Goal: Transaction & Acquisition: Purchase product/service

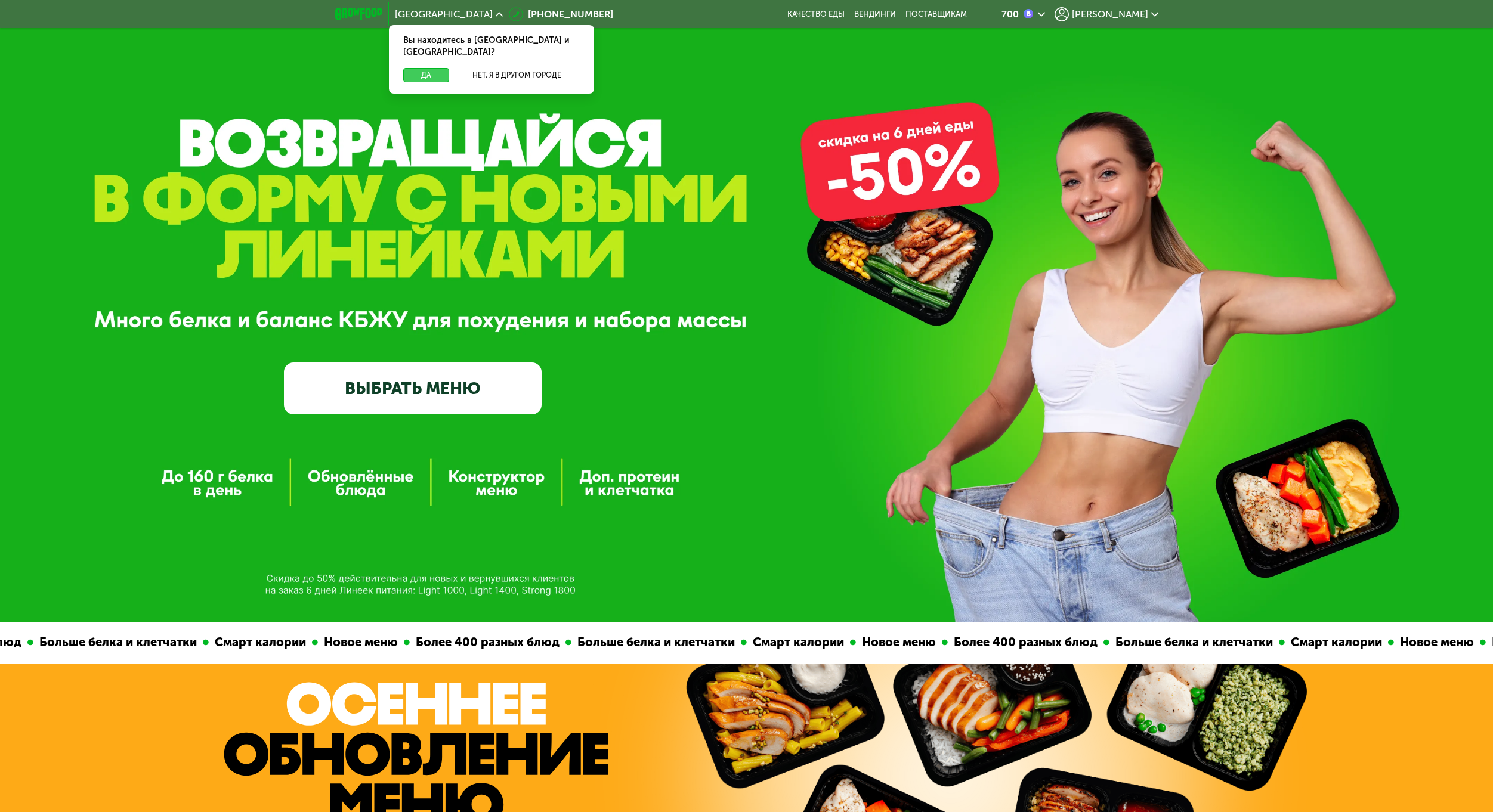
click at [417, 68] on button "Да" at bounding box center [426, 74] width 46 height 14
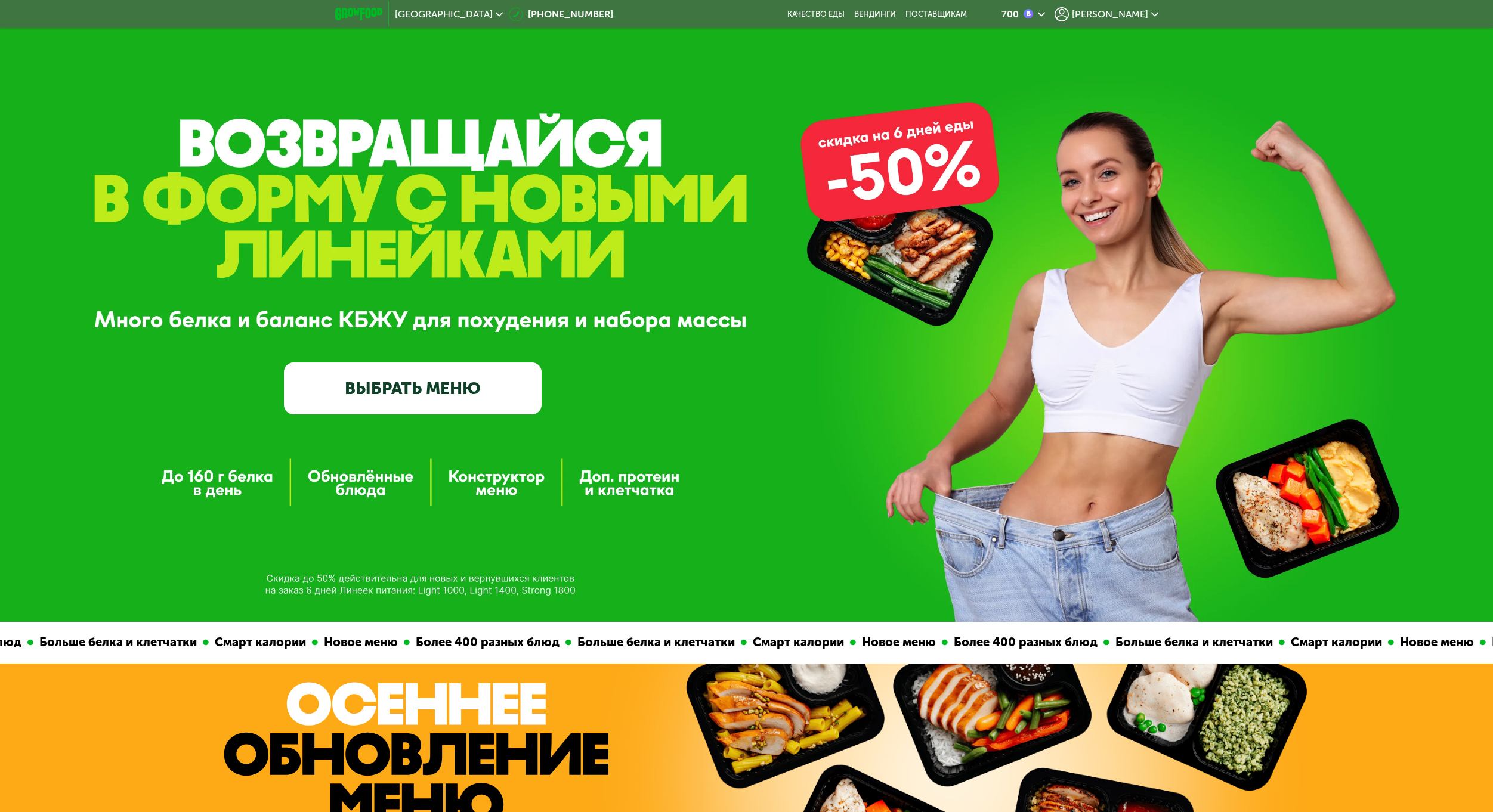
click at [447, 385] on link "ВЫБРАТЬ МЕНЮ" at bounding box center [413, 388] width 258 height 52
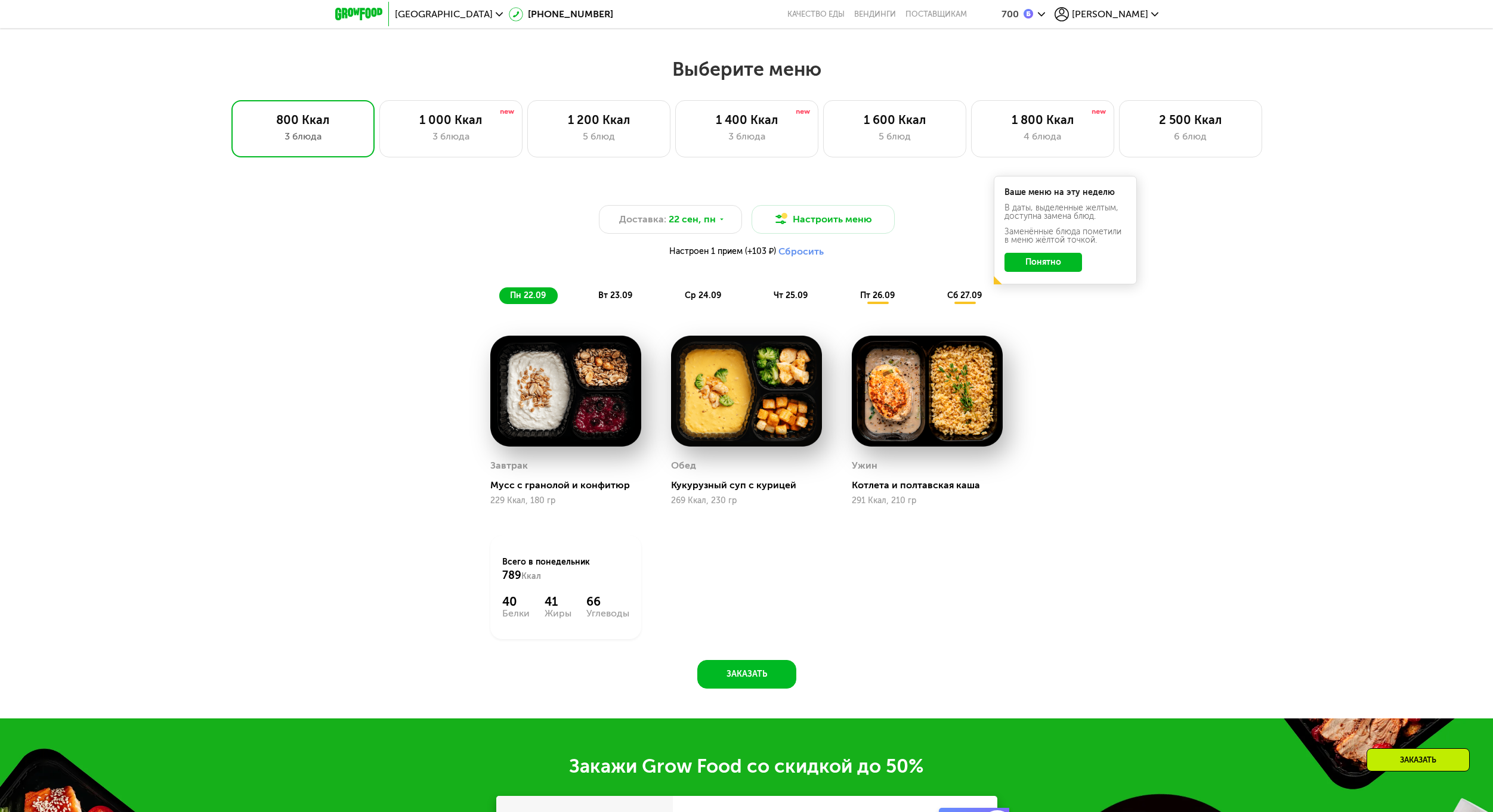
scroll to position [1048, 0]
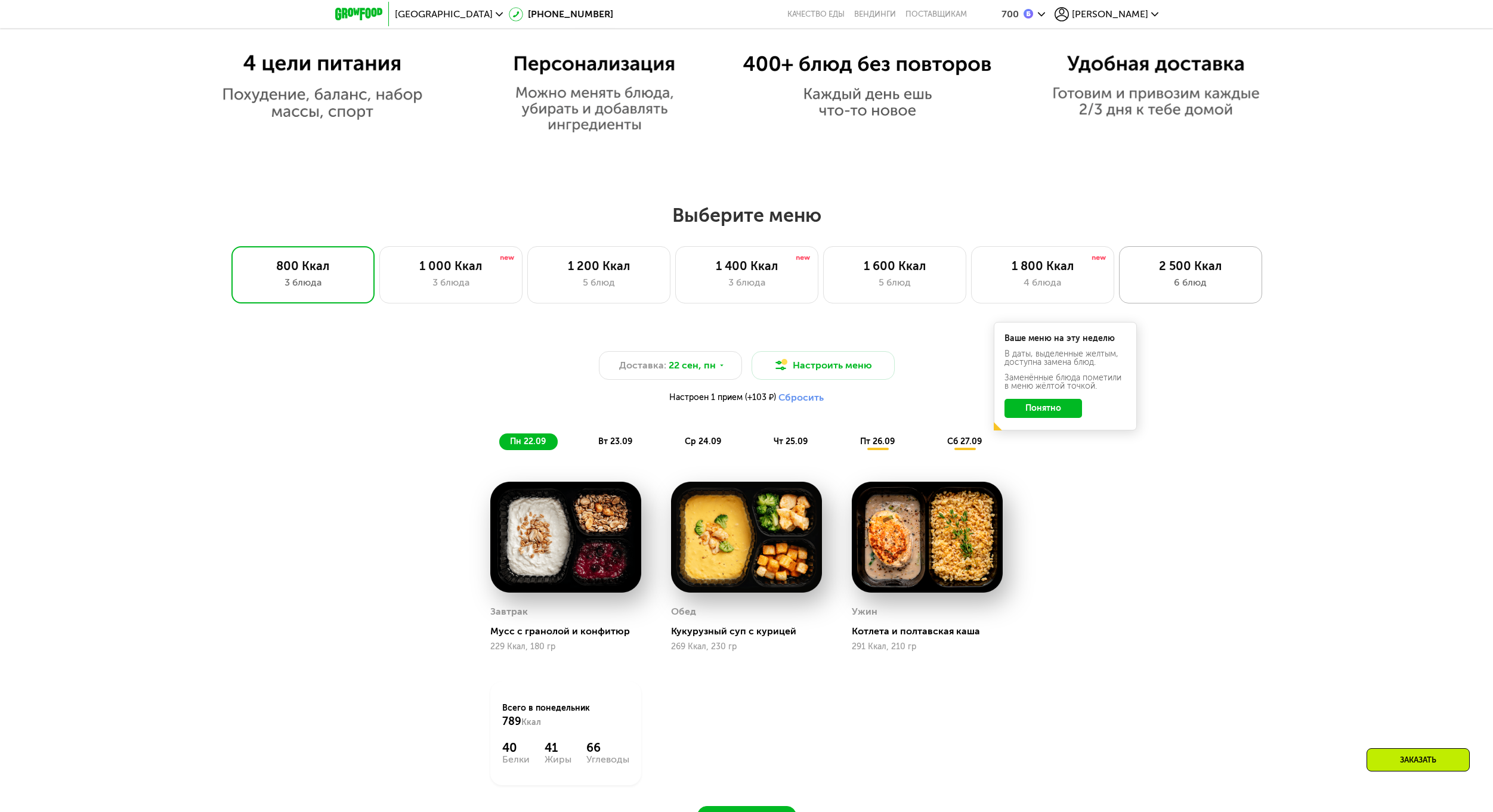
click at [1170, 277] on div "2 500 Ккал 6 блюд" at bounding box center [1190, 275] width 143 height 57
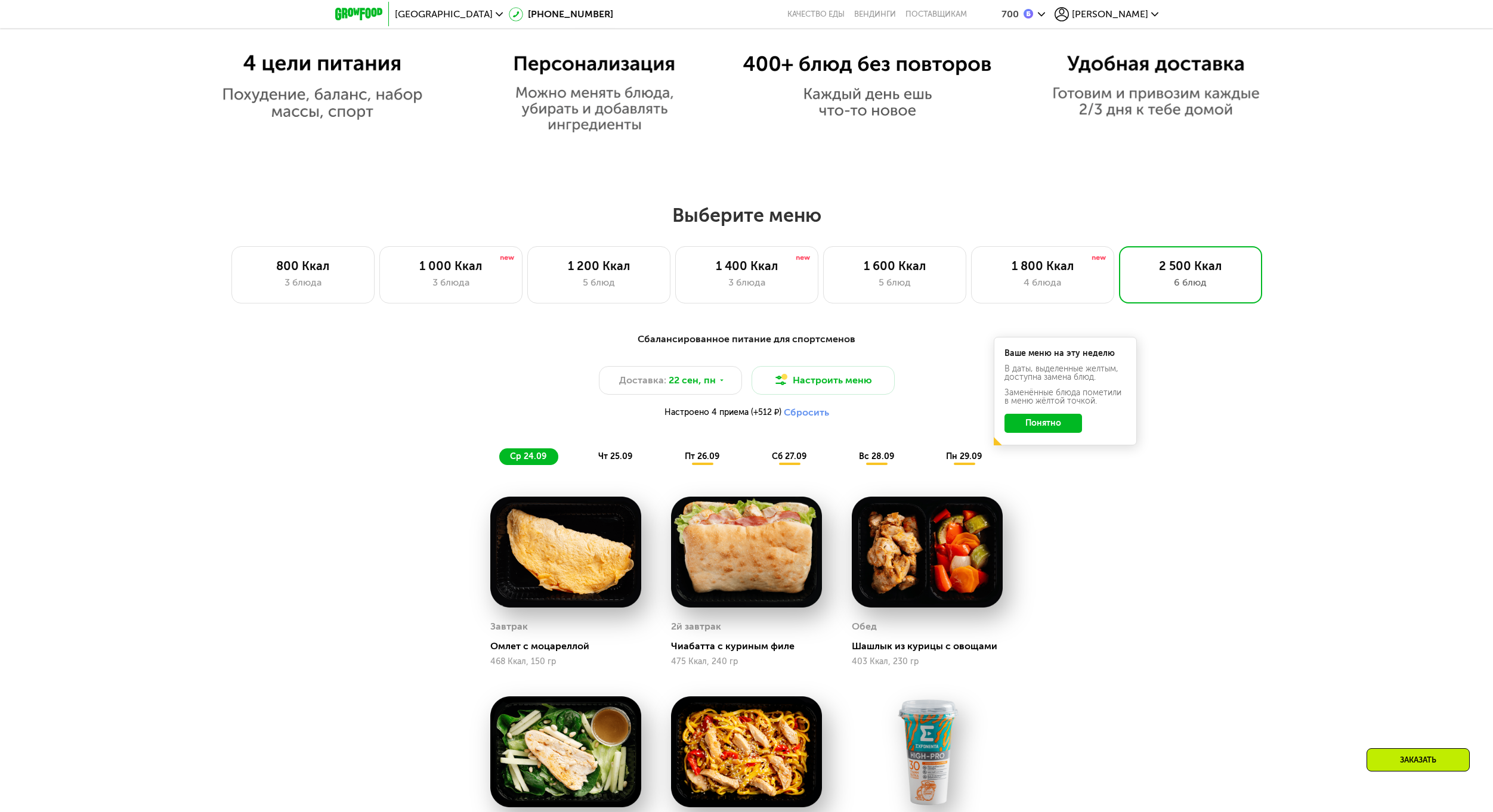
click at [1060, 433] on button "Понятно" at bounding box center [1043, 423] width 78 height 19
click at [820, 383] on button "Настроить меню" at bounding box center [823, 380] width 143 height 29
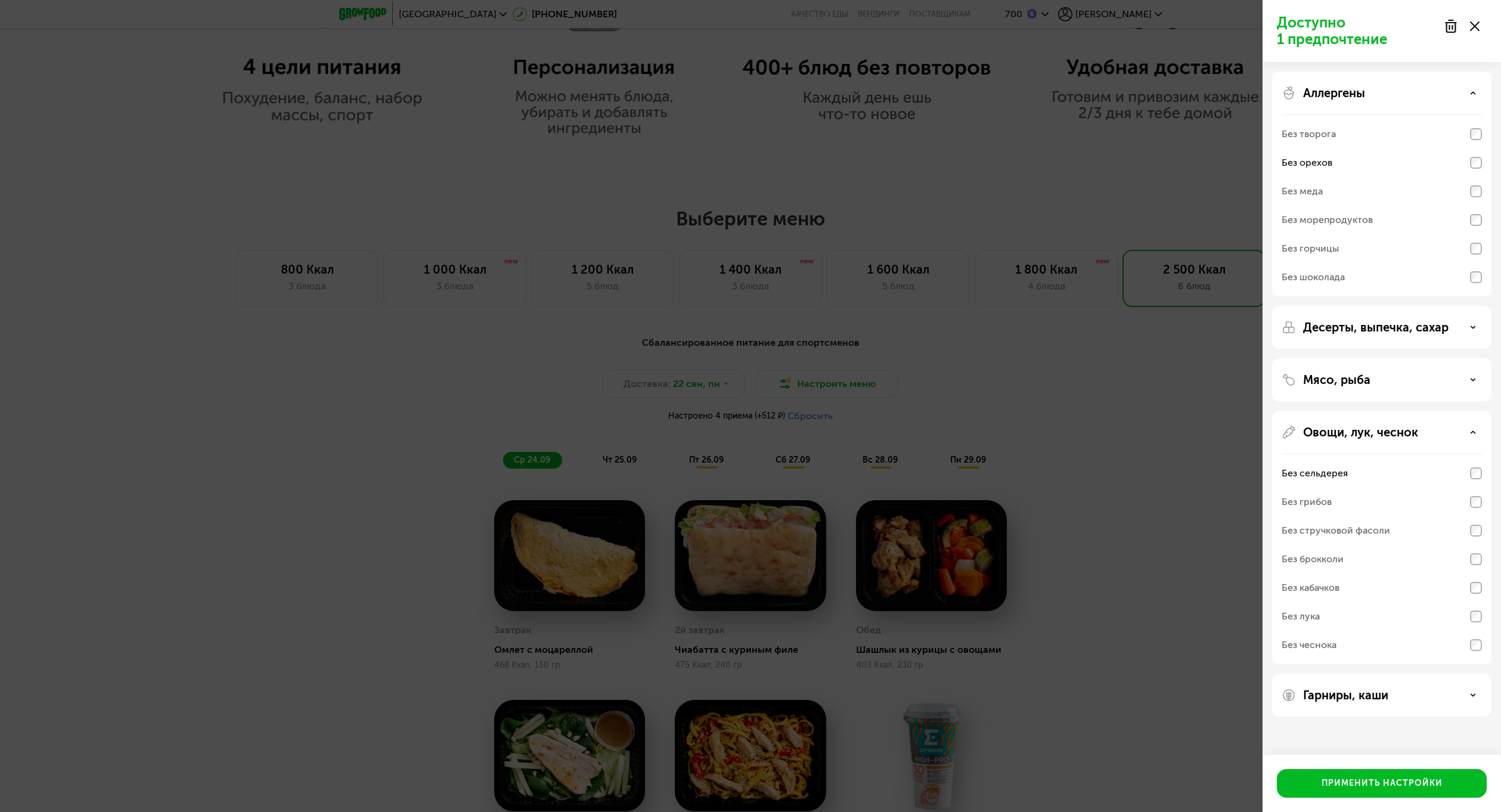
click at [1365, 321] on p "Десерты, выпечка, сахар" at bounding box center [1376, 327] width 145 height 14
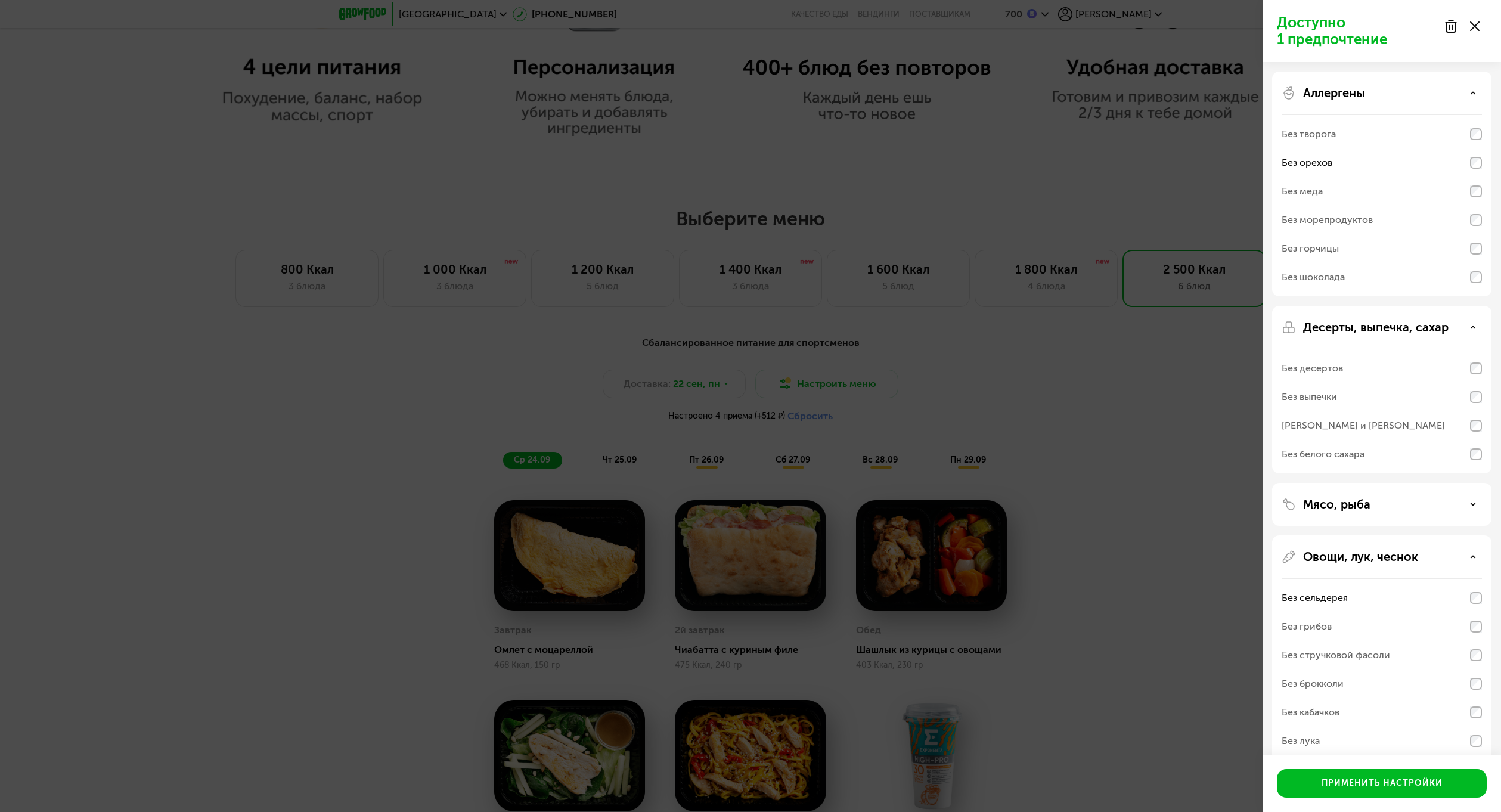
click at [1354, 508] on p "Мясо, рыба" at bounding box center [1337, 504] width 67 height 14
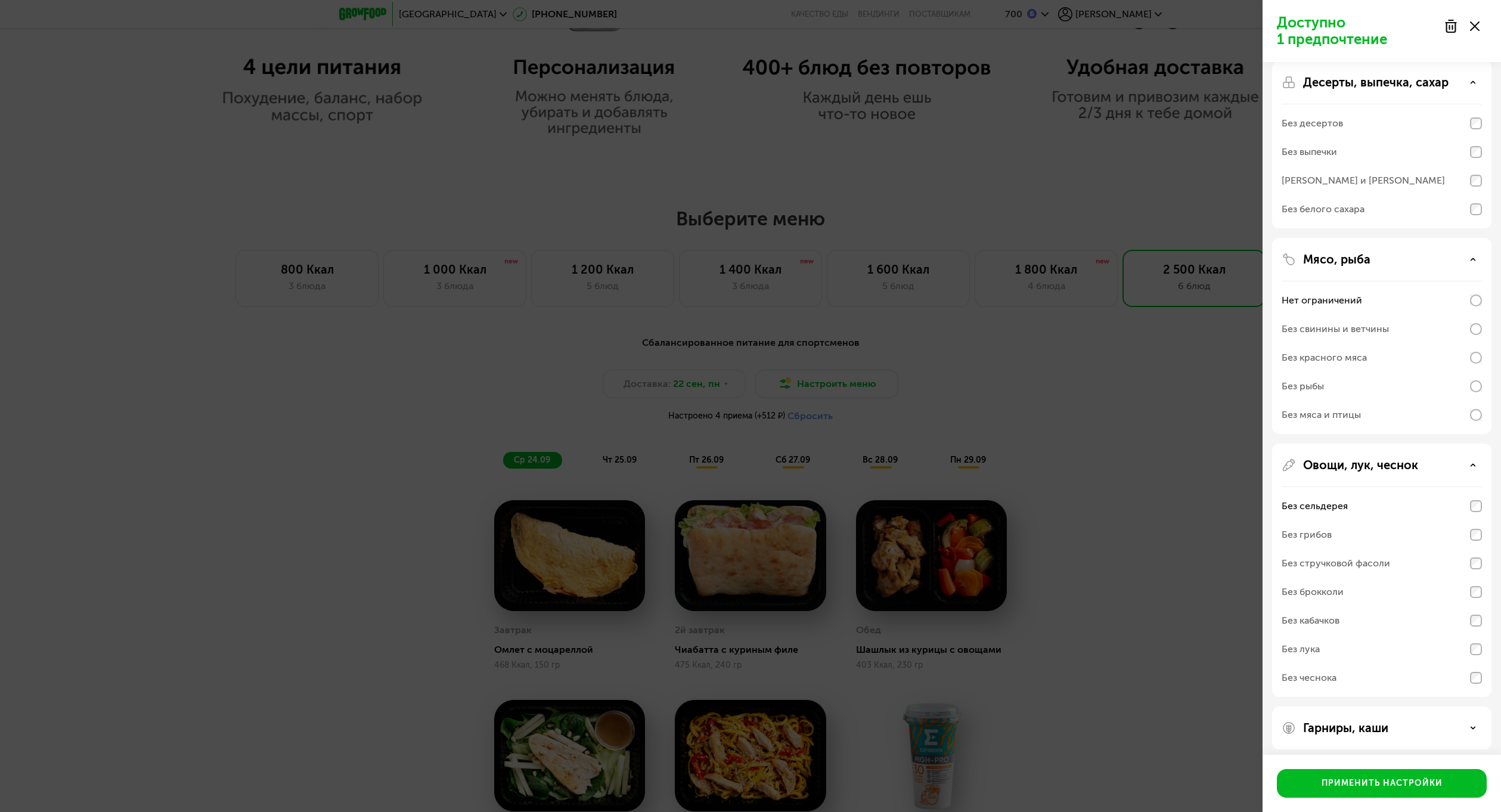
scroll to position [252, 0]
click at [1360, 710] on div "Гарниры, каши" at bounding box center [1381, 721] width 219 height 43
click at [1357, 718] on p "Гарниры, каши" at bounding box center [1346, 721] width 85 height 14
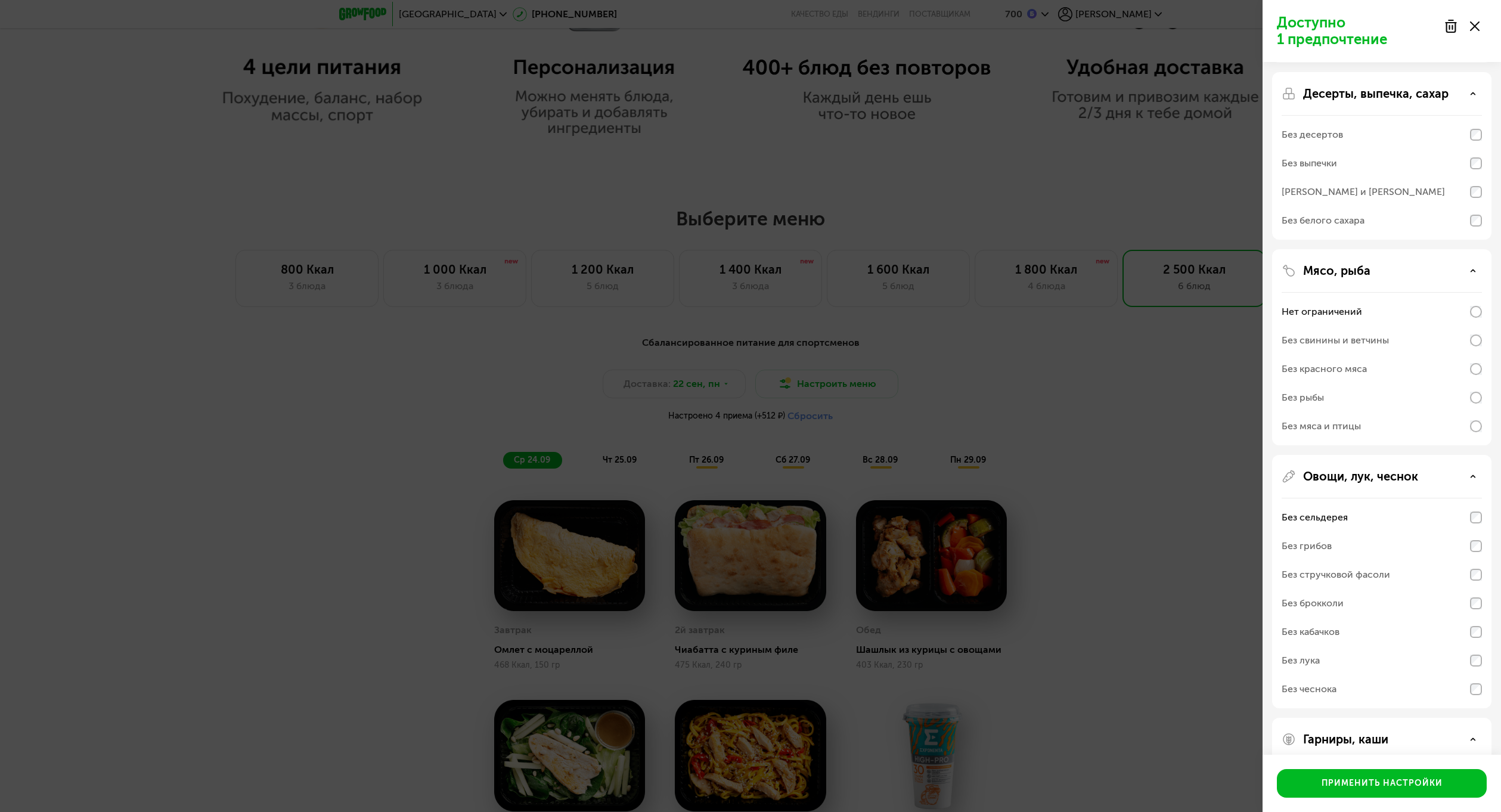
scroll to position [239, 0]
click at [1389, 517] on div "Без сельдерея" at bounding box center [1382, 512] width 200 height 29
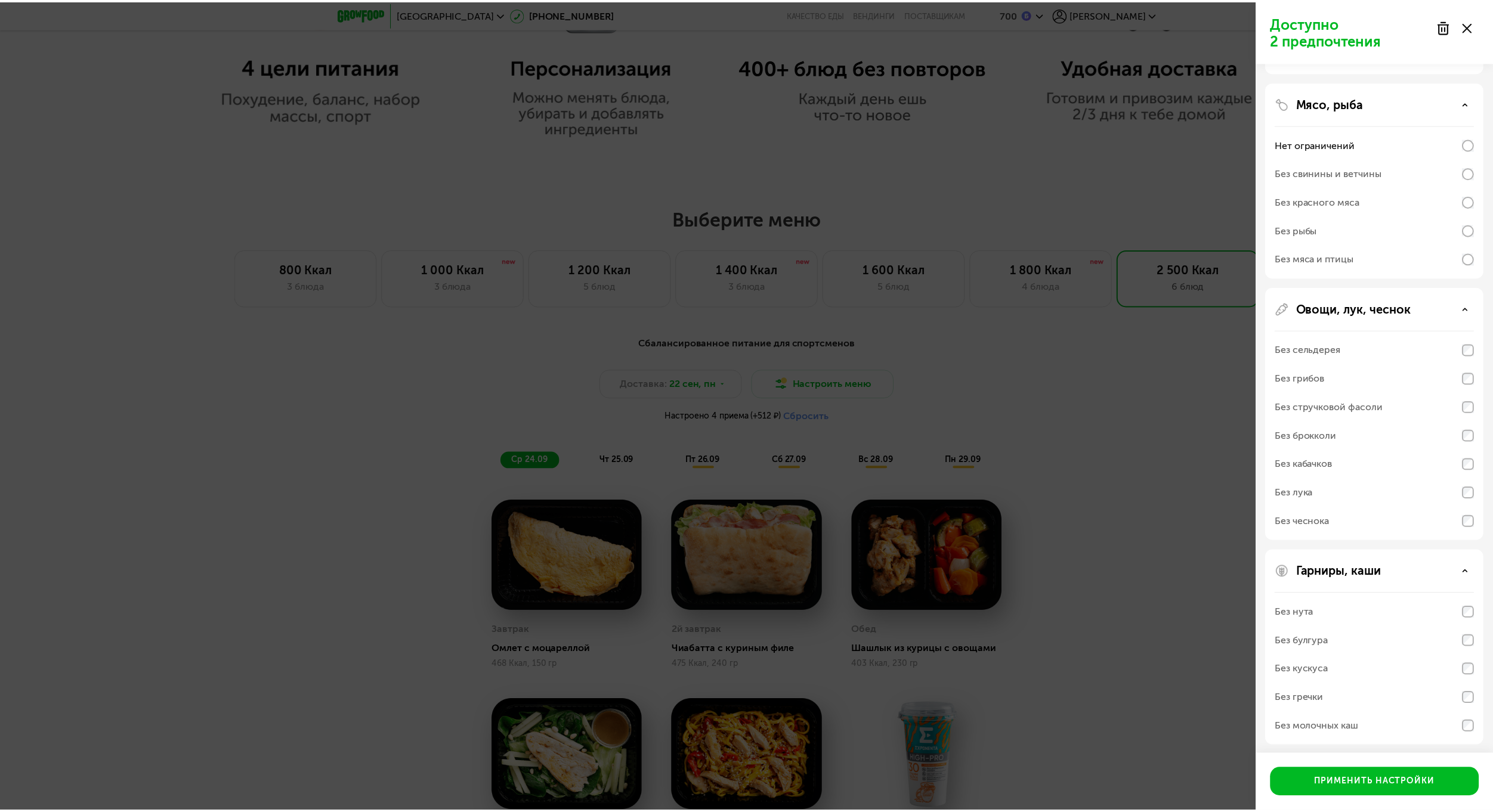
scroll to position [405, 0]
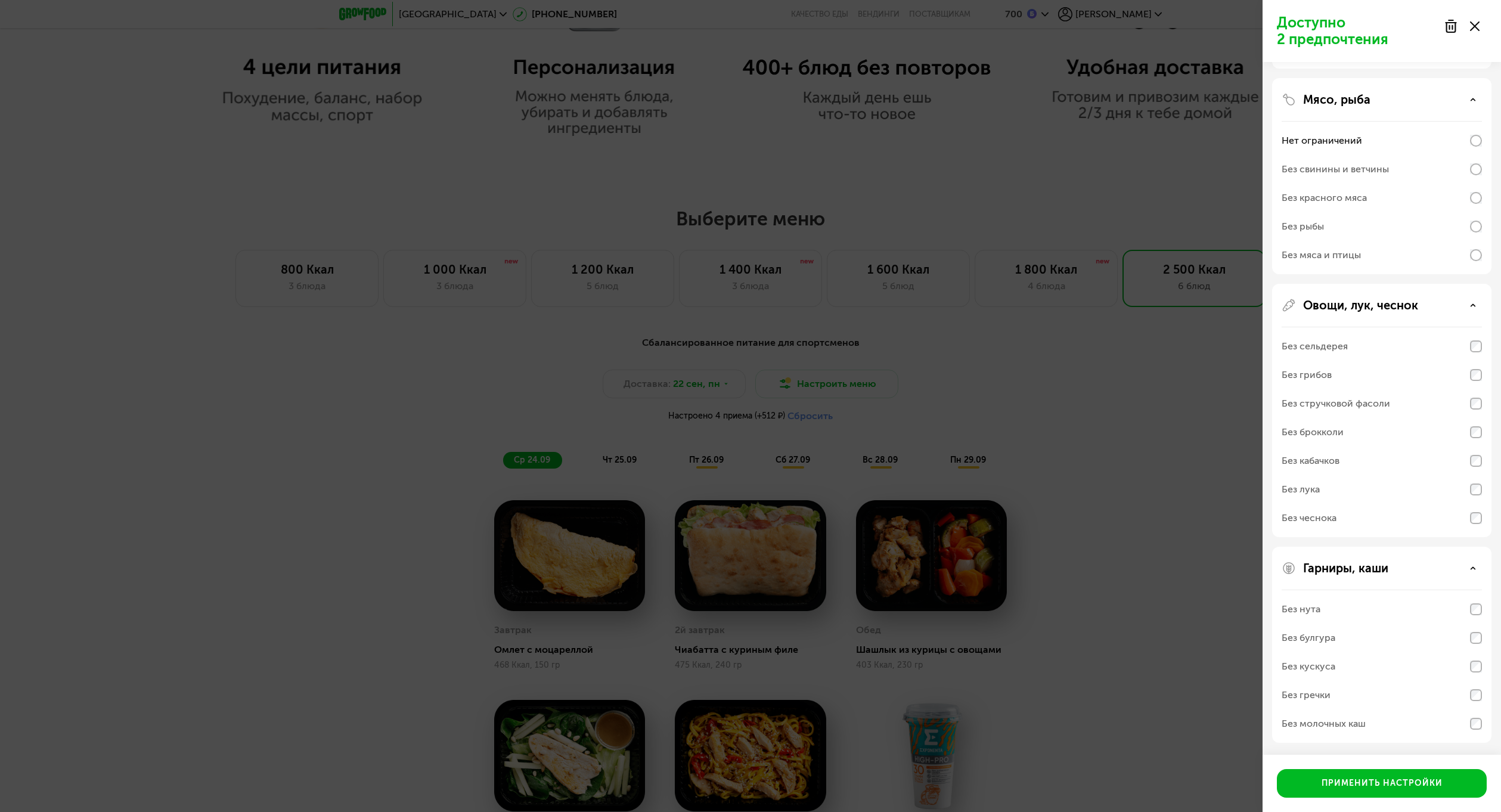
click at [1356, 728] on div "Без молочных каш" at bounding box center [1324, 723] width 84 height 14
click at [1364, 780] on div "Применить настройки" at bounding box center [1382, 783] width 121 height 12
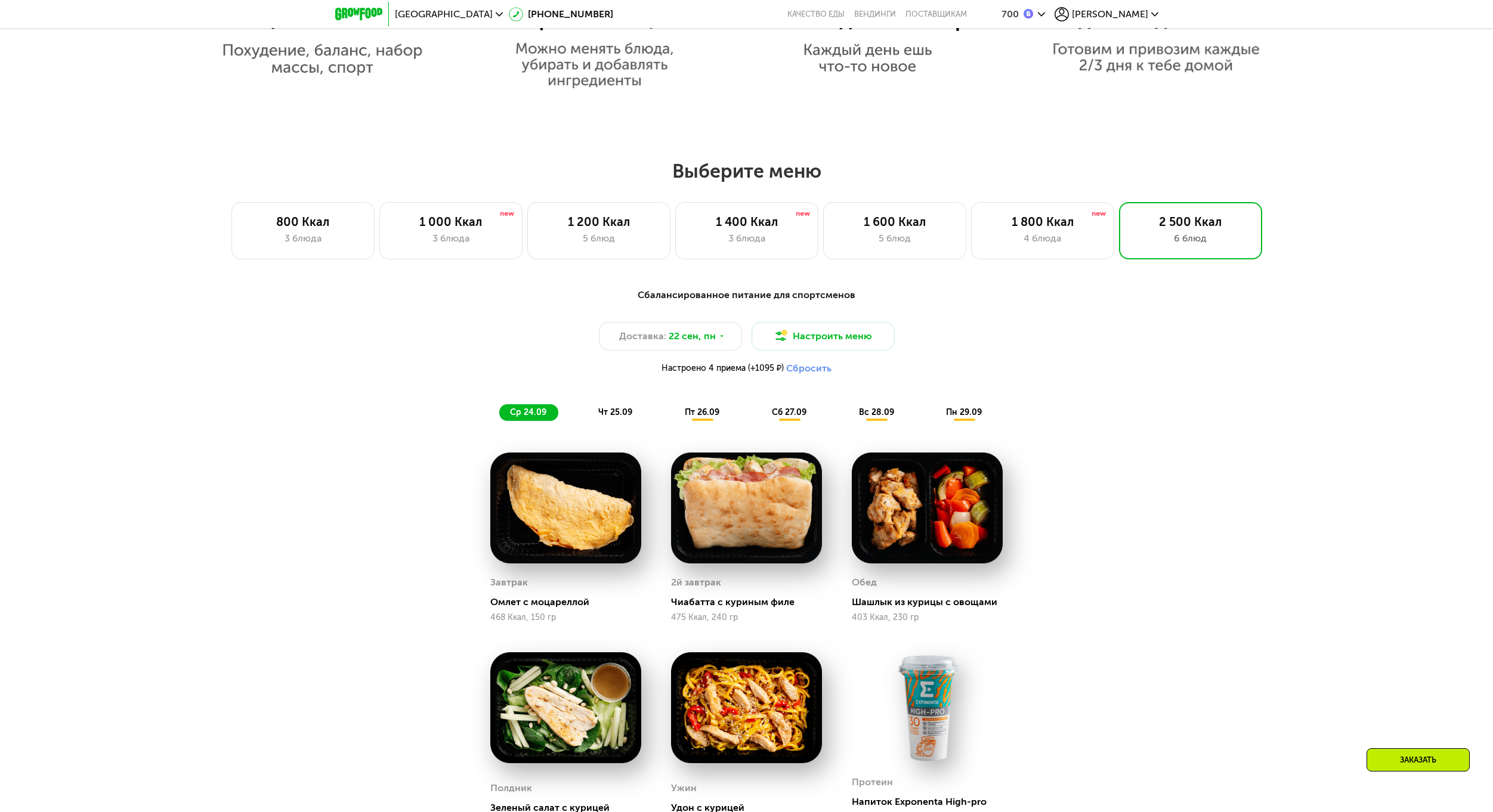
scroll to position [1286, 0]
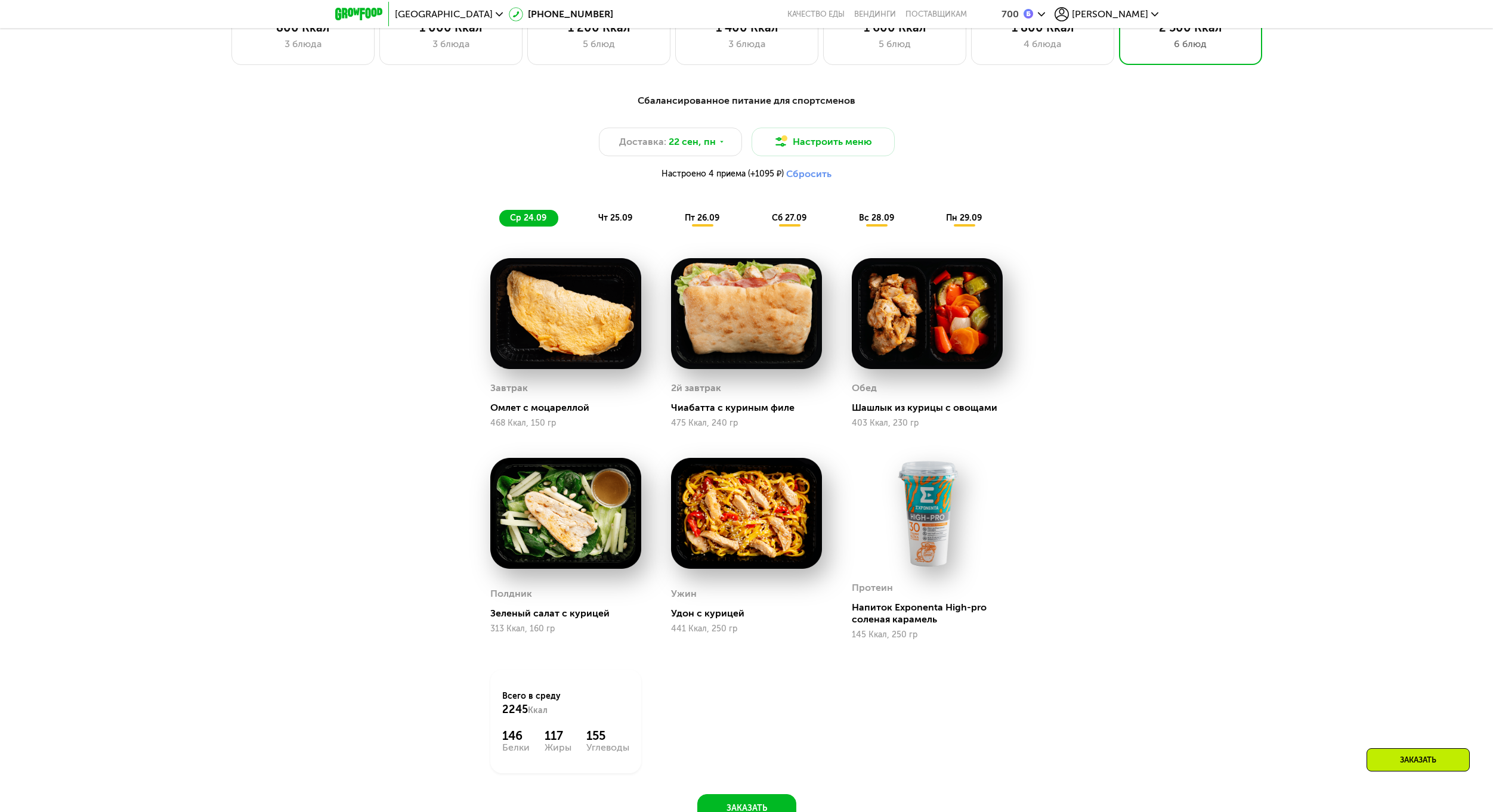
click at [925, 520] on img at bounding box center [927, 513] width 151 height 111
click at [872, 595] on div "Протеин" at bounding box center [872, 587] width 41 height 18
click at [941, 510] on img at bounding box center [927, 513] width 151 height 111
click at [930, 492] on img at bounding box center [927, 513] width 151 height 111
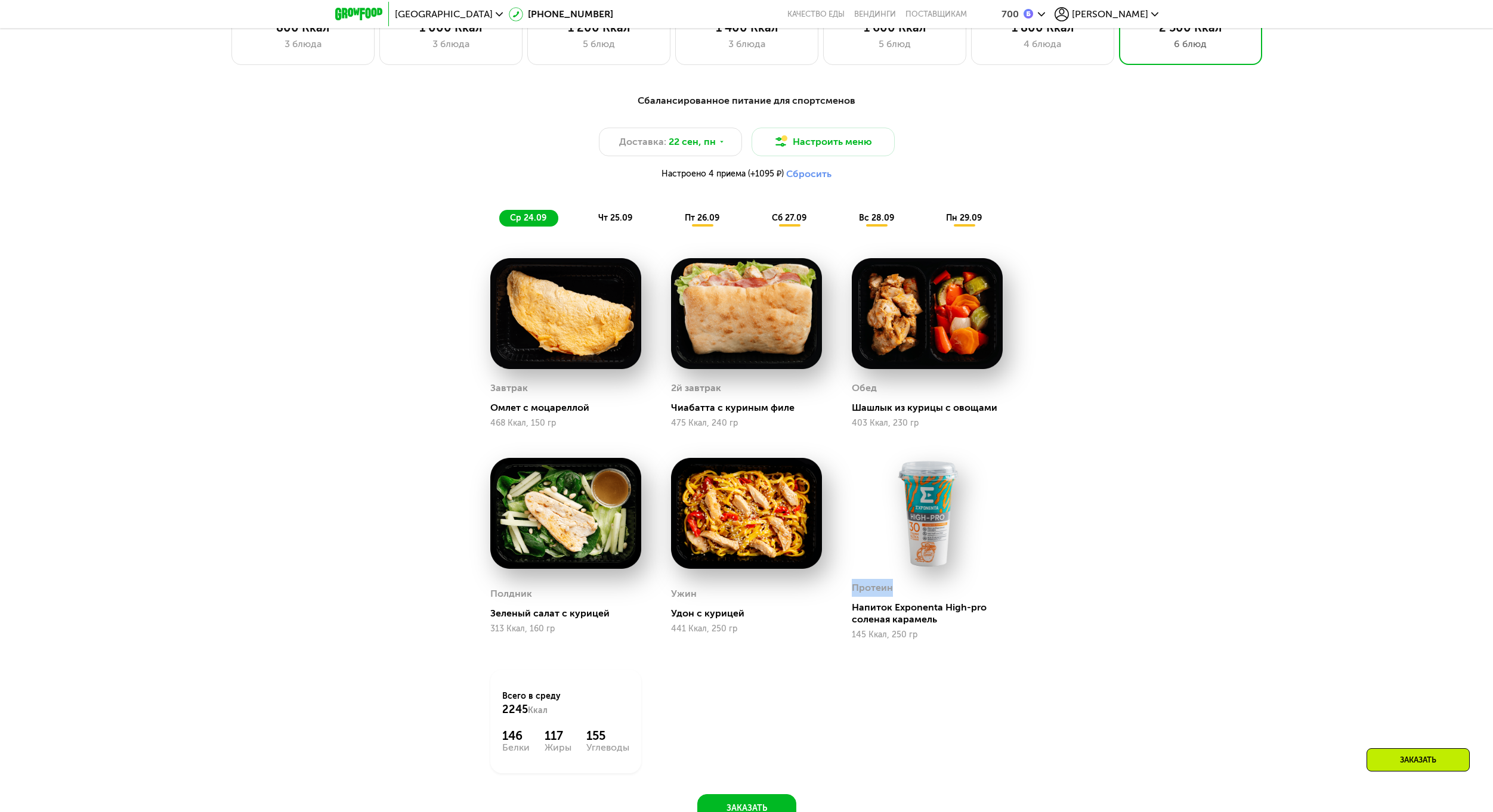
click at [930, 492] on img at bounding box center [927, 513] width 151 height 111
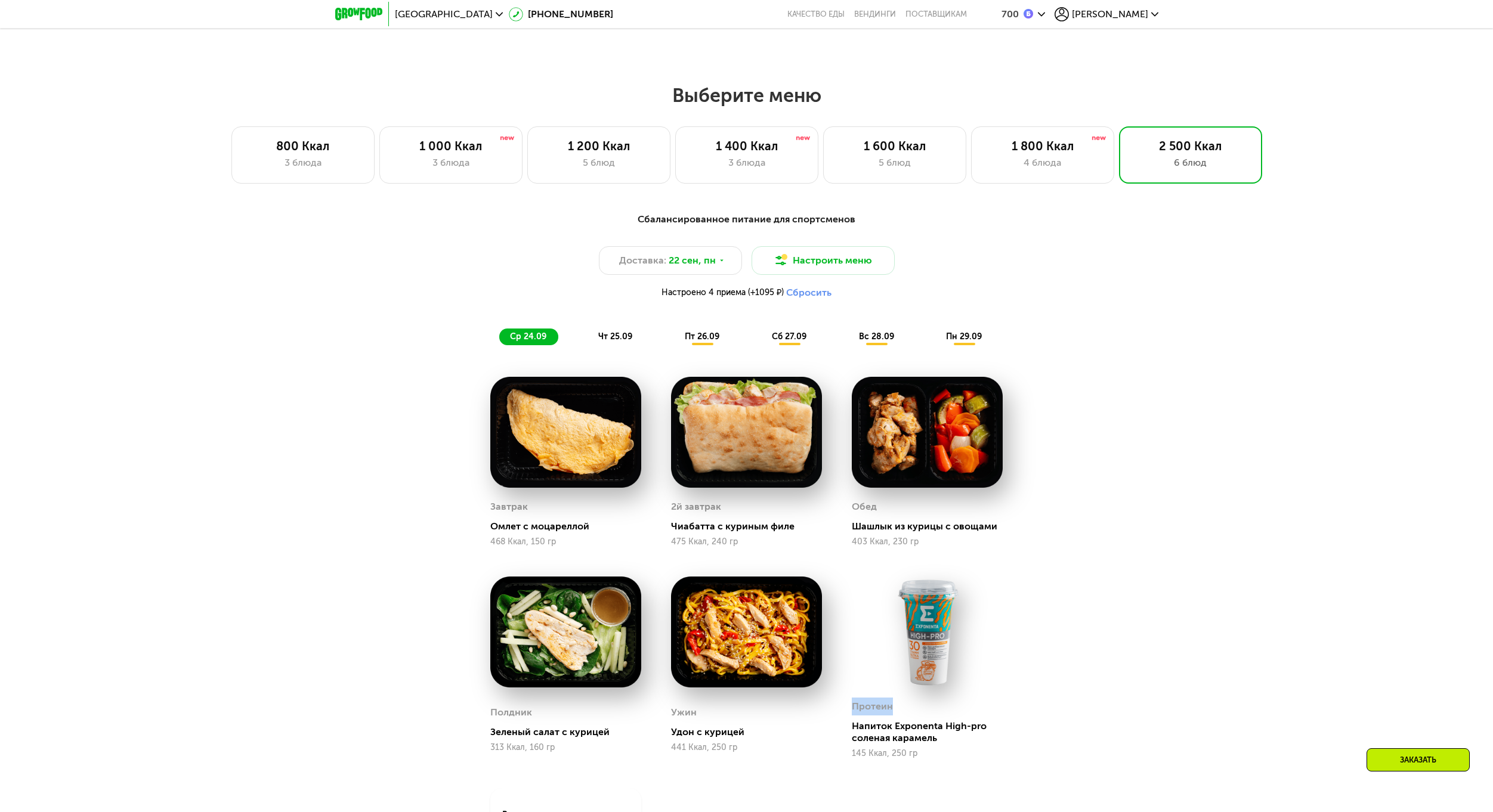
scroll to position [1167, 0]
click at [605, 338] on span "чт 25.09" at bounding box center [615, 337] width 34 height 10
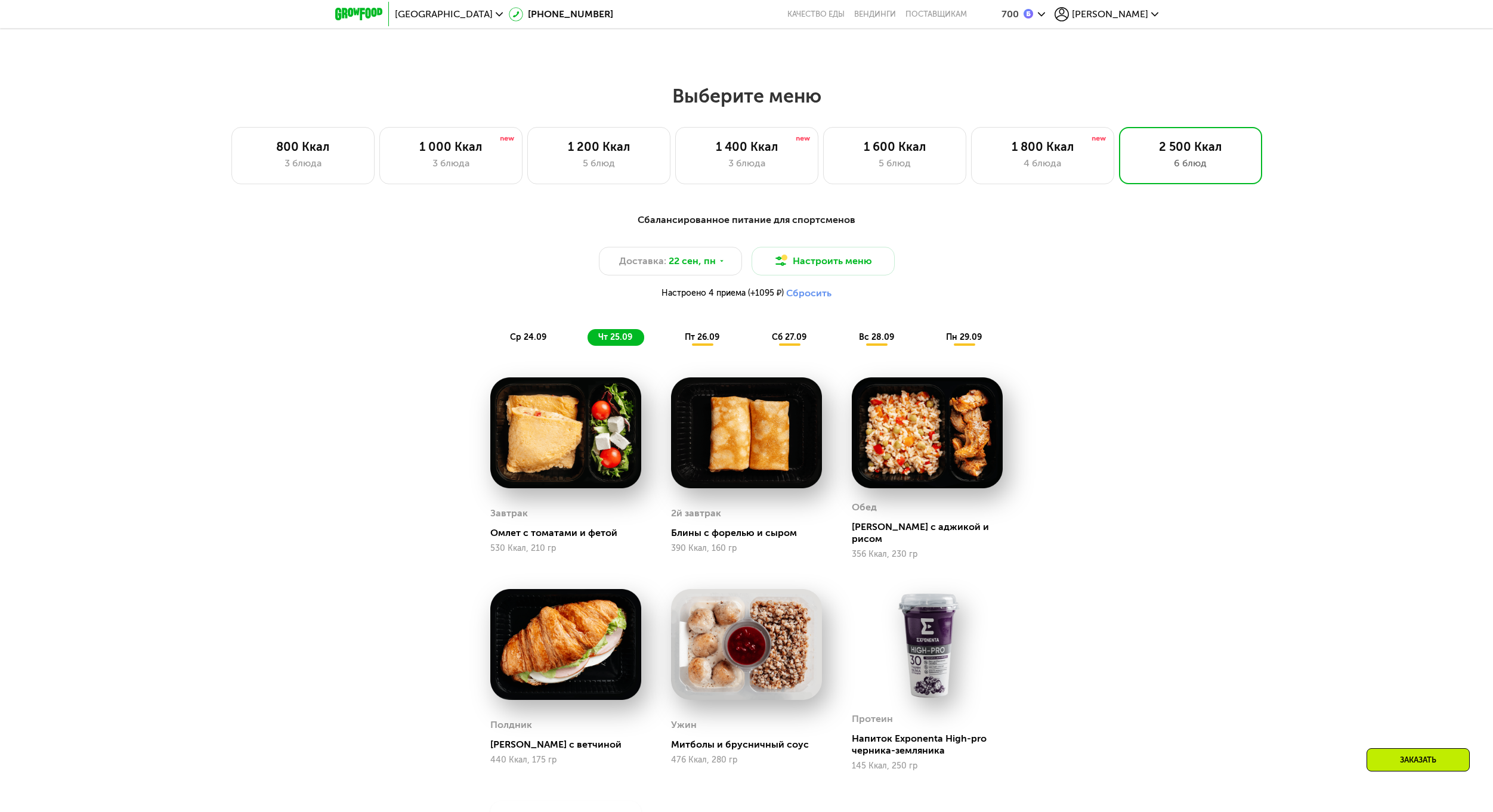
click at [531, 342] on span "ср 24.09" at bounding box center [528, 337] width 37 height 10
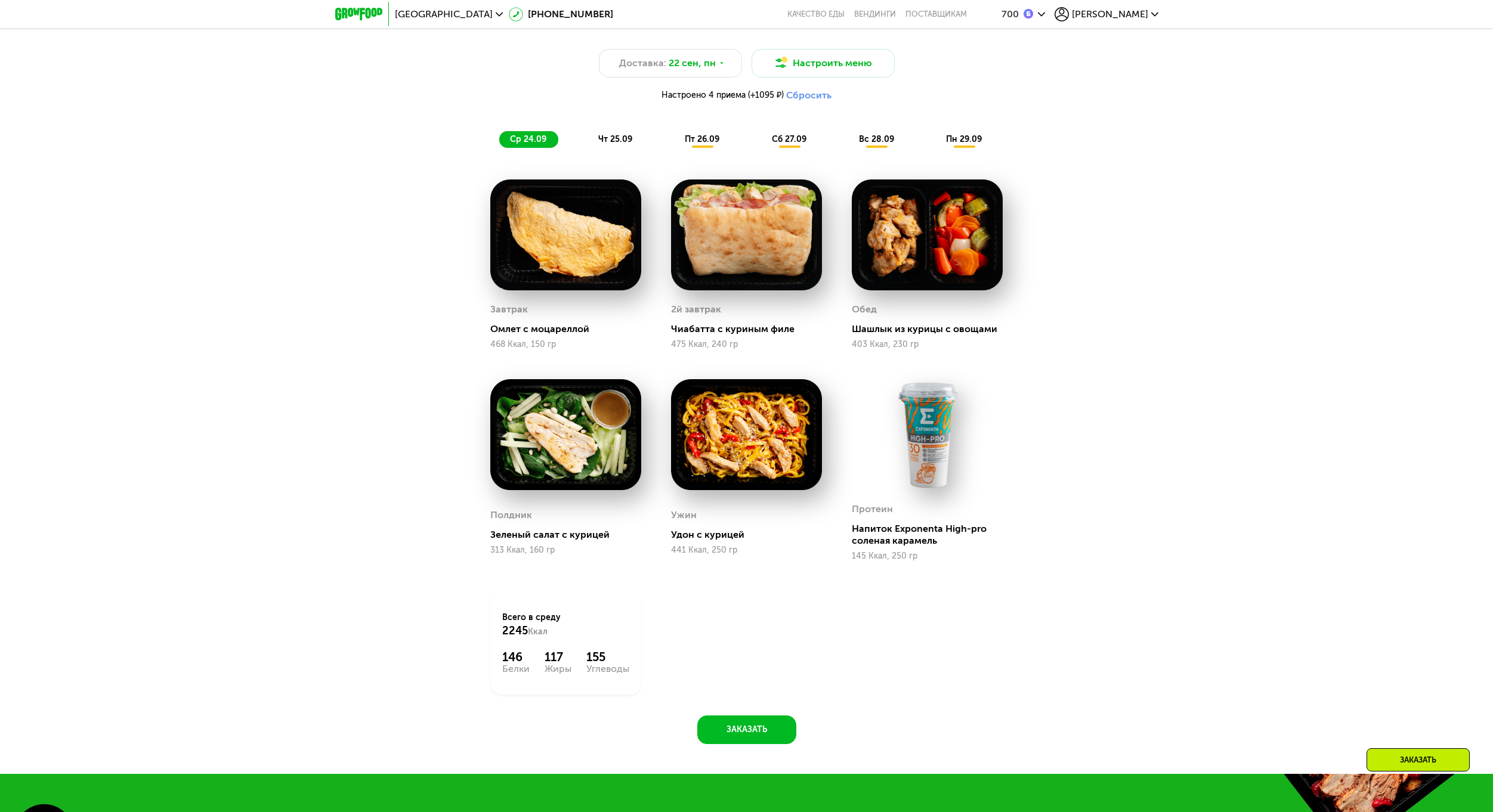
scroll to position [1405, 0]
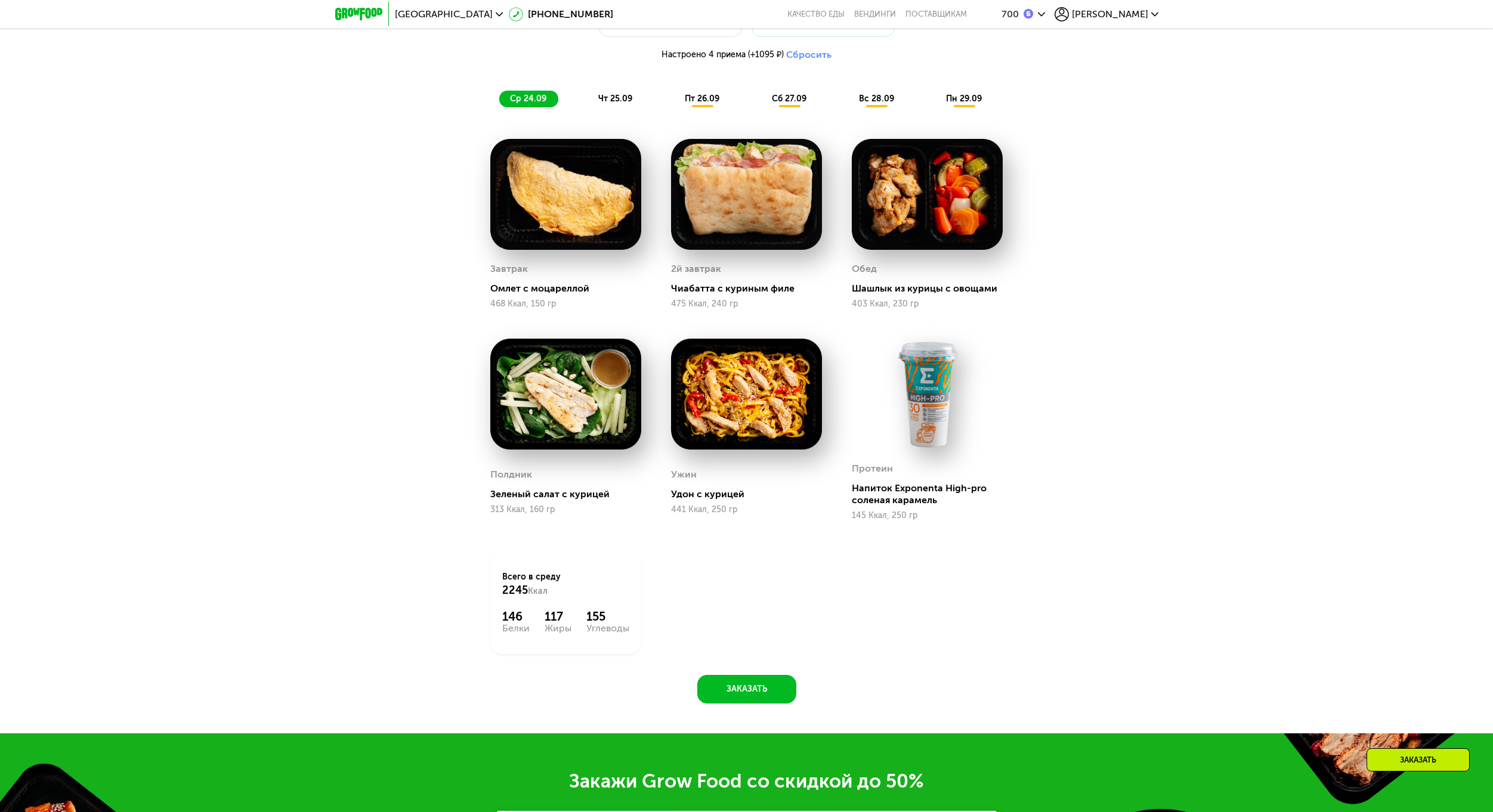
click at [914, 389] on img at bounding box center [927, 394] width 151 height 111
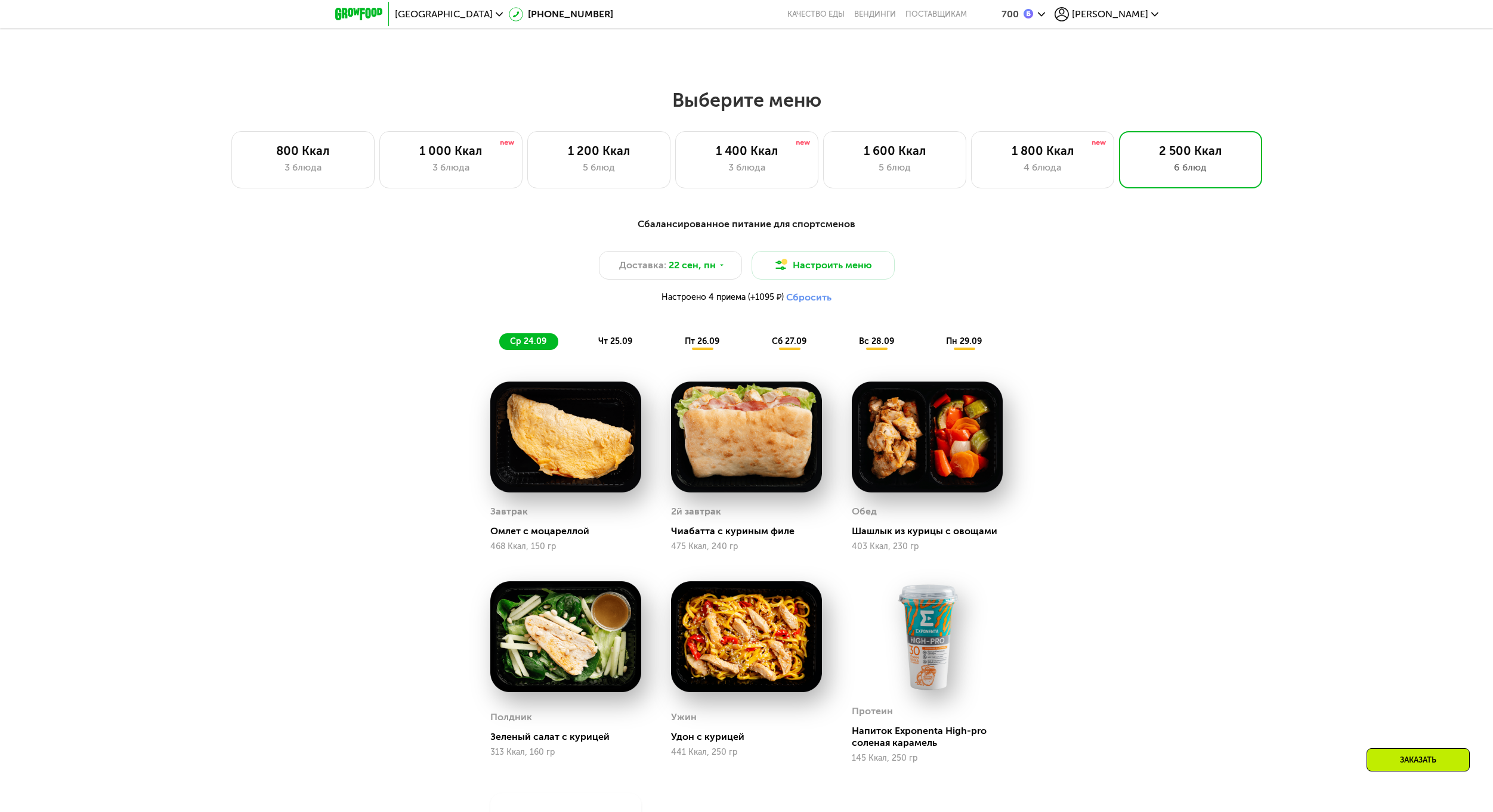
scroll to position [1107, 0]
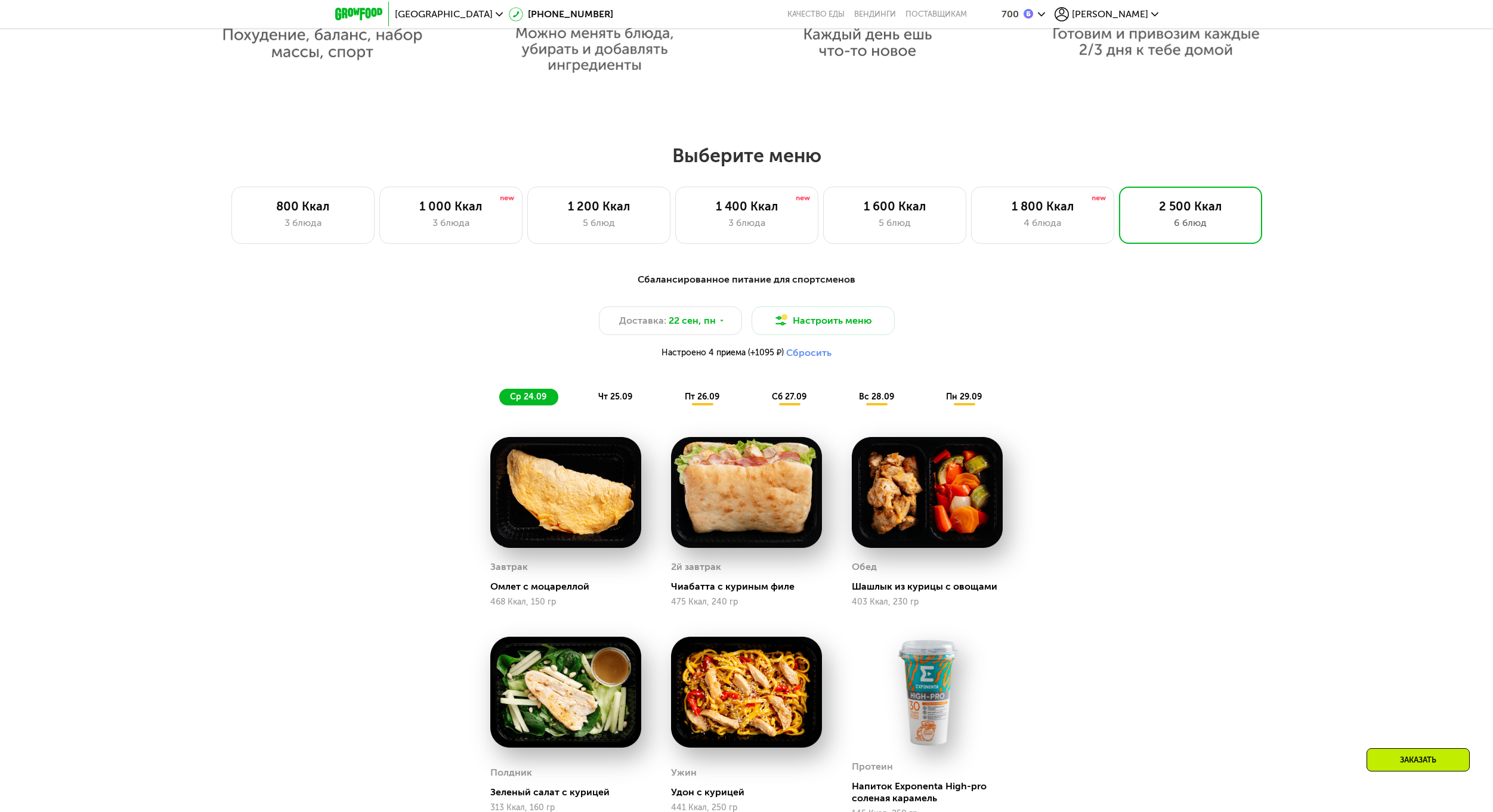
click at [714, 390] on div "Сбалансированное питание для спортсменов Доставка: [DATE] Настроить меню Настро…" at bounding box center [746, 339] width 706 height 133
click at [704, 405] on div "пт 26.09" at bounding box center [703, 397] width 57 height 16
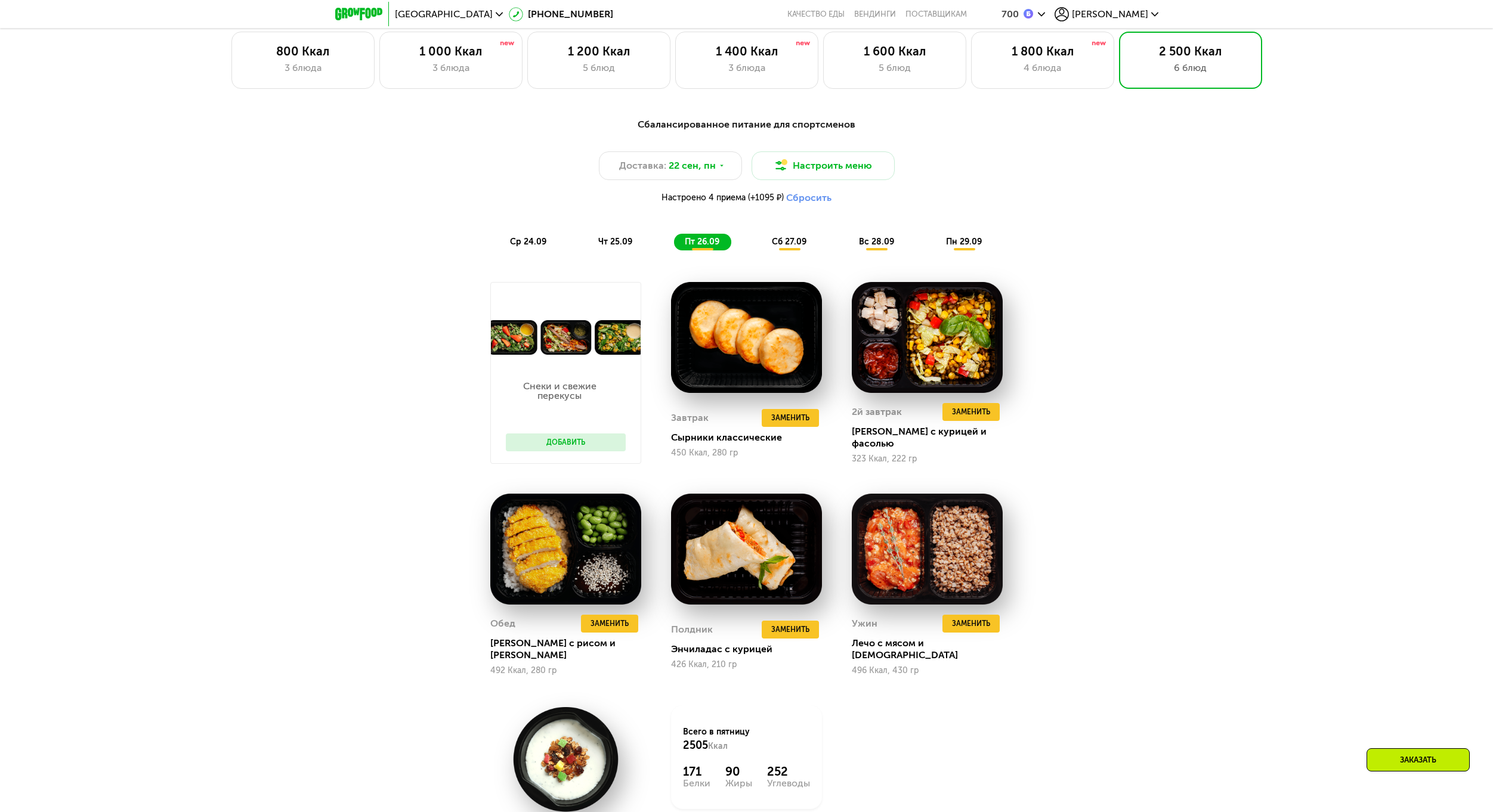
scroll to position [1227, 0]
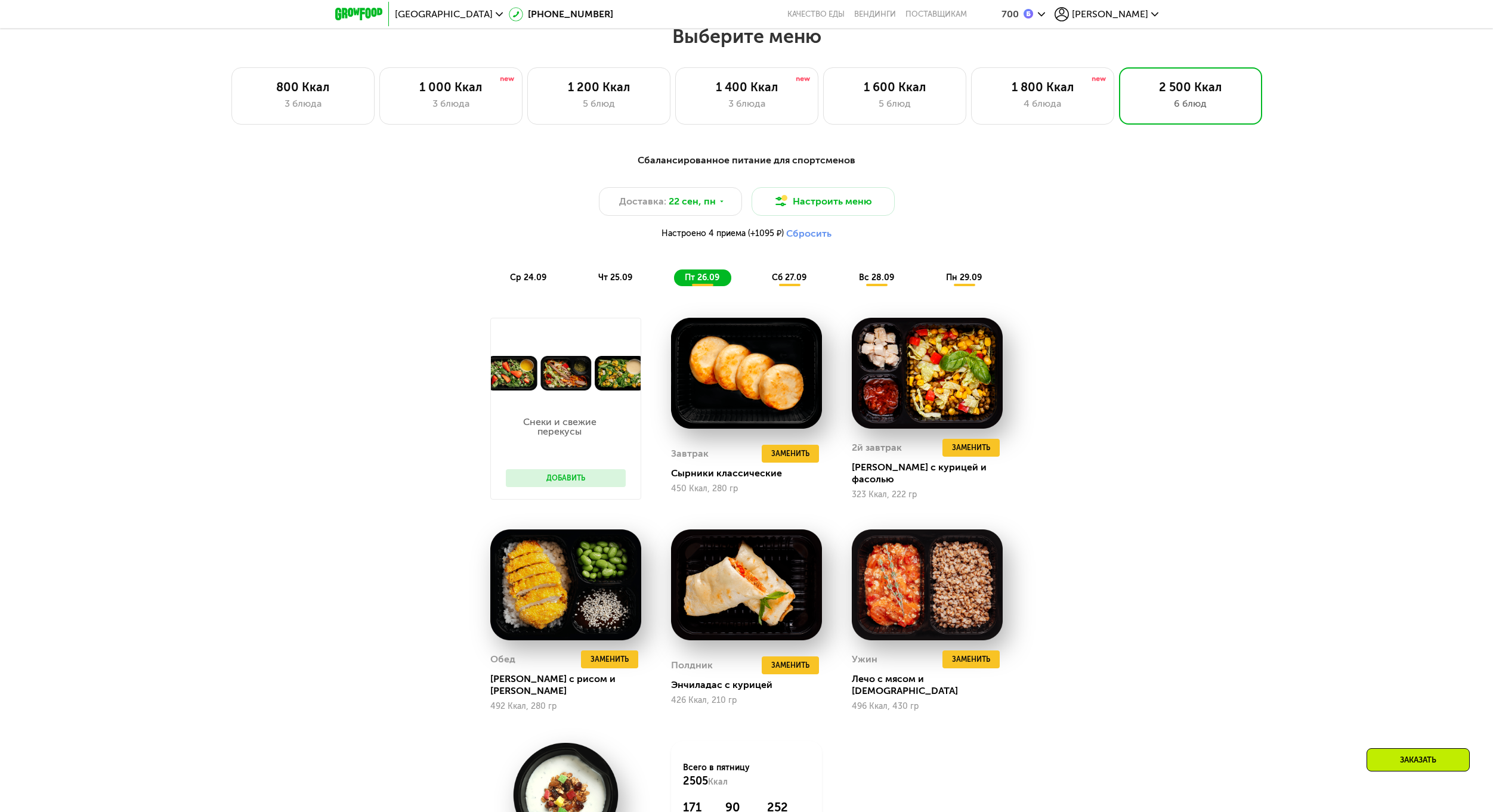
click at [604, 272] on div "Сбалансированное питание для спортсменов Доставка: [DATE] Настроить меню Настро…" at bounding box center [746, 220] width 706 height 133
click at [552, 281] on div "ср 24.09" at bounding box center [528, 277] width 59 height 16
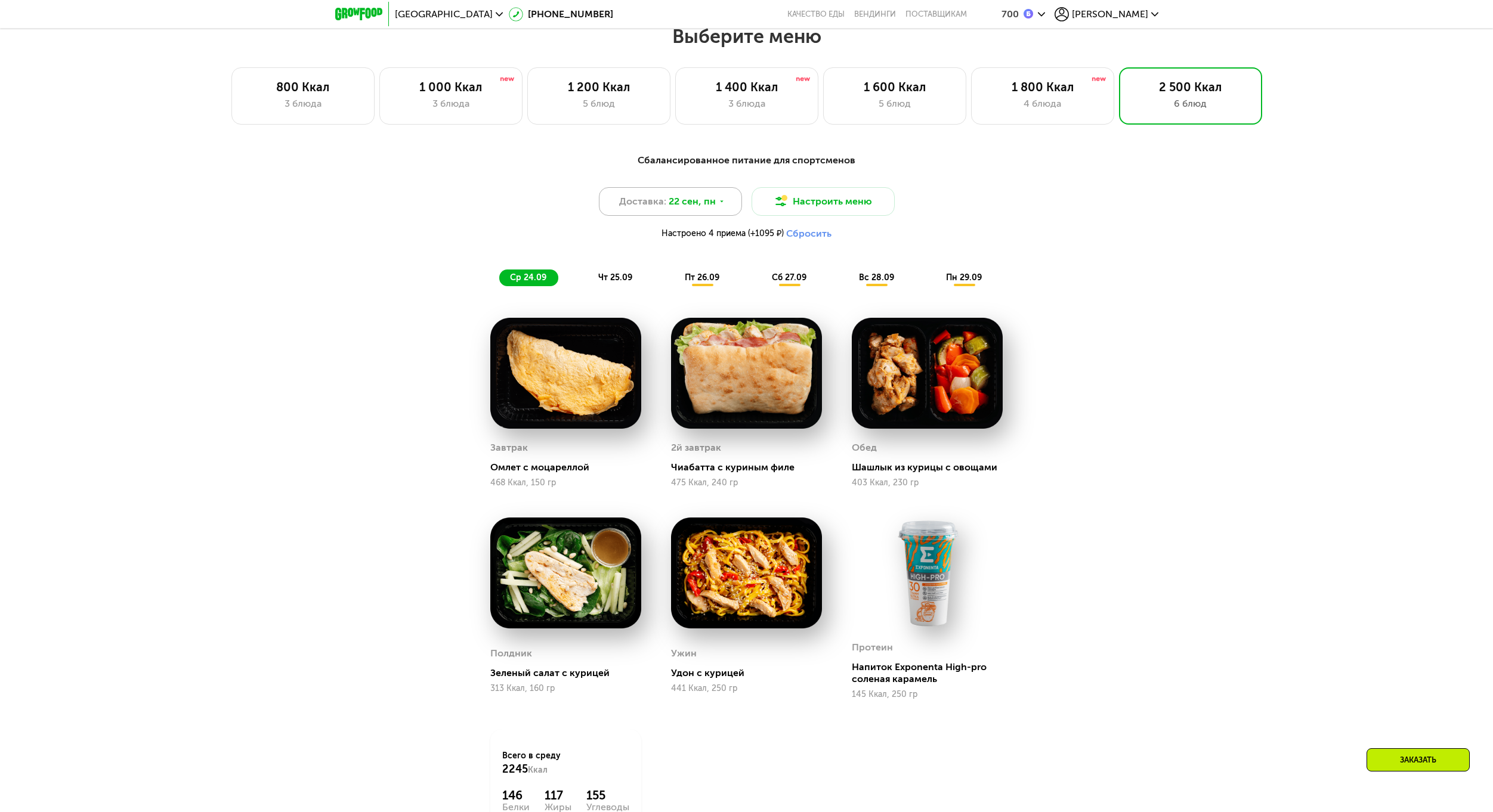
click at [713, 209] on span "22 сен, пн" at bounding box center [692, 201] width 47 height 14
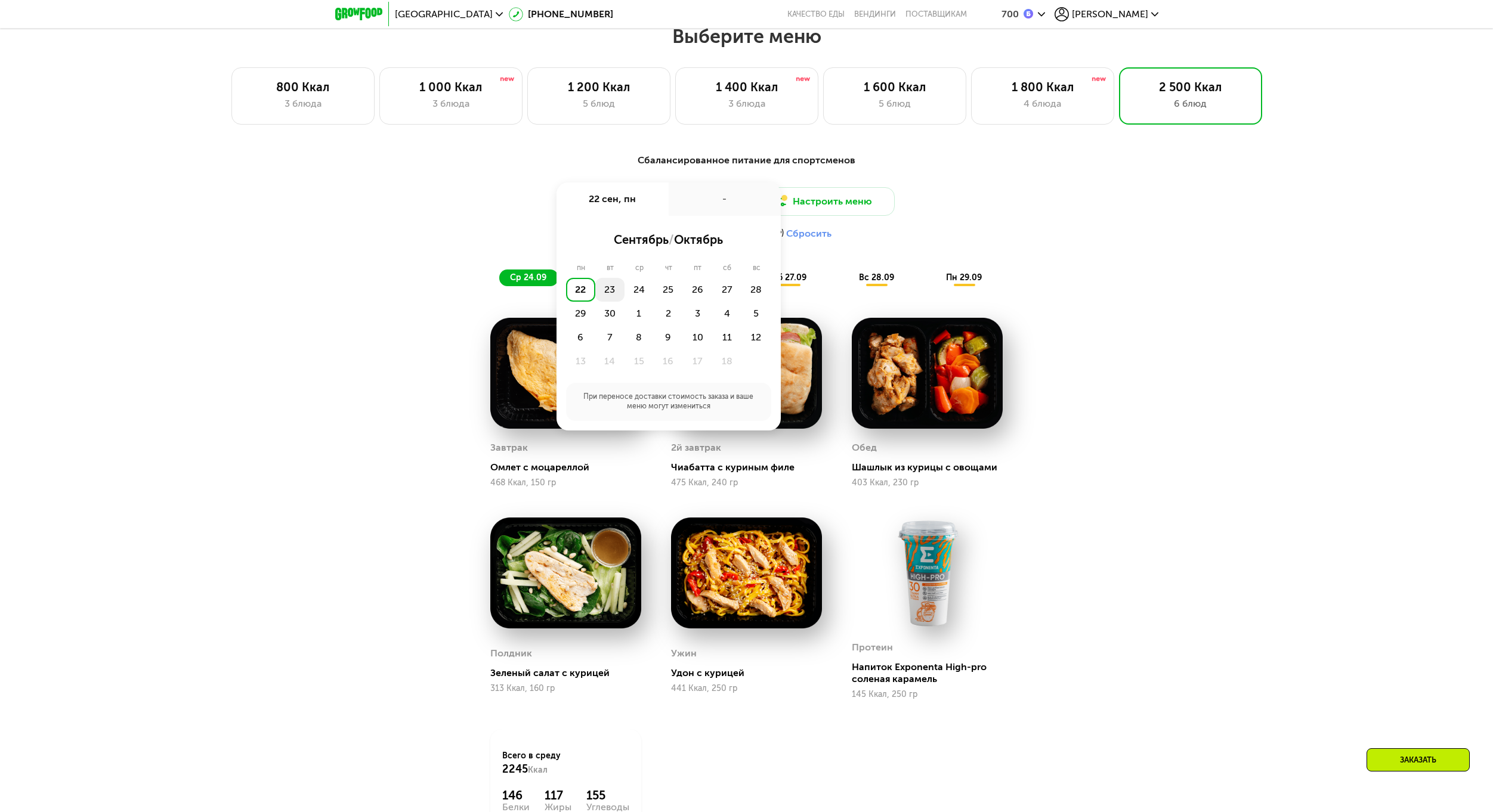
click at [615, 286] on div "23" at bounding box center [610, 289] width 29 height 24
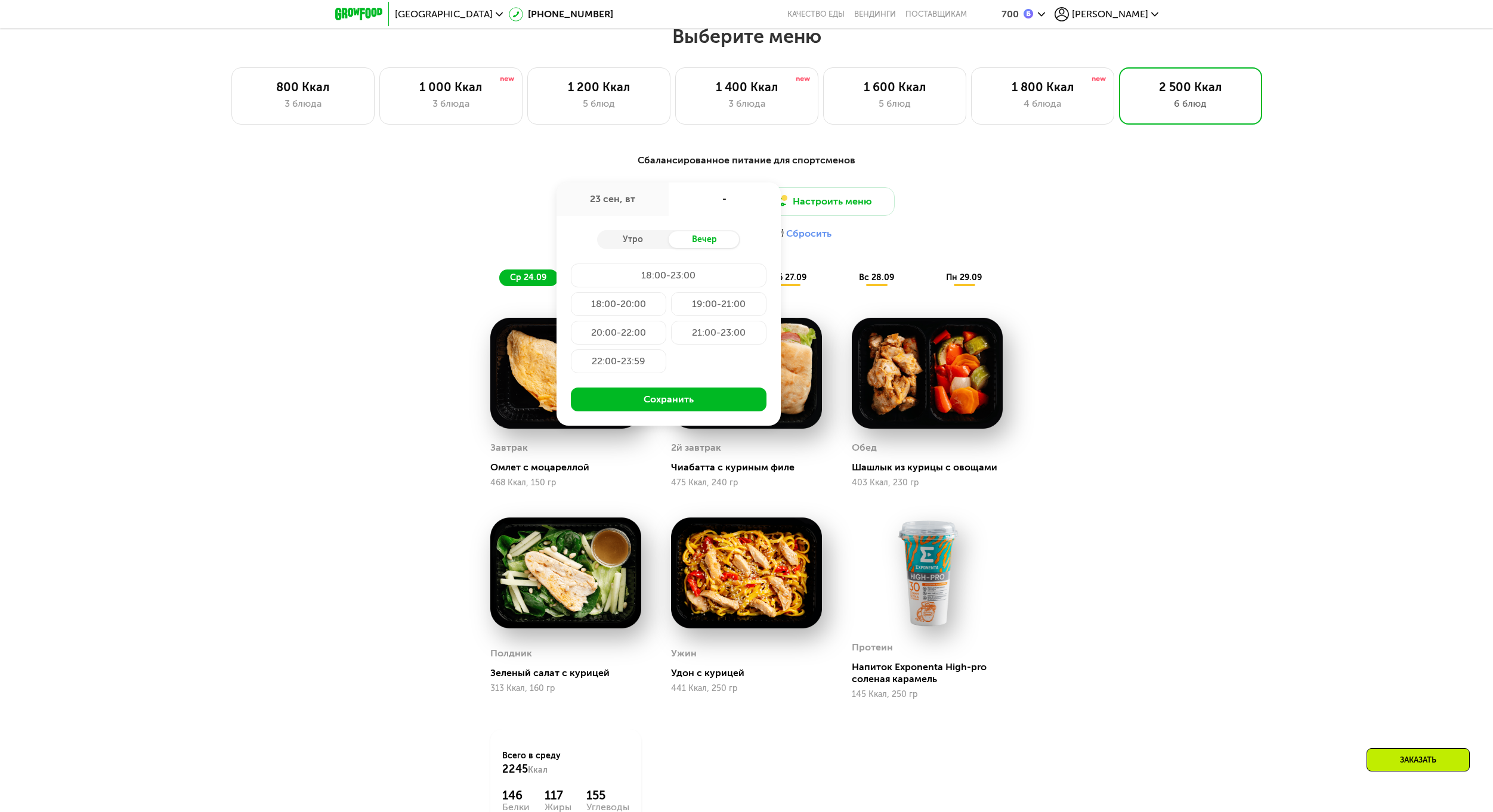
click at [719, 336] on div "21:00-23:00" at bounding box center [718, 332] width 95 height 24
click at [694, 394] on button "Сохранить" at bounding box center [668, 399] width 195 height 24
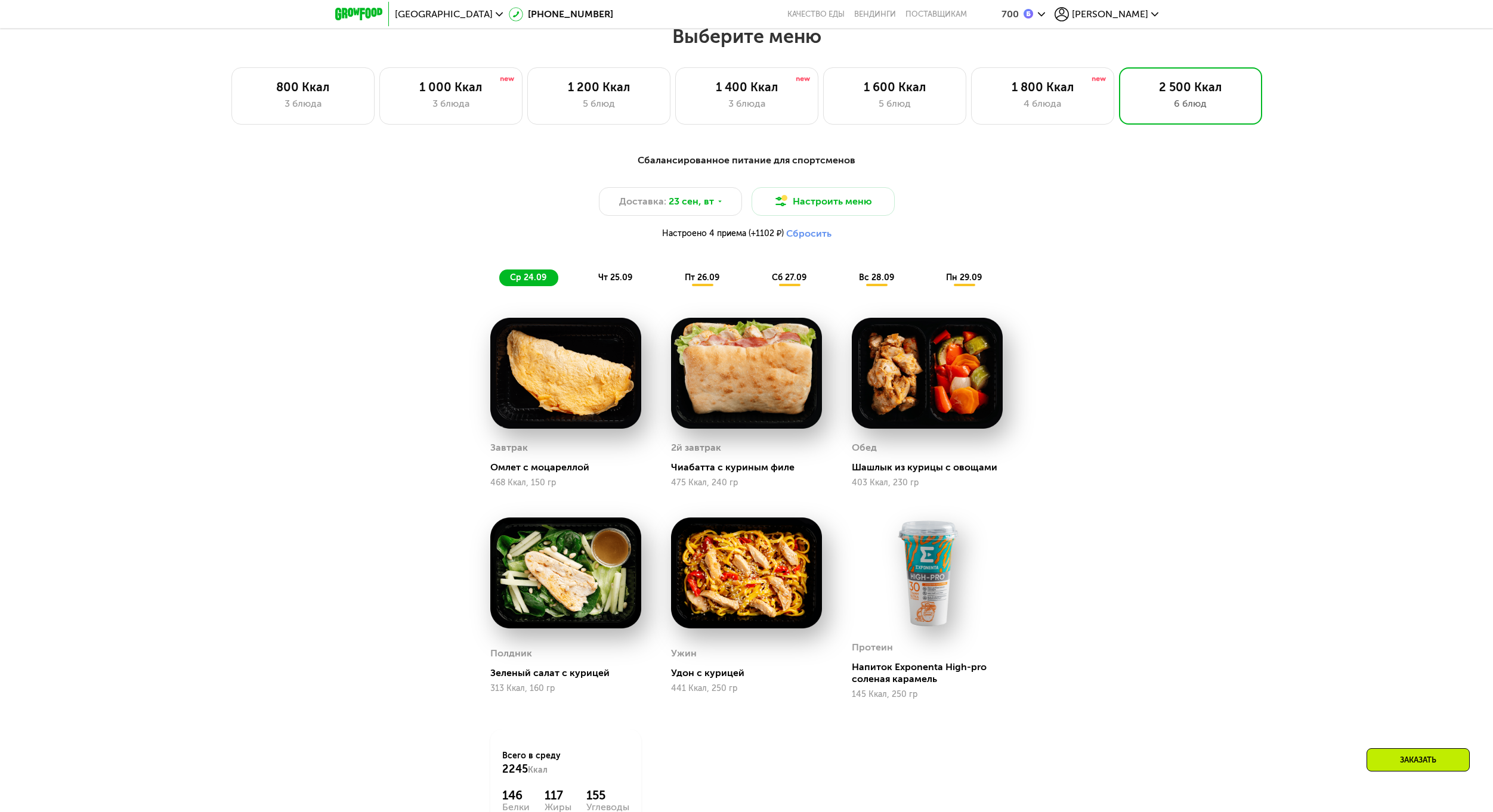
click at [735, 245] on div "Доставка: [DATE] Настроить меню Настроено 4 приема (+1102 ₽) Сбросить" at bounding box center [746, 217] width 706 height 59
click at [757, 237] on span "Настроено 4 приема (+1102 ₽)" at bounding box center [723, 234] width 122 height 9
click at [1156, 364] on div "Сбалансированное питание для спортсменов Доставка: [DATE] Настроить меню Настро…" at bounding box center [746, 524] width 1493 height 775
click at [719, 276] on span "пт 26.09" at bounding box center [702, 277] width 35 height 10
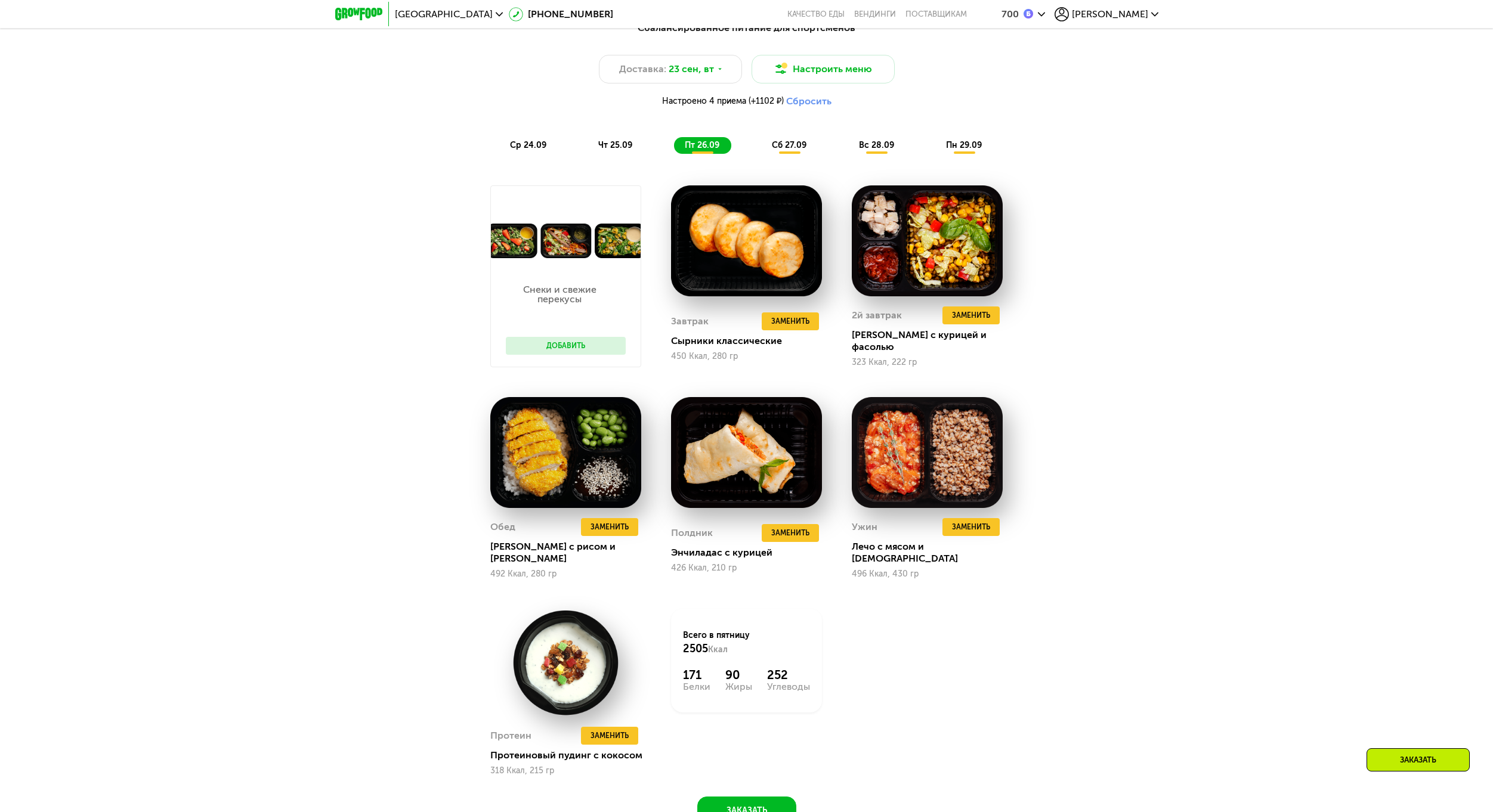
scroll to position [1346, 0]
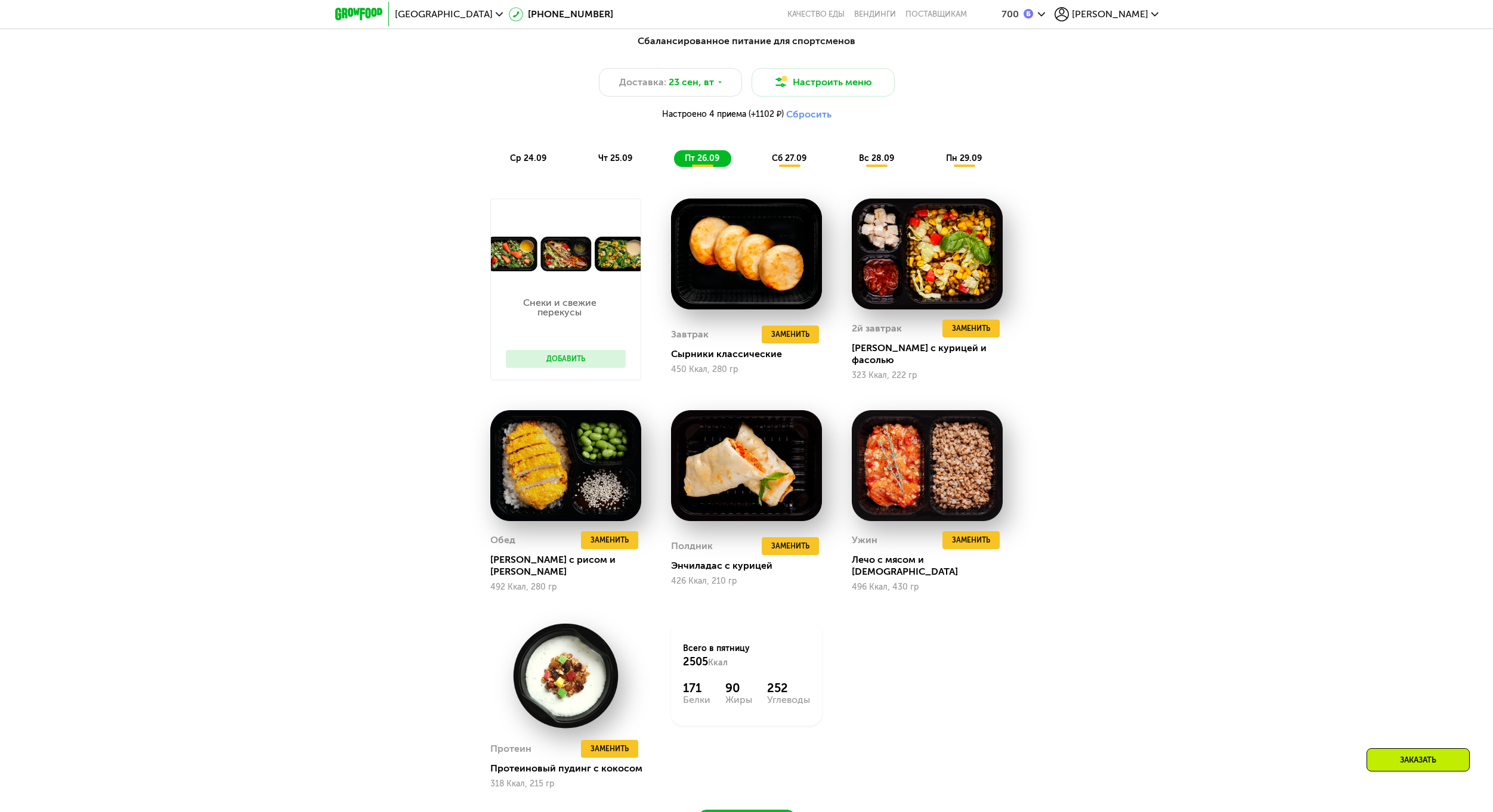
click at [801, 163] on span "сб 27.09" at bounding box center [789, 158] width 35 height 10
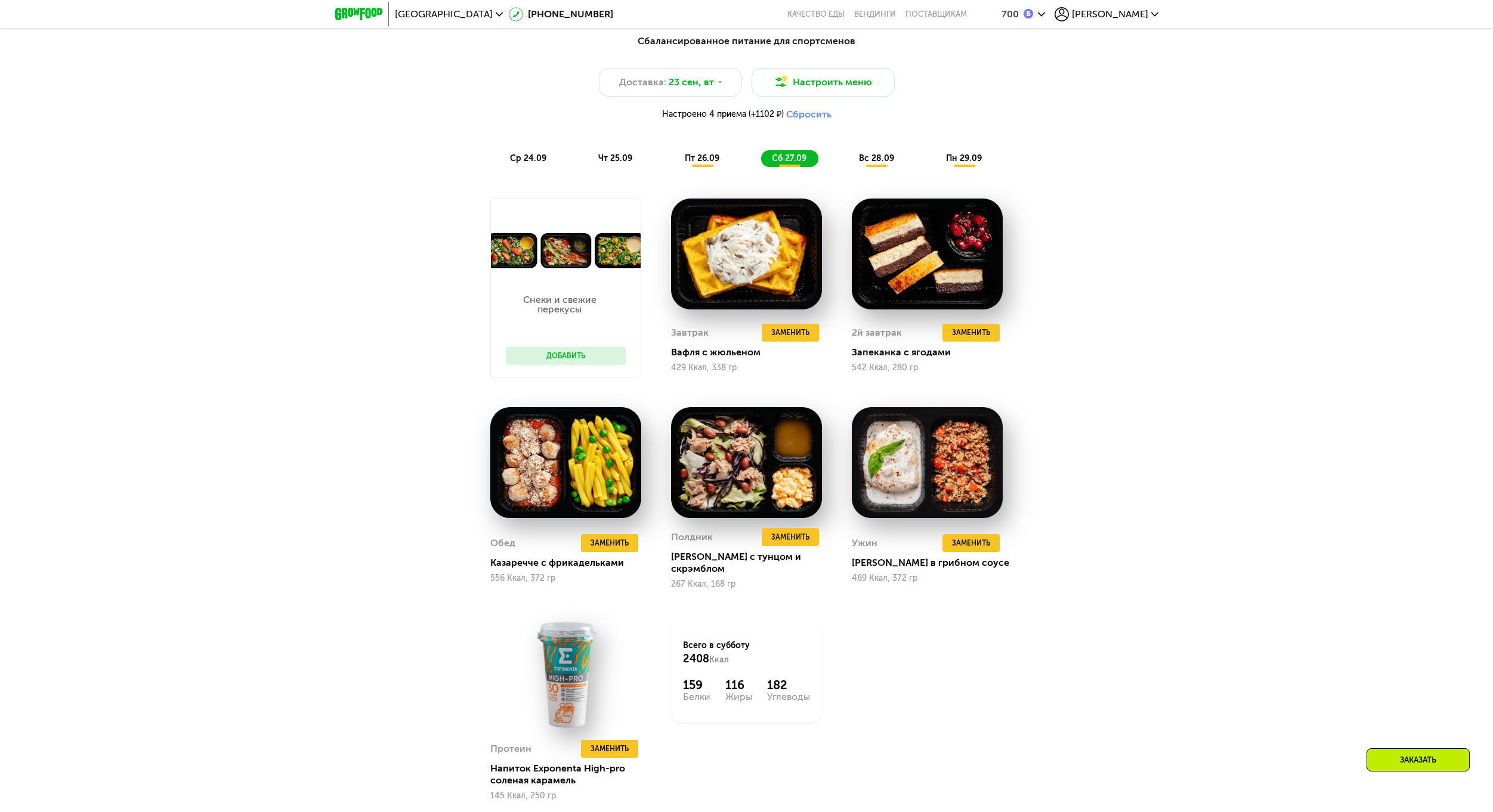
click at [866, 163] on span "вс 28.09" at bounding box center [877, 158] width 35 height 10
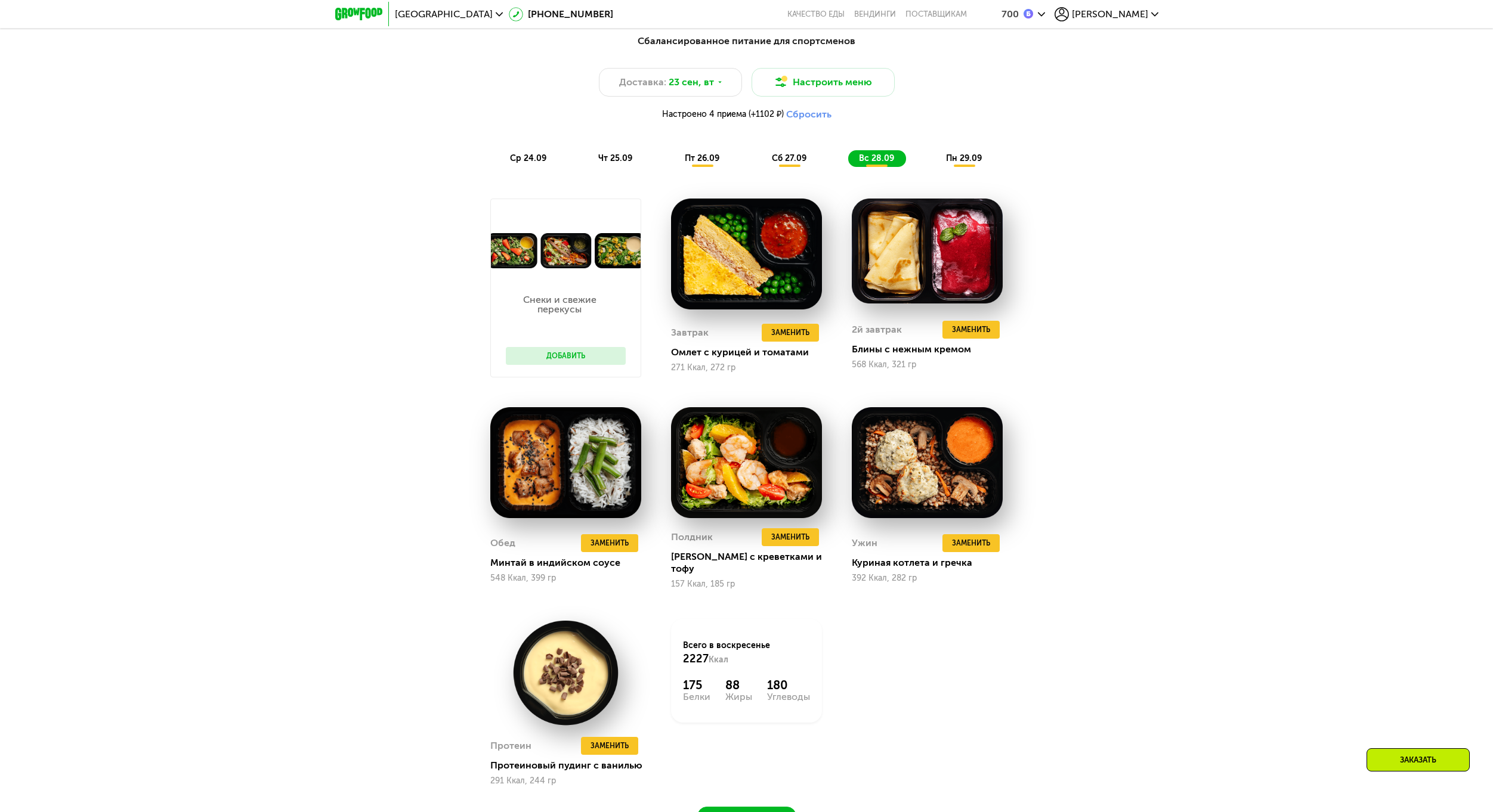
click at [947, 163] on span "пн 29.09" at bounding box center [963, 158] width 36 height 10
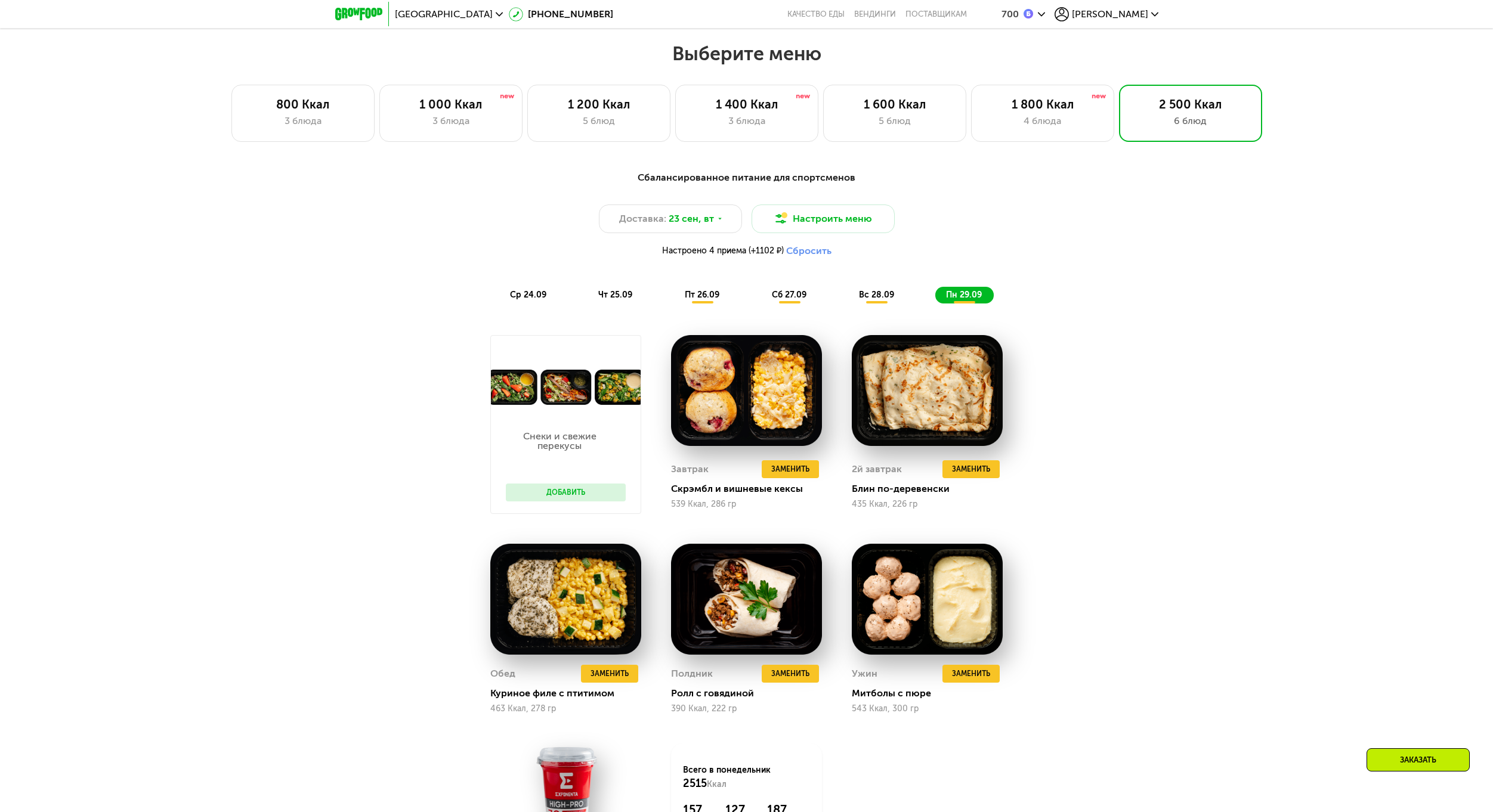
scroll to position [1405, 0]
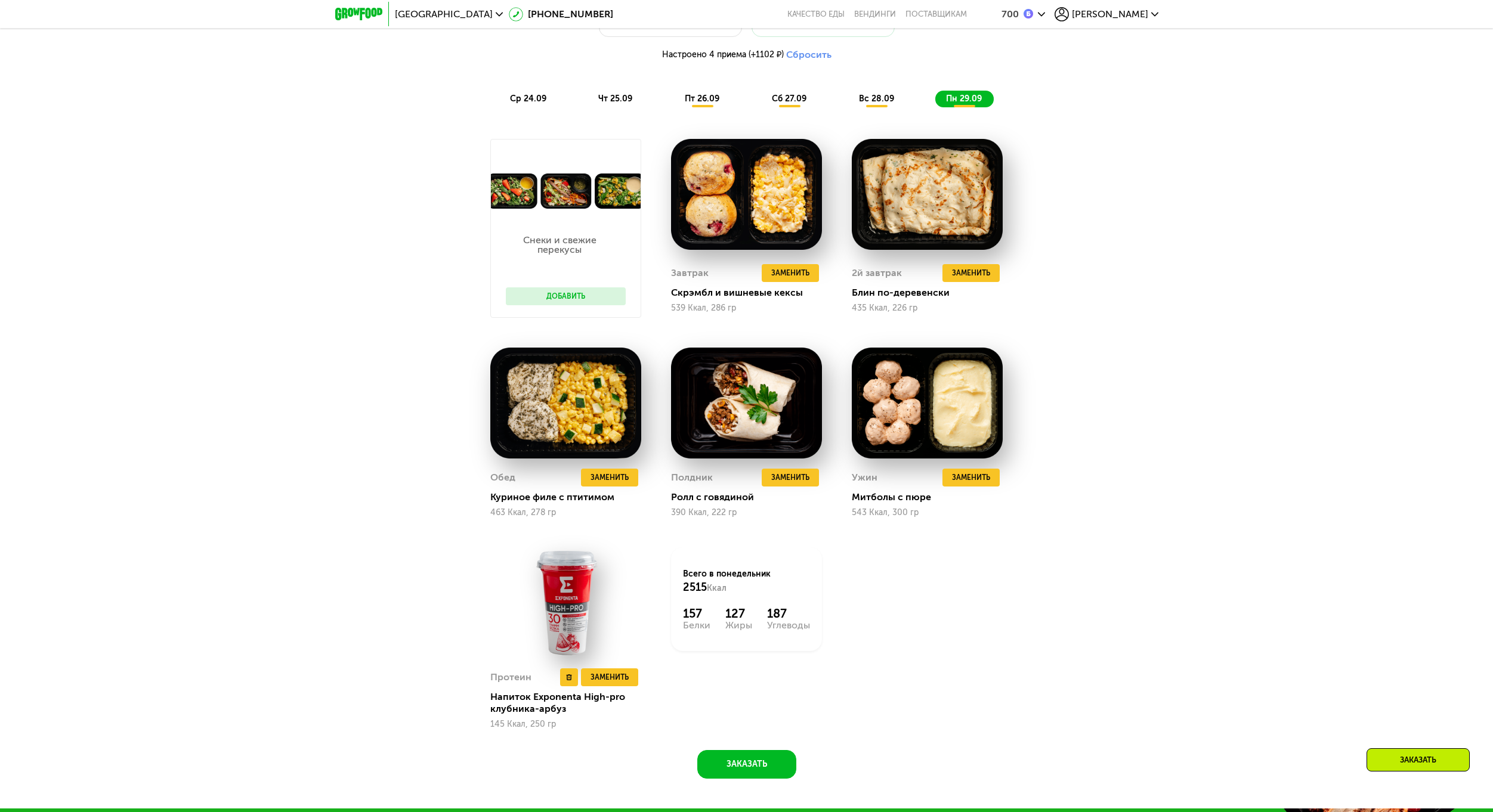
click at [560, 613] on img at bounding box center [565, 603] width 151 height 111
click at [604, 674] on button "Заменить" at bounding box center [610, 676] width 57 height 18
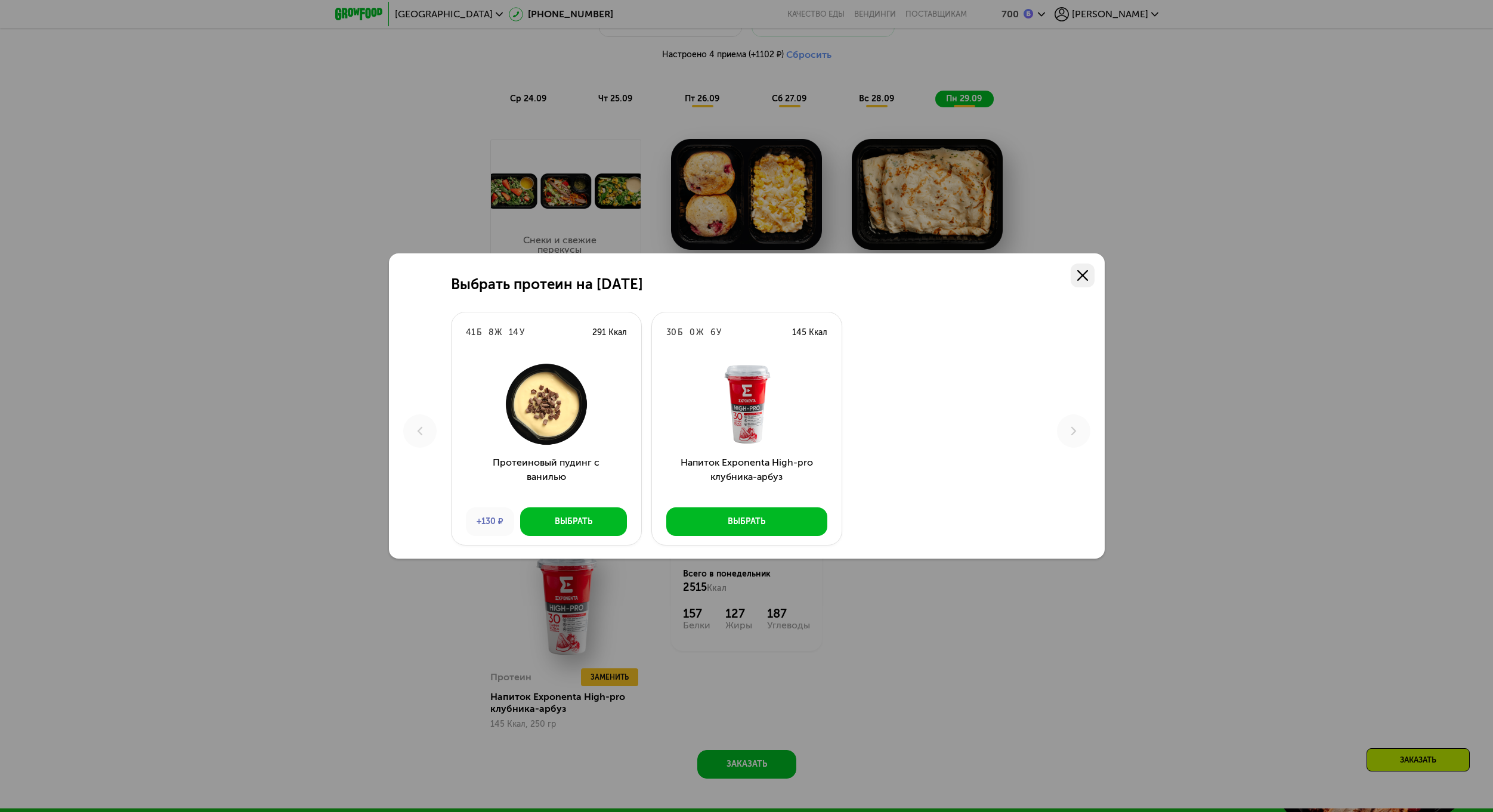
click at [1091, 269] on link at bounding box center [1082, 275] width 24 height 24
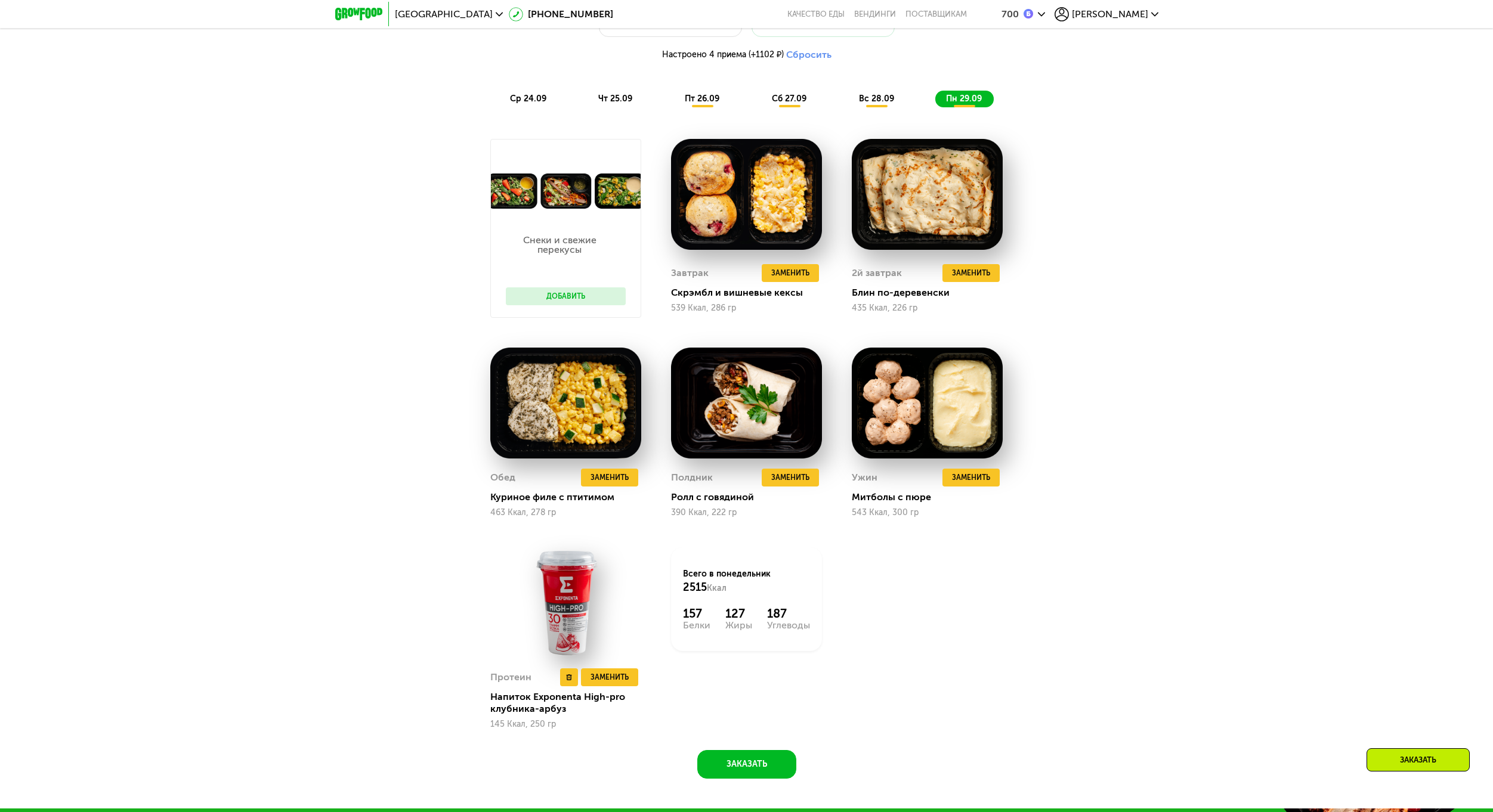
click at [577, 619] on img at bounding box center [565, 603] width 151 height 111
click at [594, 626] on img at bounding box center [565, 603] width 151 height 111
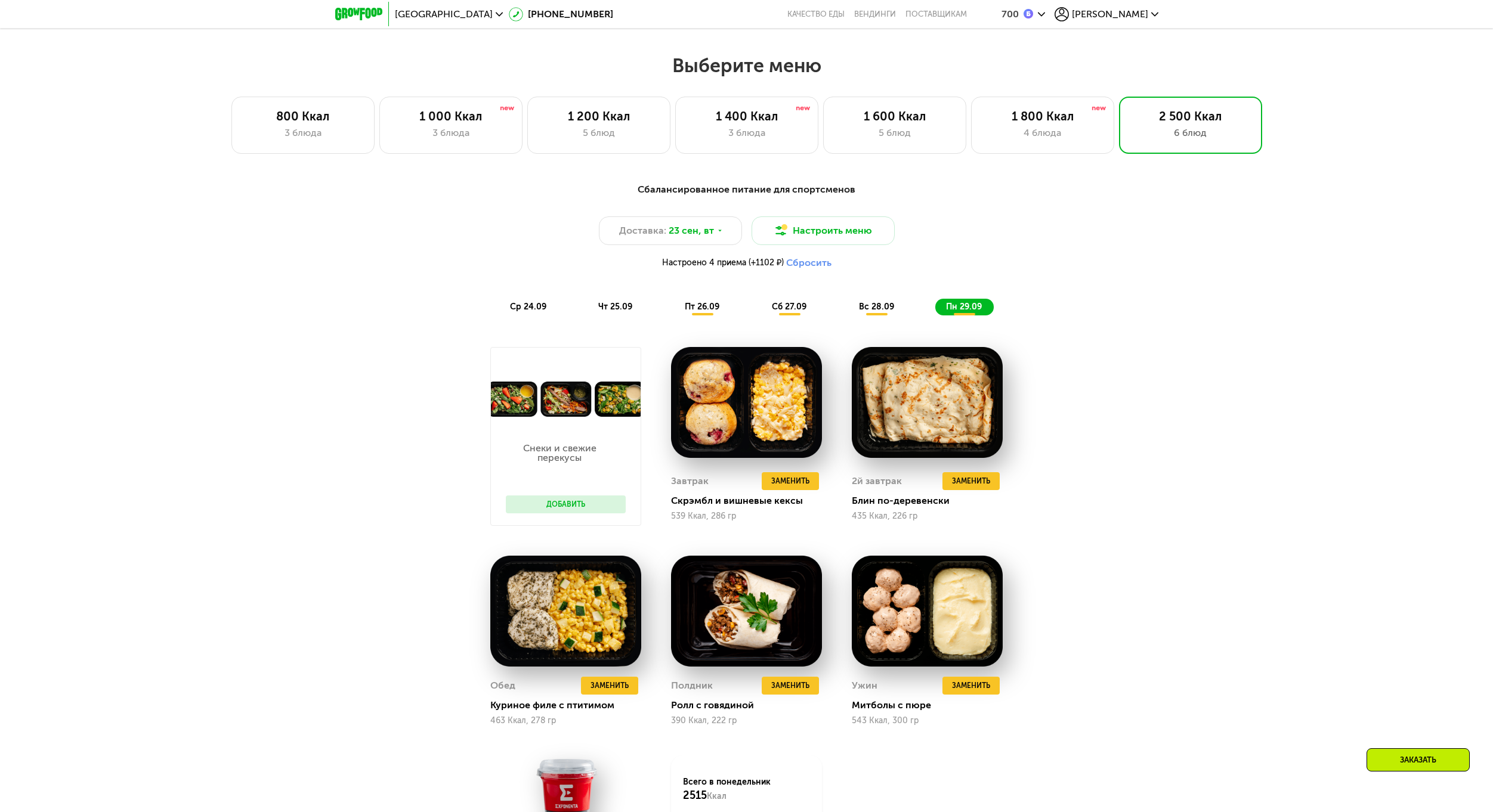
scroll to position [1167, 0]
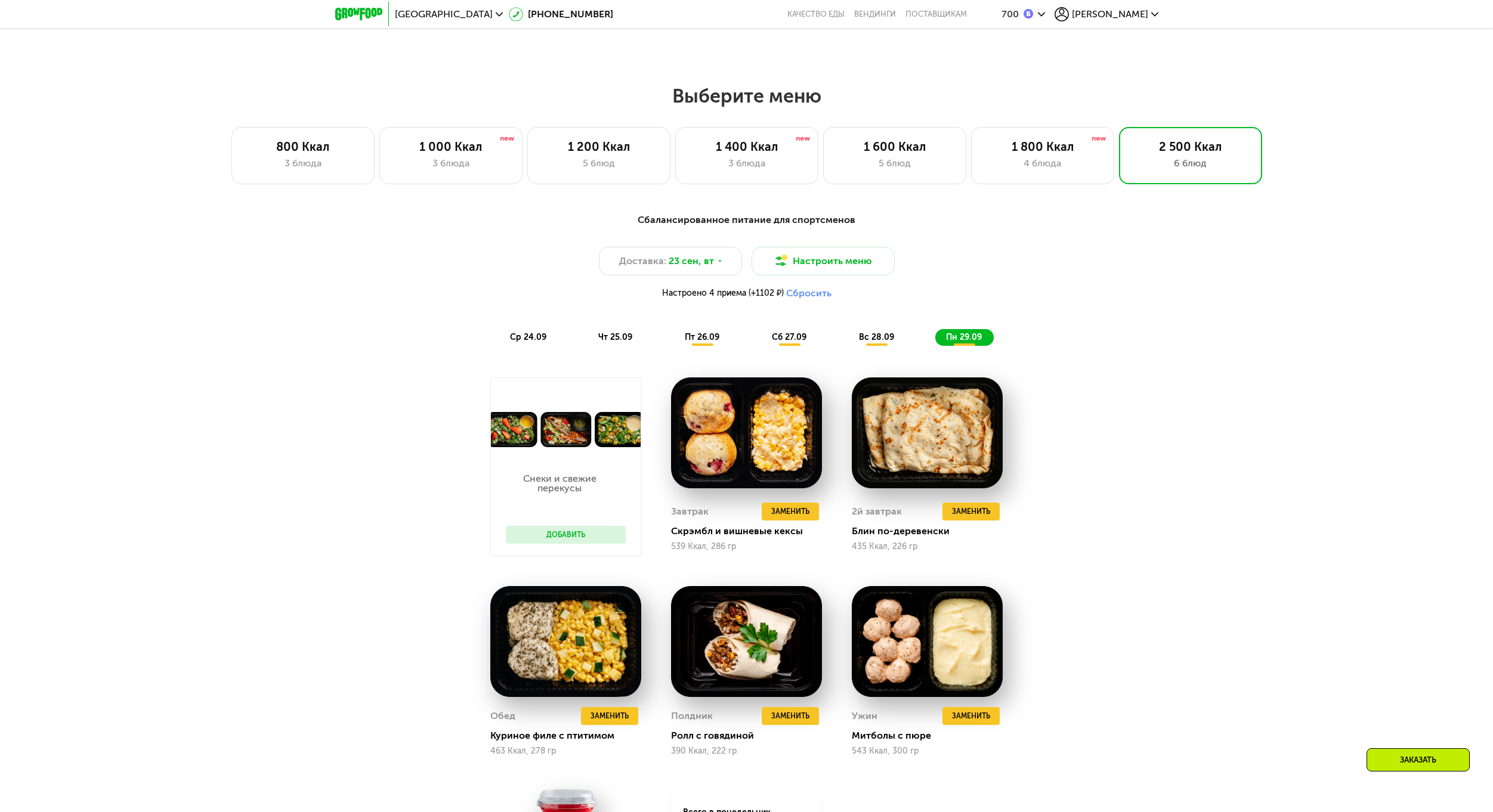
click at [811, 295] on button "Сбросить" at bounding box center [809, 294] width 45 height 12
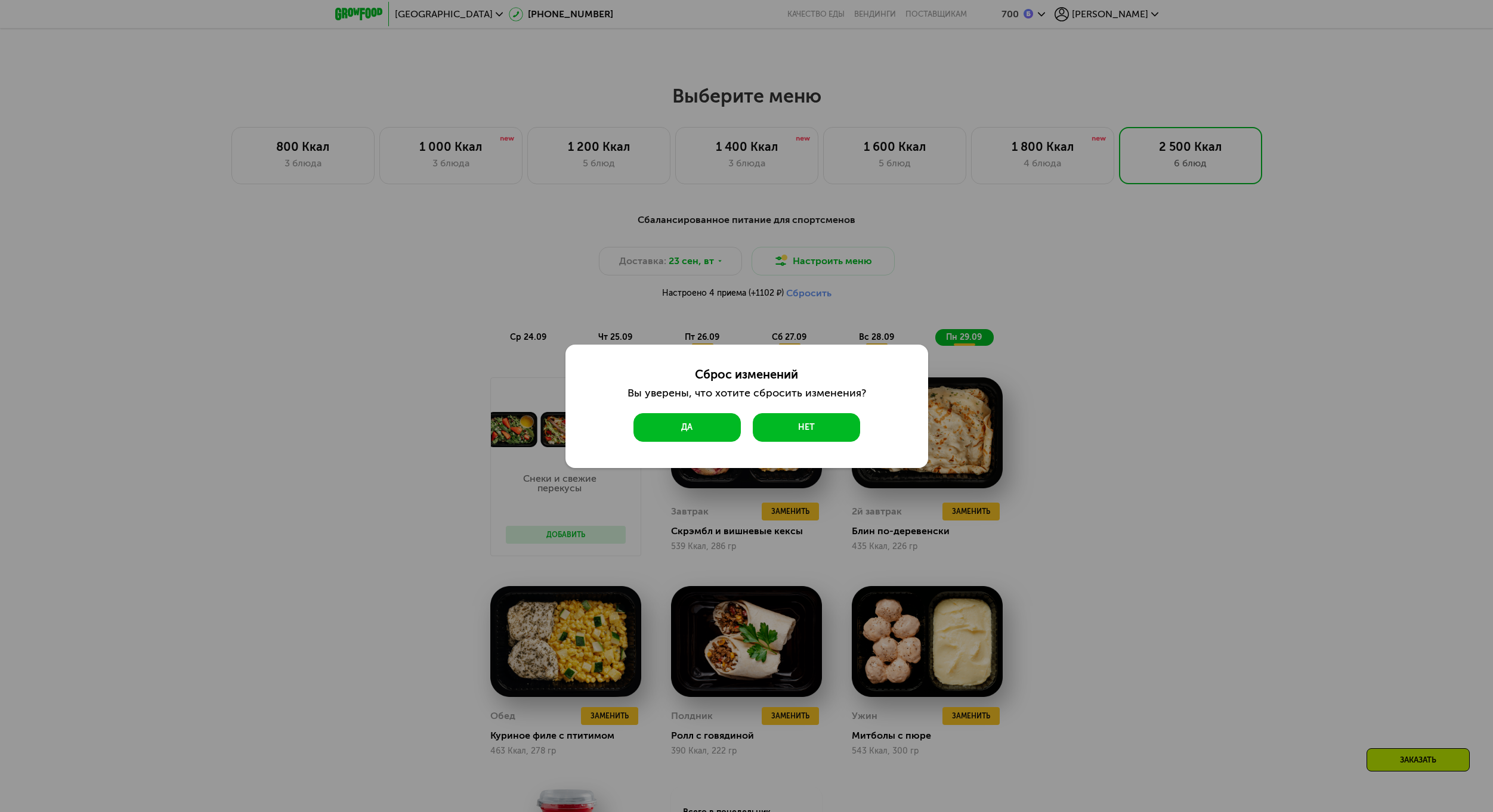
click at [675, 440] on button "Да" at bounding box center [687, 427] width 108 height 29
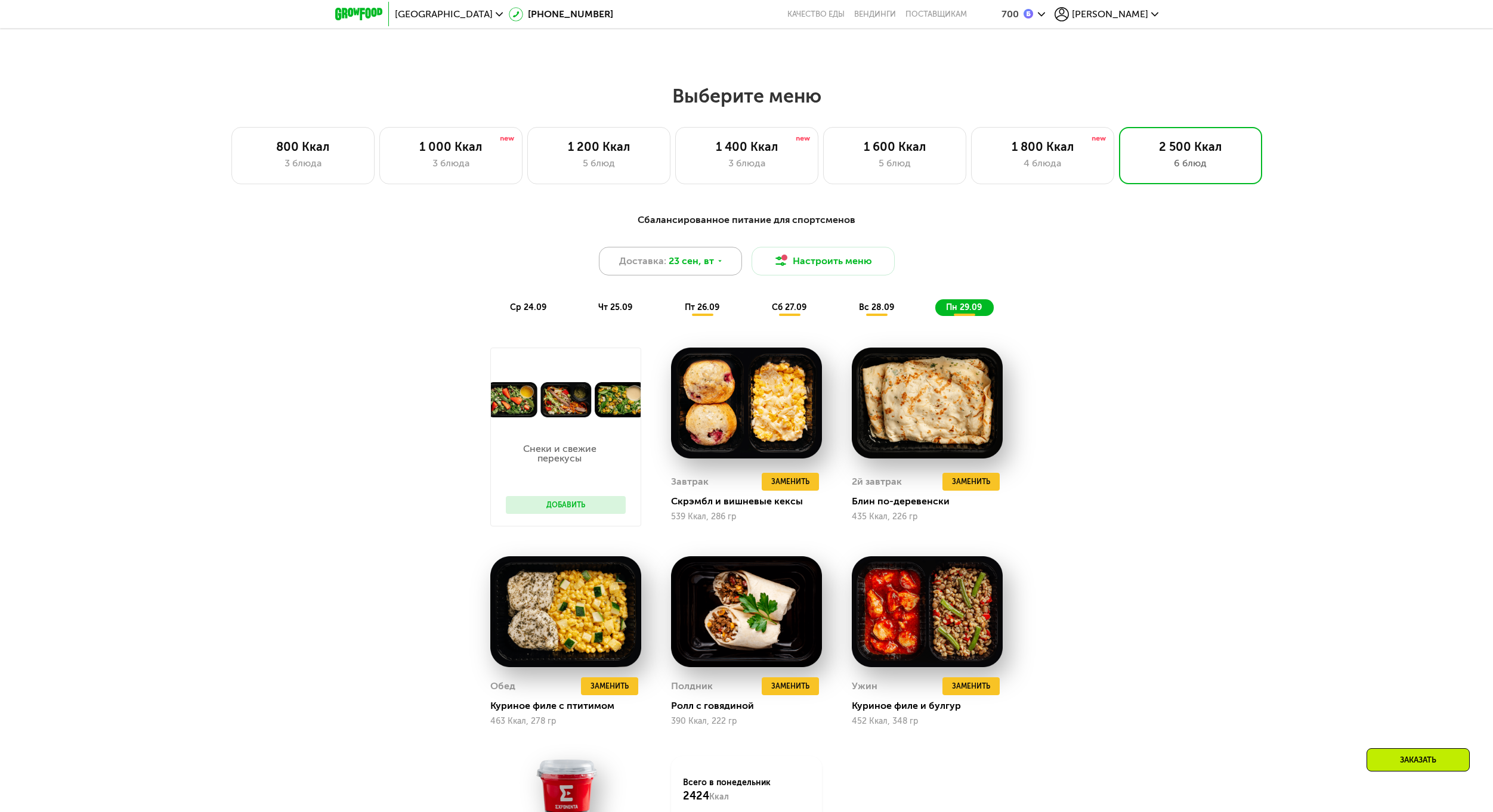
click at [677, 261] on span "23 сен, вт" at bounding box center [691, 261] width 45 height 14
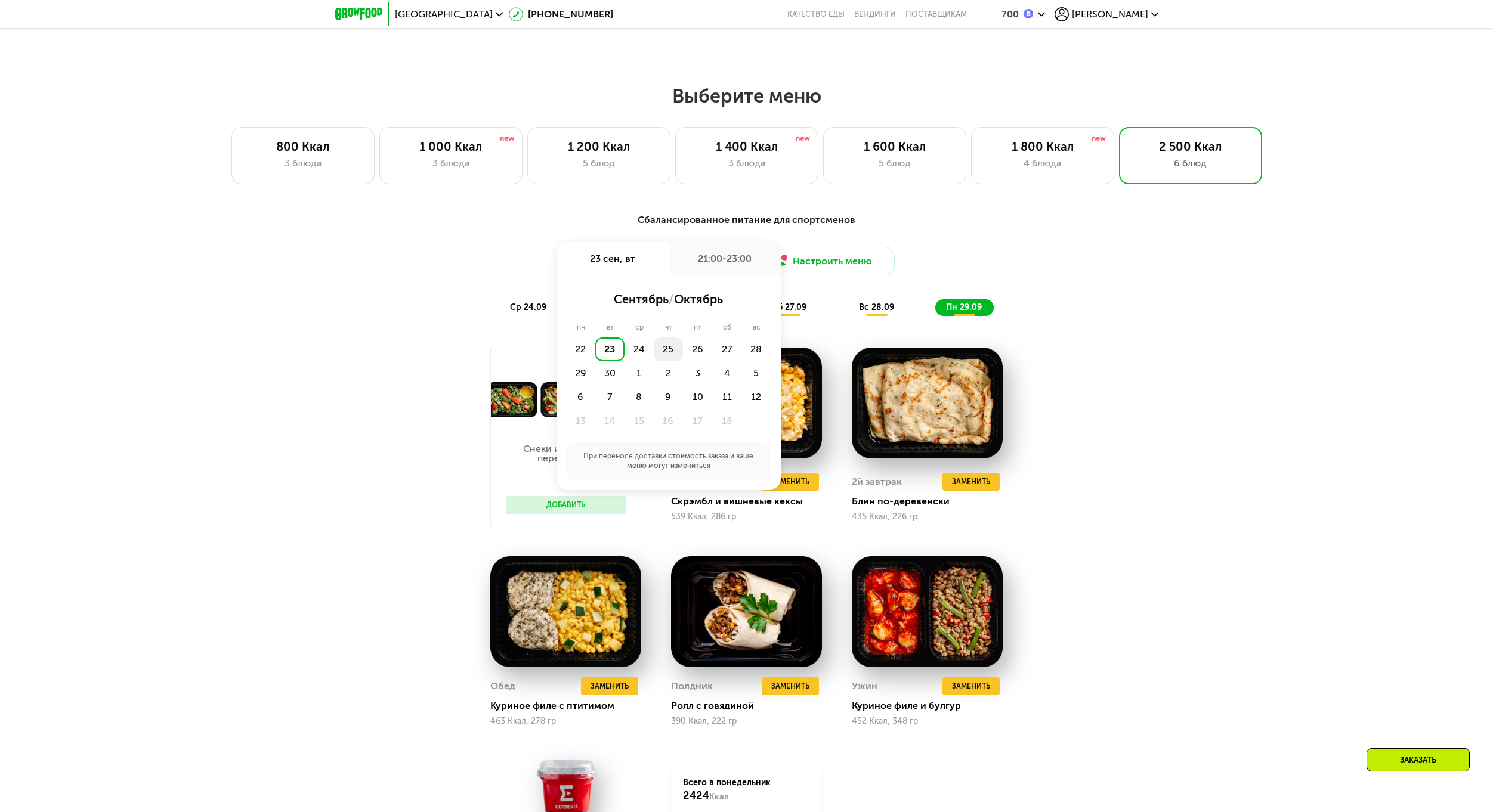
click at [662, 353] on div "25" at bounding box center [668, 349] width 29 height 24
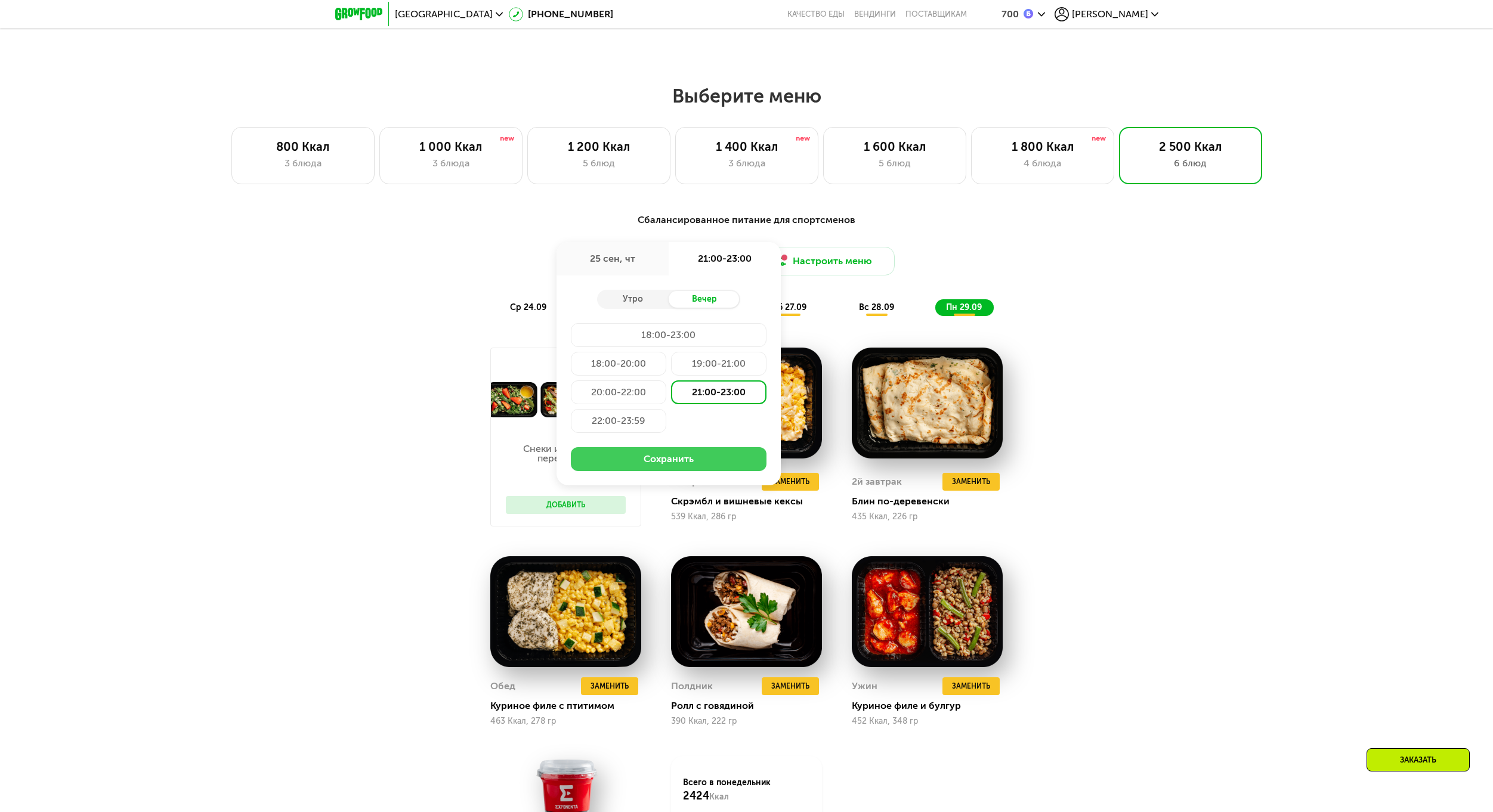
click at [712, 459] on button "Сохранить" at bounding box center [668, 459] width 195 height 24
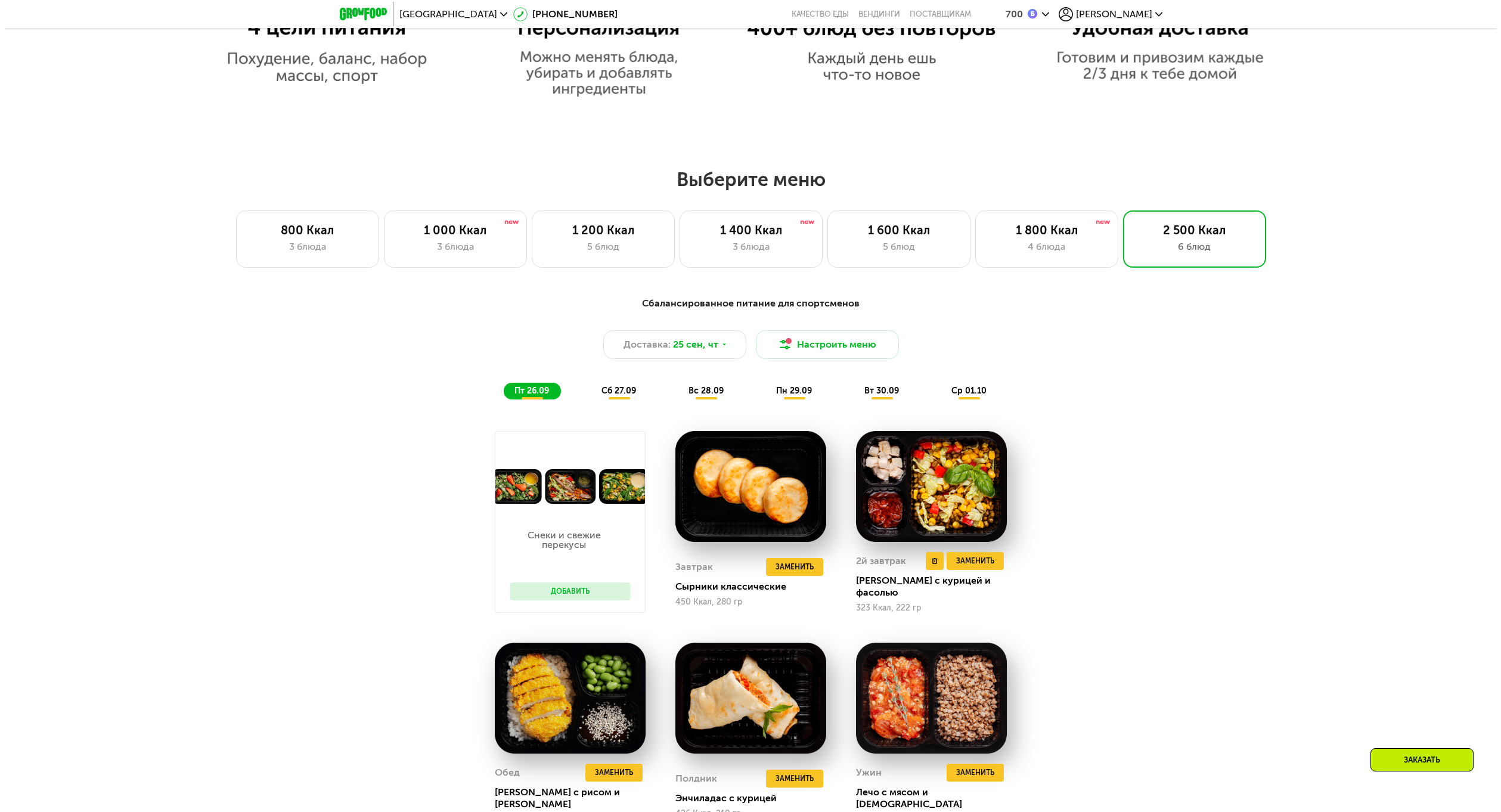
scroll to position [1048, 0]
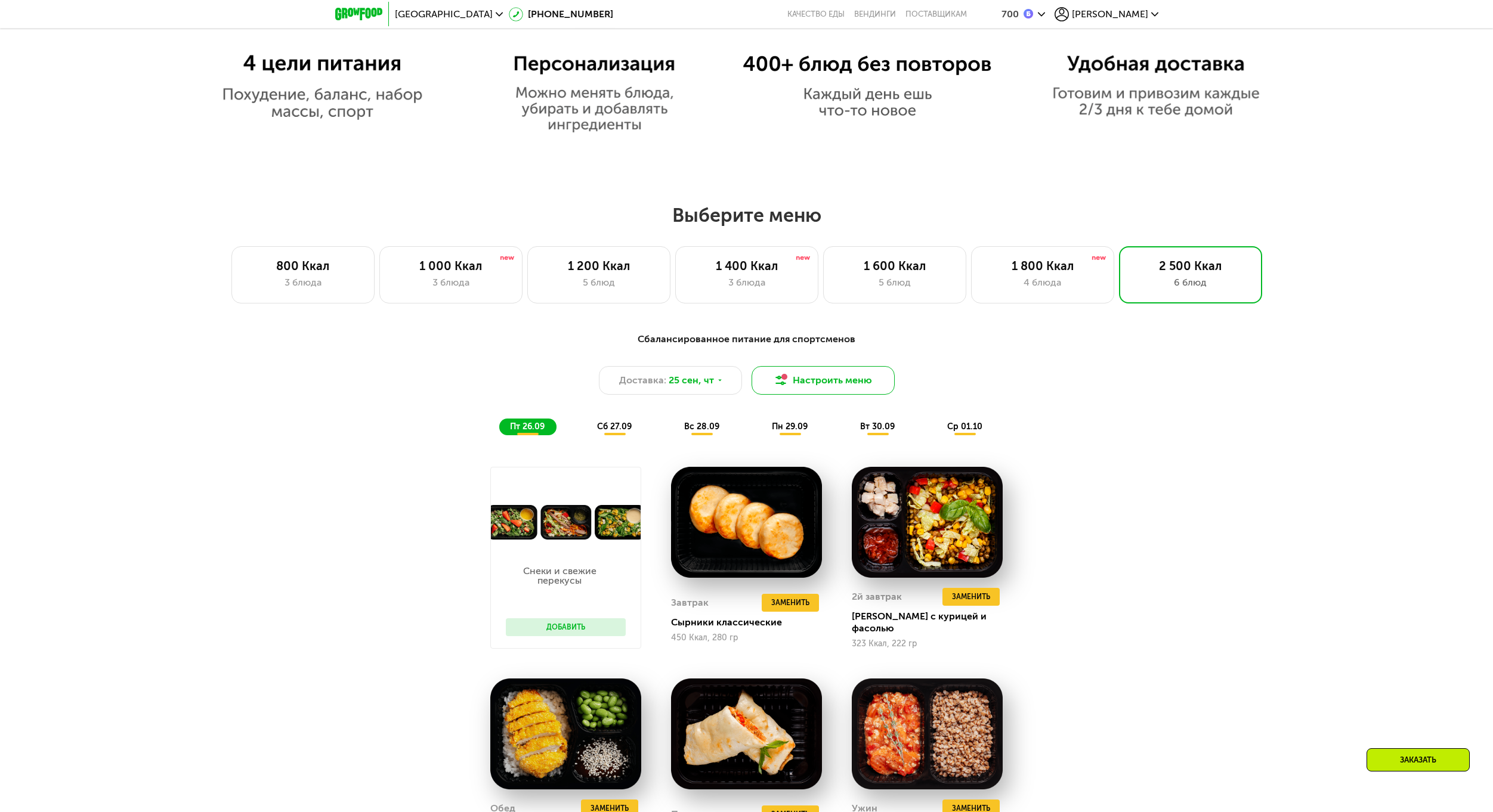
click at [811, 380] on button "Настроить меню" at bounding box center [823, 380] width 143 height 29
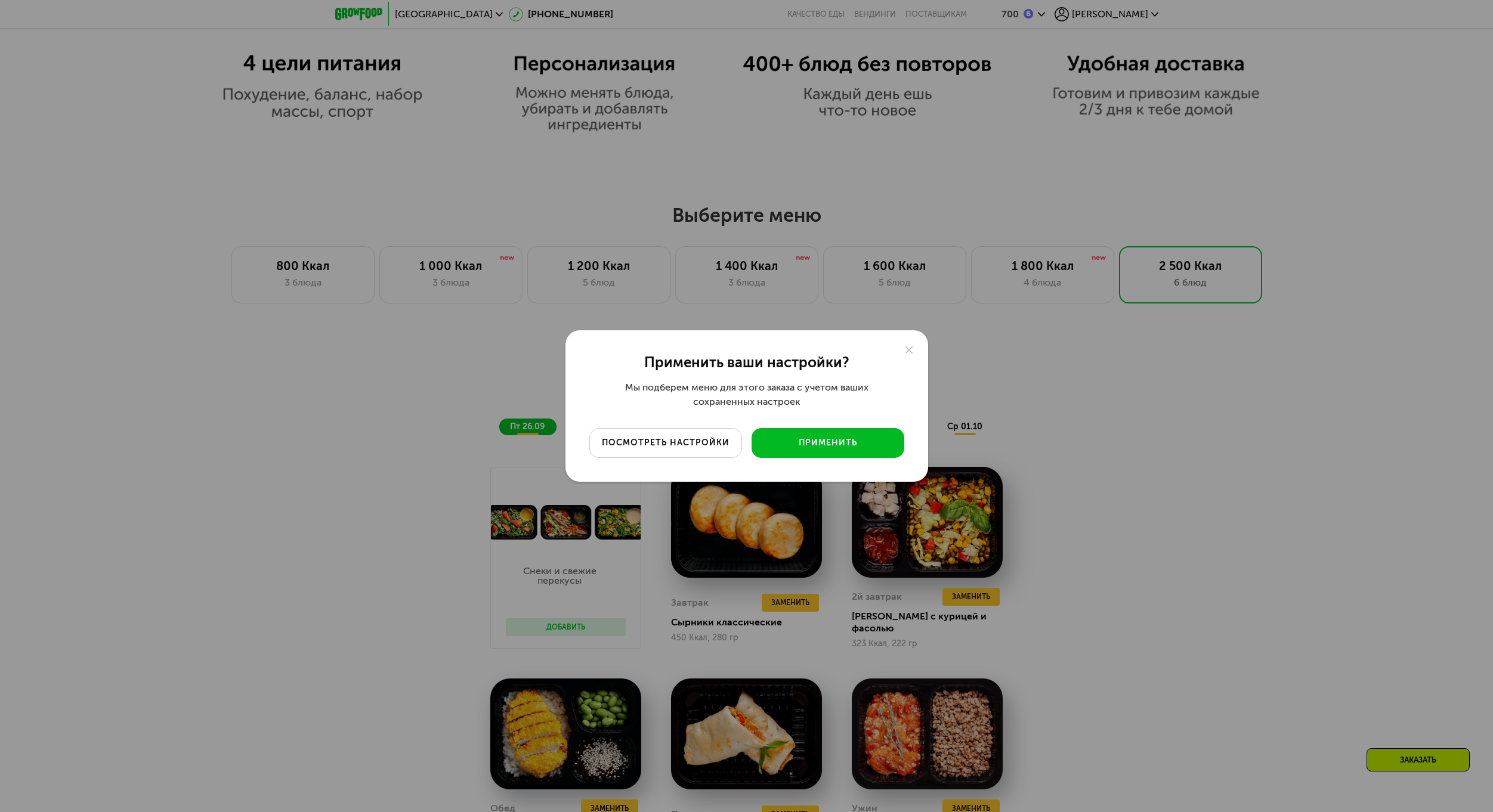
click at [692, 450] on button "посмотреть настройки" at bounding box center [666, 443] width 153 height 30
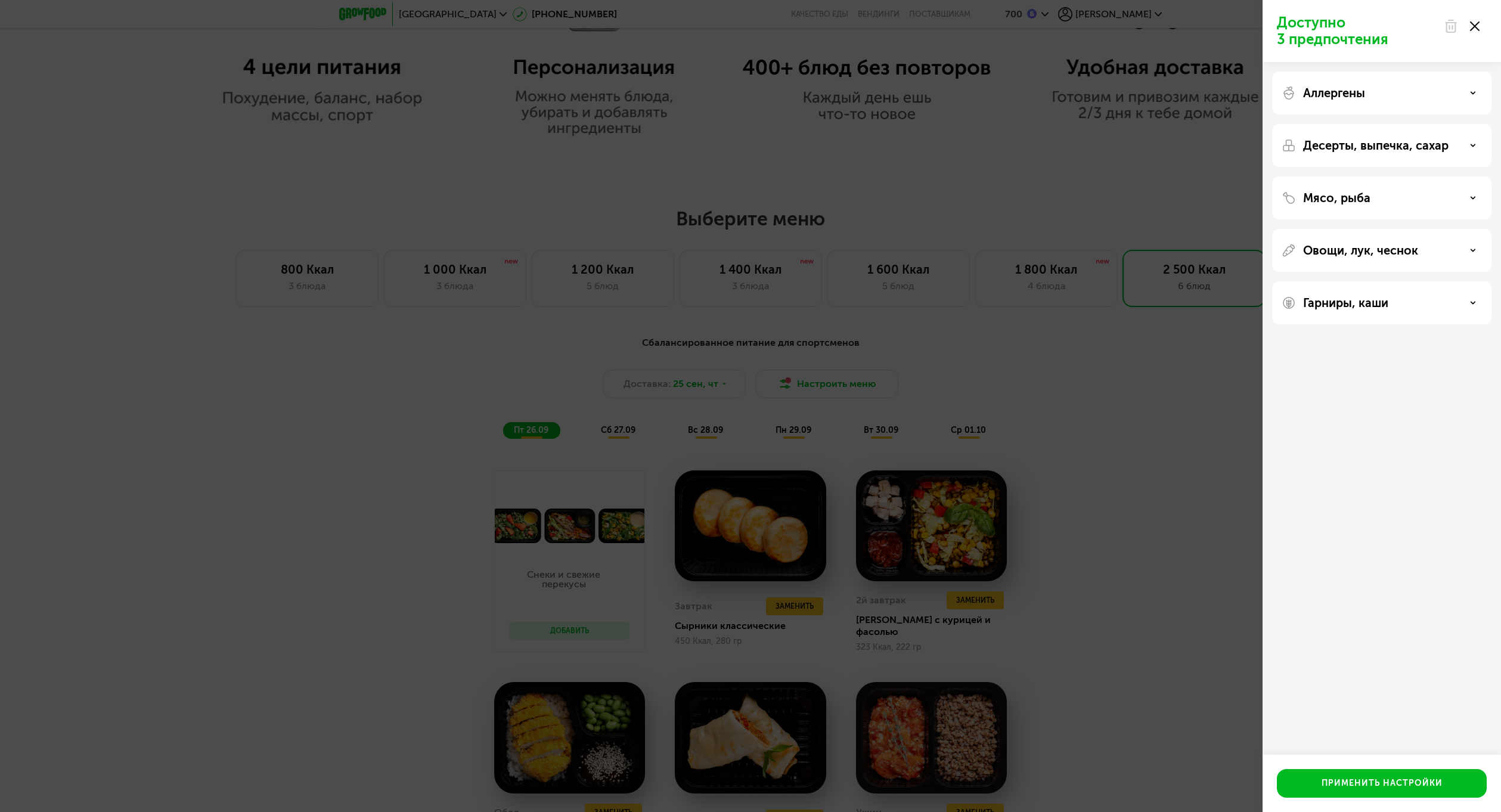
click at [1355, 113] on div "Аллергены" at bounding box center [1381, 93] width 219 height 43
click at [1352, 95] on p "Аллергены" at bounding box center [1334, 93] width 62 height 14
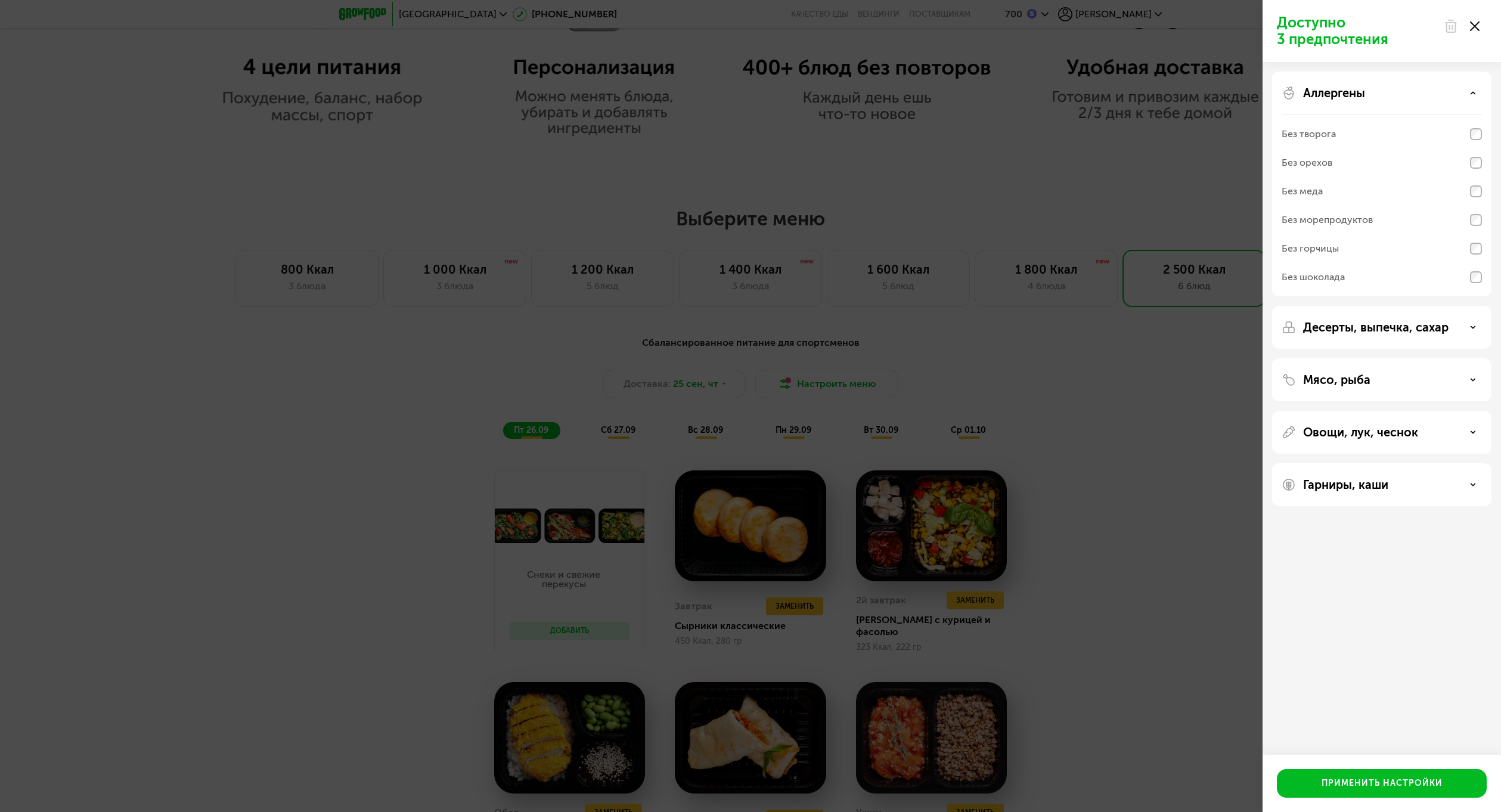
click at [1334, 319] on div "Десерты, выпечка, сахар" at bounding box center [1381, 327] width 219 height 43
click at [1338, 322] on p "Десерты, выпечка, сахар" at bounding box center [1376, 327] width 145 height 14
click at [1372, 497] on div "Мясо, рыба" at bounding box center [1382, 504] width 200 height 14
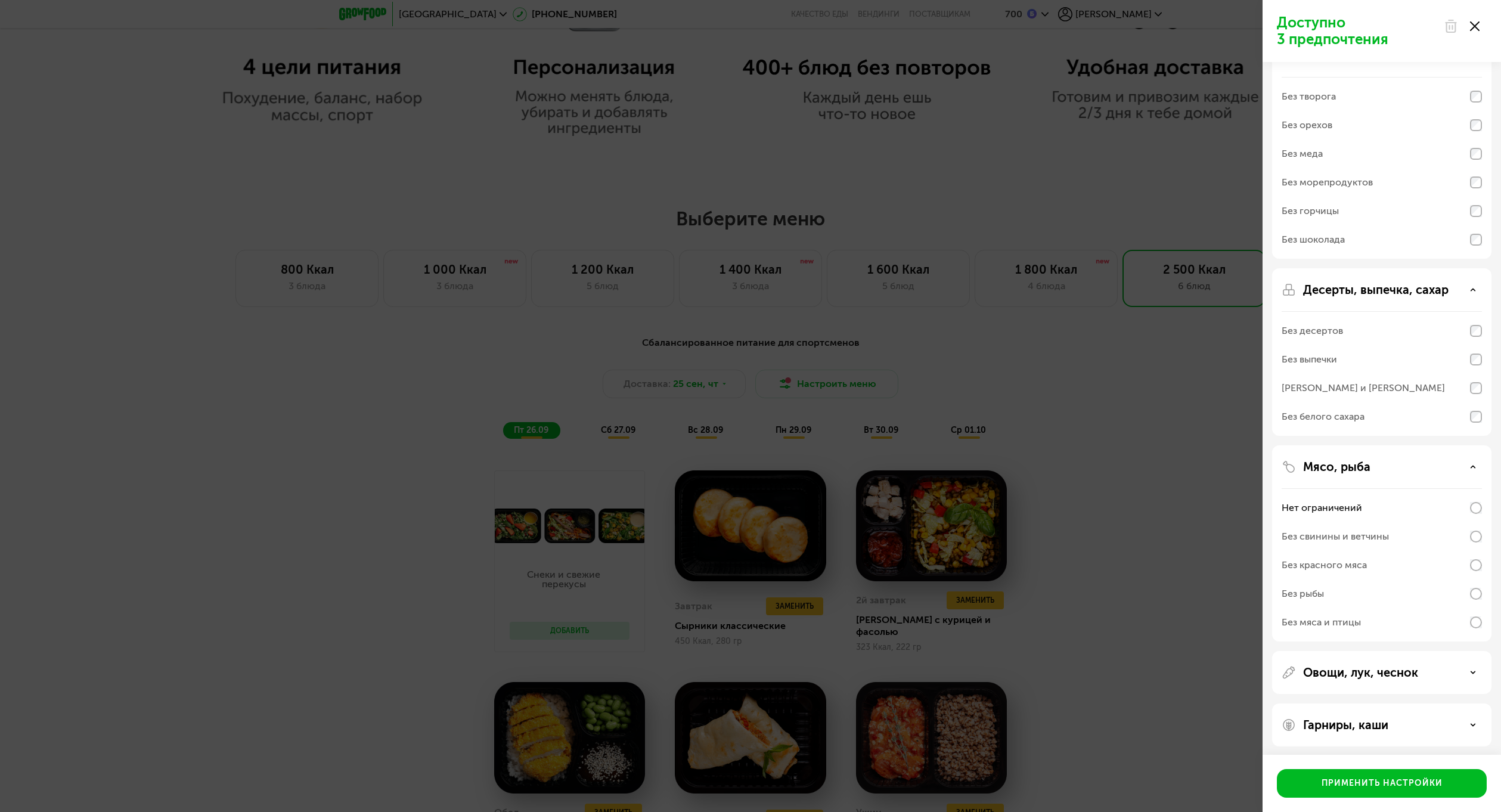
scroll to position [41, 0]
click at [1361, 661] on div "Овощи, лук, чеснок" at bounding box center [1381, 669] width 219 height 43
drag, startPoint x: 1375, startPoint y: 676, endPoint x: 1384, endPoint y: 664, distance: 15.0
click at [1375, 676] on div "Овощи, лук, чеснок" at bounding box center [1381, 669] width 219 height 43
click at [1430, 676] on div "Овощи, лук, чеснок" at bounding box center [1381, 669] width 219 height 43
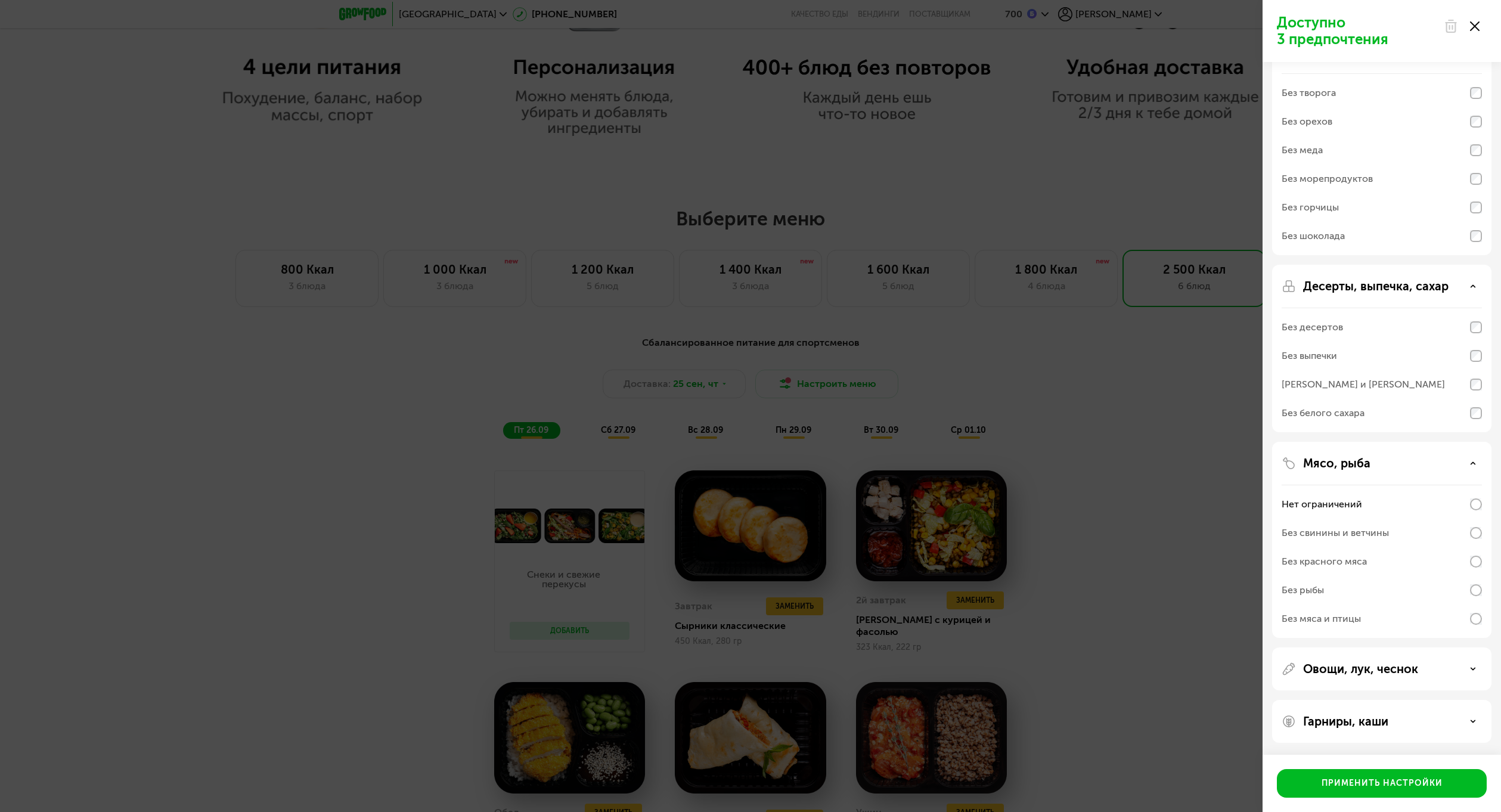
click at [1438, 677] on div "Овощи, лук, чеснок" at bounding box center [1381, 669] width 219 height 43
click at [1483, 670] on div "Овощи, лук, чеснок" at bounding box center [1381, 669] width 219 height 43
click at [1481, 670] on div "Овощи, лук, чеснок" at bounding box center [1382, 669] width 200 height 14
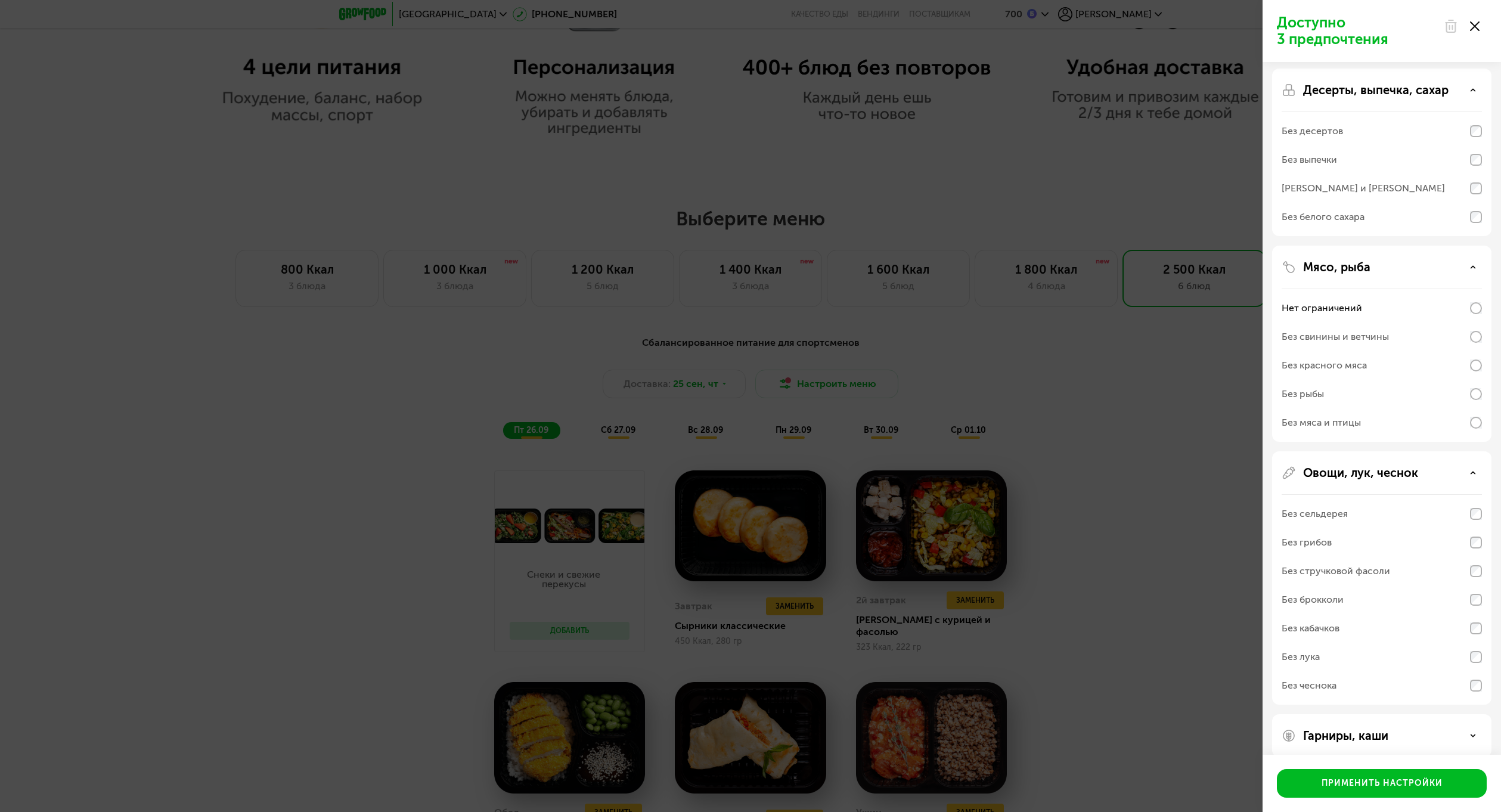
scroll to position [252, 0]
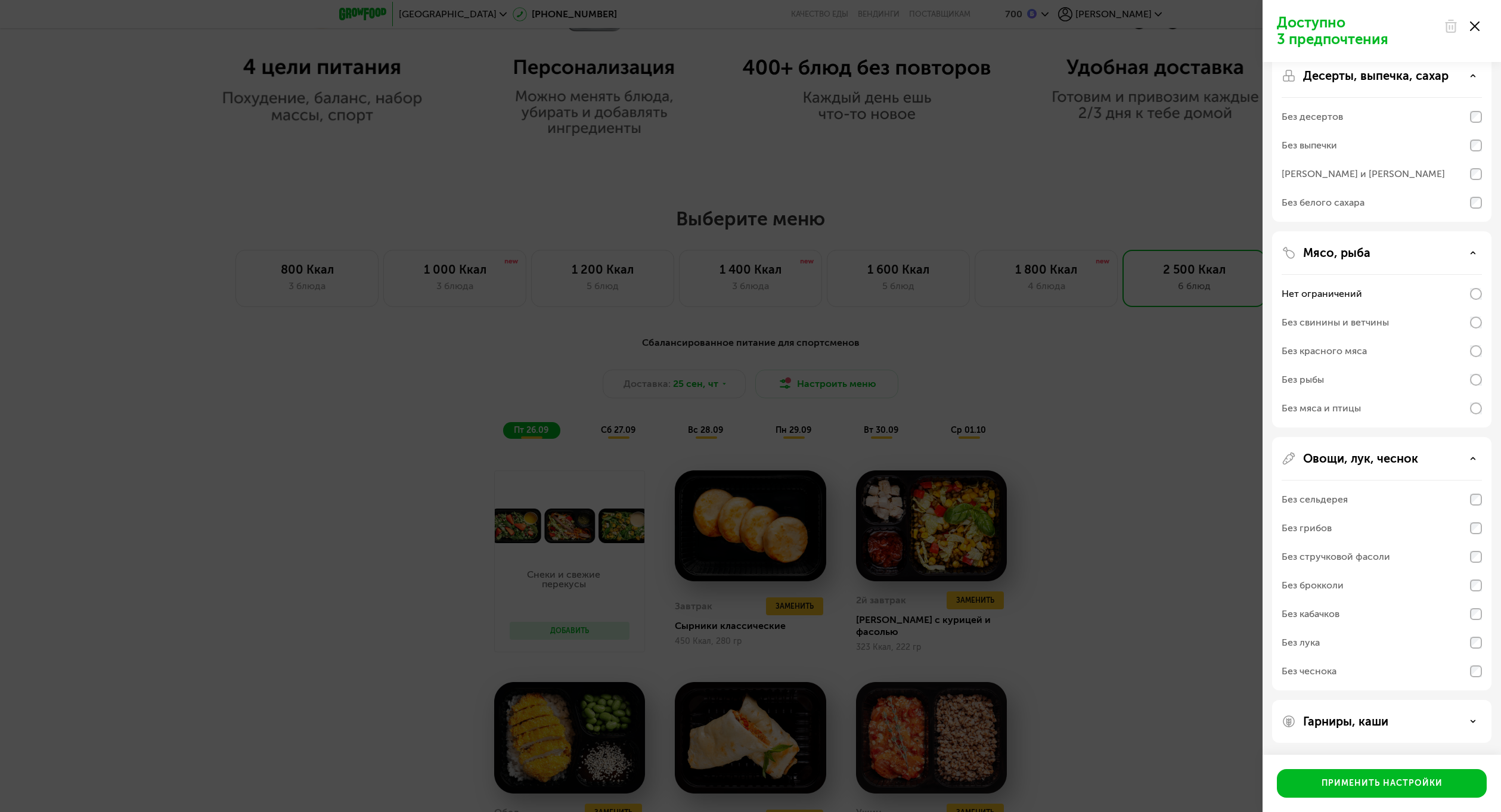
click at [1394, 728] on div "Гарниры, каши" at bounding box center [1381, 721] width 219 height 43
click at [1467, 718] on div "Гарниры, каши" at bounding box center [1382, 721] width 200 height 14
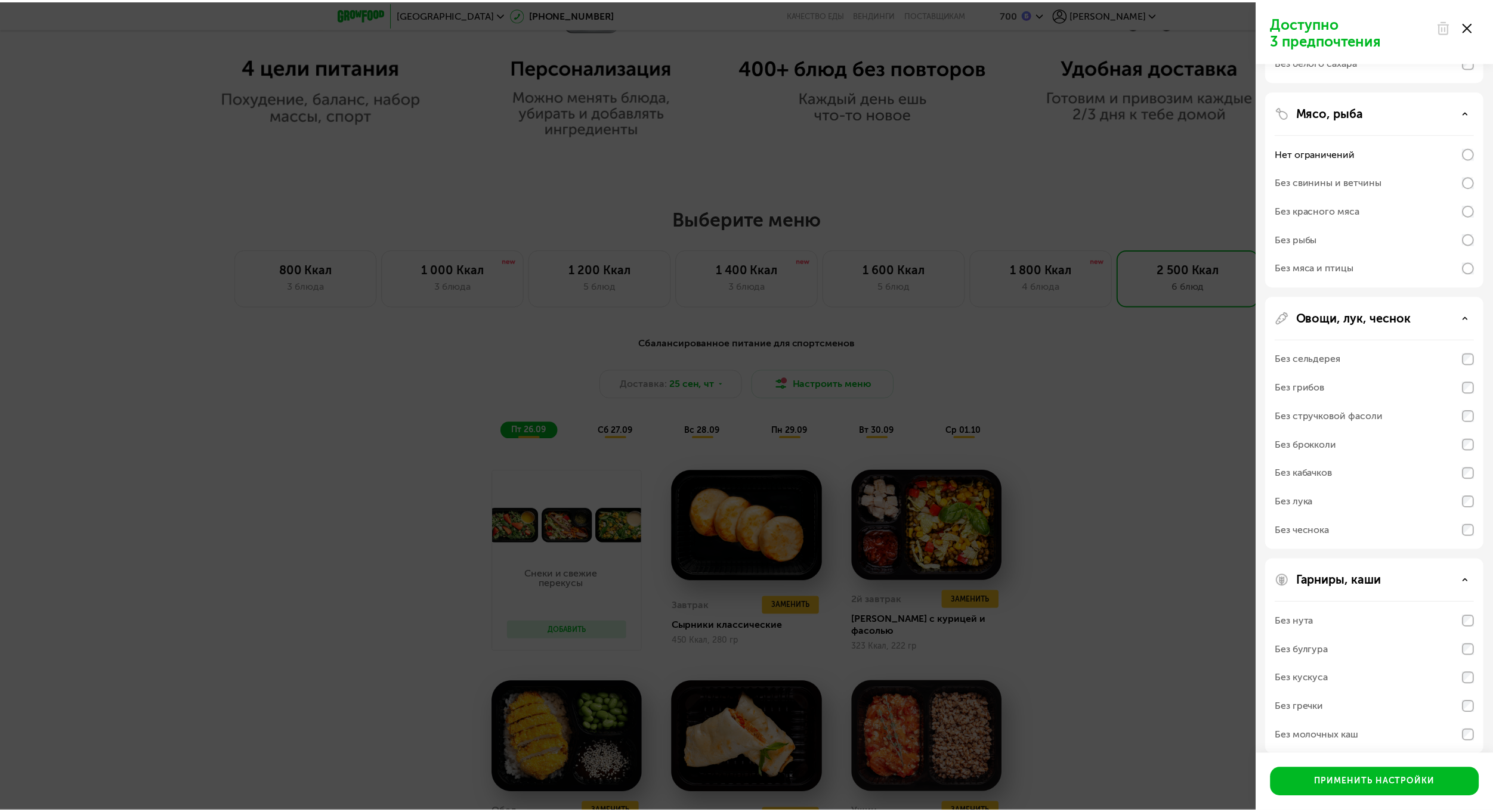
scroll to position [405, 0]
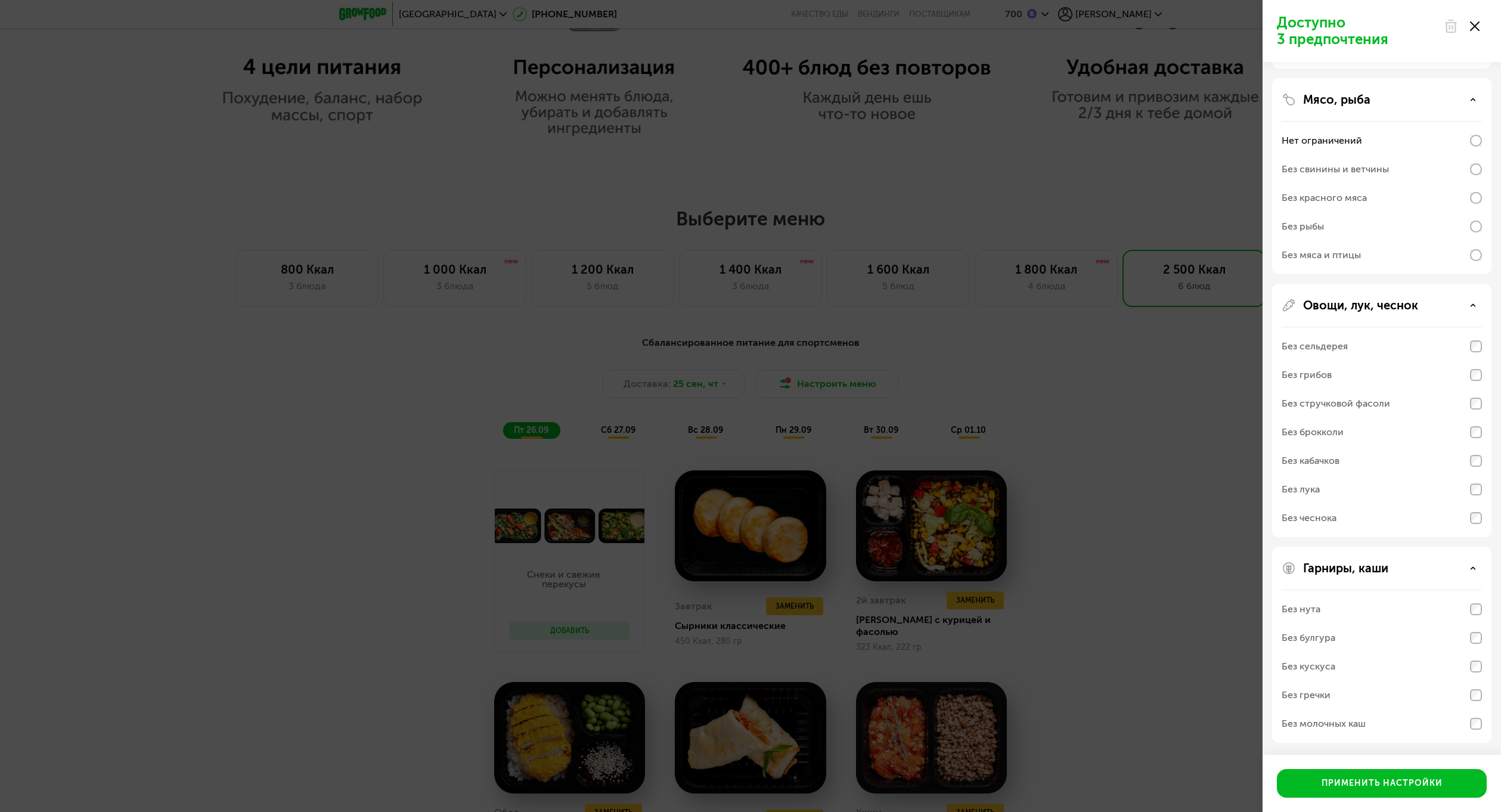
click at [1157, 589] on div "Доступно 3 предпочтения Аллергены Без творога Без орехов Без меда Без морепроду…" at bounding box center [750, 406] width 1501 height 812
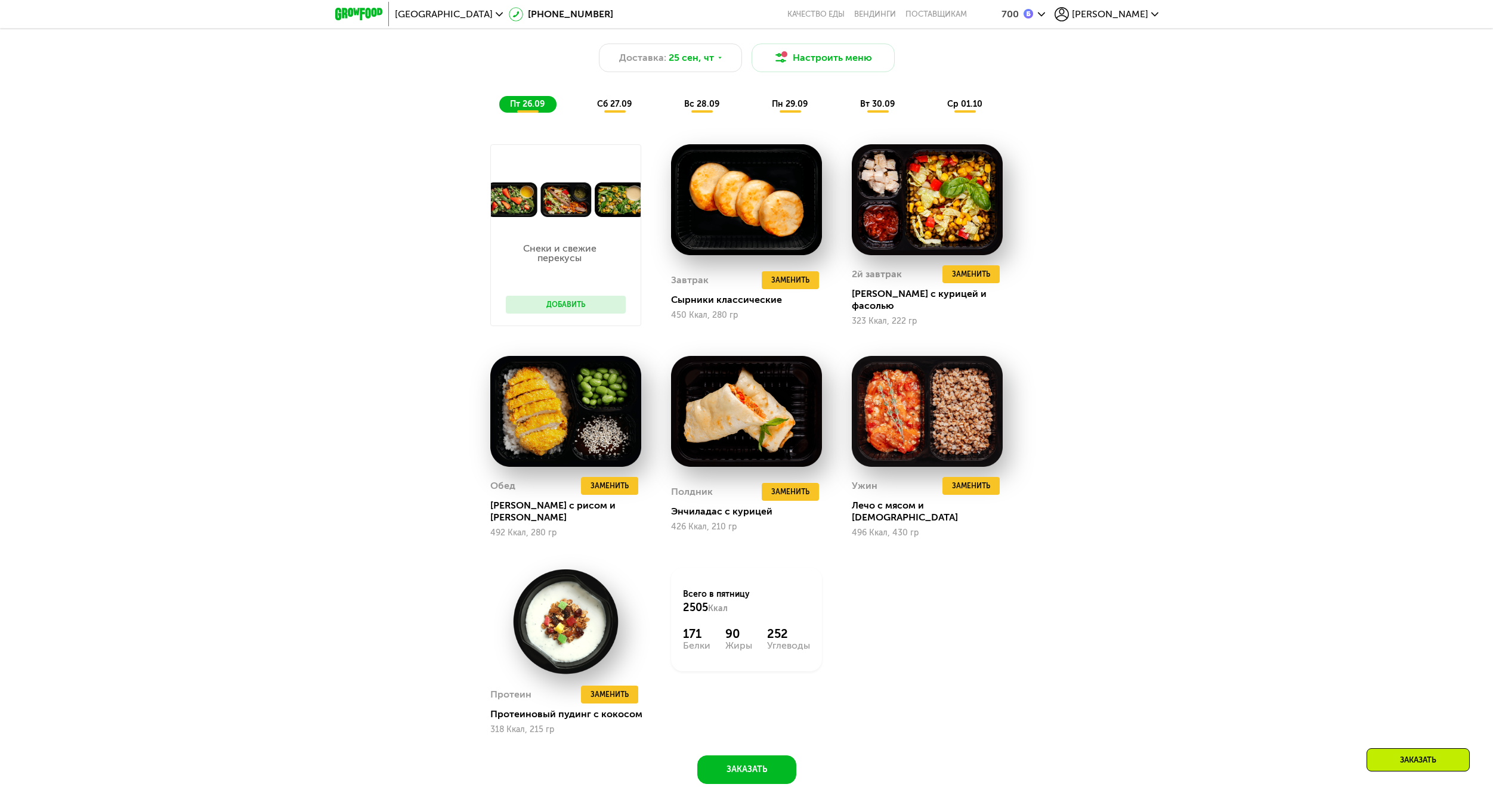
scroll to position [1465, 0]
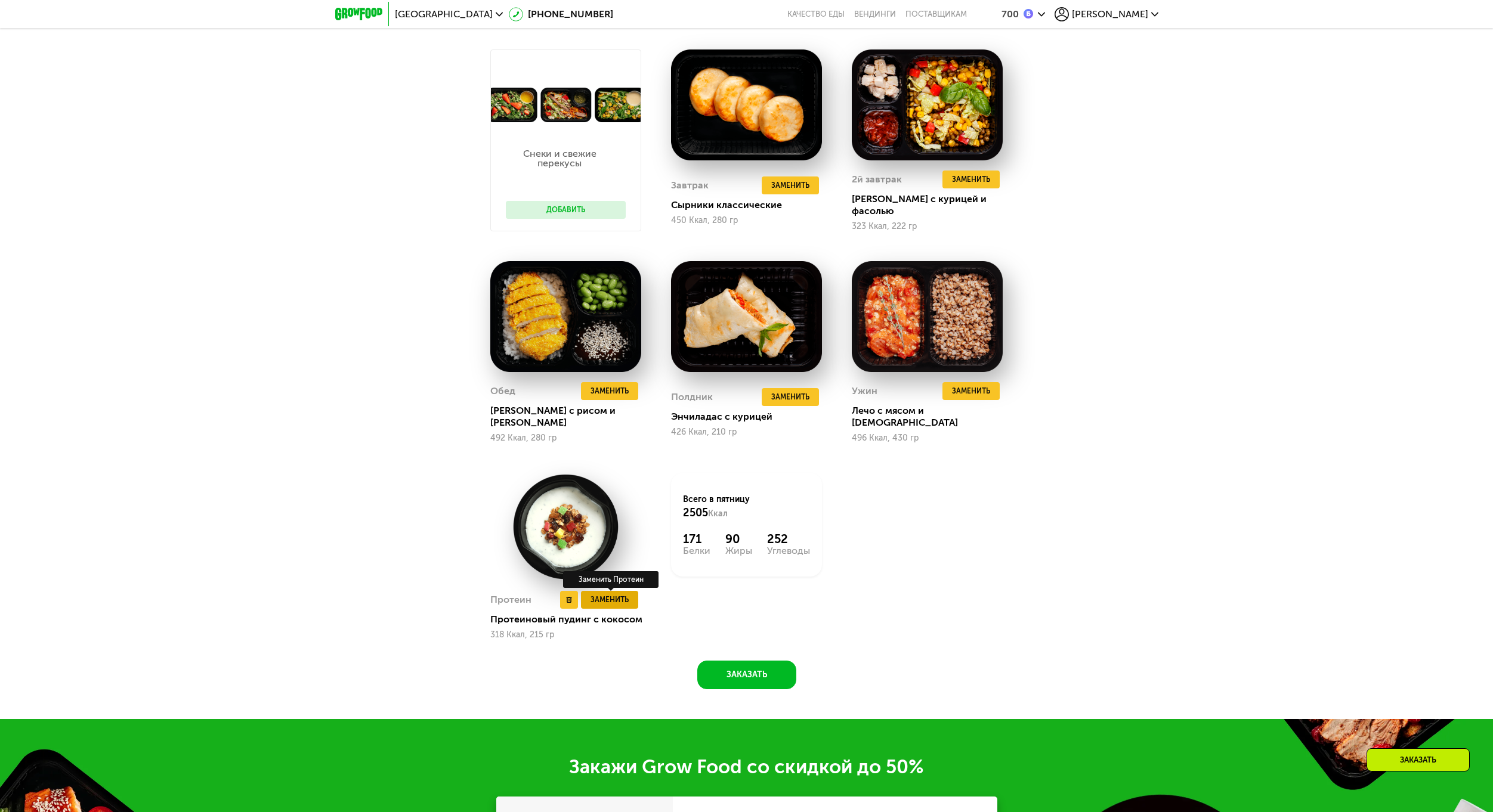
click at [612, 593] on span "Заменить" at bounding box center [609, 600] width 38 height 12
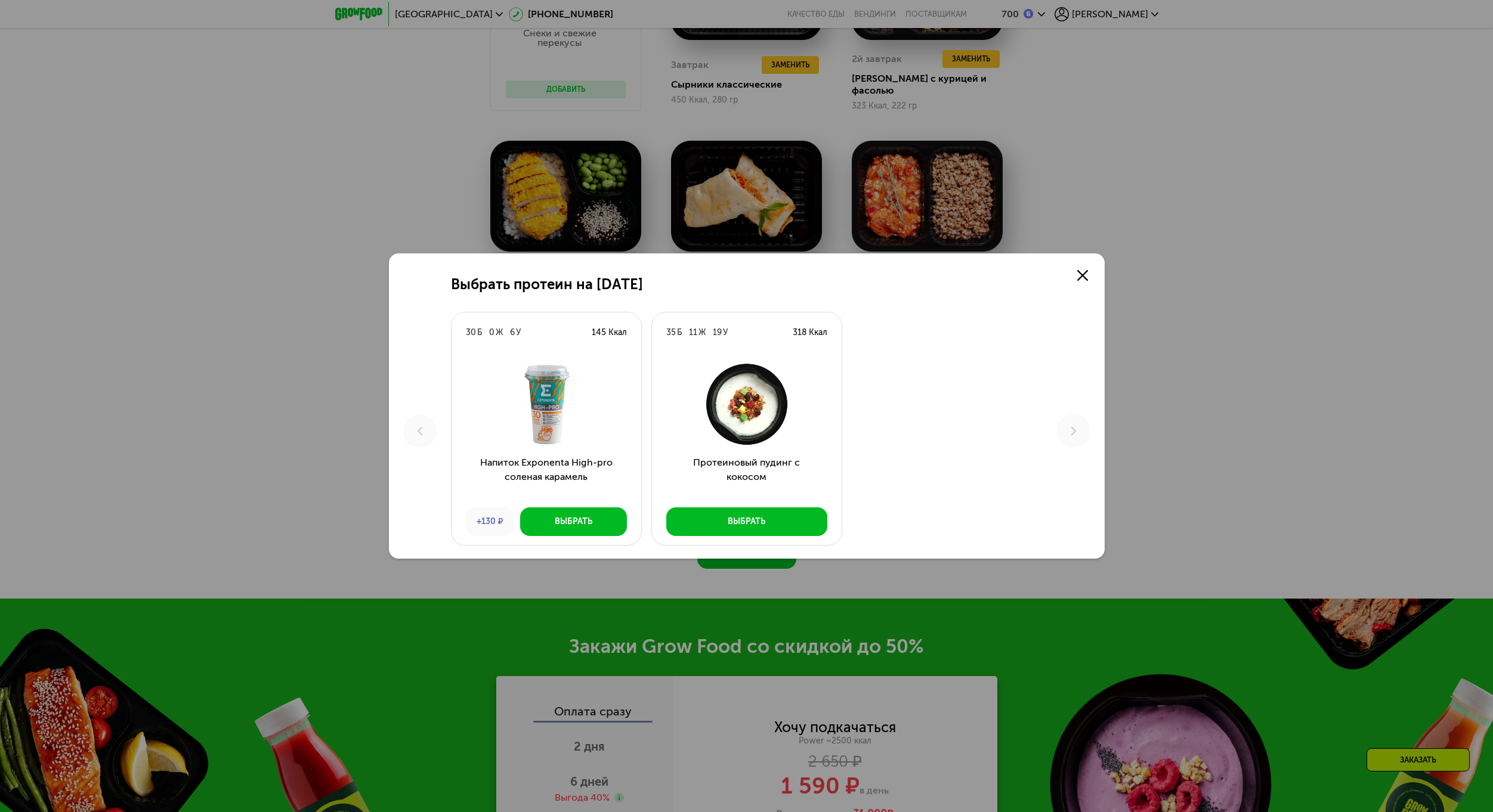
scroll to position [1405, 0]
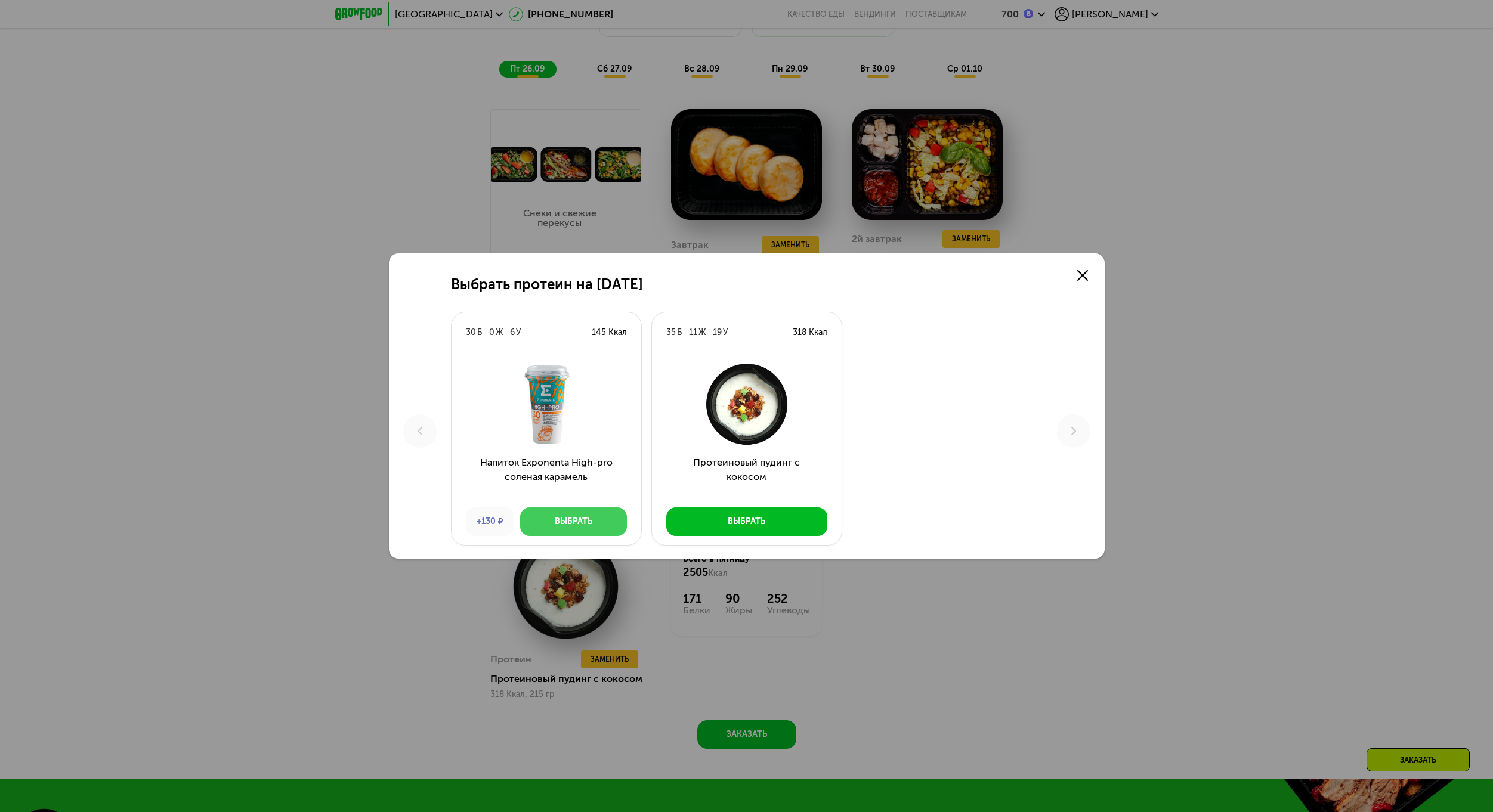
click at [602, 511] on button "Выбрать" at bounding box center [573, 521] width 107 height 29
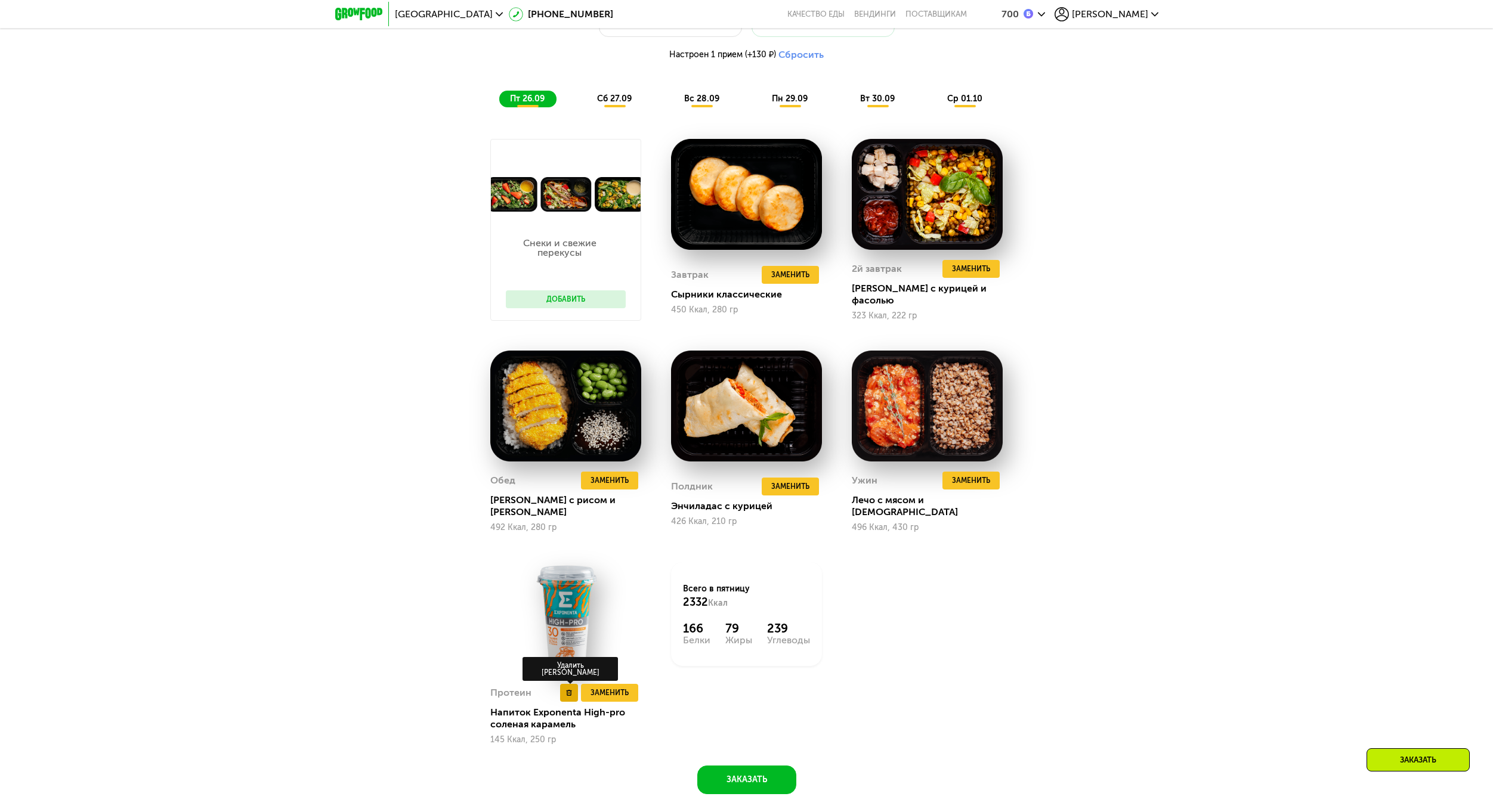
click at [567, 684] on button at bounding box center [569, 692] width 18 height 18
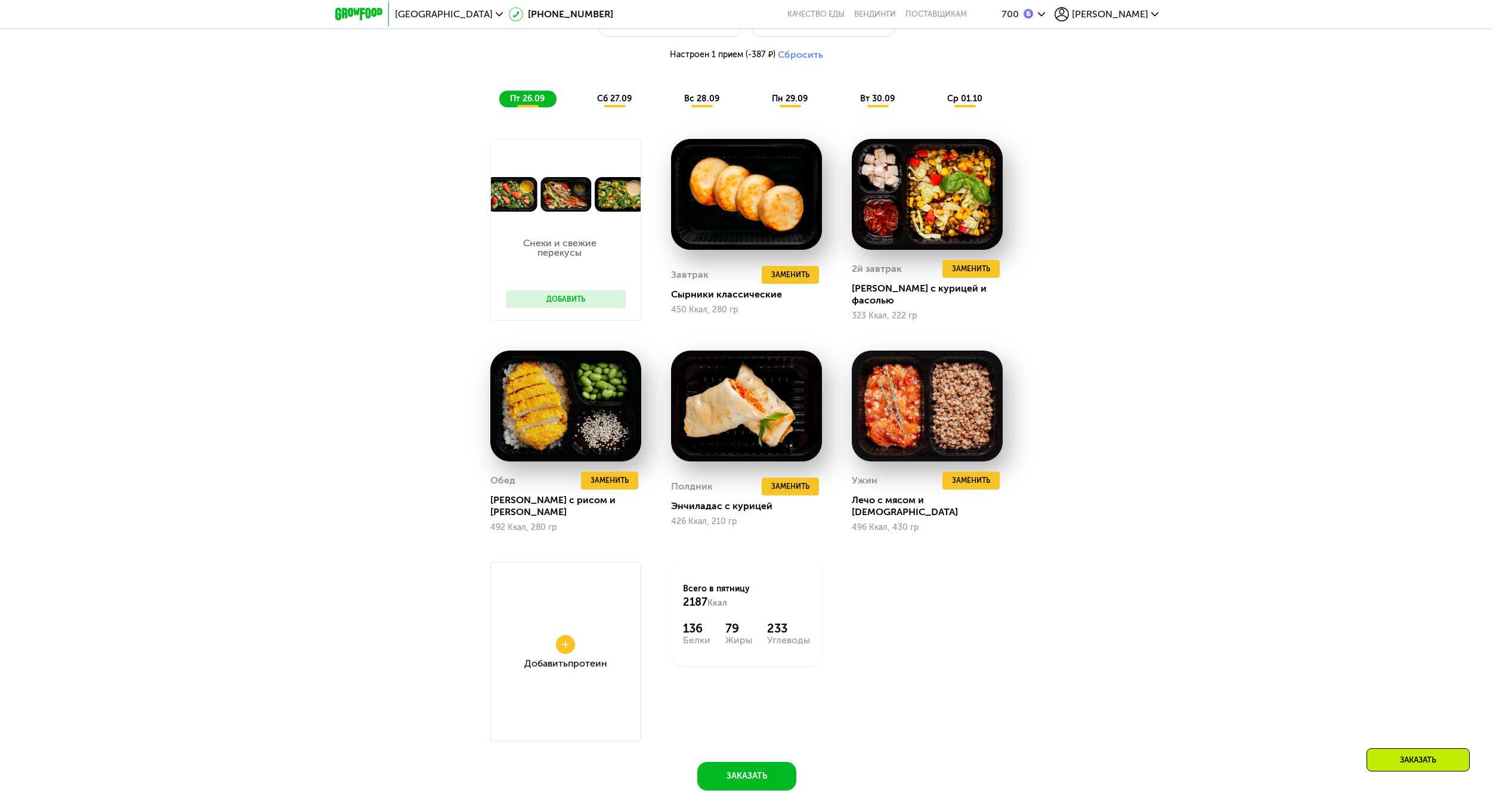
click at [569, 637] on button at bounding box center [565, 644] width 19 height 19
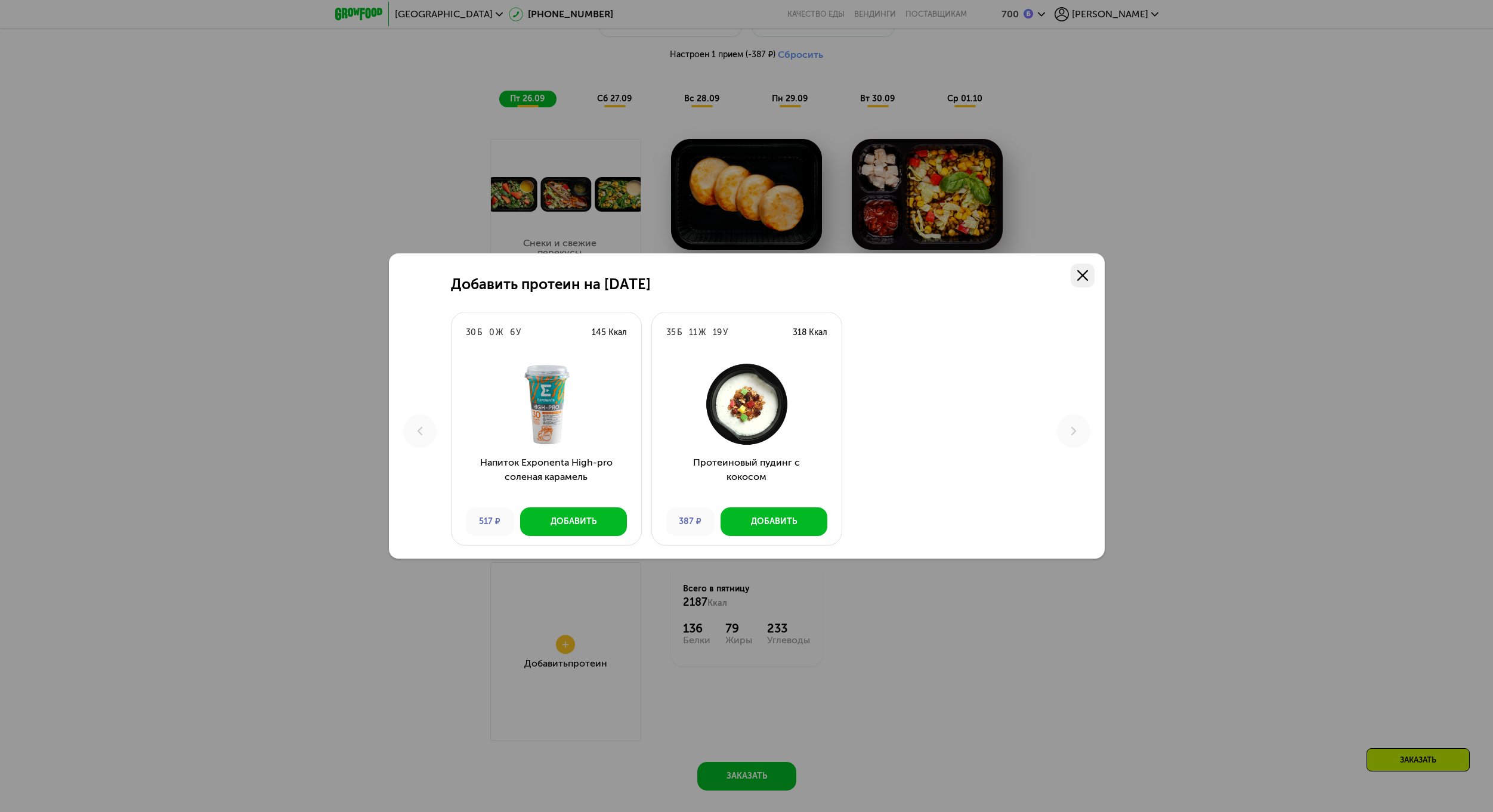
click at [1074, 275] on link at bounding box center [1082, 275] width 24 height 24
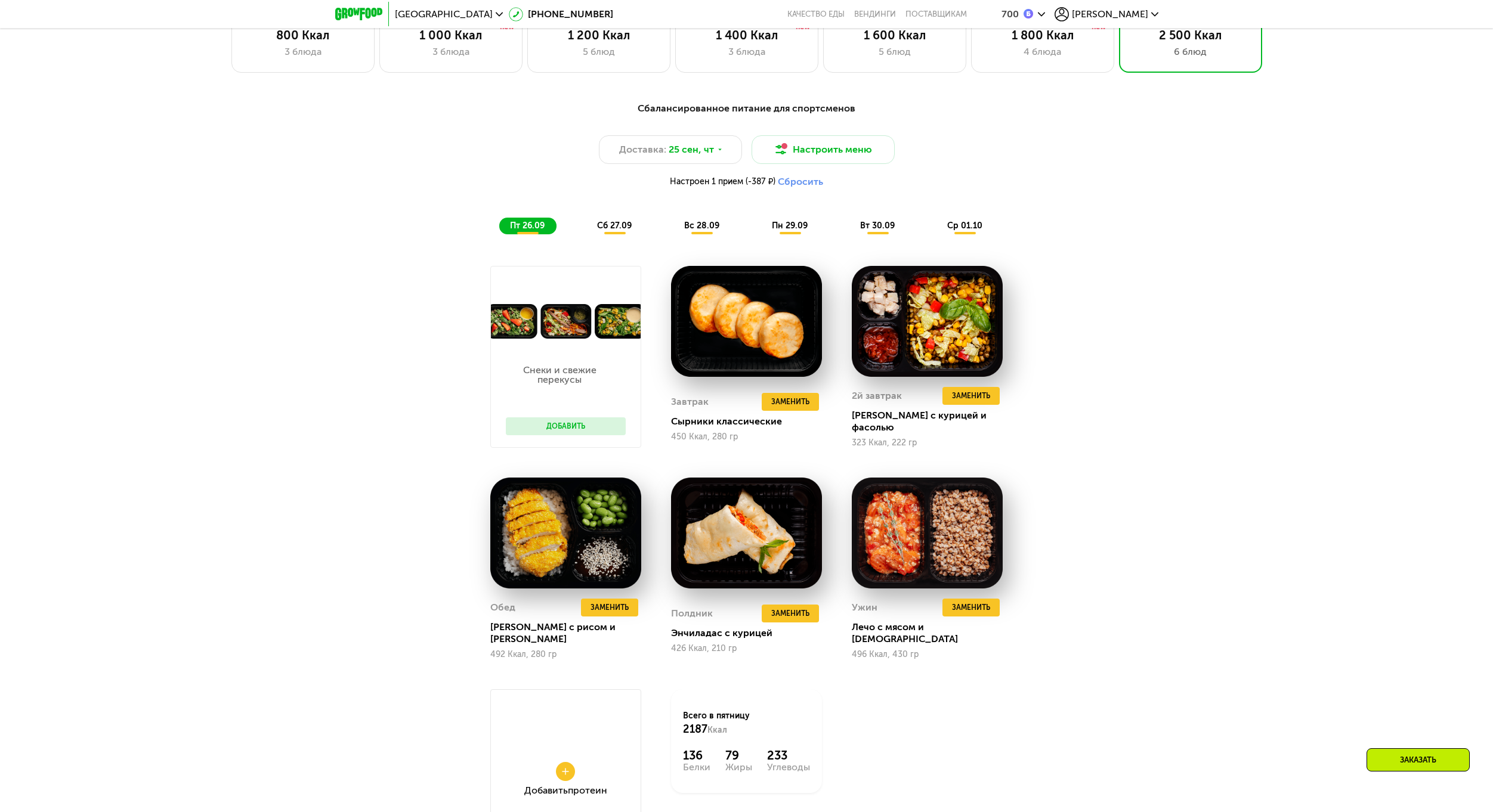
scroll to position [1346, 0]
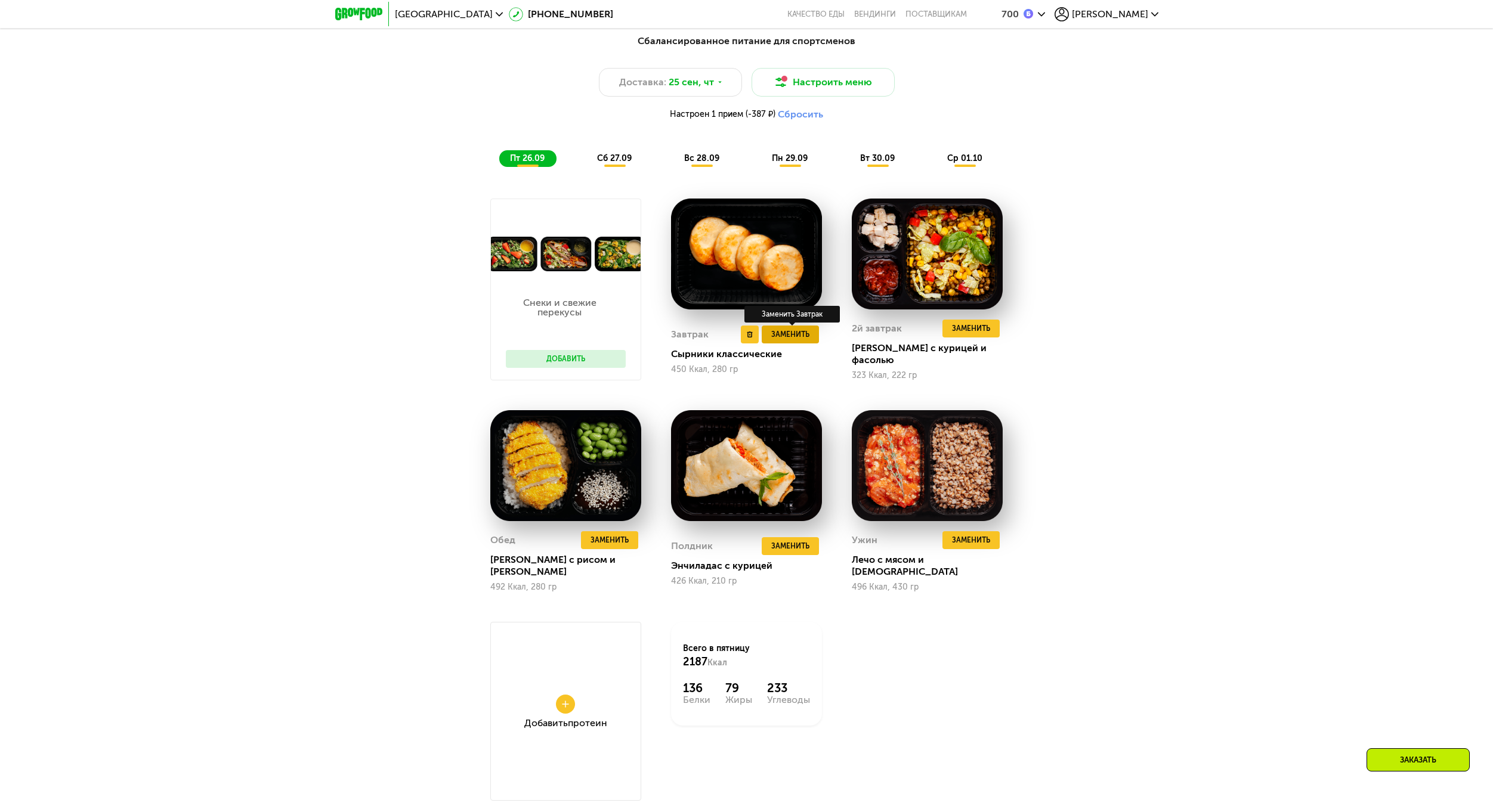
click at [782, 337] on span "Заменить" at bounding box center [790, 335] width 38 height 12
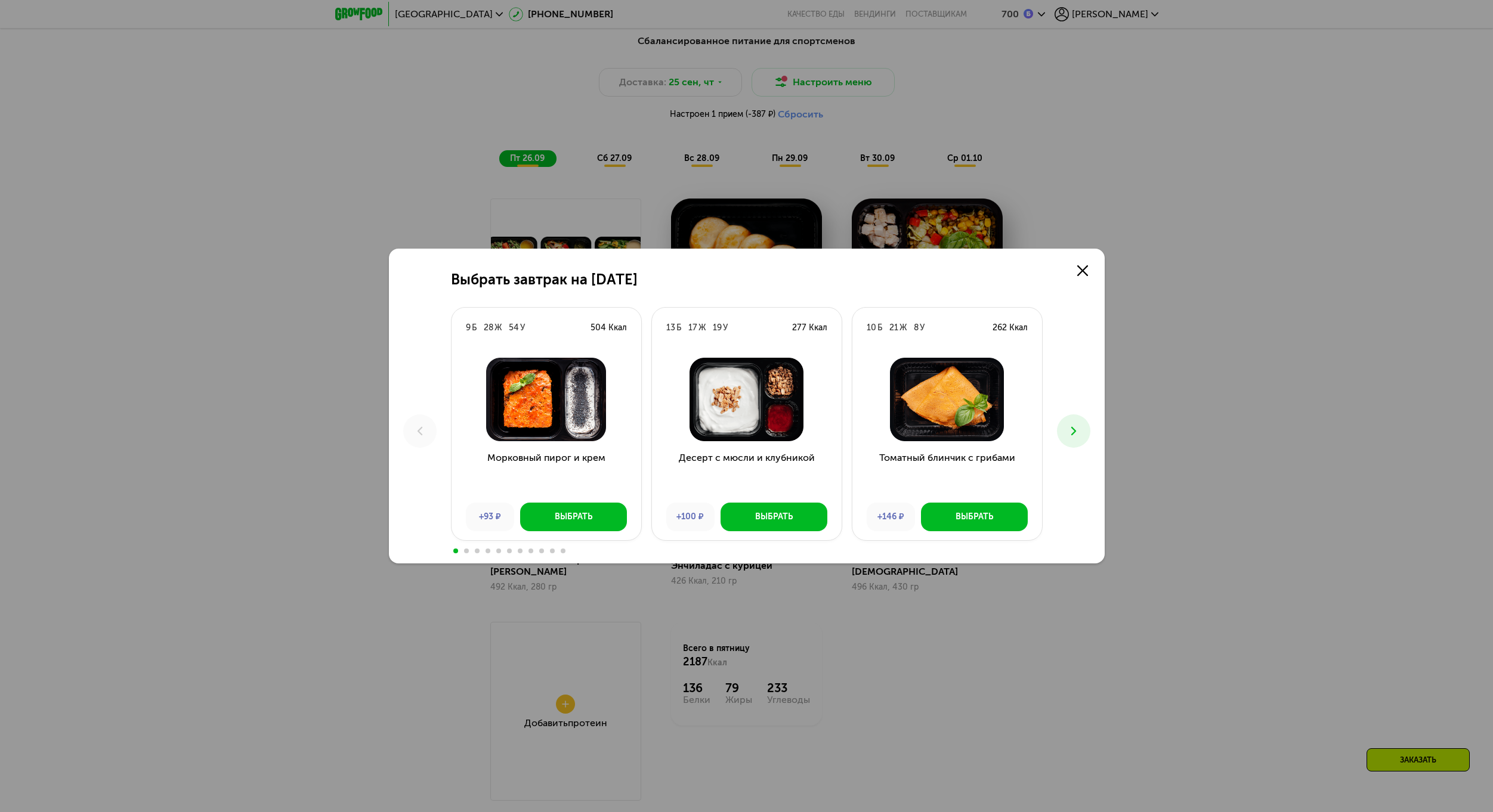
click at [1078, 426] on icon at bounding box center [1073, 430] width 14 height 14
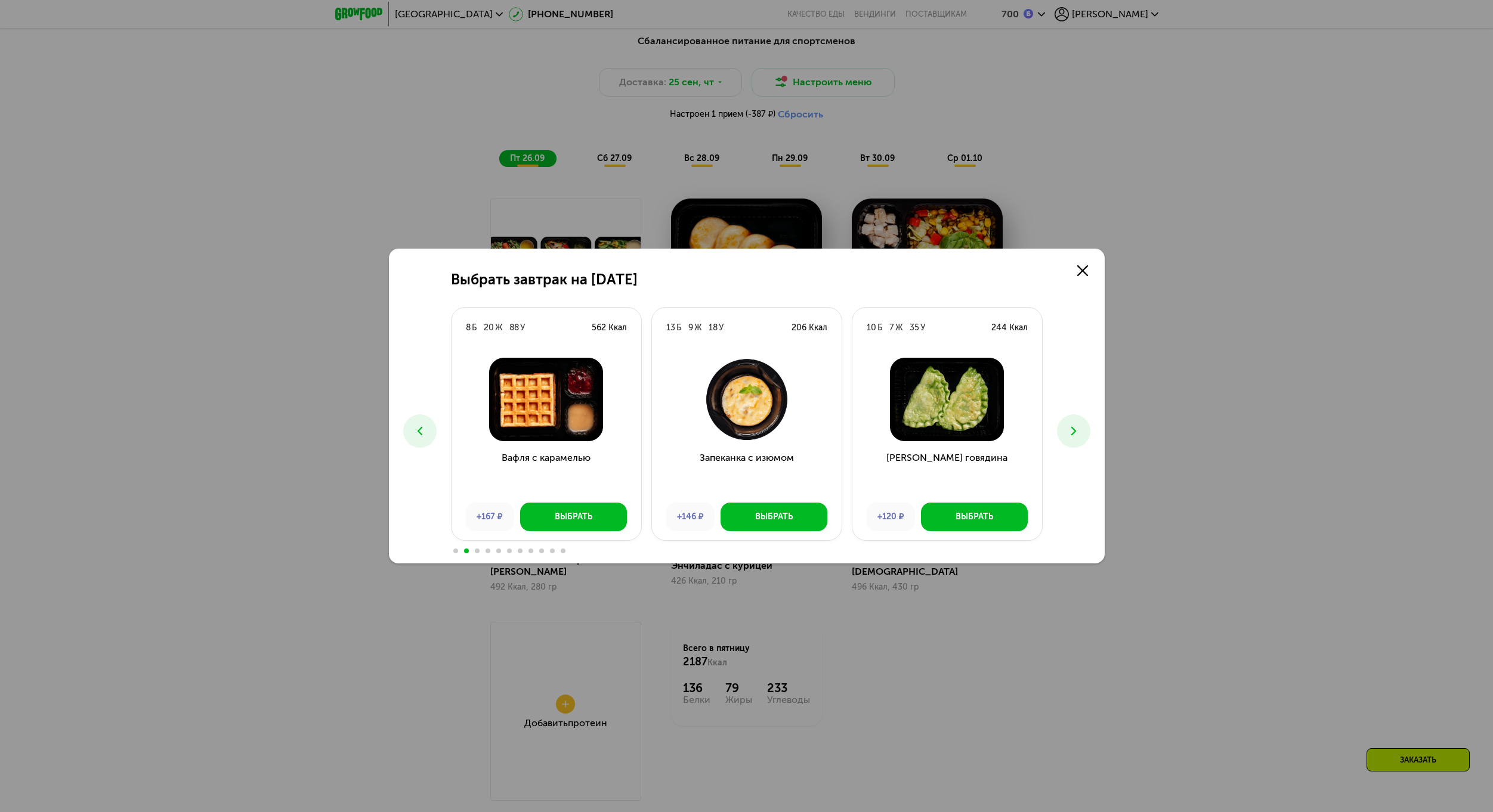
click at [1078, 426] on icon at bounding box center [1073, 430] width 14 height 14
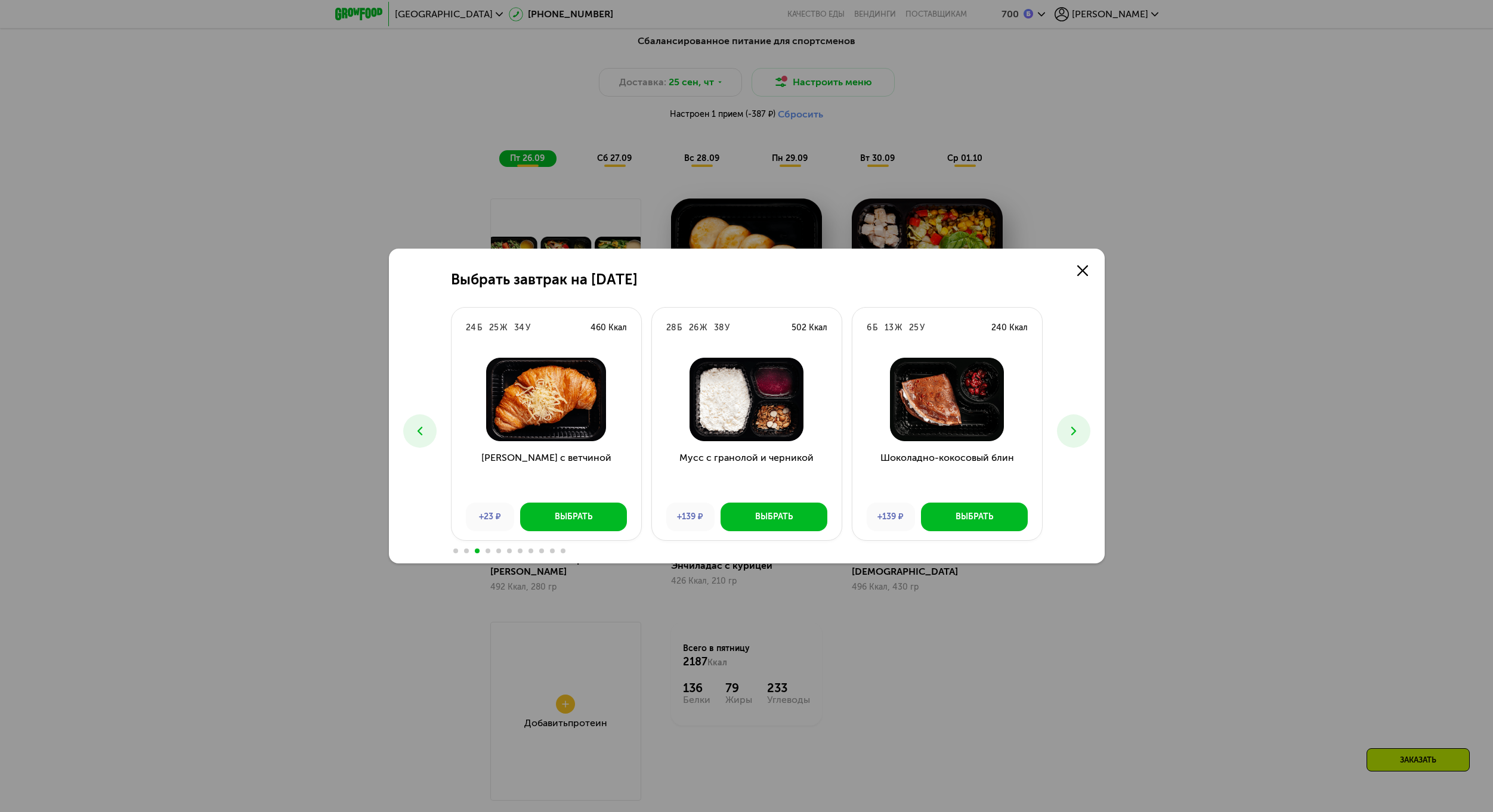
click at [1078, 426] on icon at bounding box center [1073, 430] width 14 height 14
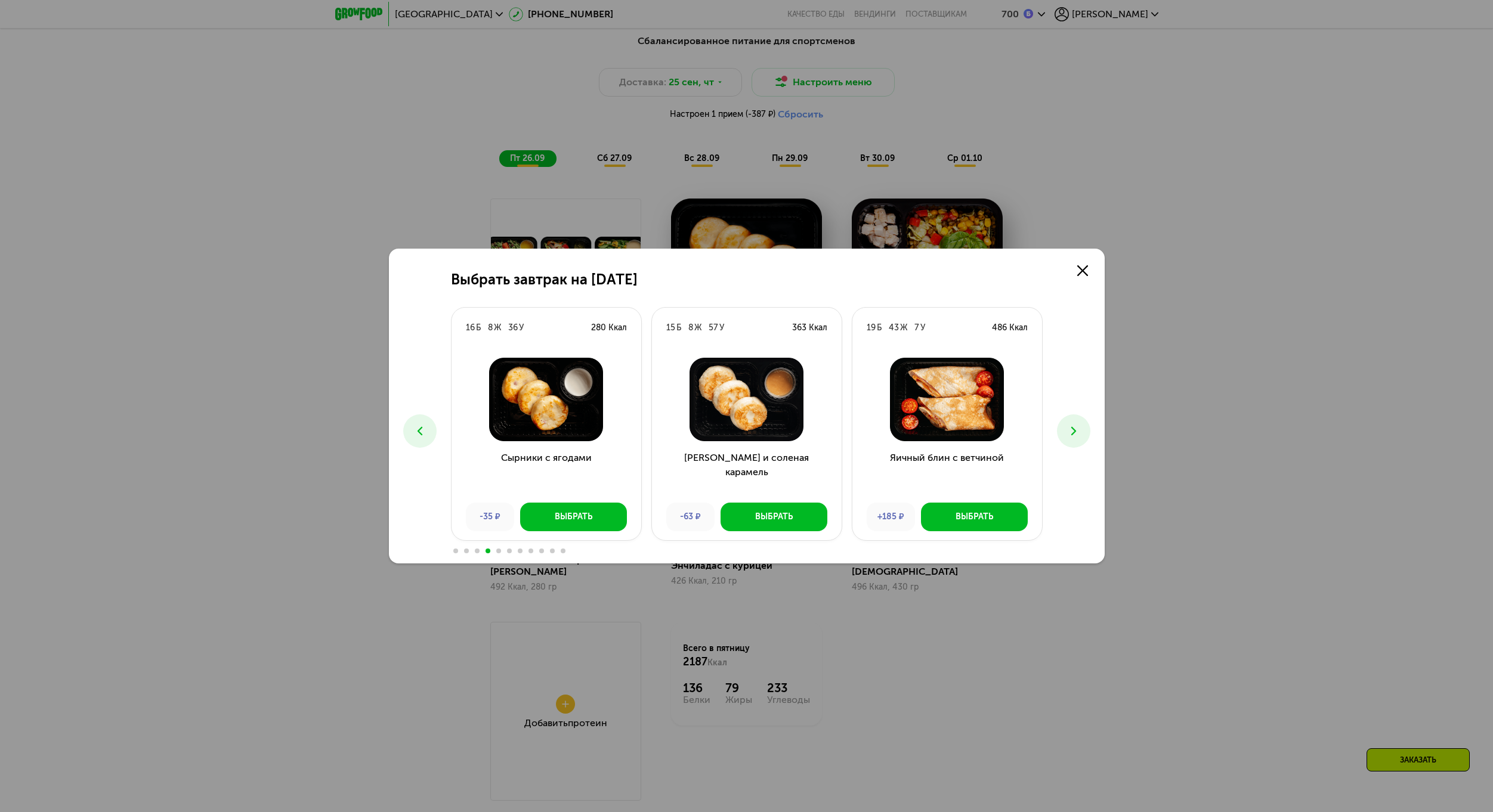
click at [1078, 426] on icon at bounding box center [1073, 430] width 14 height 14
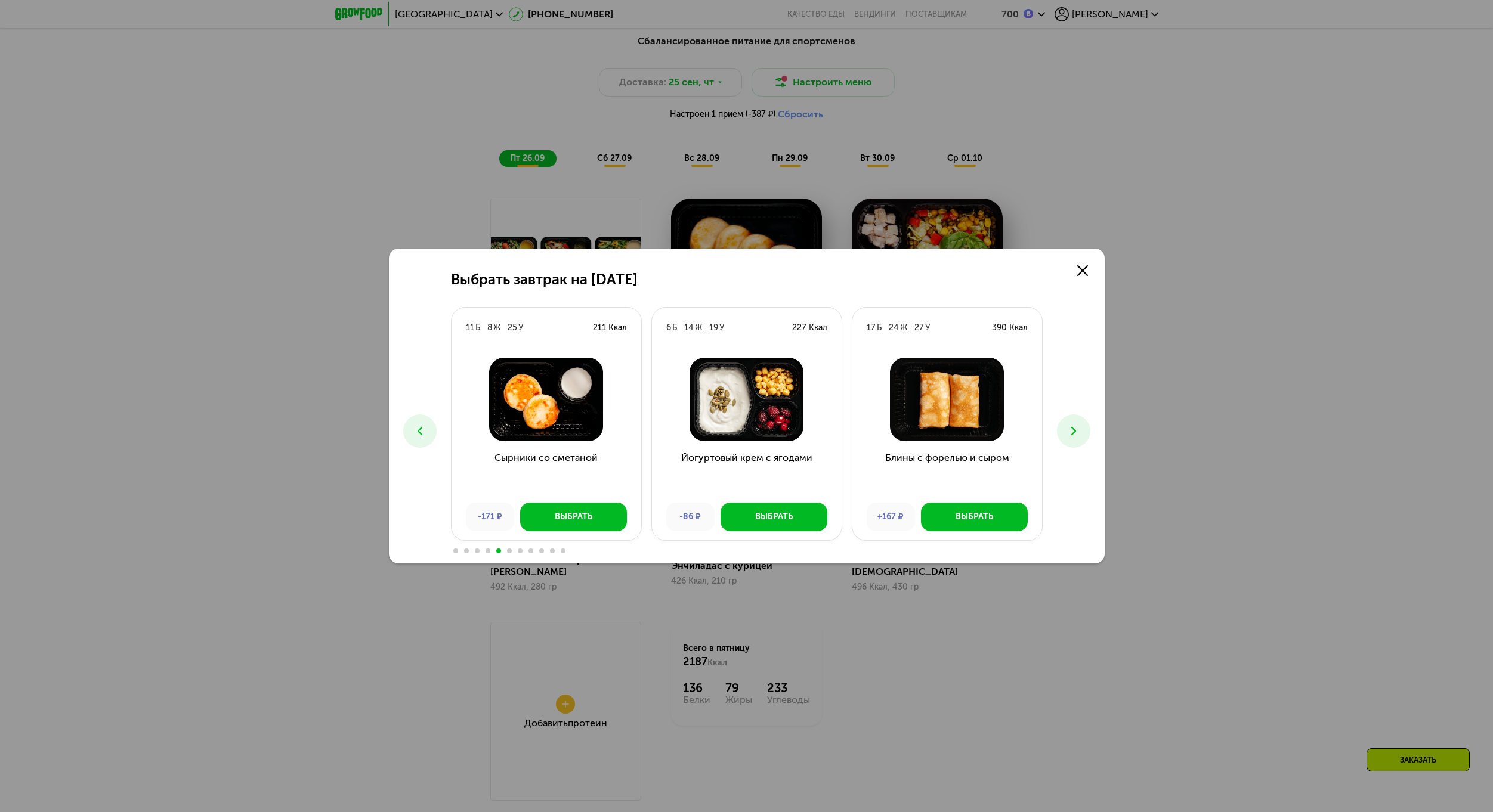
click at [1078, 426] on icon at bounding box center [1073, 430] width 14 height 14
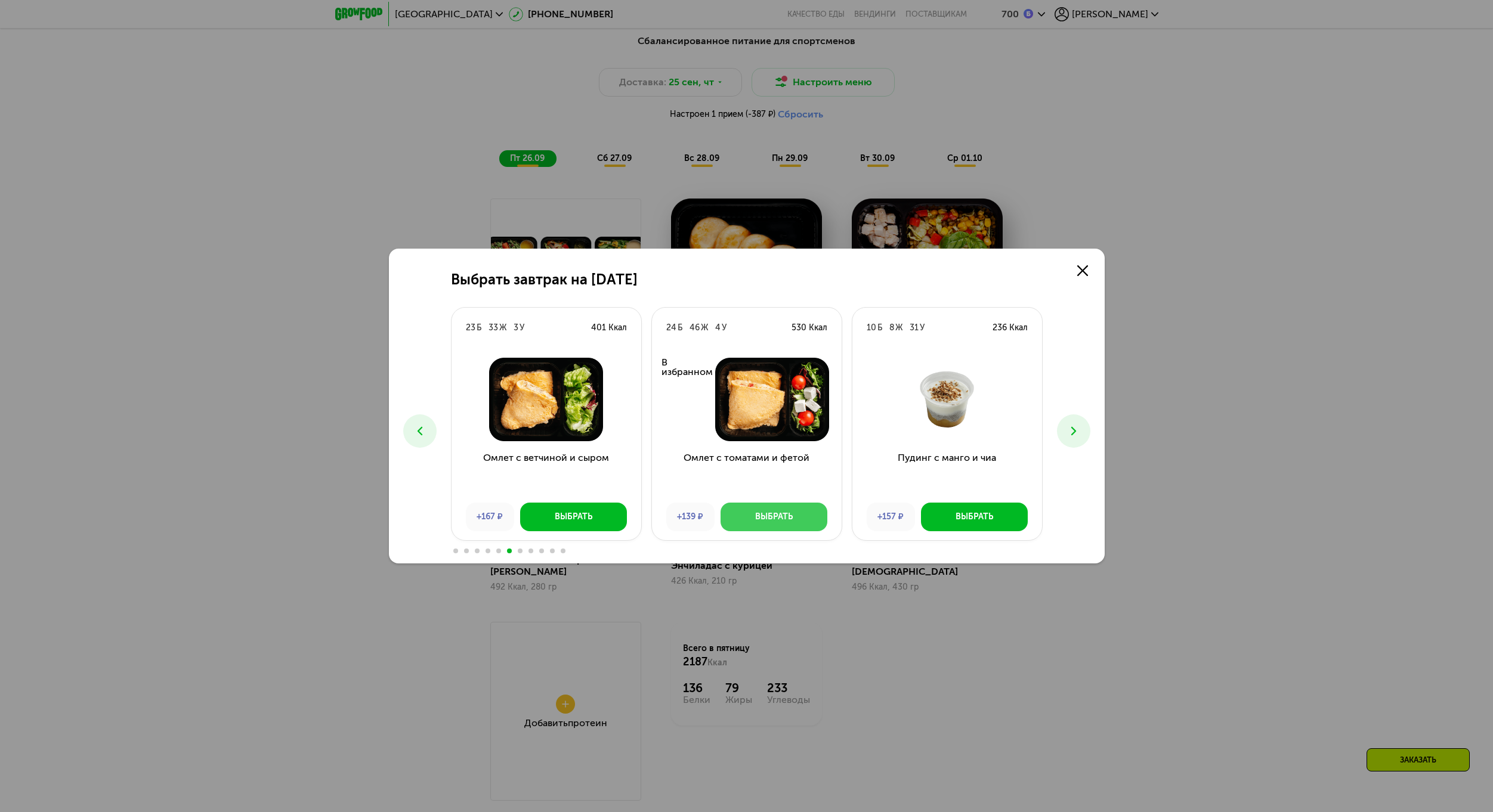
click at [796, 524] on button "Выбрать" at bounding box center [773, 517] width 107 height 29
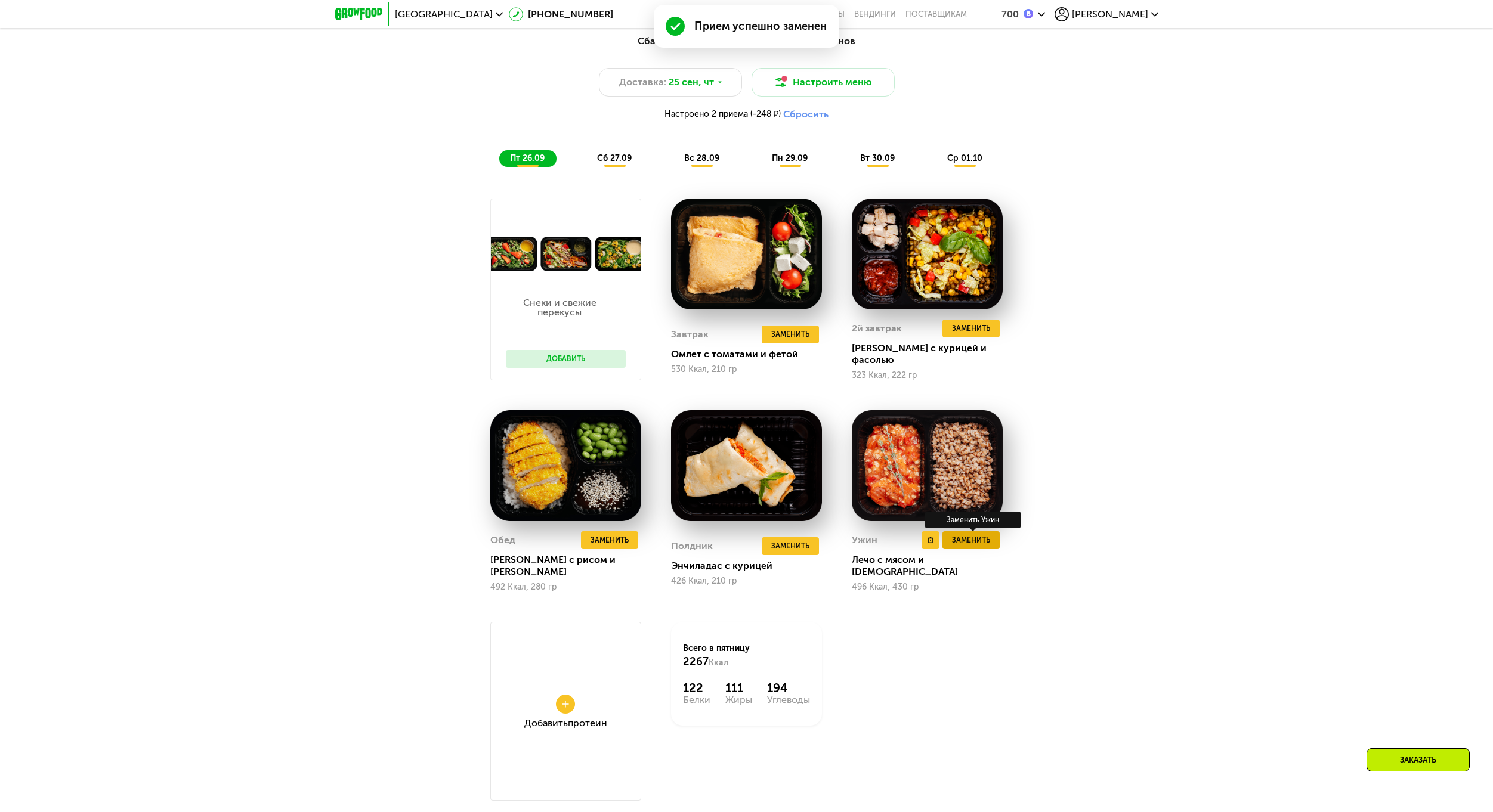
click at [973, 541] on span "Заменить" at bounding box center [971, 540] width 38 height 12
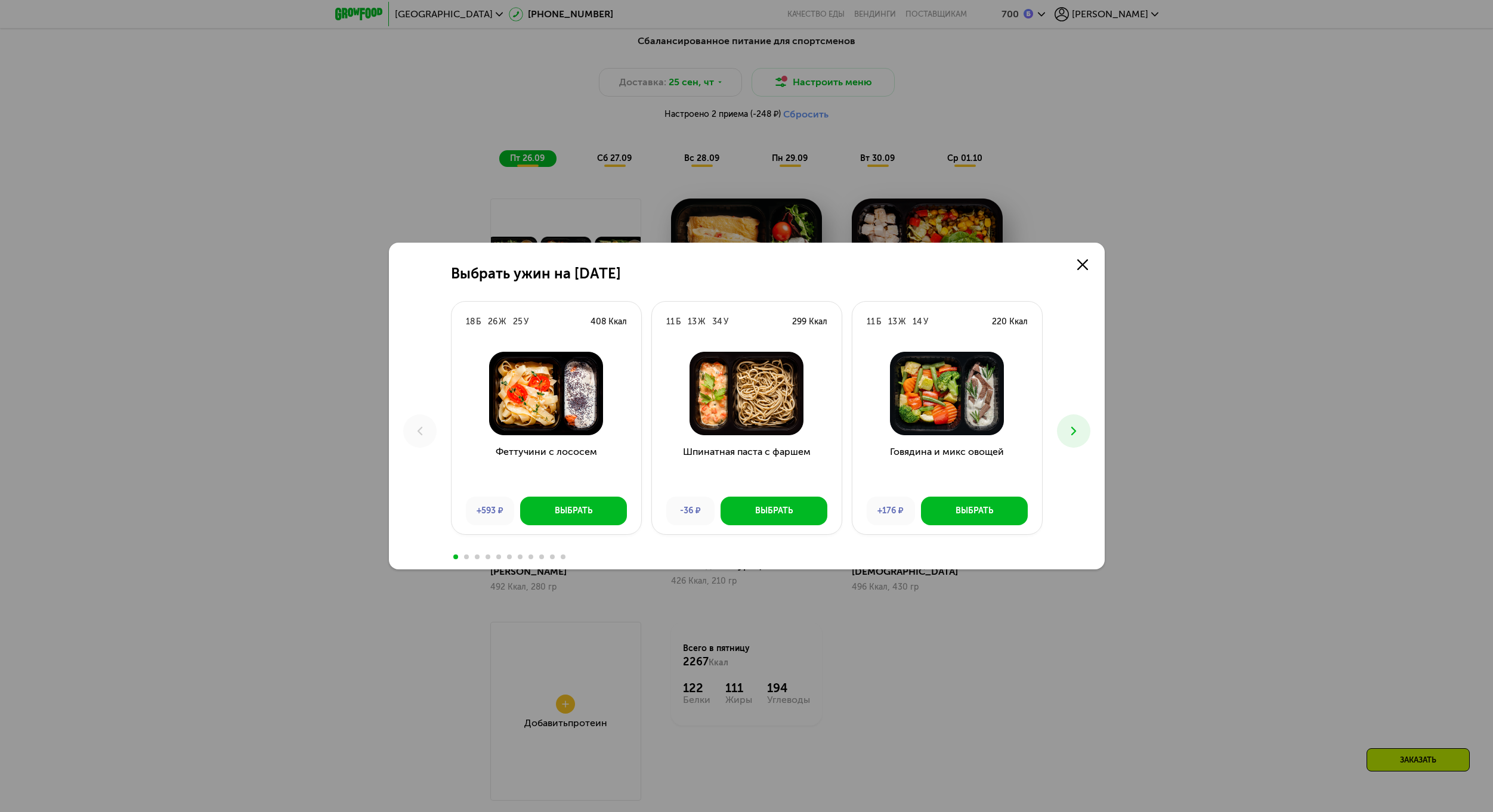
click at [966, 398] on img at bounding box center [947, 393] width 170 height 84
click at [1070, 424] on icon at bounding box center [1073, 430] width 14 height 14
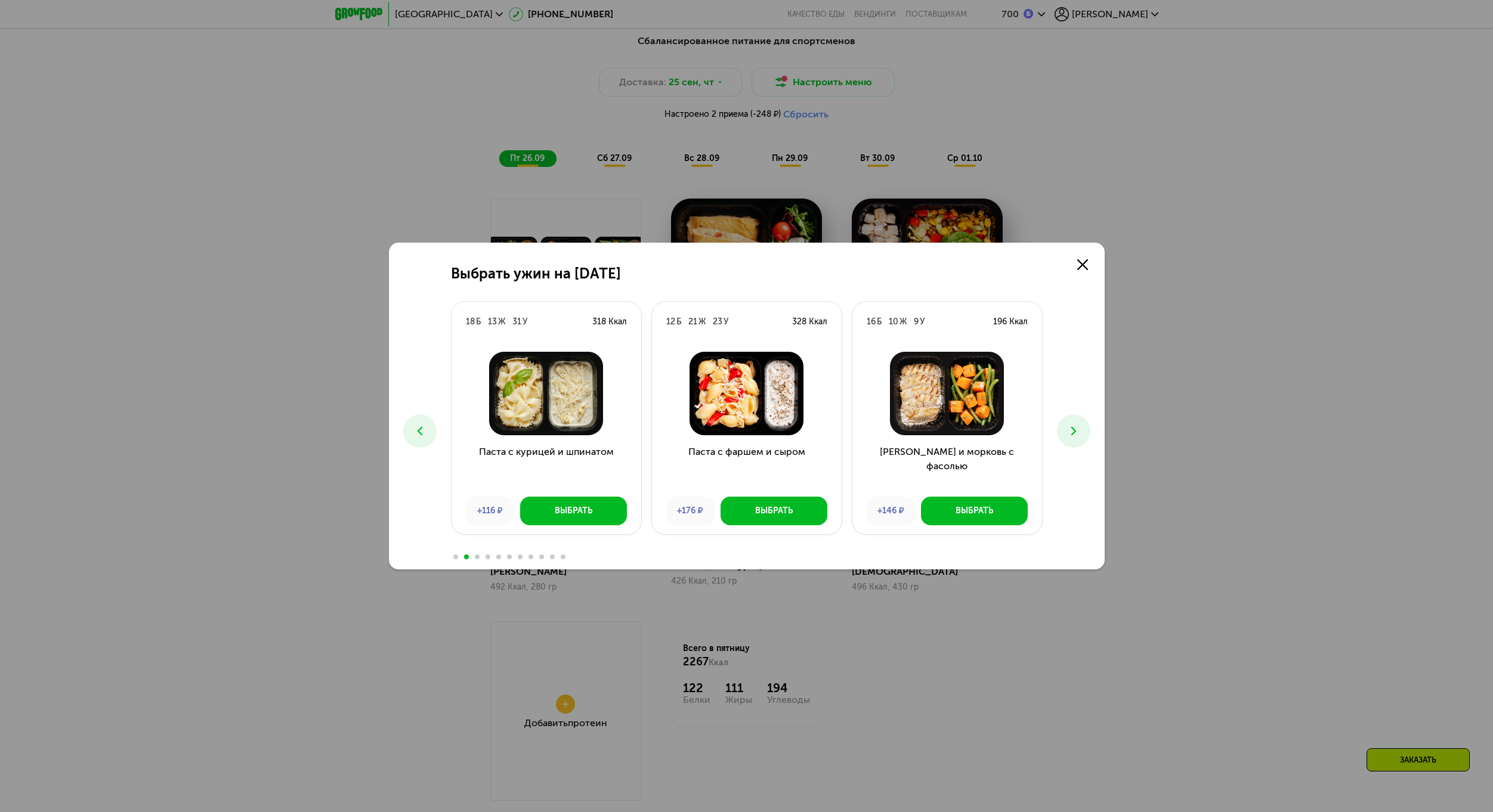
click at [1070, 425] on icon at bounding box center [1073, 430] width 14 height 14
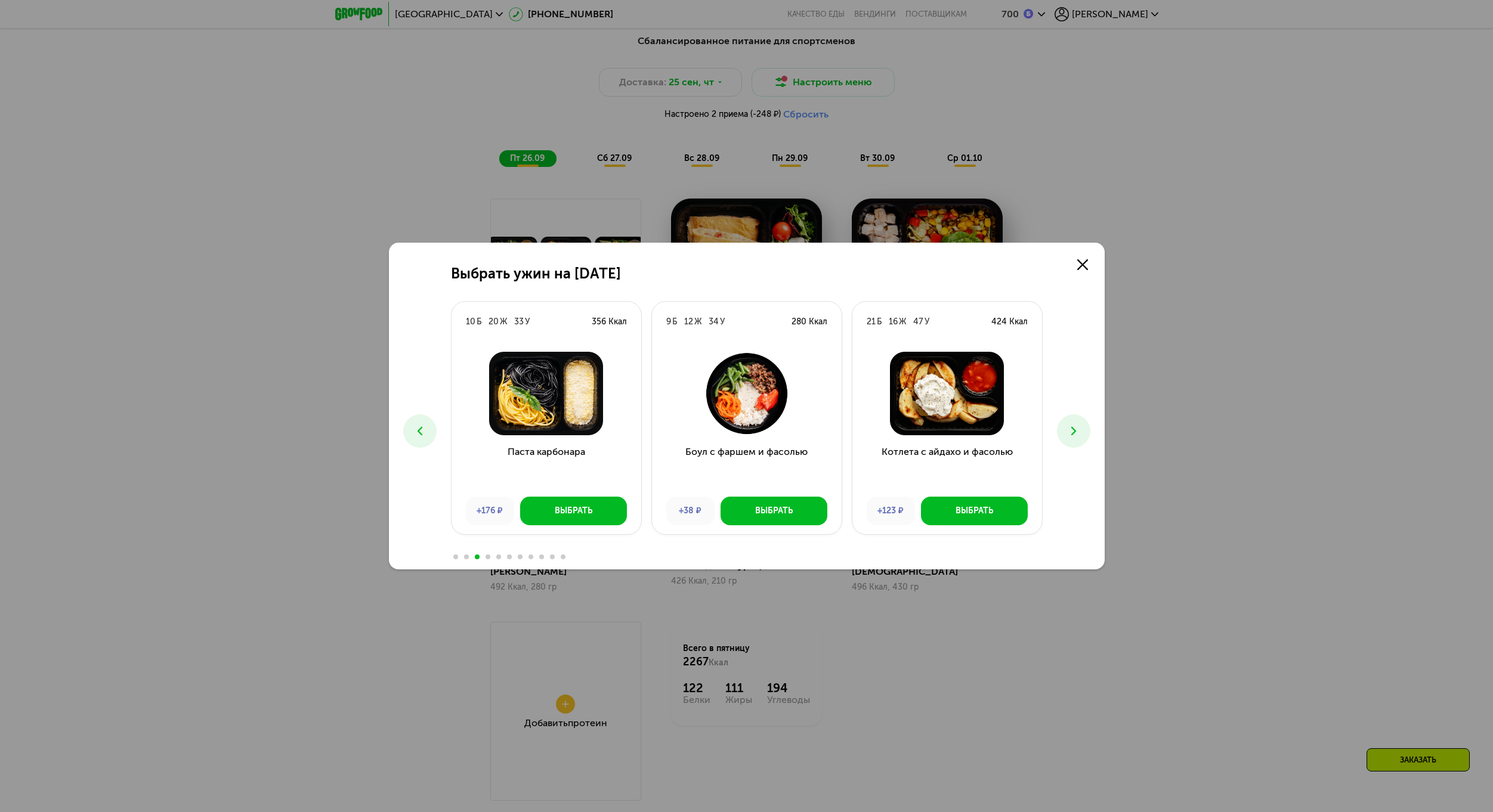
click at [1070, 425] on icon at bounding box center [1073, 430] width 14 height 14
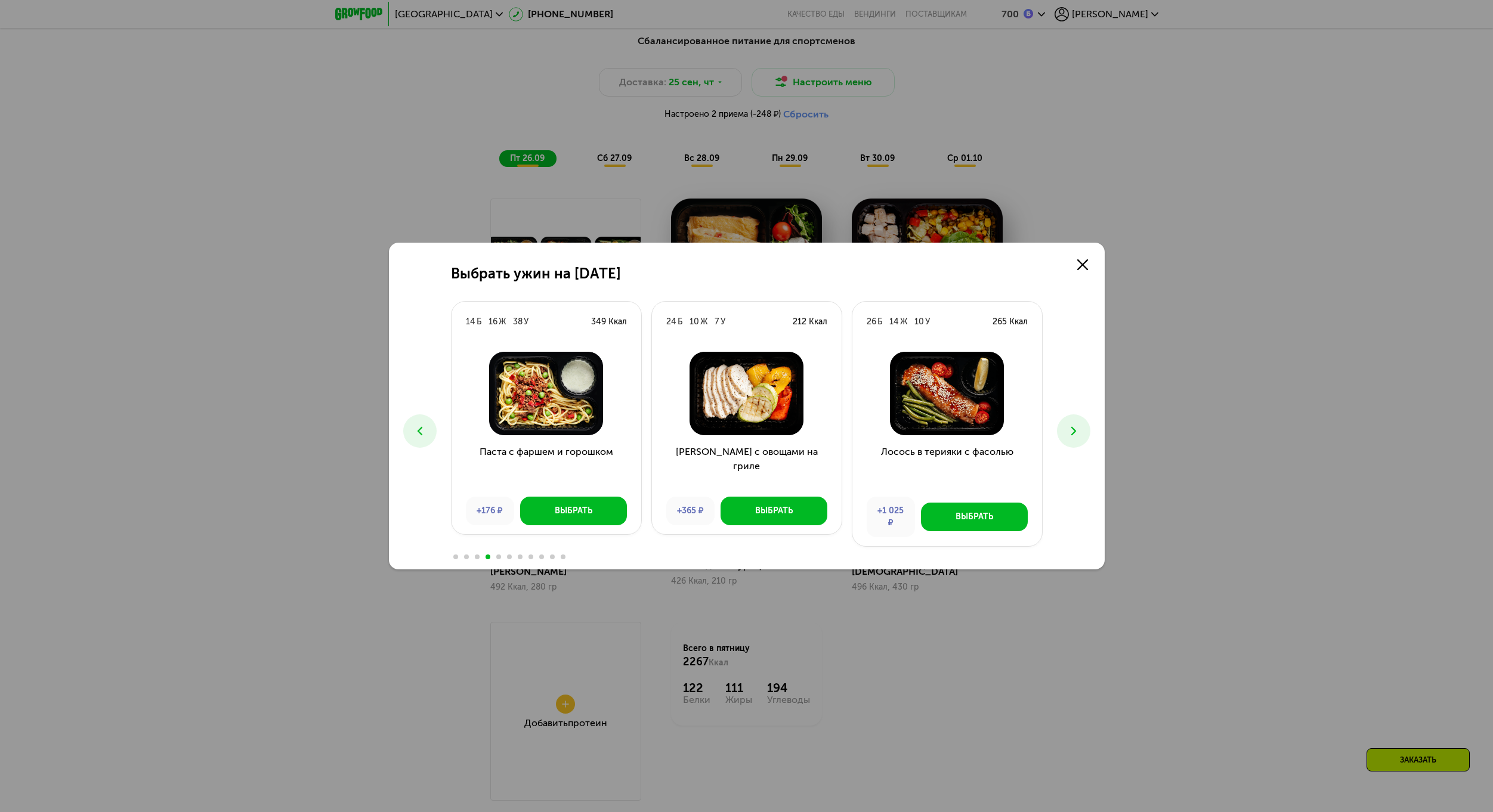
click at [1070, 425] on icon at bounding box center [1073, 430] width 14 height 14
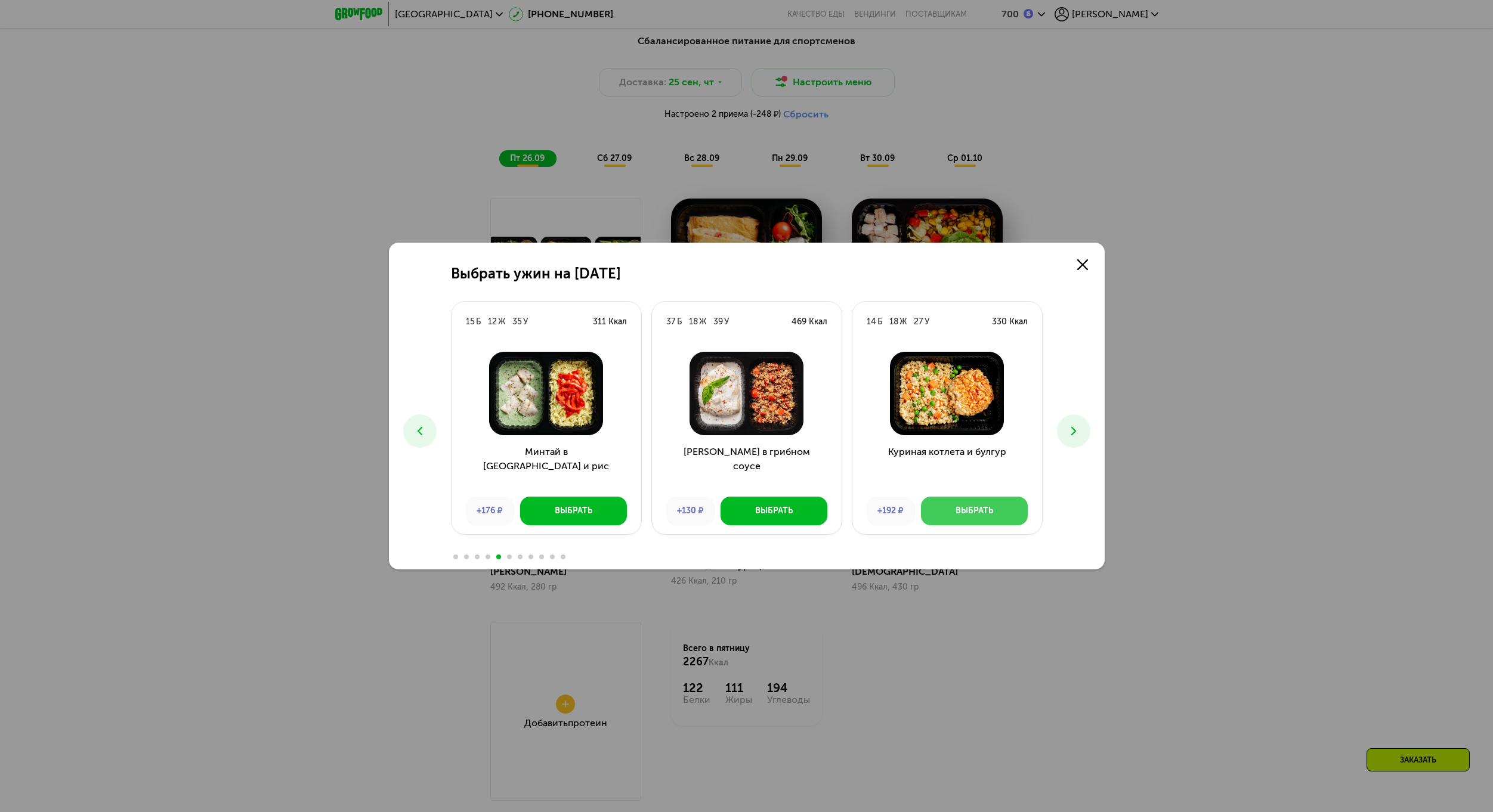
click at [976, 509] on div "Выбрать" at bounding box center [974, 511] width 38 height 12
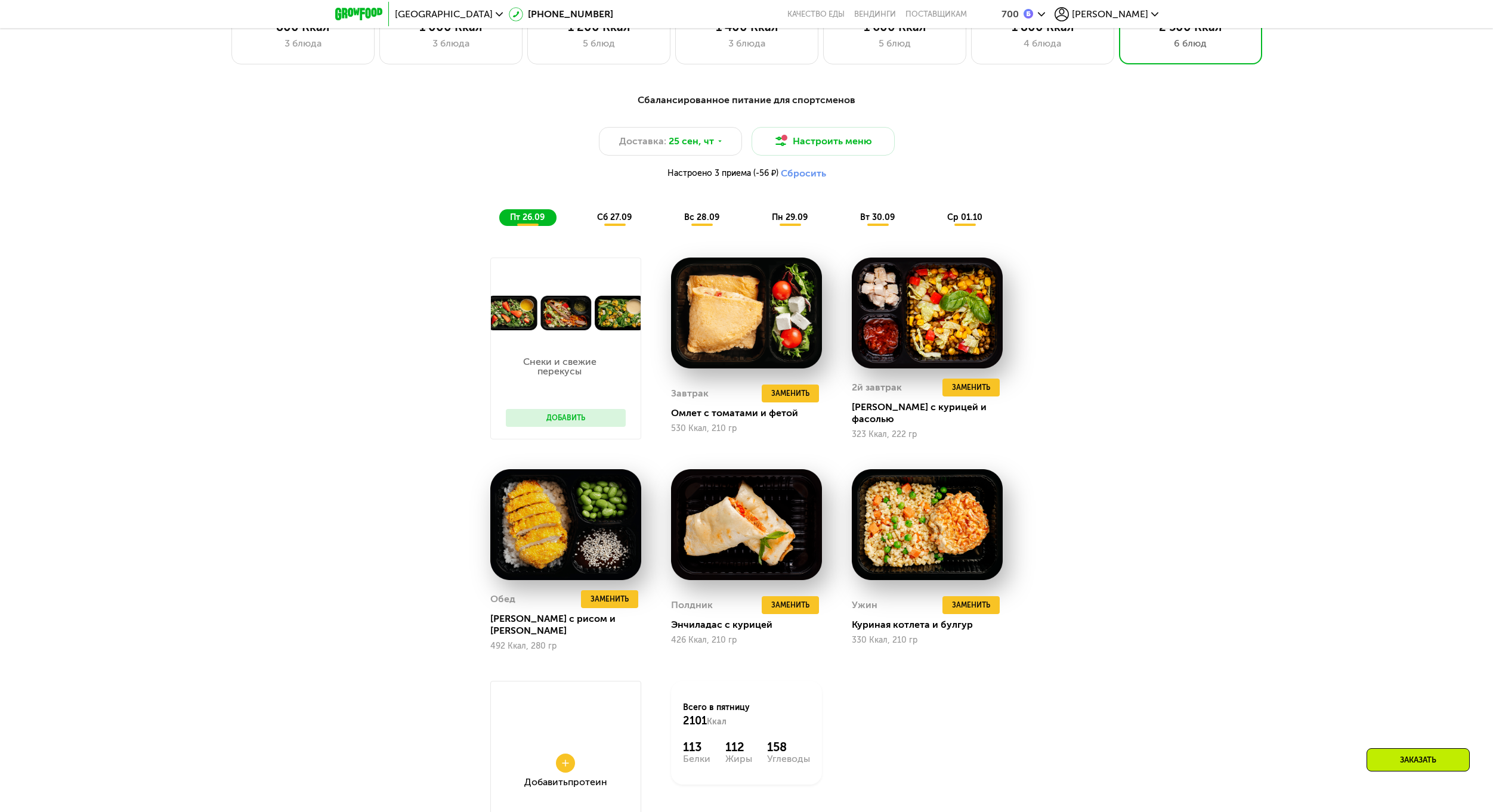
scroll to position [1286, 0]
click at [628, 223] on span "сб 27.09" at bounding box center [614, 218] width 35 height 10
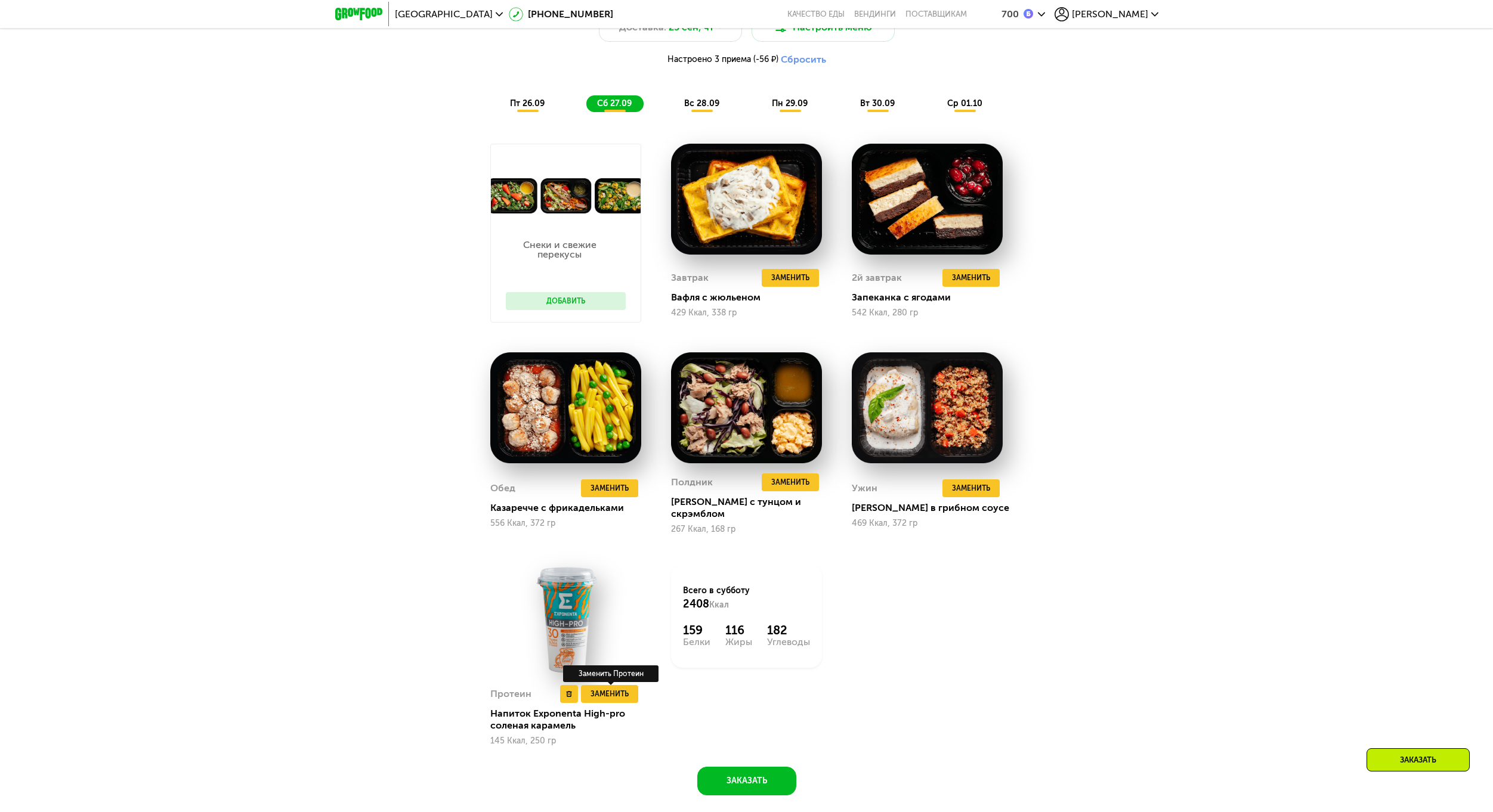
scroll to position [1405, 0]
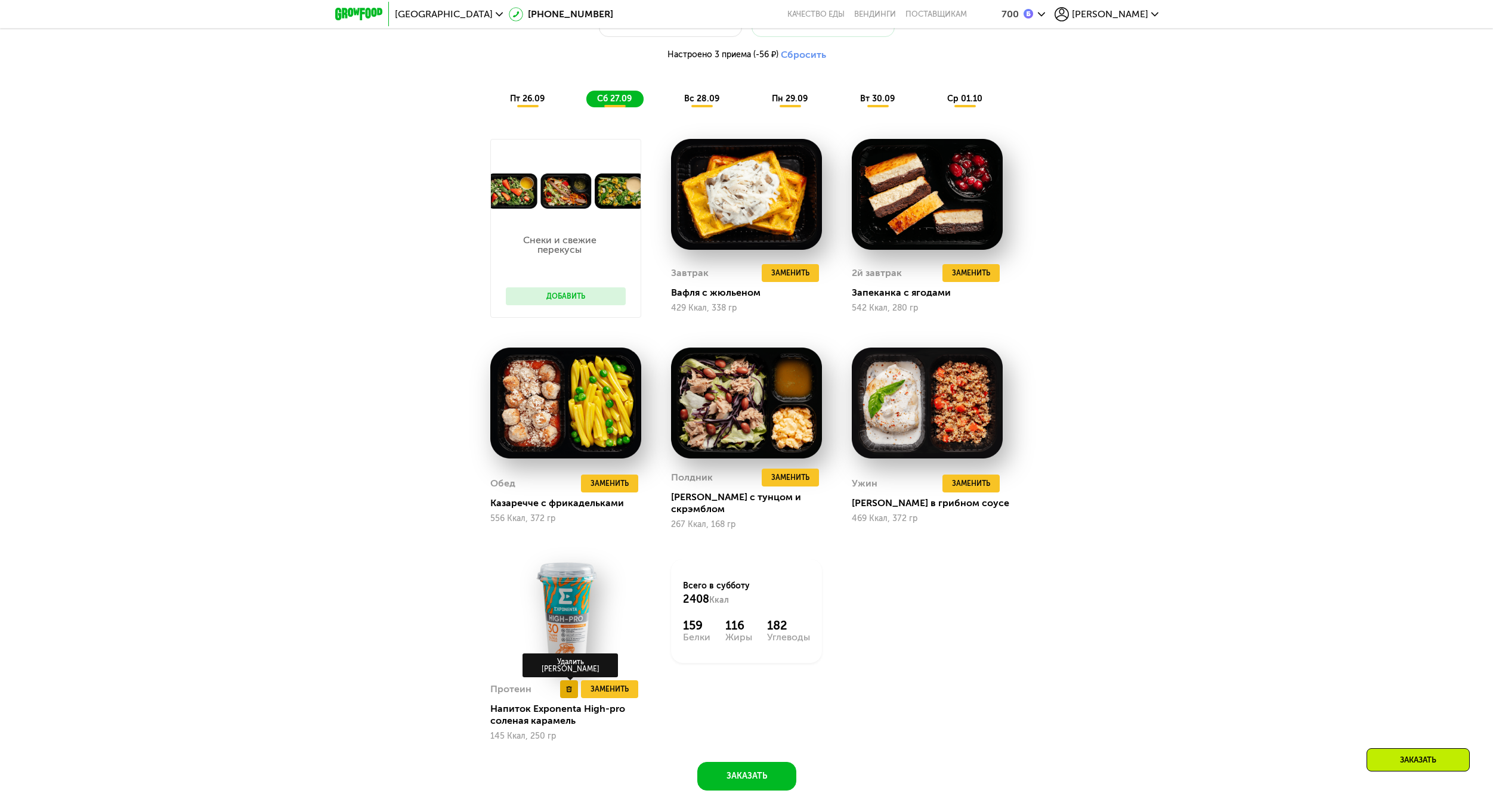
click at [567, 686] on use at bounding box center [568, 689] width 5 height 6
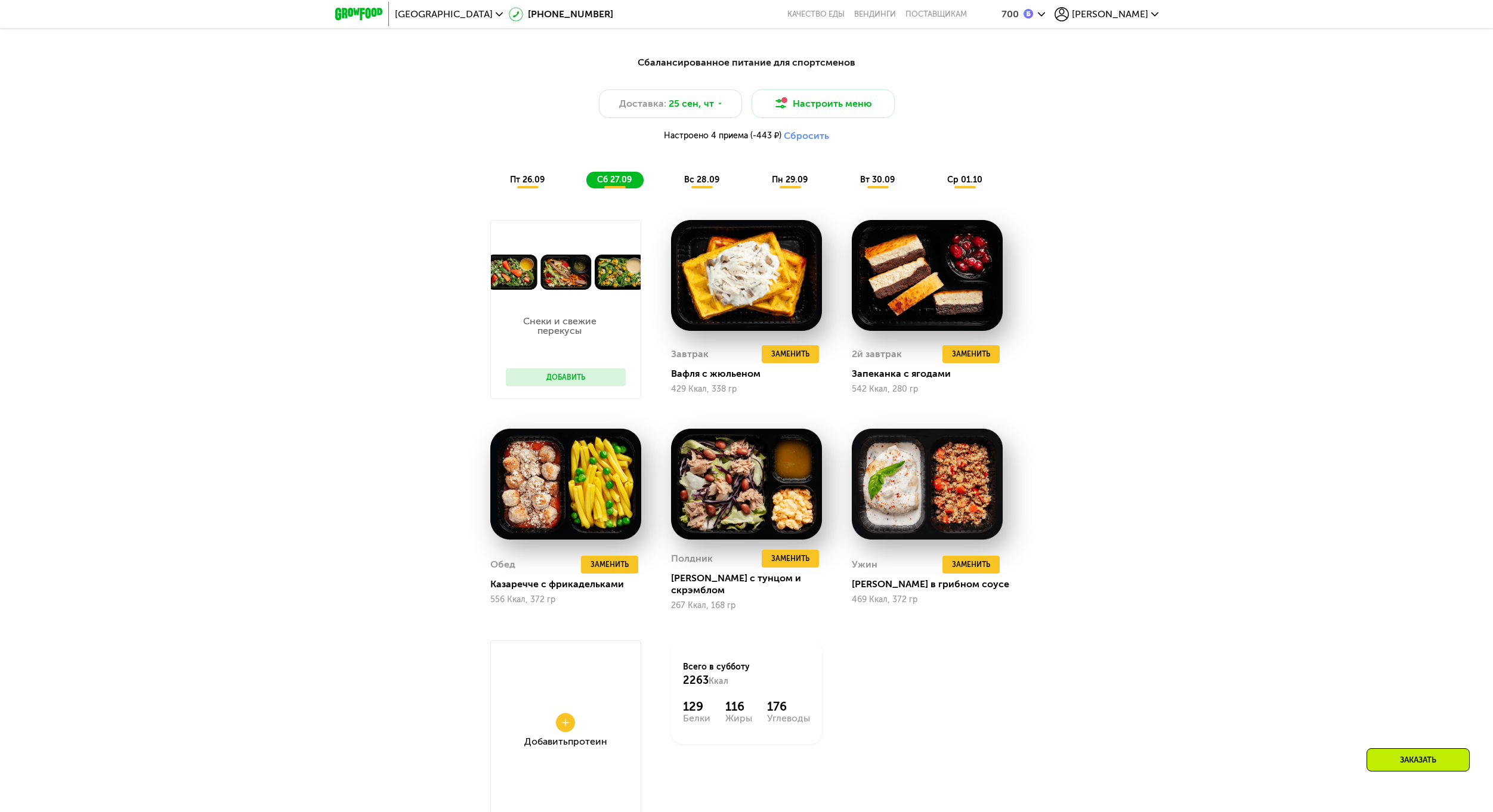
scroll to position [1346, 0]
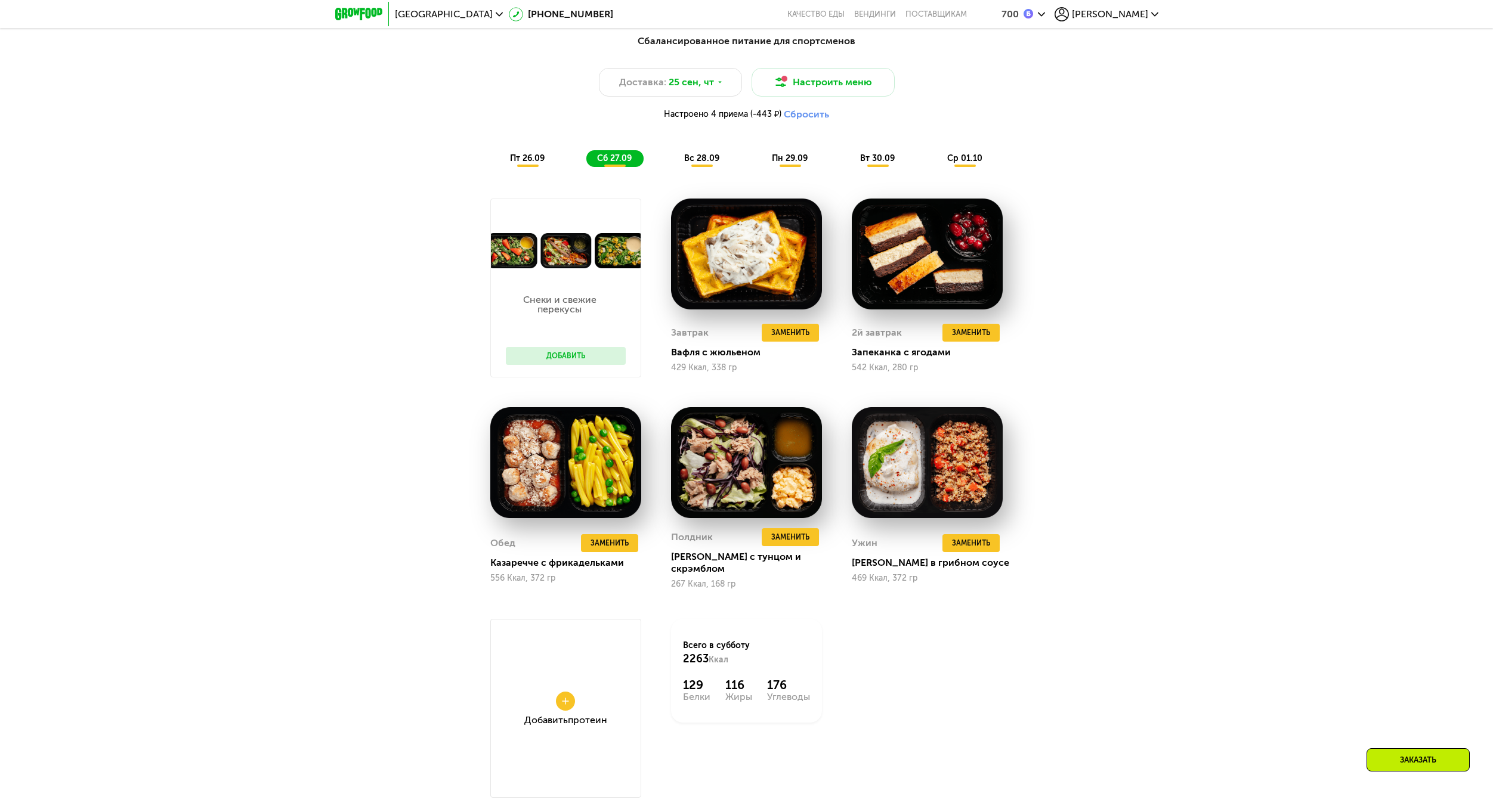
click at [572, 691] on button at bounding box center [565, 700] width 19 height 19
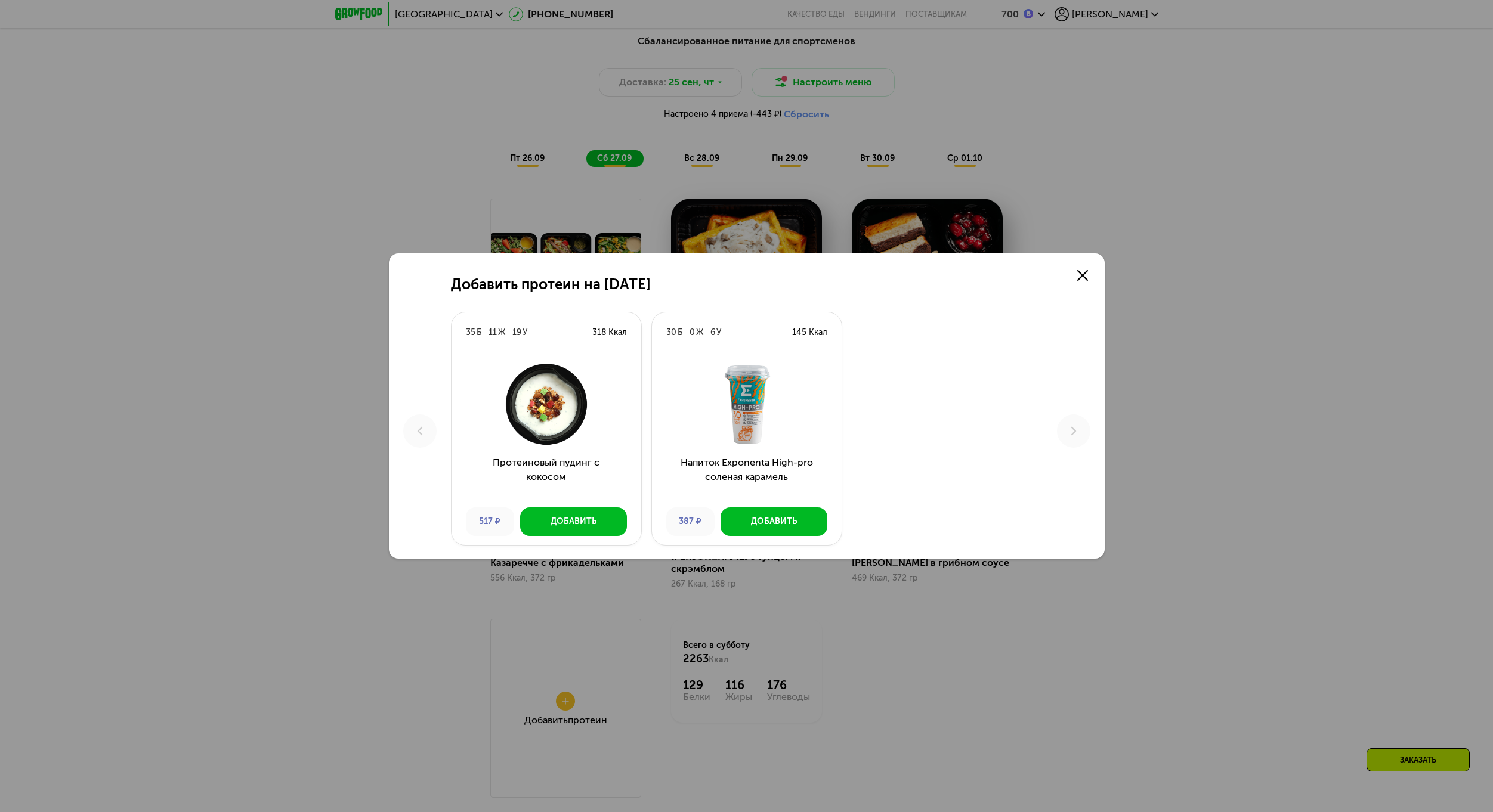
click at [649, 527] on div "35 Б 11 Ж 19 У 318 Ккал Протеиновый пудинг с кокосом 517 ₽ Добавить 30 Б 0 Ж 6 …" at bounding box center [746, 431] width 591 height 239
click at [1066, 271] on div "Добавить протеин на [DATE] Б 11 Ж 19 У 318 Ккал Протеиновый пудинг с кокосом 51…" at bounding box center [747, 406] width 716 height 305
click at [1080, 271] on icon at bounding box center [1082, 275] width 11 height 11
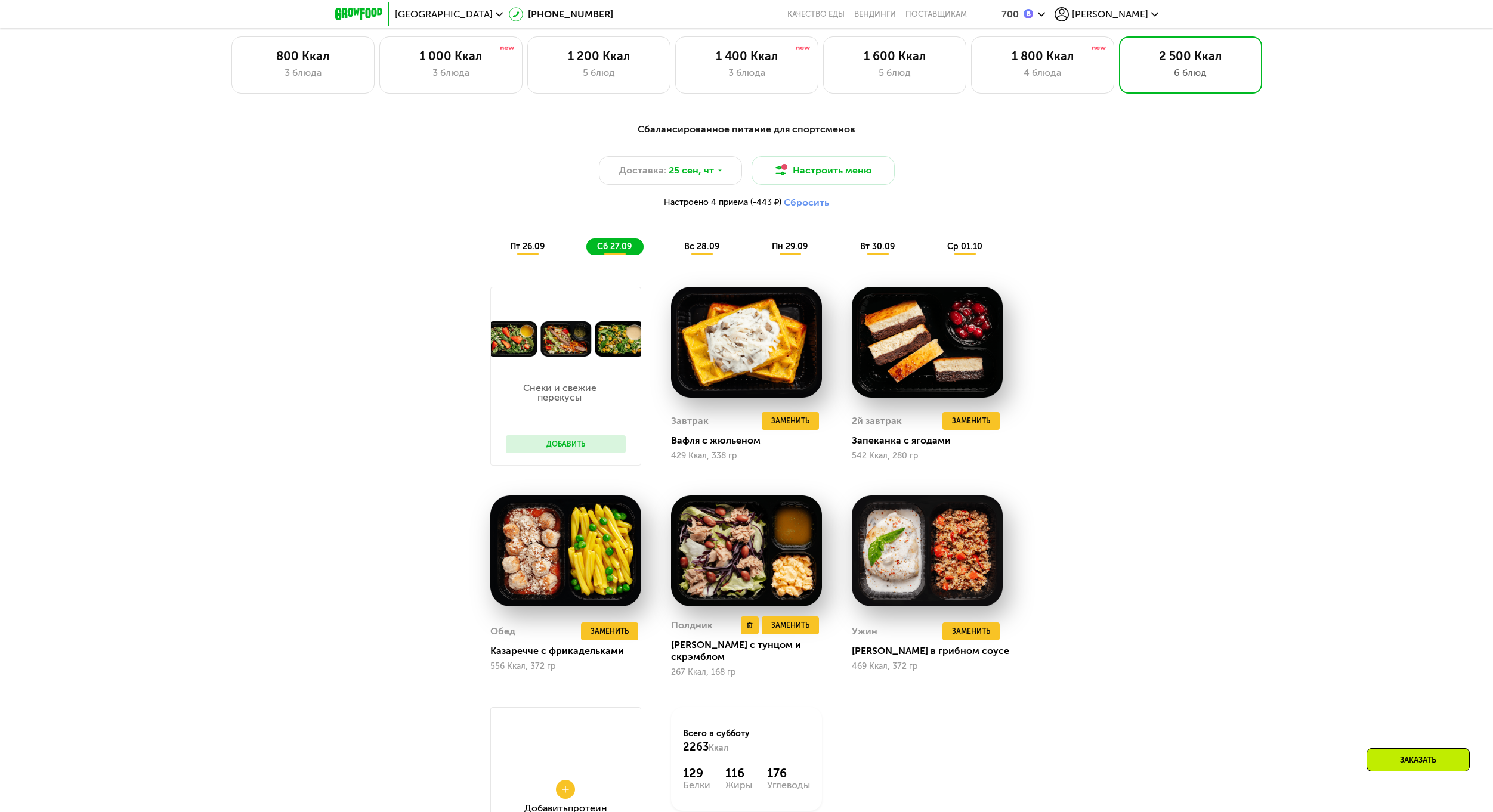
scroll to position [1286, 0]
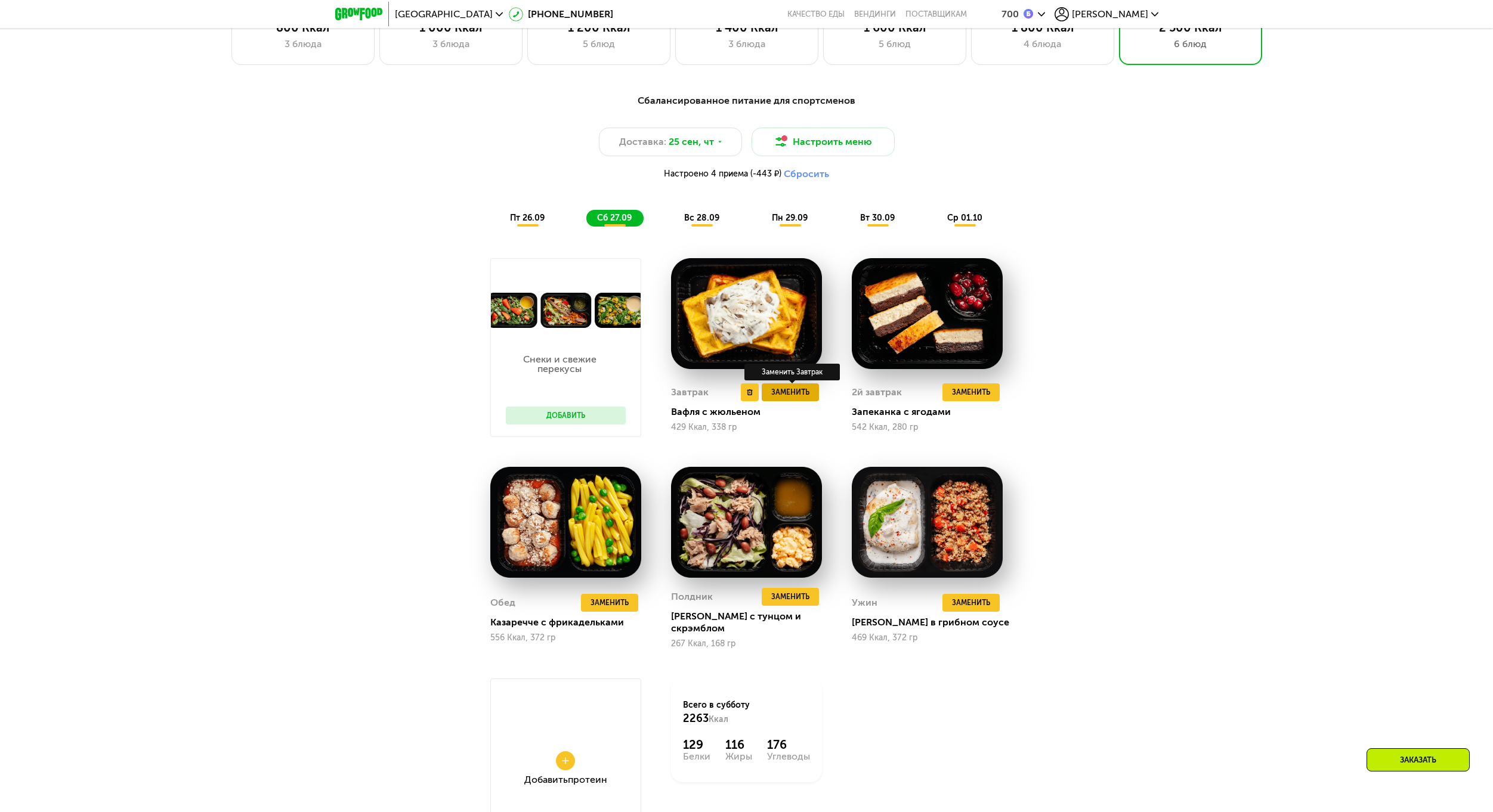
click at [812, 401] on button "Заменить" at bounding box center [790, 392] width 57 height 18
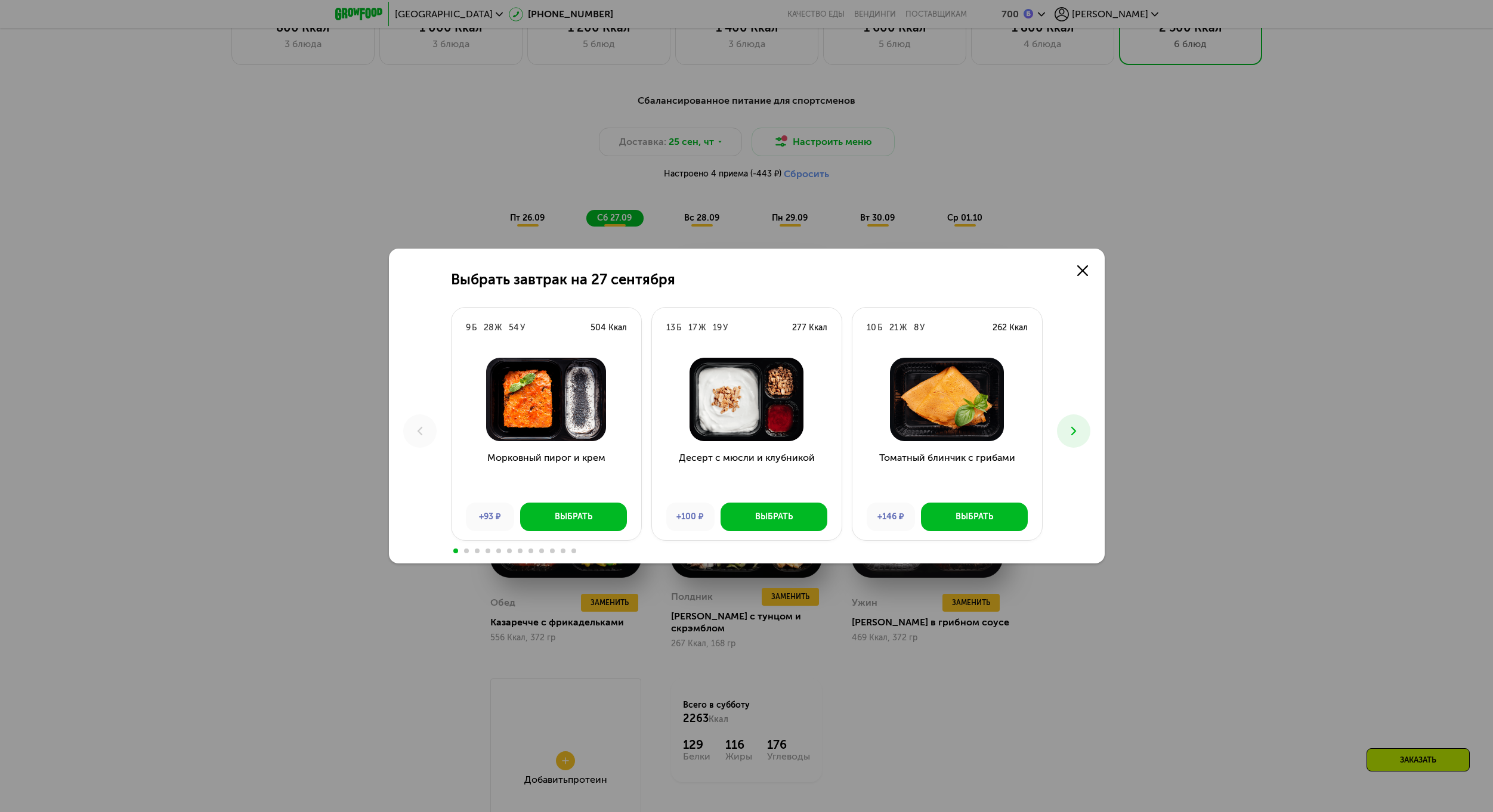
click at [1073, 438] on icon at bounding box center [1073, 430] width 14 height 14
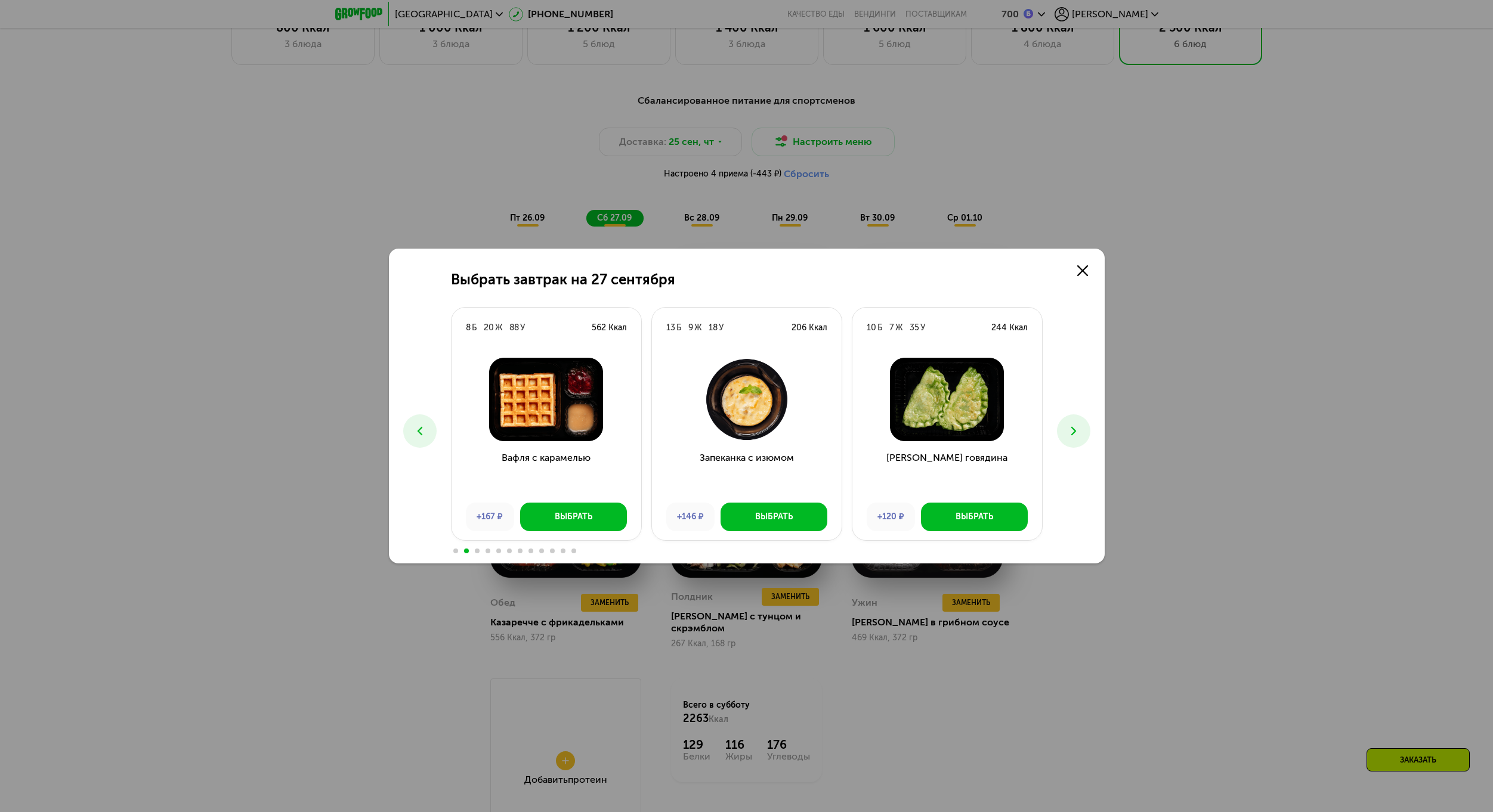
click at [1073, 438] on icon at bounding box center [1073, 430] width 14 height 14
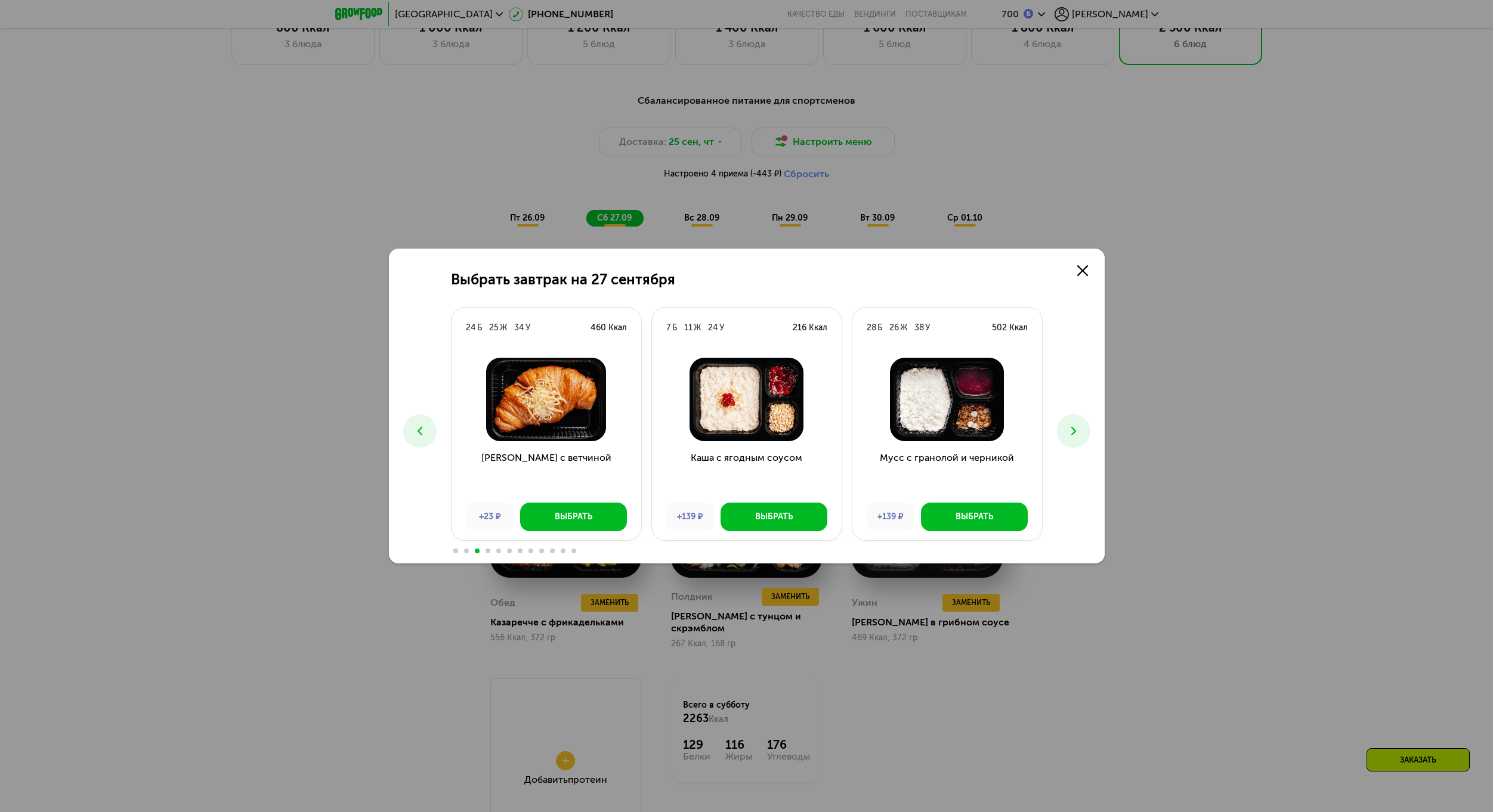
click at [1073, 433] on use at bounding box center [1073, 431] width 5 height 9
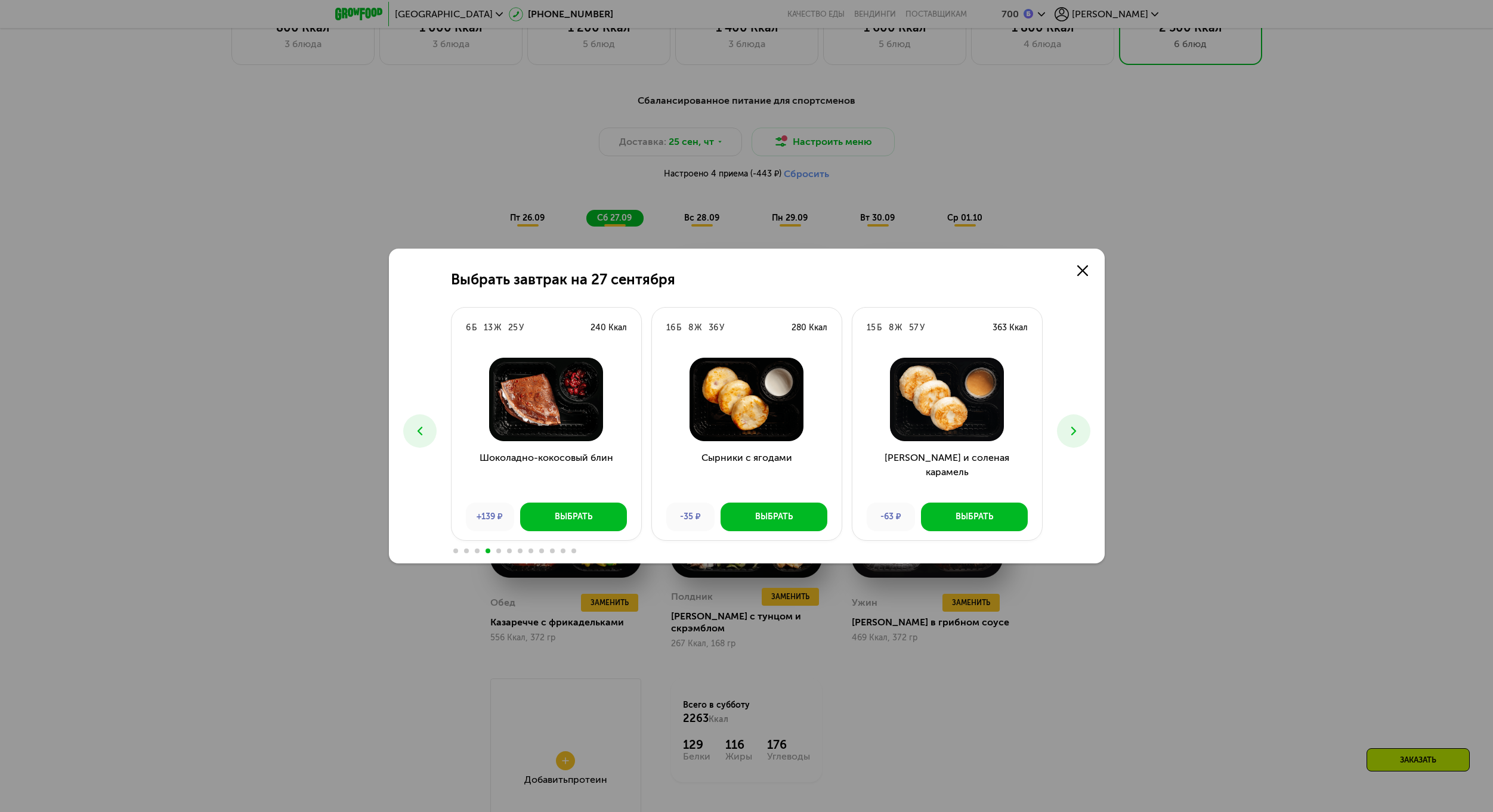
click at [1073, 433] on use at bounding box center [1073, 431] width 5 height 9
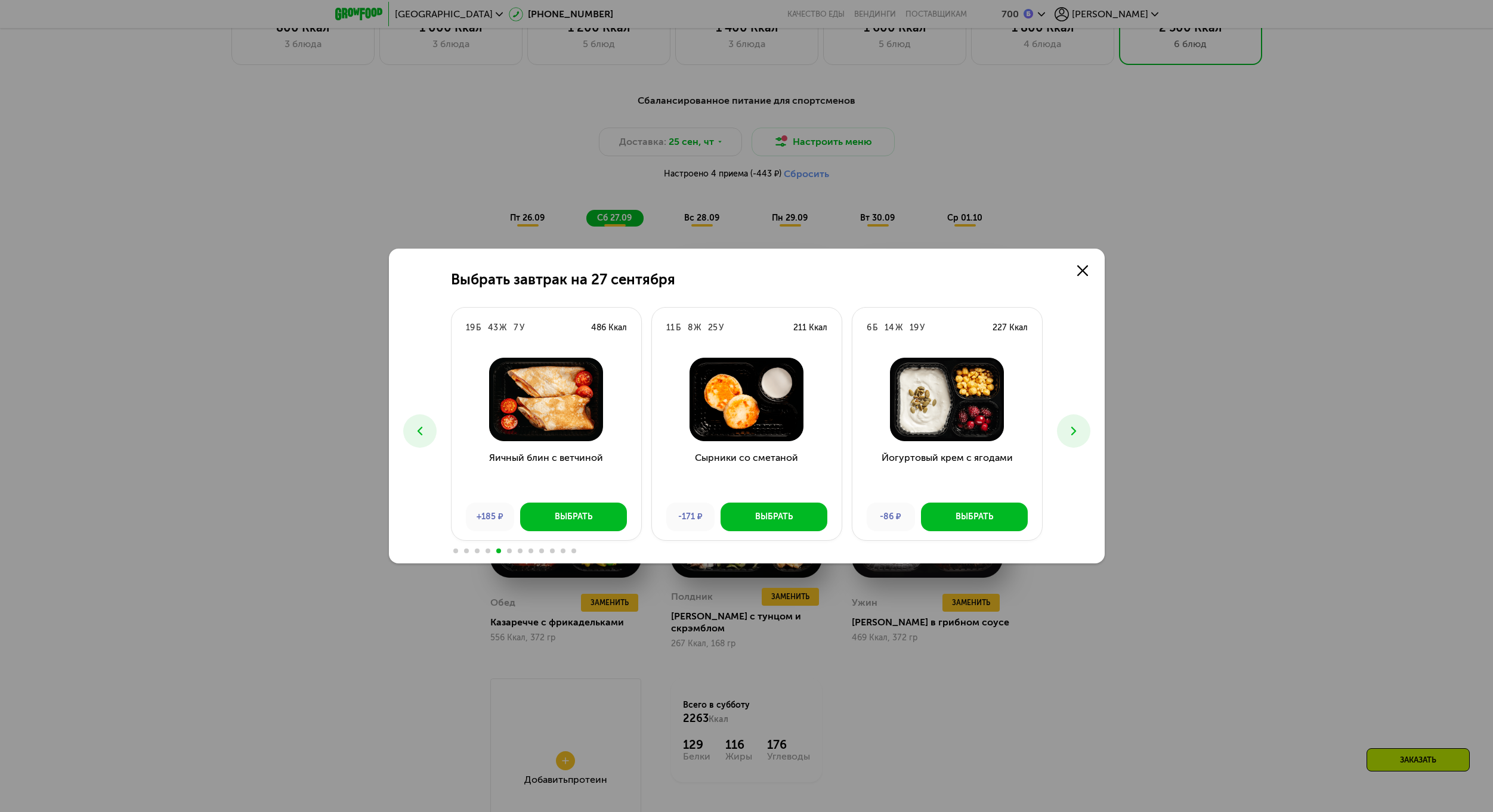
click at [1073, 433] on use at bounding box center [1073, 431] width 5 height 9
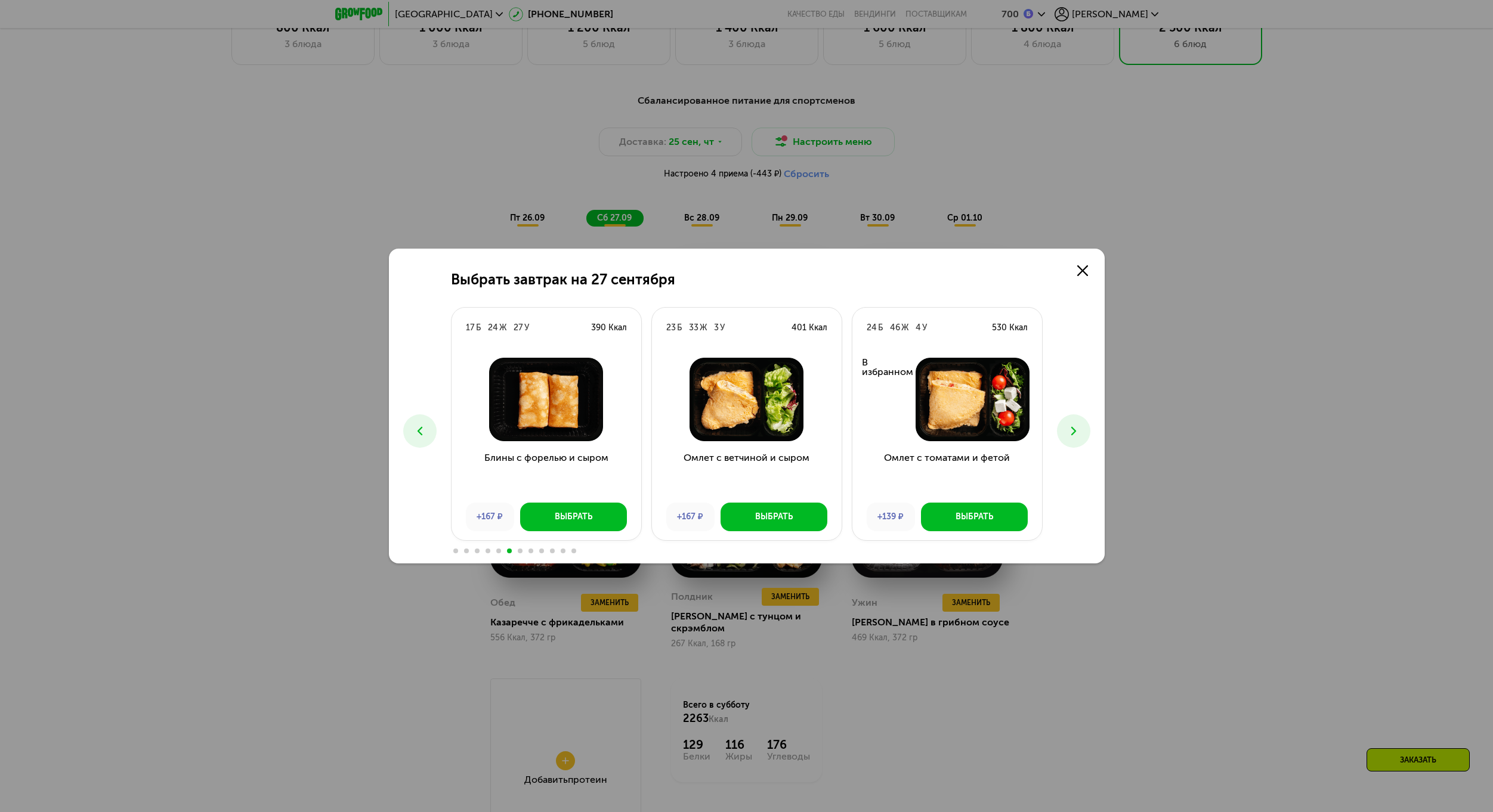
click at [1073, 433] on use at bounding box center [1073, 431] width 5 height 9
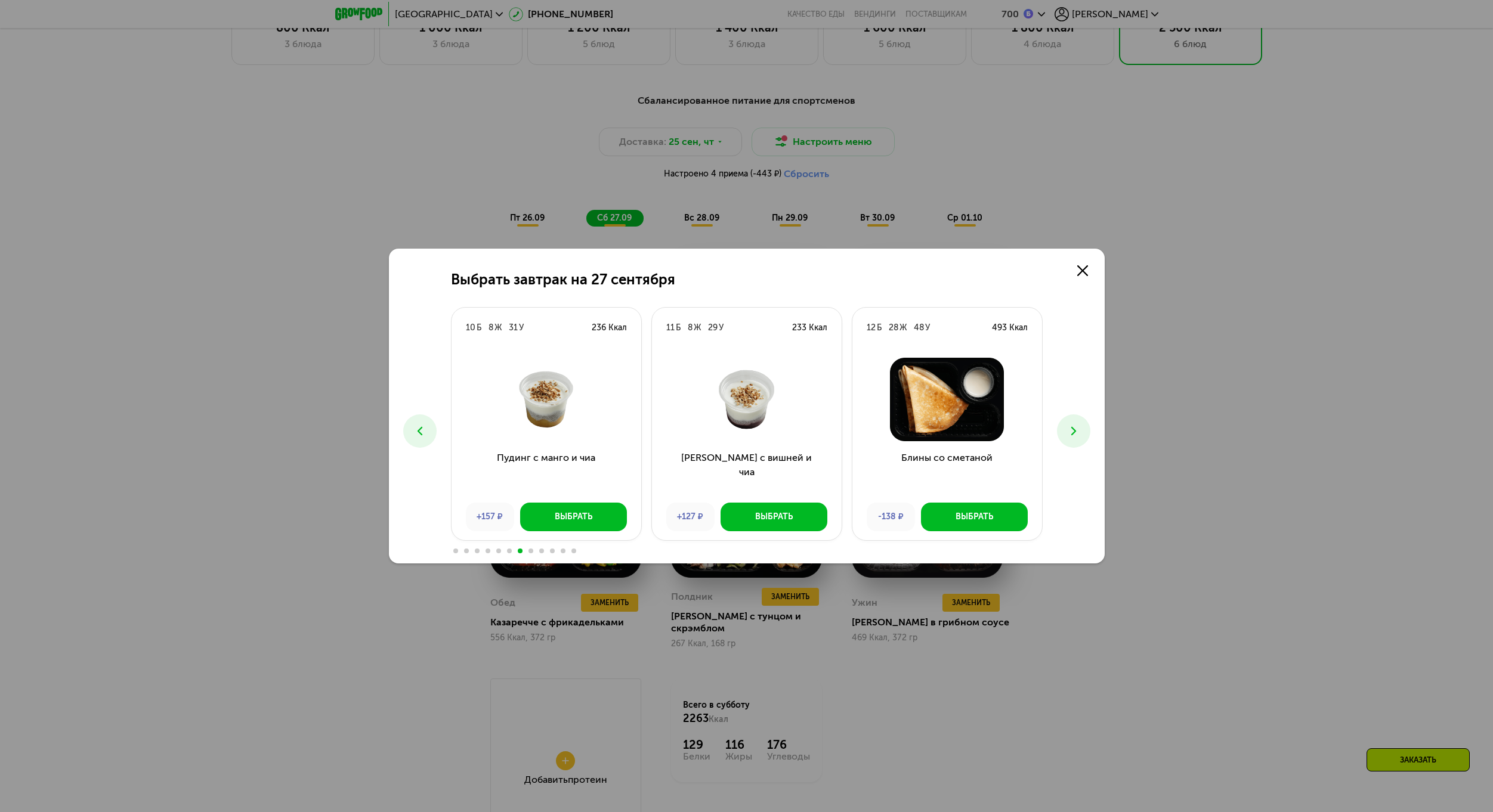
click at [1073, 433] on use at bounding box center [1073, 431] width 5 height 9
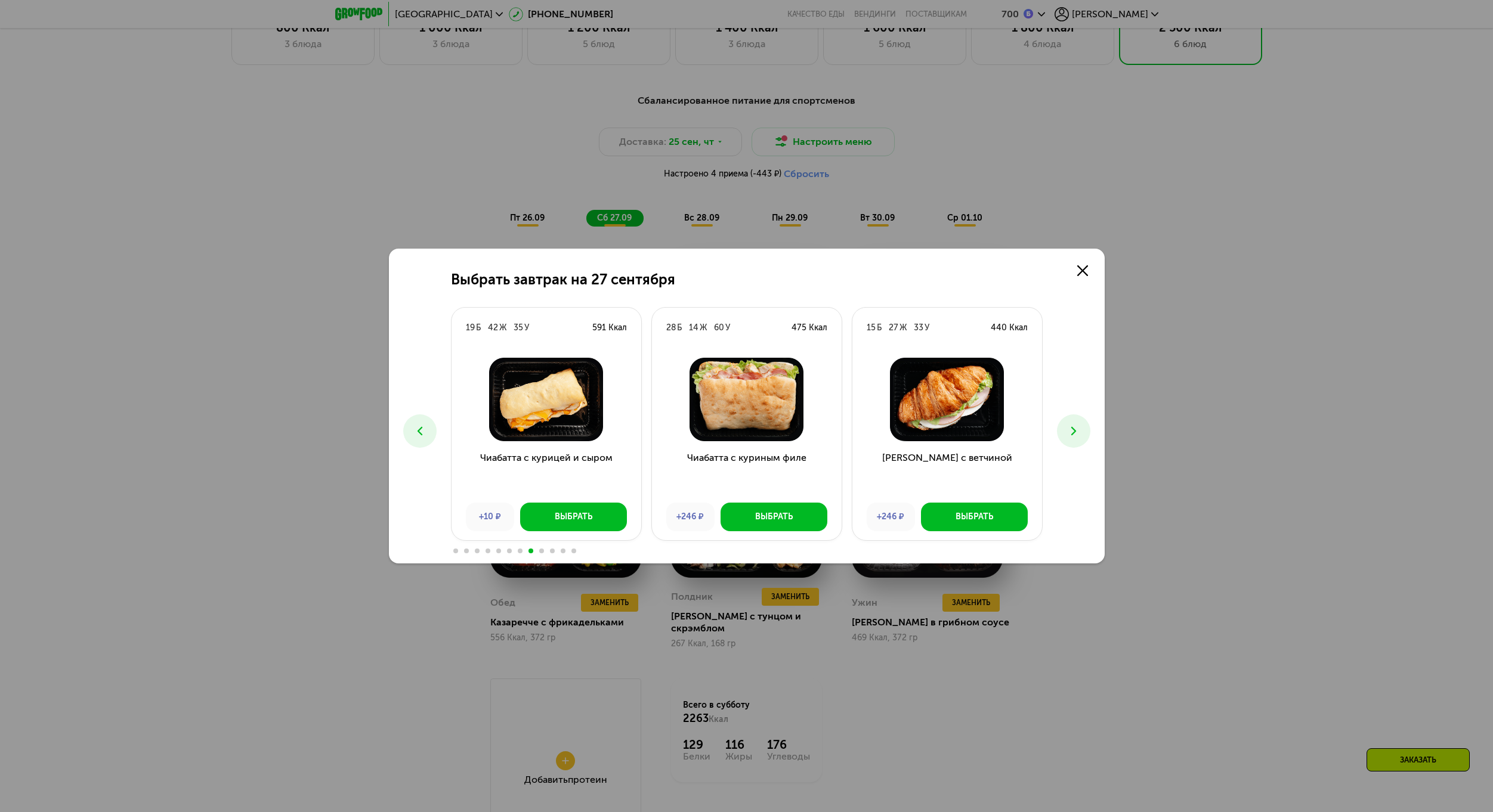
click at [1073, 433] on use at bounding box center [1073, 431] width 5 height 9
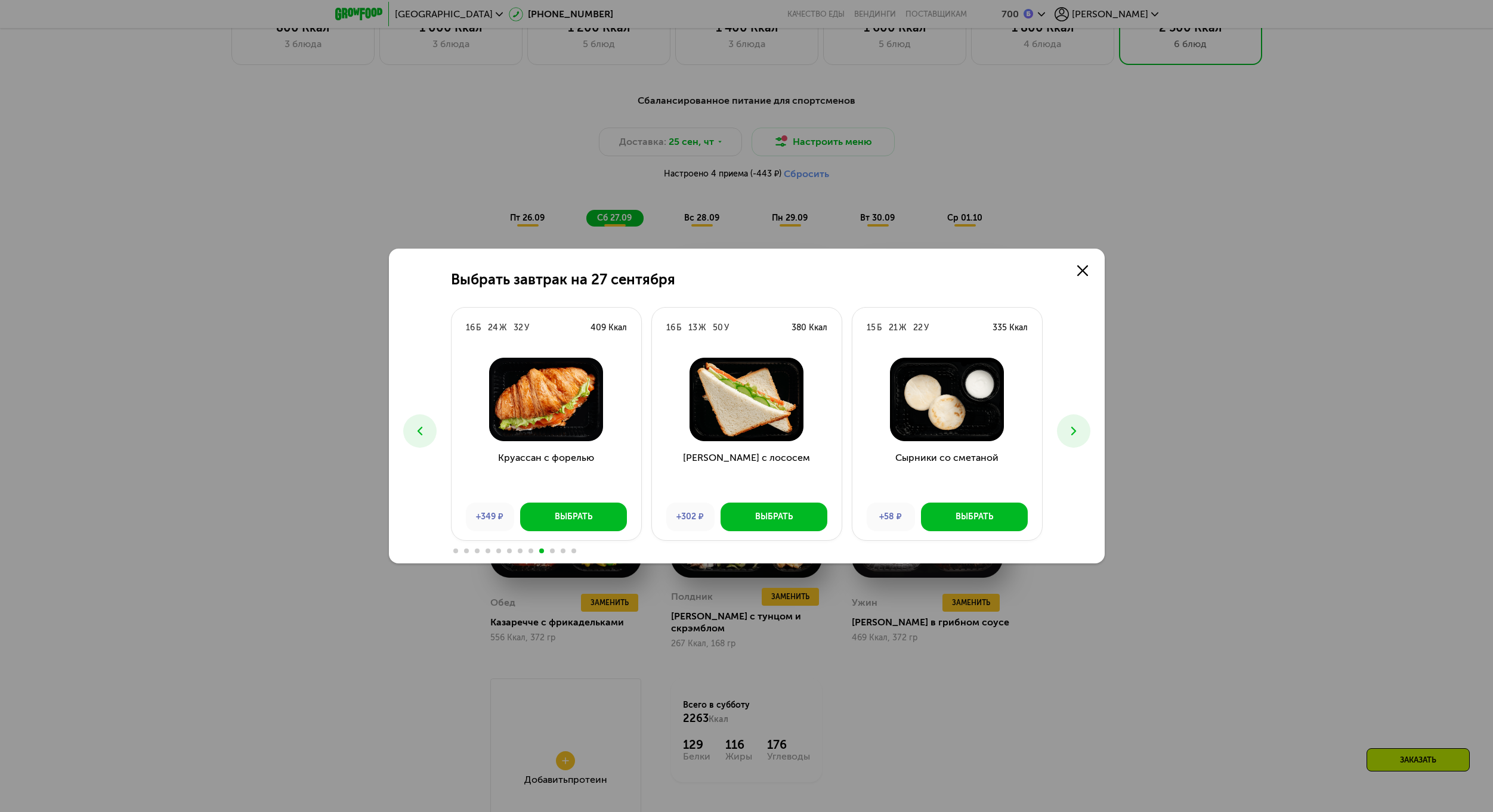
click at [1073, 433] on use at bounding box center [1073, 431] width 5 height 9
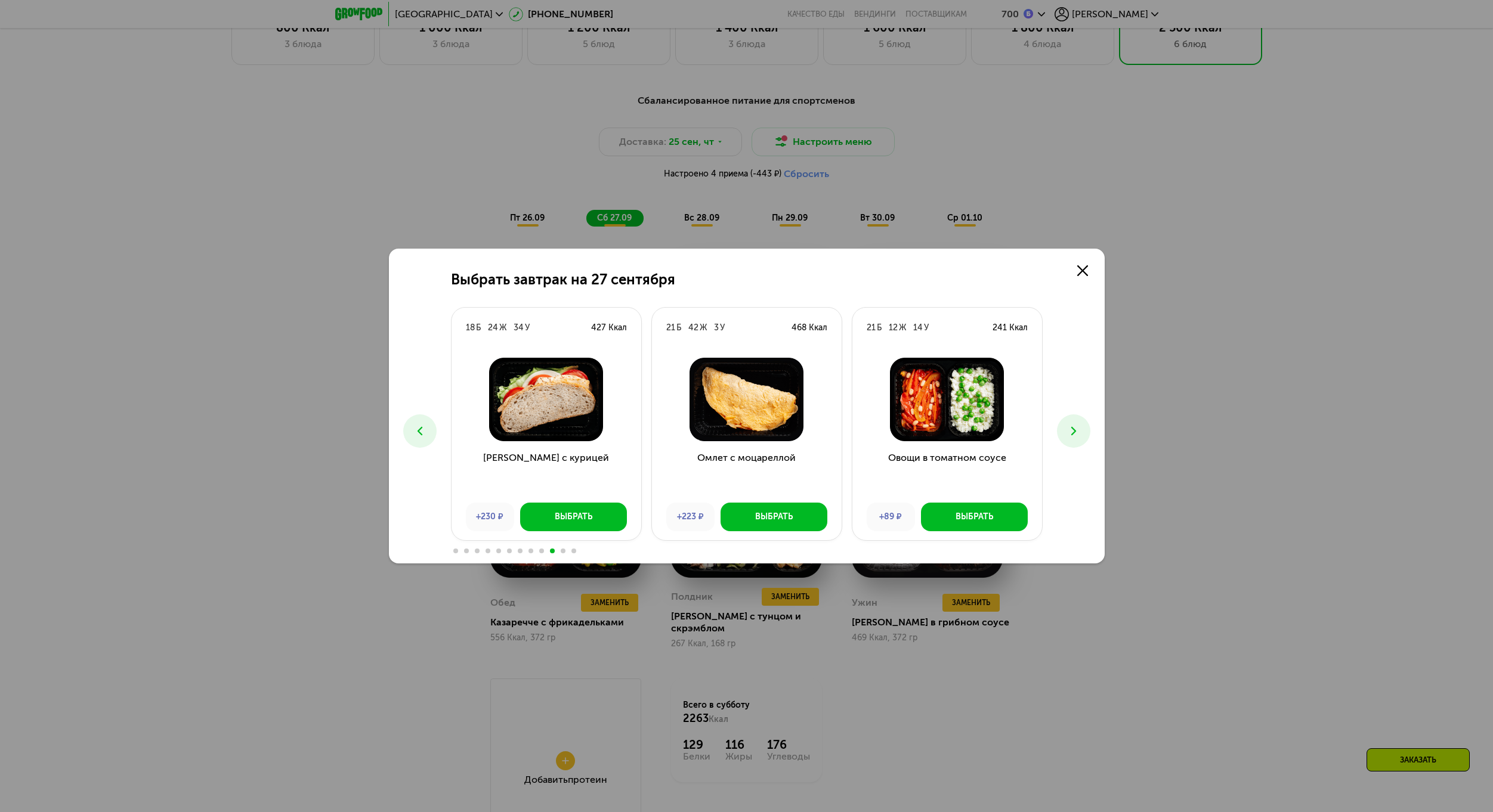
click at [1067, 425] on icon at bounding box center [1073, 430] width 14 height 14
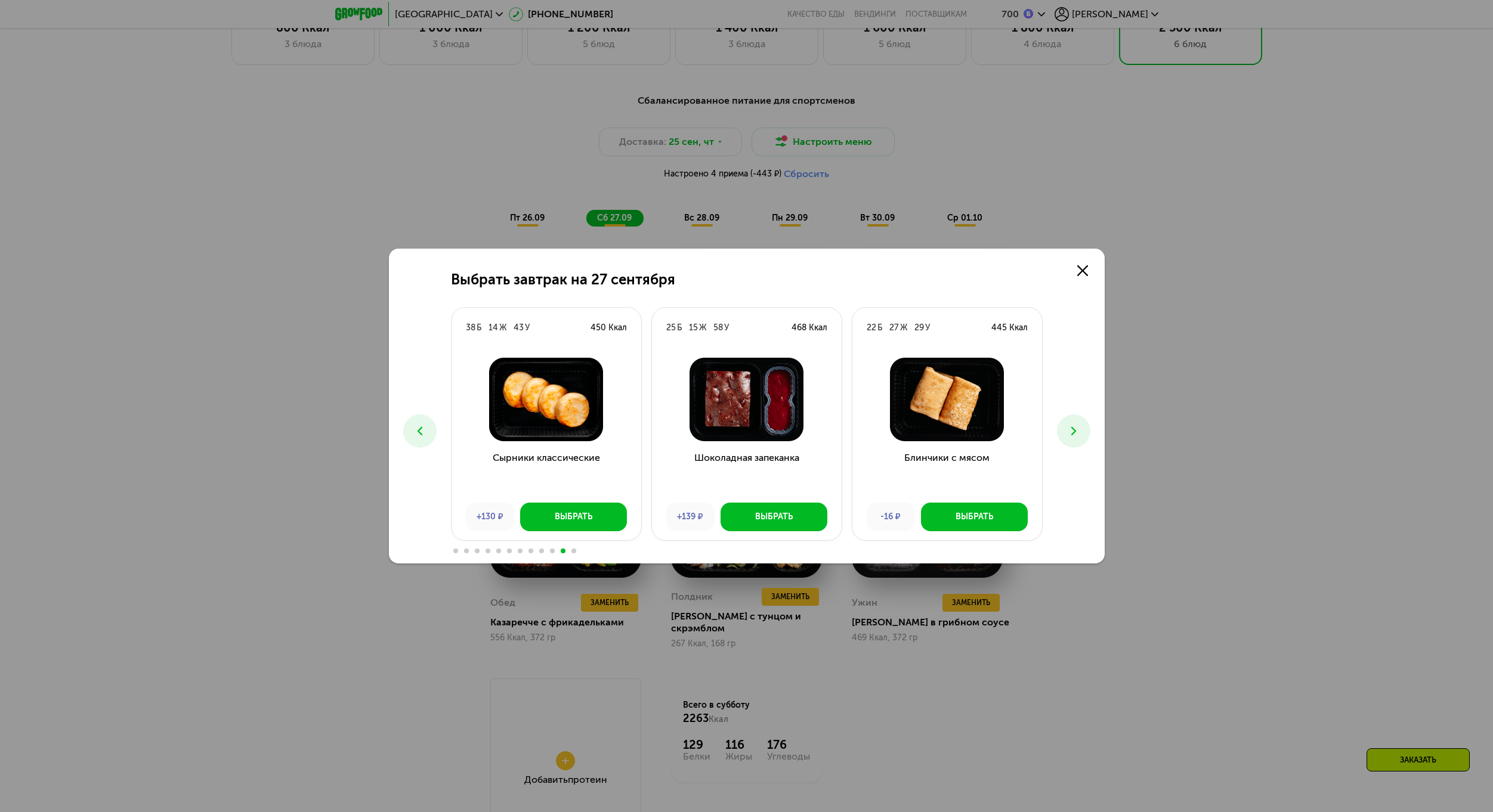
click at [440, 423] on div "Выбрать завтрак на [DATE] 9 Б 28 Ж 54 У 504 Ккал Морковный пирог и крем +93 ₽ В…" at bounding box center [747, 405] width 716 height 314
click at [416, 434] on icon at bounding box center [420, 430] width 14 height 14
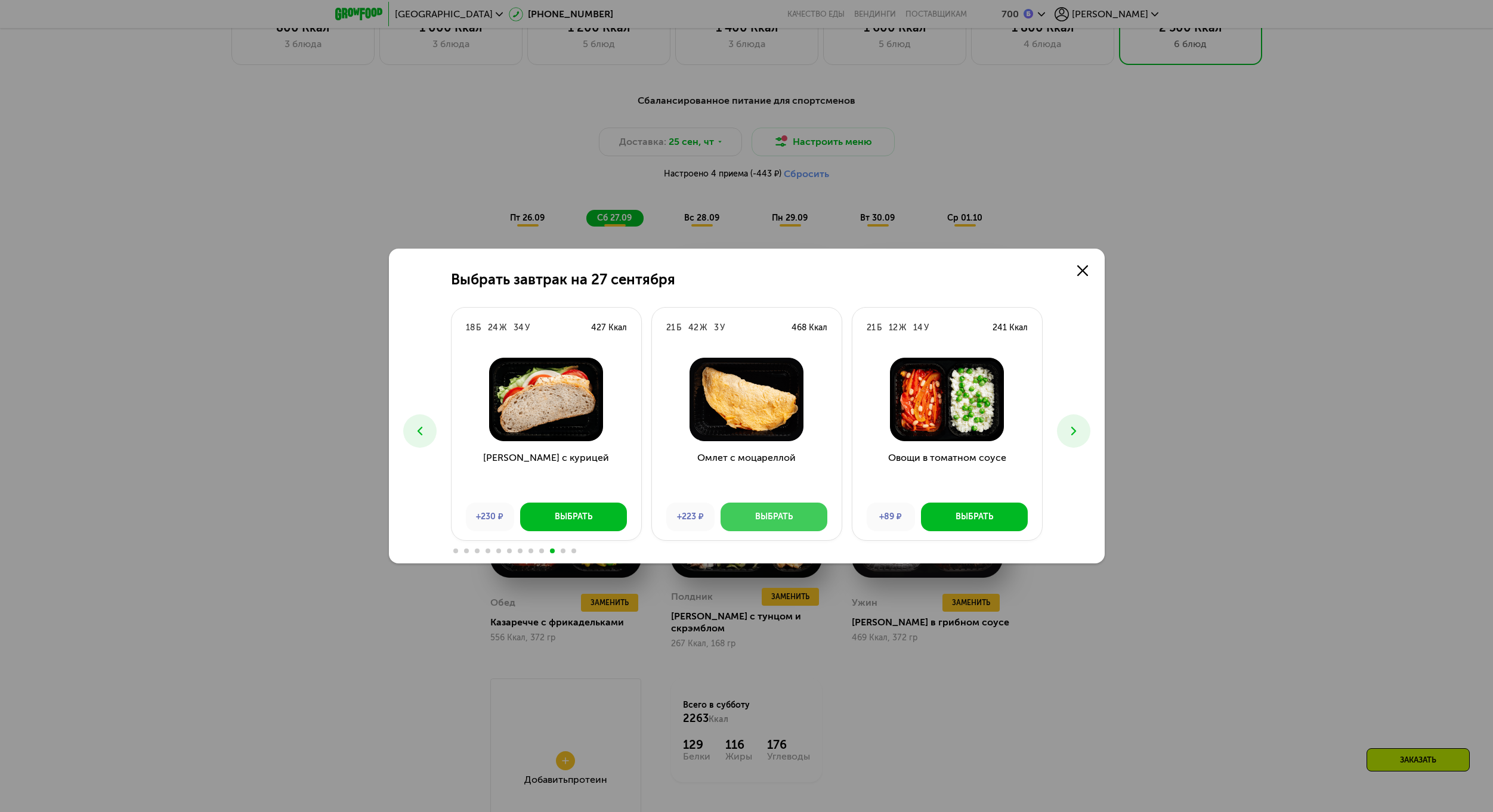
click at [794, 508] on button "Выбрать" at bounding box center [773, 517] width 107 height 29
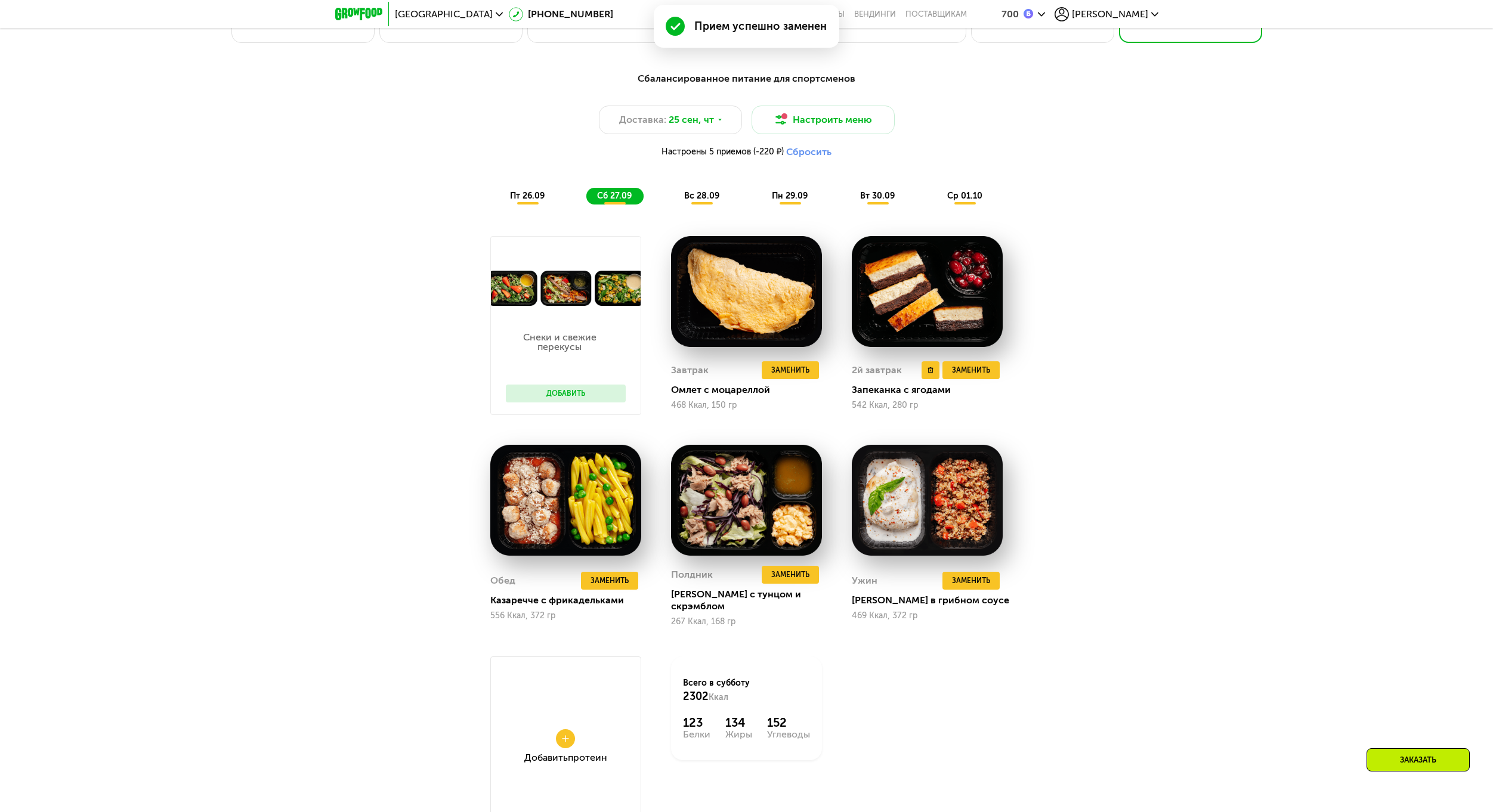
scroll to position [1346, 0]
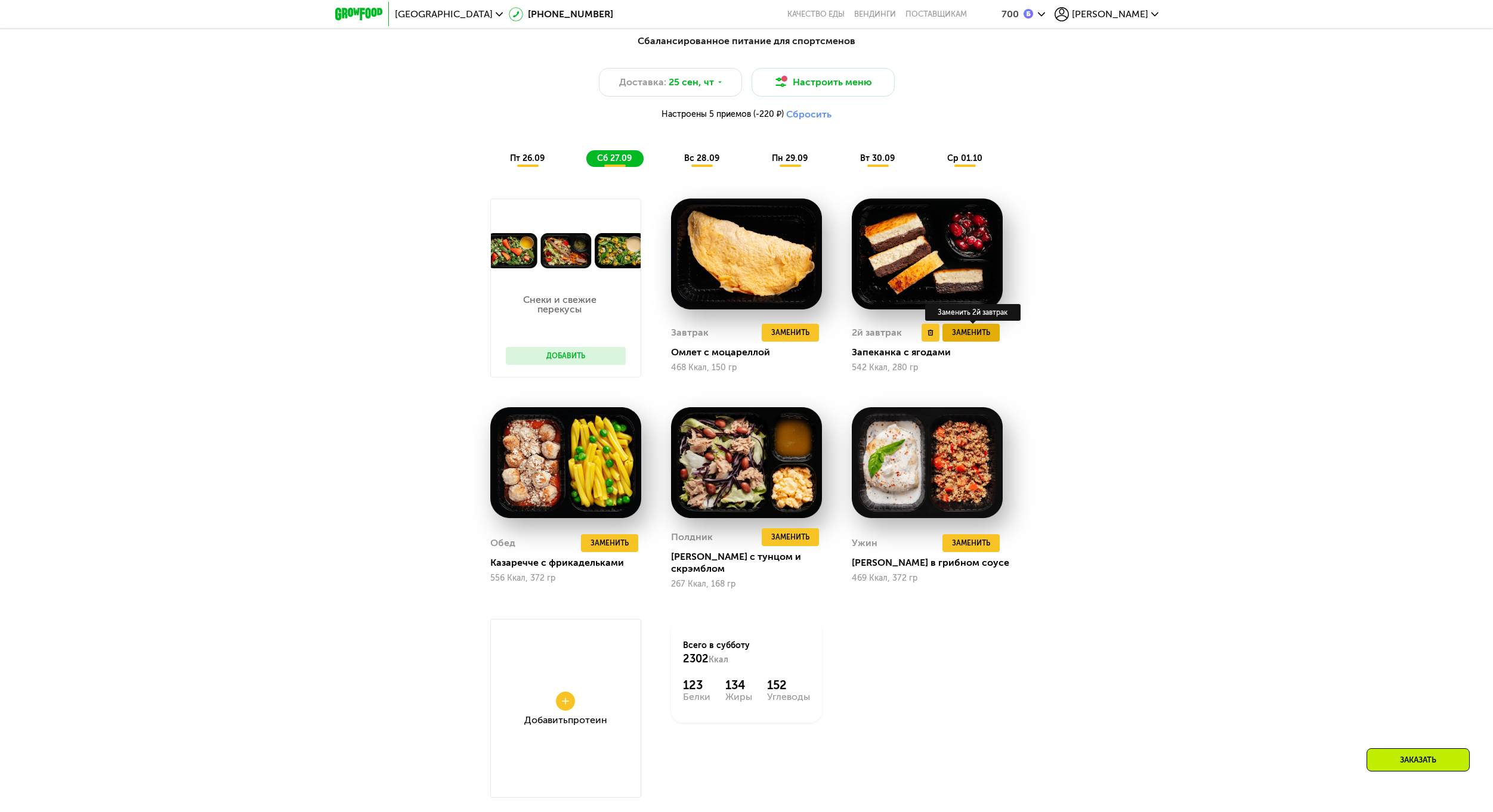
click at [955, 339] on span "Заменить" at bounding box center [971, 333] width 38 height 12
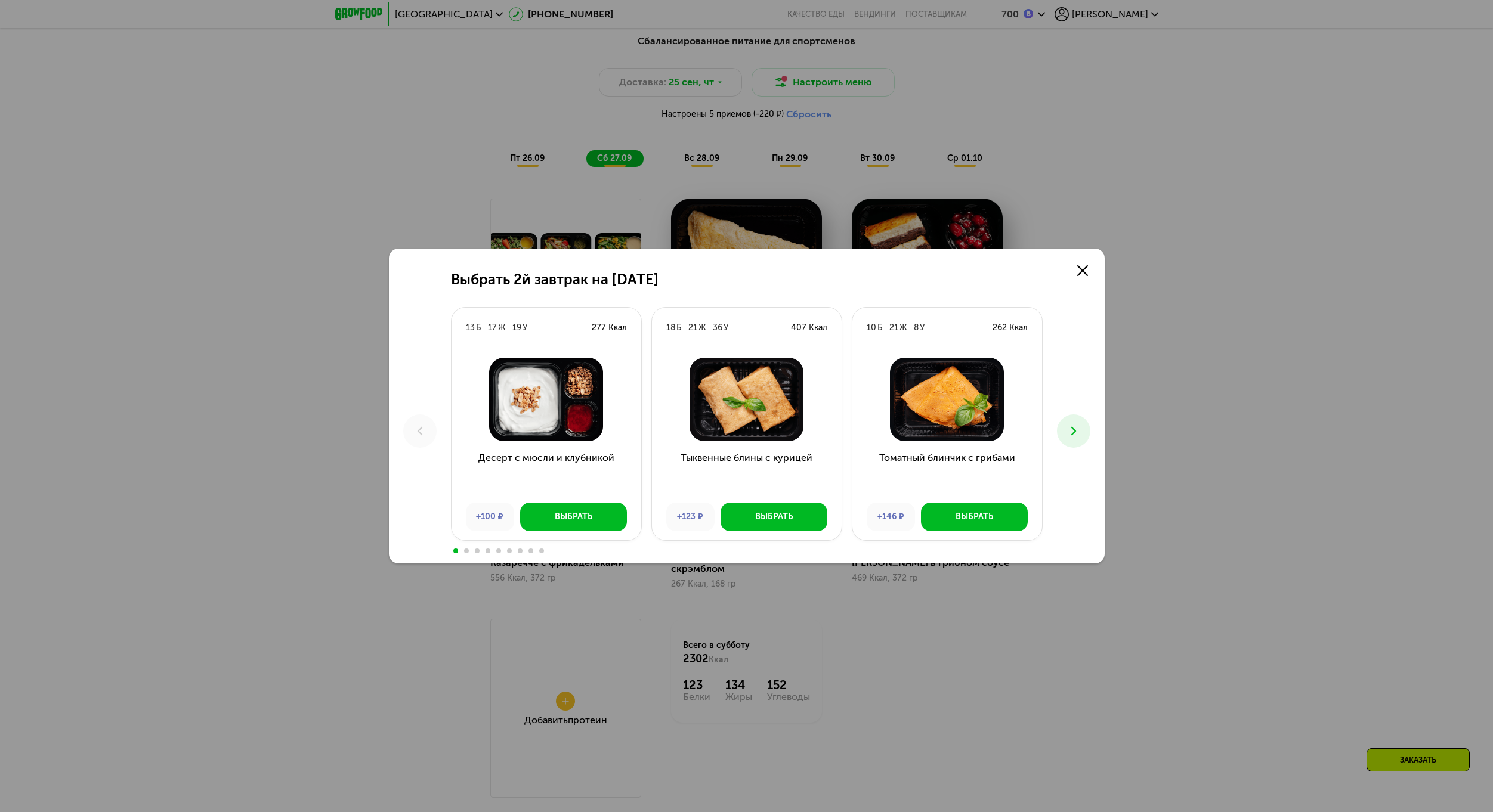
click at [1065, 428] on button at bounding box center [1073, 431] width 34 height 34
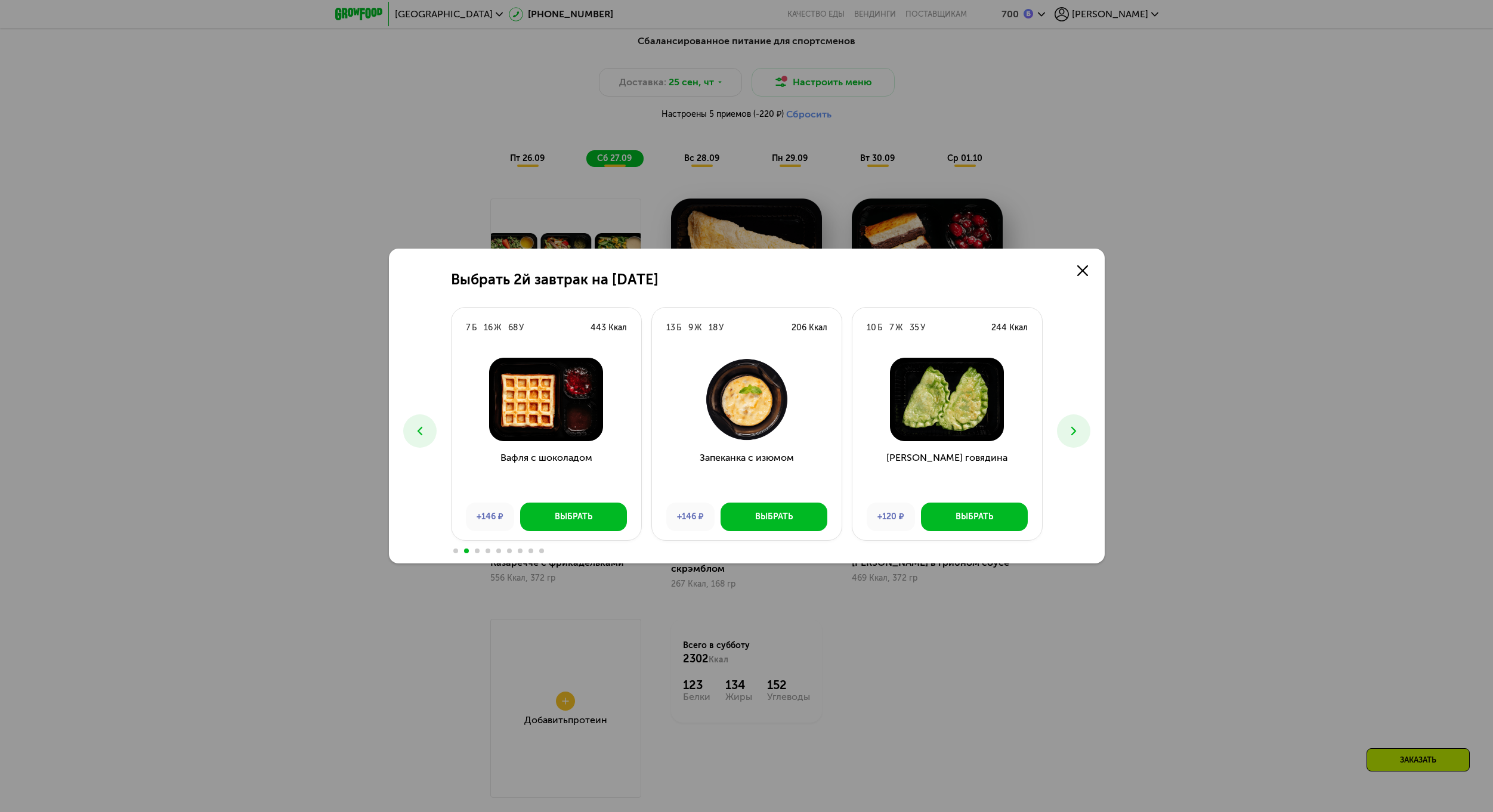
click at [1065, 428] on button at bounding box center [1073, 431] width 34 height 34
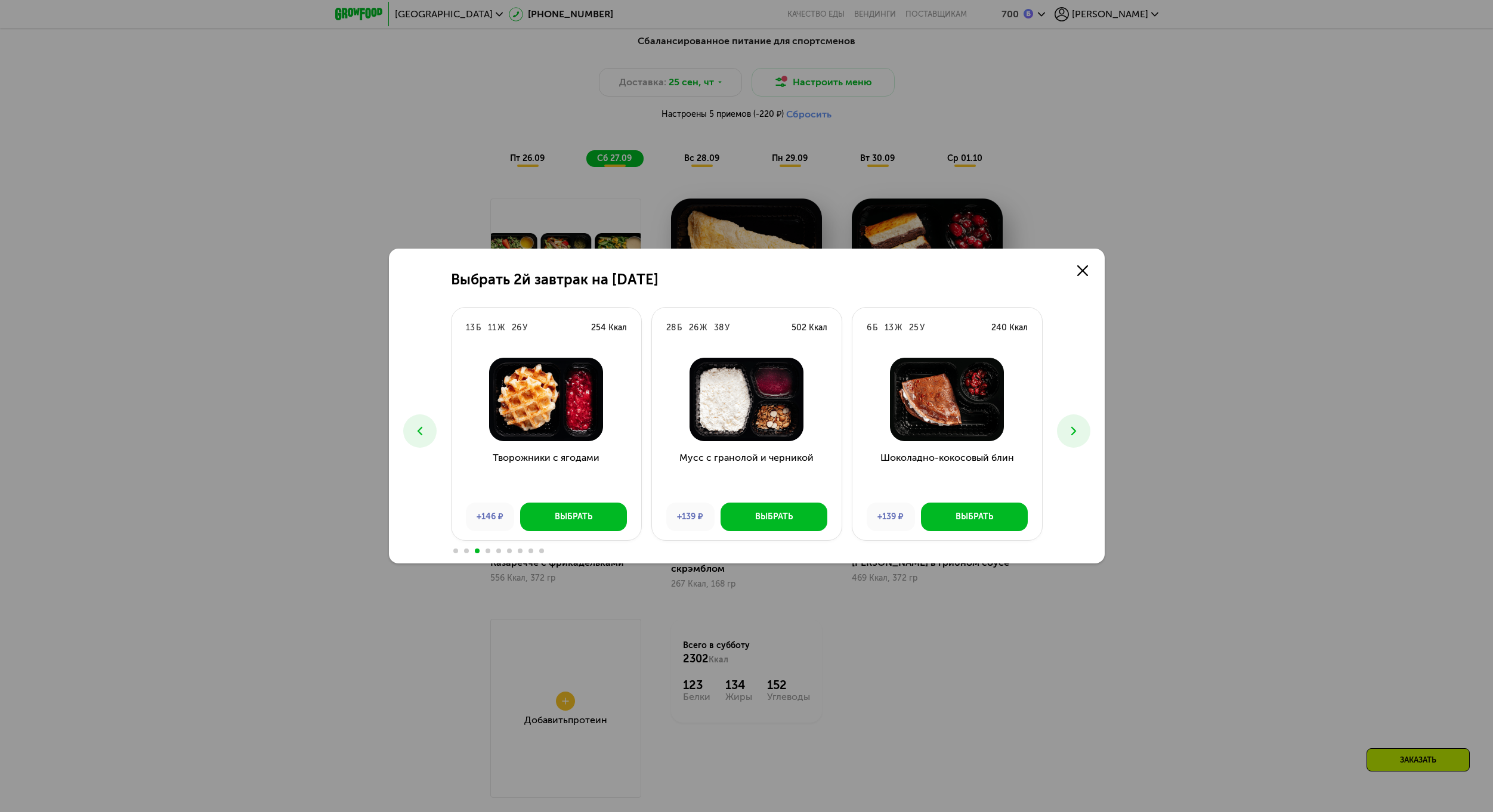
click at [1065, 428] on button at bounding box center [1073, 431] width 34 height 34
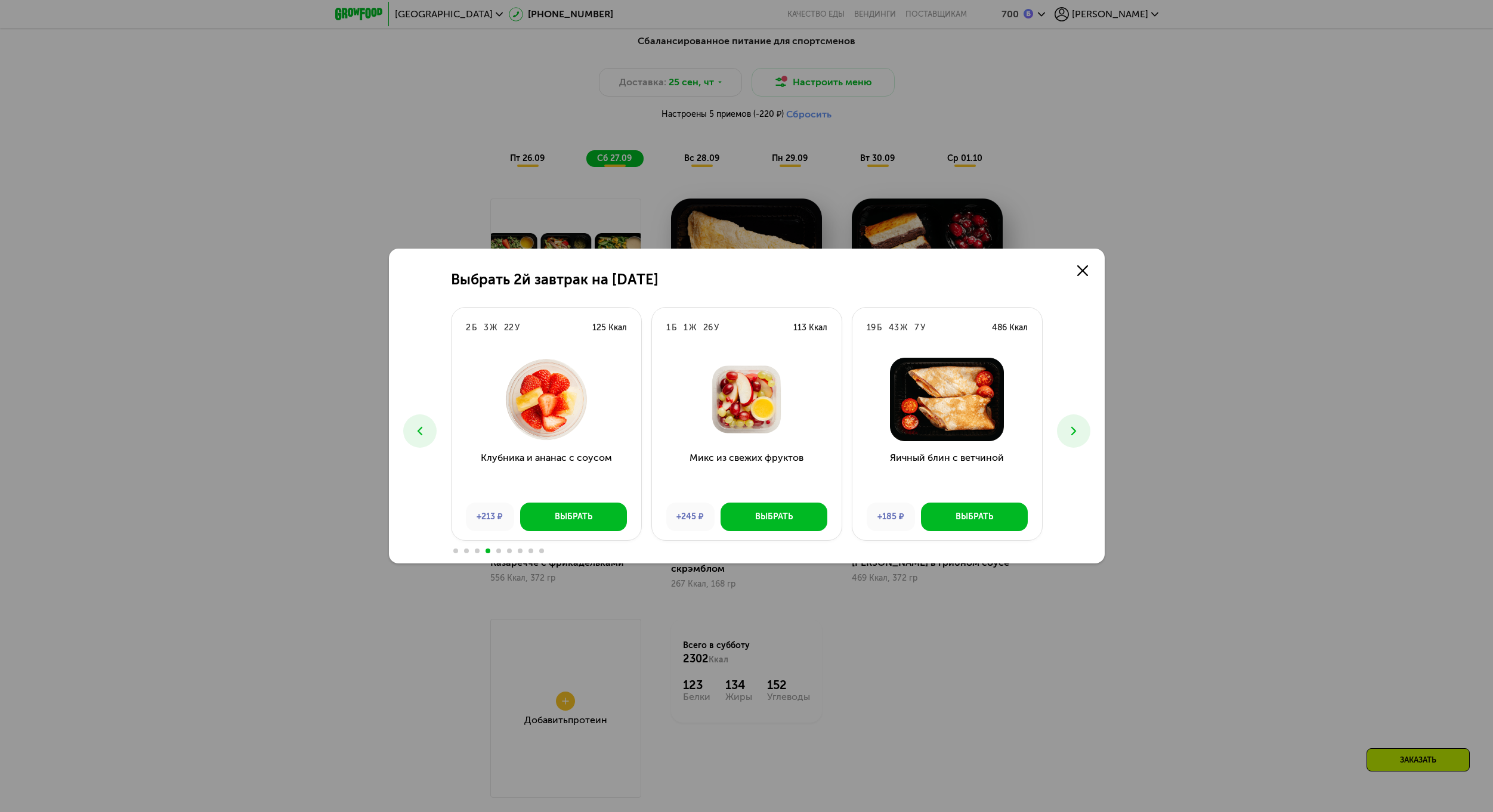
click at [1065, 428] on button at bounding box center [1073, 431] width 34 height 34
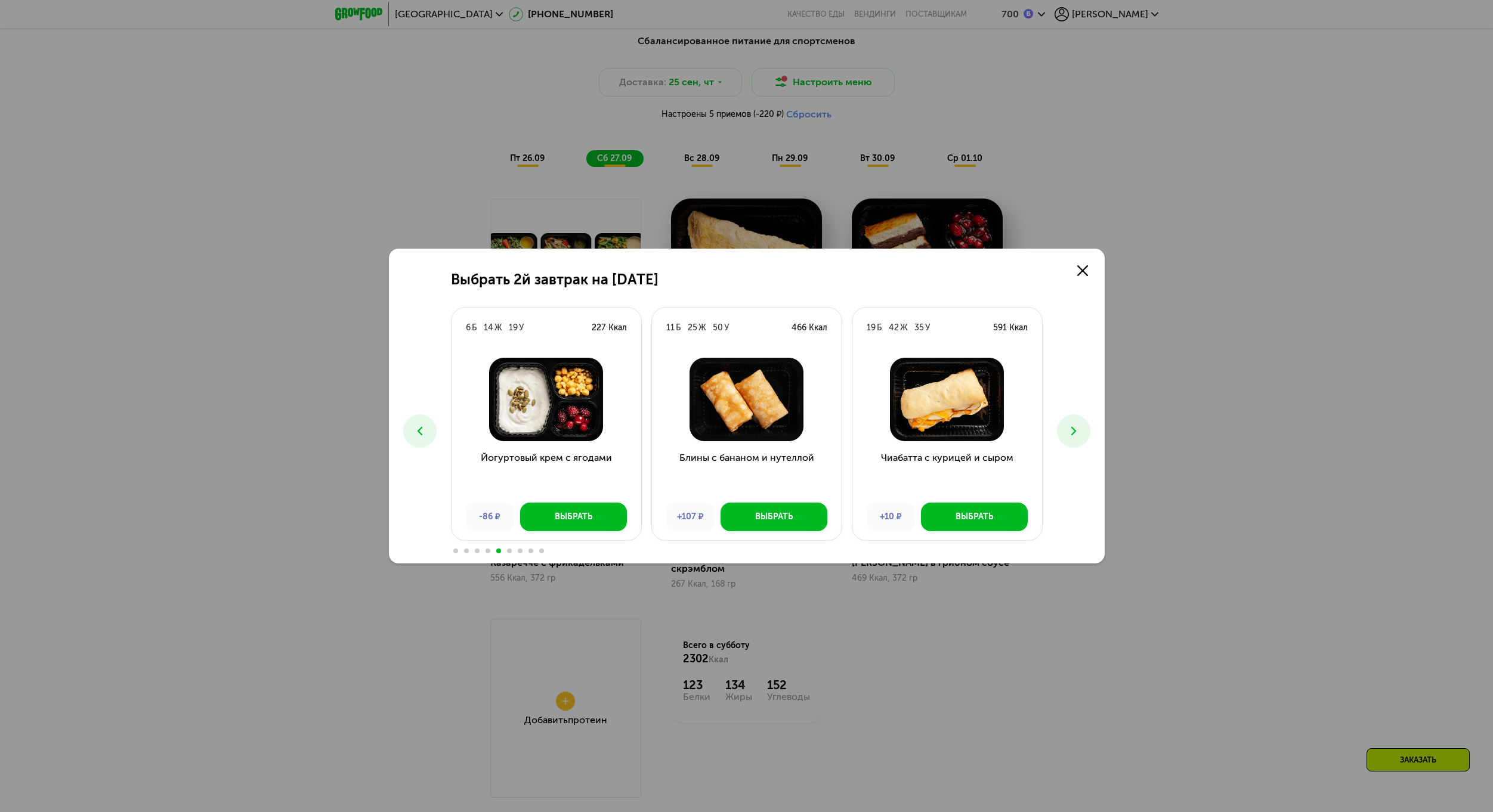
click at [1065, 428] on button at bounding box center [1073, 431] width 34 height 34
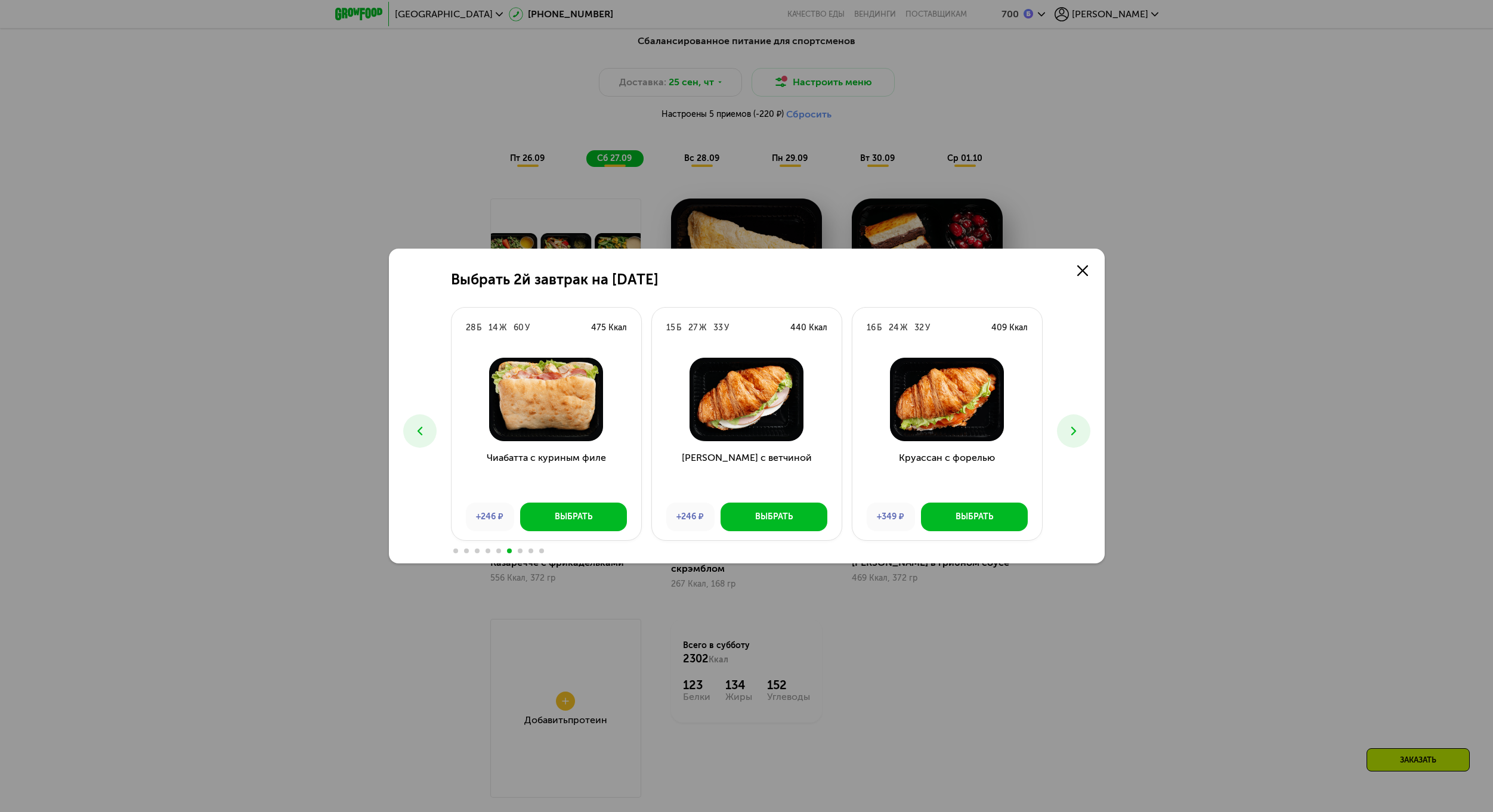
click at [1065, 428] on button at bounding box center [1073, 431] width 34 height 34
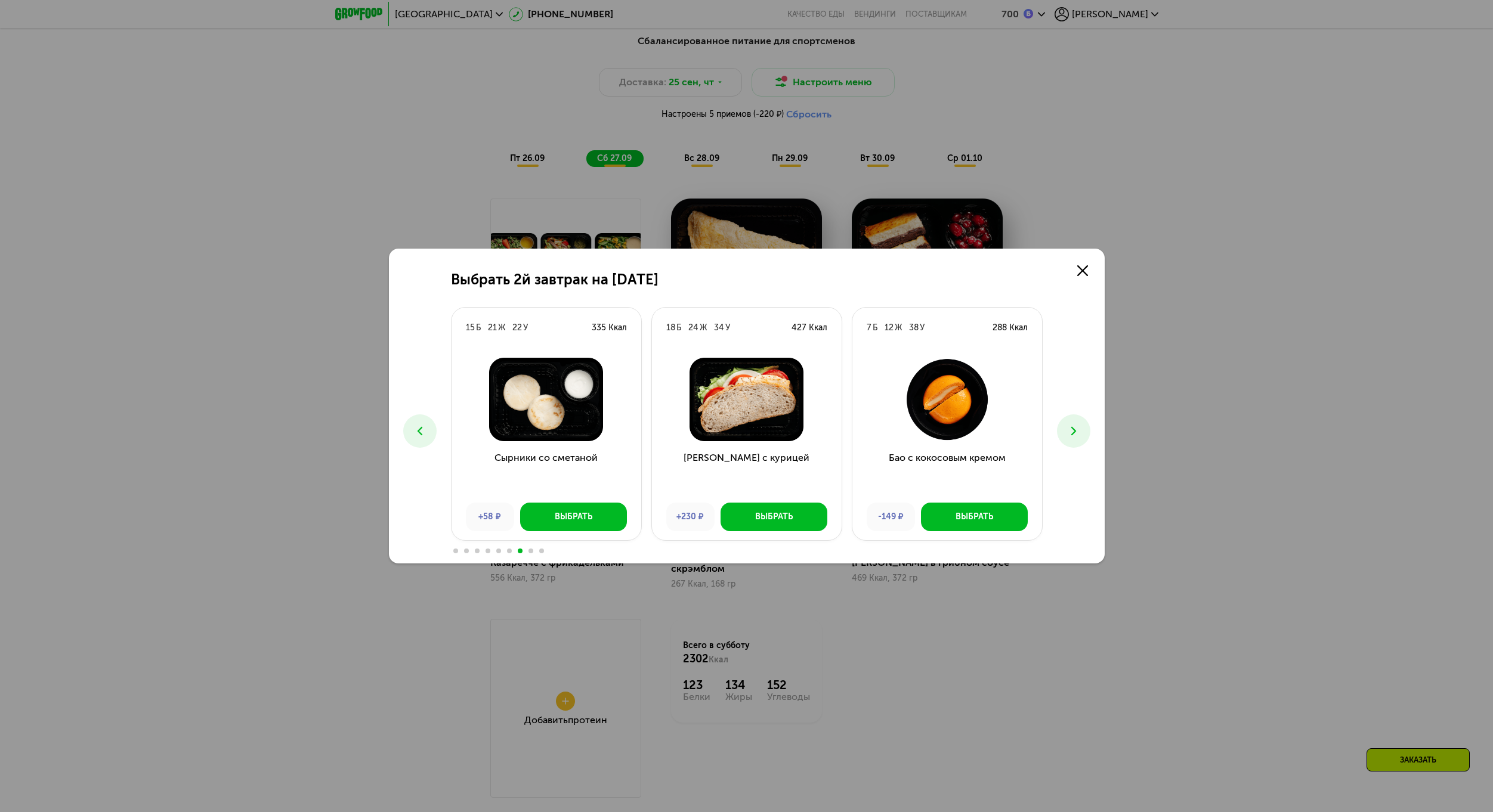
click at [413, 426] on icon at bounding box center [420, 430] width 14 height 14
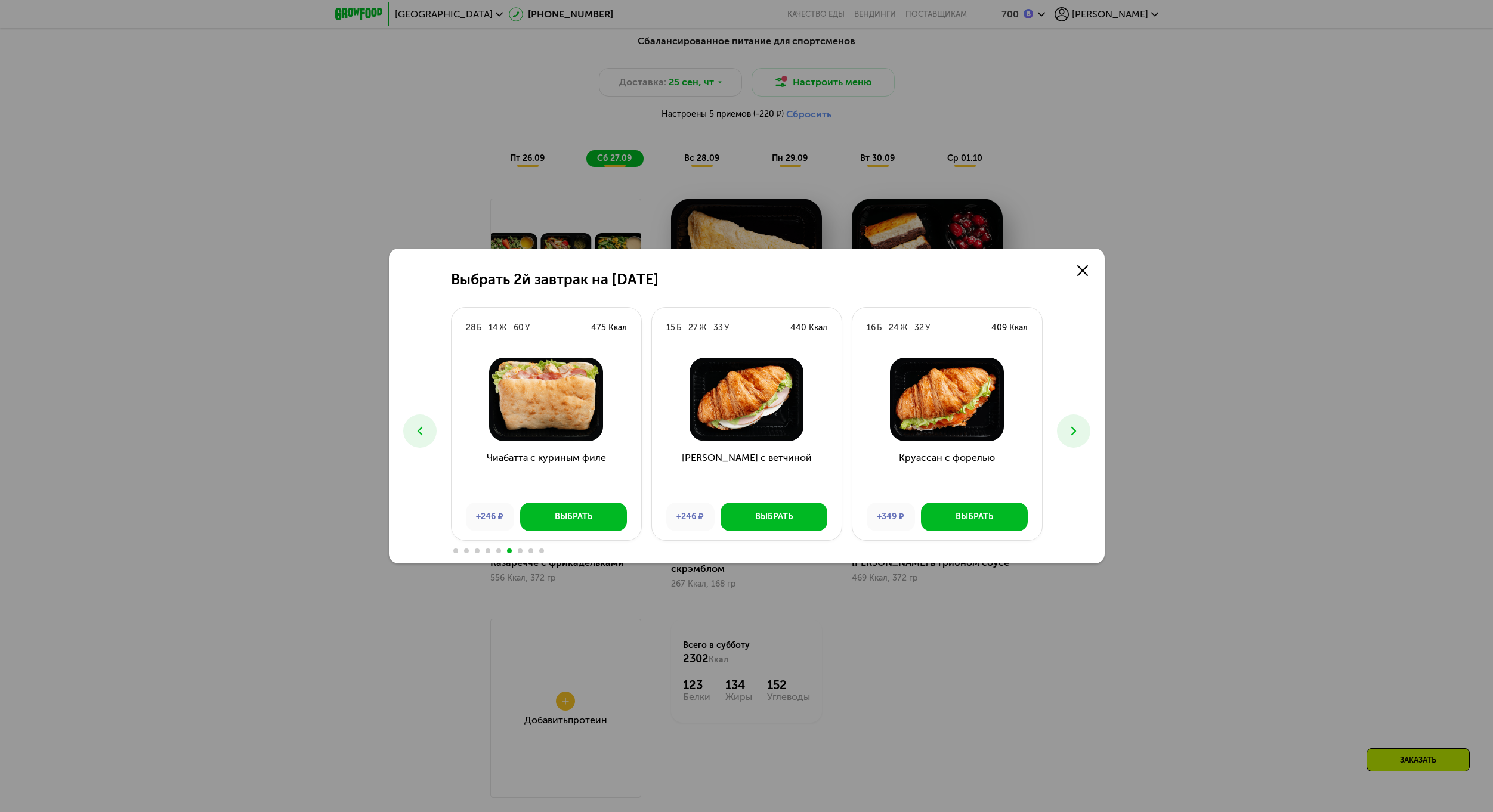
click at [569, 399] on img at bounding box center [546, 399] width 170 height 84
click at [563, 417] on img at bounding box center [546, 399] width 170 height 84
click at [559, 519] on div "Выбрать" at bounding box center [574, 517] width 38 height 12
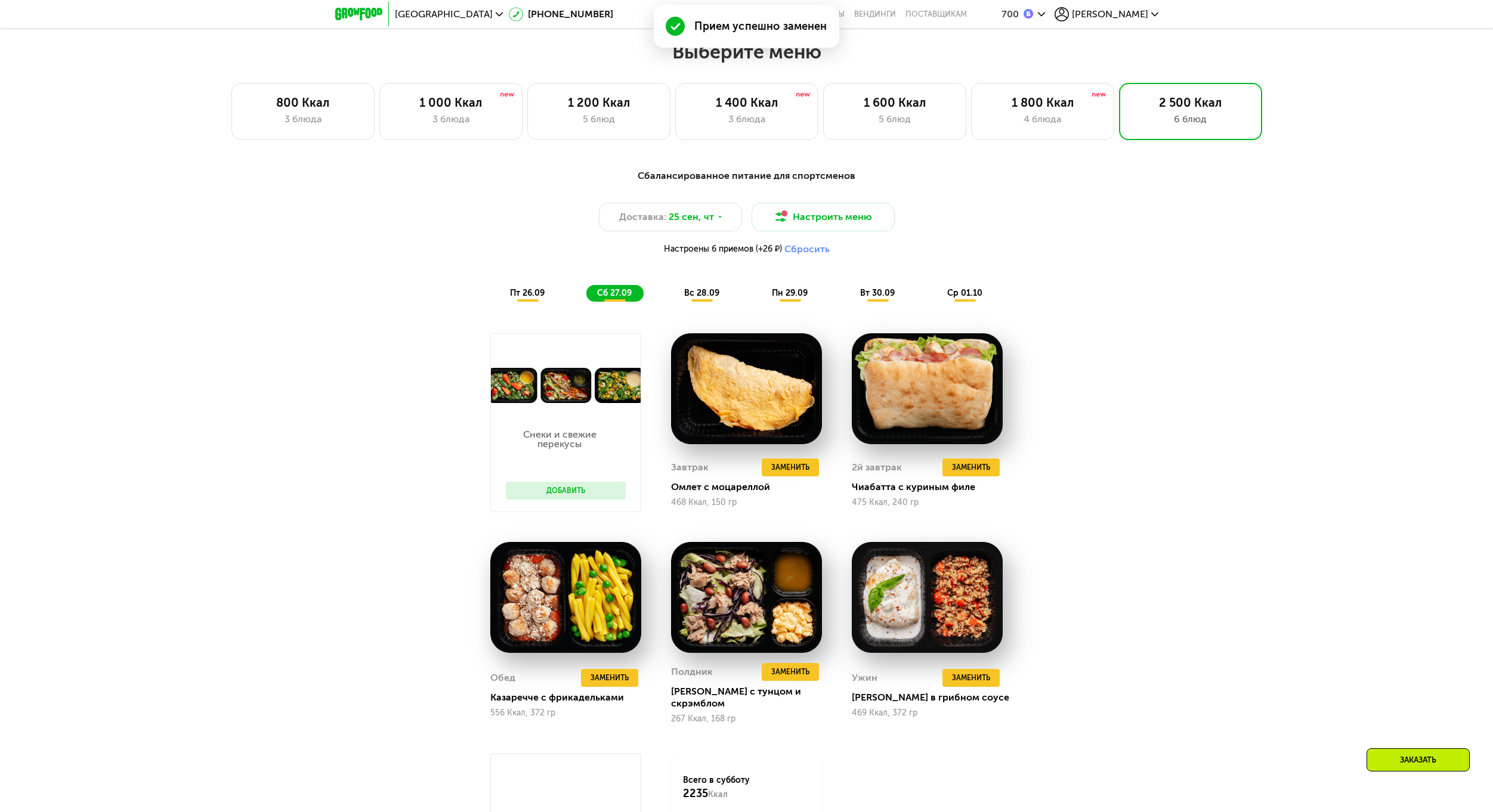
scroll to position [1167, 0]
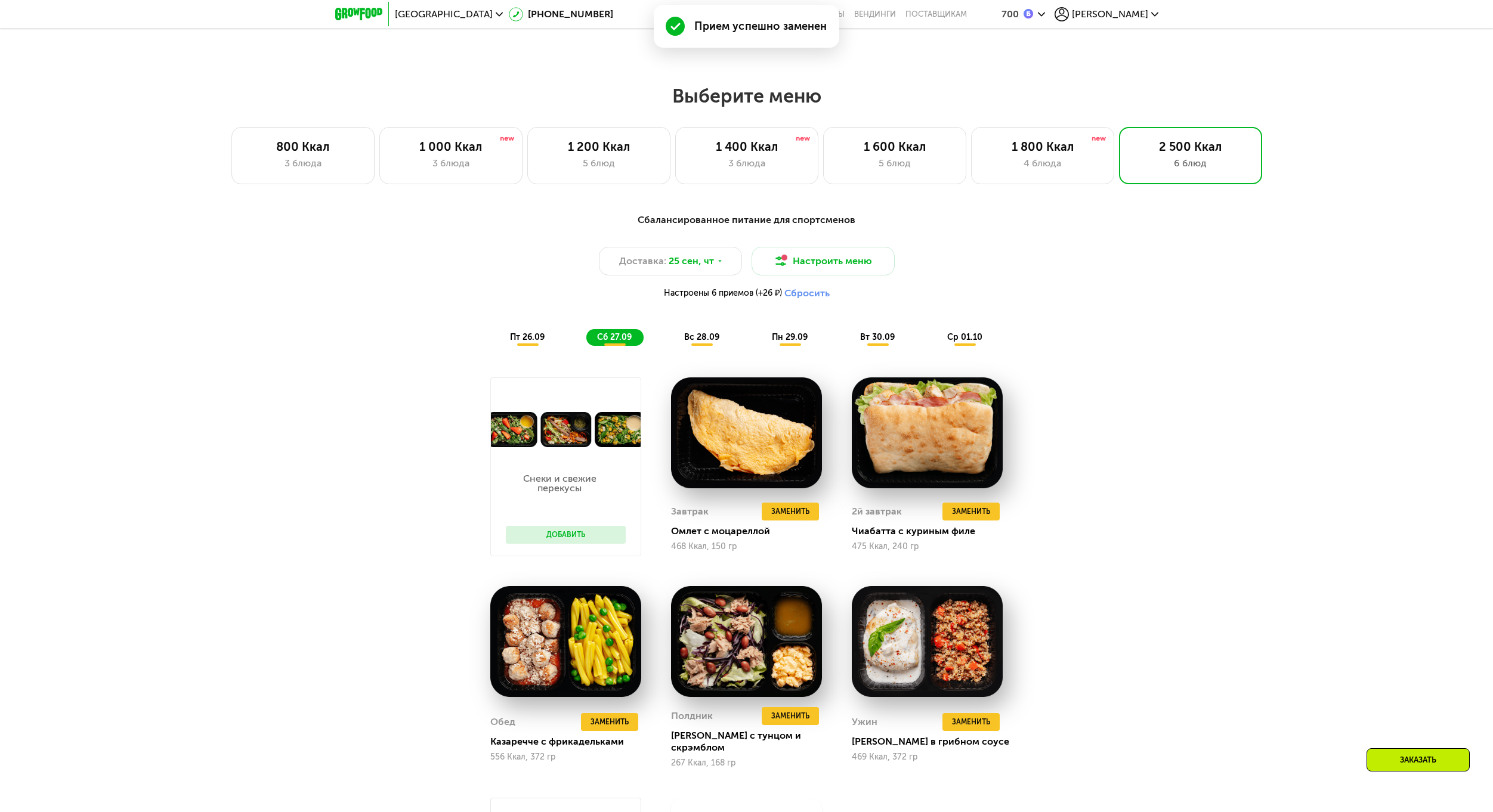
click at [706, 335] on div "вс 28.09" at bounding box center [702, 337] width 58 height 16
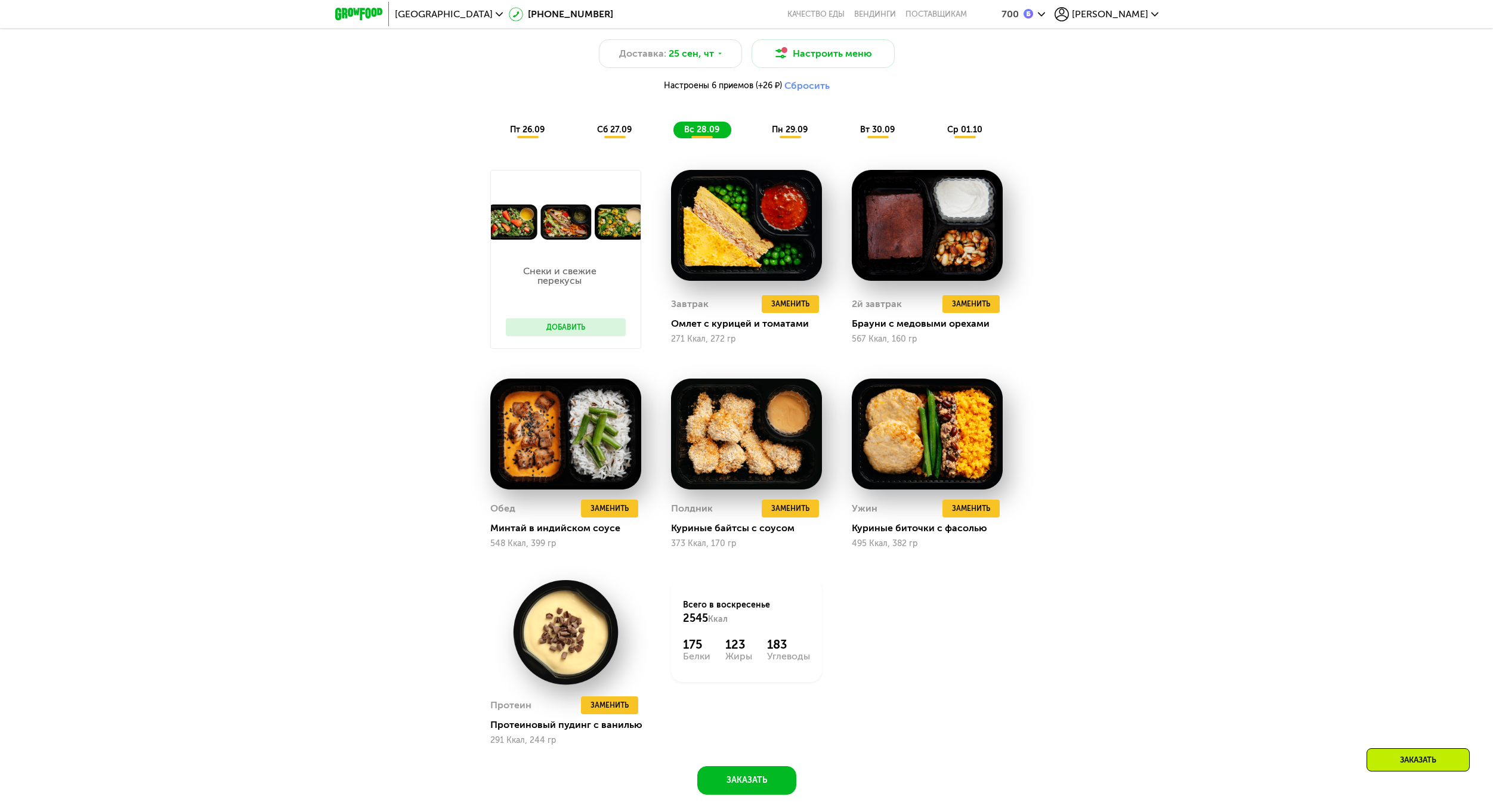
scroll to position [1405, 0]
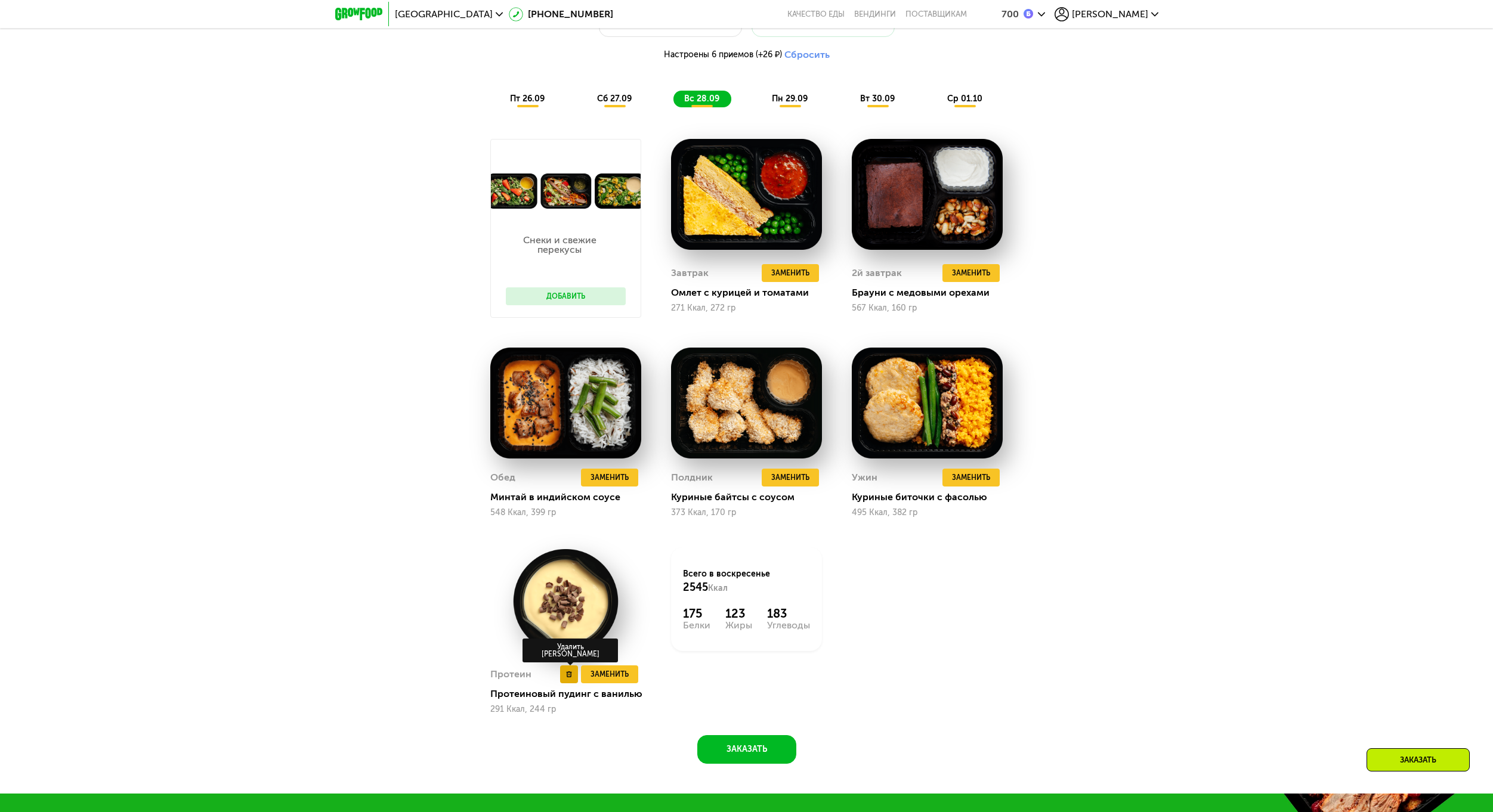
click at [568, 674] on button at bounding box center [569, 674] width 18 height 18
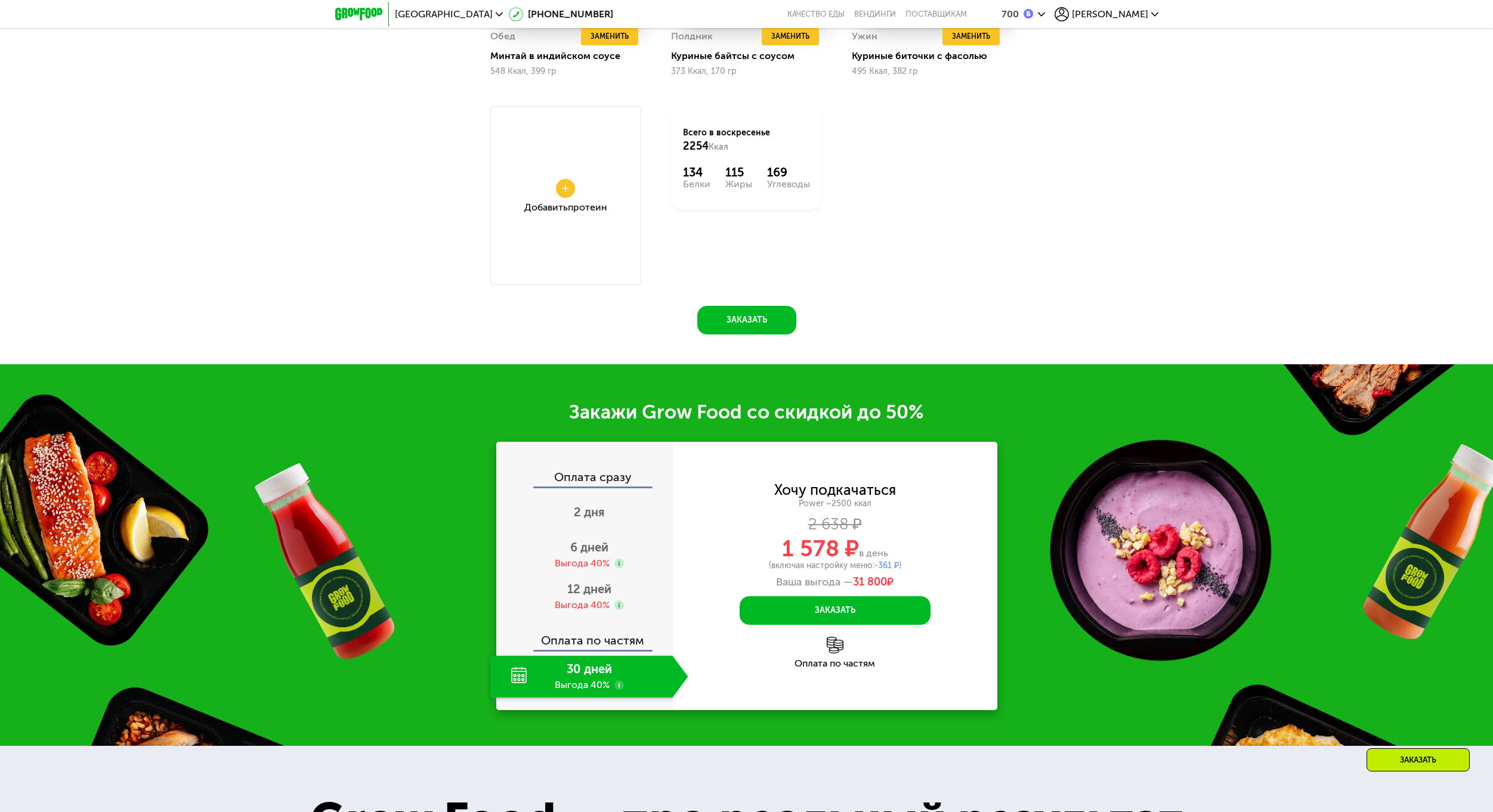
scroll to position [1882, 0]
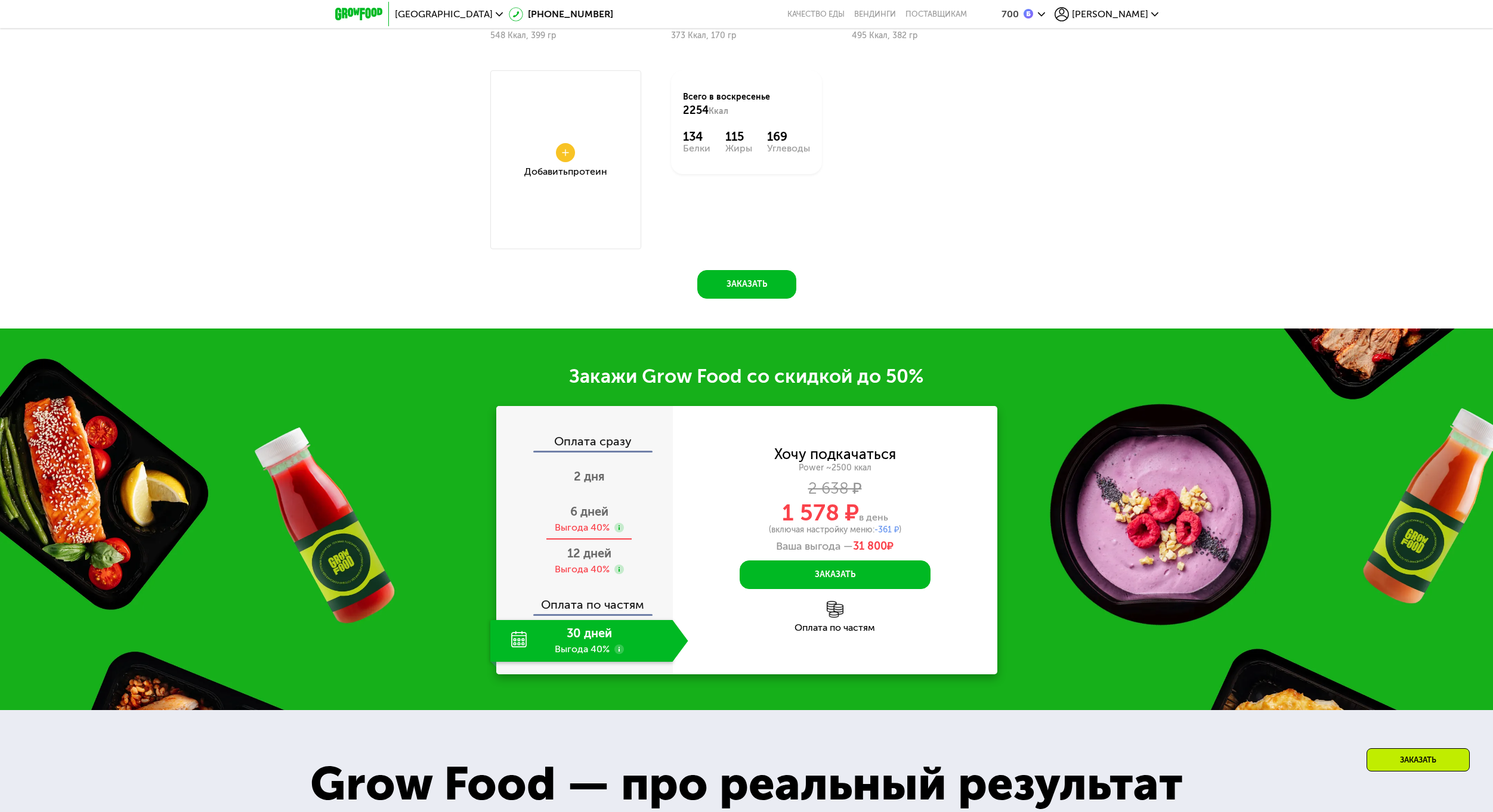
click at [590, 518] on span "6 дней" at bounding box center [589, 511] width 38 height 14
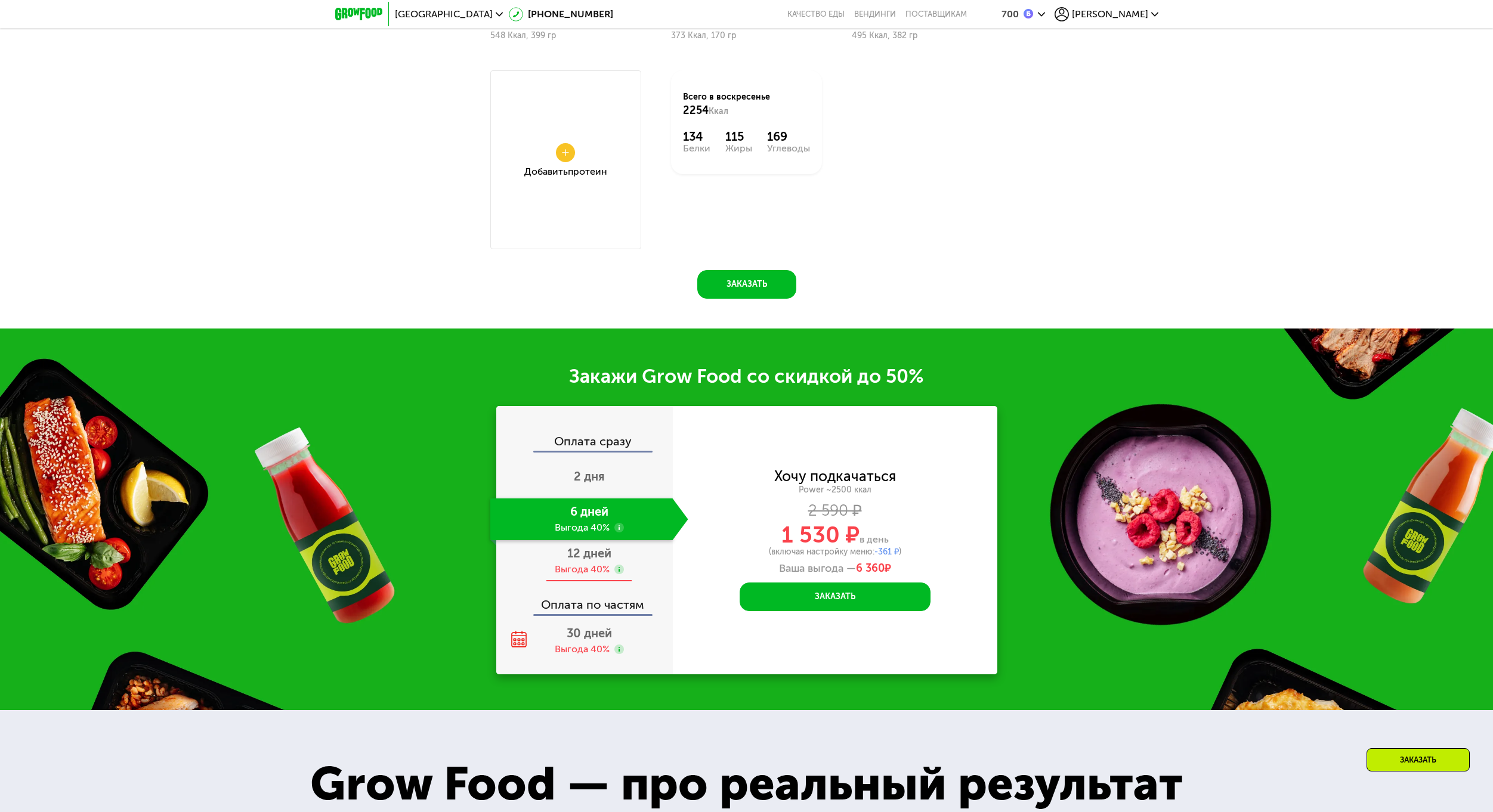
click at [582, 557] on span "12 дней" at bounding box center [589, 553] width 44 height 14
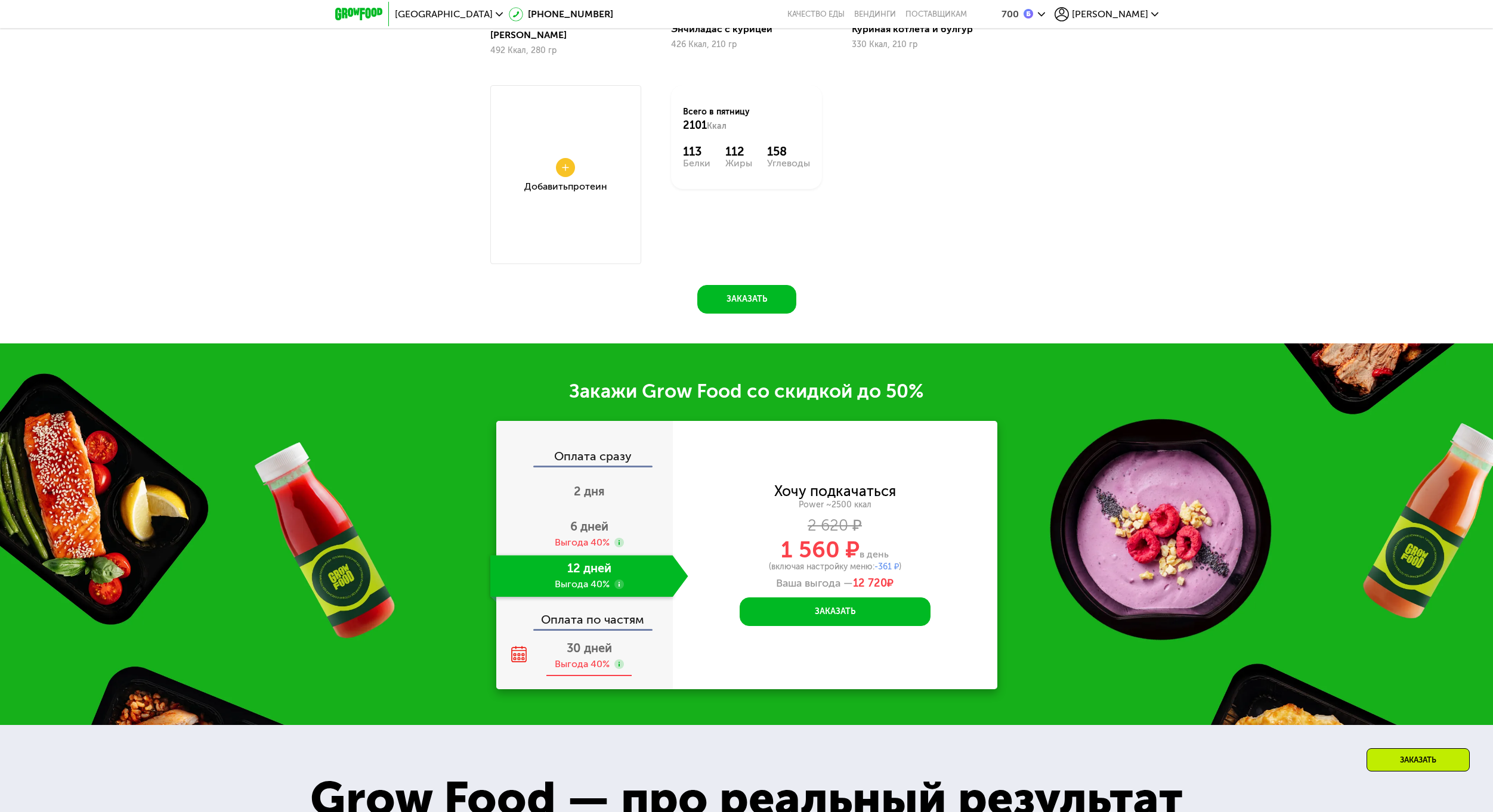
click at [585, 640] on span "30 дней" at bounding box center [589, 647] width 45 height 14
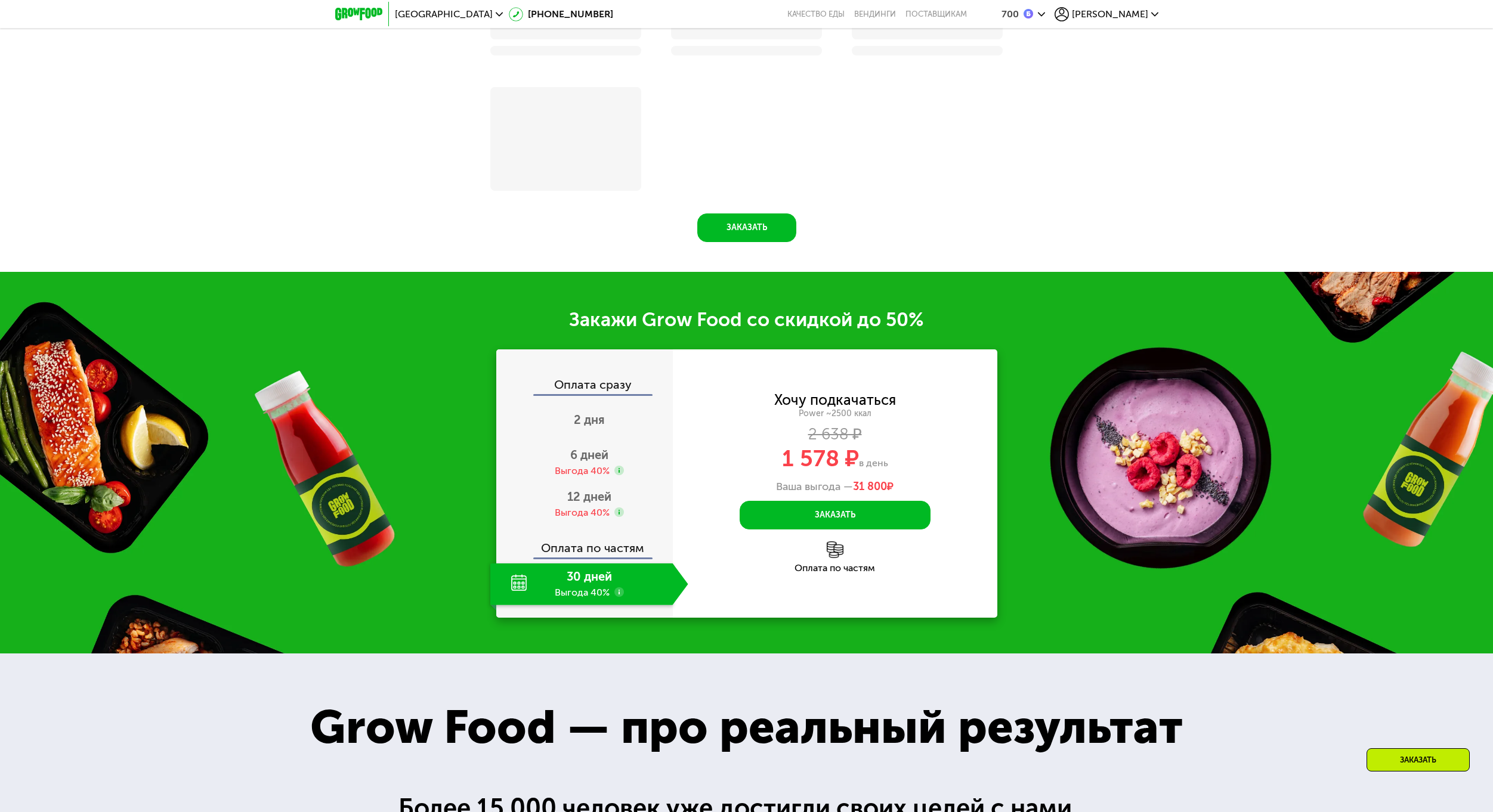
scroll to position [1882, 0]
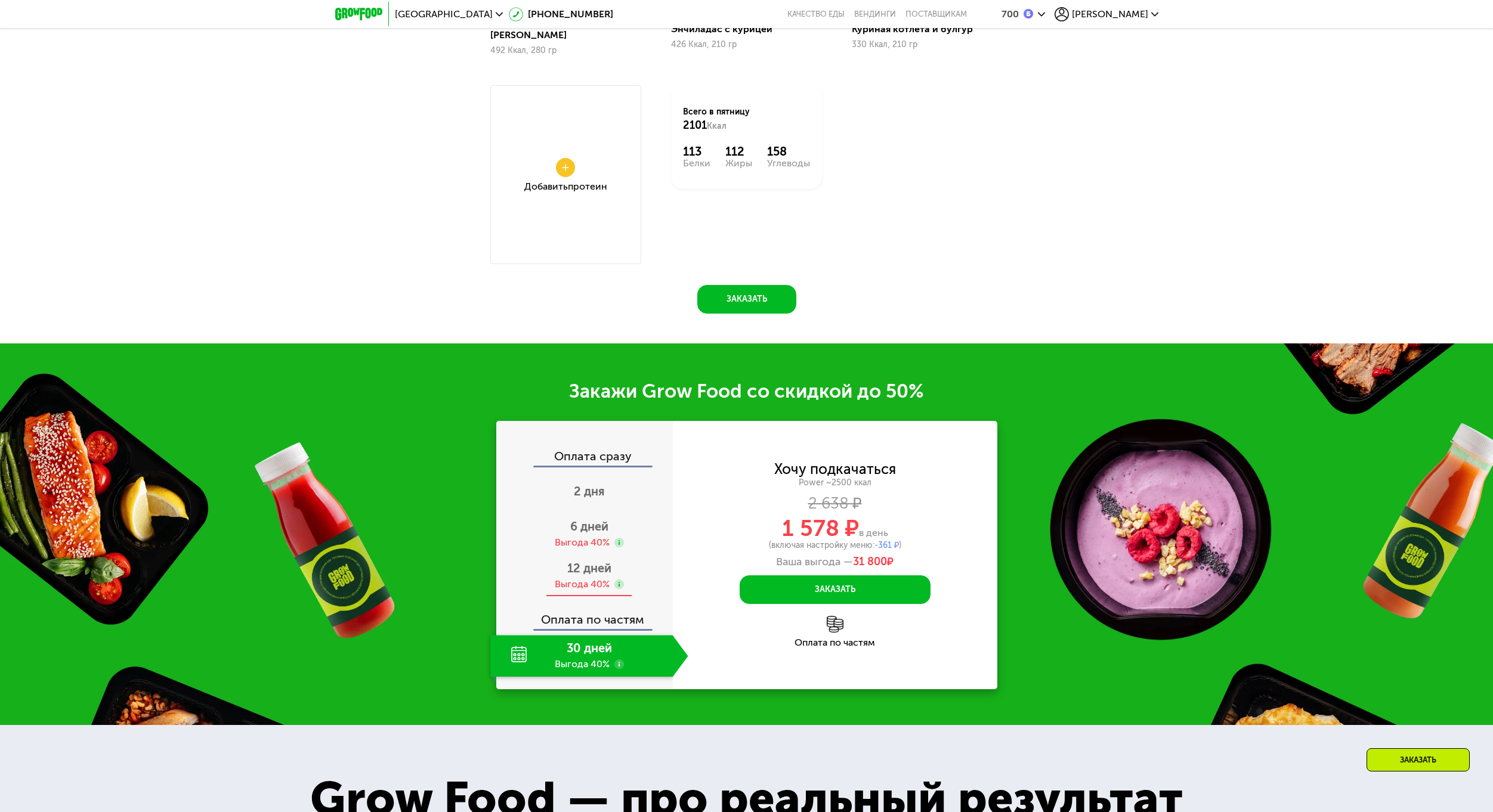
click at [574, 578] on div "Выгода 40%" at bounding box center [582, 584] width 55 height 13
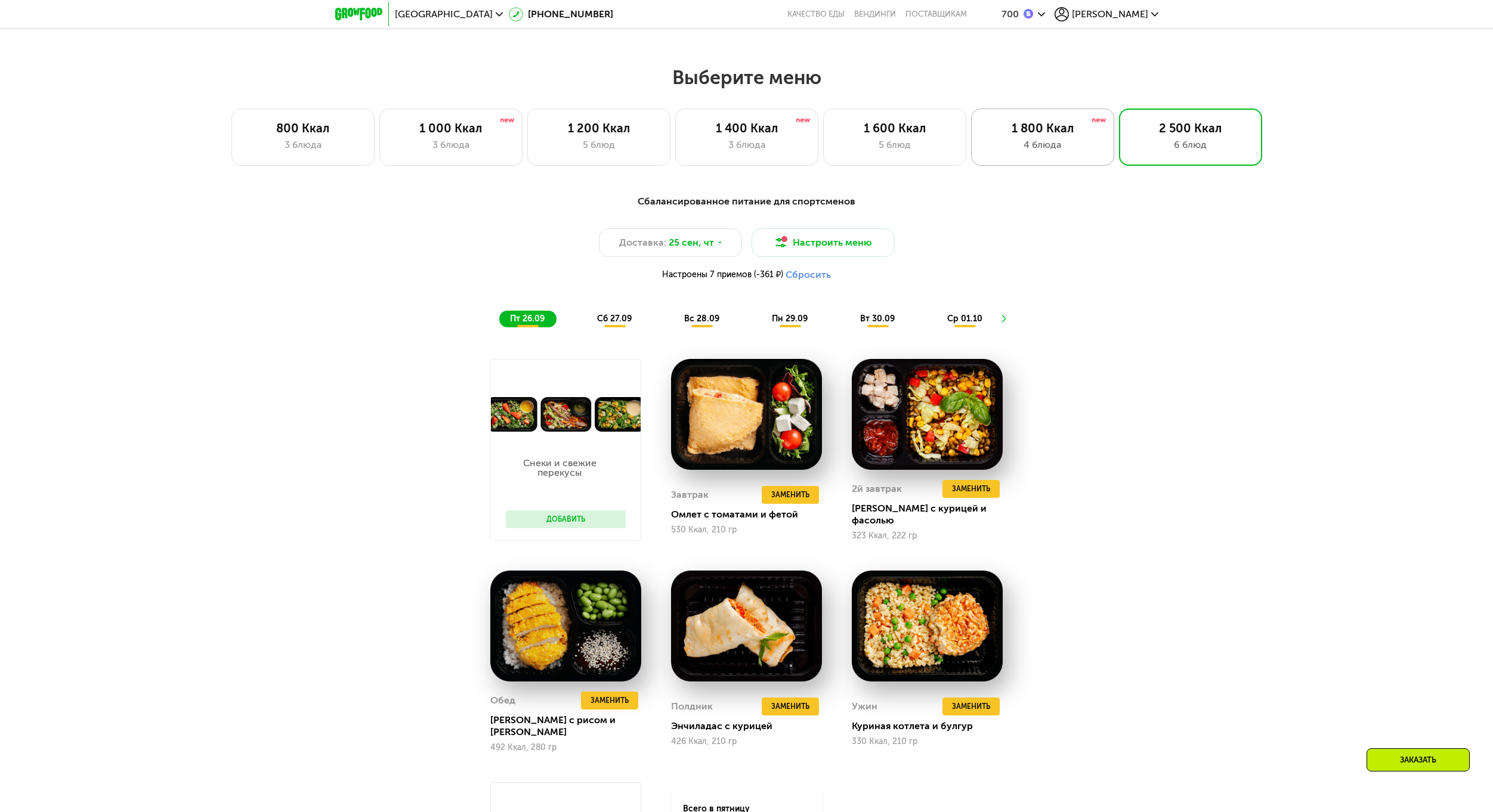
scroll to position [988, 0]
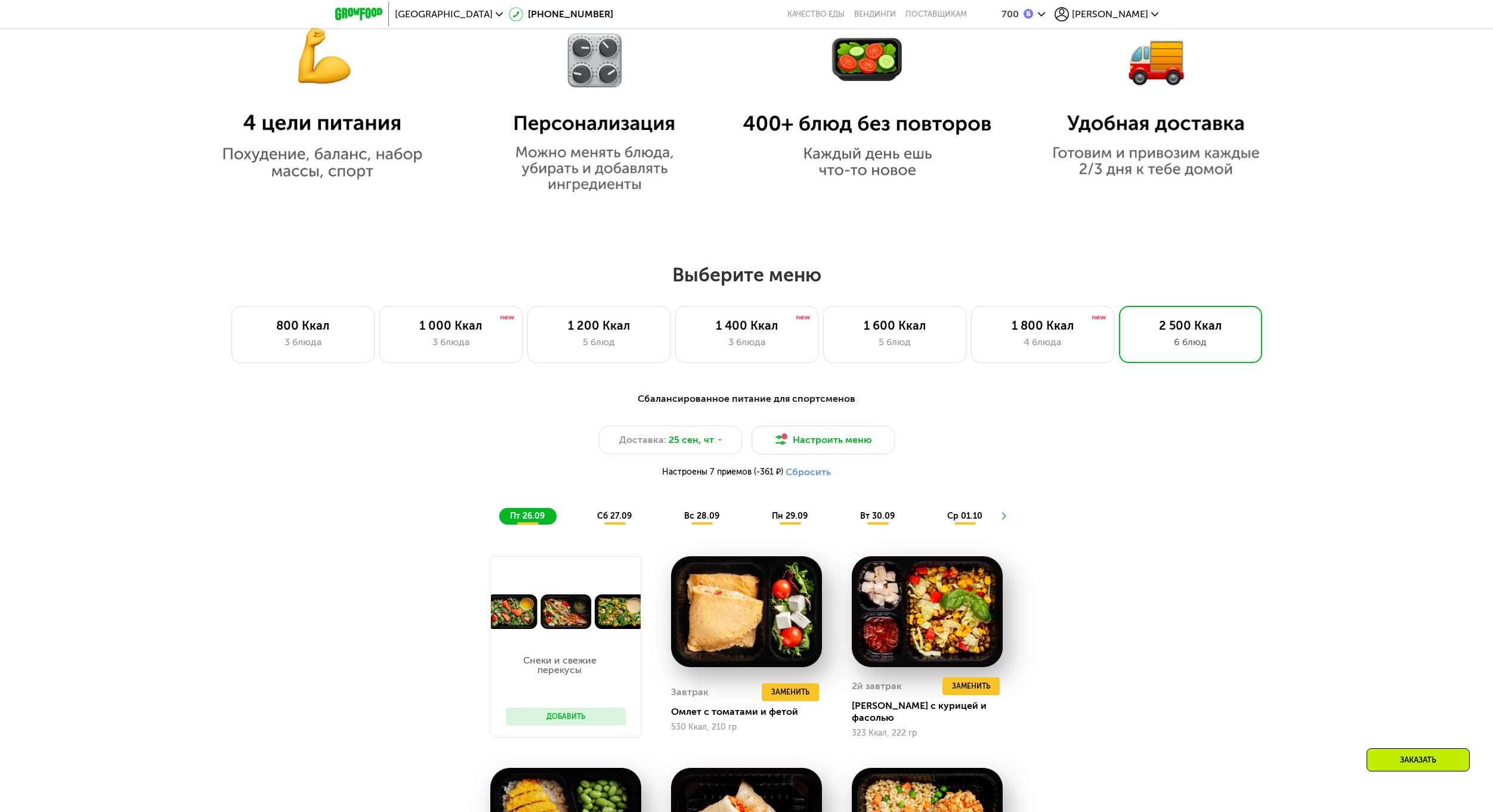
click at [628, 515] on span "сб 27.09" at bounding box center [614, 516] width 35 height 10
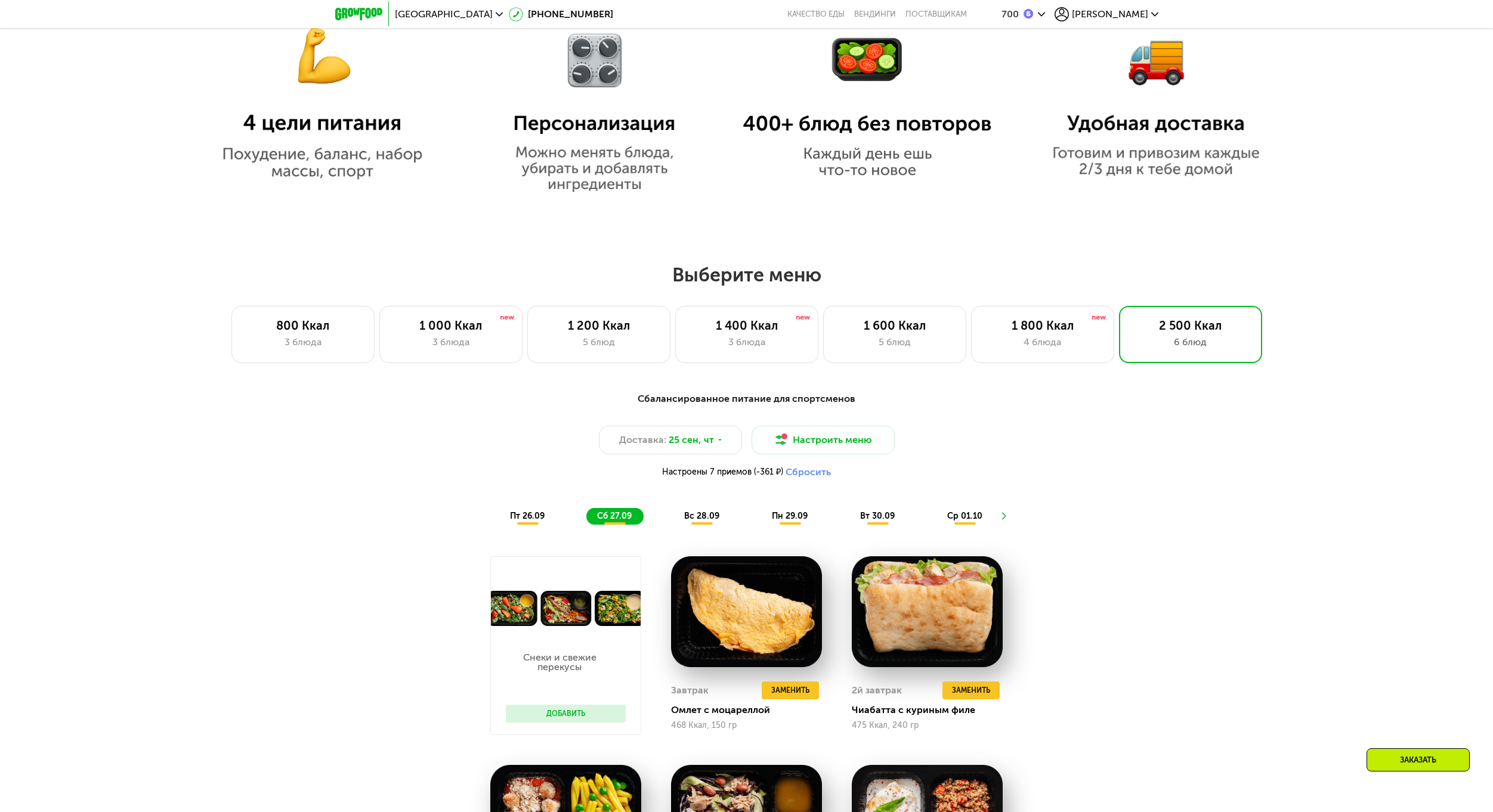
click at [705, 521] on span "вс 28.09" at bounding box center [702, 516] width 35 height 10
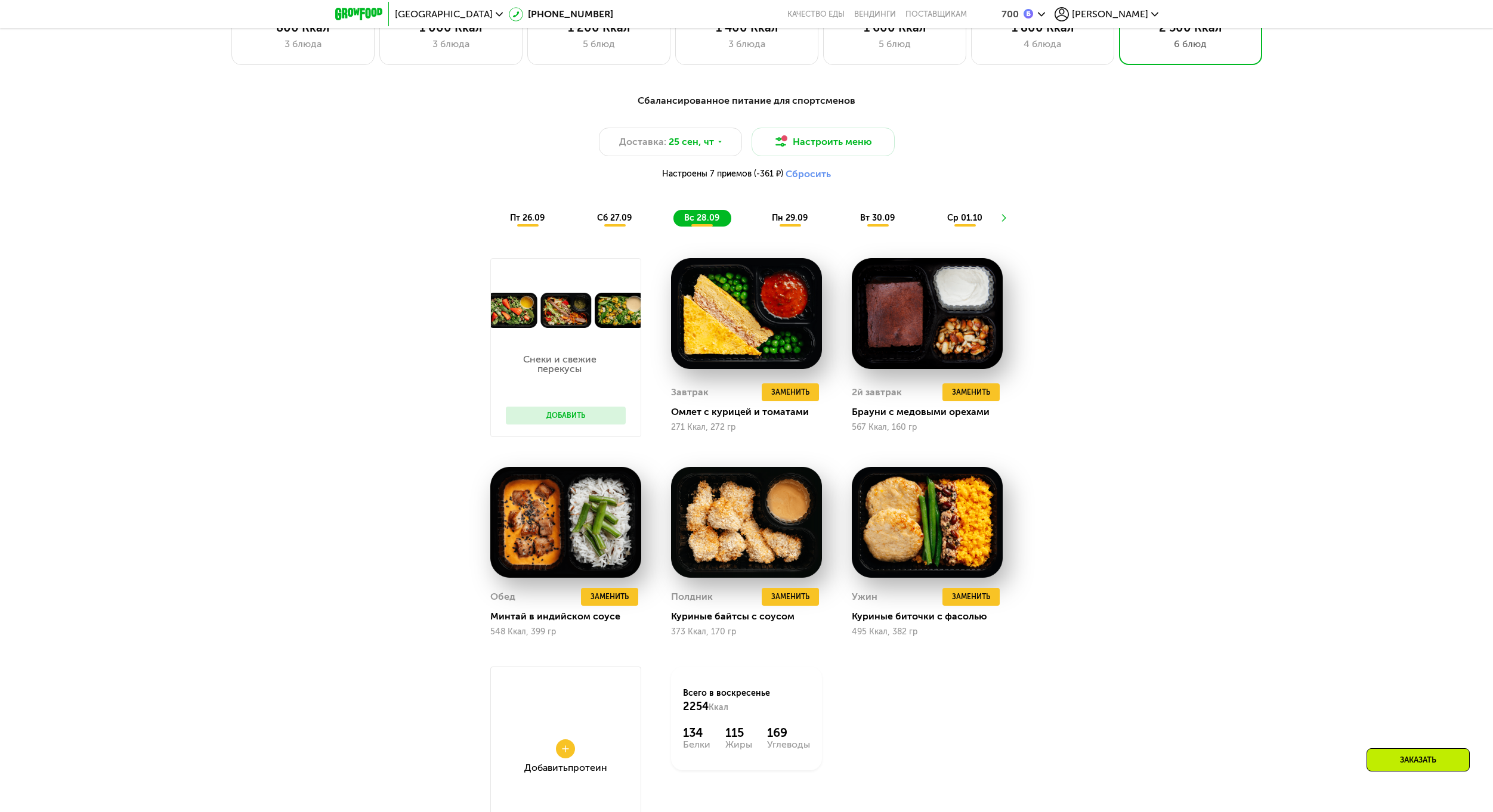
click at [787, 223] on span "пн 29.09" at bounding box center [789, 218] width 36 height 10
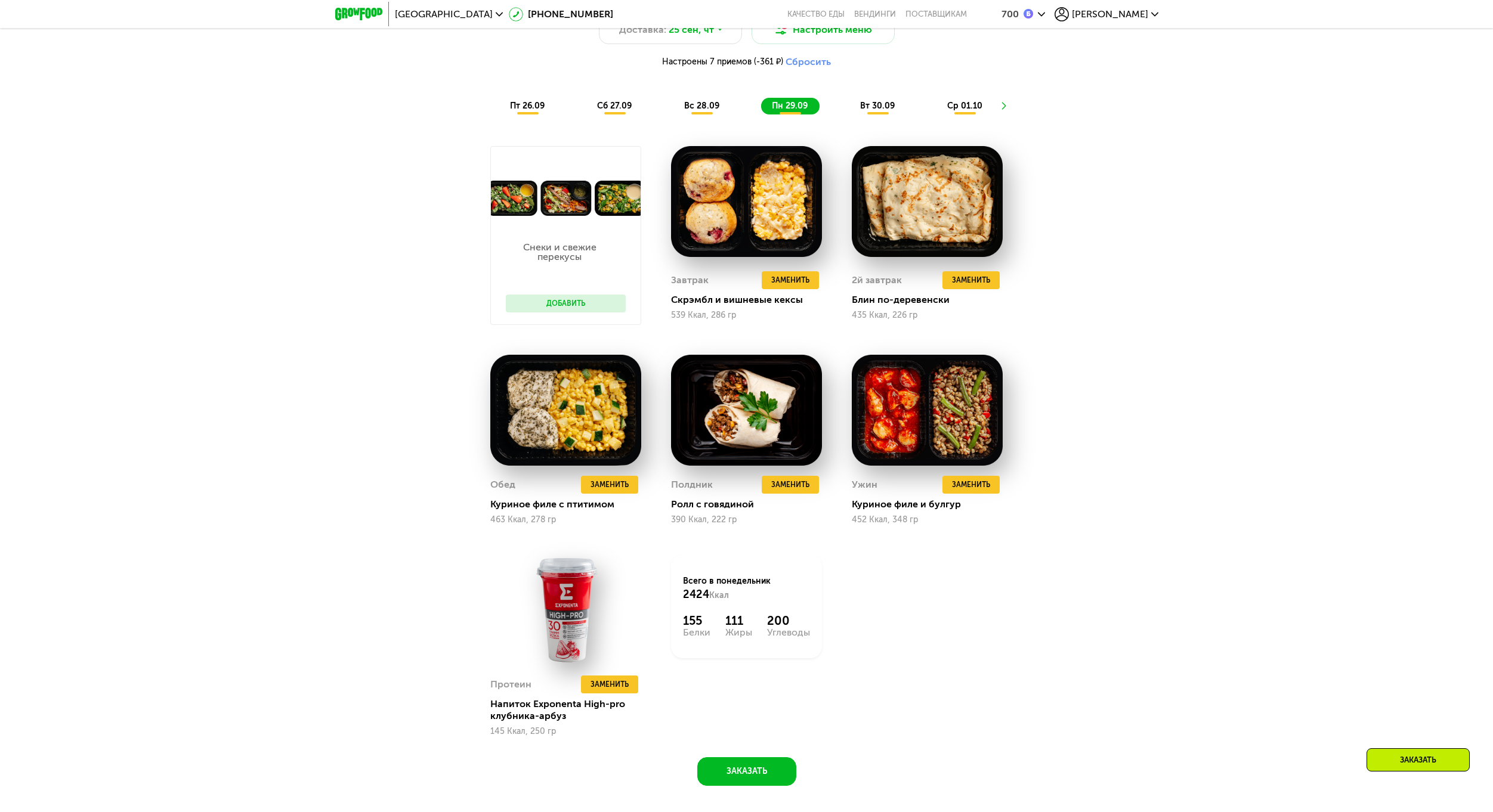
scroll to position [1524, 0]
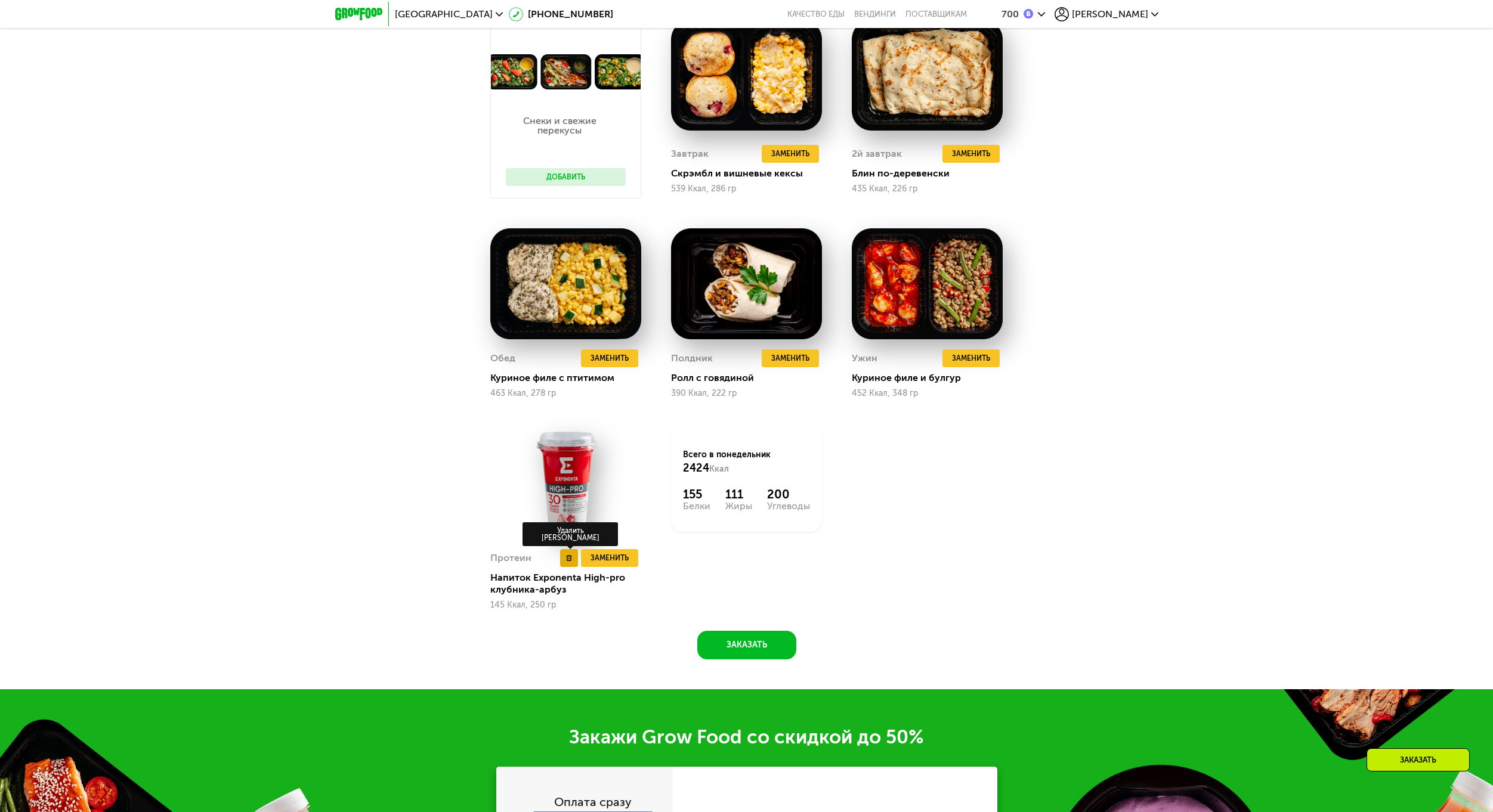
click at [569, 567] on button at bounding box center [569, 557] width 18 height 18
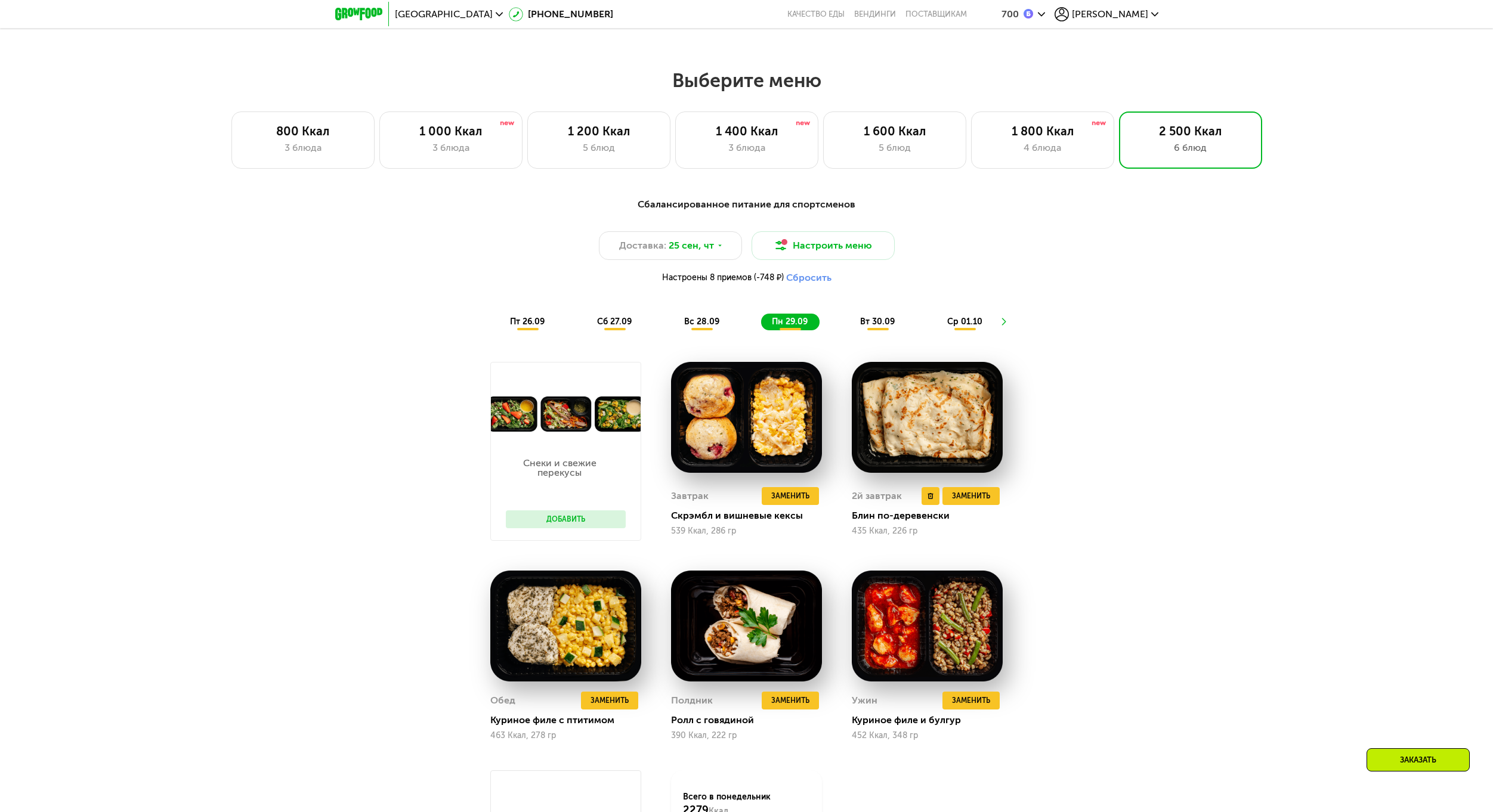
scroll to position [1167, 0]
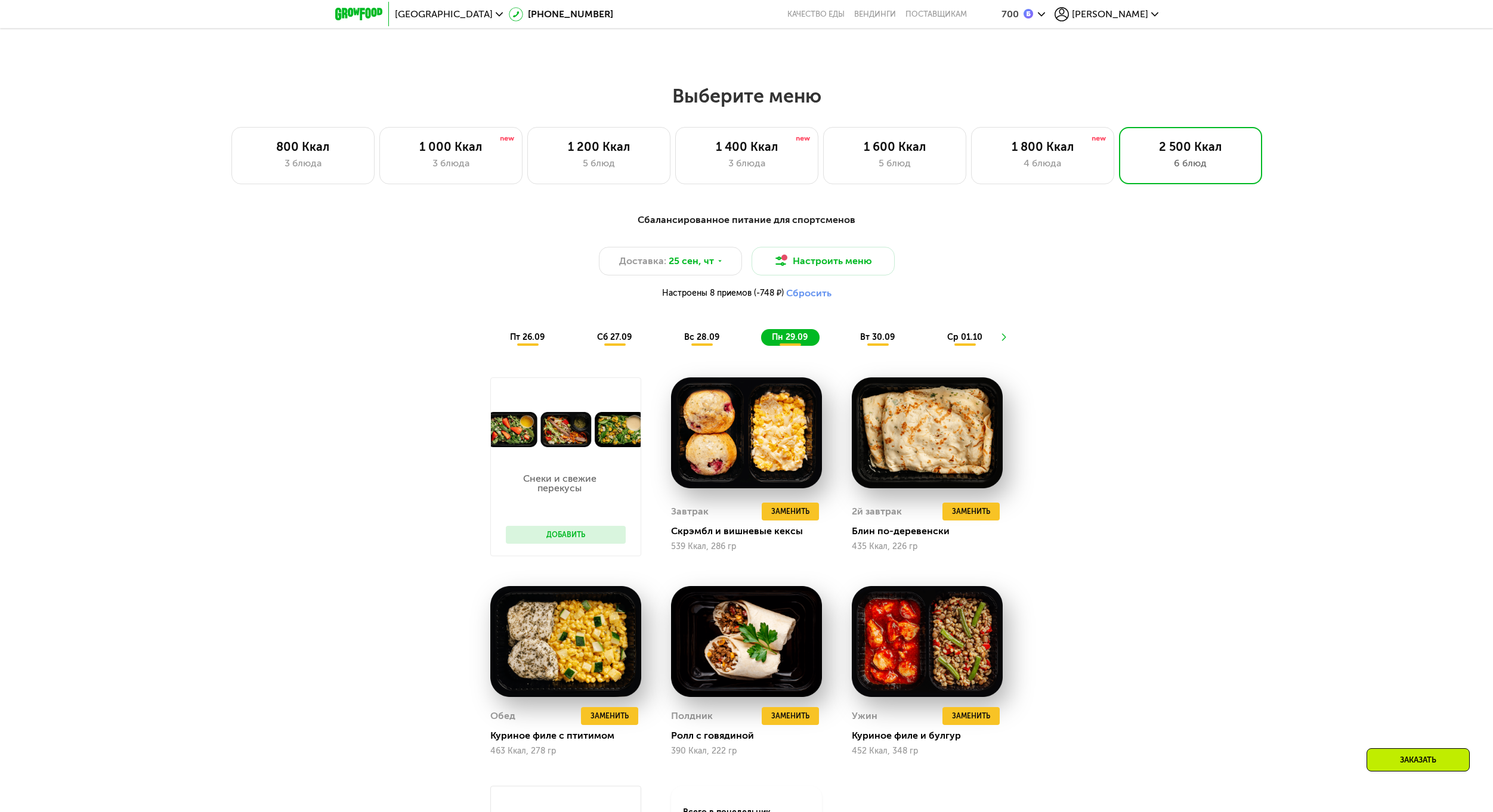
click at [876, 331] on div "Сбалансированное питание для спортсменов Доставка: [DATE] Настроить меню Настро…" at bounding box center [746, 280] width 706 height 133
click at [882, 337] on span "вт 30.09" at bounding box center [877, 337] width 35 height 10
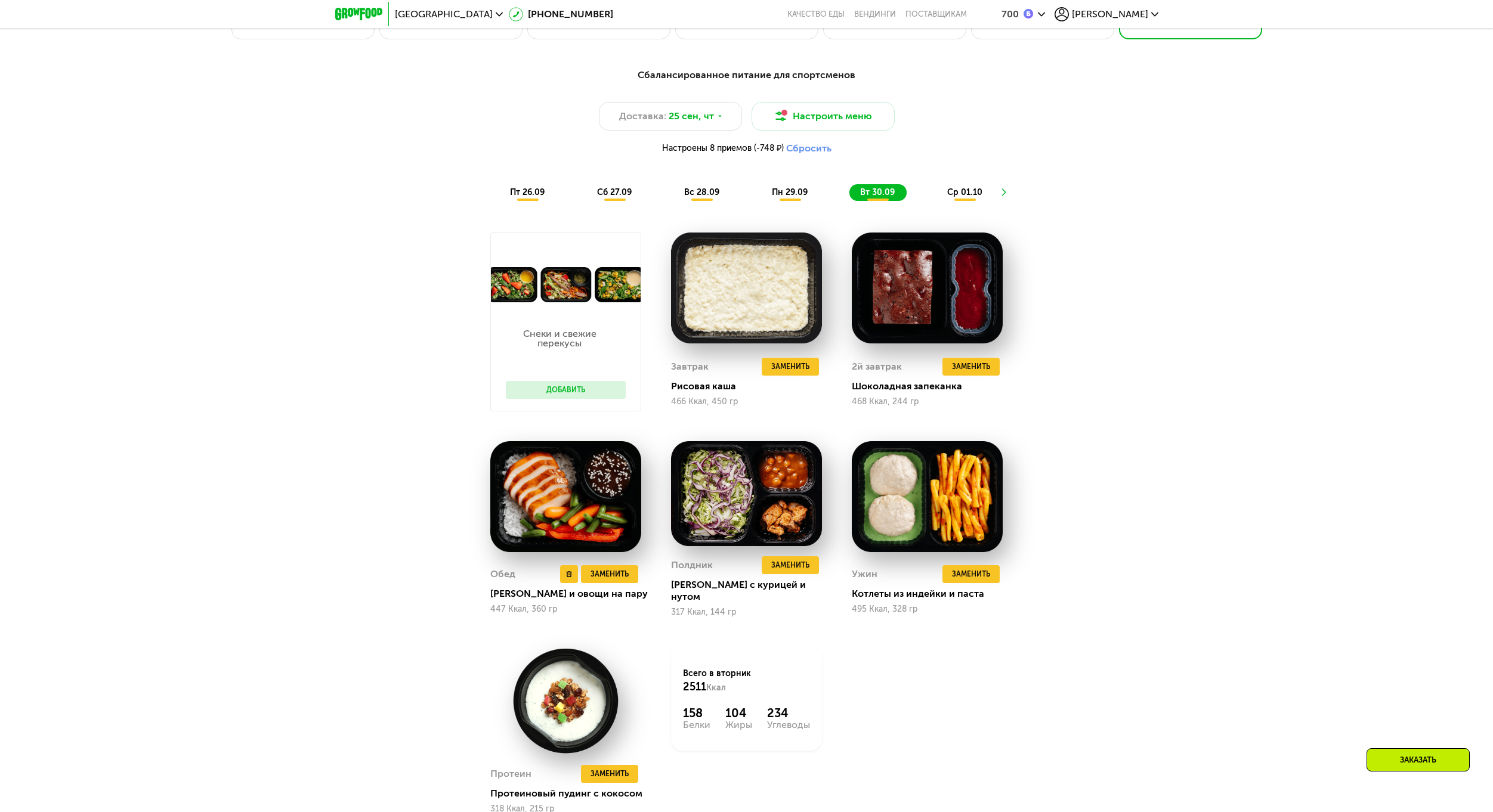
scroll to position [1405, 0]
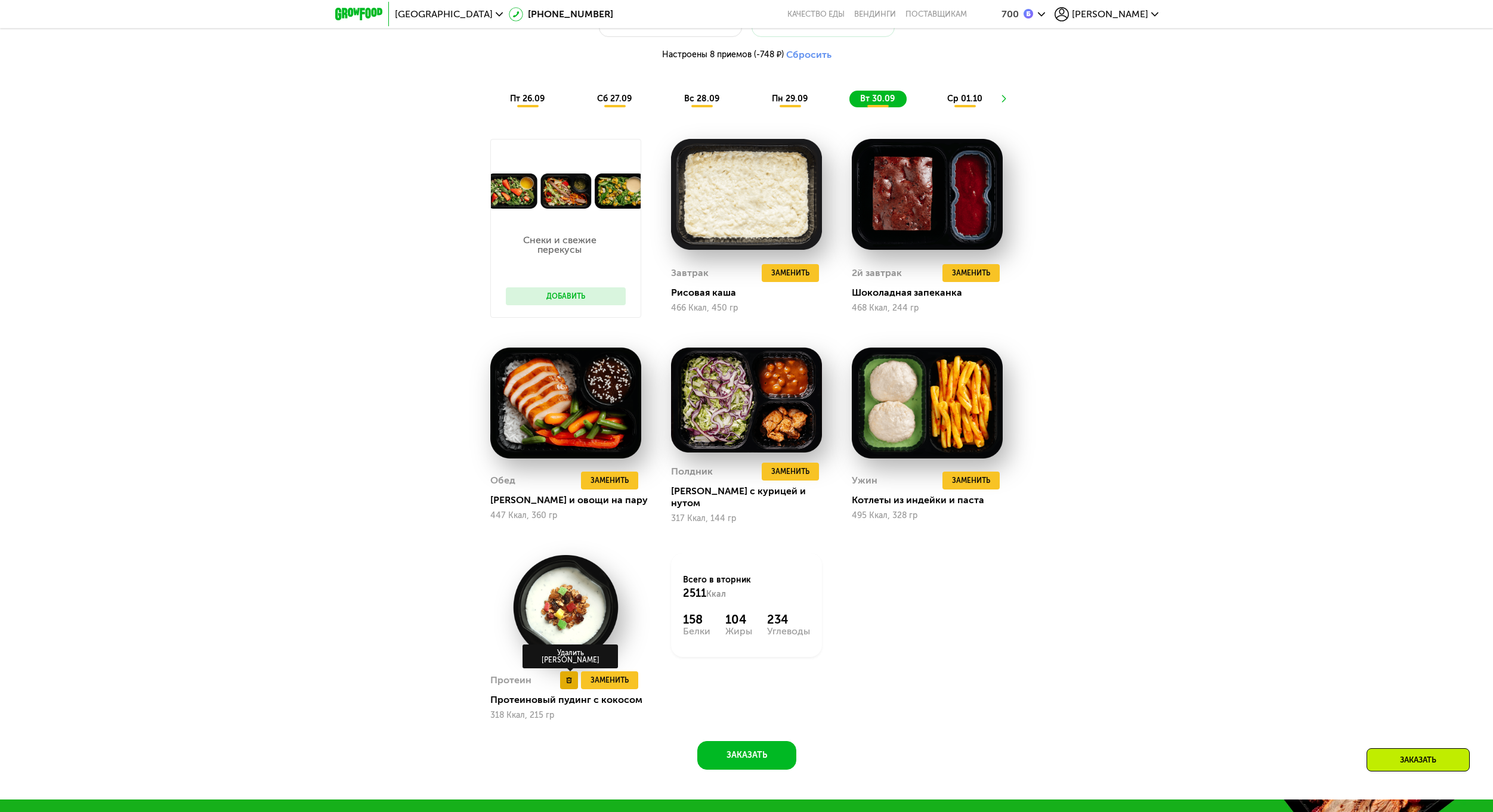
click at [564, 684] on button at bounding box center [569, 680] width 18 height 18
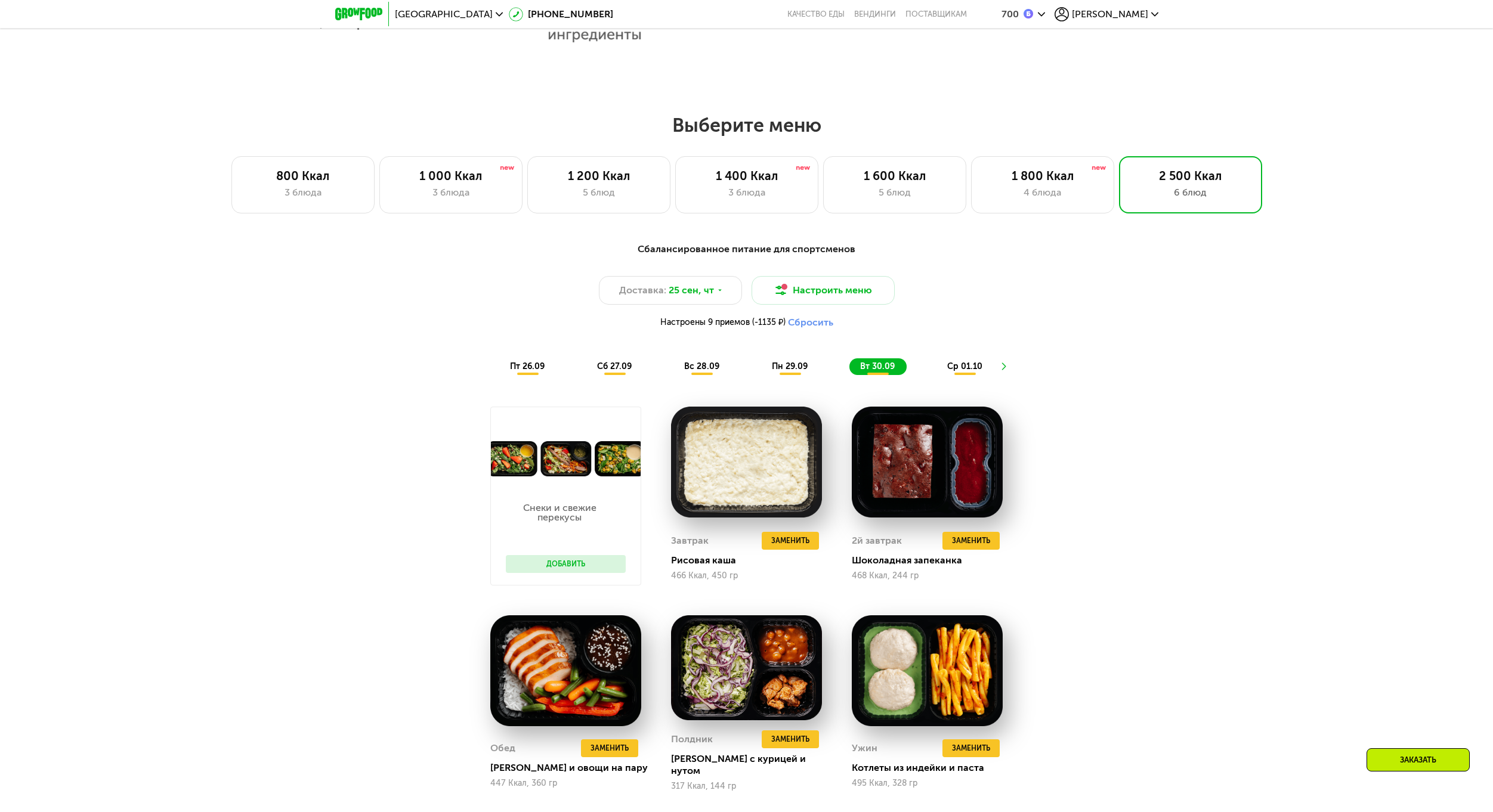
scroll to position [1107, 0]
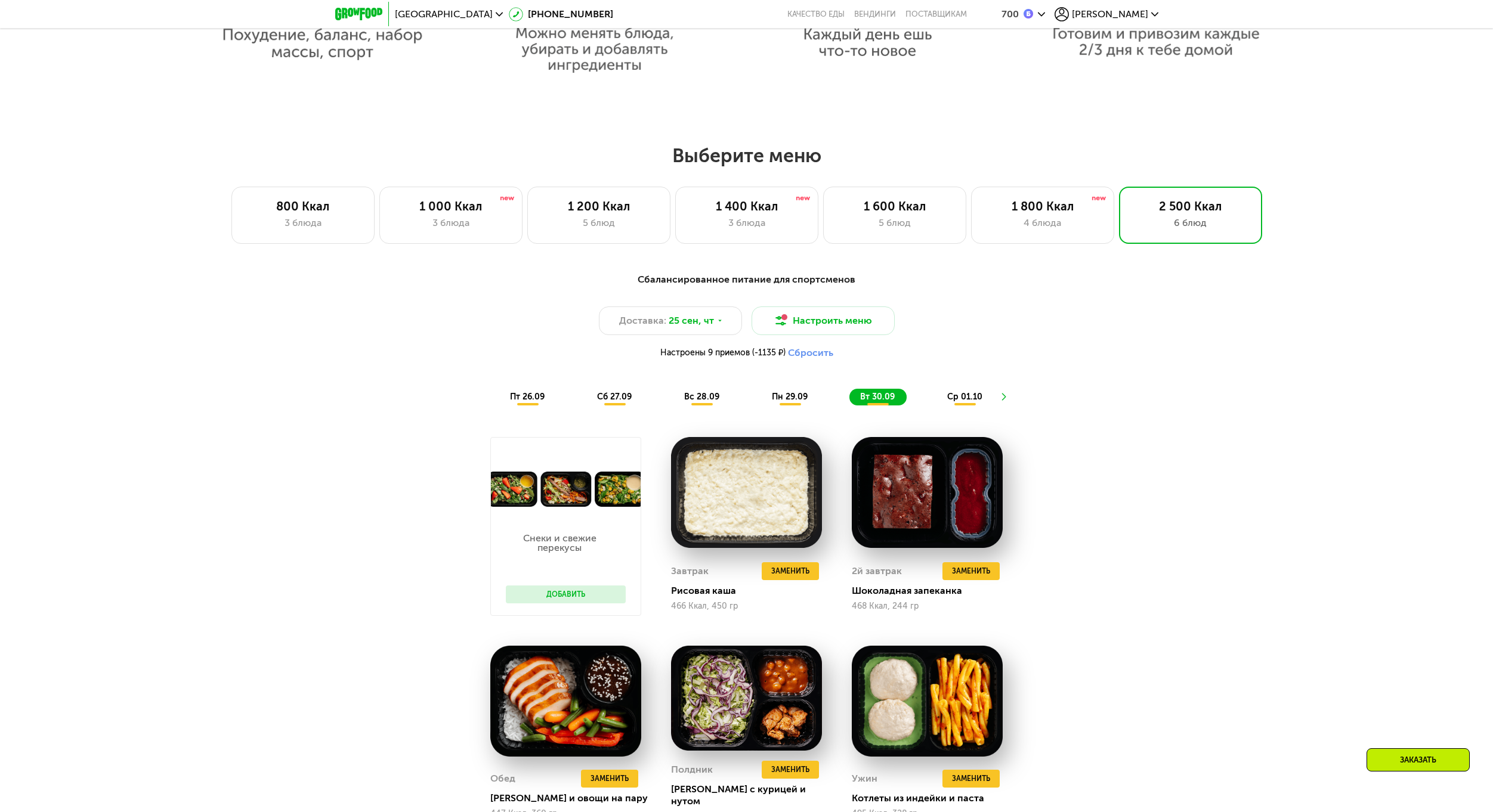
click at [966, 397] on span "ср 01.10" at bounding box center [965, 396] width 35 height 10
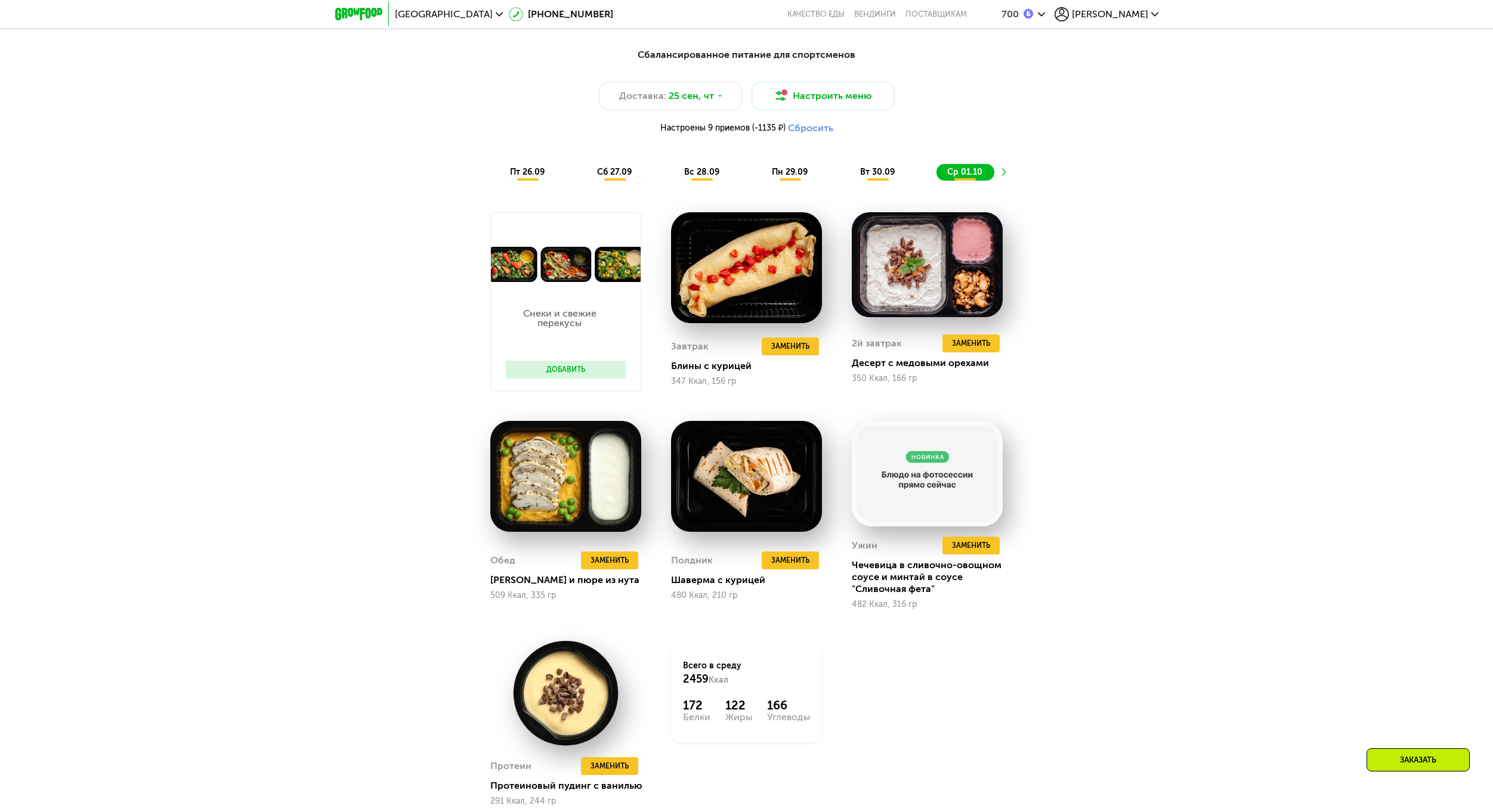
scroll to position [1405, 0]
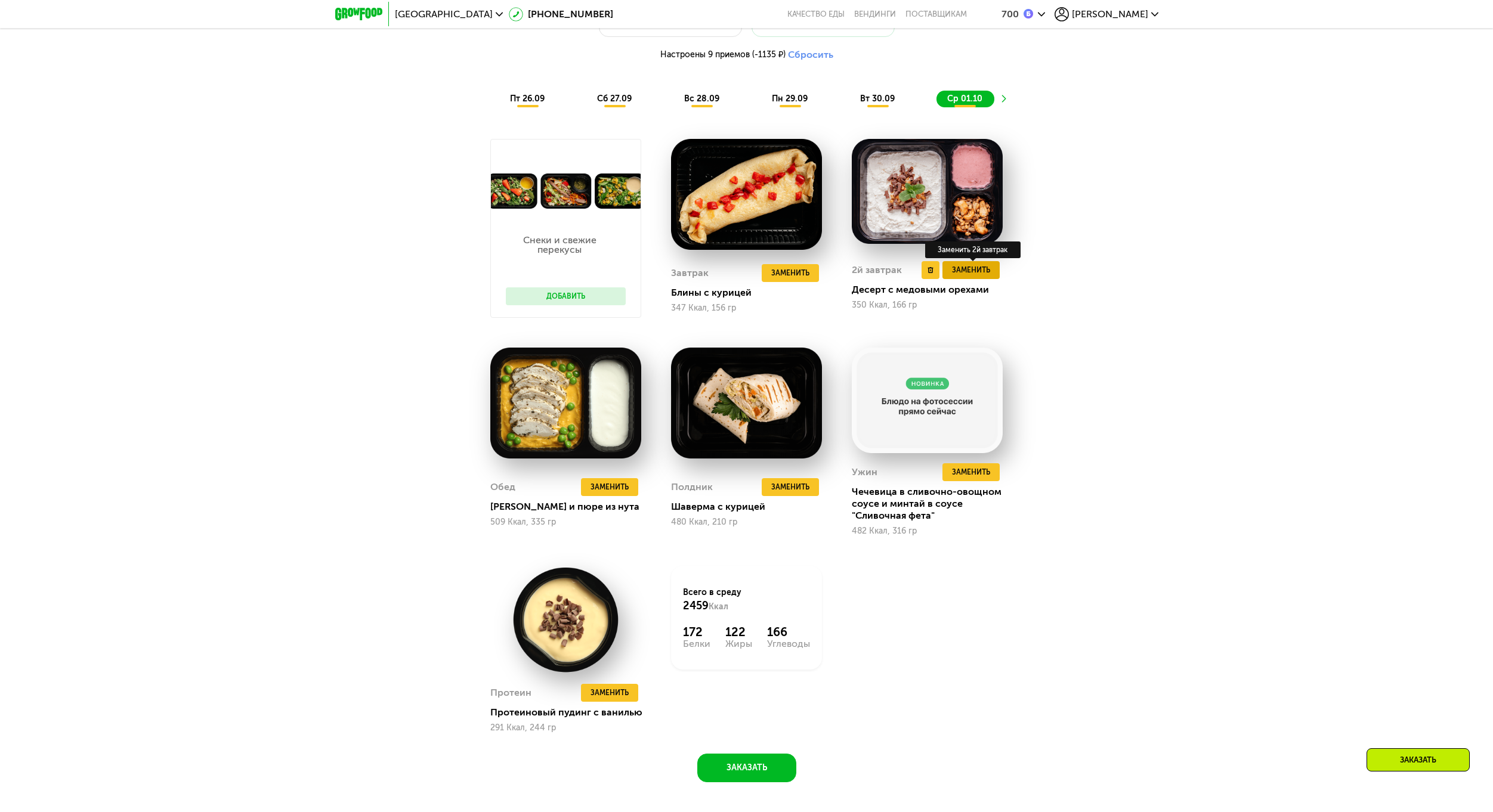
click at [974, 276] on span "Заменить" at bounding box center [971, 270] width 38 height 12
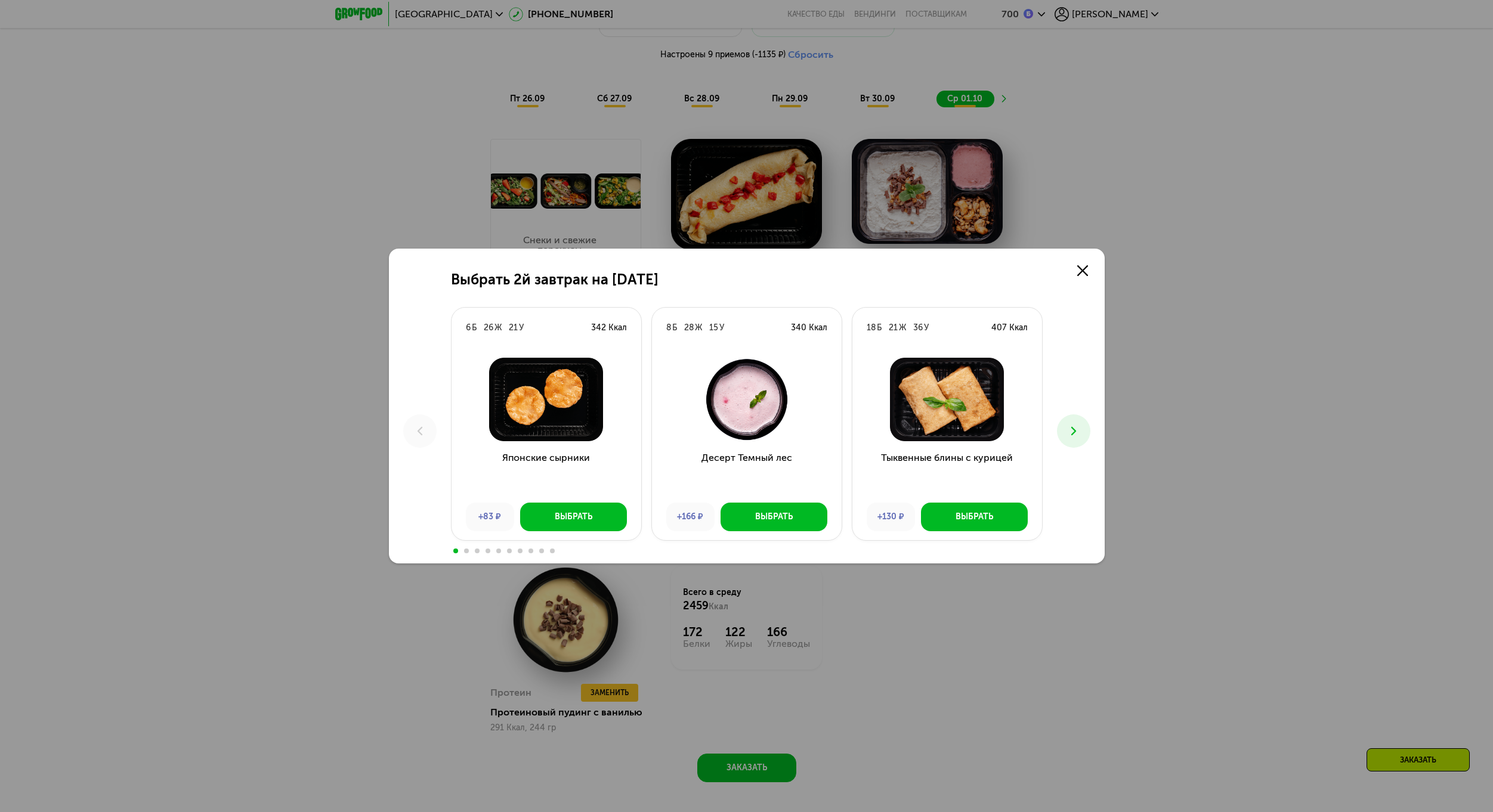
click at [1065, 433] on button at bounding box center [1073, 431] width 34 height 34
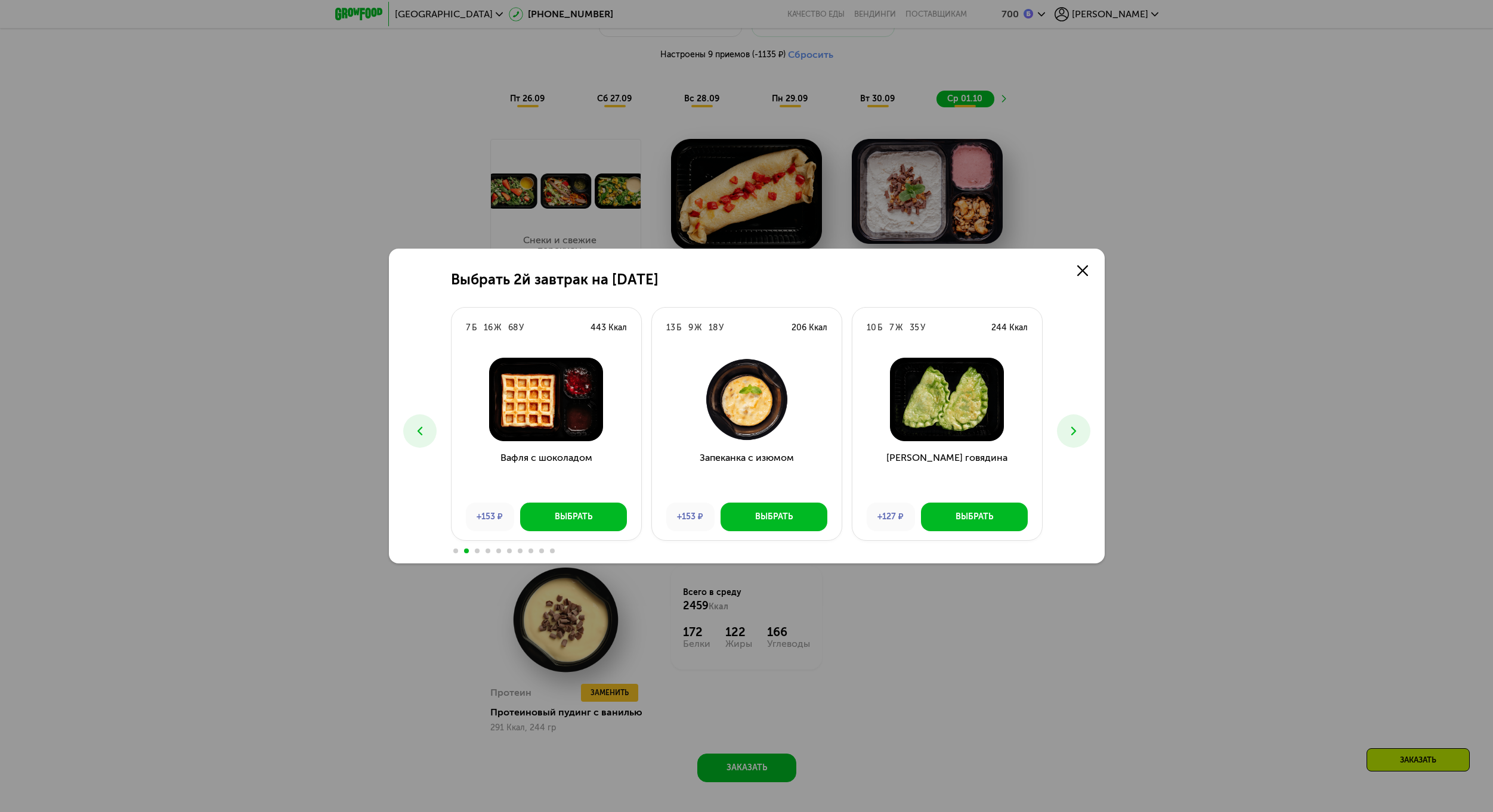
click at [1074, 438] on icon at bounding box center [1073, 430] width 14 height 14
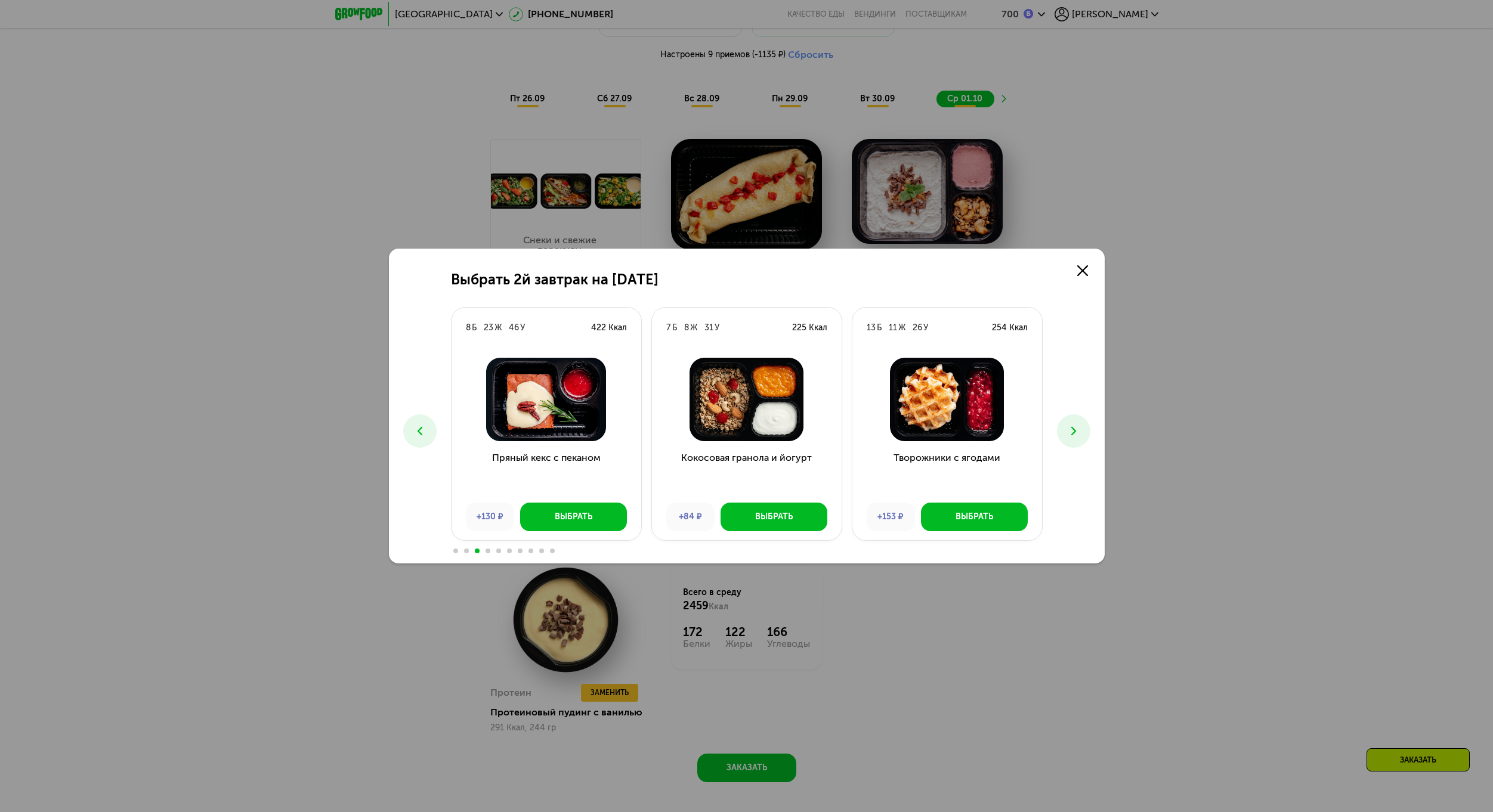
click at [1074, 438] on icon at bounding box center [1073, 430] width 14 height 14
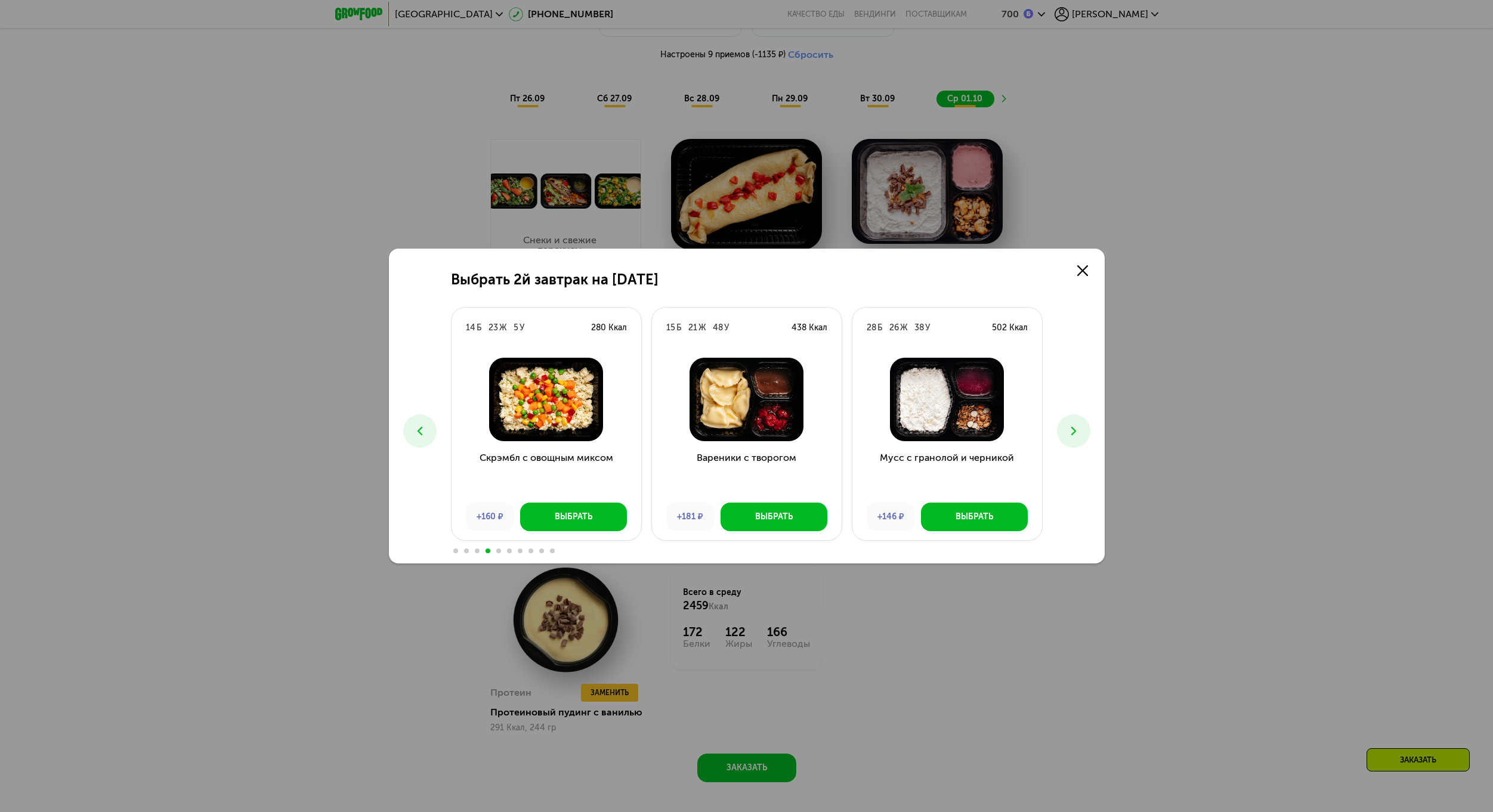
click at [1074, 438] on icon at bounding box center [1073, 430] width 14 height 14
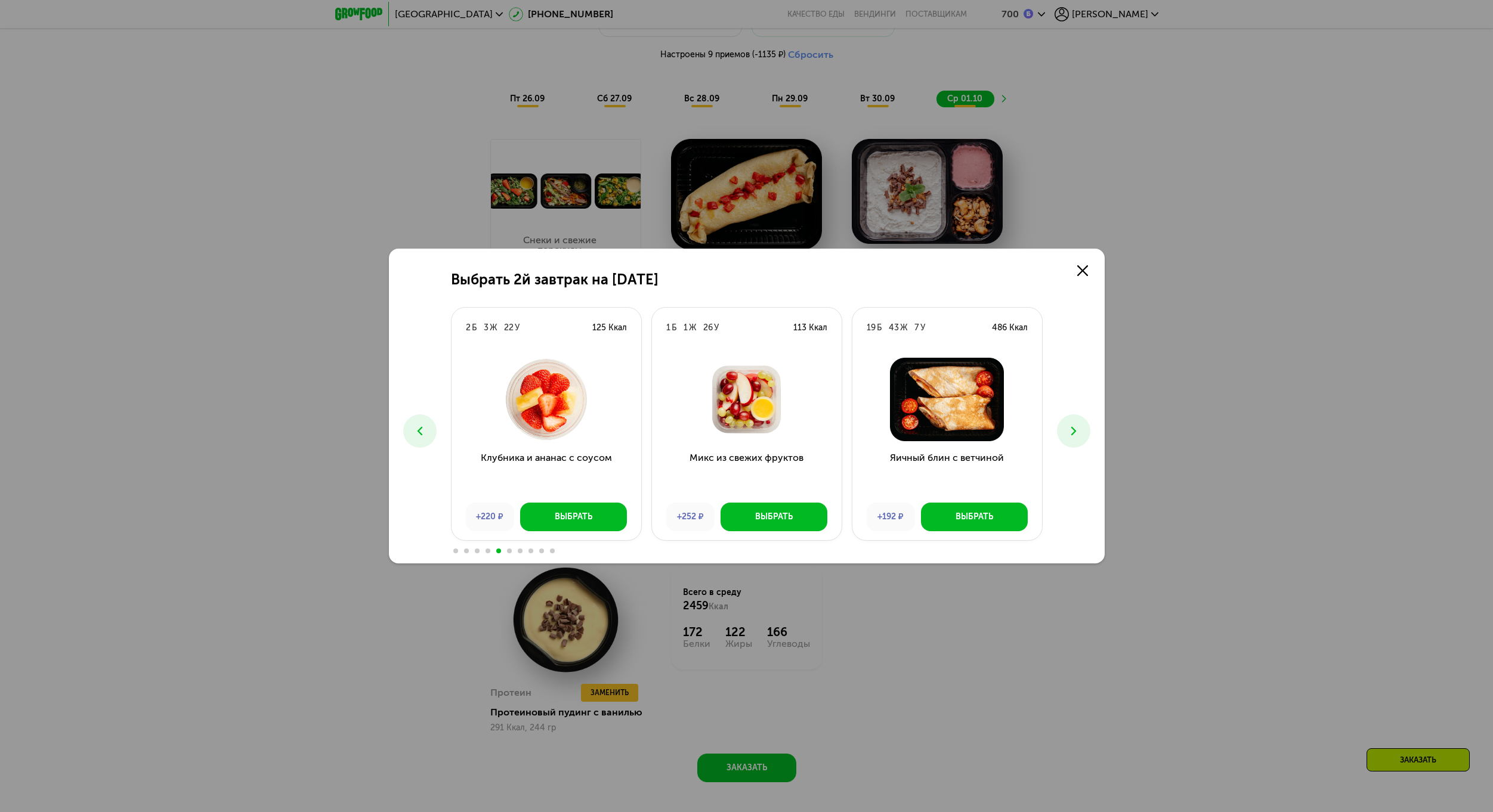
click at [1074, 438] on icon at bounding box center [1073, 430] width 14 height 14
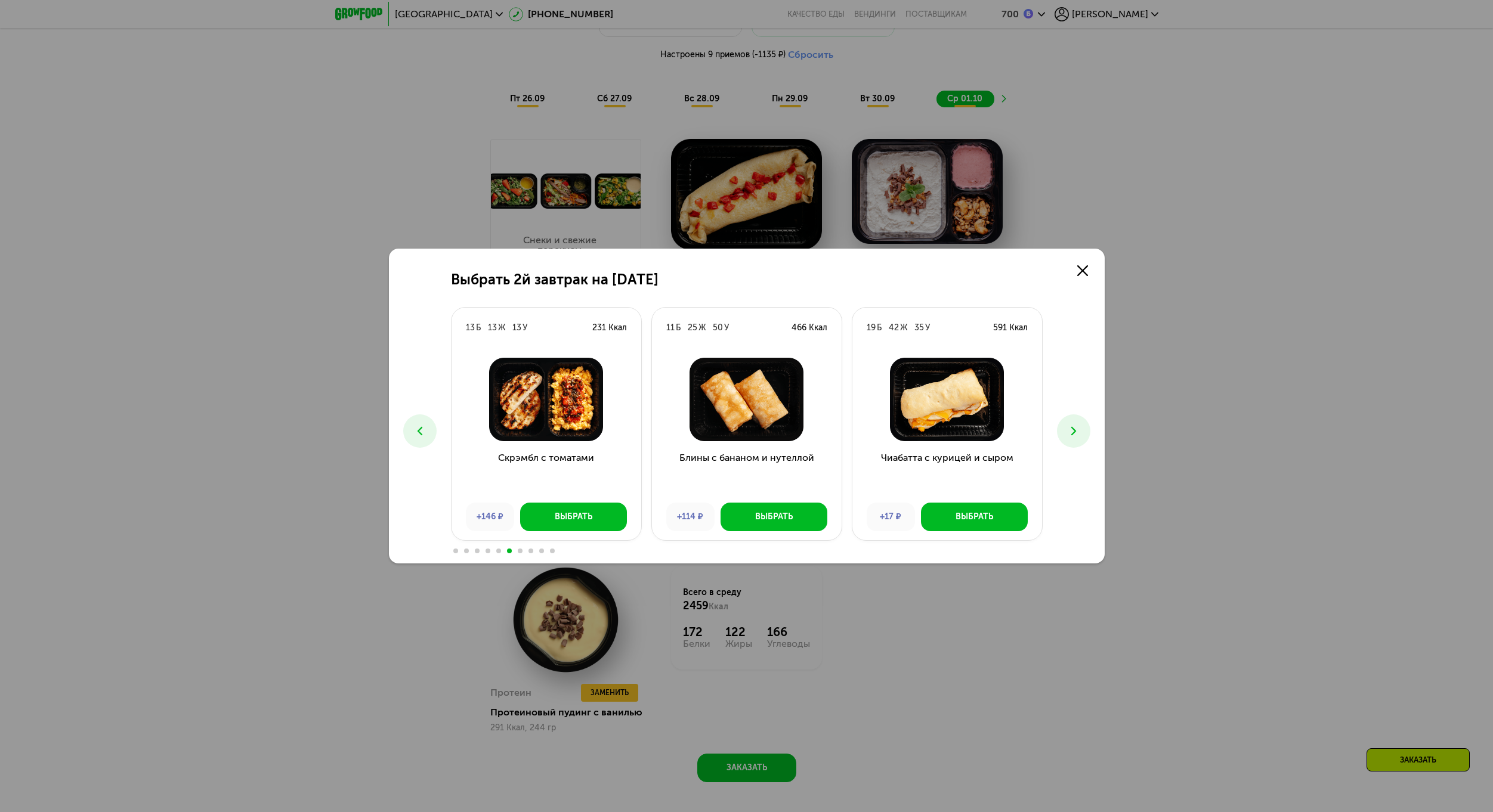
click at [1074, 438] on icon at bounding box center [1073, 430] width 14 height 14
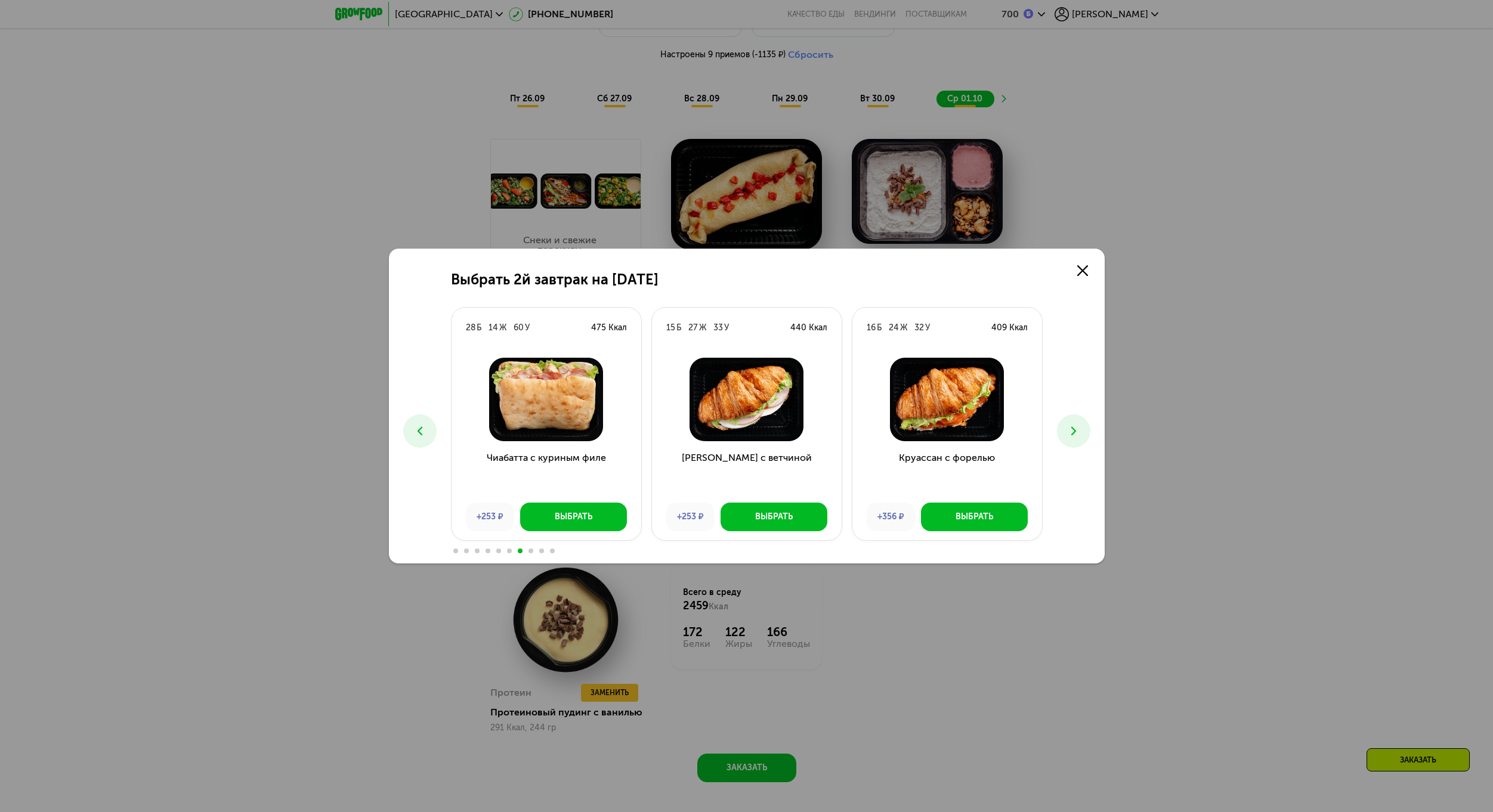
click at [423, 416] on button at bounding box center [420, 431] width 34 height 34
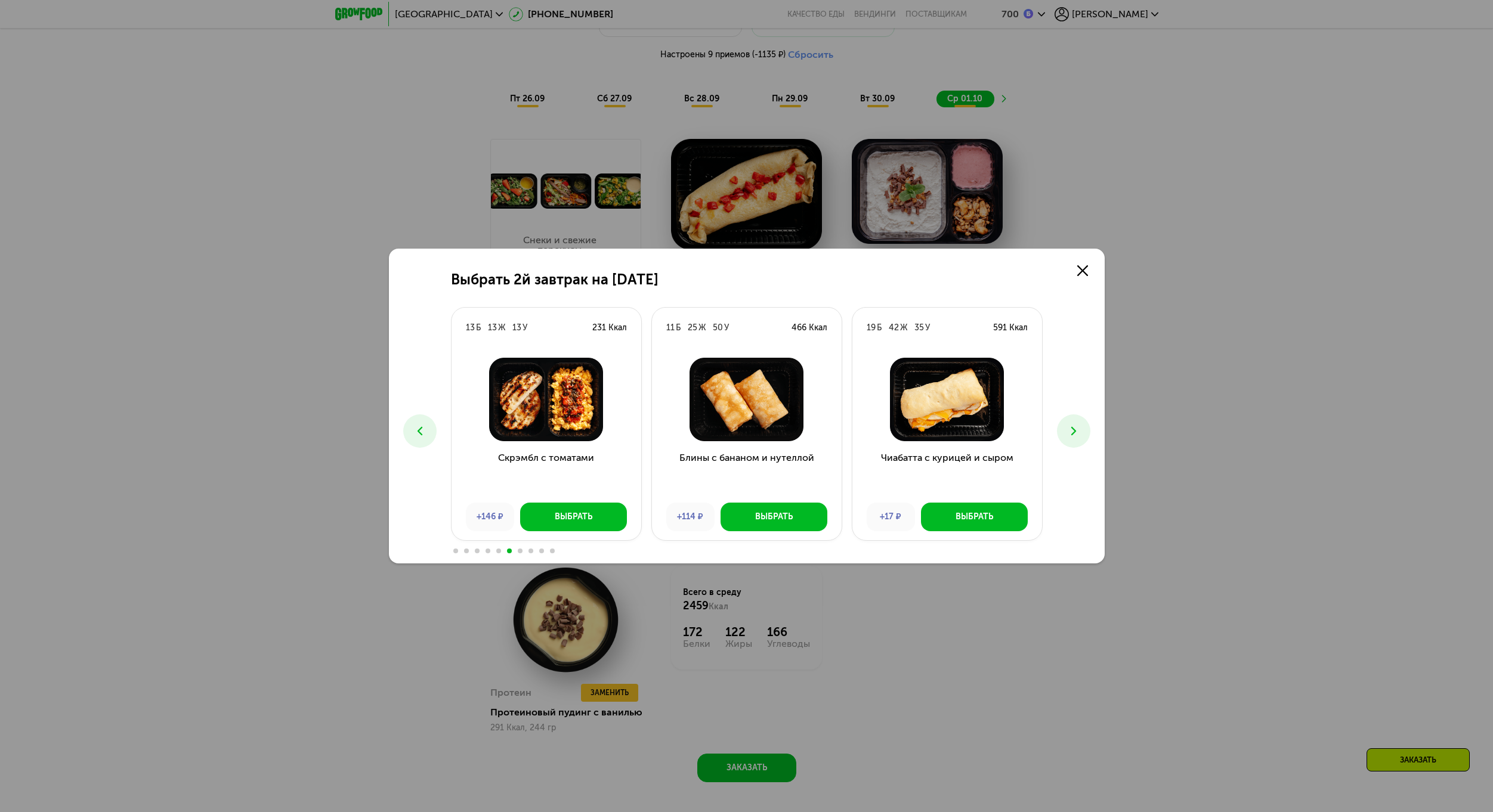
click at [1065, 430] on button at bounding box center [1073, 431] width 34 height 34
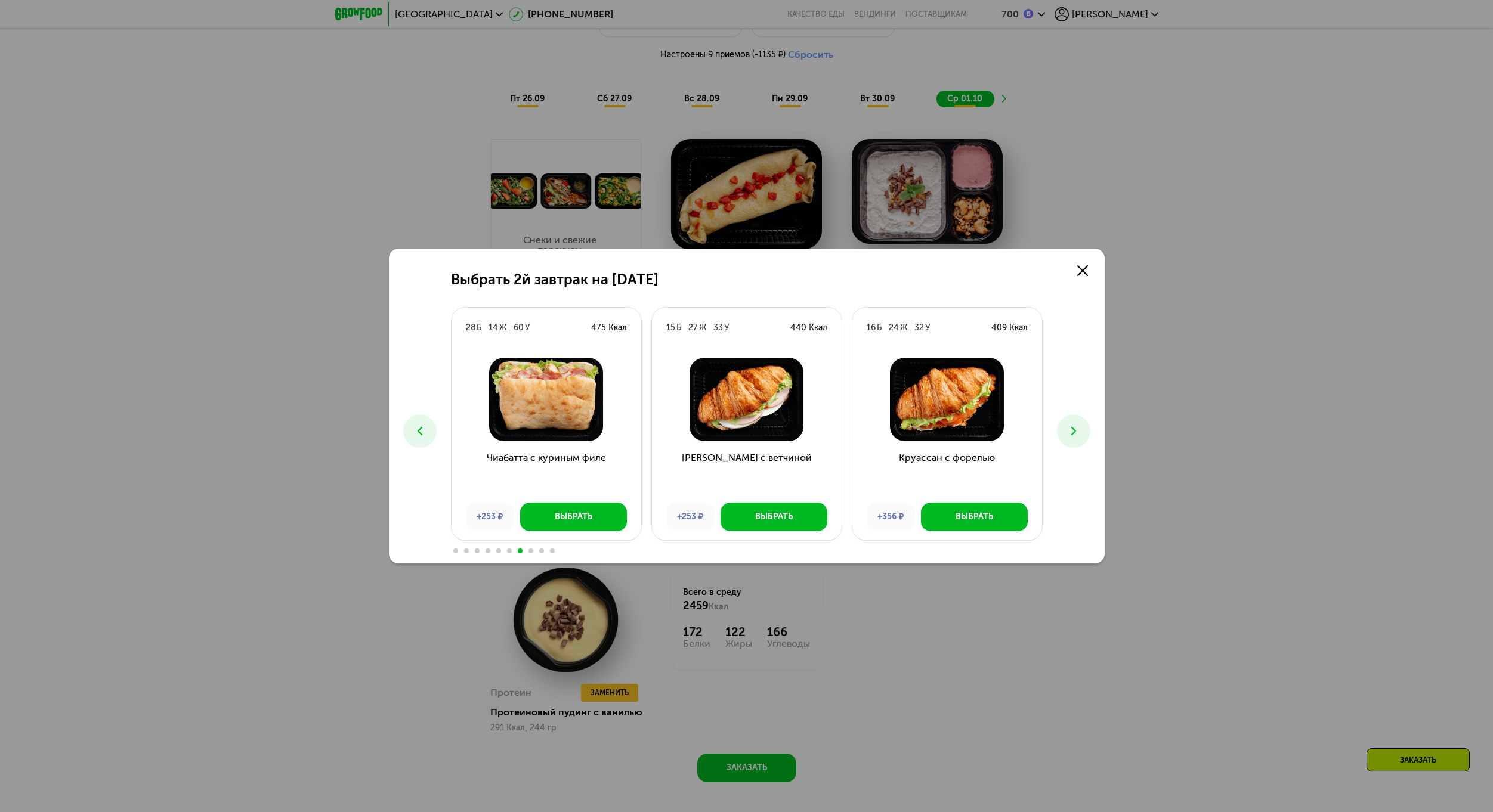
click at [1066, 431] on button at bounding box center [1073, 431] width 34 height 34
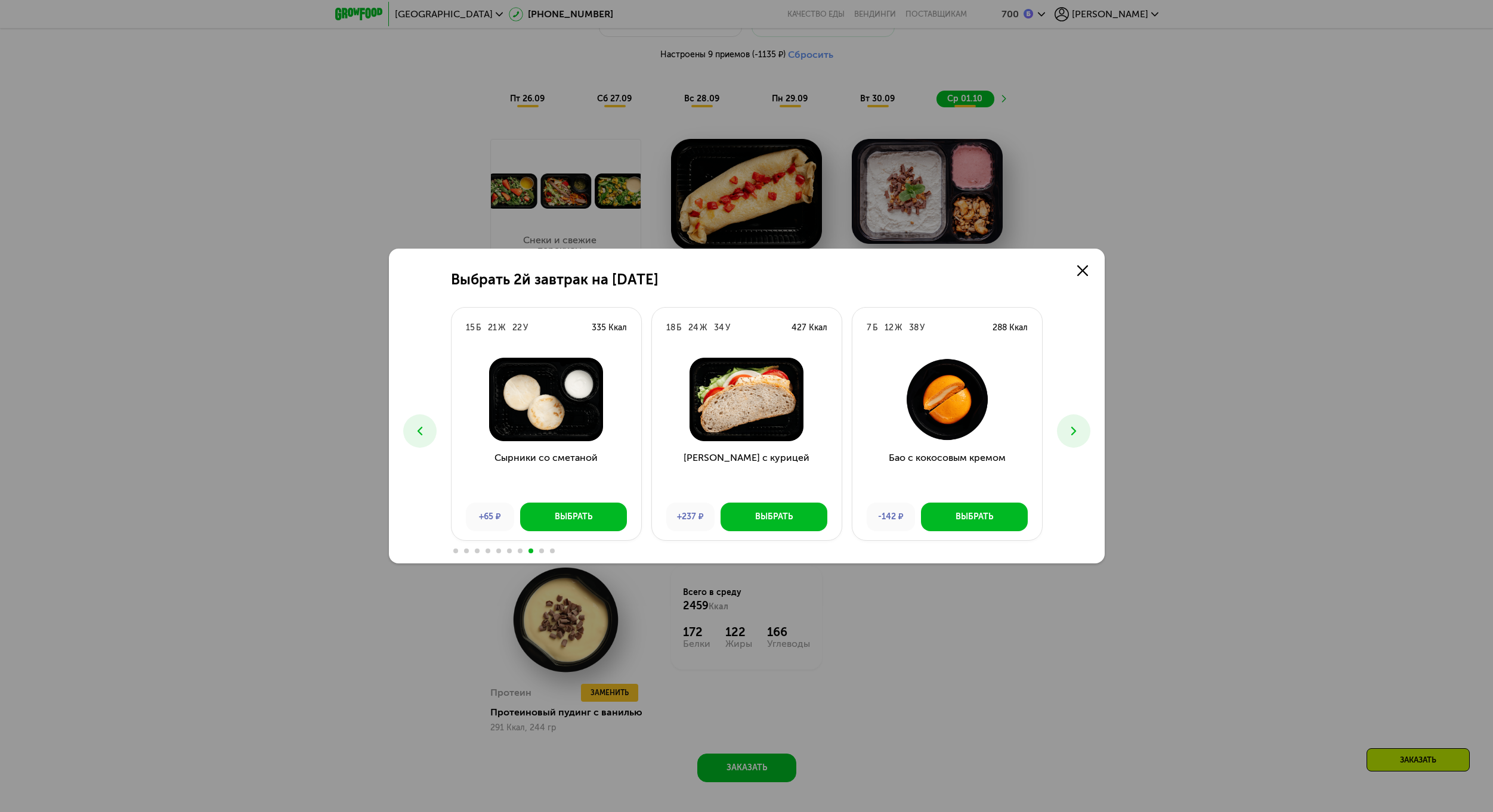
click at [1067, 431] on icon at bounding box center [1073, 430] width 14 height 14
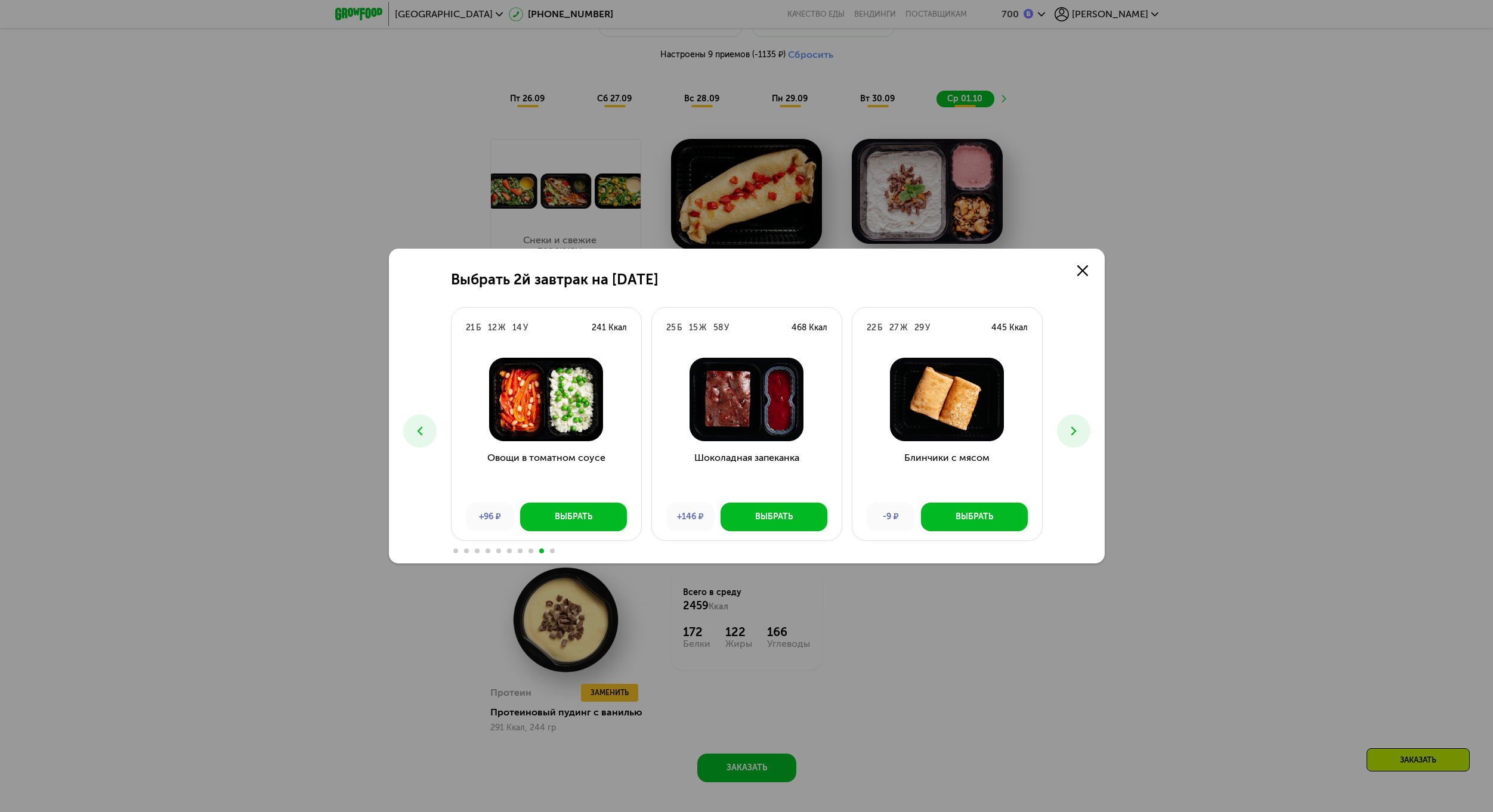
click at [1067, 431] on icon at bounding box center [1073, 430] width 14 height 14
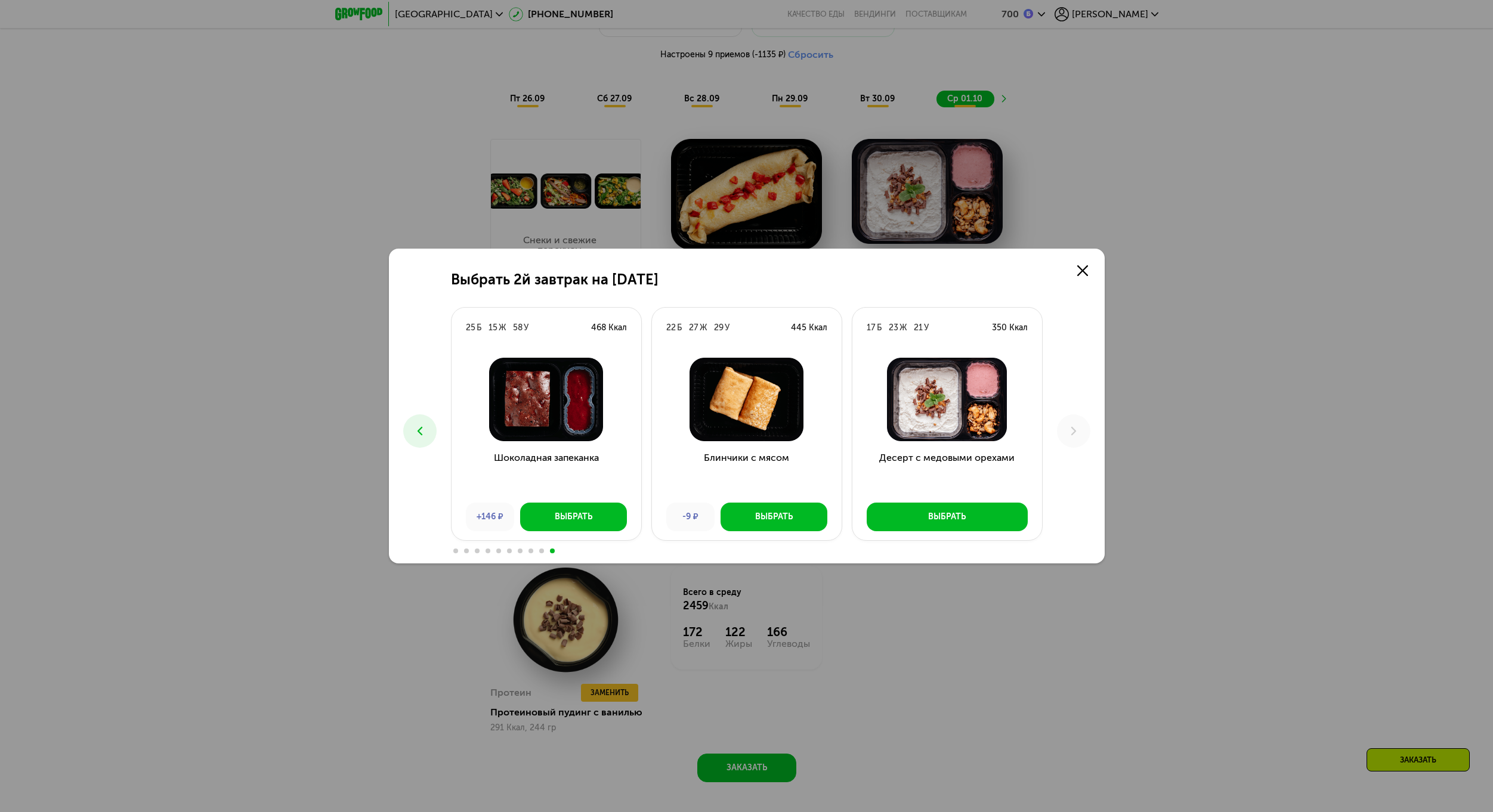
click at [435, 426] on button at bounding box center [420, 431] width 34 height 34
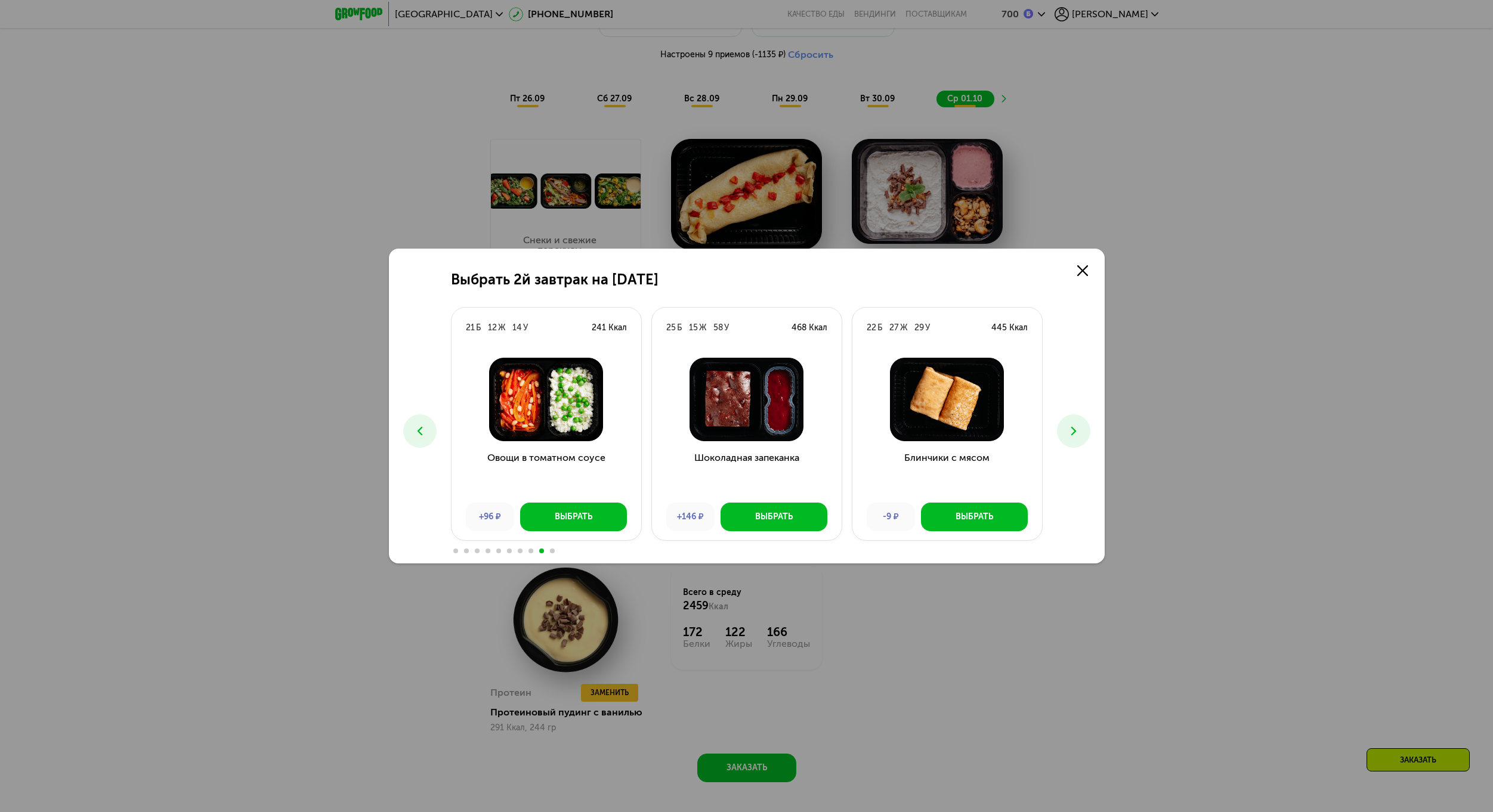
click at [433, 432] on button at bounding box center [420, 431] width 34 height 34
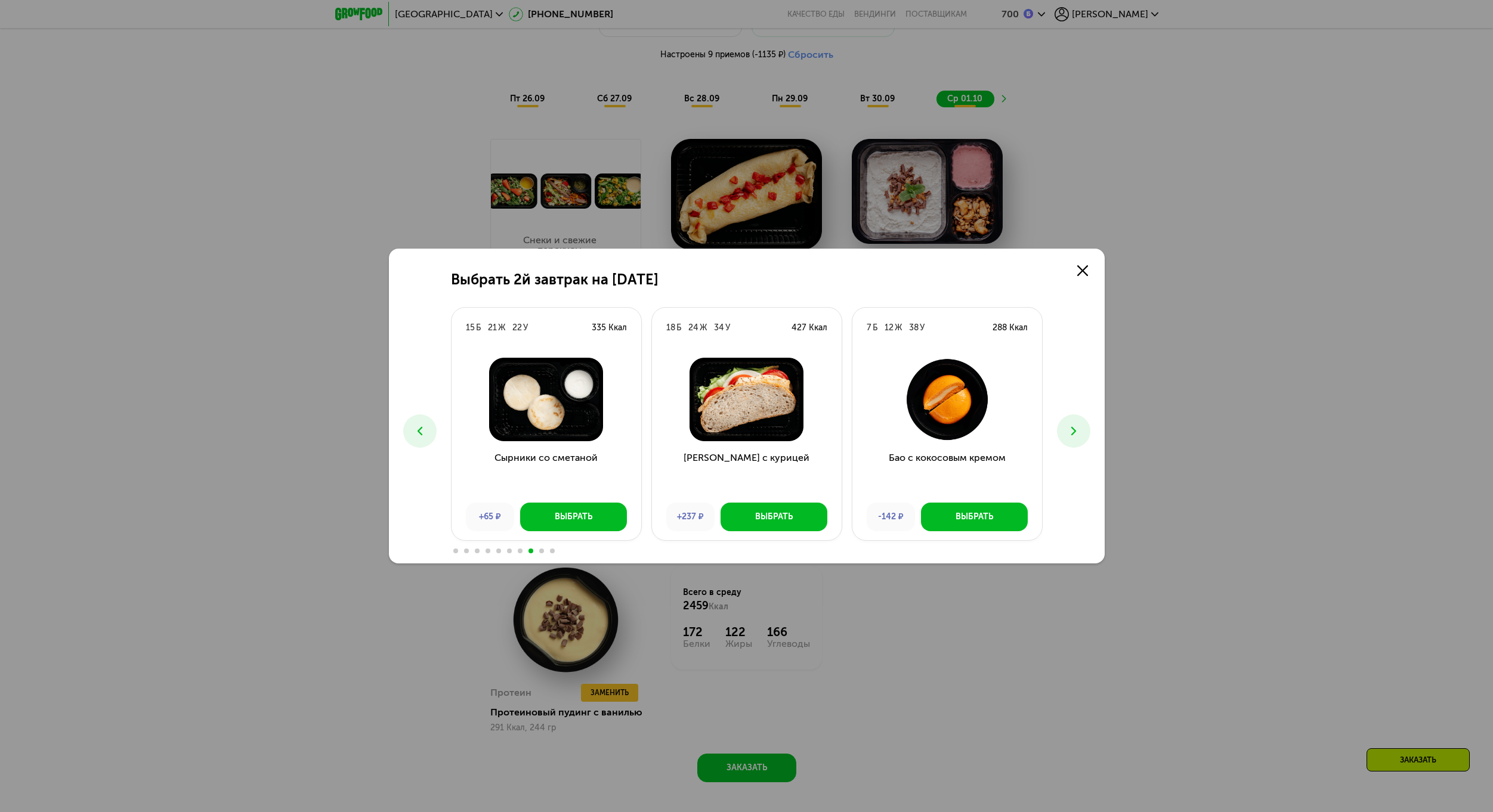
click at [433, 432] on button at bounding box center [420, 431] width 34 height 34
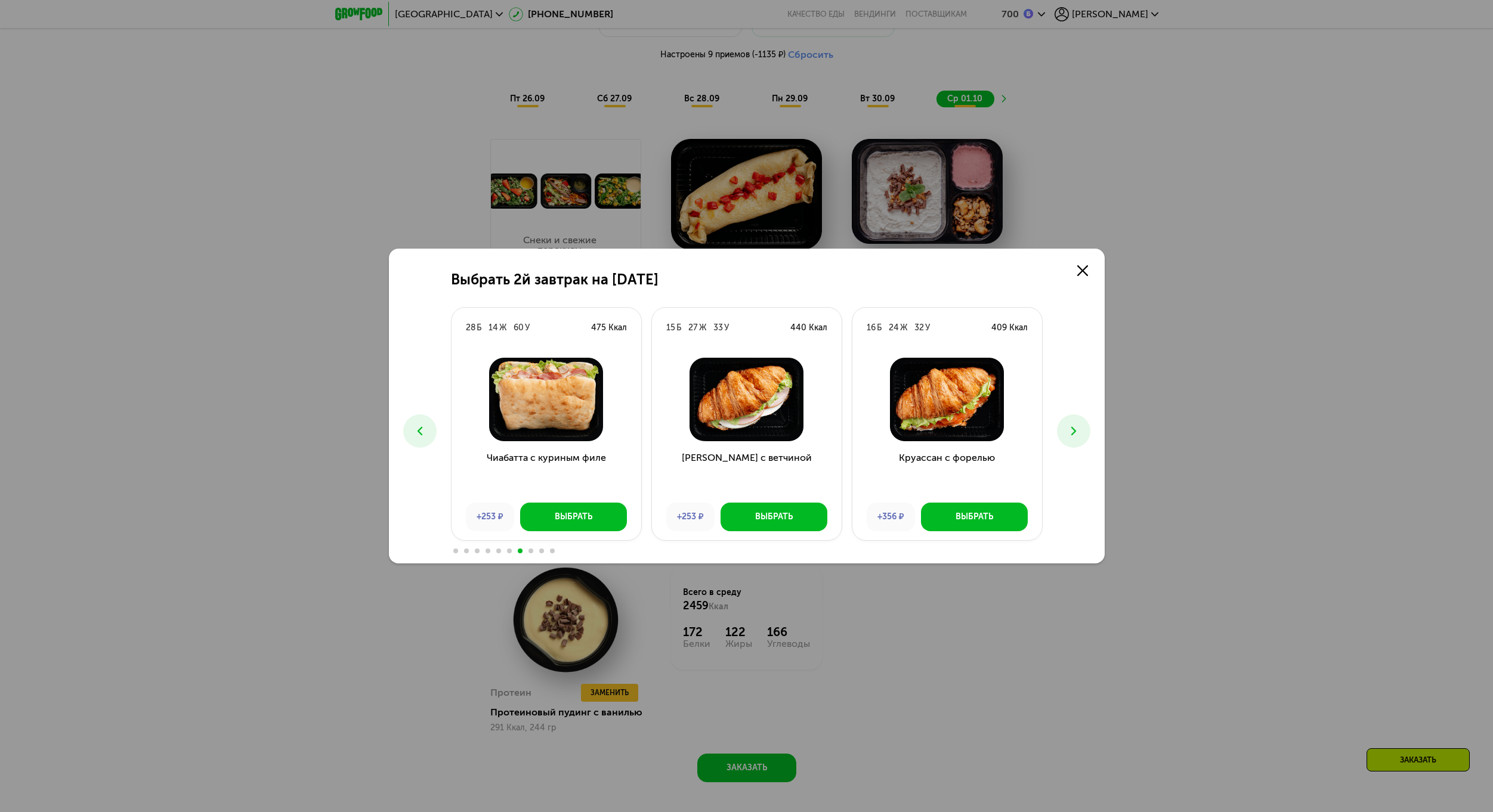
click at [433, 432] on button at bounding box center [420, 431] width 34 height 34
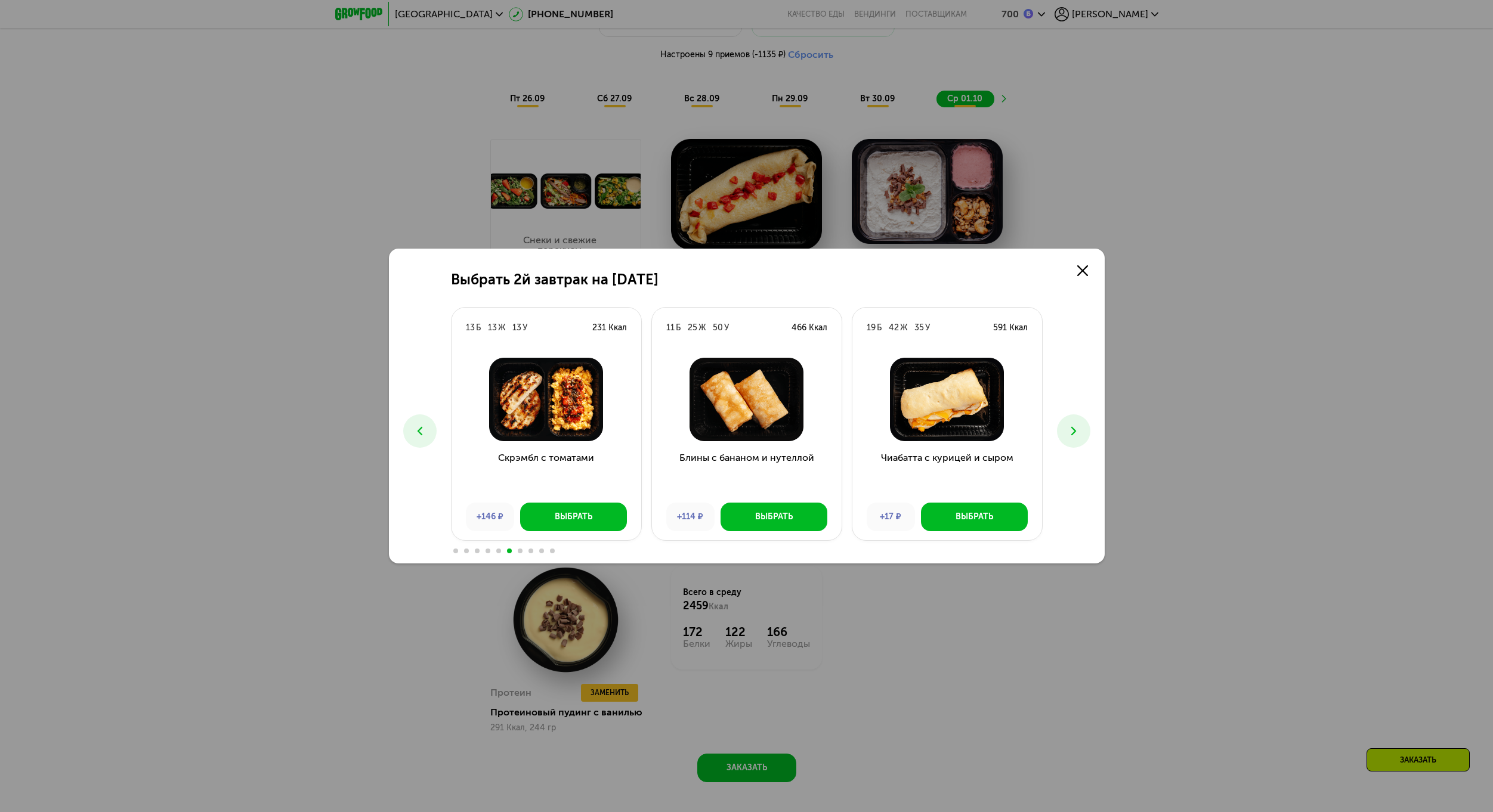
click at [1056, 424] on div "Выбрать 2й завтрак на [DATE] 6 Б 26 Ж 21 У 342 Ккал Японские сырники +83 ₽ Выбр…" at bounding box center [747, 405] width 716 height 314
click at [1067, 429] on icon at bounding box center [1073, 430] width 14 height 14
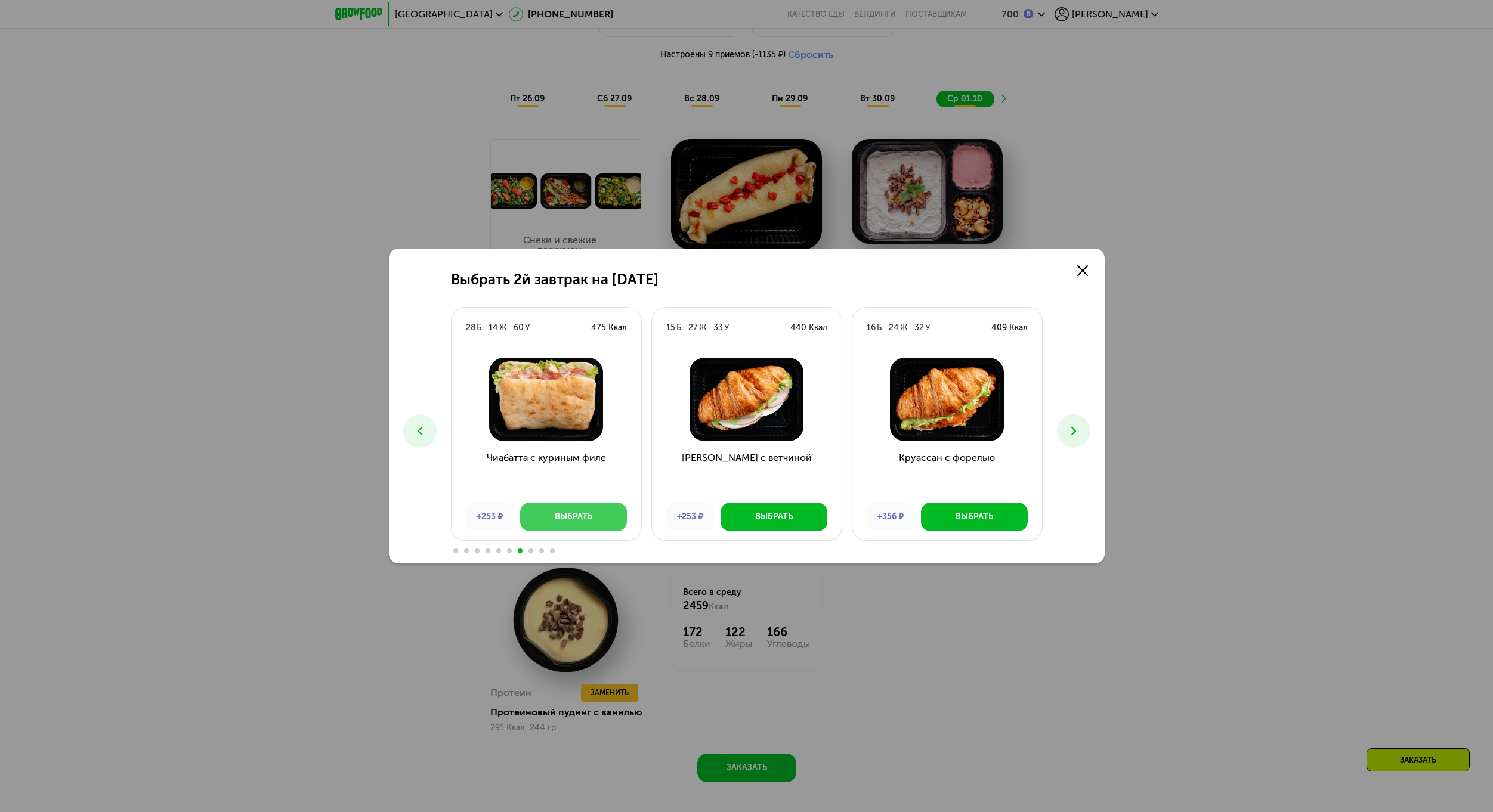
click at [572, 510] on button "Выбрать" at bounding box center [573, 517] width 107 height 29
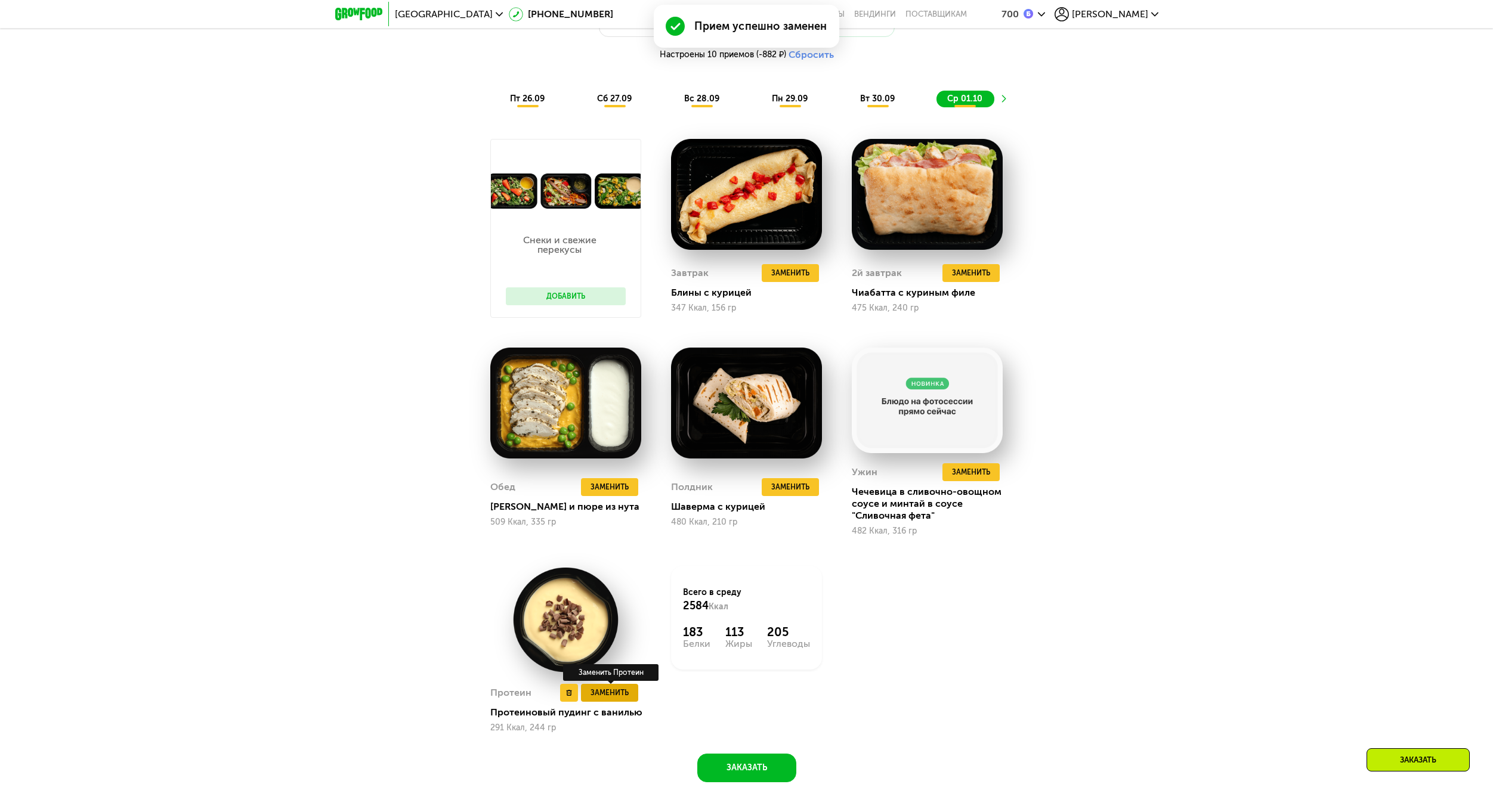
click at [627, 698] on span "Заменить" at bounding box center [609, 693] width 38 height 12
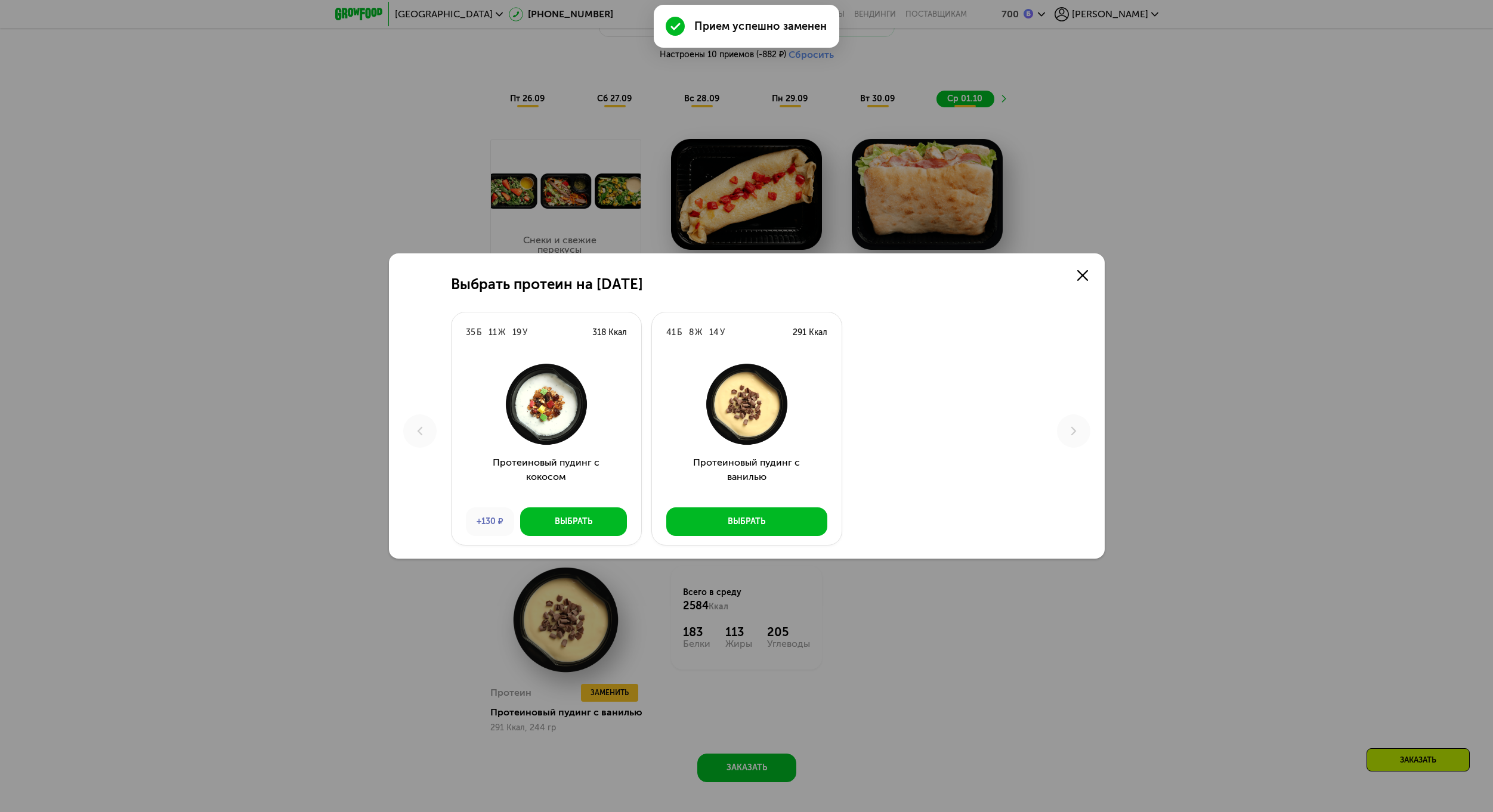
click at [590, 698] on div "Выбрать протеин на [DATE] Б 11 Ж 19 У 318 Ккал Протеиновый пудинг с кокосом +13…" at bounding box center [746, 406] width 1493 height 812
click at [1087, 269] on link at bounding box center [1082, 275] width 24 height 24
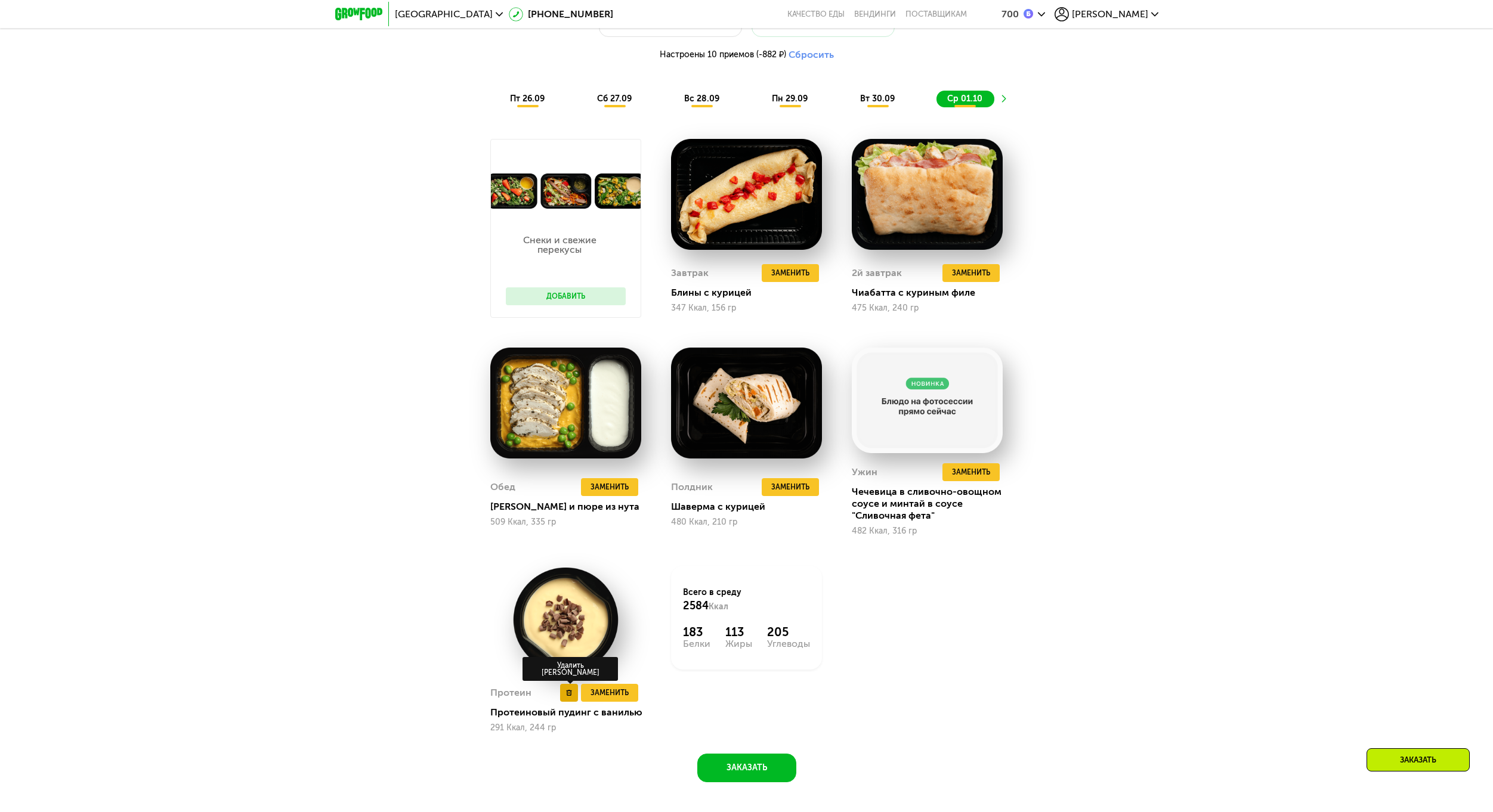
click at [564, 691] on button at bounding box center [569, 692] width 18 height 18
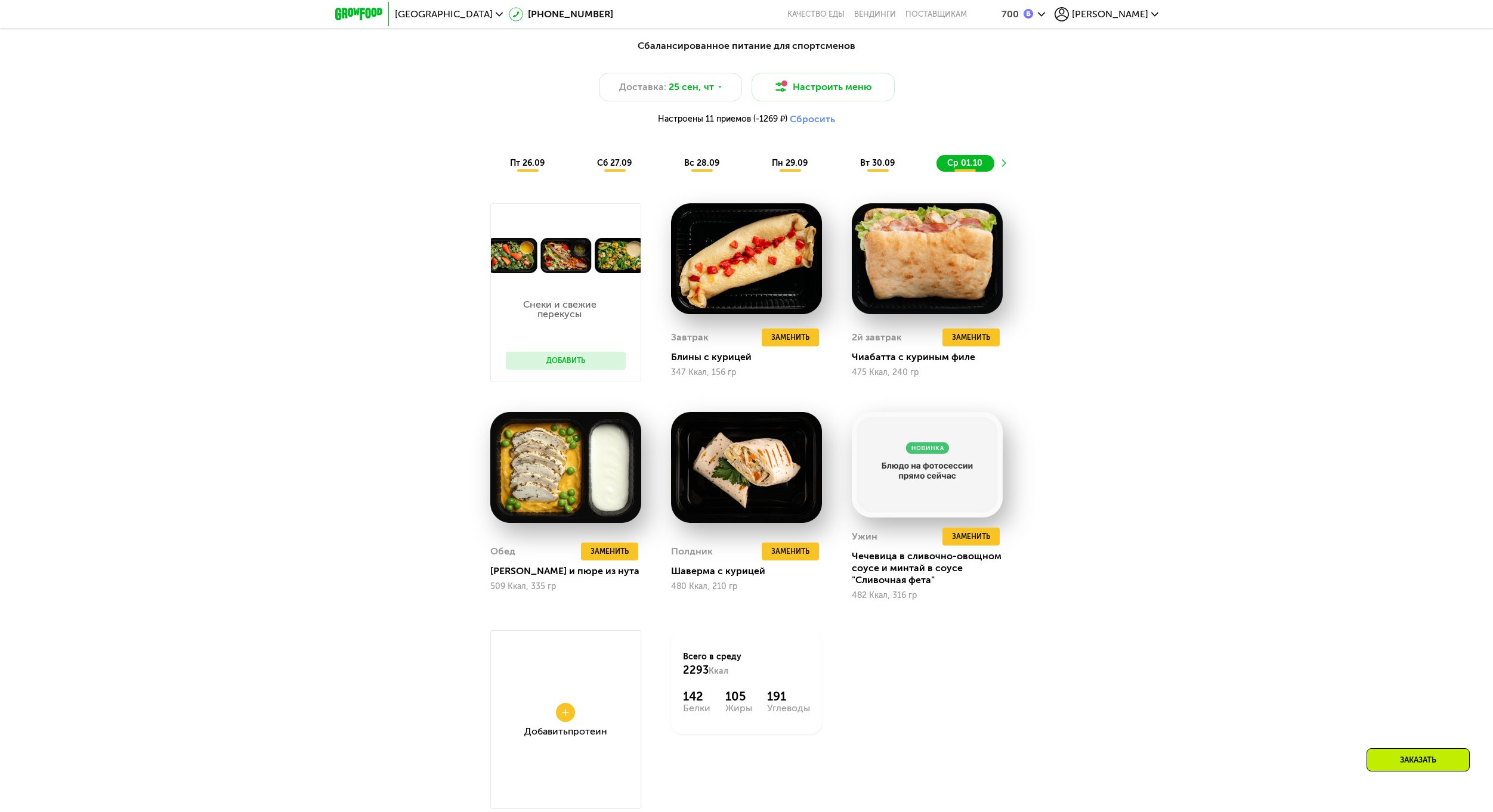
scroll to position [1346, 0]
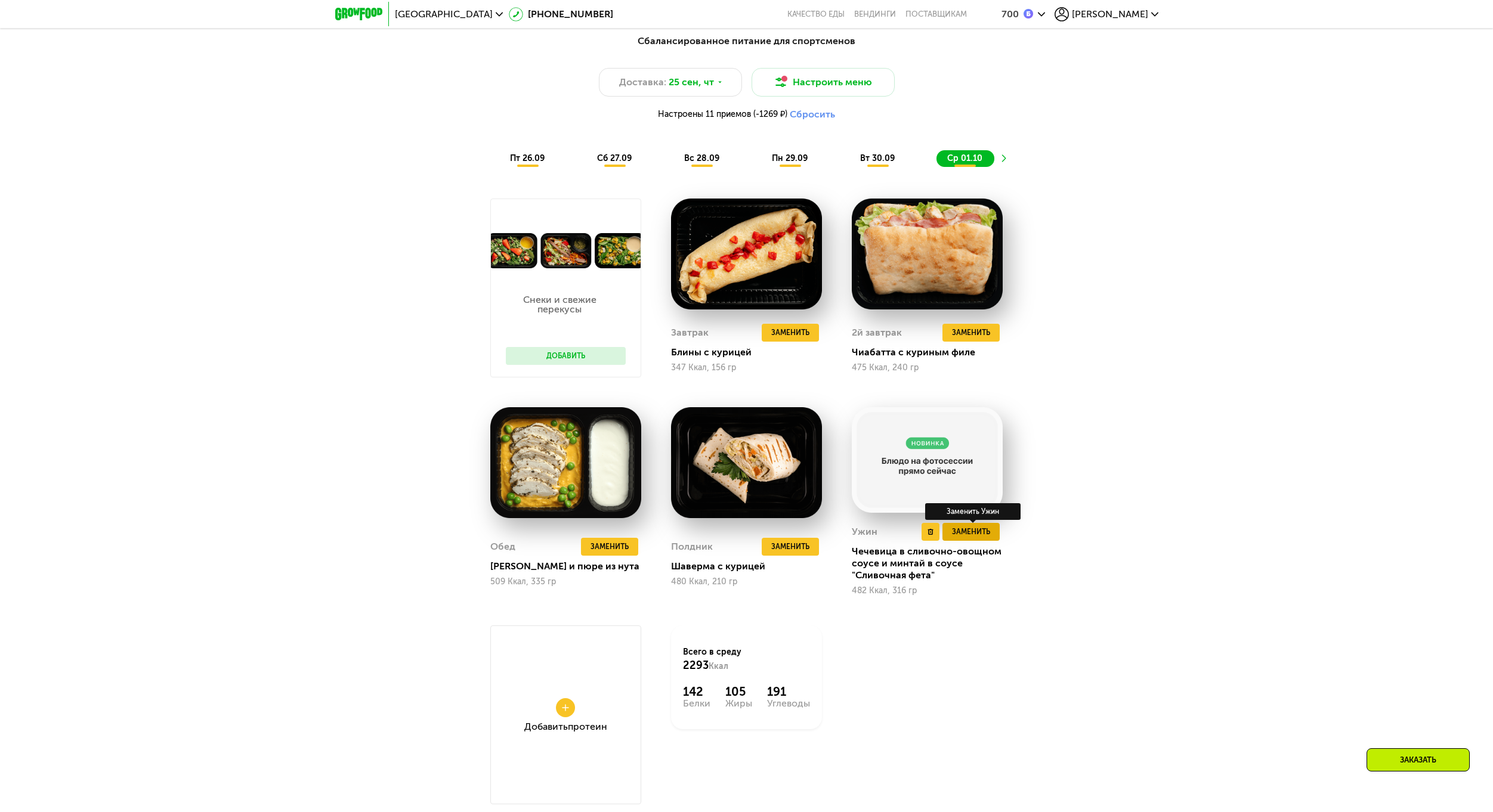
click at [977, 534] on span "Заменить" at bounding box center [971, 532] width 38 height 12
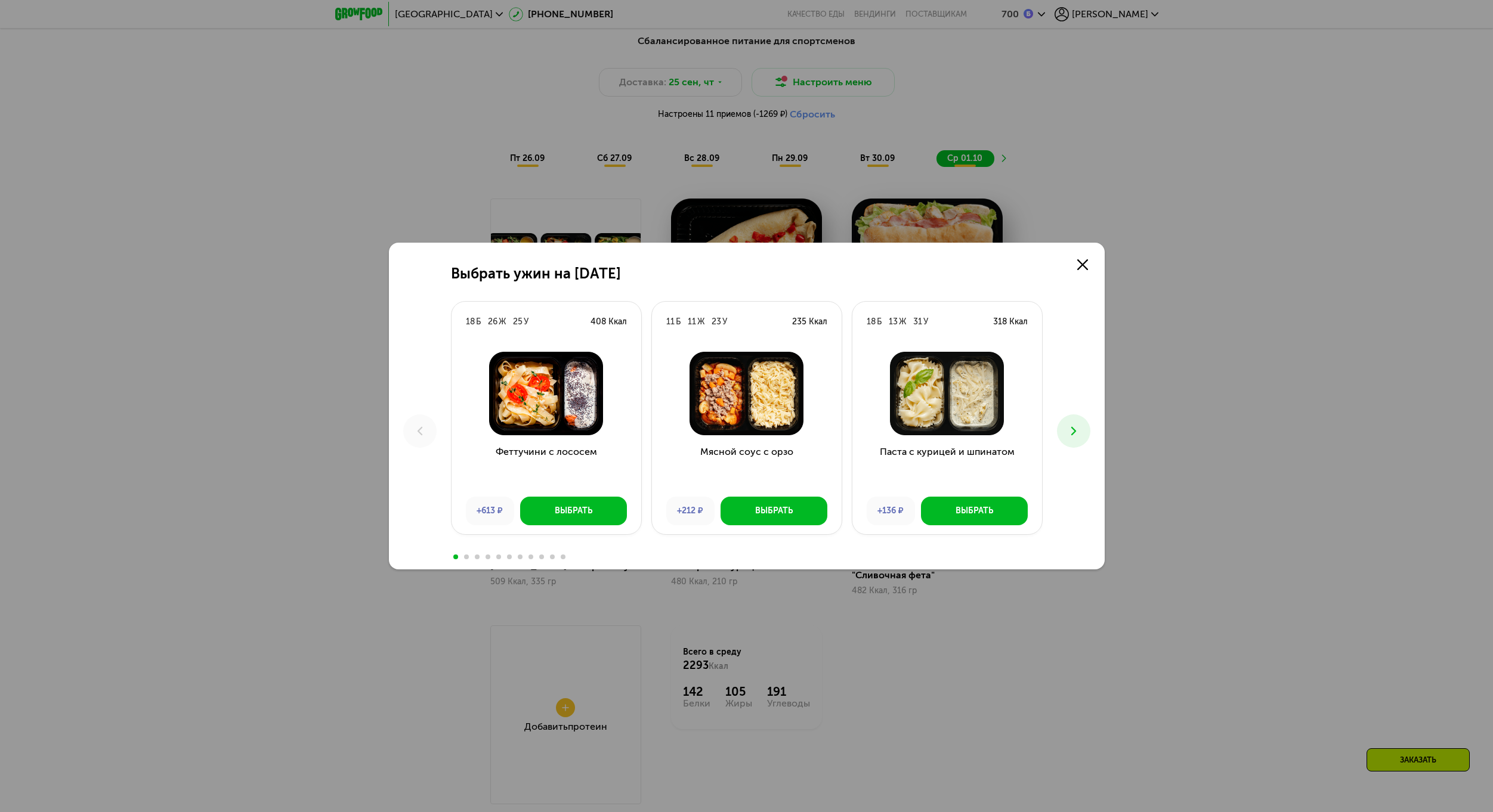
click at [1074, 433] on icon at bounding box center [1073, 430] width 14 height 14
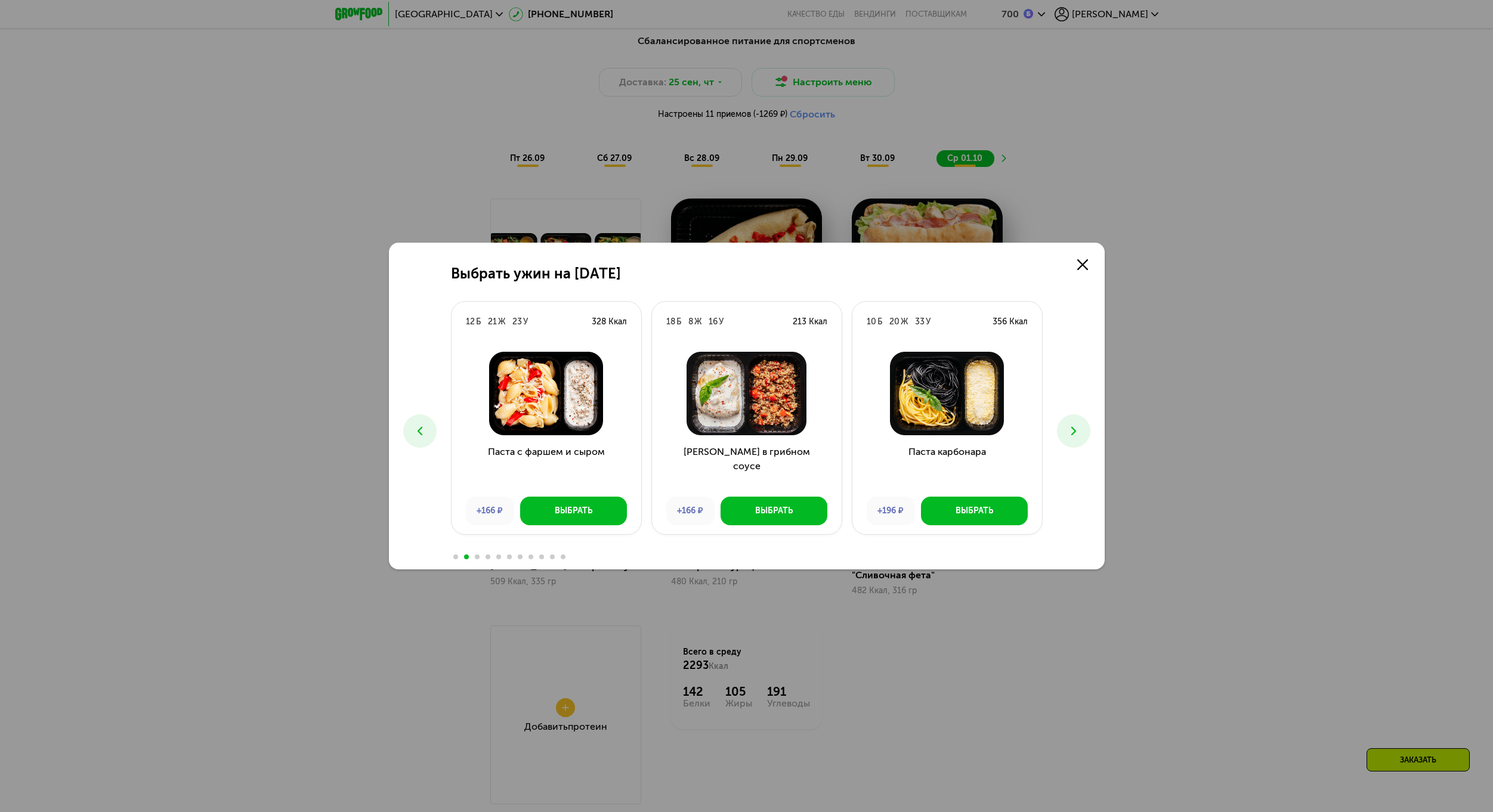
click at [1074, 433] on icon at bounding box center [1073, 430] width 14 height 14
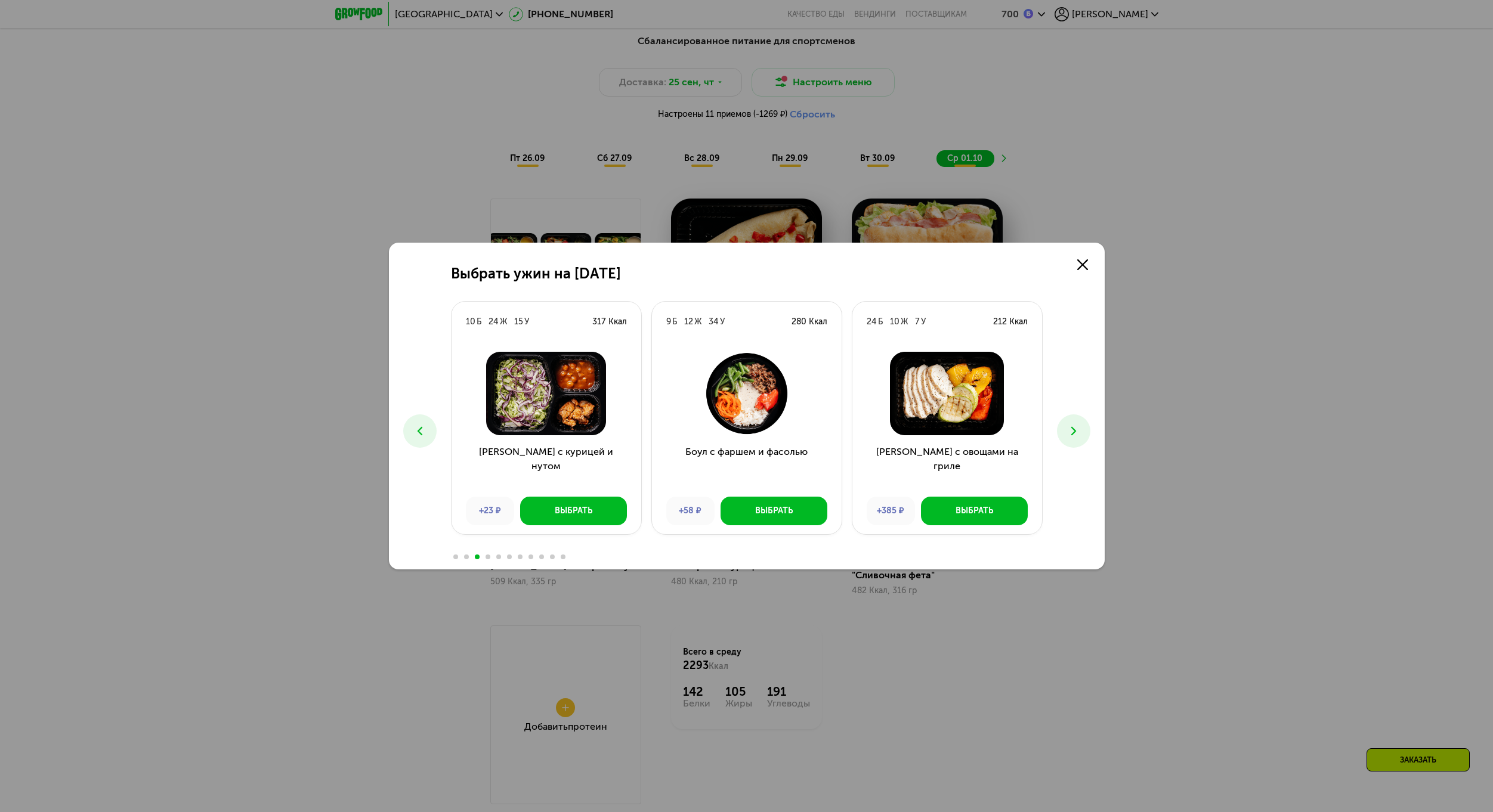
click at [1074, 433] on icon at bounding box center [1073, 430] width 14 height 14
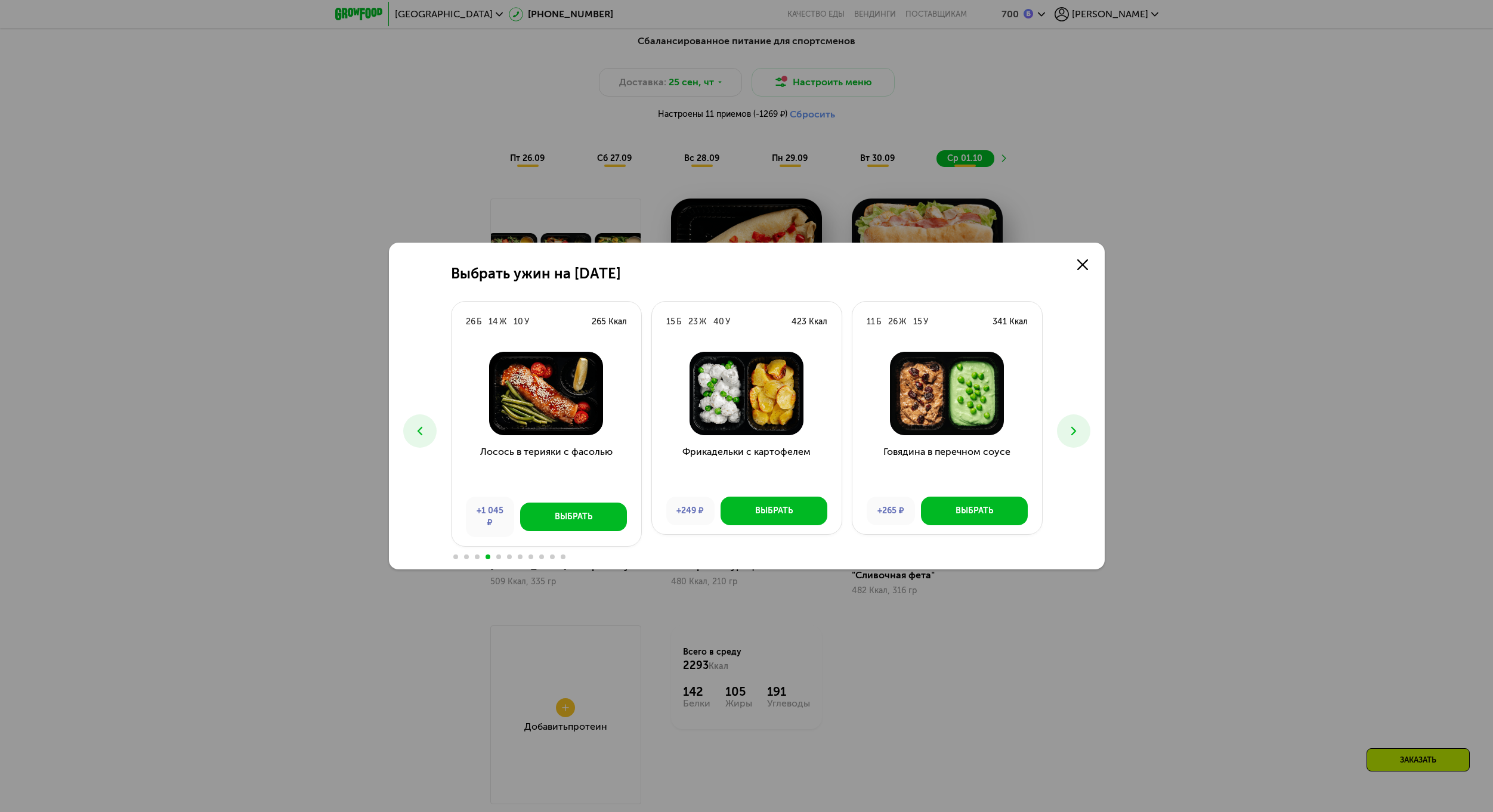
click at [418, 442] on button at bounding box center [420, 431] width 34 height 34
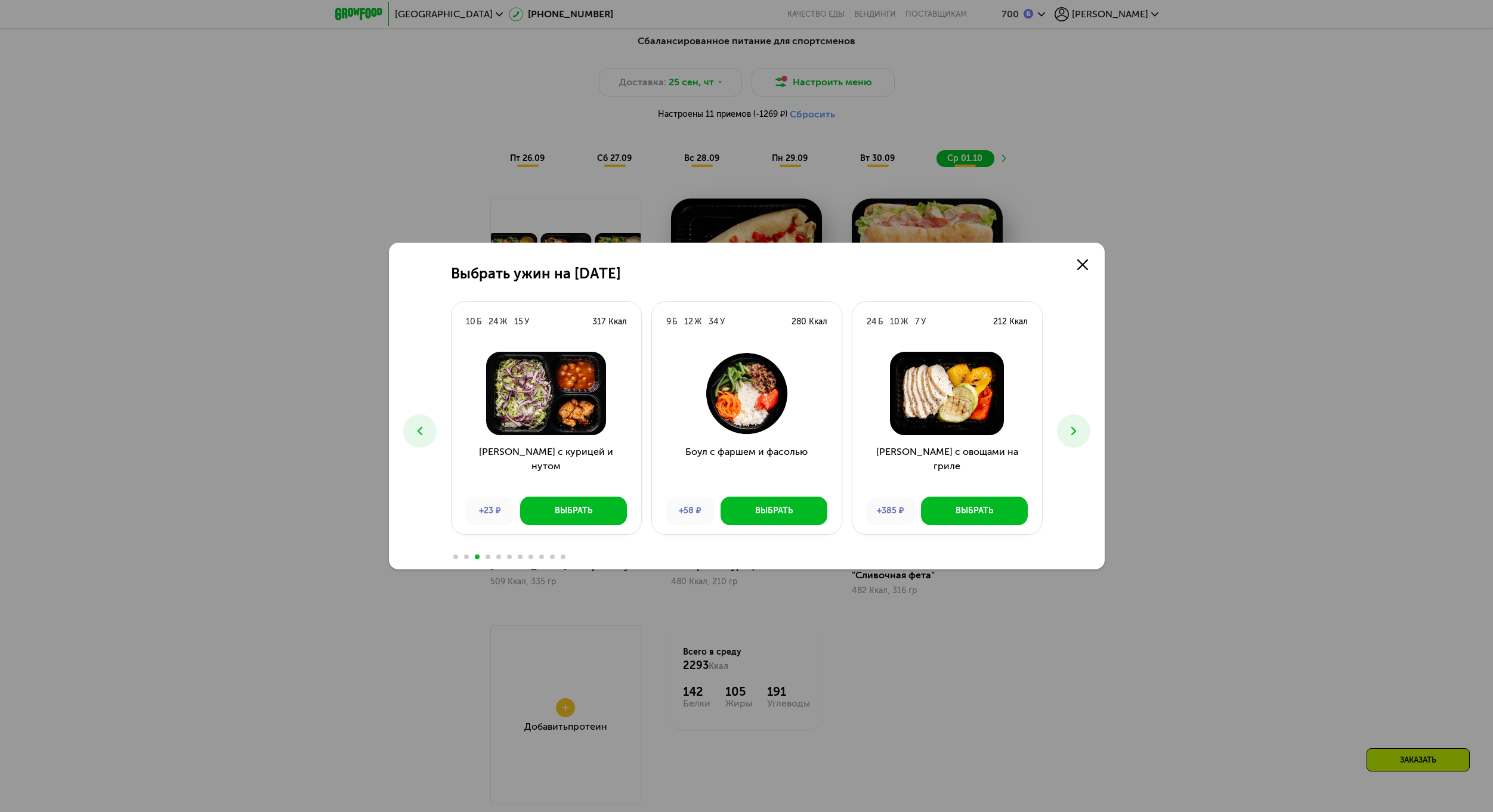
click at [1067, 424] on icon at bounding box center [1073, 430] width 14 height 14
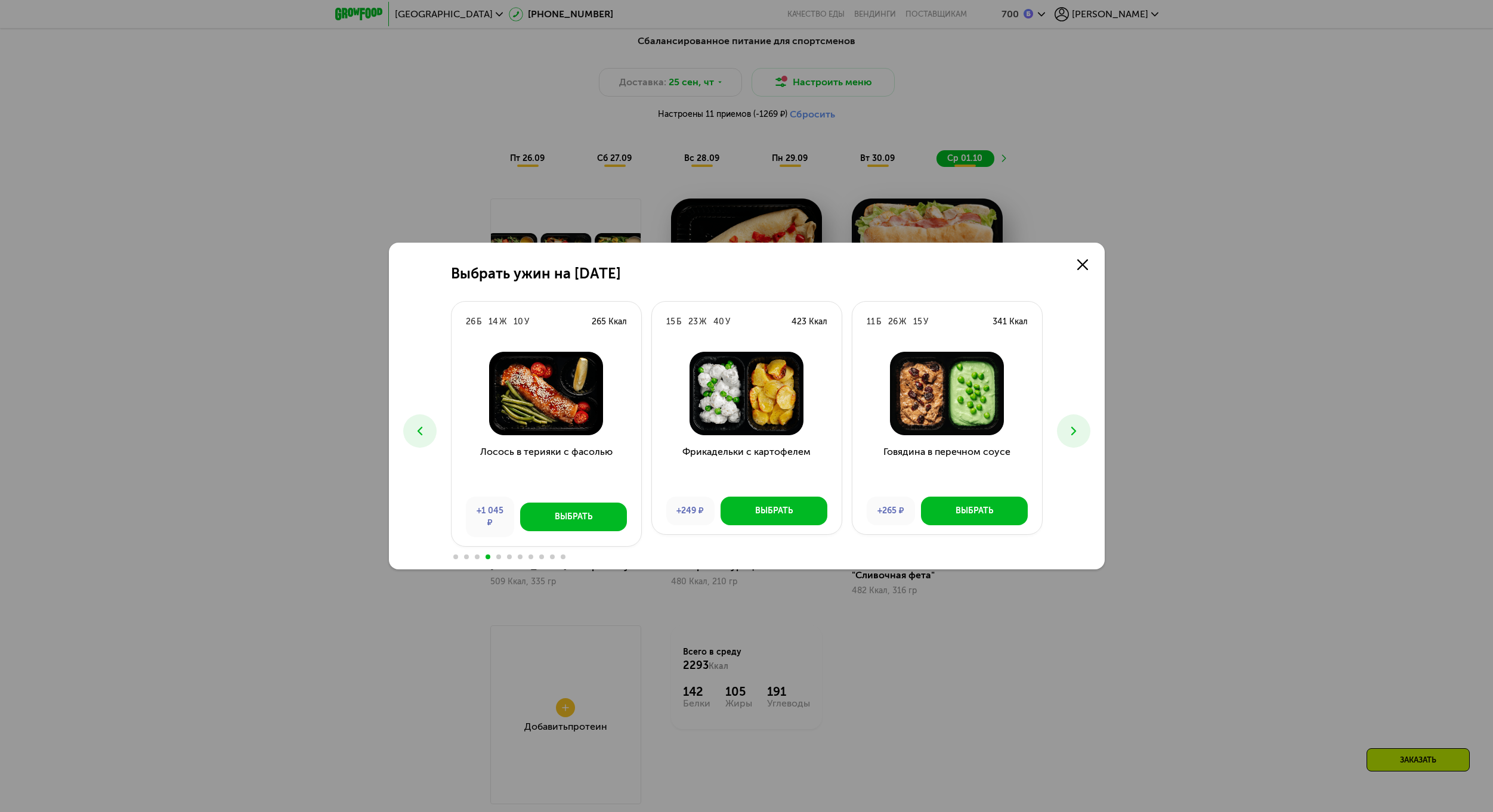
click at [1067, 424] on icon at bounding box center [1073, 430] width 14 height 14
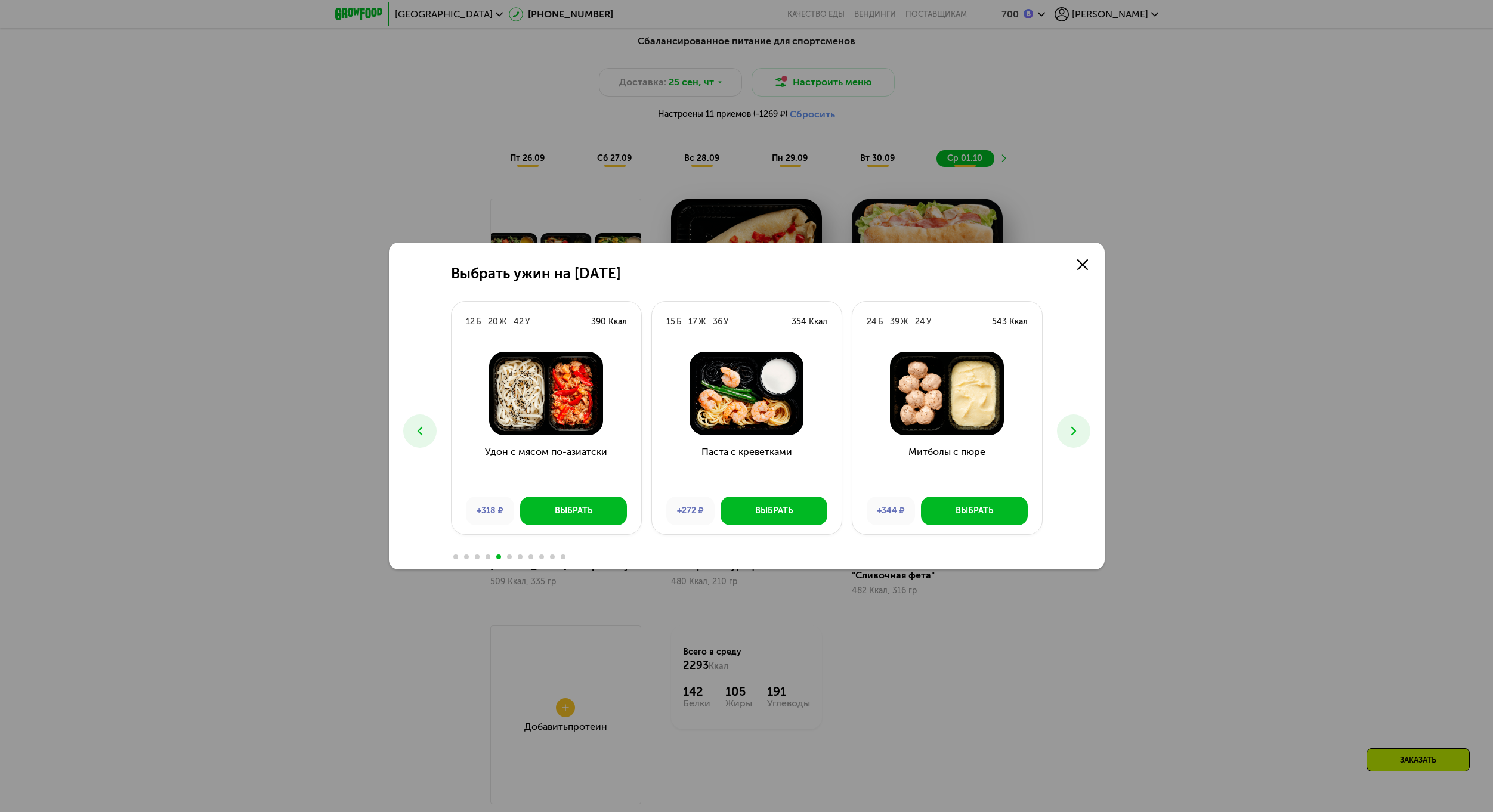
click at [1067, 424] on icon at bounding box center [1073, 430] width 14 height 14
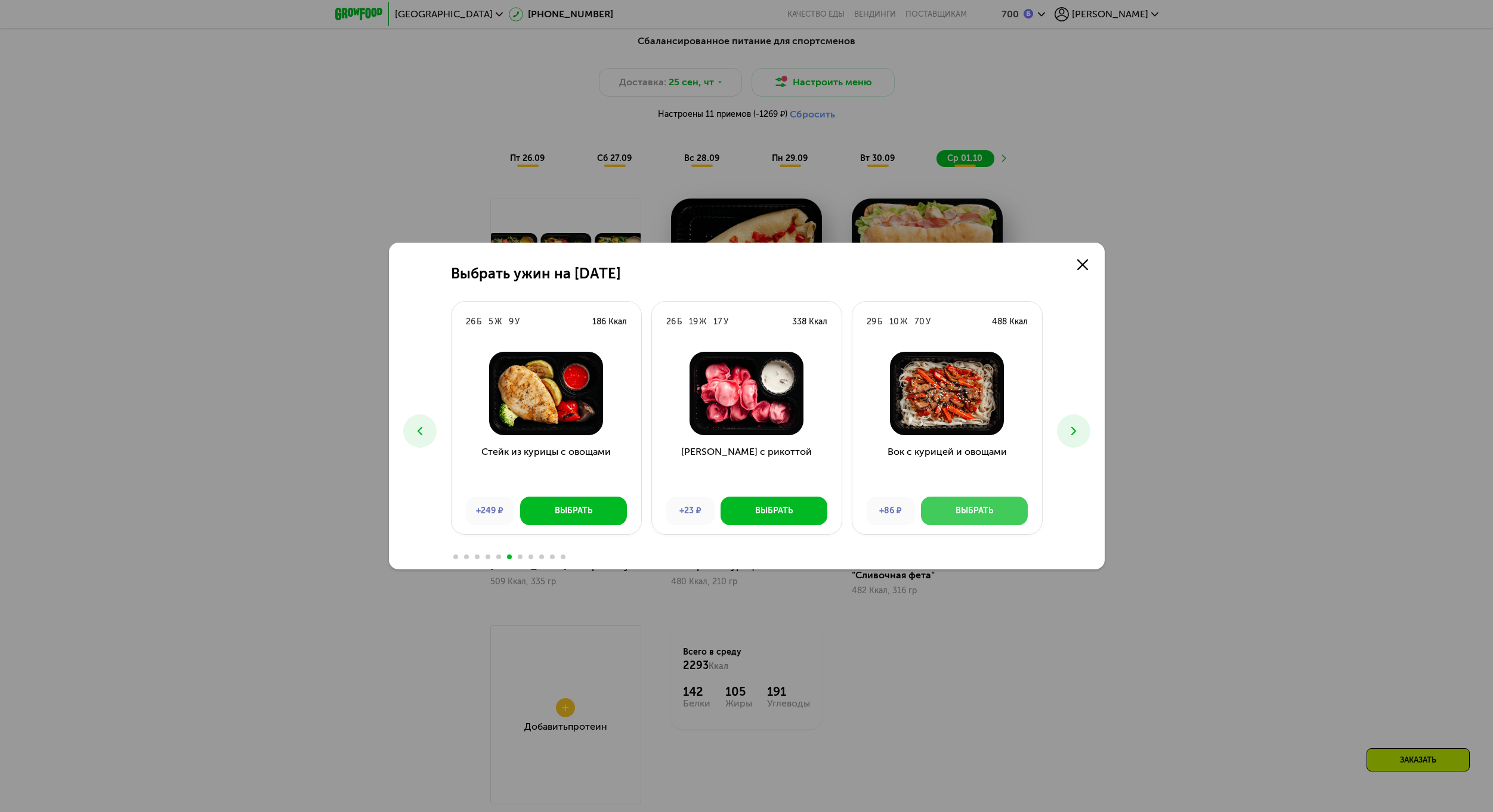
click at [983, 515] on div "Выбрать" at bounding box center [974, 511] width 38 height 12
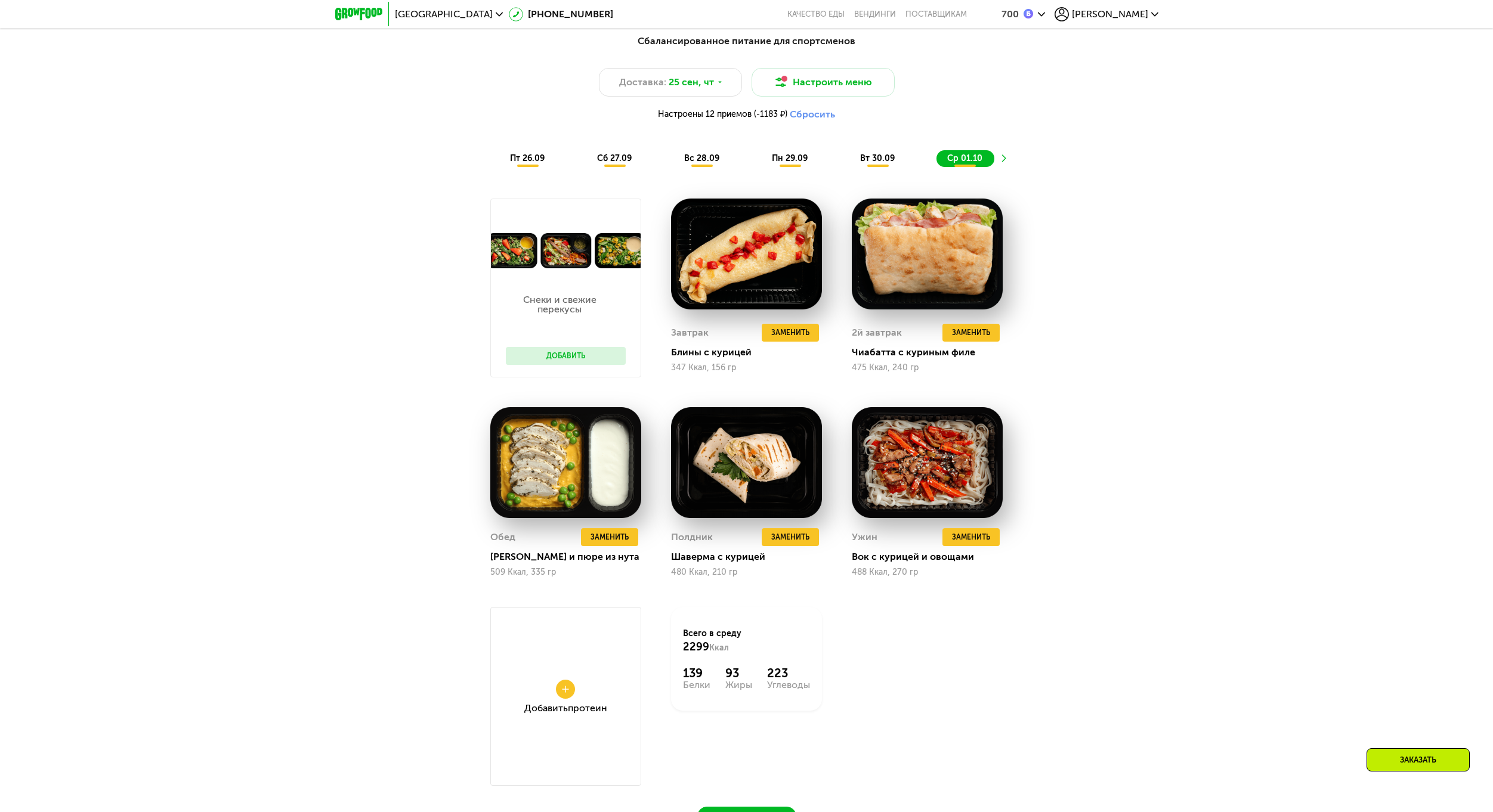
click at [867, 161] on span "вт 30.09" at bounding box center [877, 158] width 35 height 10
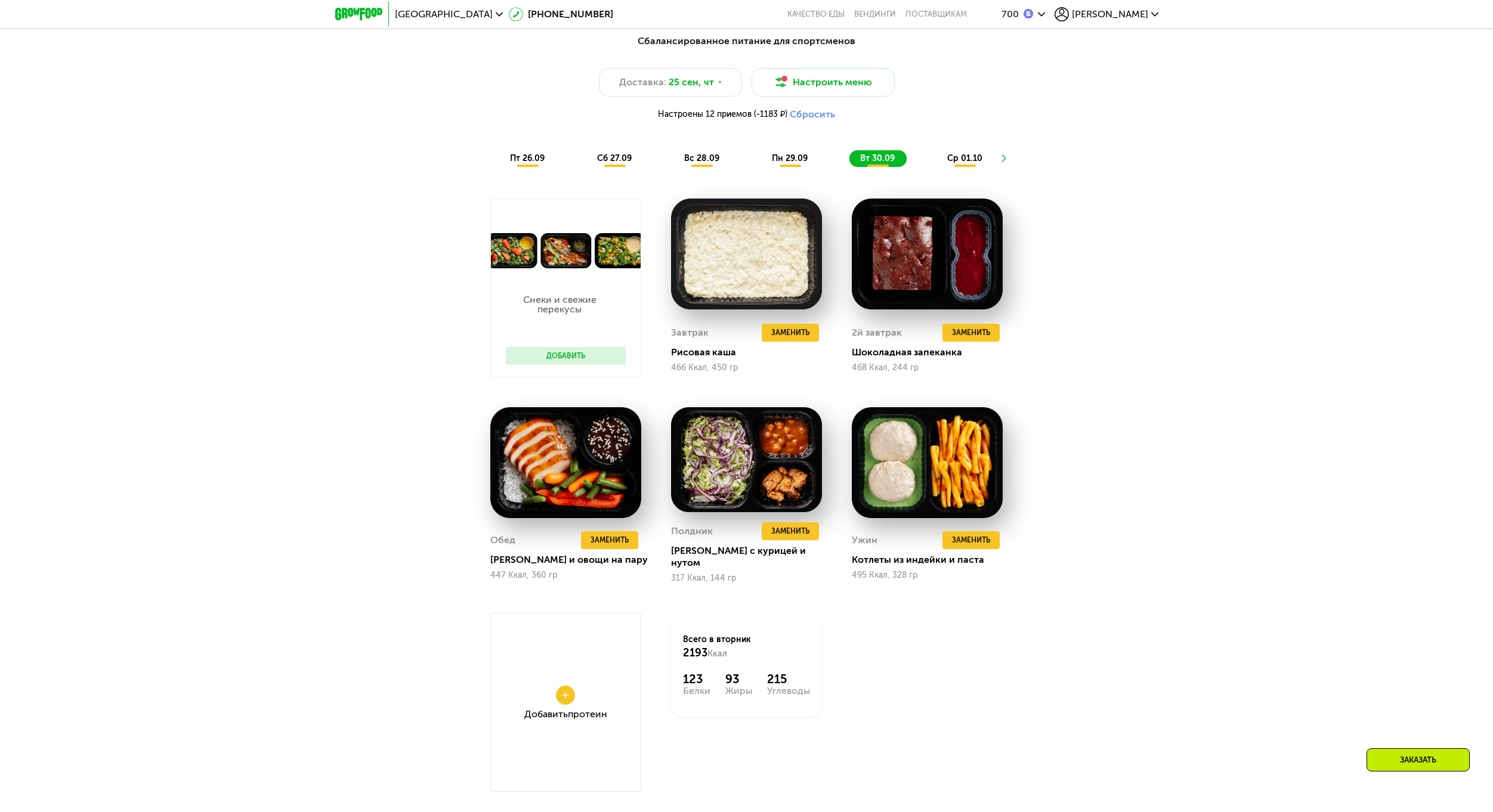
click at [803, 163] on span "пн 29.09" at bounding box center [789, 158] width 36 height 10
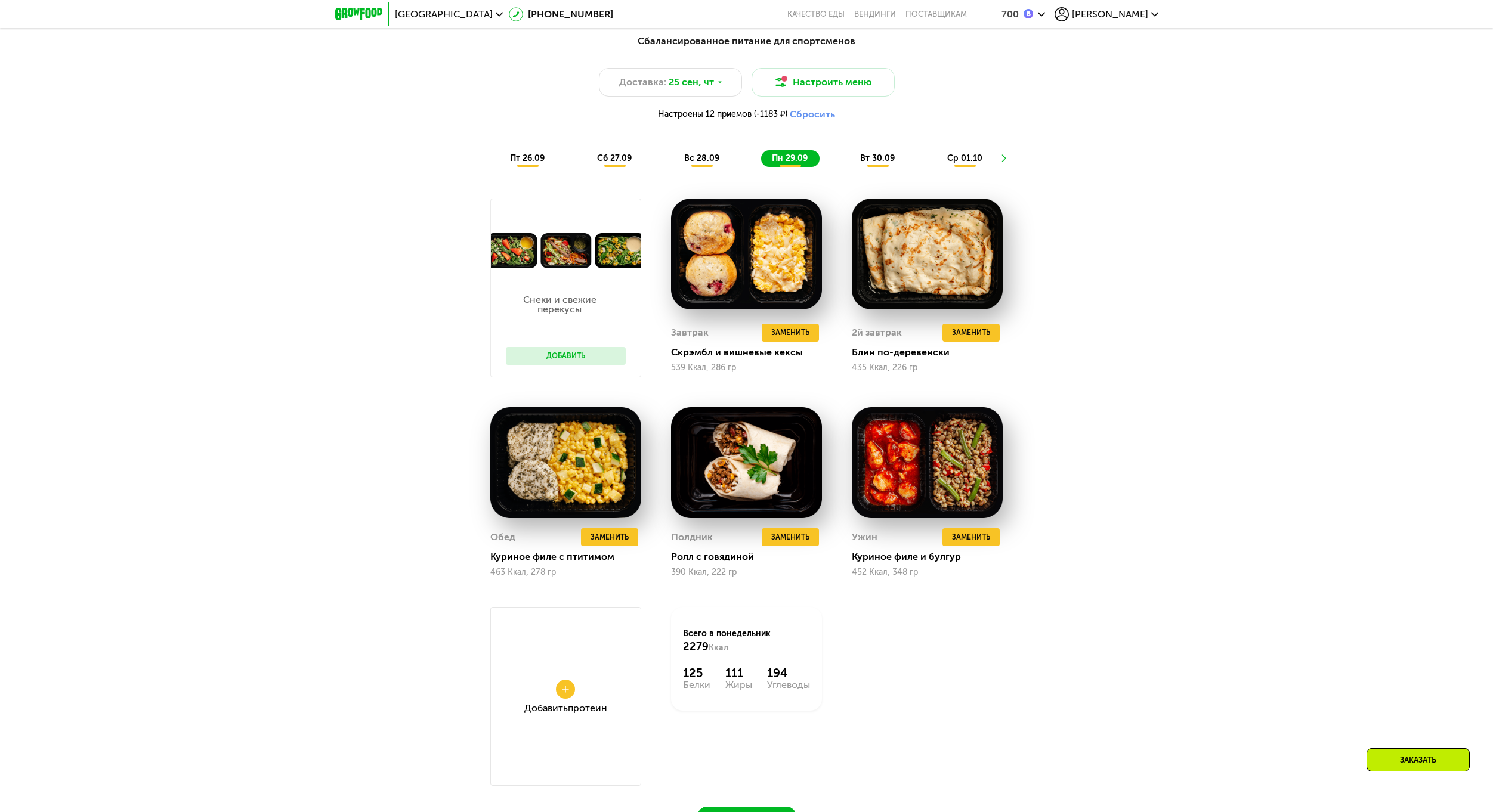
click at [690, 167] on div "вс 28.09" at bounding box center [702, 158] width 58 height 16
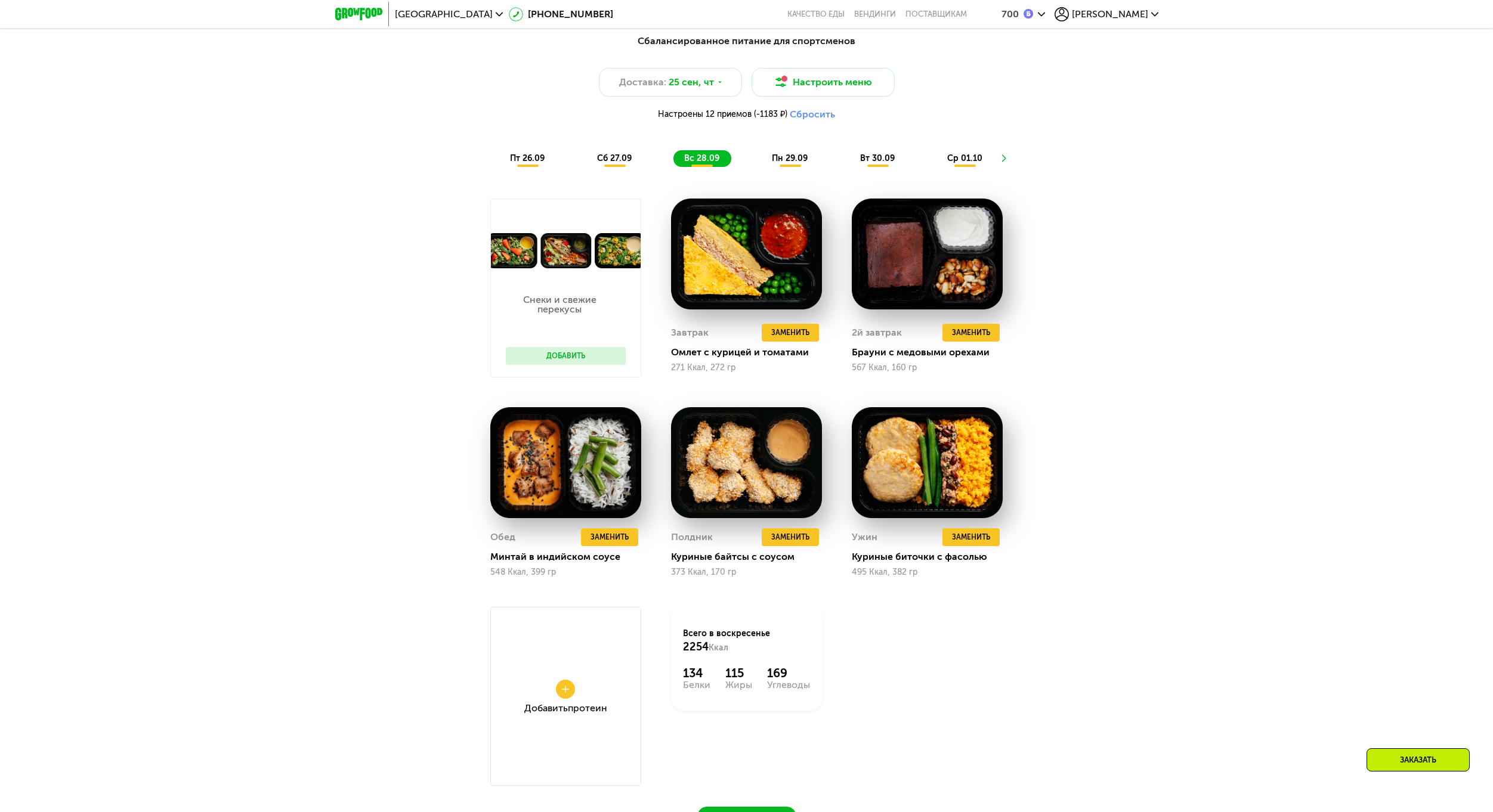
click at [596, 167] on div "сб 27.09" at bounding box center [615, 158] width 57 height 16
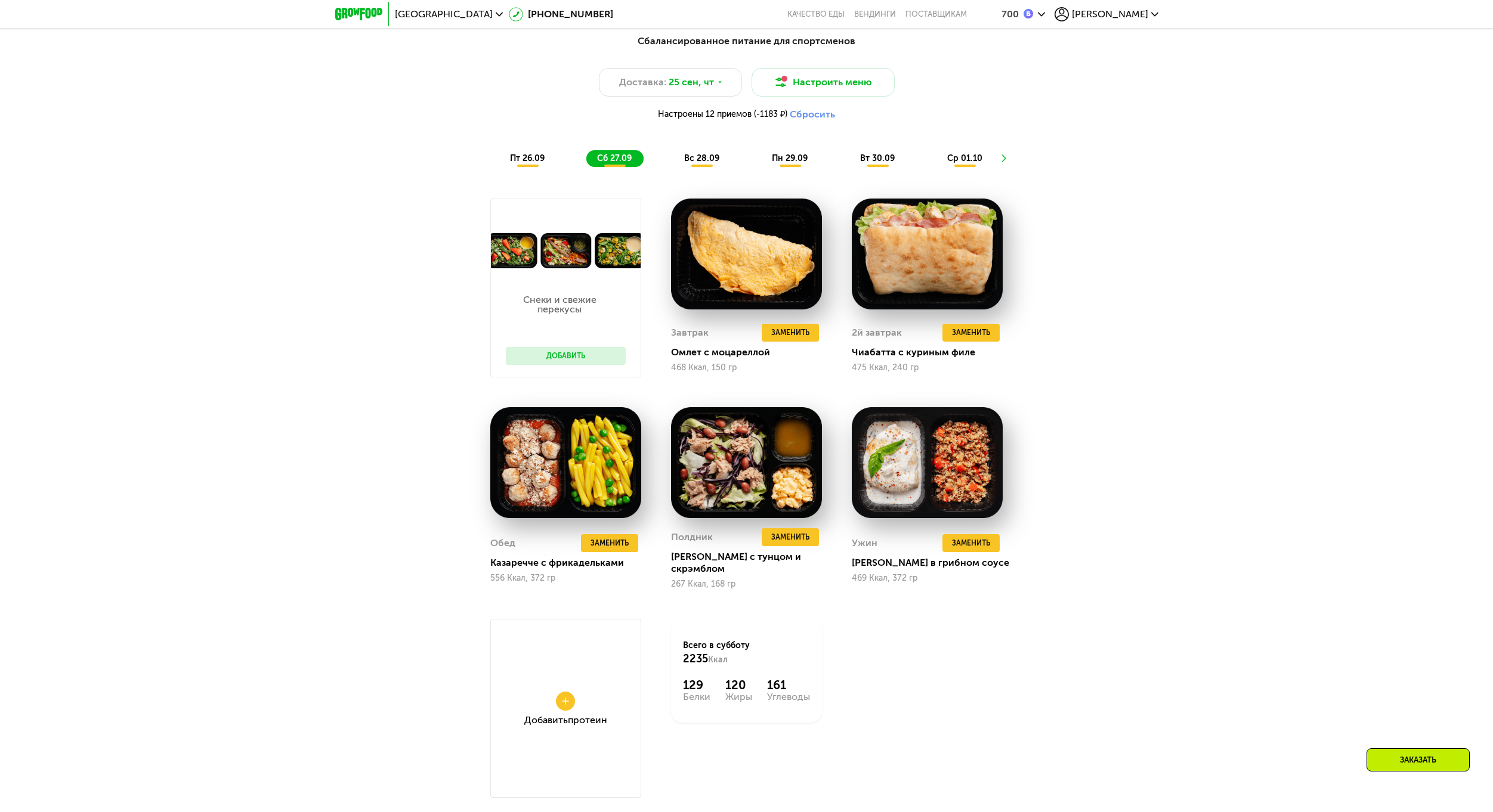
click at [503, 165] on div "пт 26.09" at bounding box center [528, 158] width 57 height 16
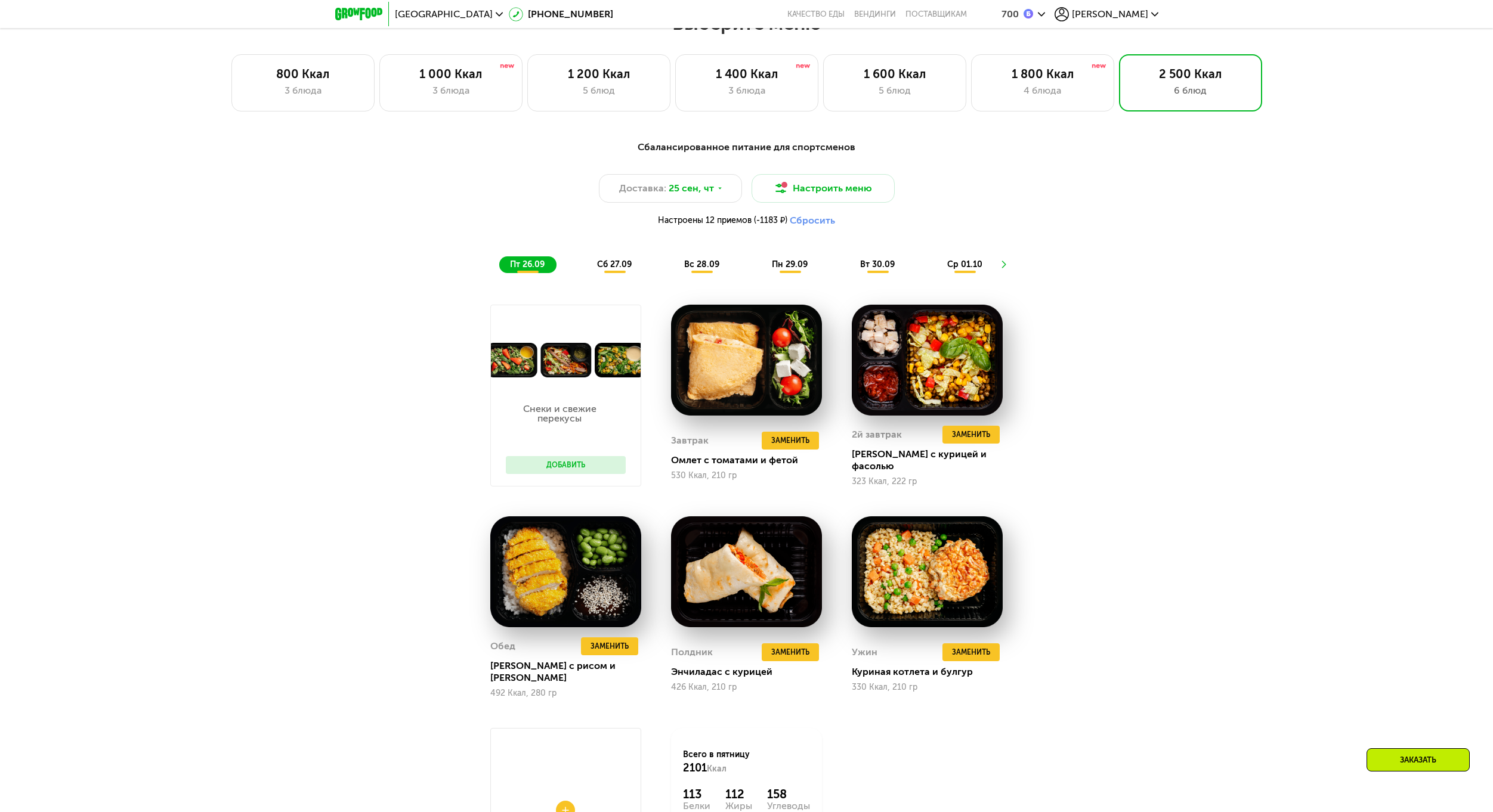
scroll to position [1227, 0]
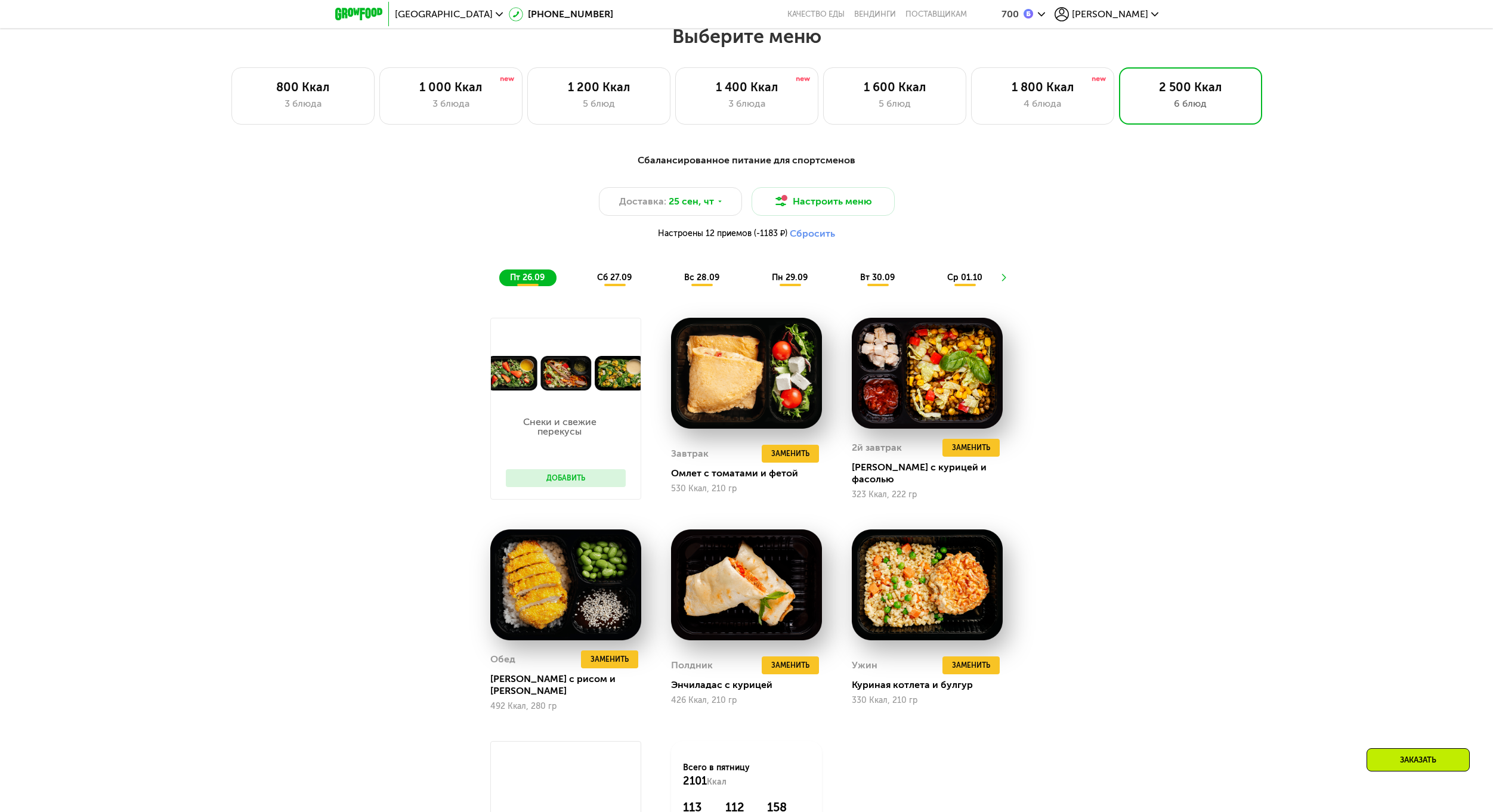
click at [618, 282] on span "сб 27.09" at bounding box center [614, 277] width 35 height 10
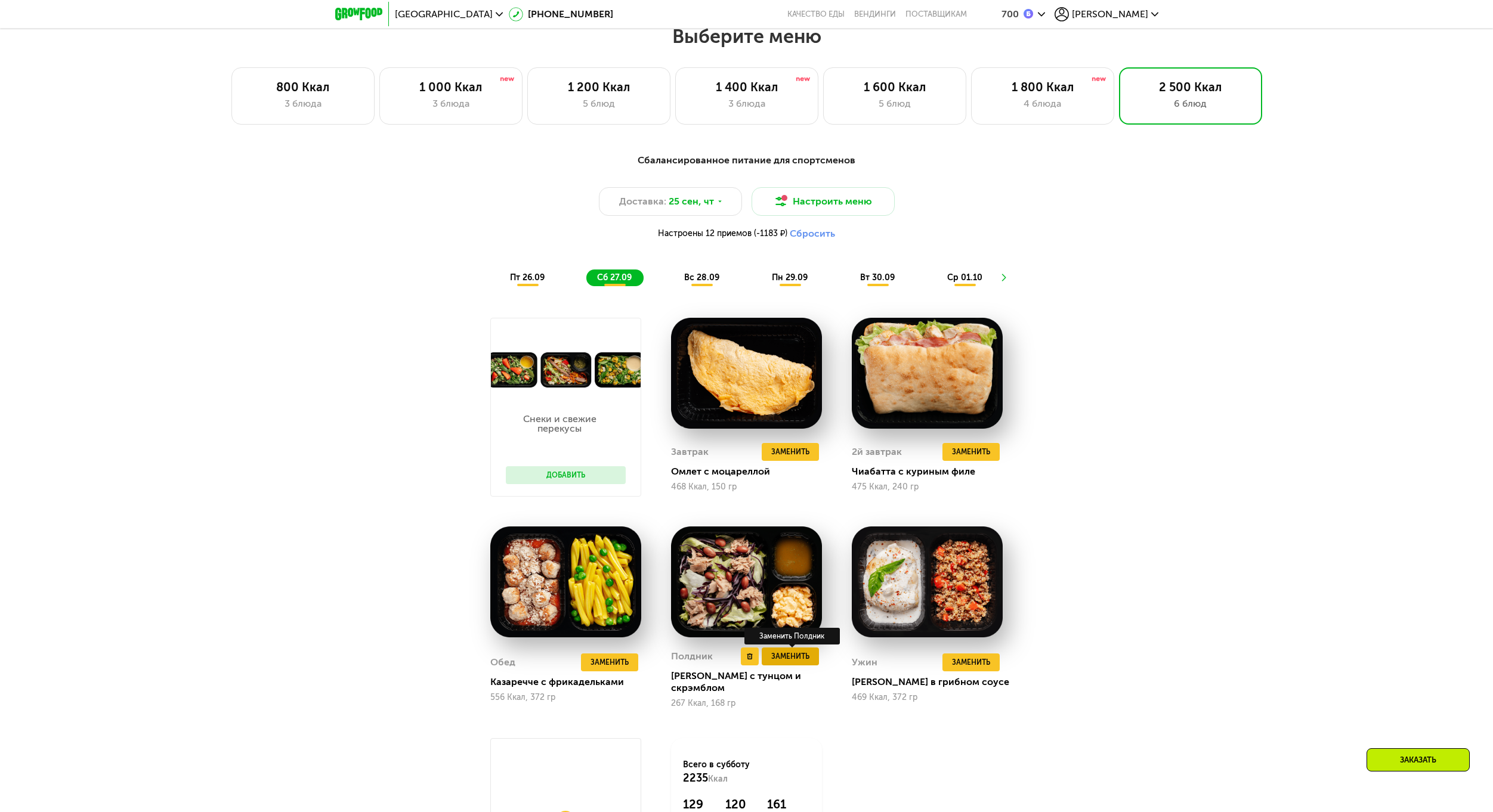
click at [785, 662] on span "Заменить" at bounding box center [790, 656] width 38 height 12
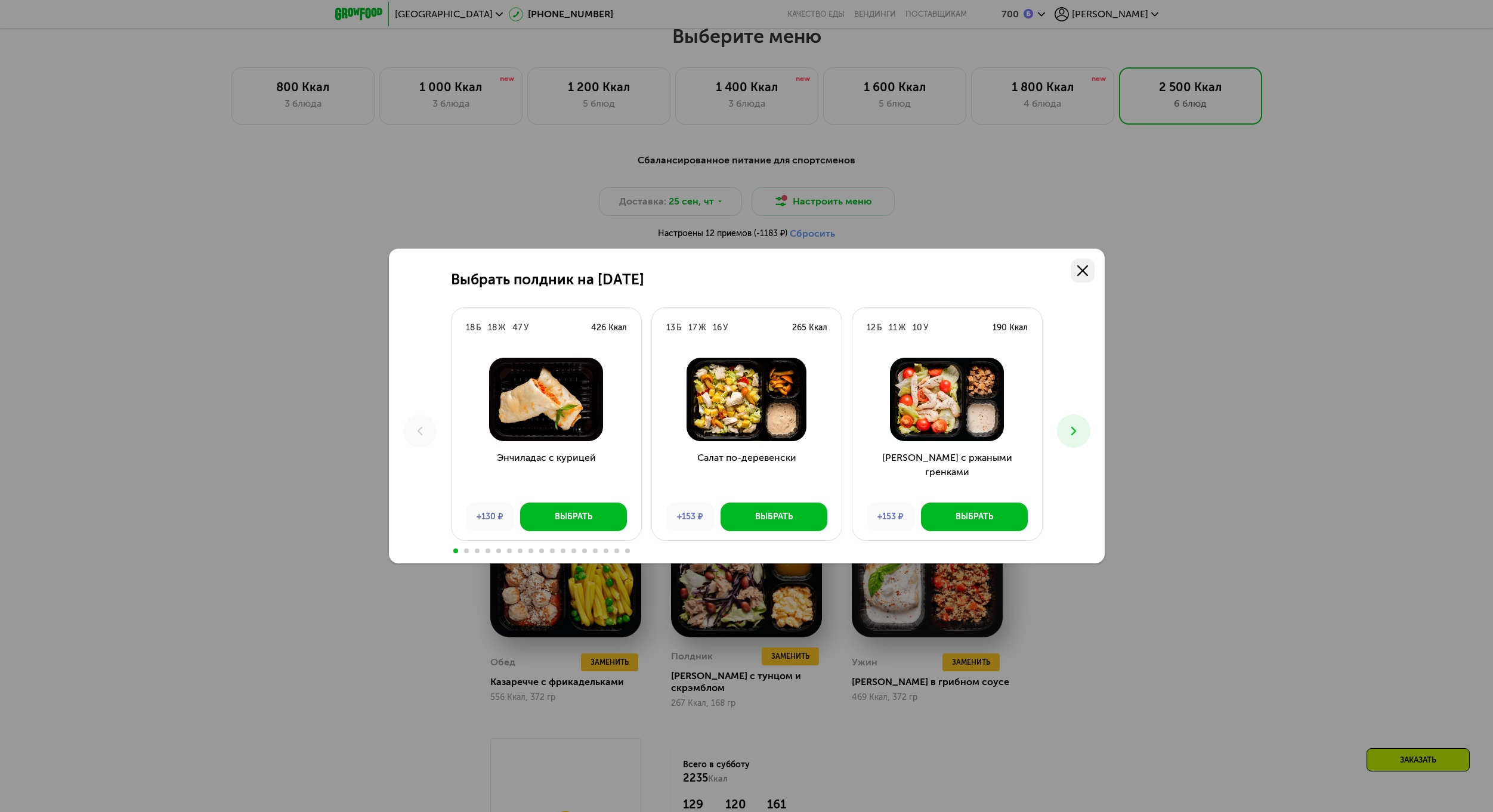
click at [1072, 280] on div "Выбрать полдник на [DATE] Б 18 Ж 47 У 426 Ккал Энчиладас с курицей +130 ₽ Выбра…" at bounding box center [747, 405] width 716 height 314
click at [1082, 277] on link at bounding box center [1082, 270] width 24 height 24
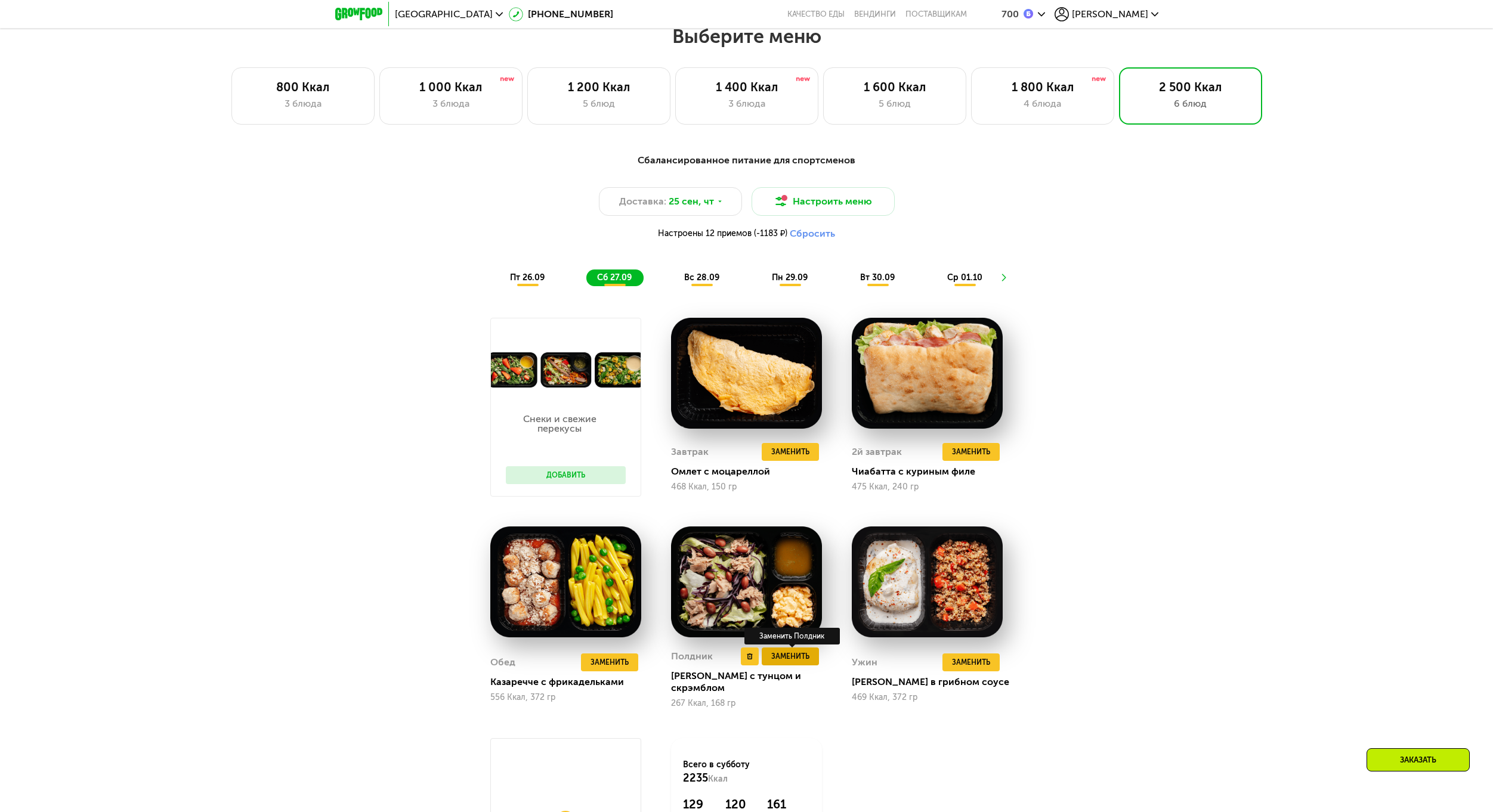
click at [787, 655] on span "Заменить" at bounding box center [790, 656] width 38 height 12
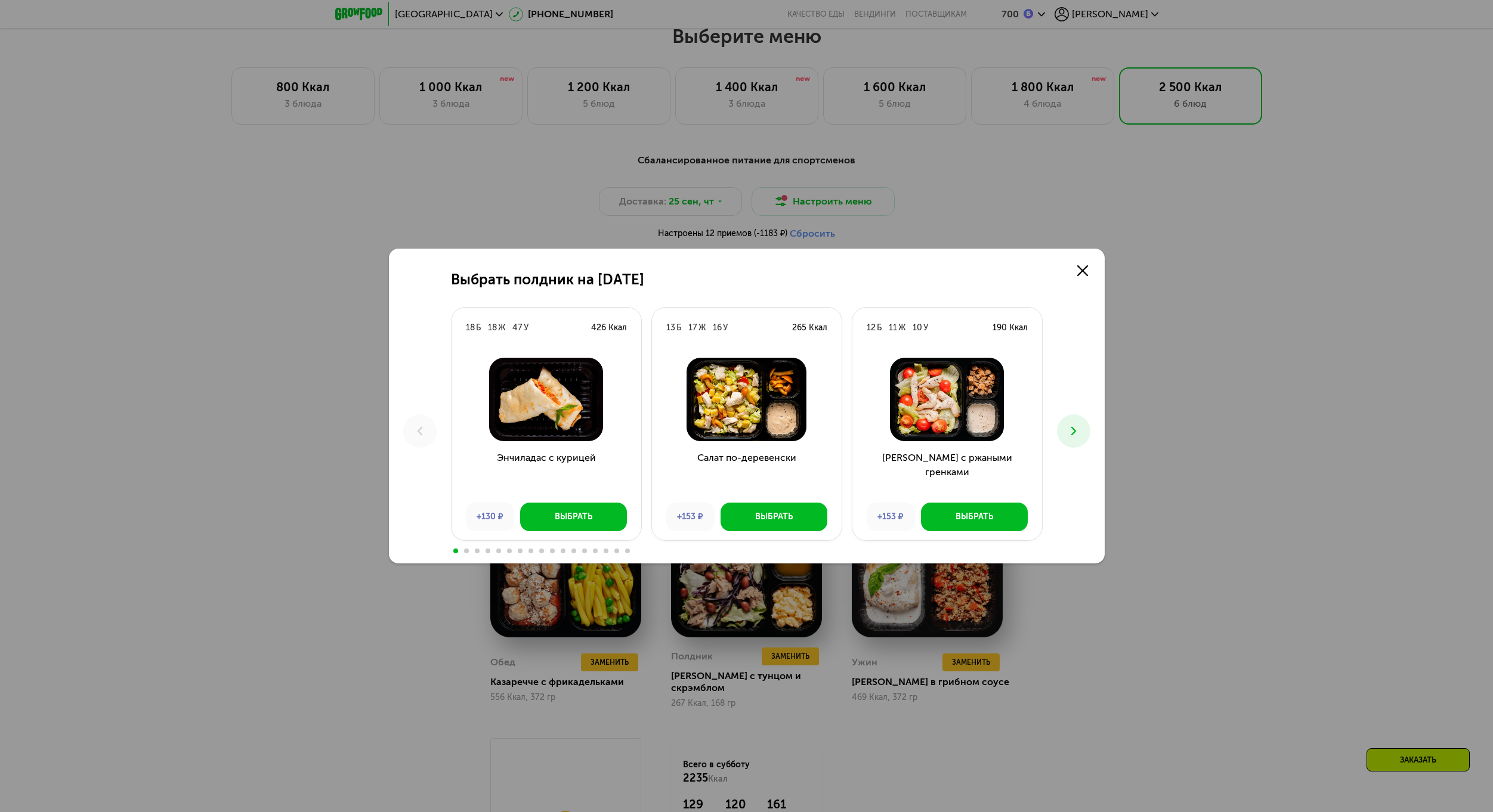
click at [1087, 429] on button at bounding box center [1073, 431] width 34 height 34
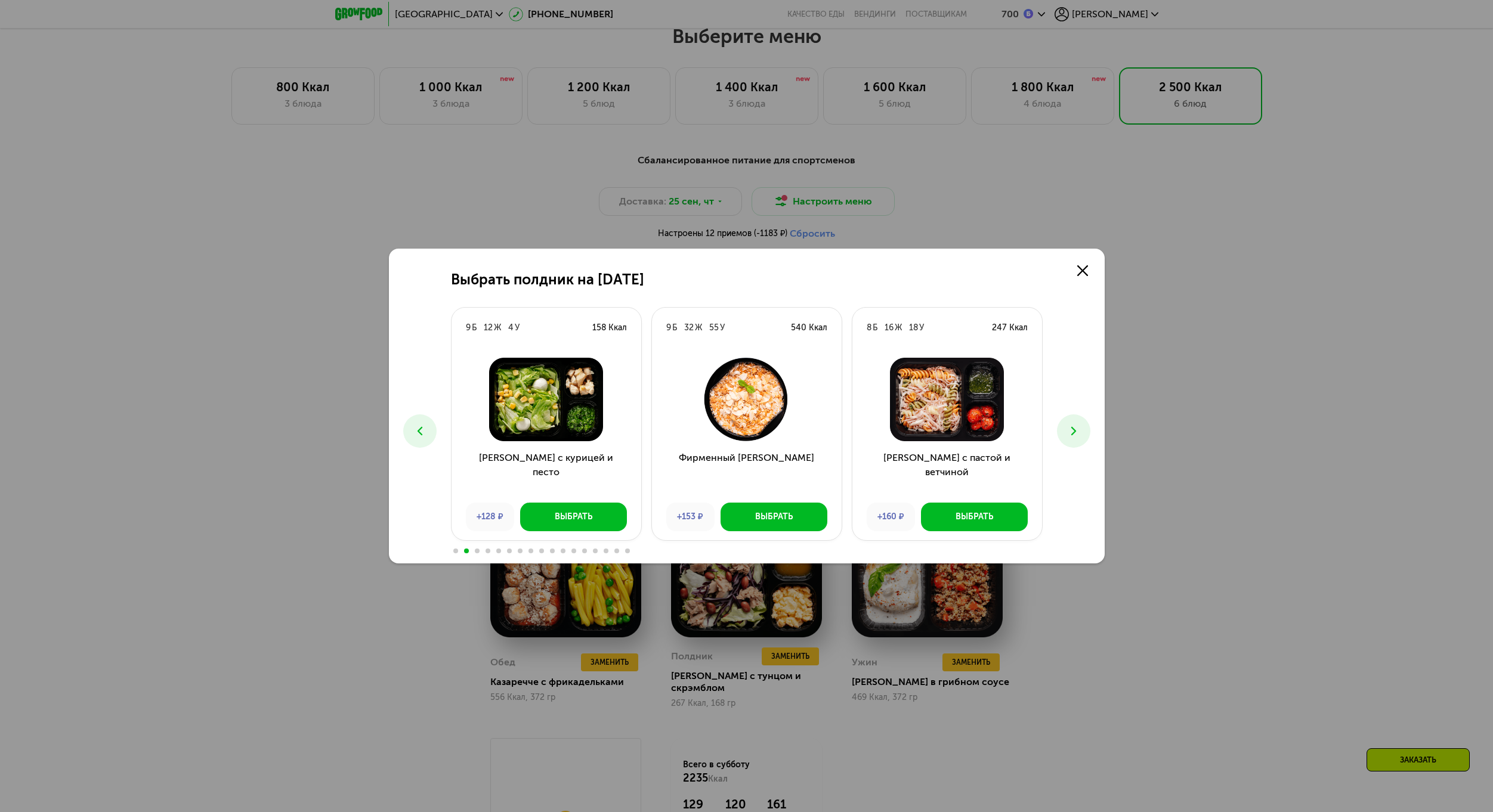
click at [1087, 435] on button at bounding box center [1073, 431] width 34 height 34
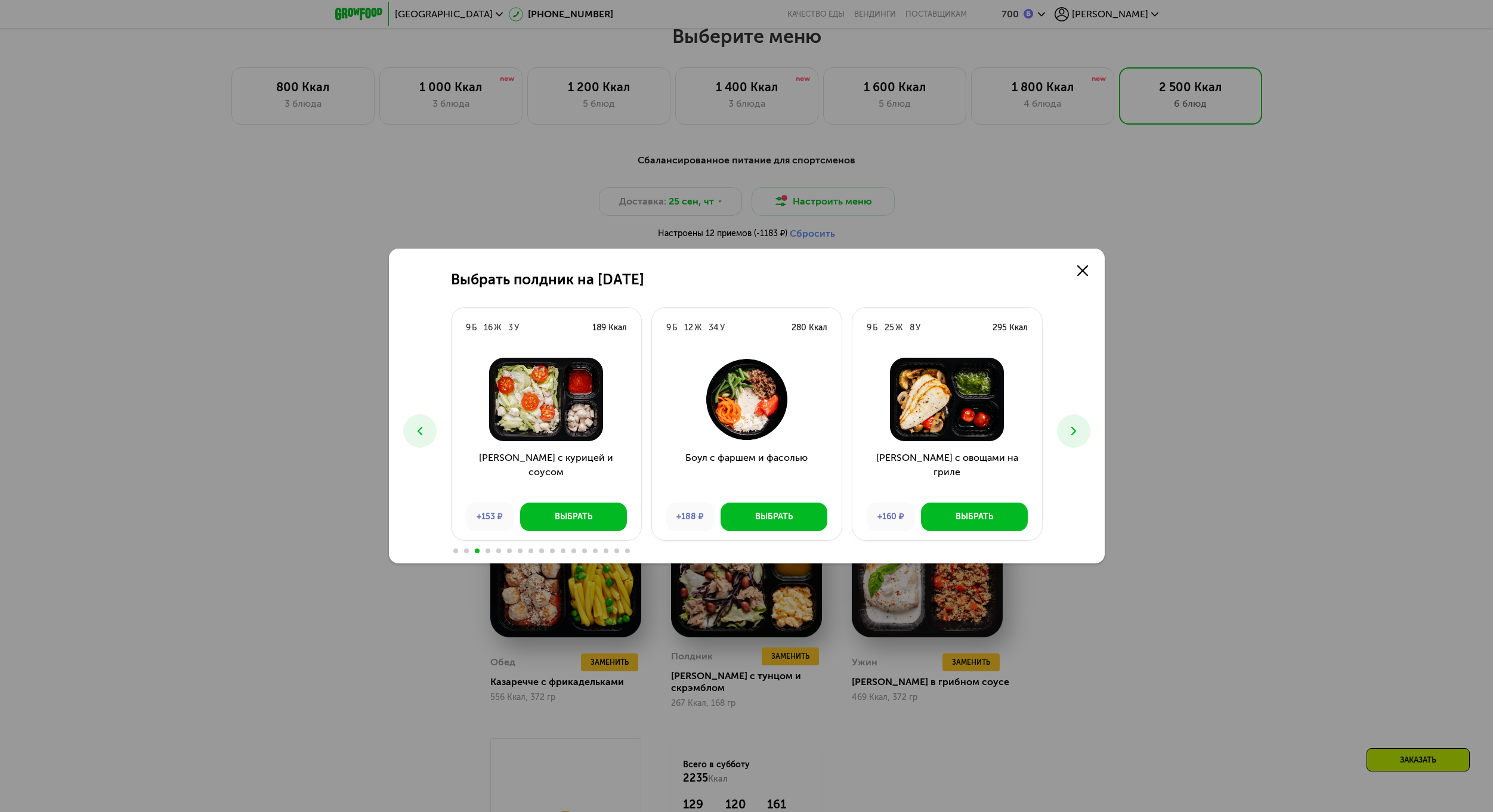
click at [1087, 435] on button at bounding box center [1073, 431] width 34 height 34
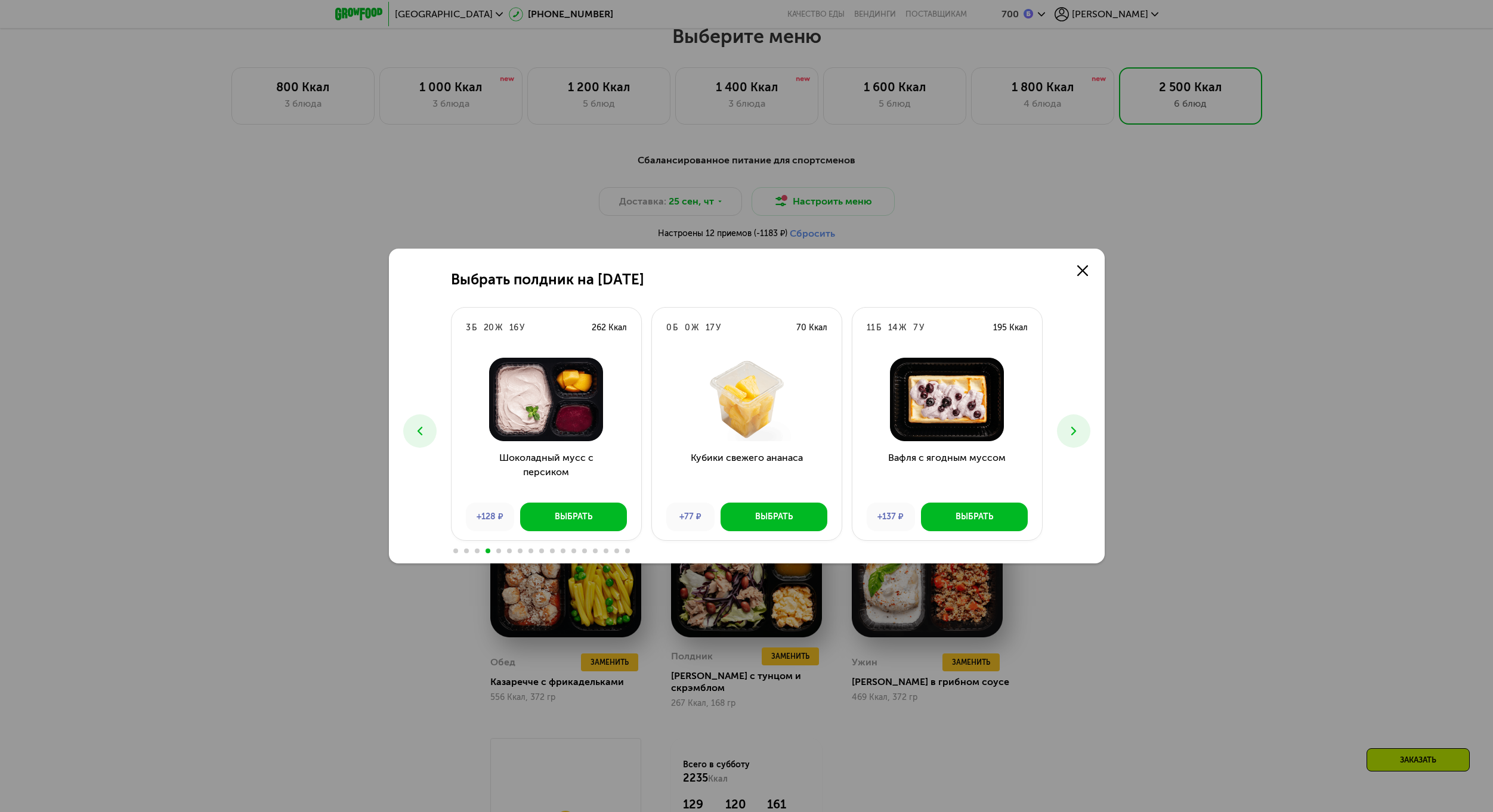
click at [1069, 434] on icon at bounding box center [1073, 430] width 14 height 14
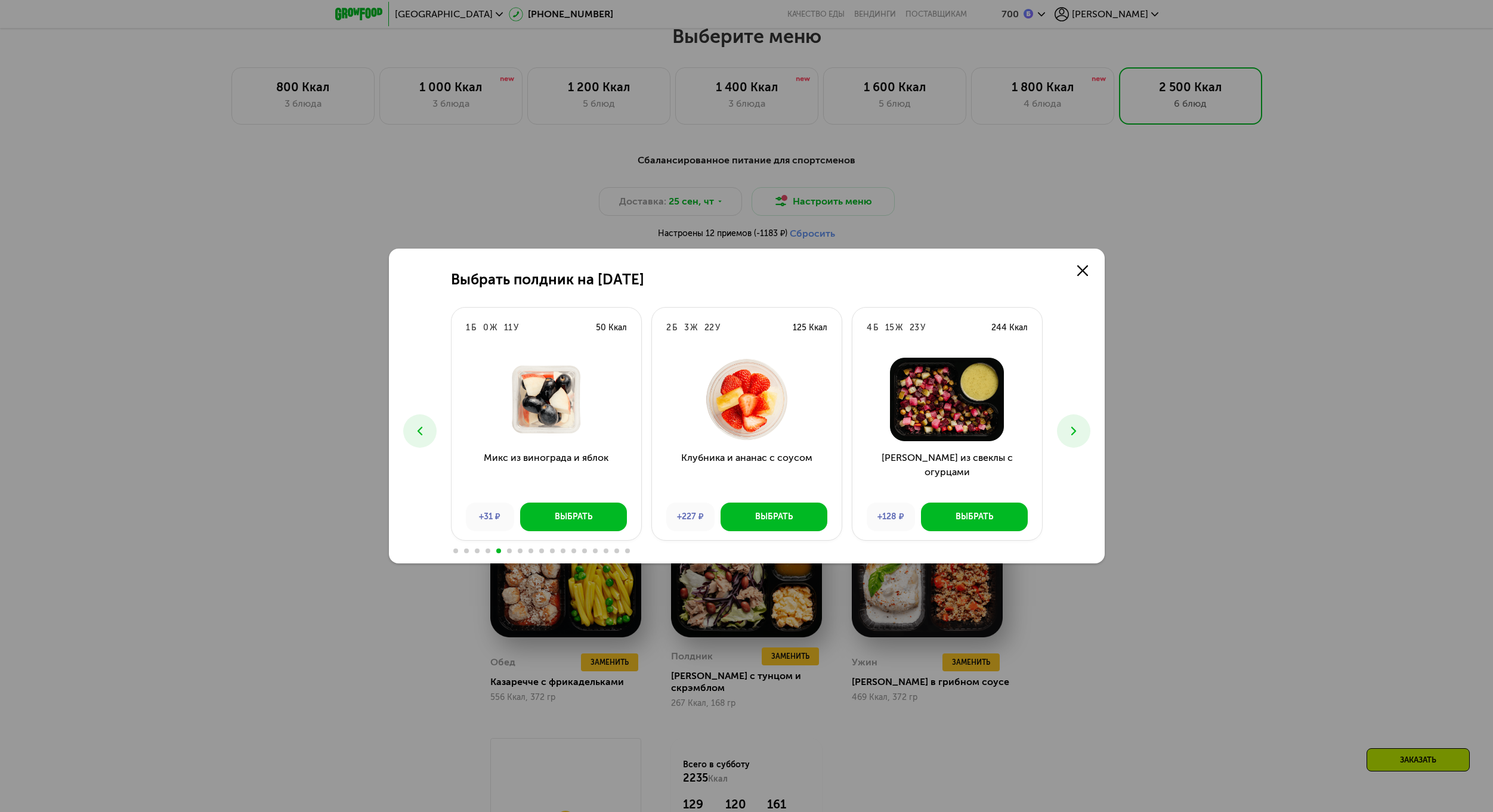
click at [1069, 434] on icon at bounding box center [1073, 430] width 14 height 14
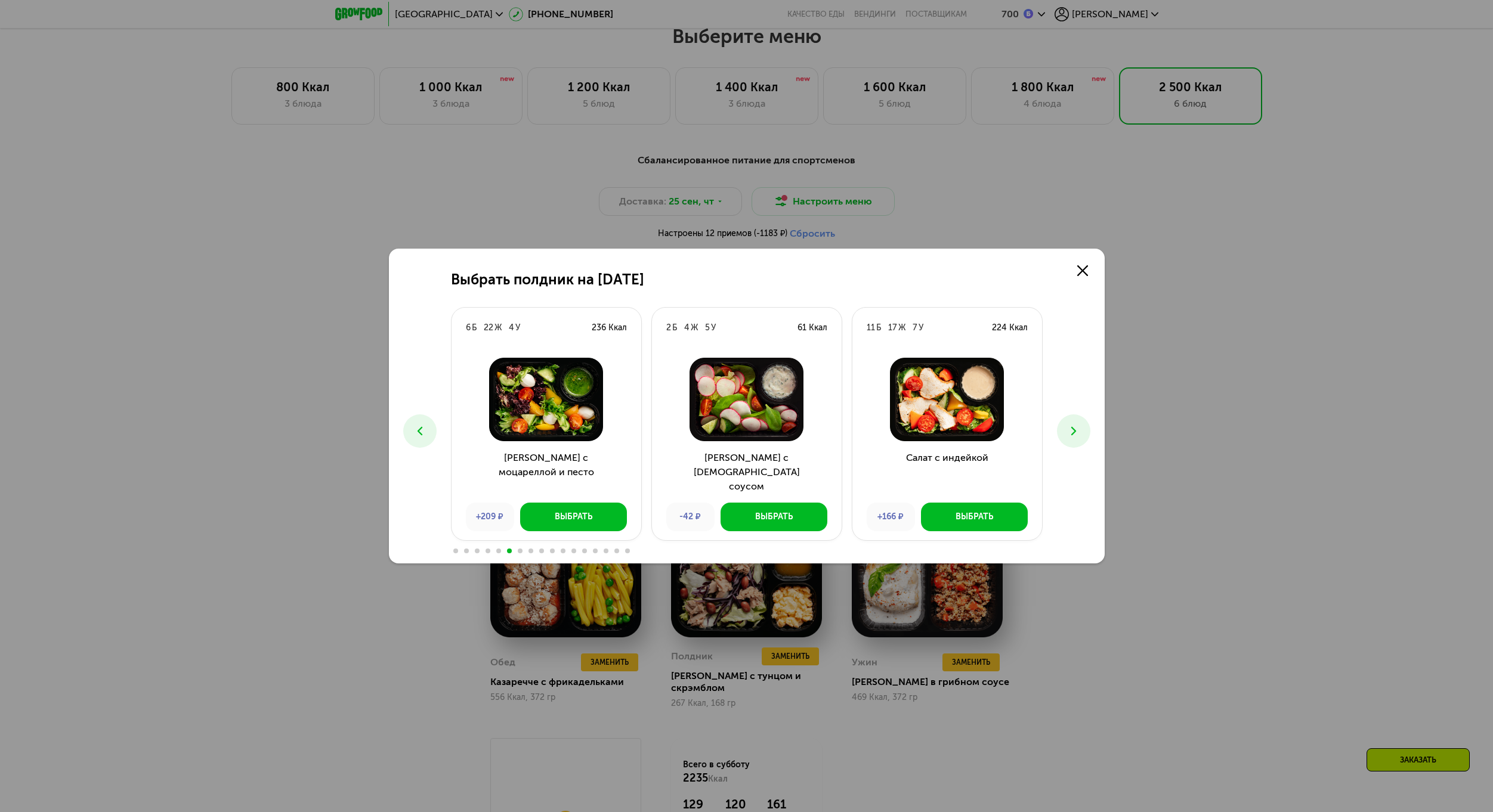
click at [1069, 434] on icon at bounding box center [1073, 430] width 14 height 14
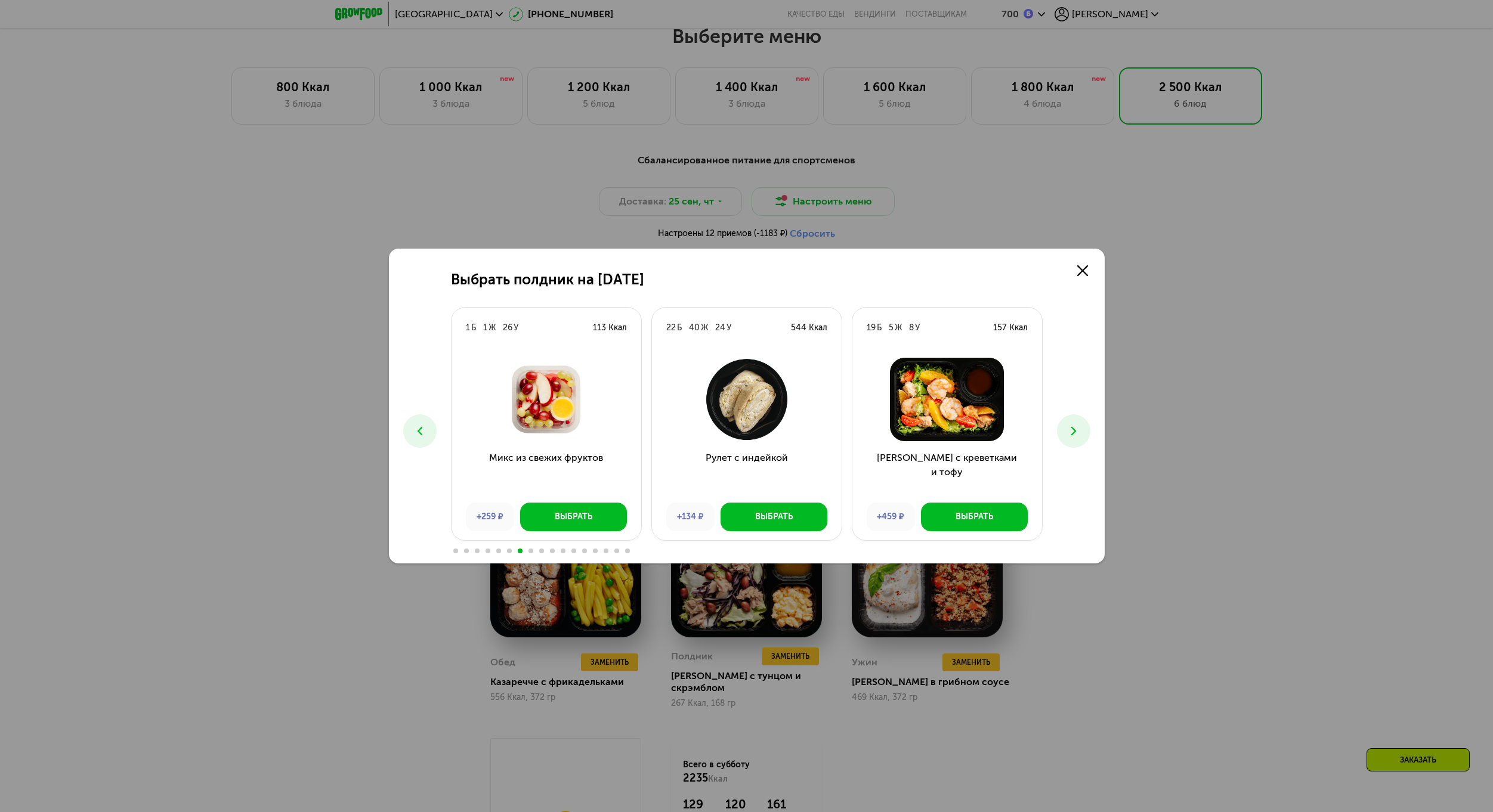
click at [1069, 434] on icon at bounding box center [1073, 430] width 14 height 14
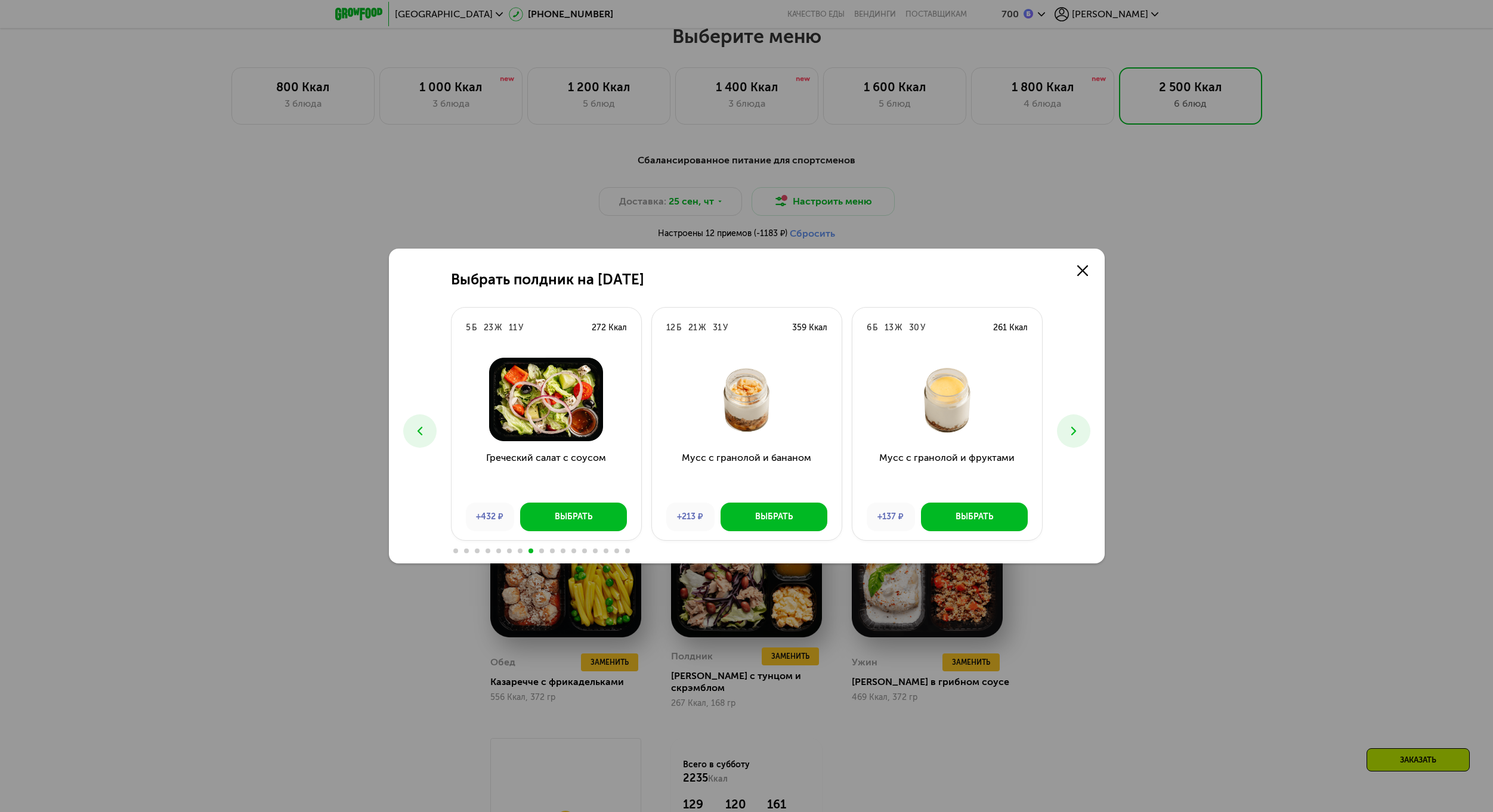
click at [1069, 434] on icon at bounding box center [1073, 430] width 14 height 14
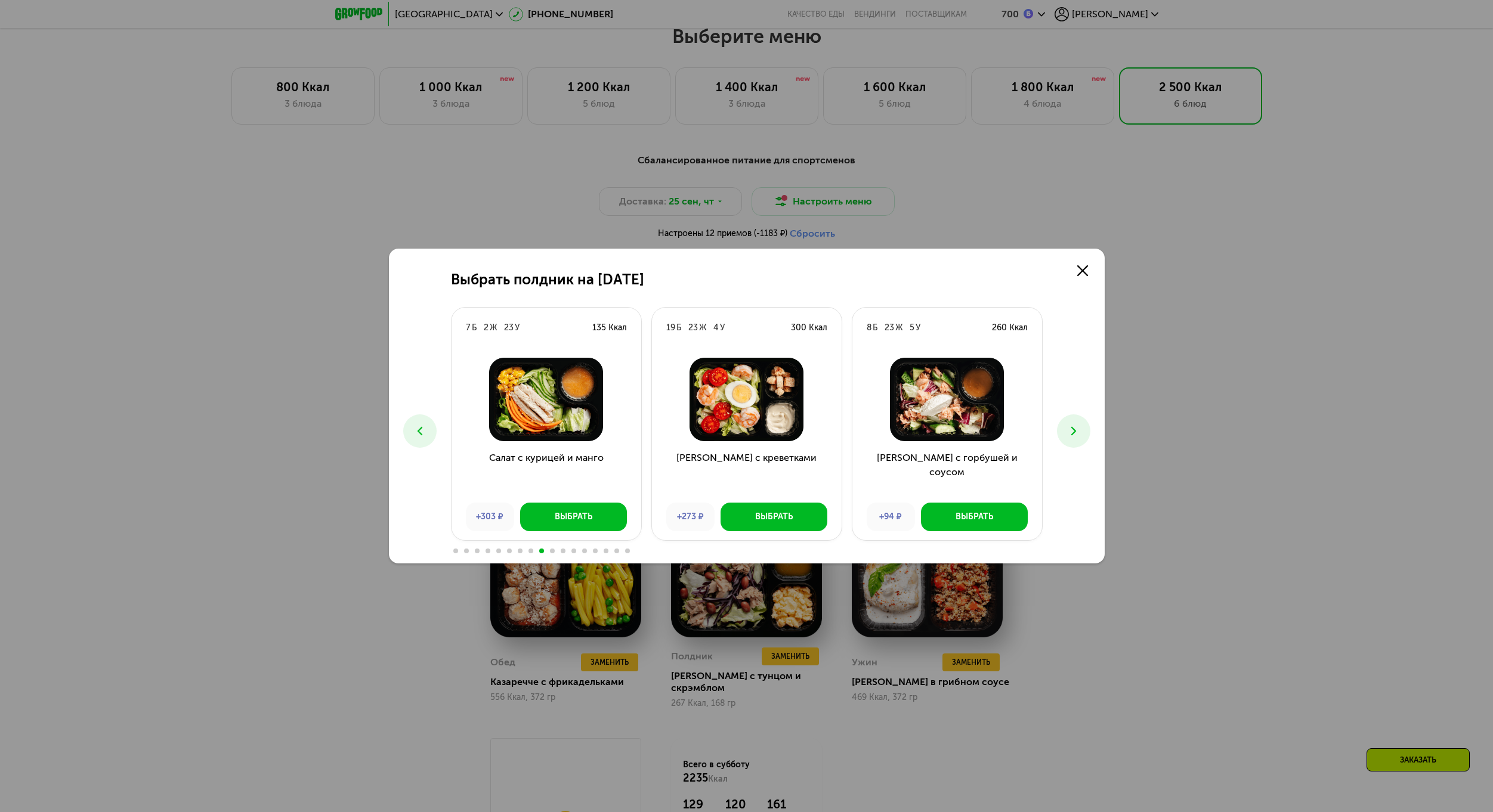
click at [1069, 434] on icon at bounding box center [1073, 430] width 14 height 14
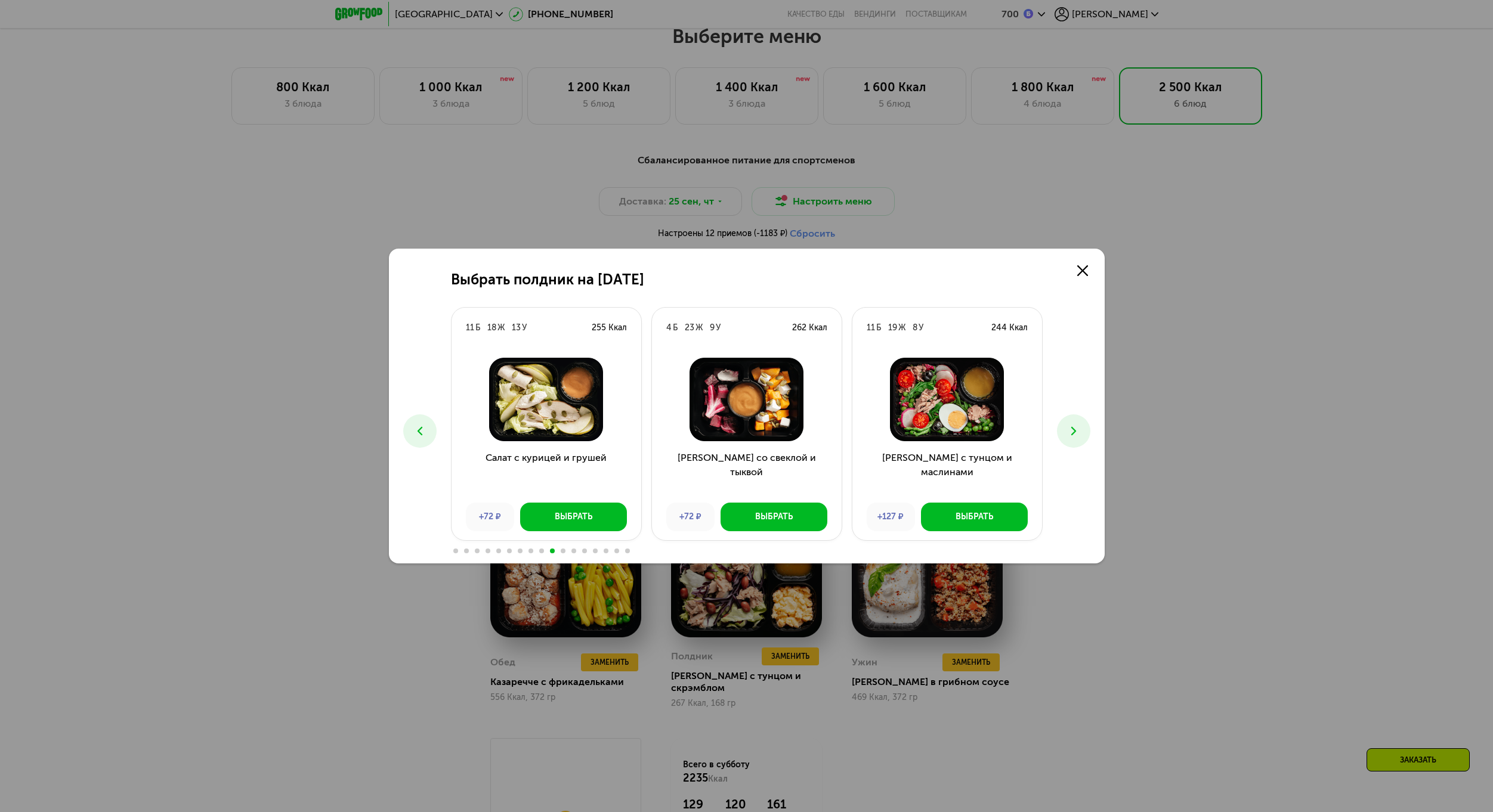
click at [1069, 434] on icon at bounding box center [1073, 430] width 14 height 14
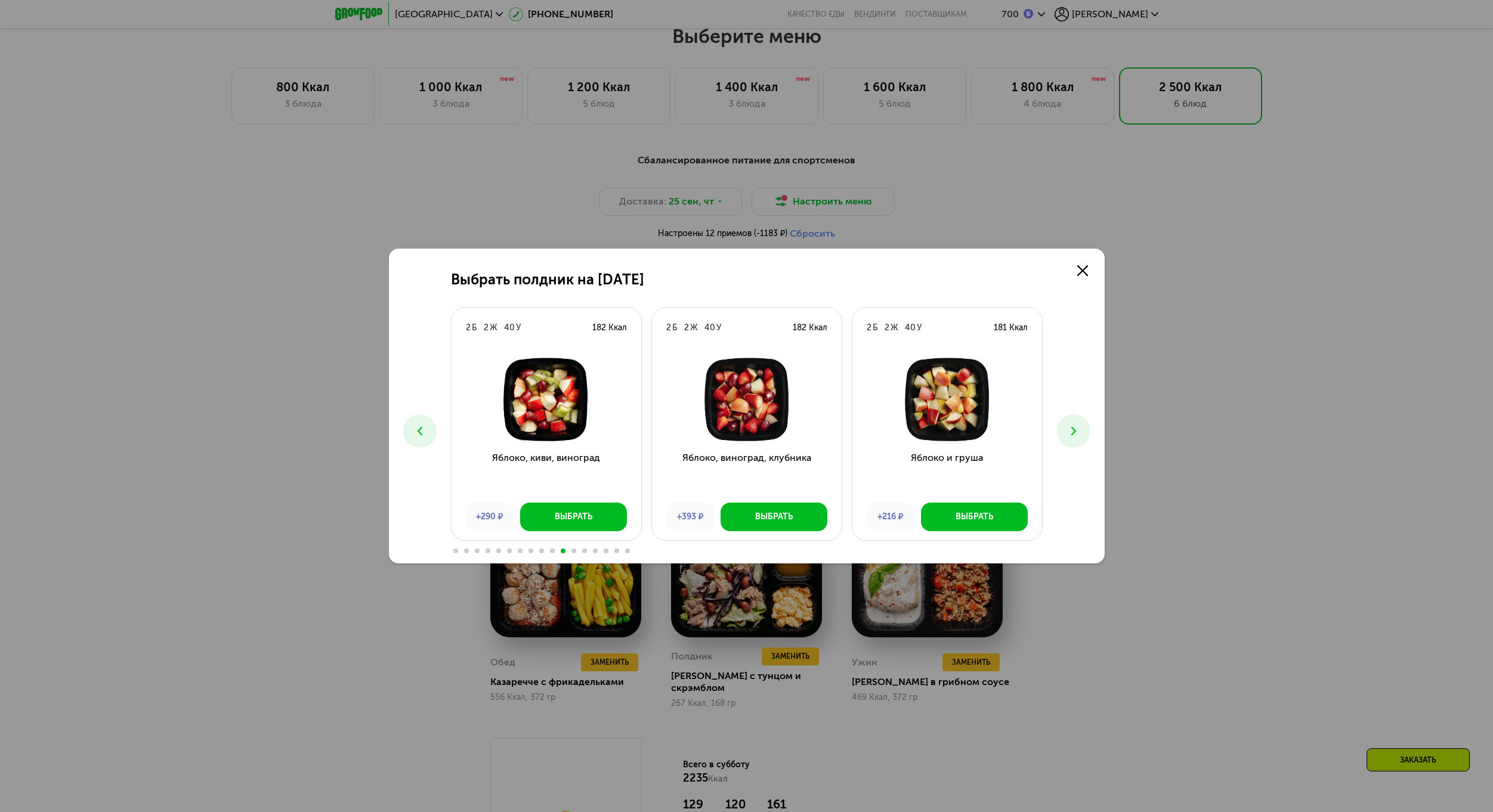
click at [1069, 434] on icon at bounding box center [1073, 430] width 14 height 14
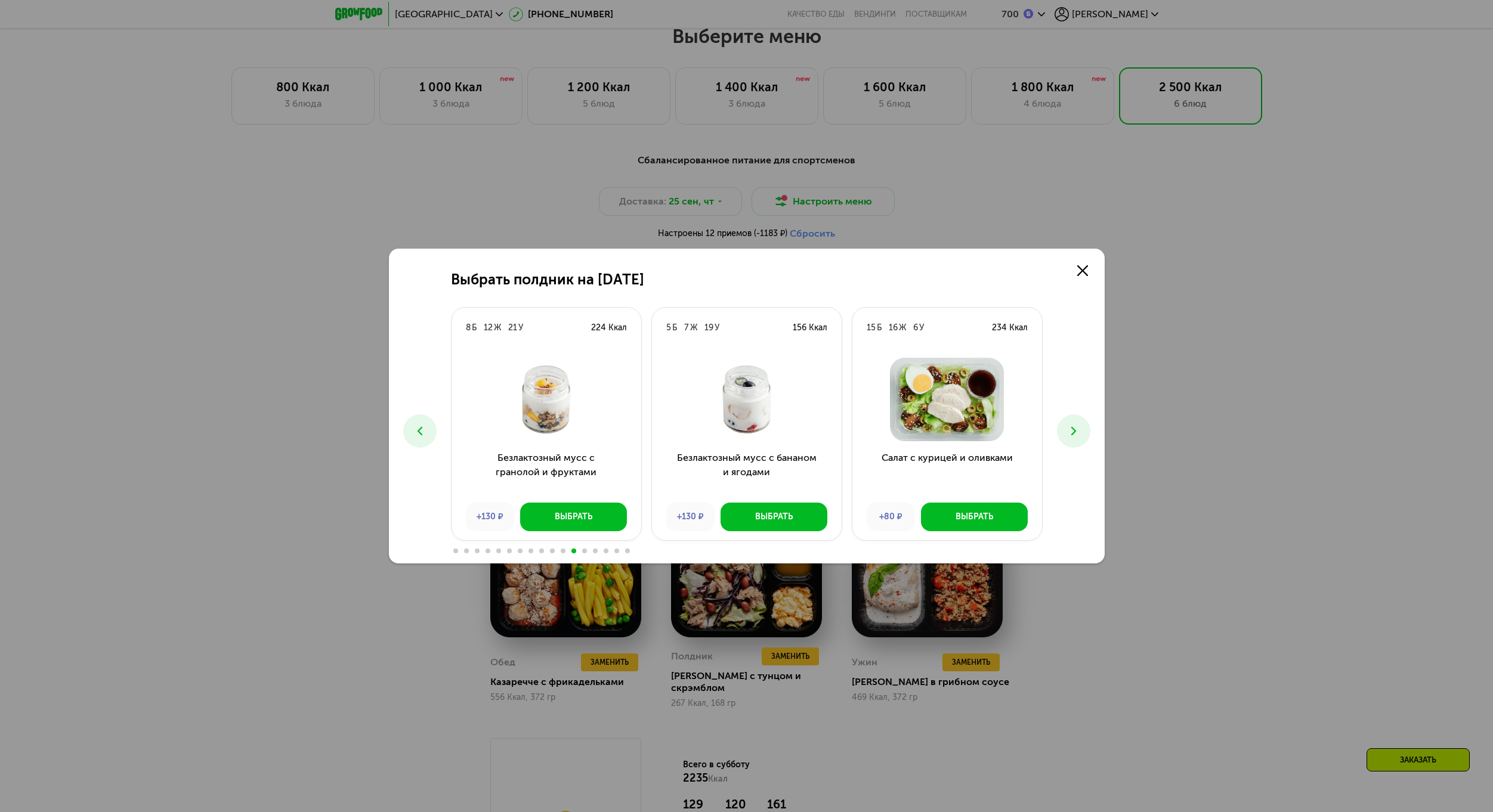
click at [1069, 434] on icon at bounding box center [1073, 430] width 14 height 14
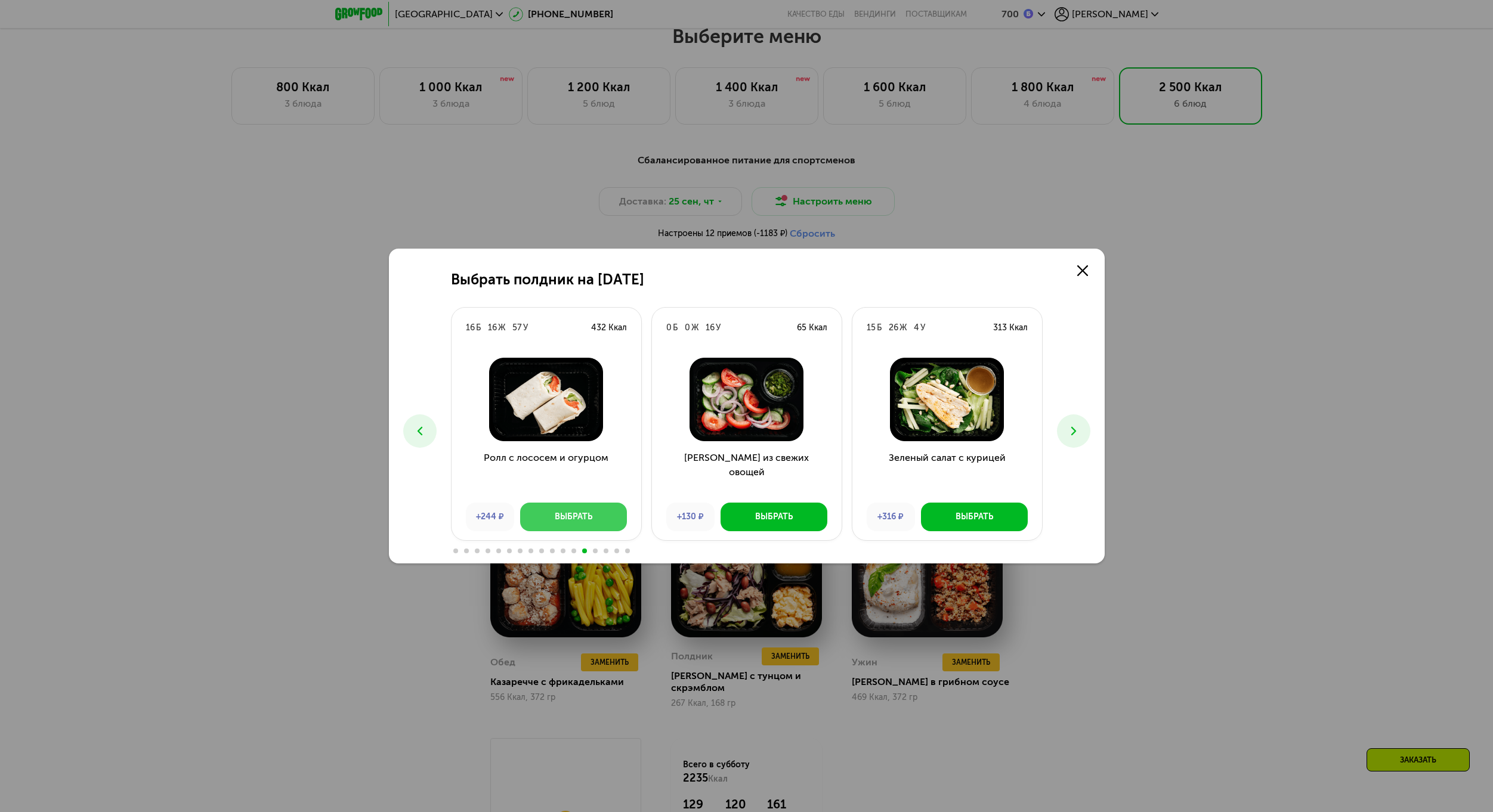
click at [587, 507] on button "Выбрать" at bounding box center [573, 517] width 107 height 29
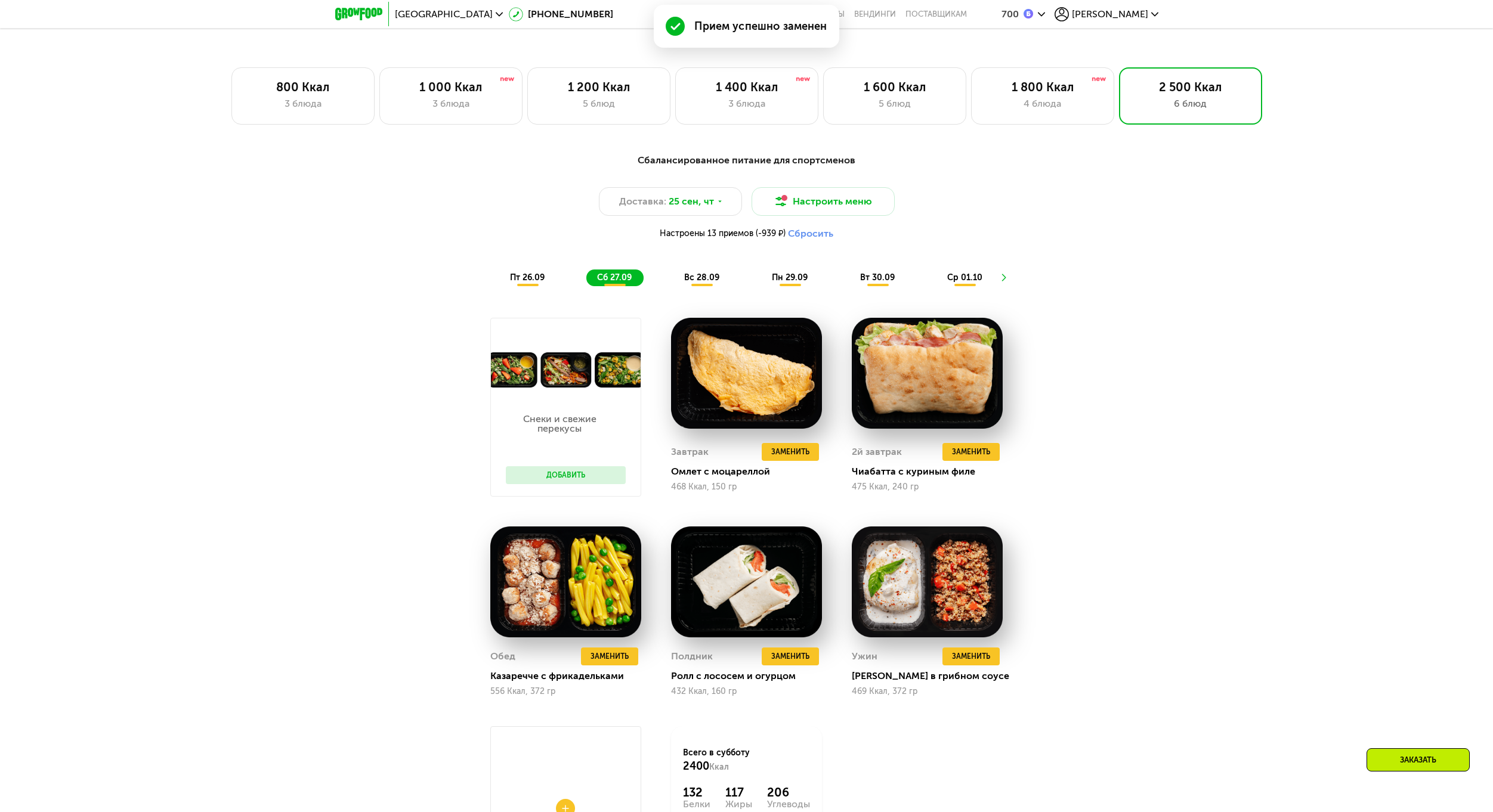
click at [697, 283] on span "вс 28.09" at bounding box center [702, 277] width 35 height 10
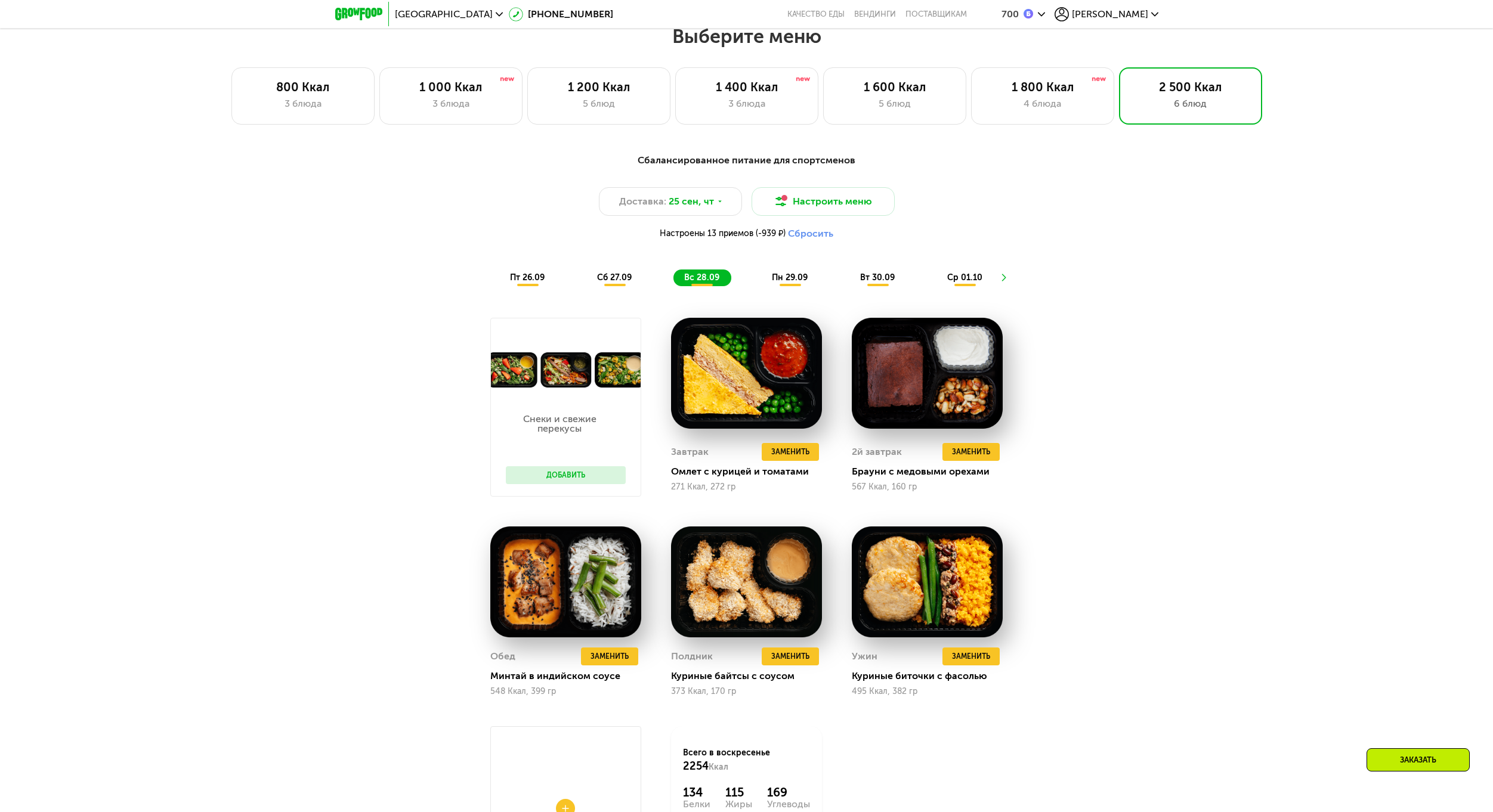
click at [787, 283] on span "пн 29.09" at bounding box center [789, 277] width 36 height 10
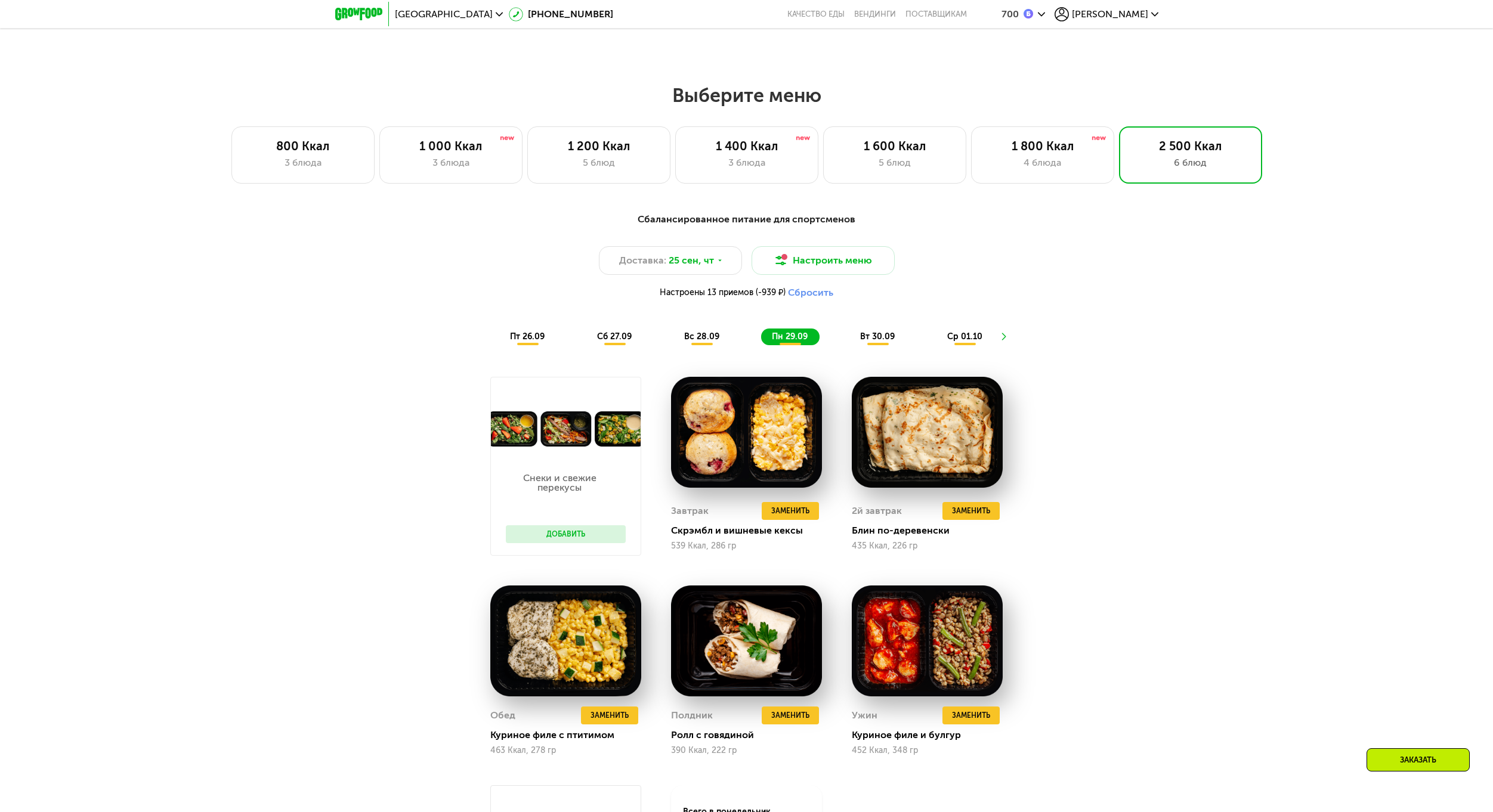
scroll to position [1167, 0]
click at [789, 274] on button "Настроить меню" at bounding box center [823, 261] width 143 height 29
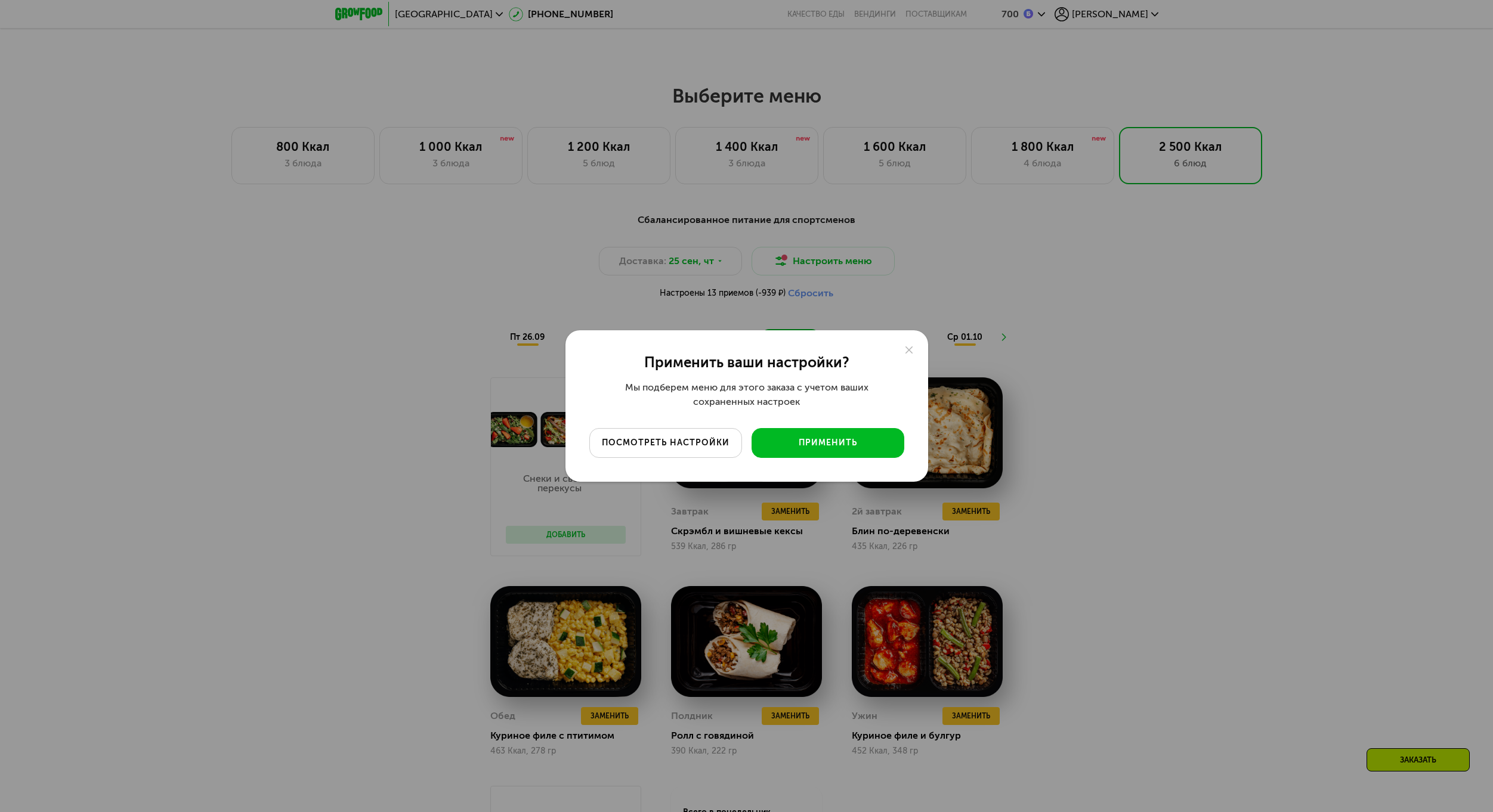
click at [692, 440] on div "посмотреть настройки" at bounding box center [665, 443] width 135 height 12
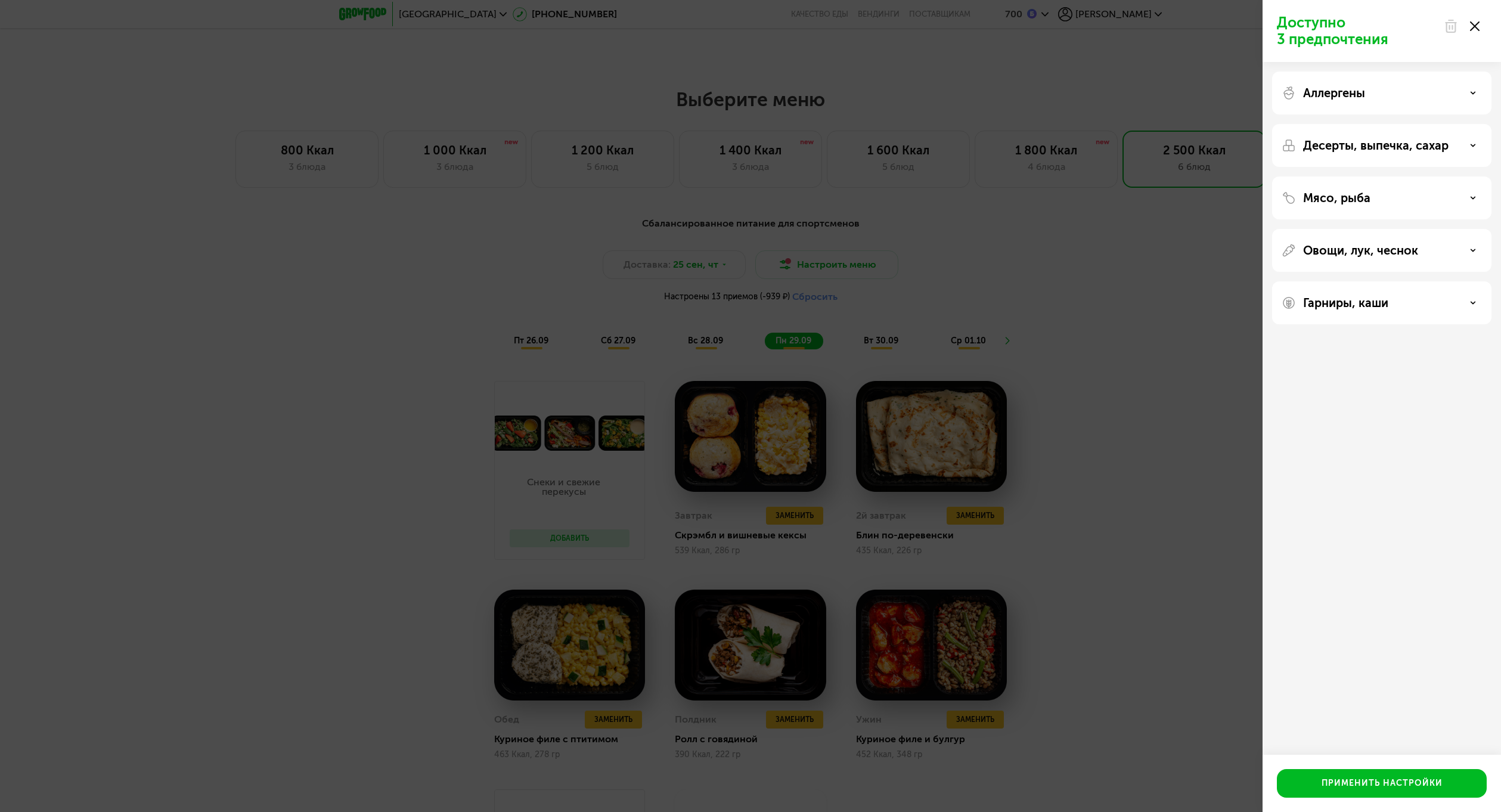
click at [1368, 150] on p "Десерты, выпечка, сахар" at bounding box center [1376, 145] width 145 height 14
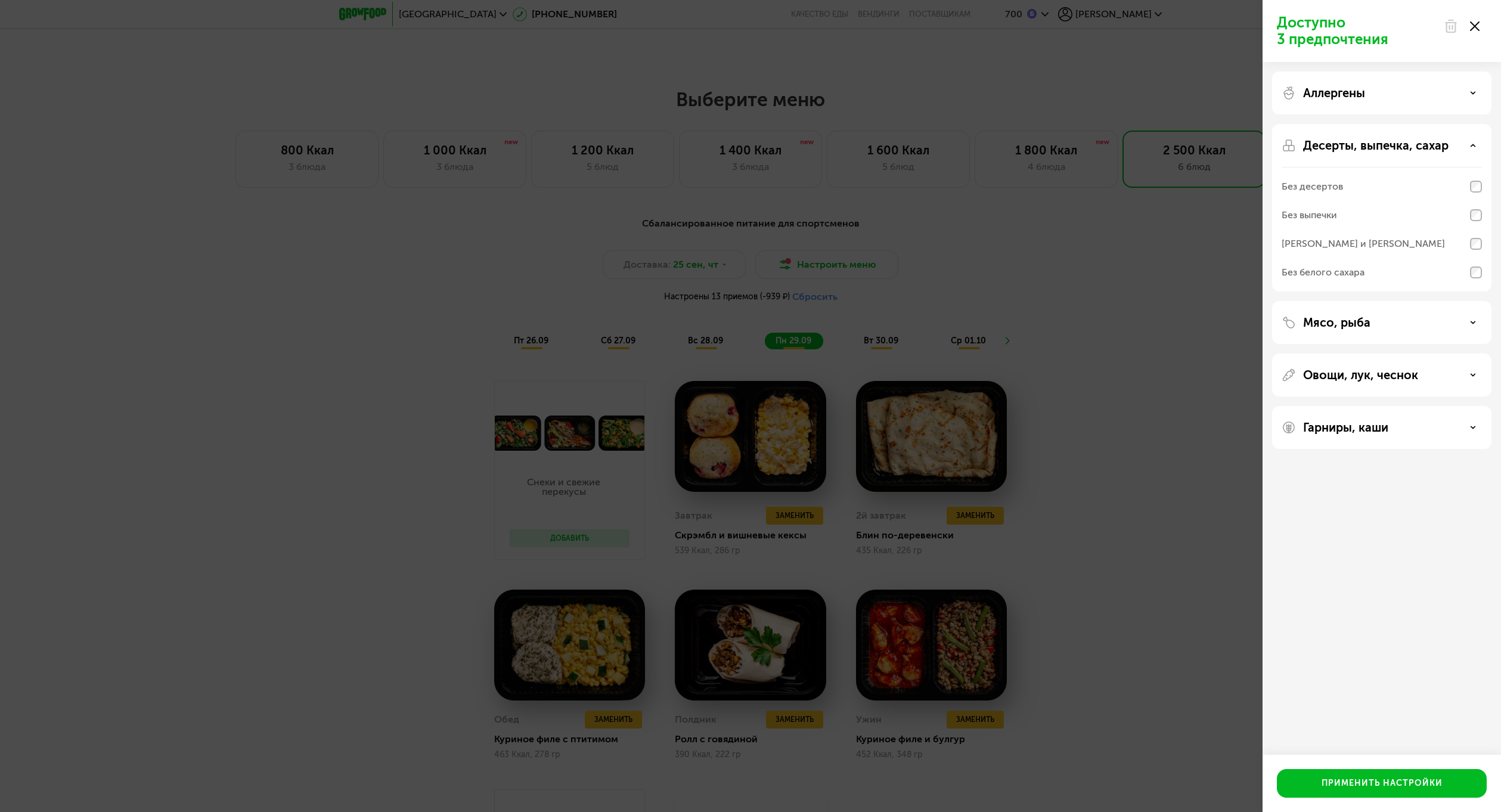
click at [1358, 270] on div "Без белого сахара" at bounding box center [1323, 272] width 83 height 14
click at [1398, 778] on div "Применить настройки" at bounding box center [1382, 783] width 121 height 12
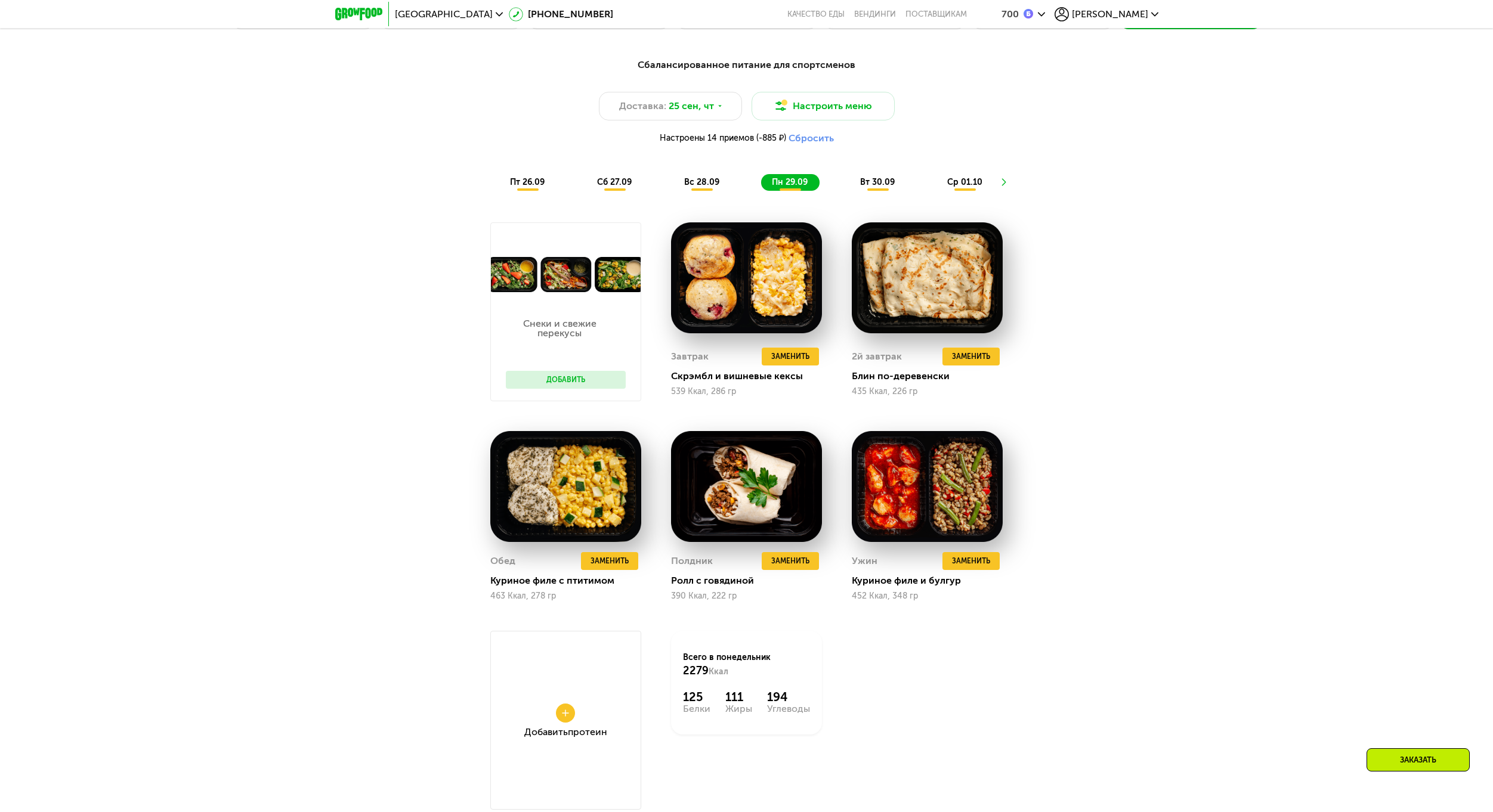
scroll to position [1346, 0]
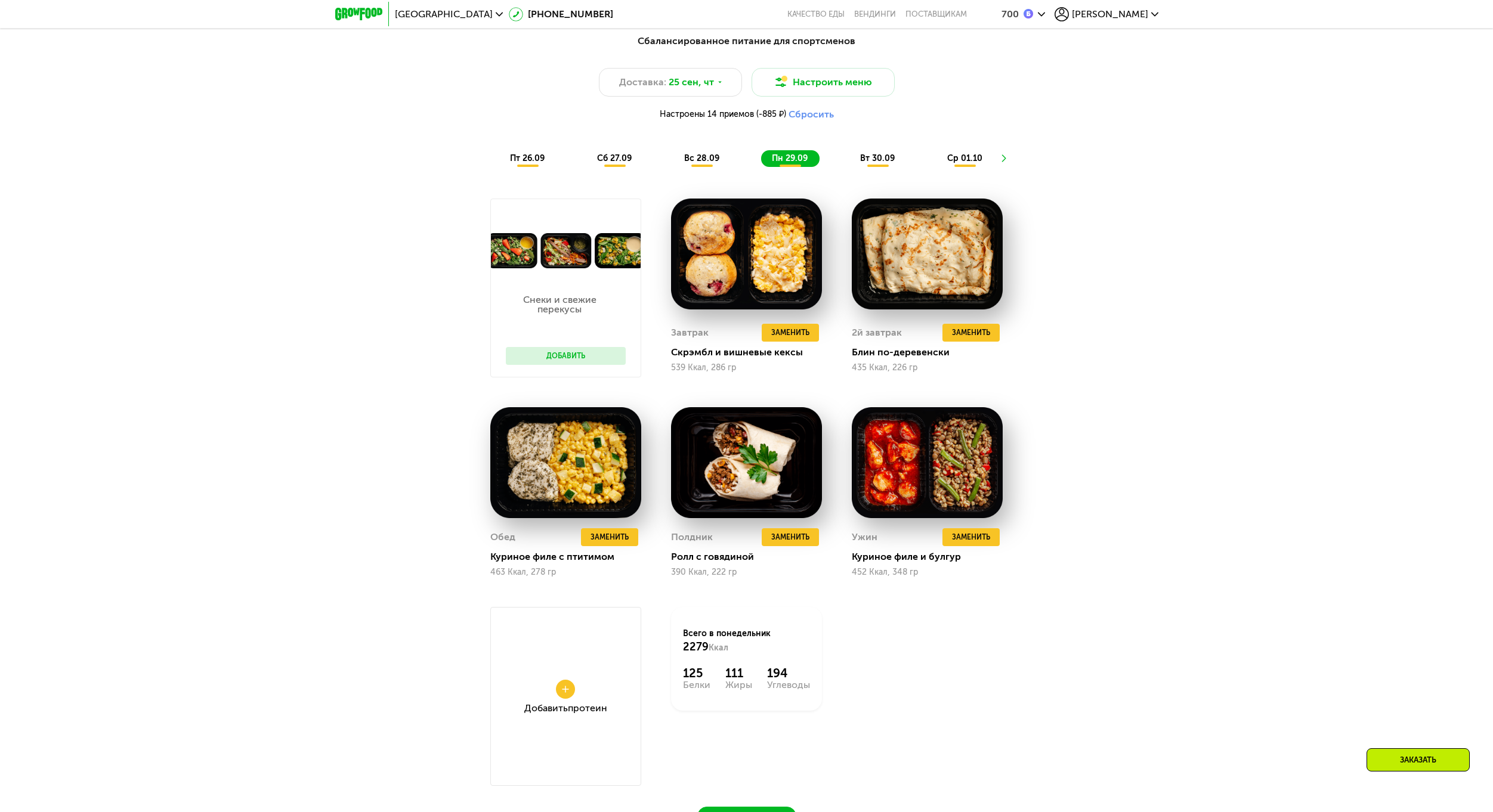
click at [522, 172] on div "Сбалансированное питание для спортсменов Доставка: [DATE] Настроить меню Настро…" at bounding box center [746, 100] width 720 height 147
click at [530, 161] on span "пт 26.09" at bounding box center [527, 158] width 35 height 10
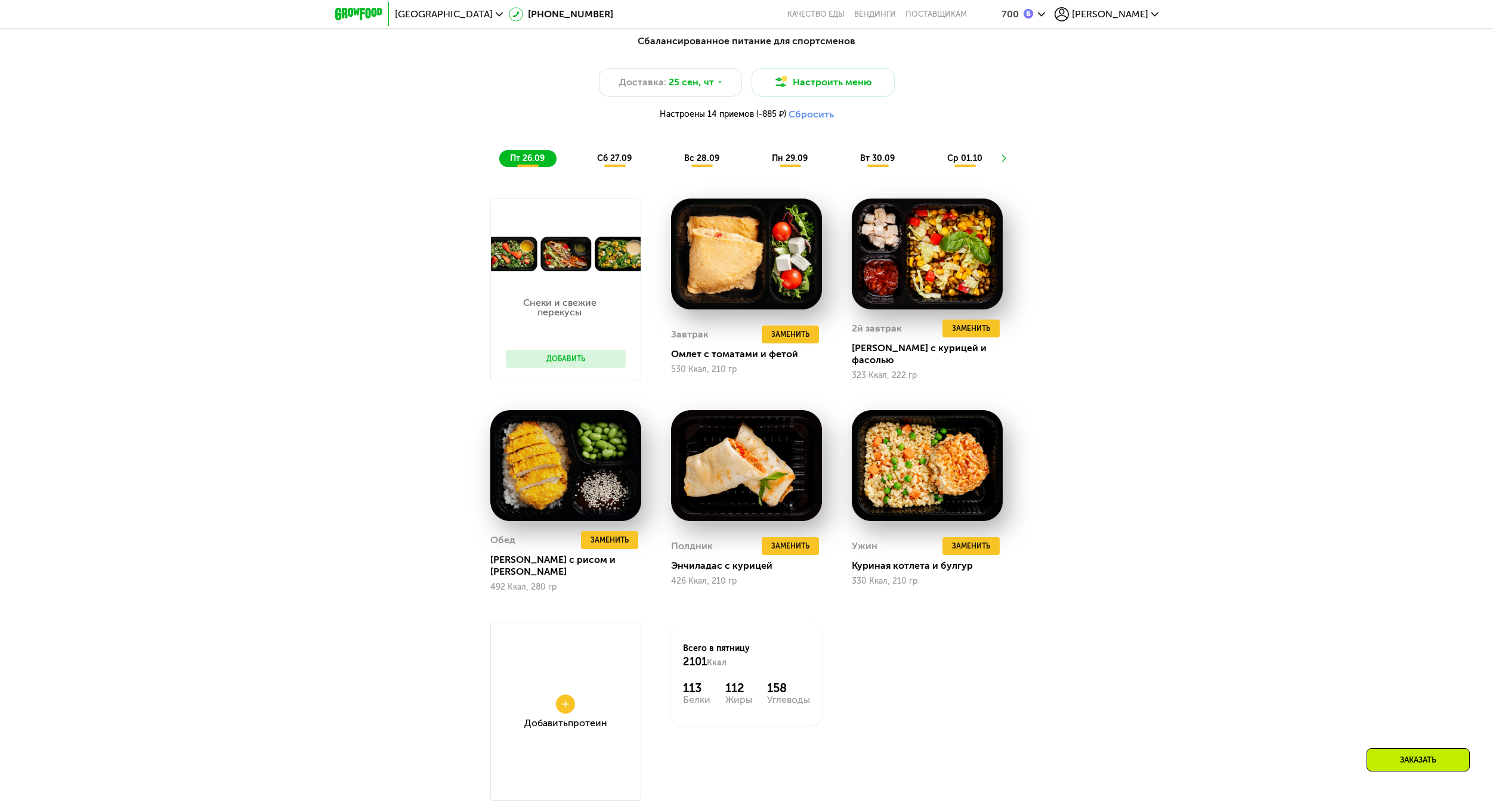
click at [590, 172] on div "Сбалансированное питание для спортсменов Доставка: [DATE] Настроить меню Настро…" at bounding box center [746, 100] width 720 height 147
click at [611, 163] on span "сб 27.09" at bounding box center [614, 158] width 35 height 10
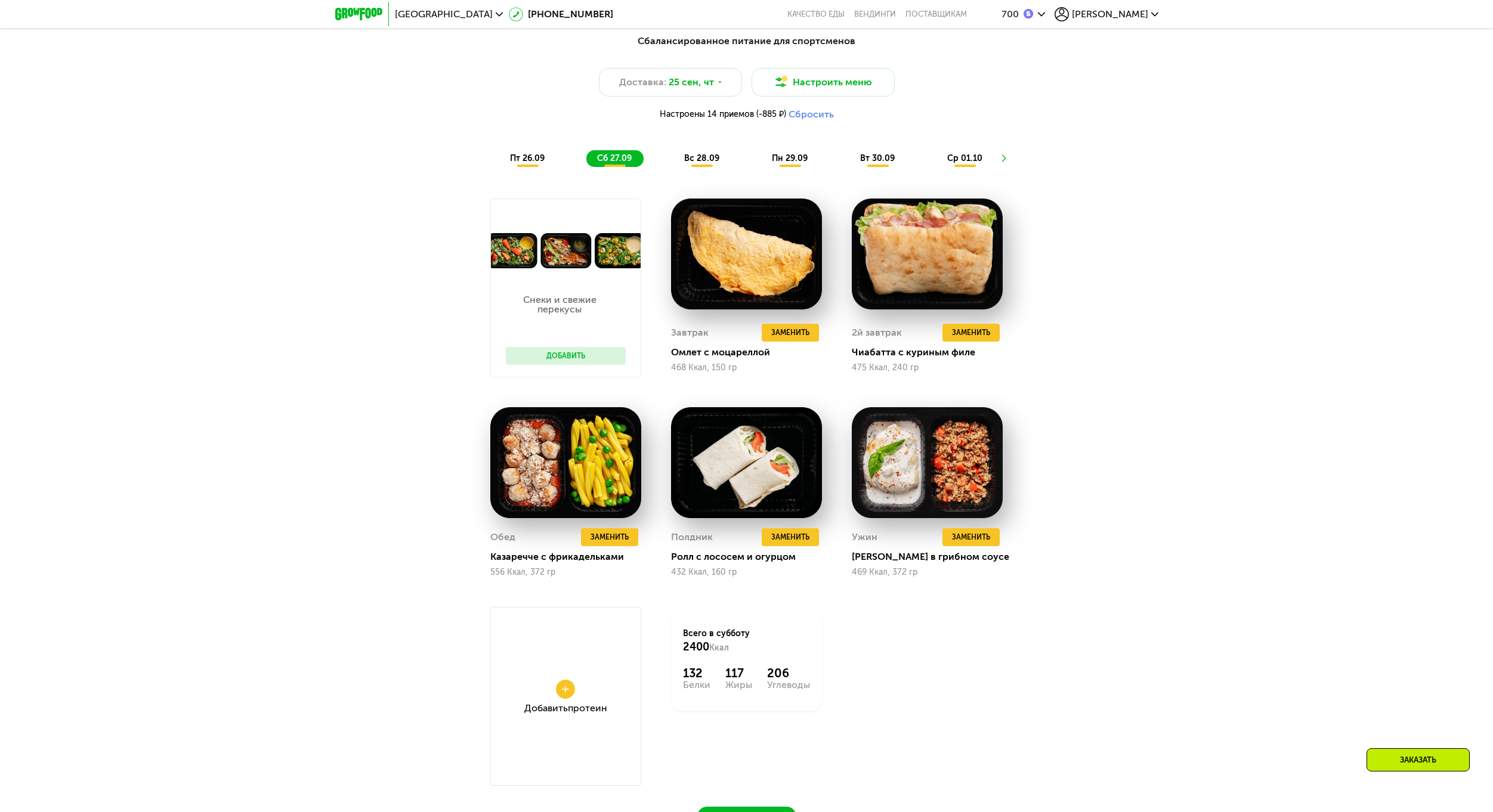
click at [691, 155] on div "вс 28.09" at bounding box center [702, 158] width 58 height 16
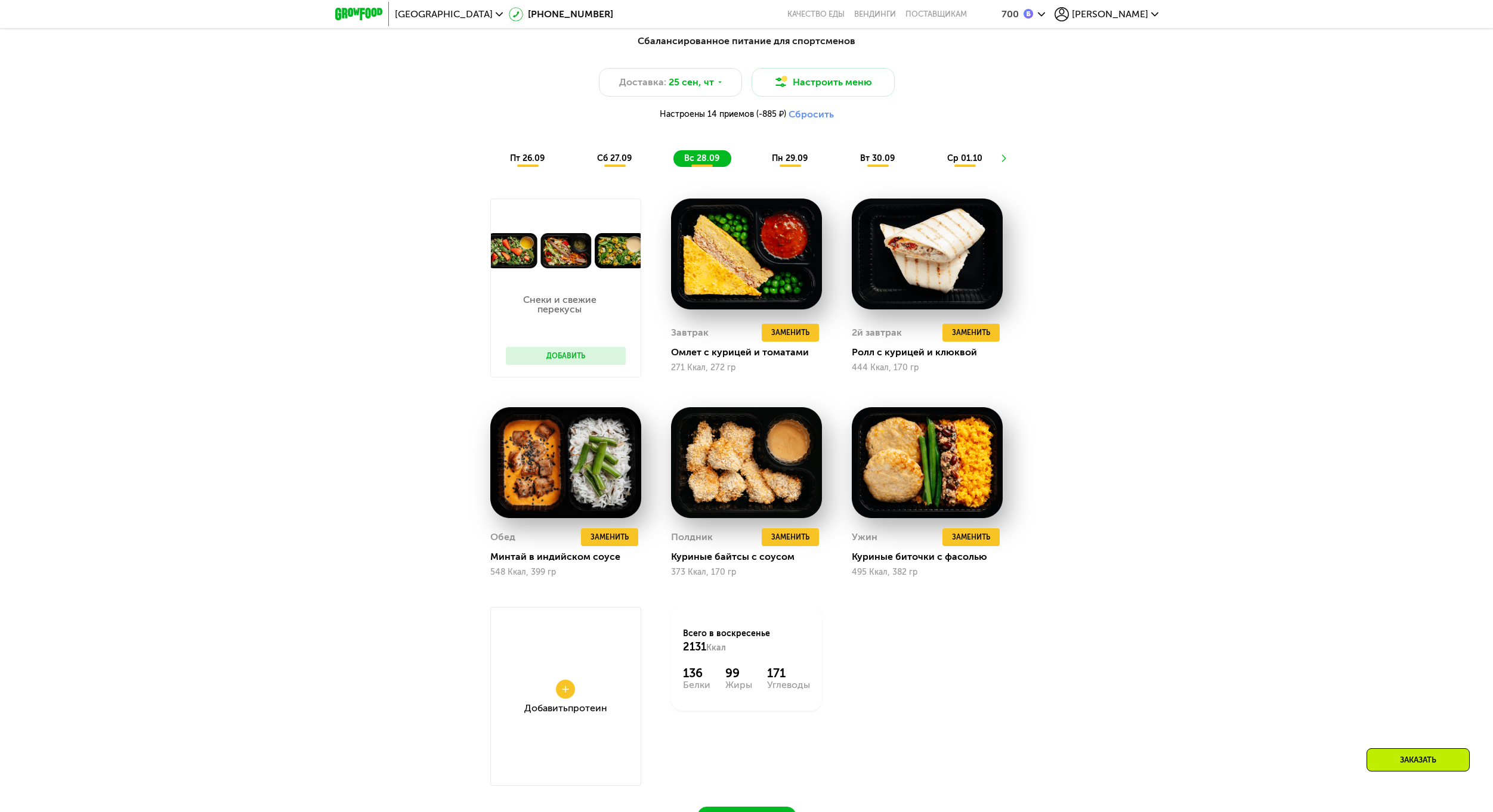
click at [781, 159] on span "пн 29.09" at bounding box center [789, 158] width 36 height 10
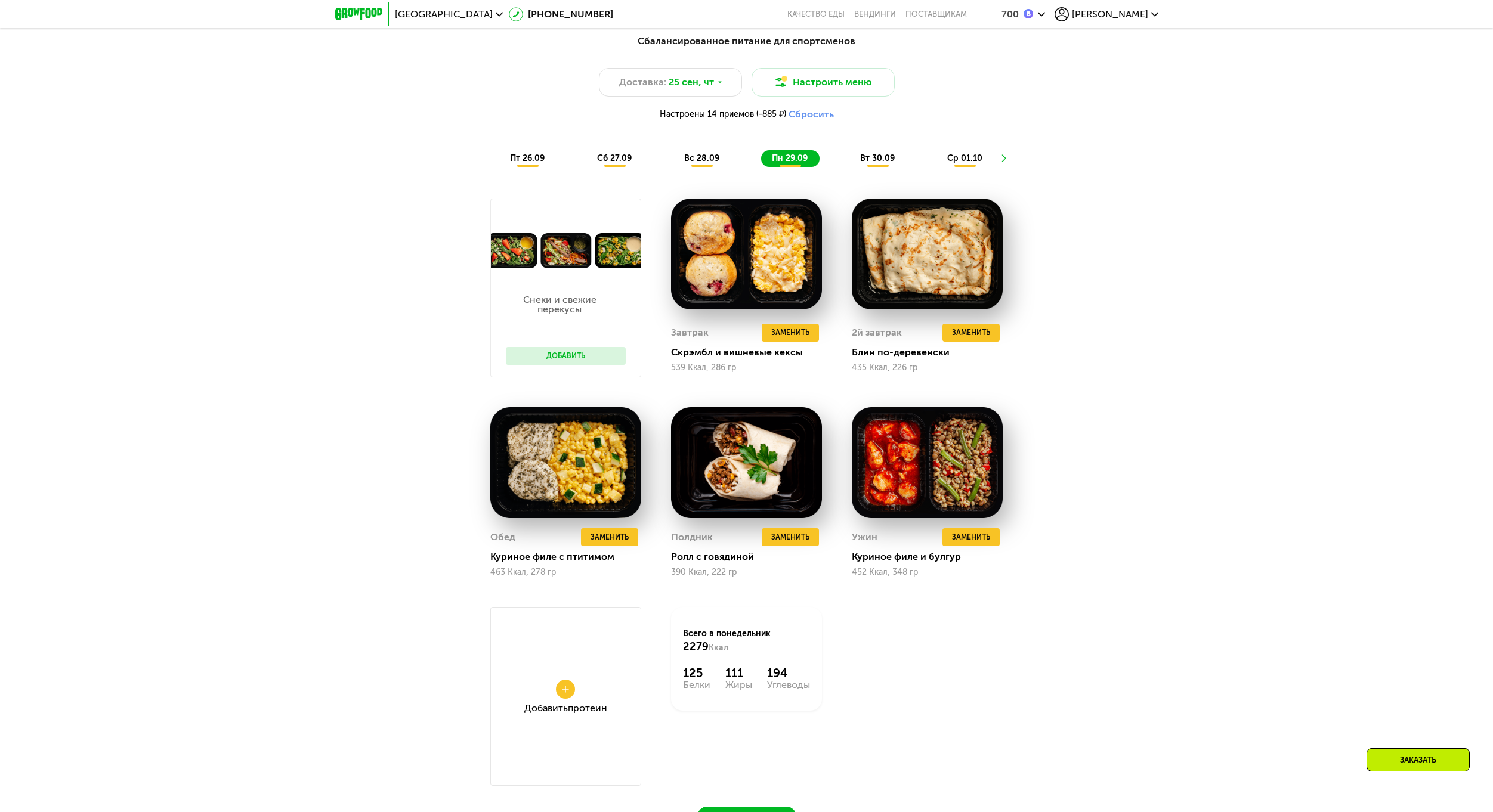
click at [860, 160] on div "вт 30.09" at bounding box center [878, 158] width 57 height 16
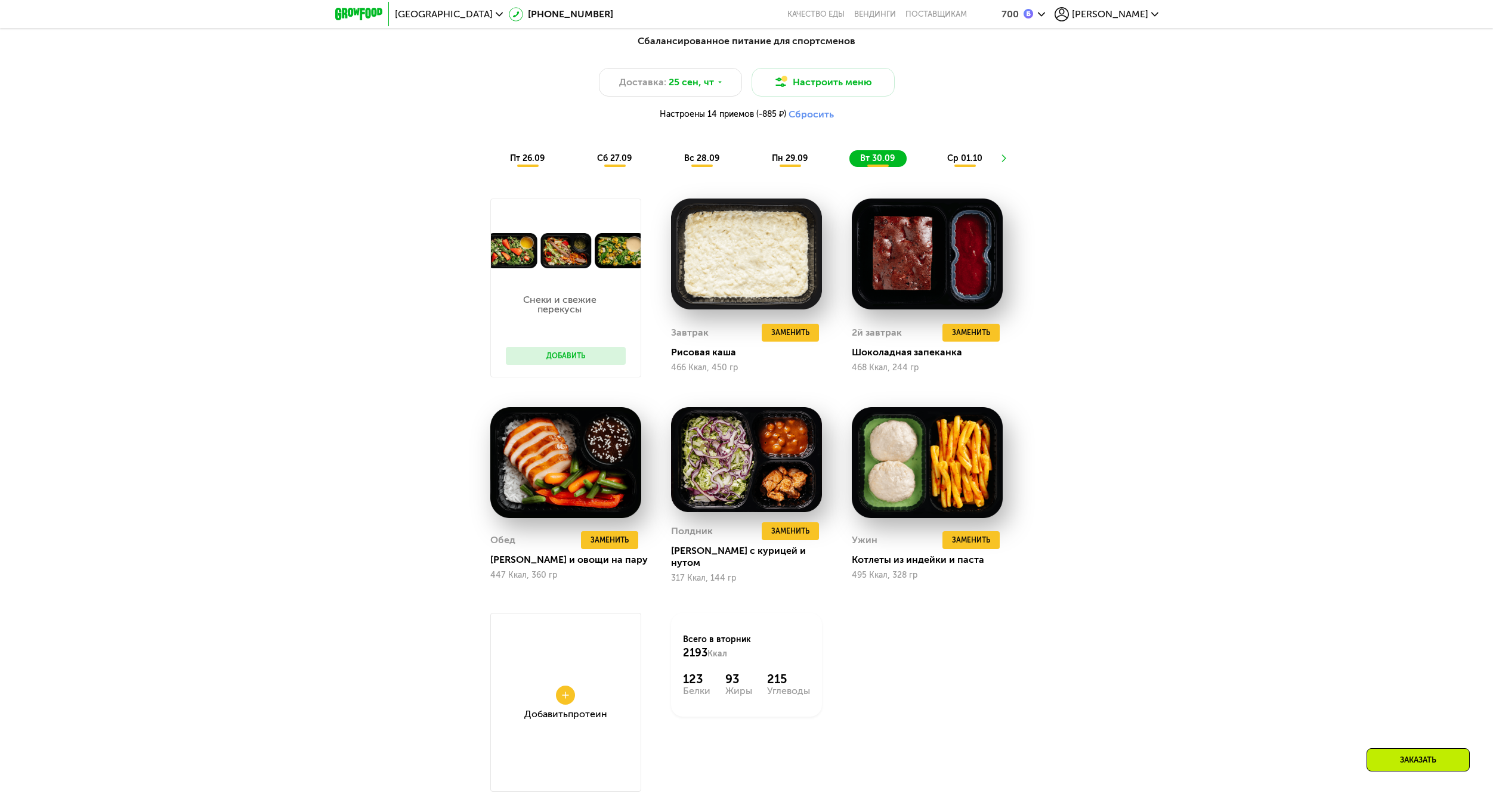
click at [971, 160] on span "ср 01.10" at bounding box center [965, 158] width 35 height 10
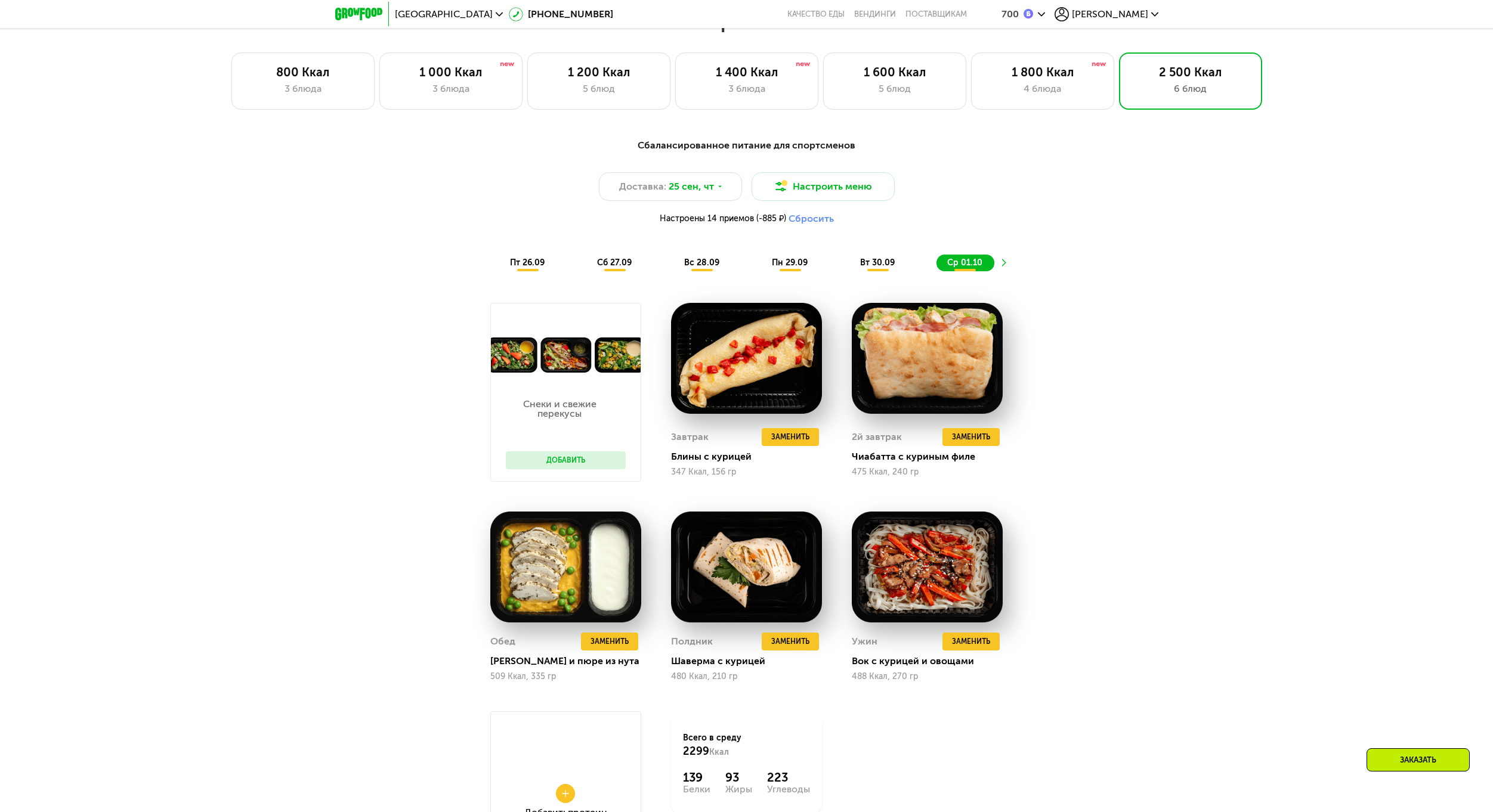
scroll to position [1227, 0]
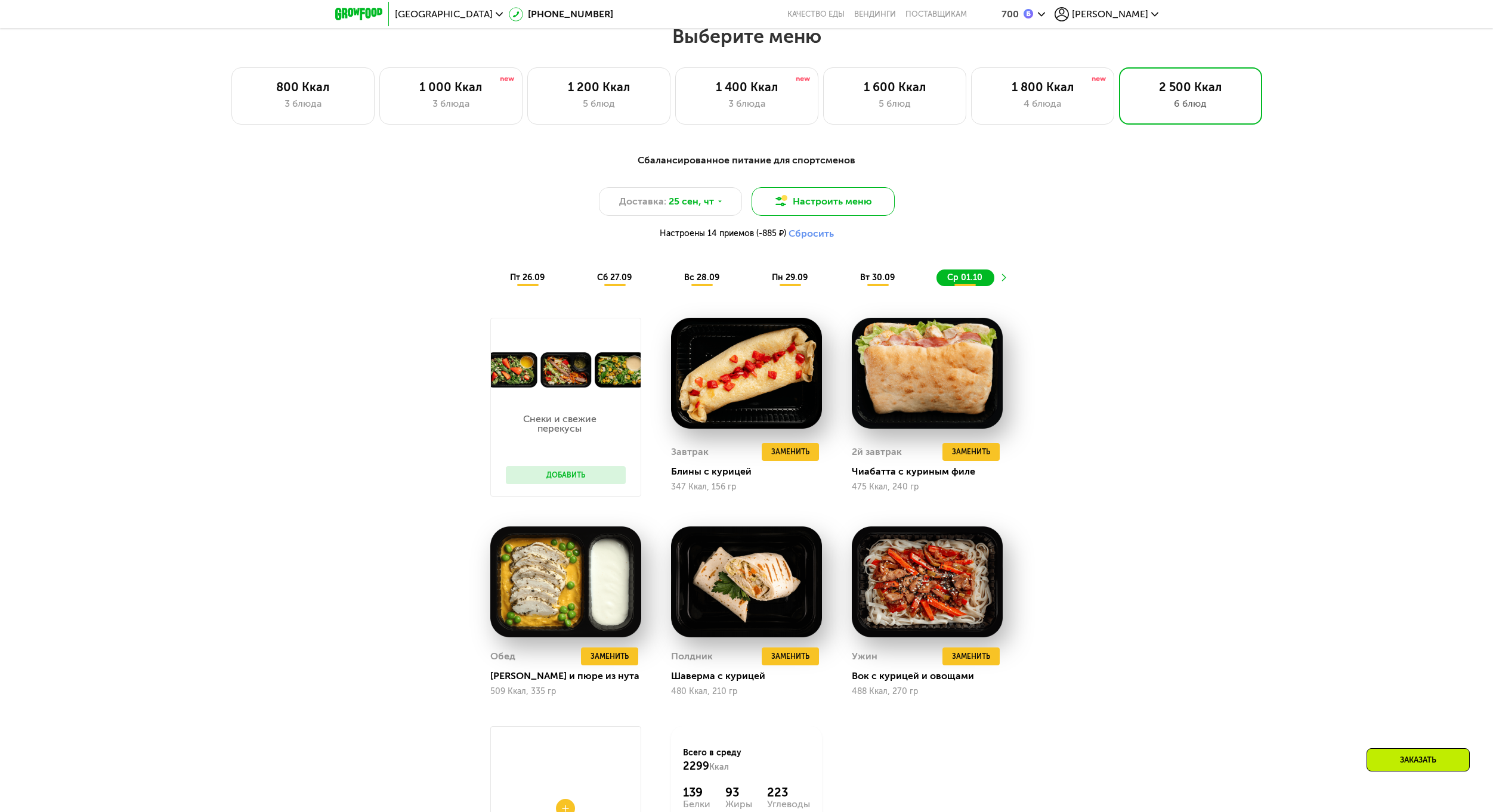
click at [809, 195] on button "Настроить меню" at bounding box center [823, 201] width 143 height 29
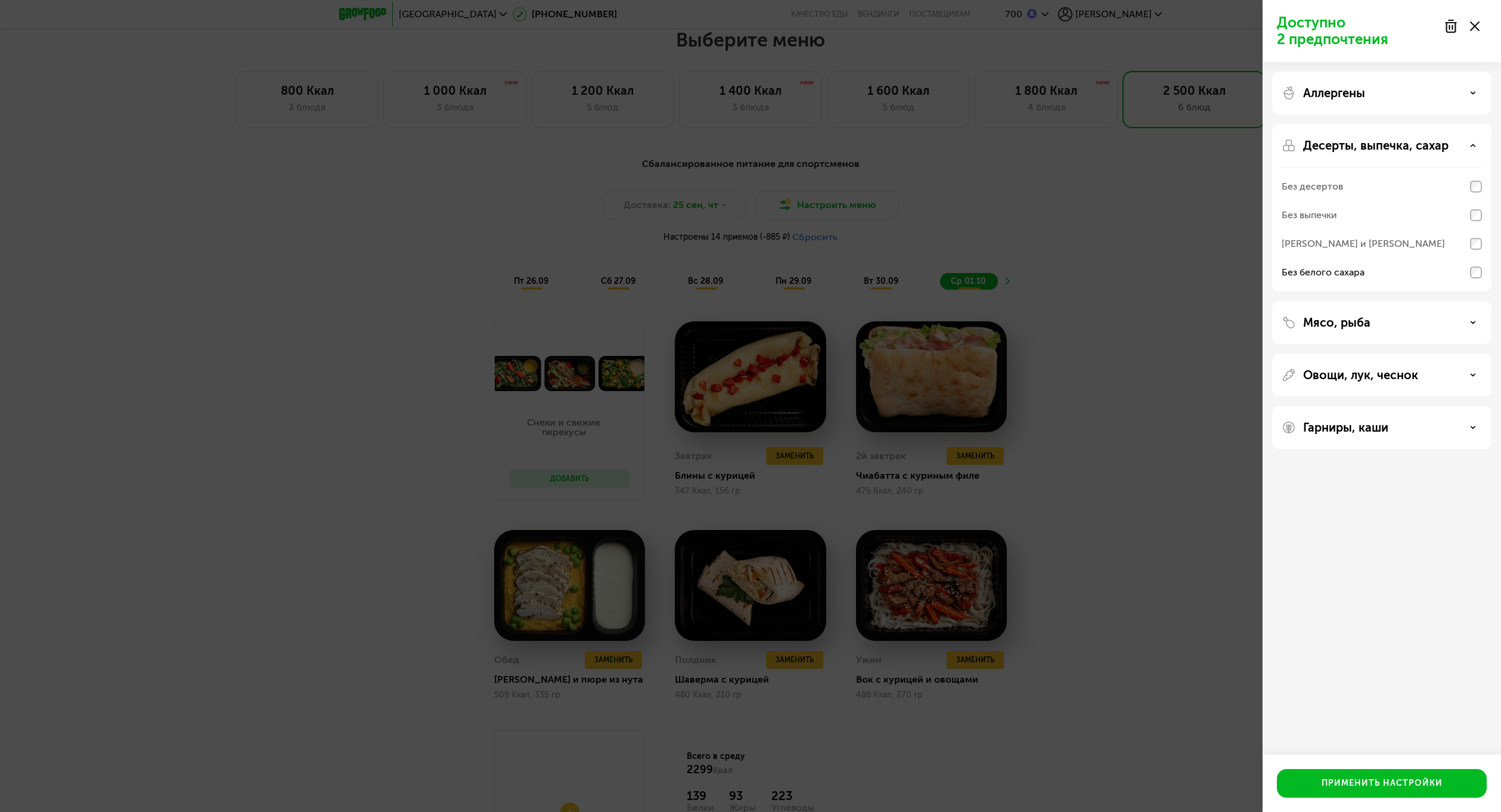
click at [1355, 265] on div "Без белого сахара" at bounding box center [1323, 272] width 83 height 14
click at [1411, 771] on button "Применить настройки" at bounding box center [1382, 783] width 210 height 29
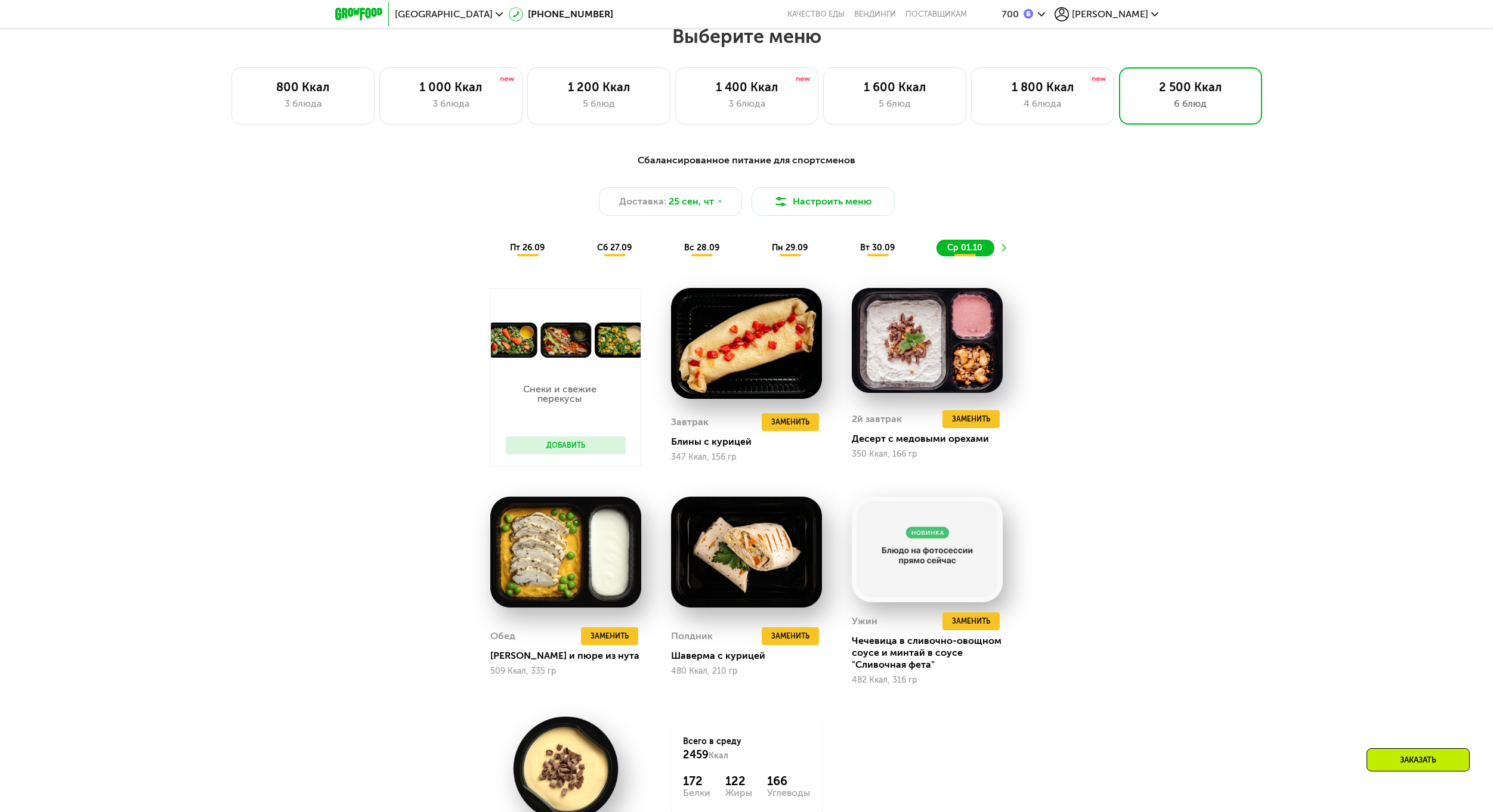
click at [637, 248] on div "сб 27.09" at bounding box center [615, 247] width 57 height 16
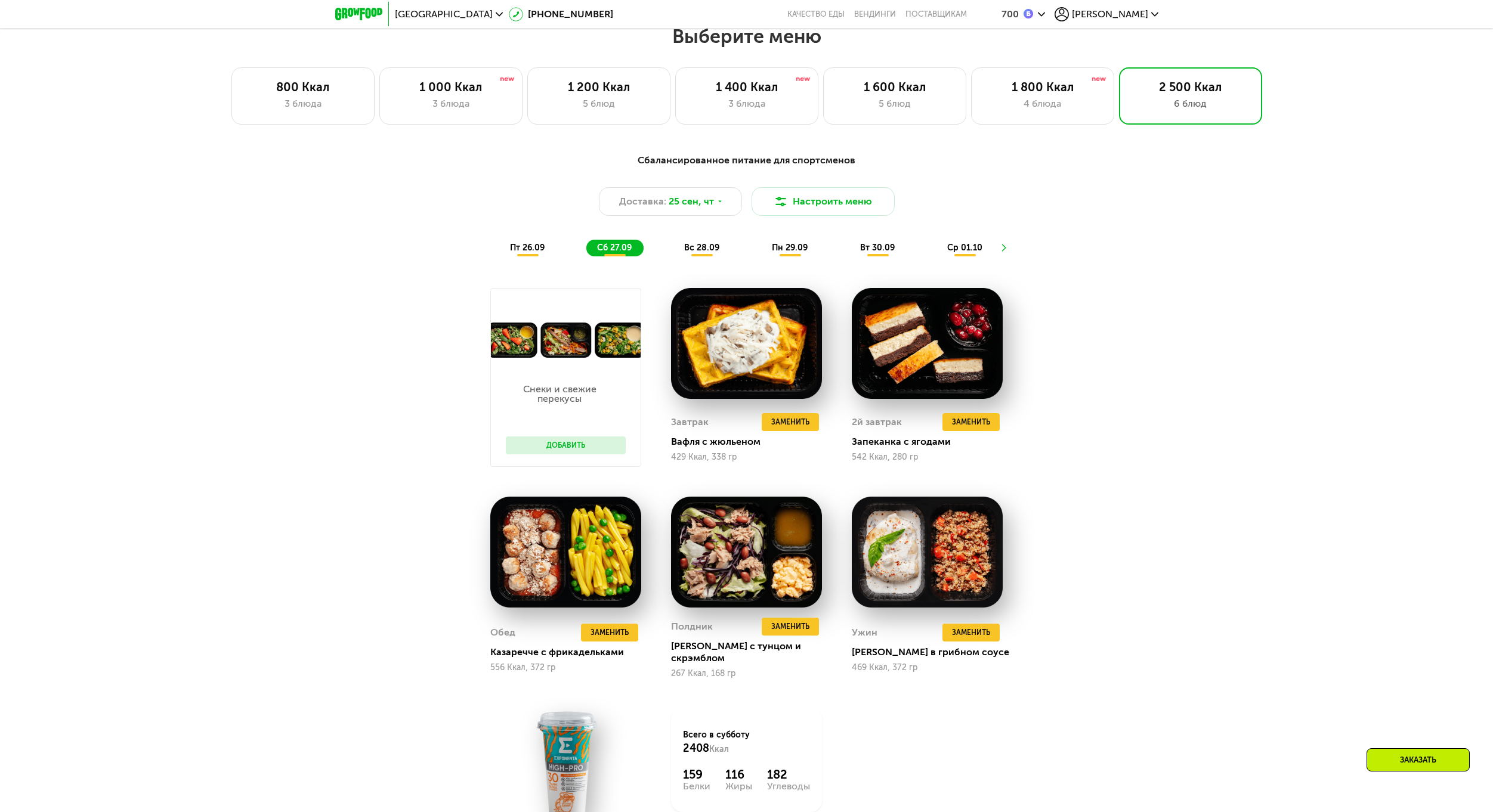
click at [537, 256] on div "пт 26.09" at bounding box center [528, 247] width 57 height 16
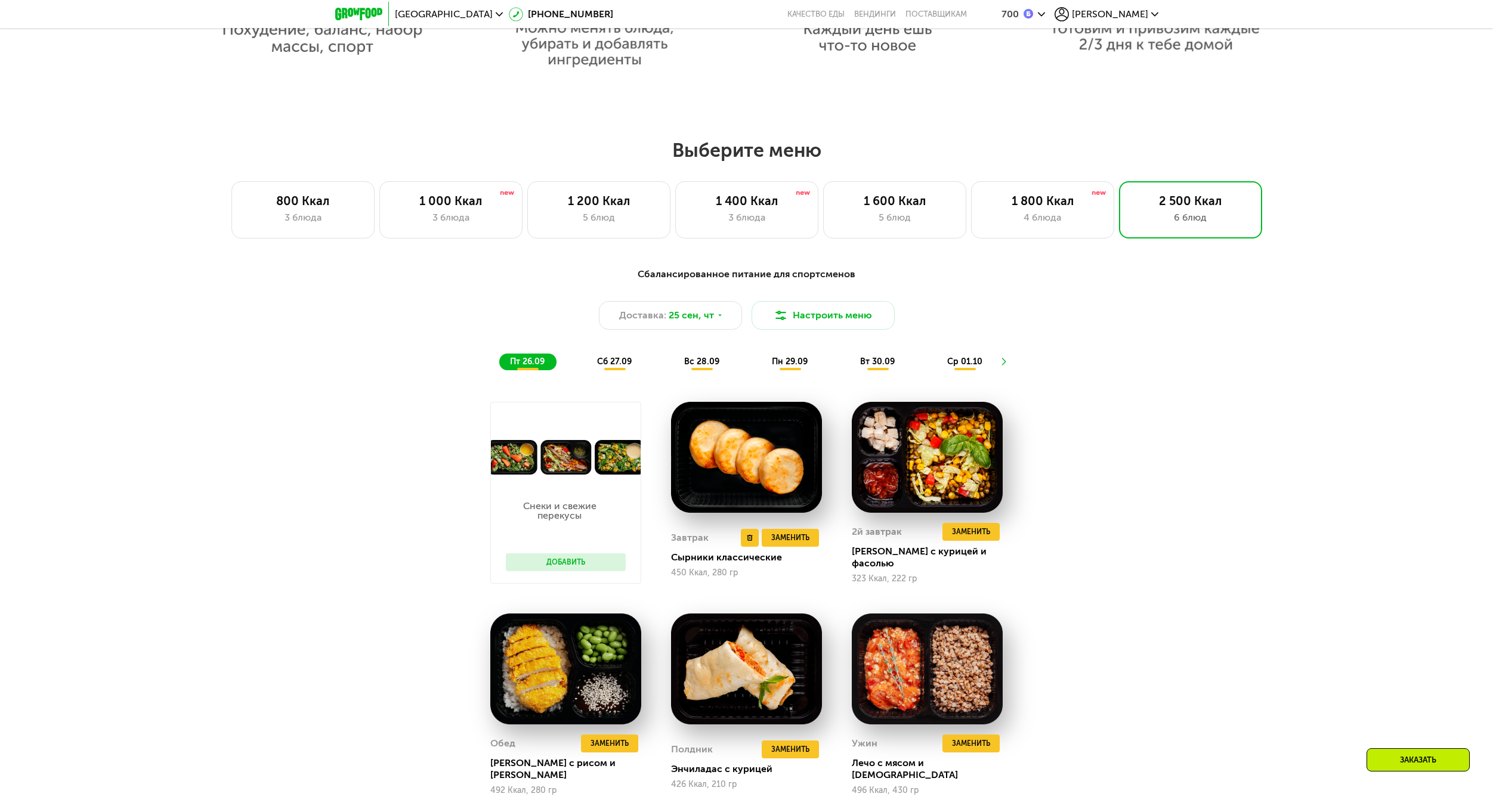
scroll to position [1107, 0]
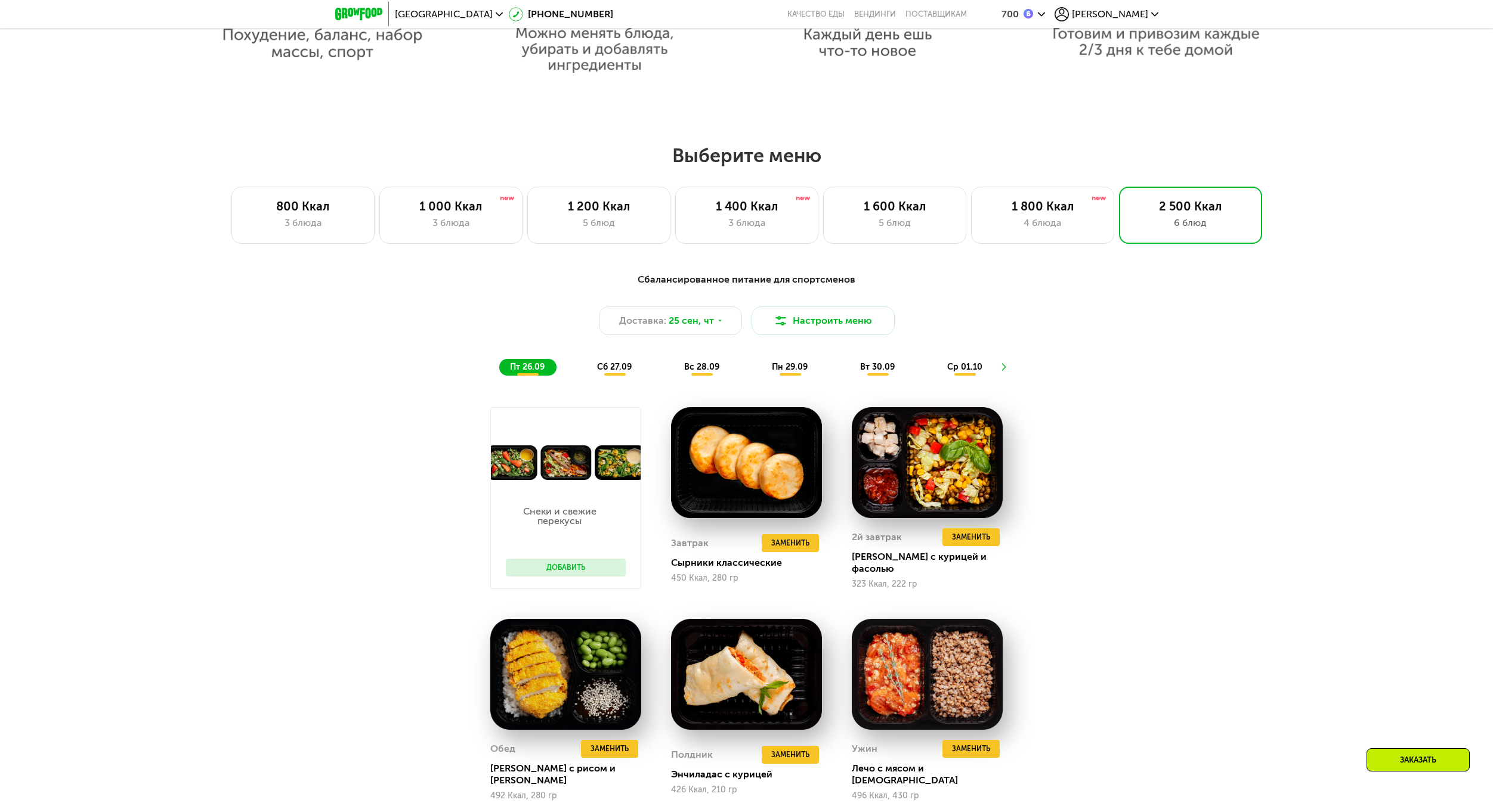
click at [625, 369] on span "сб 27.09" at bounding box center [614, 367] width 35 height 10
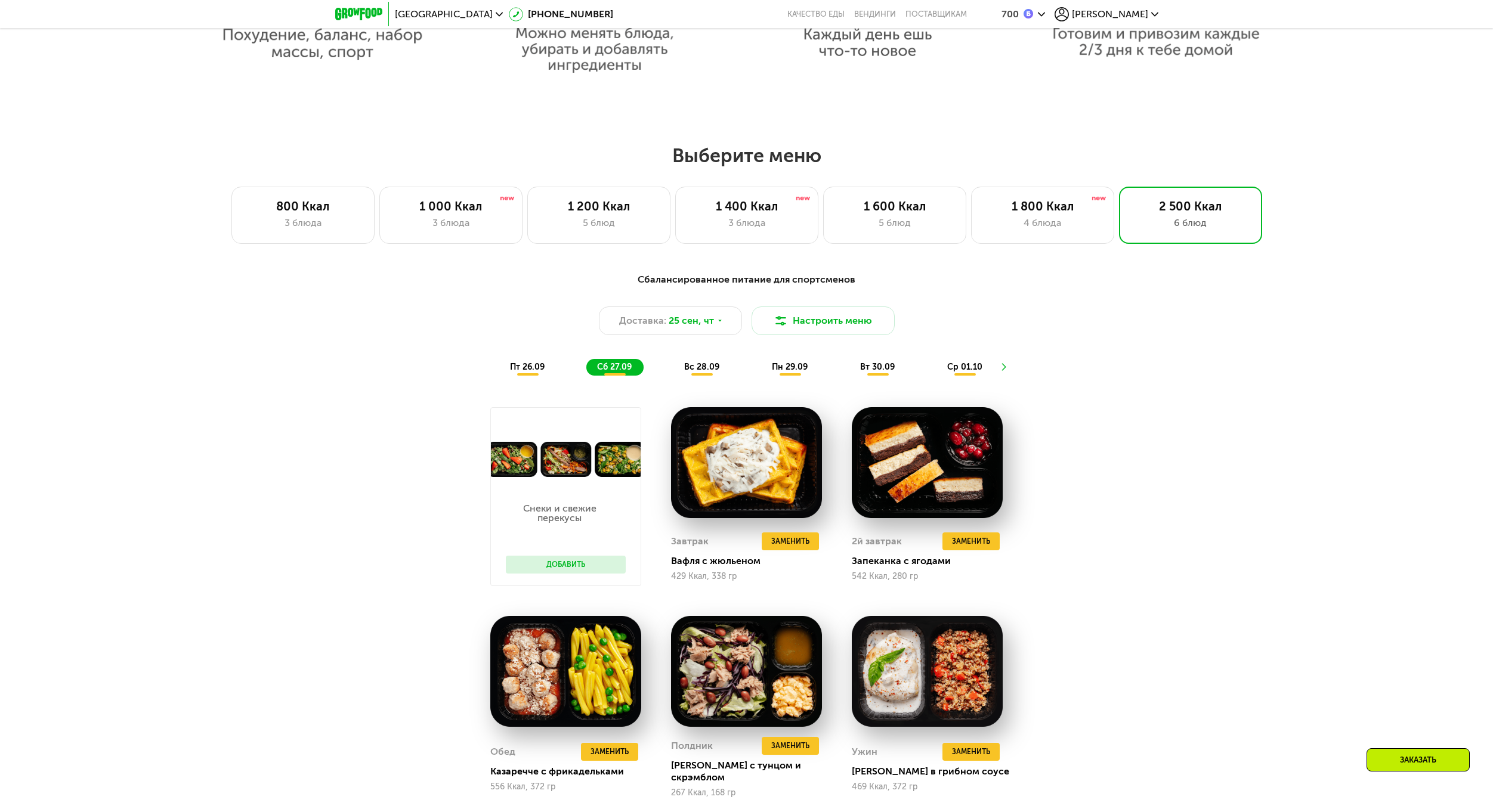
click at [561, 374] on div "пт 26.09 сб 27.09 вс 28.09 пн 29.09 вт 30.09 ср 01.10" at bounding box center [746, 367] width 495 height 16
click at [547, 368] on div "пт 26.09" at bounding box center [528, 367] width 57 height 16
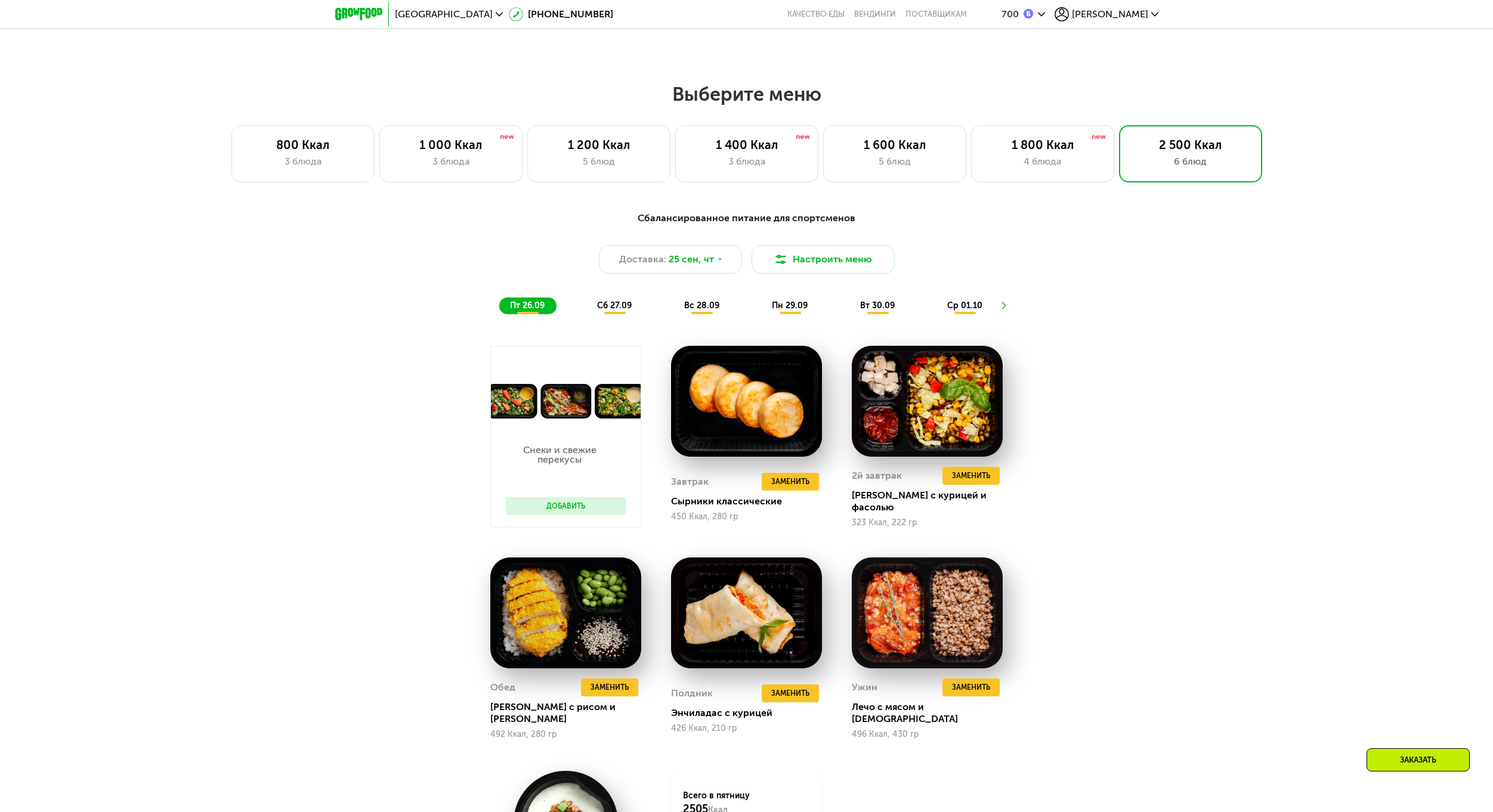
scroll to position [1405, 0]
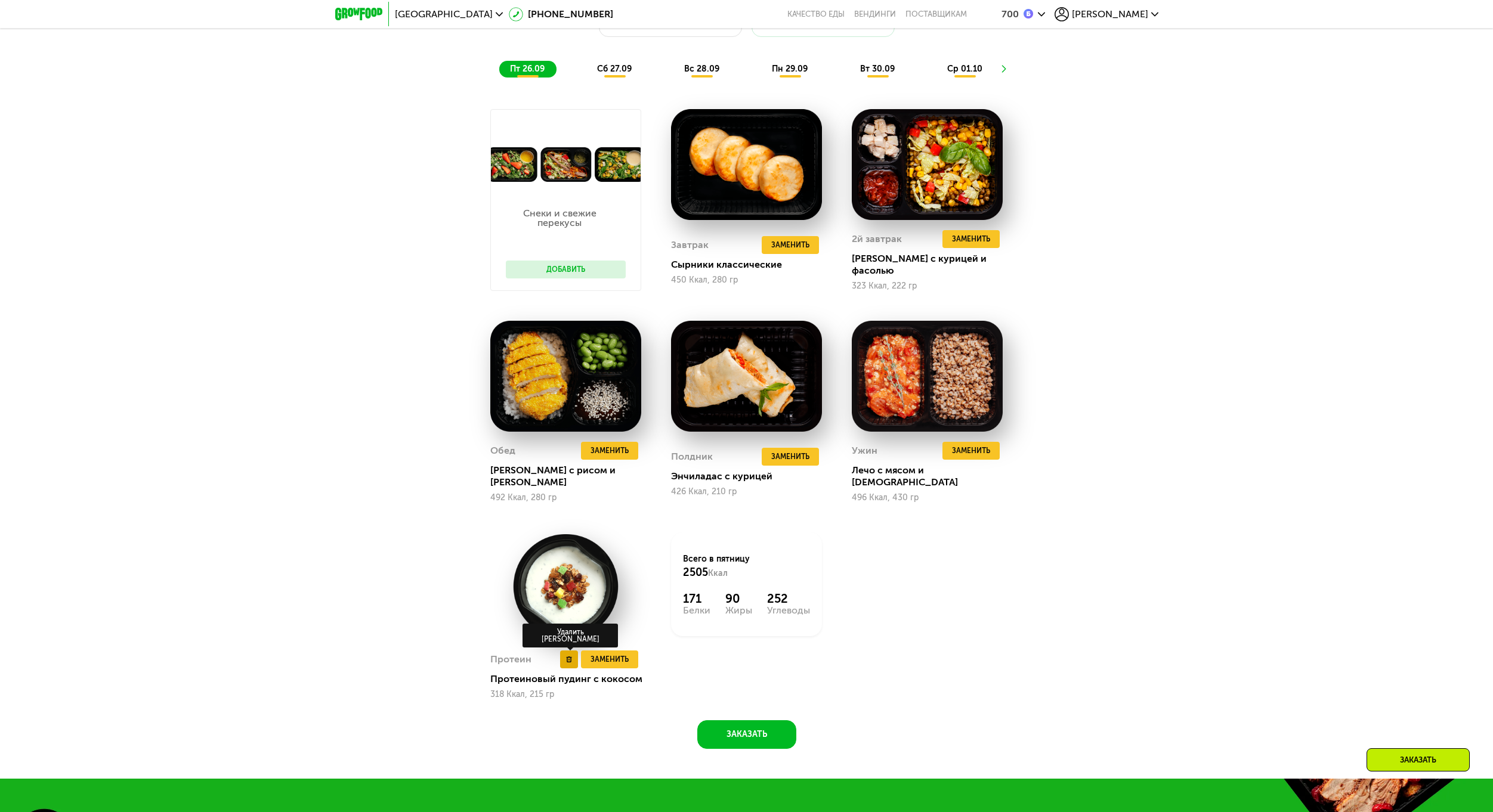
click at [564, 650] on button at bounding box center [569, 659] width 18 height 18
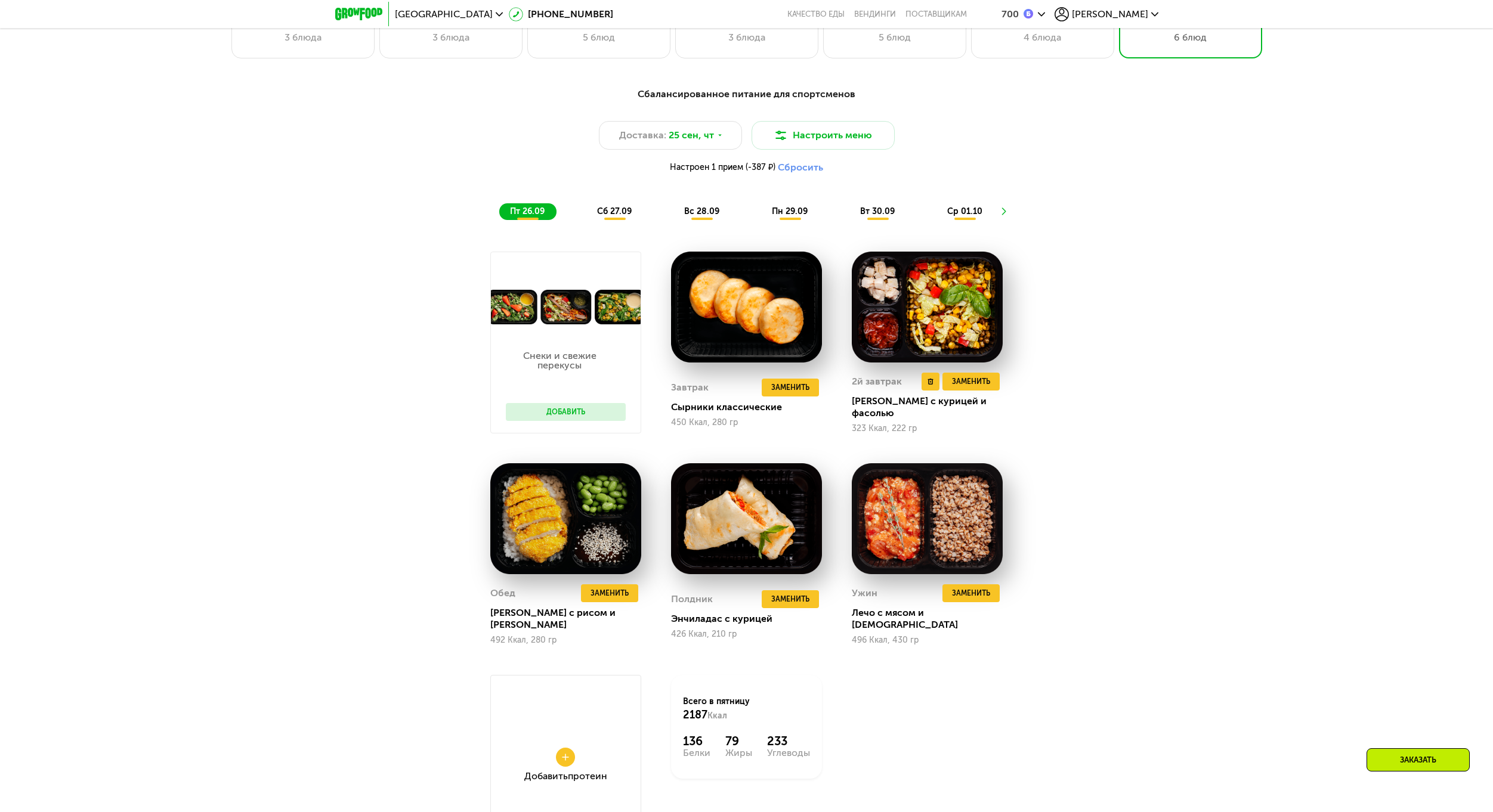
scroll to position [1227, 0]
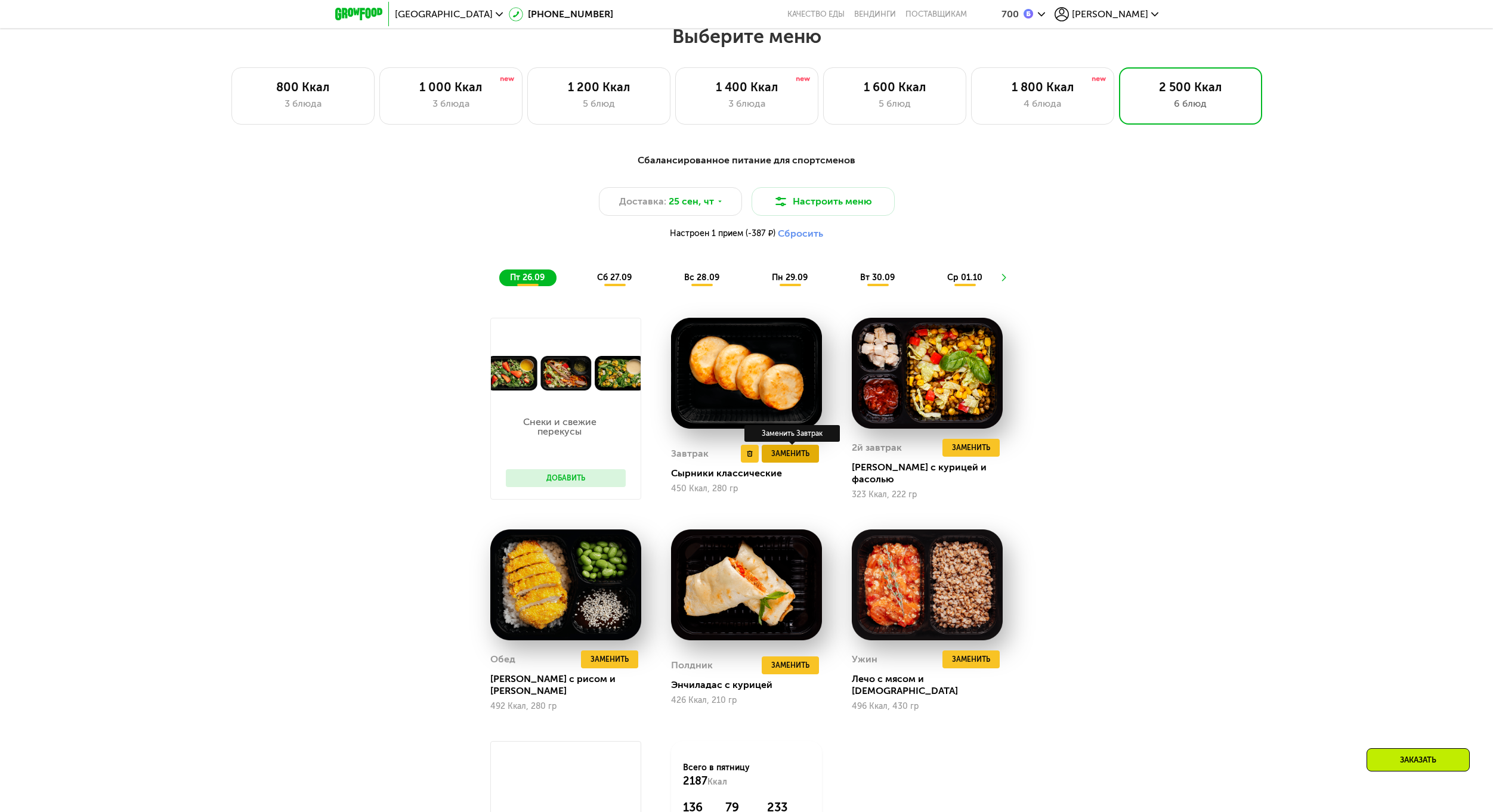
click at [796, 459] on span "Заменить" at bounding box center [790, 454] width 38 height 12
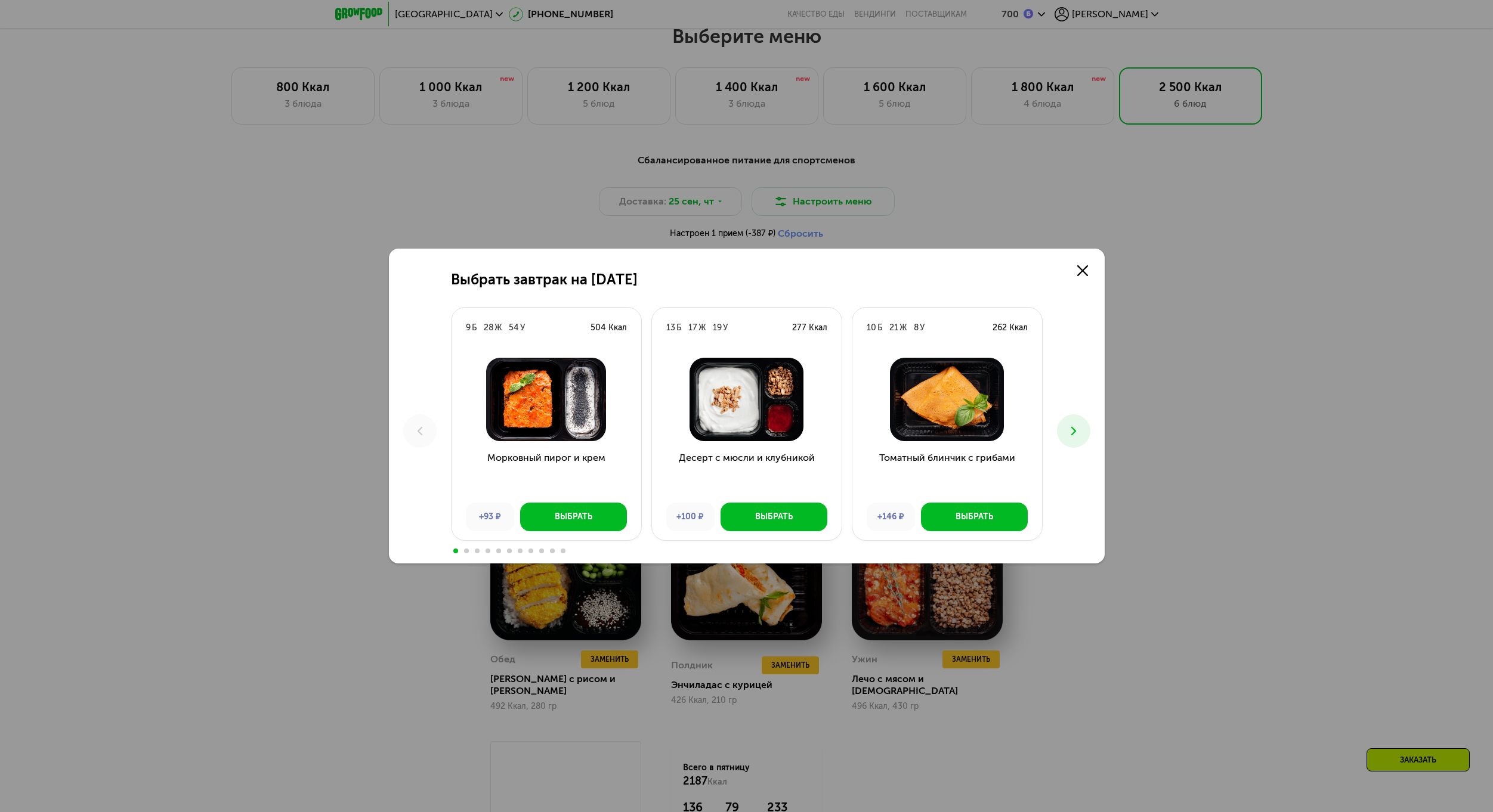
click at [1062, 434] on button at bounding box center [1073, 431] width 34 height 34
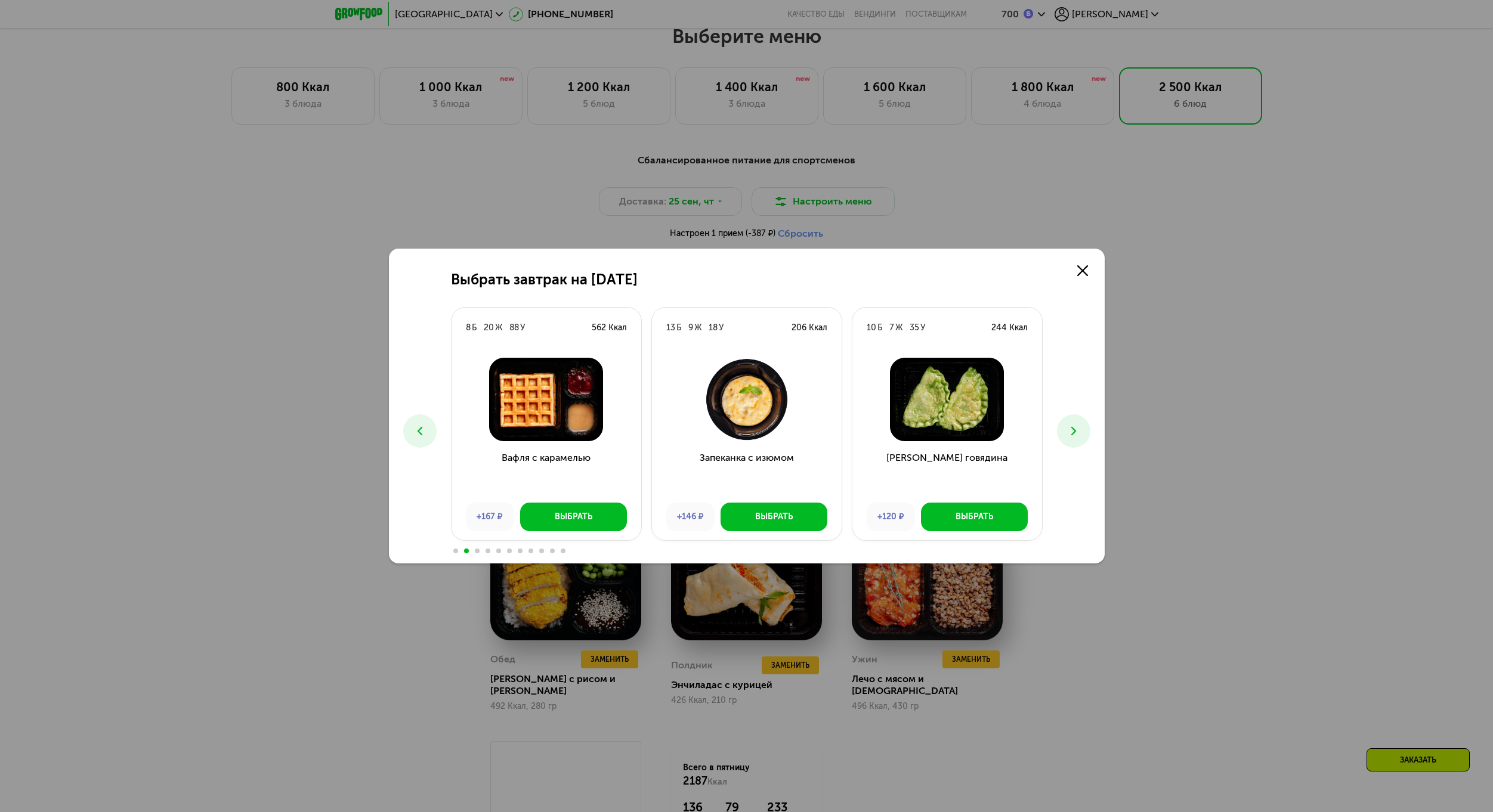
click at [1074, 435] on icon at bounding box center [1073, 430] width 14 height 14
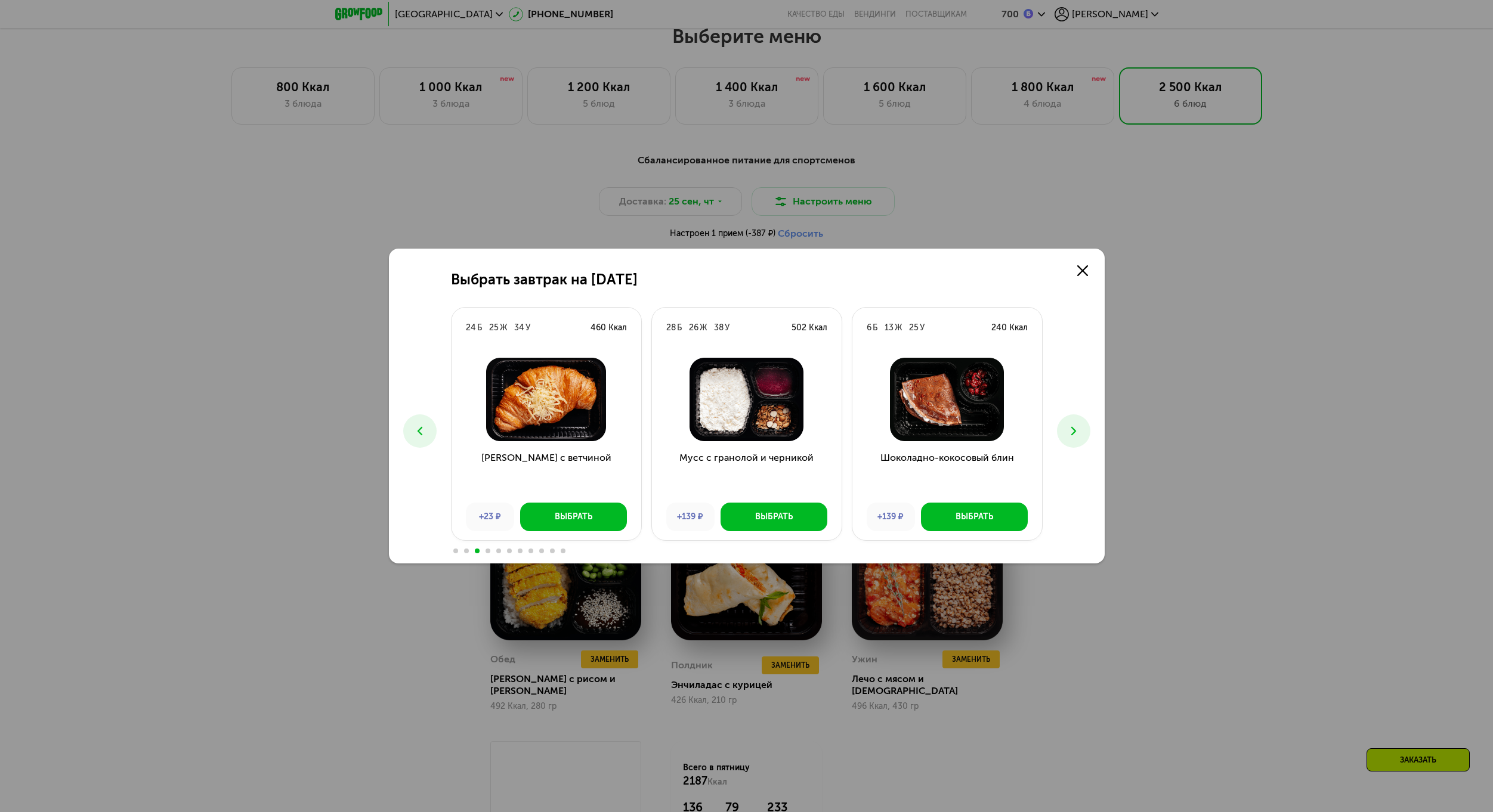
click at [1074, 435] on icon at bounding box center [1073, 430] width 14 height 14
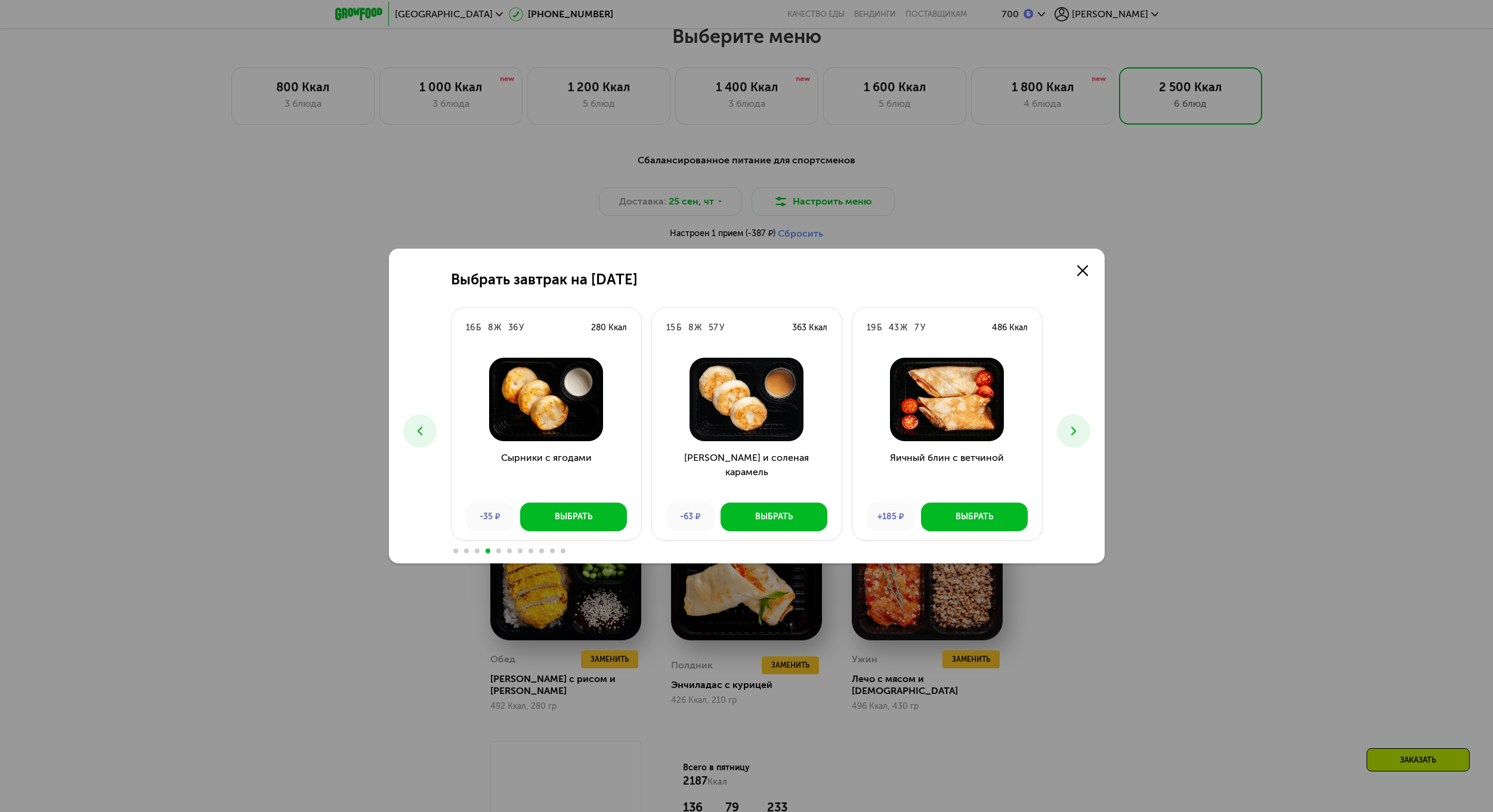
click at [1074, 435] on icon at bounding box center [1073, 430] width 14 height 14
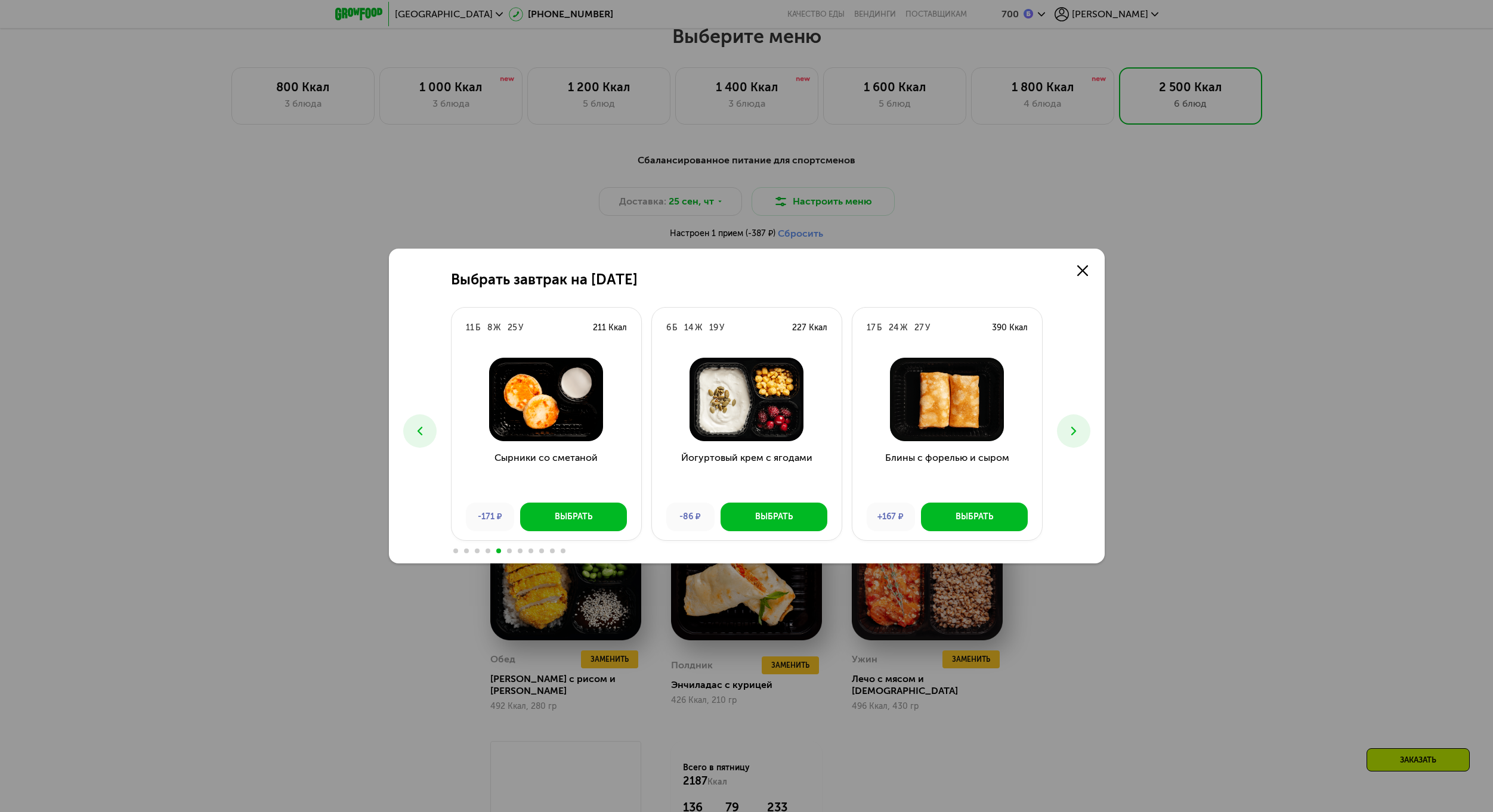
click at [1074, 435] on icon at bounding box center [1073, 430] width 14 height 14
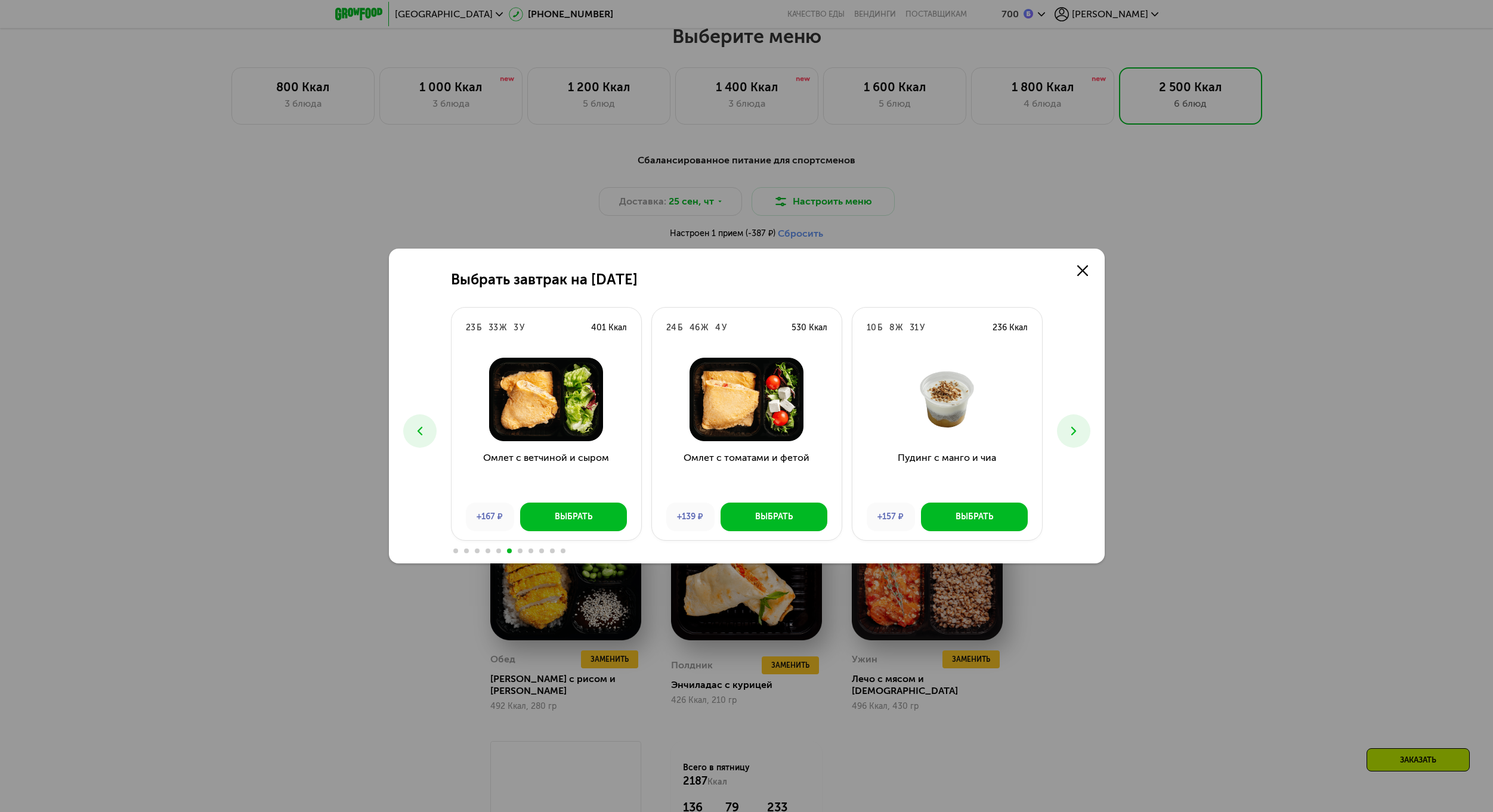
click at [1074, 435] on icon at bounding box center [1073, 430] width 14 height 14
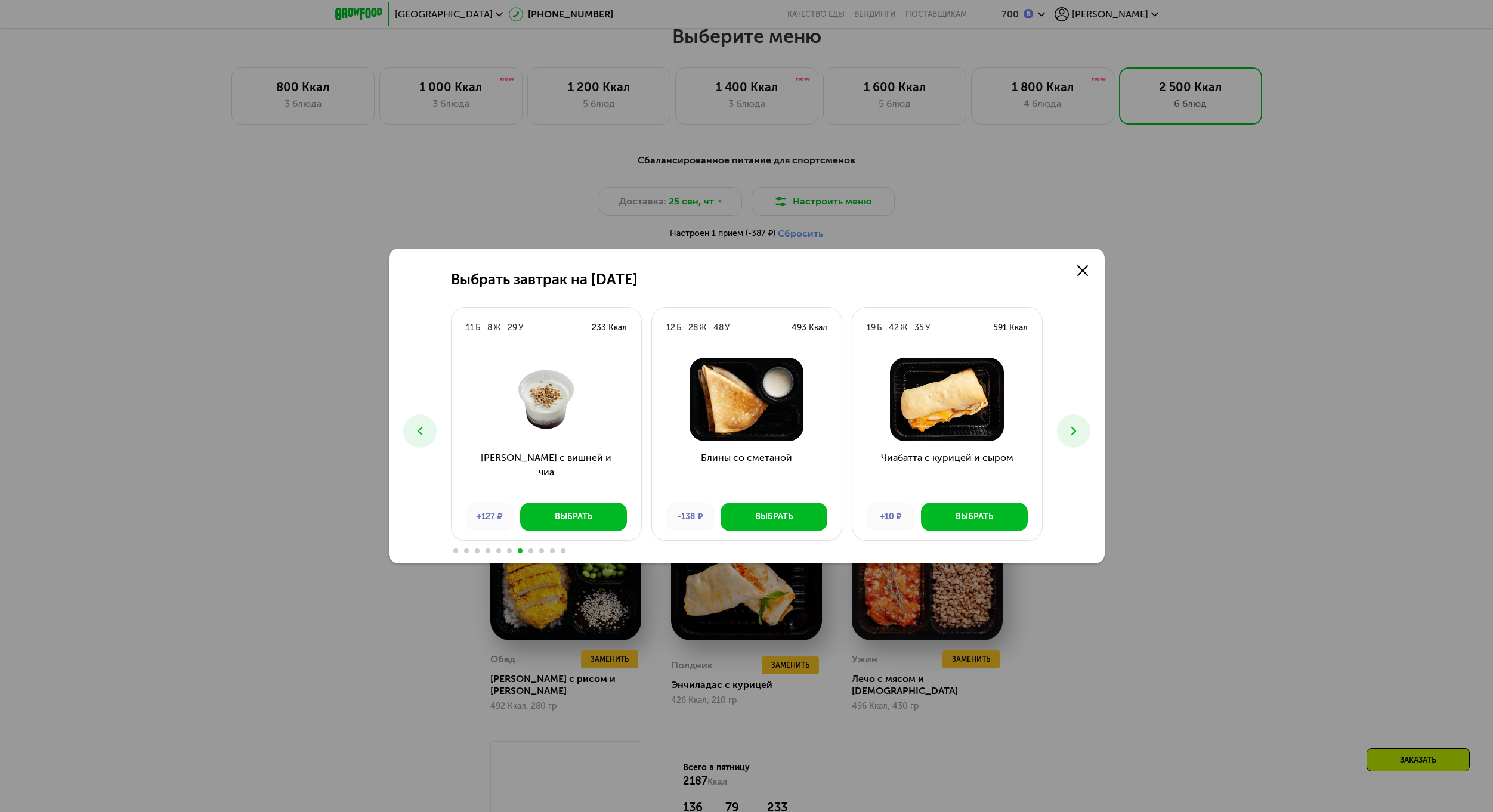
click at [405, 441] on div "Выбрать завтрак на [DATE] 9 Б 28 Ж 54 У 504 Ккал Морковный пирог и крем +93 ₽ В…" at bounding box center [747, 405] width 716 height 314
click at [413, 436] on icon at bounding box center [420, 430] width 14 height 14
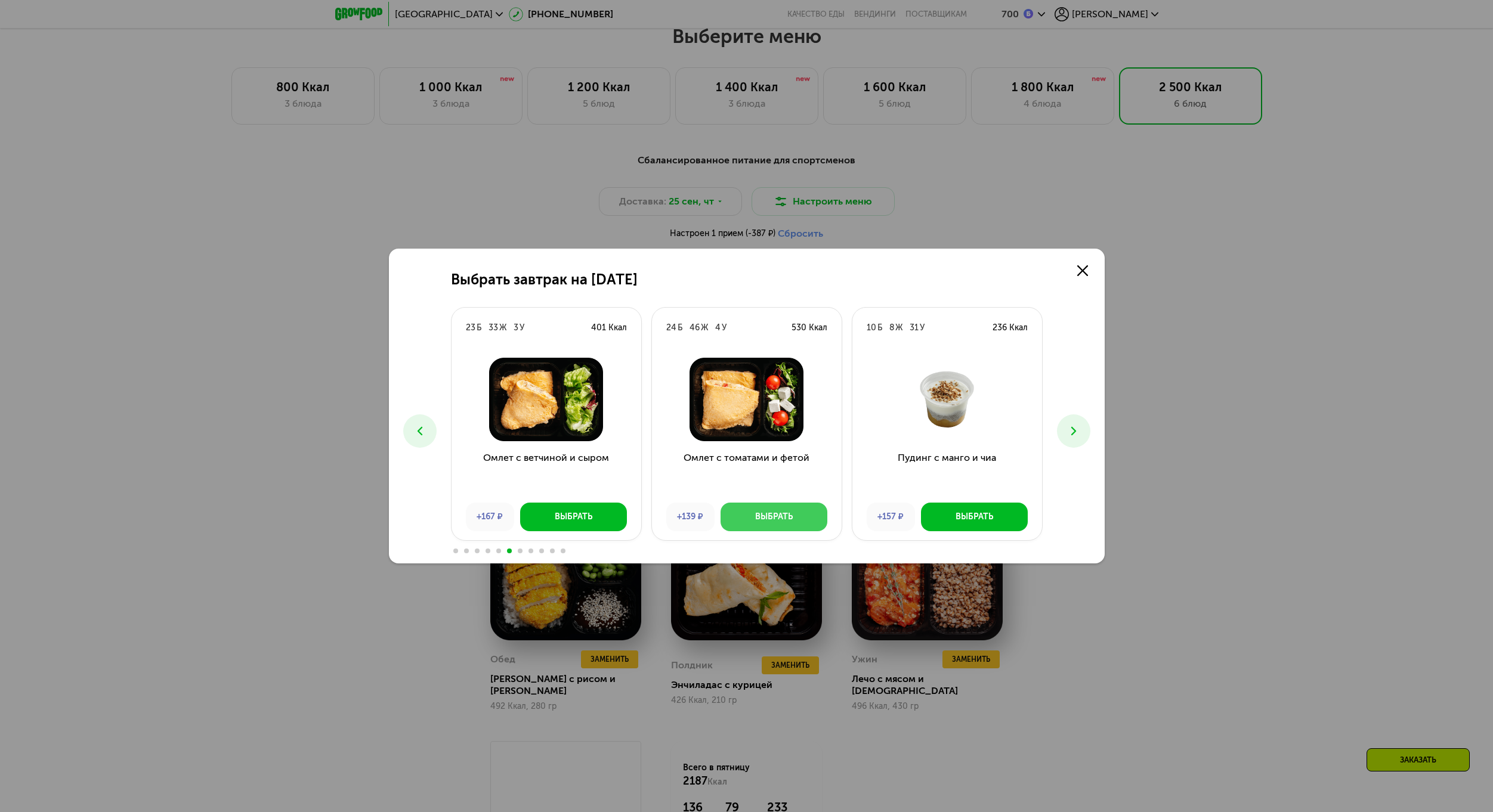
click at [772, 514] on div "Выбрать" at bounding box center [774, 517] width 38 height 12
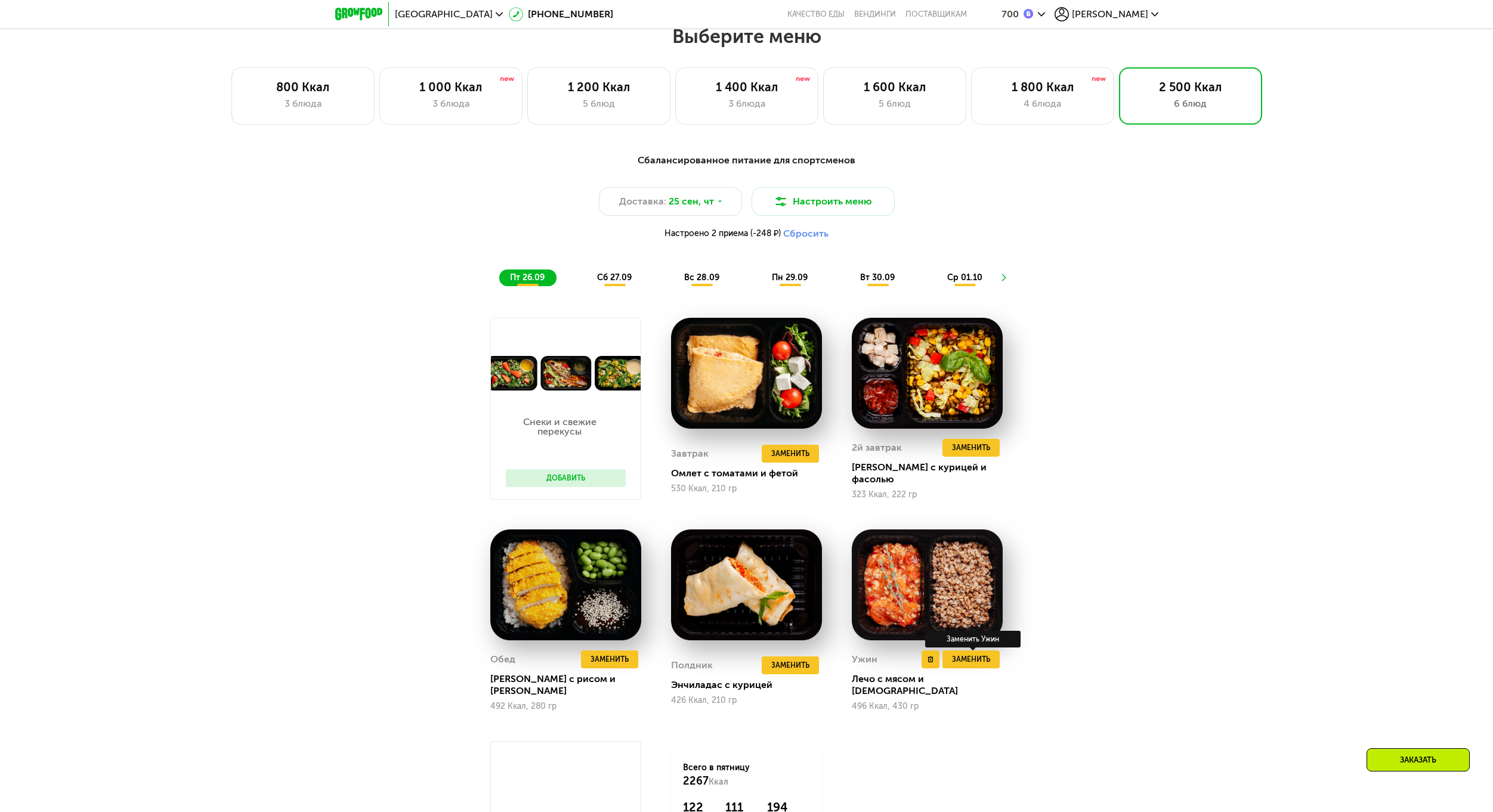
click at [971, 647] on div "Заменить Ужин" at bounding box center [973, 639] width 95 height 16
click at [971, 662] on span "Заменить" at bounding box center [971, 659] width 38 height 12
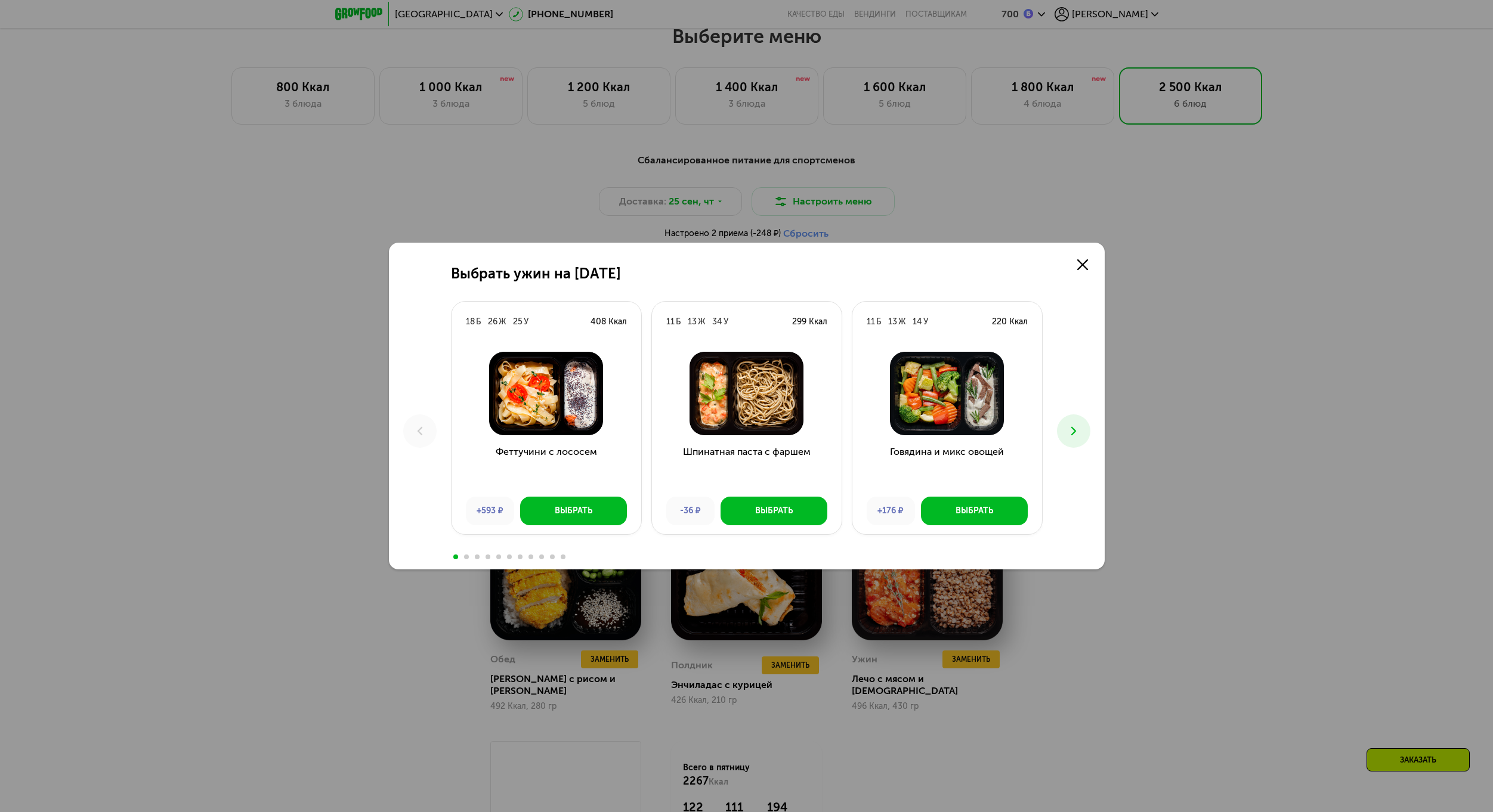
click at [1081, 439] on button at bounding box center [1073, 431] width 34 height 34
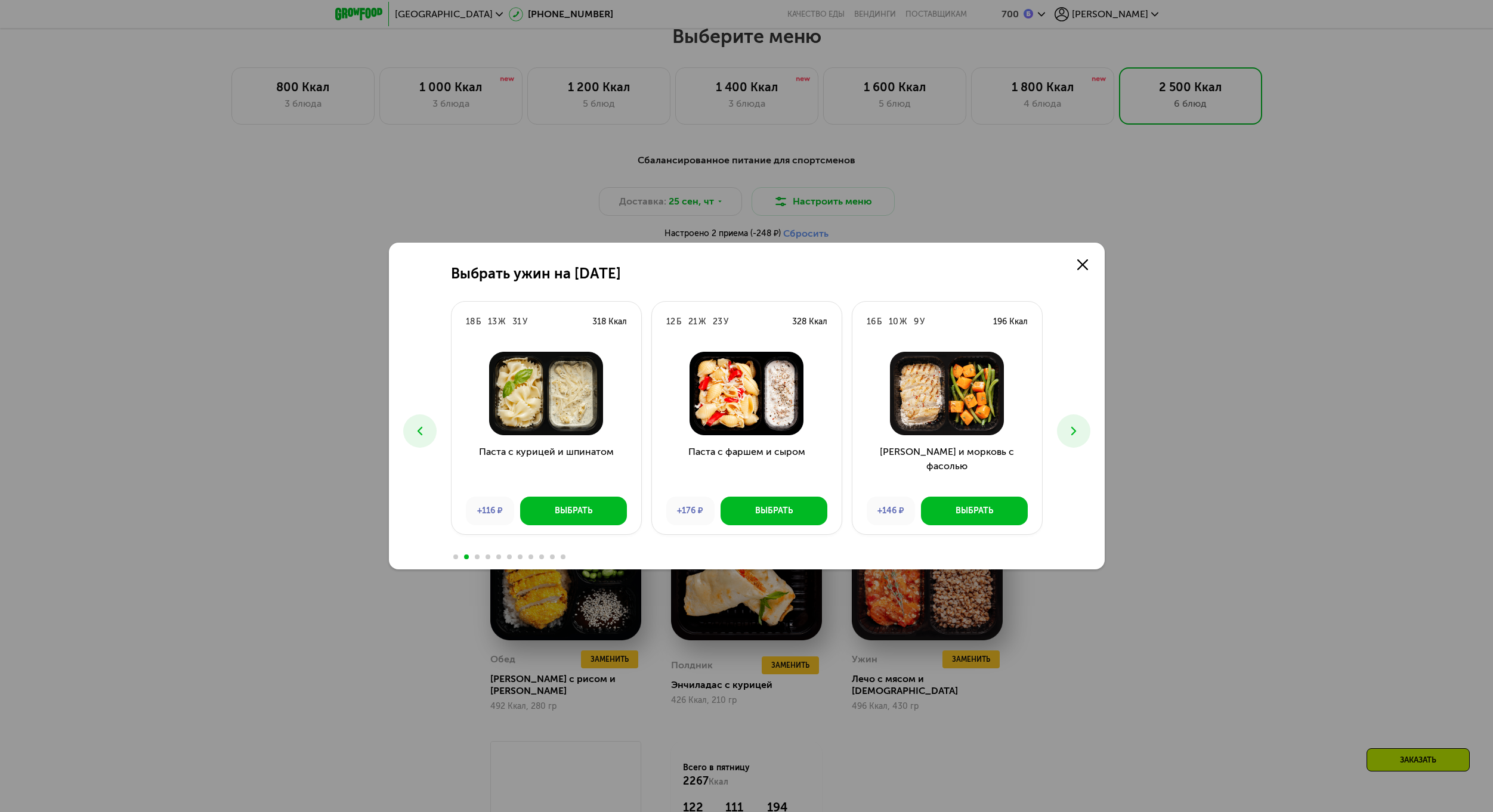
click at [1081, 440] on button at bounding box center [1073, 431] width 34 height 34
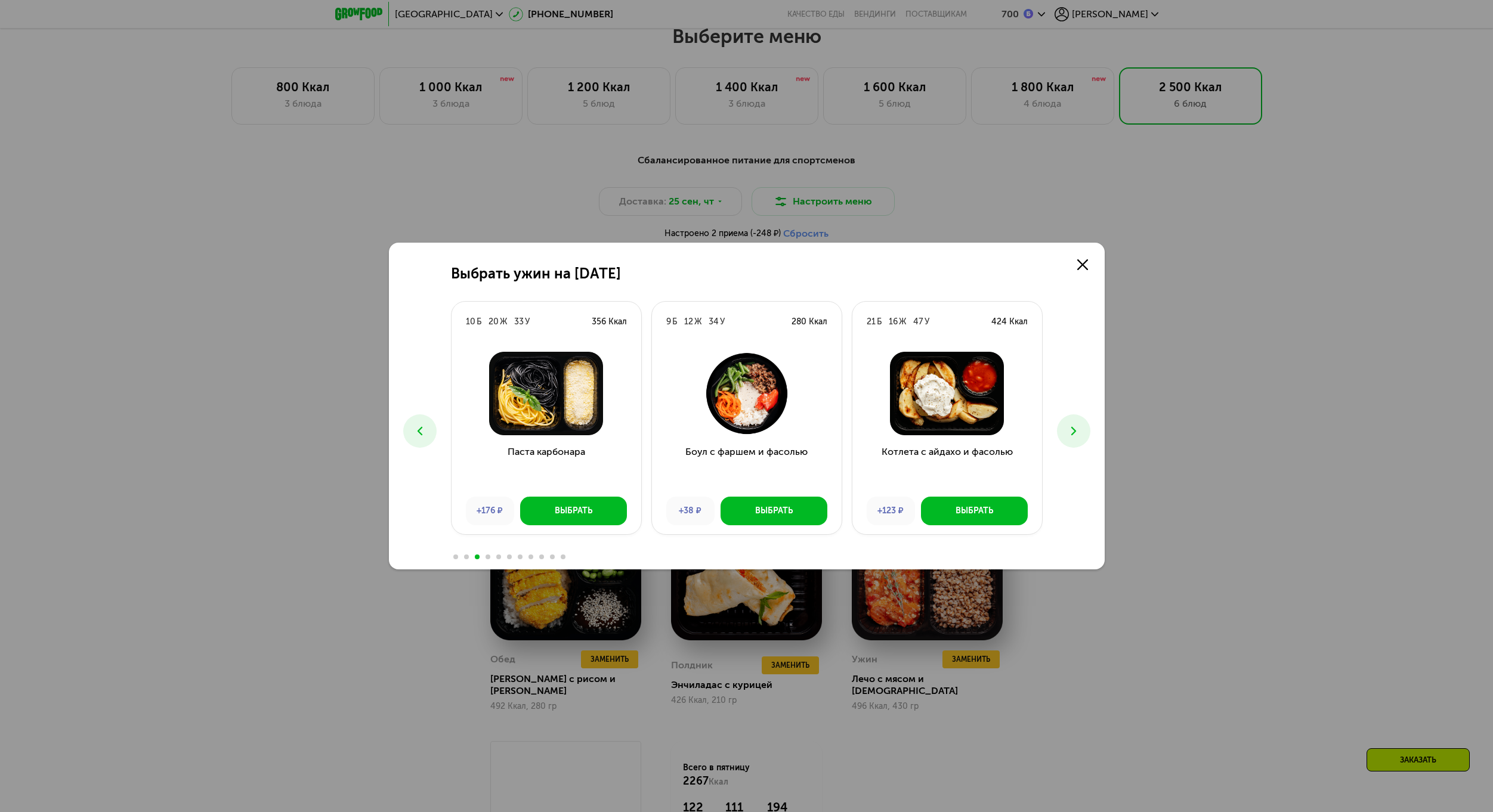
click at [1081, 440] on button at bounding box center [1073, 431] width 34 height 34
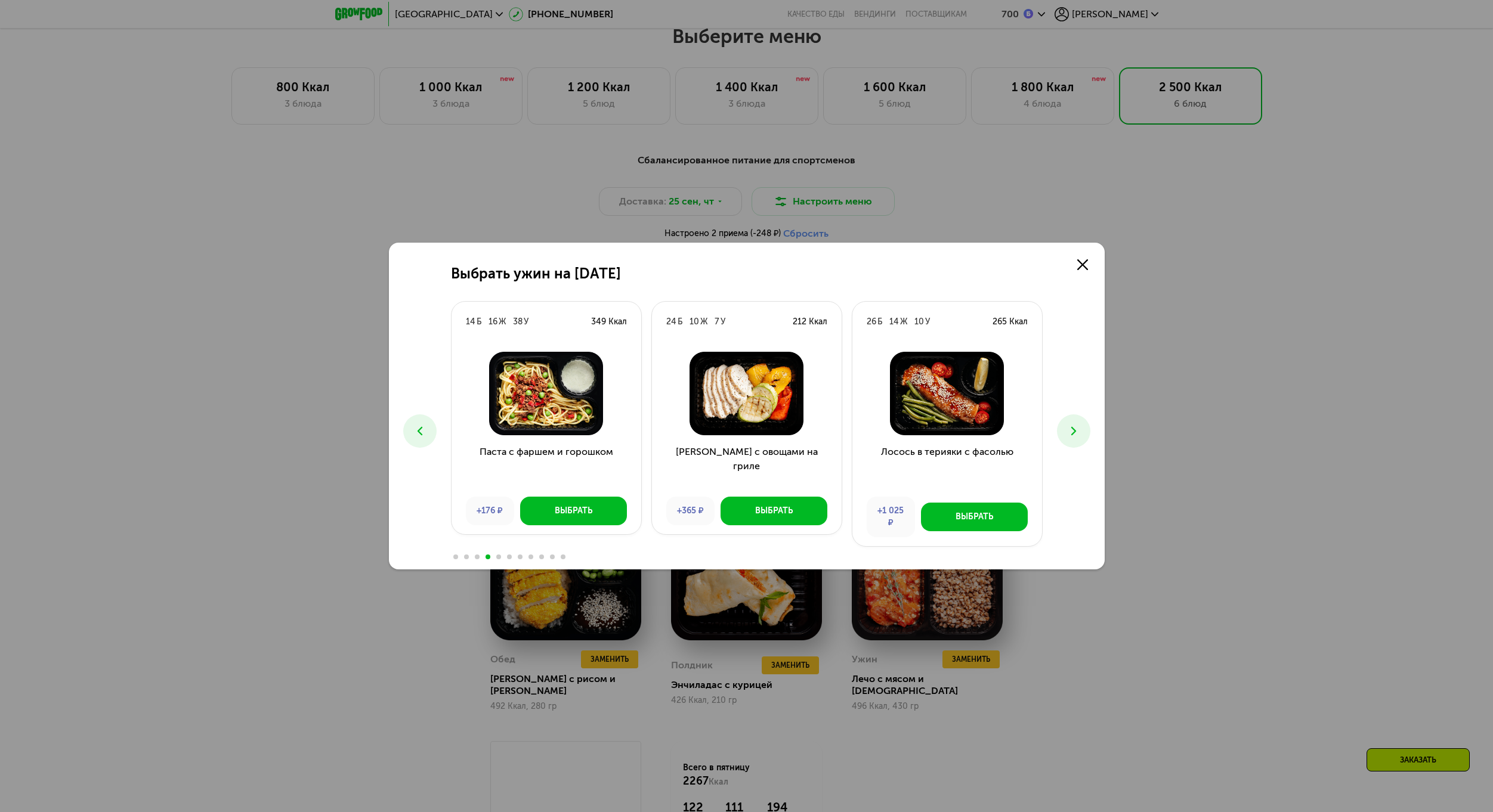
click at [1081, 440] on button at bounding box center [1073, 431] width 34 height 34
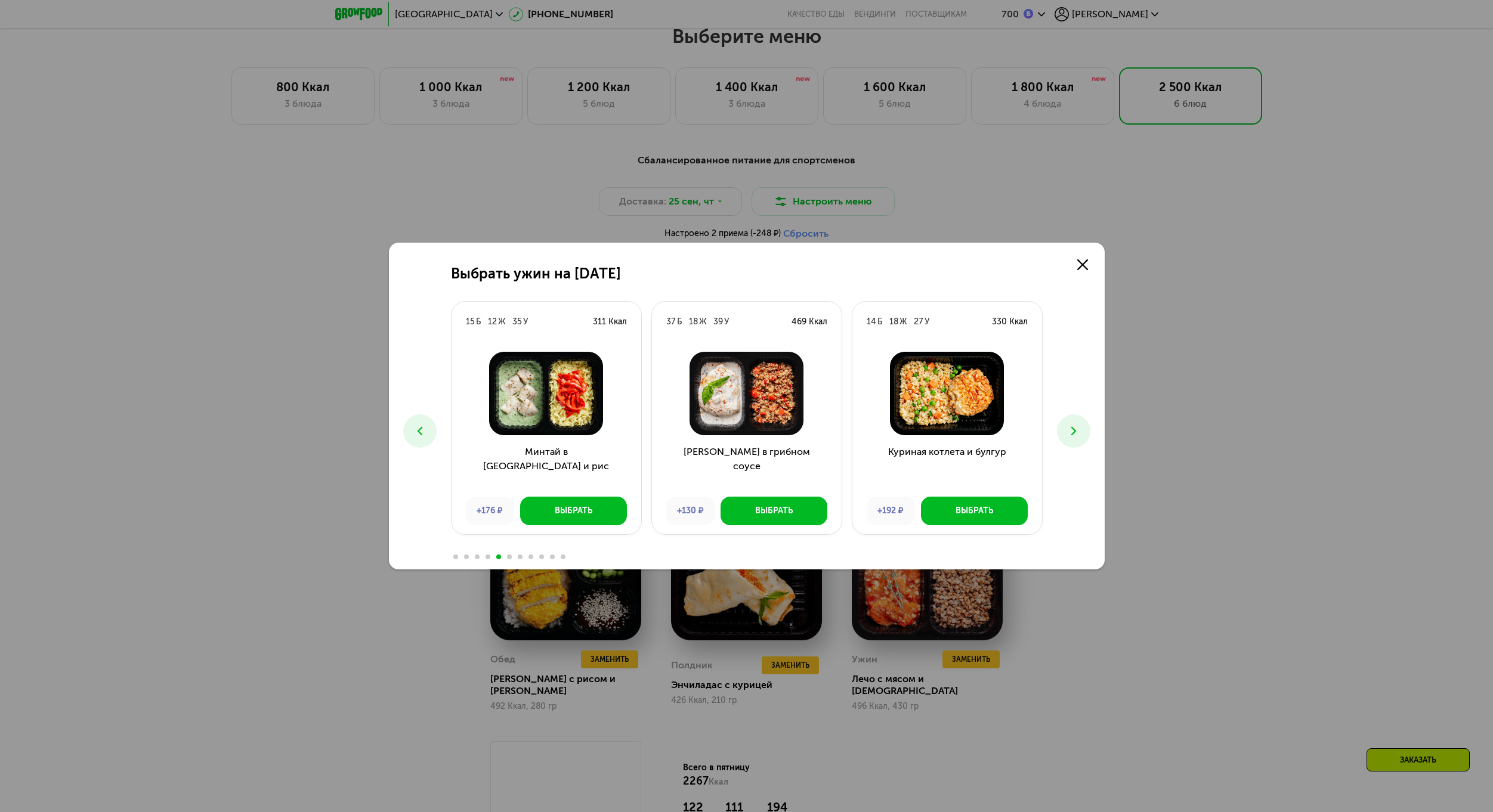
click at [1081, 440] on button at bounding box center [1073, 431] width 34 height 34
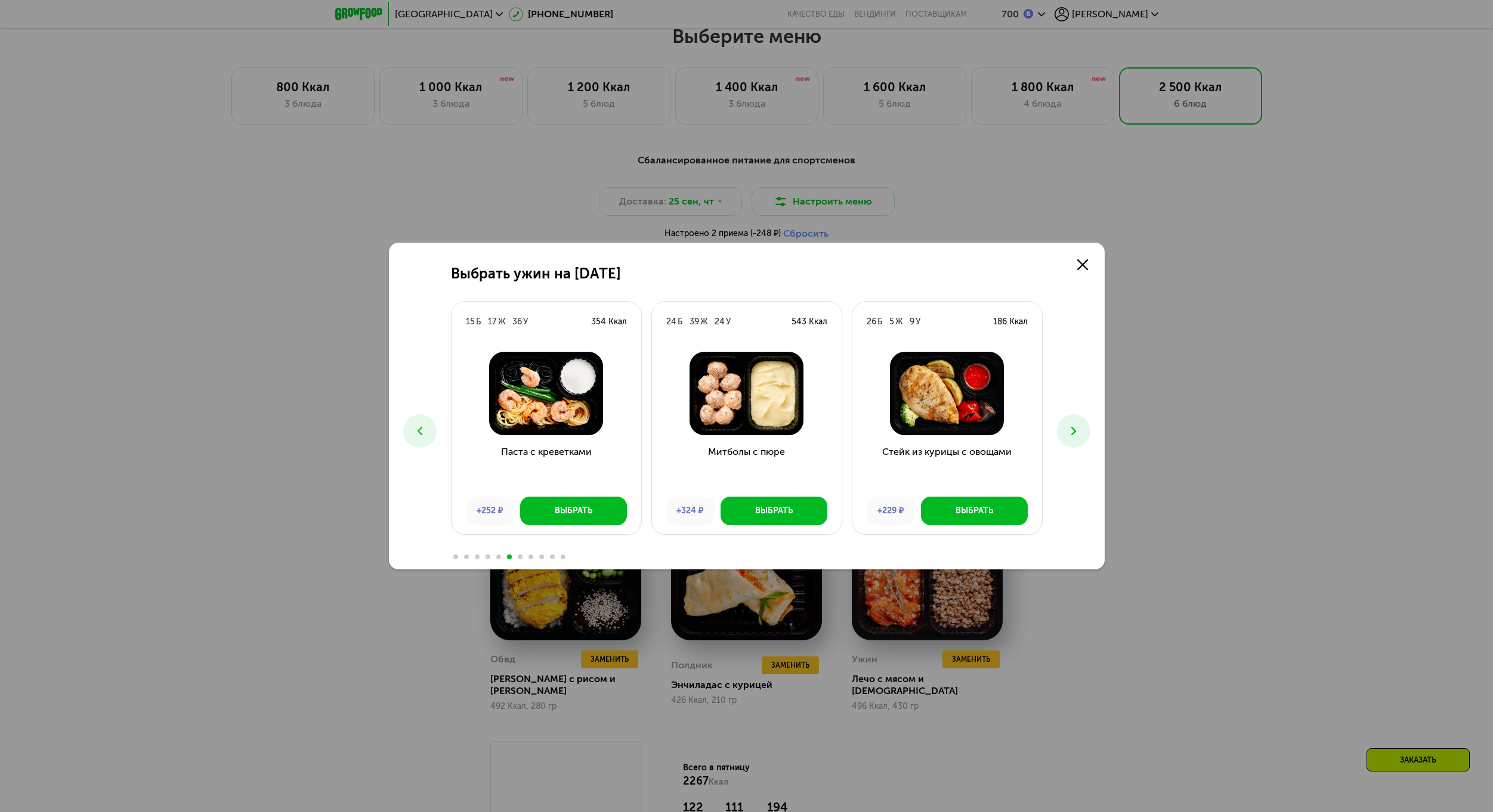
click at [1081, 440] on button at bounding box center [1073, 431] width 34 height 34
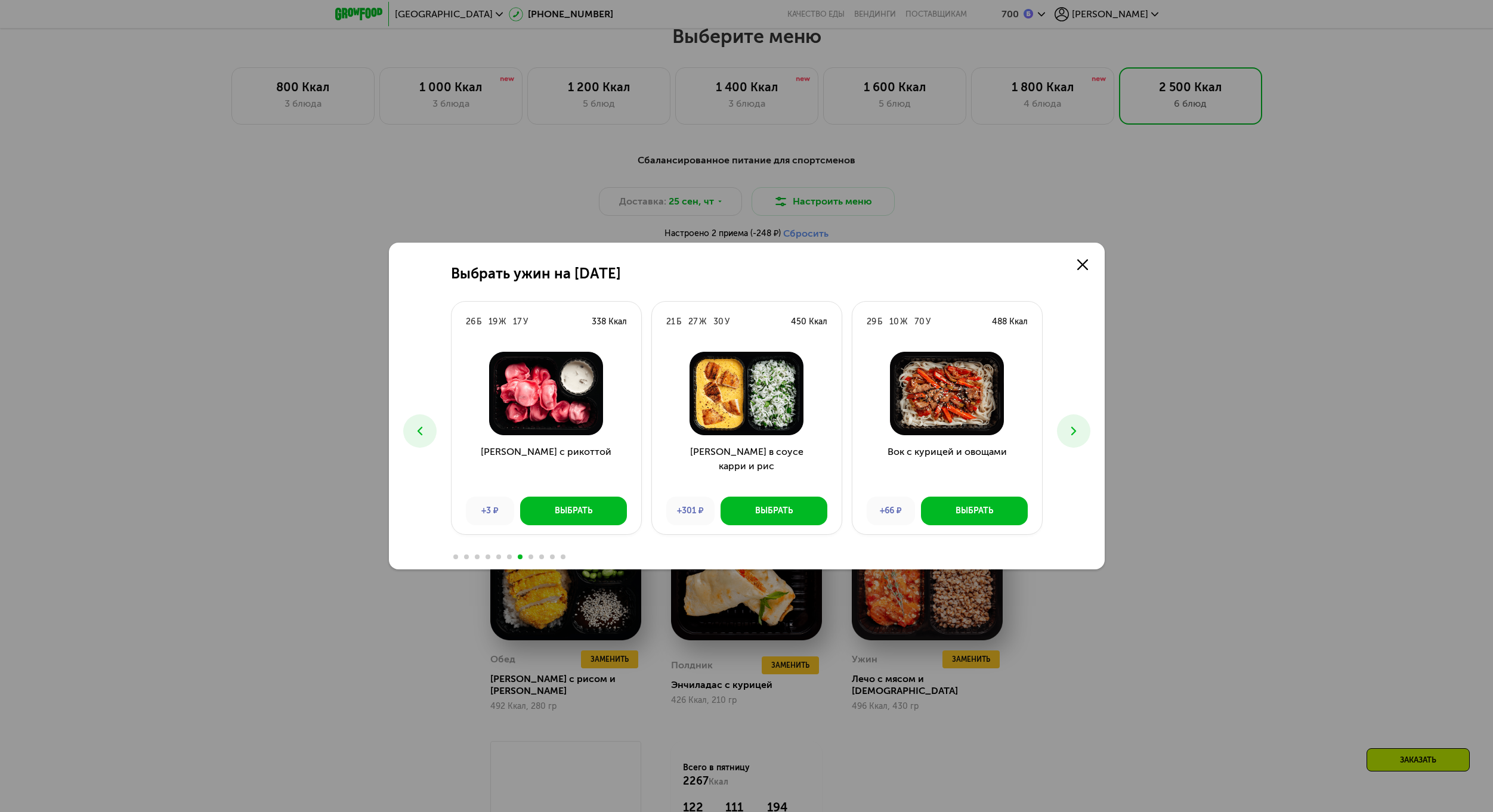
click at [1081, 440] on button at bounding box center [1073, 431] width 34 height 34
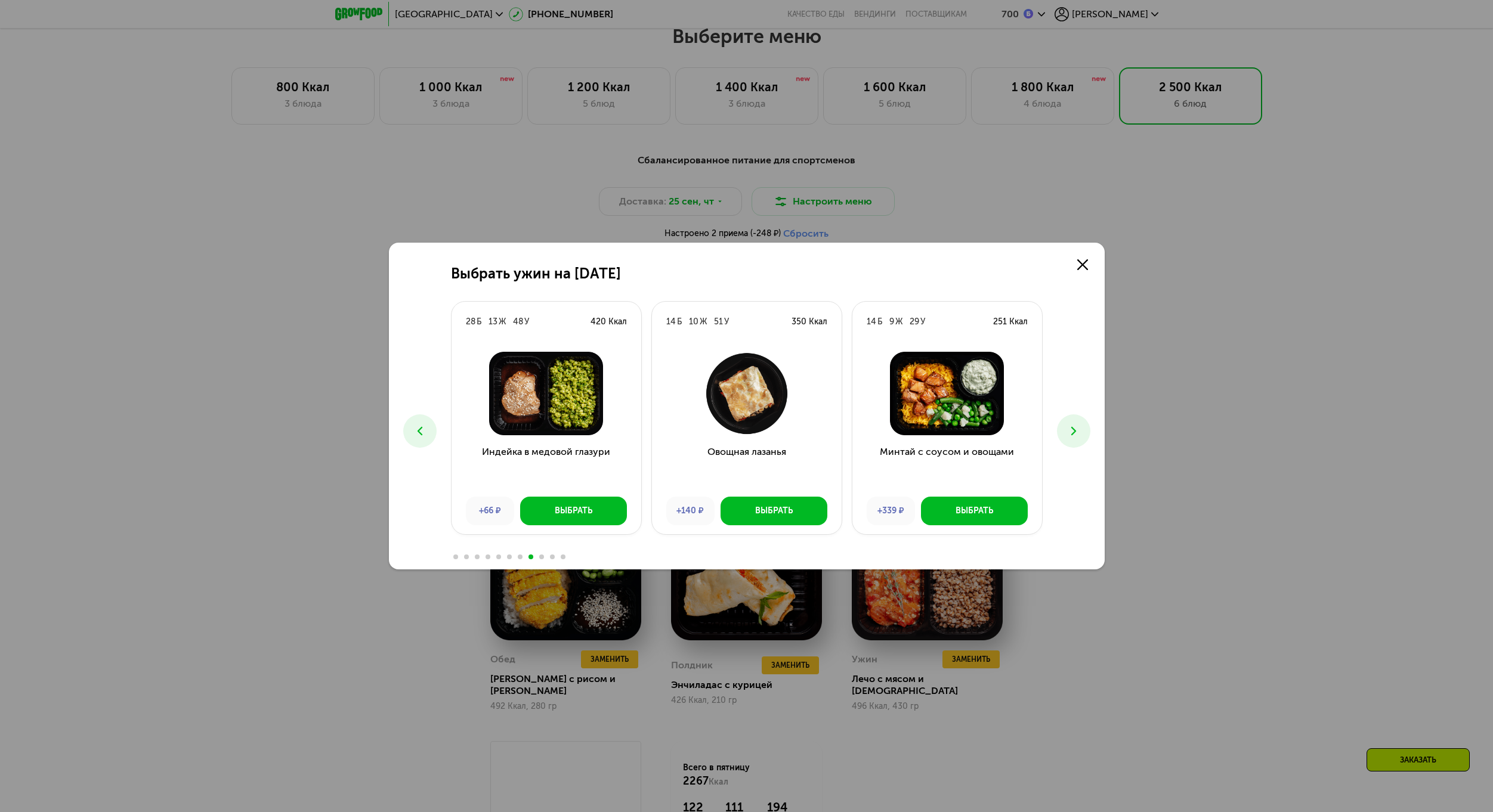
click at [1081, 440] on button at bounding box center [1073, 431] width 34 height 34
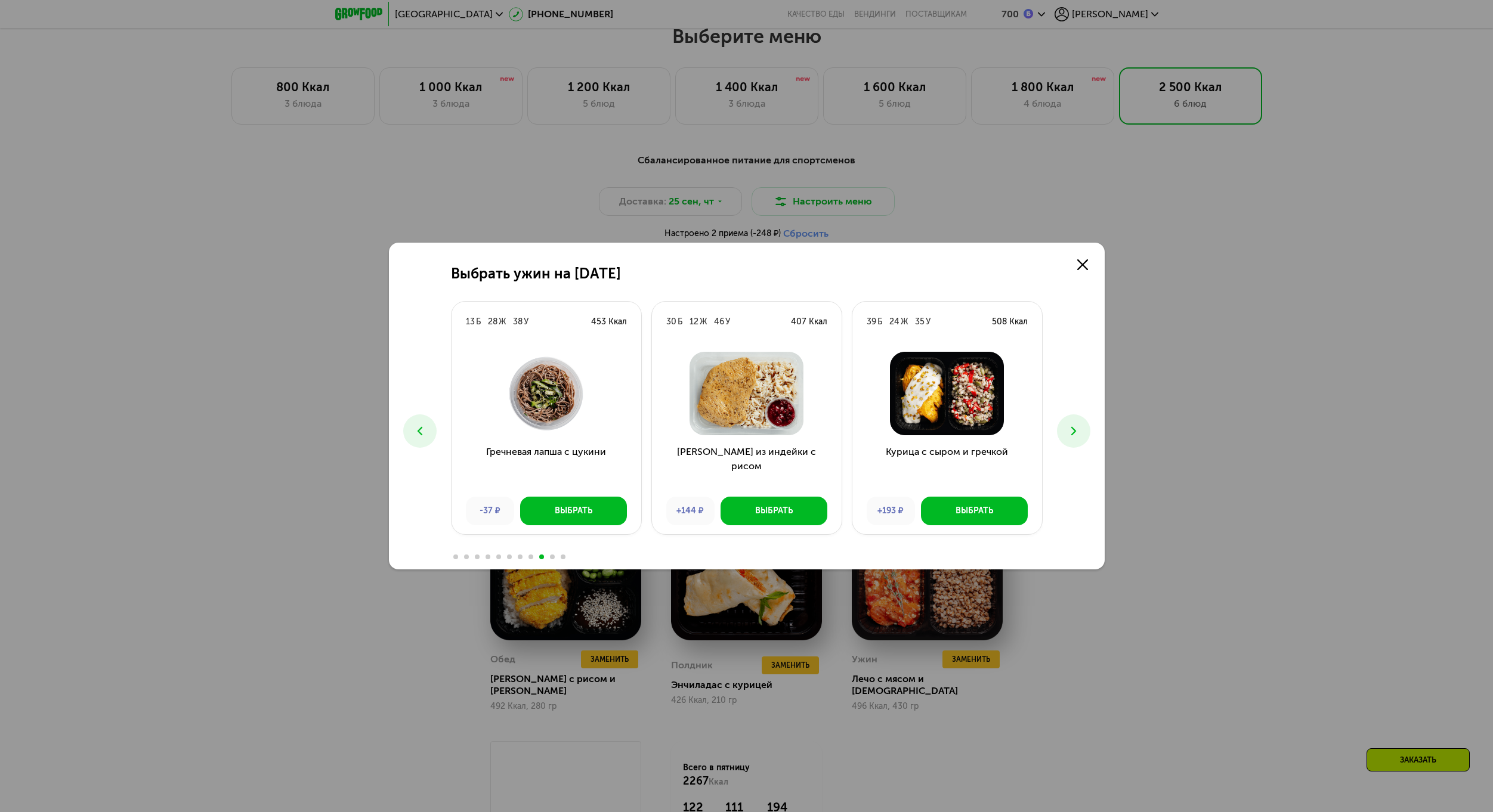
click at [1081, 440] on button at bounding box center [1073, 431] width 34 height 34
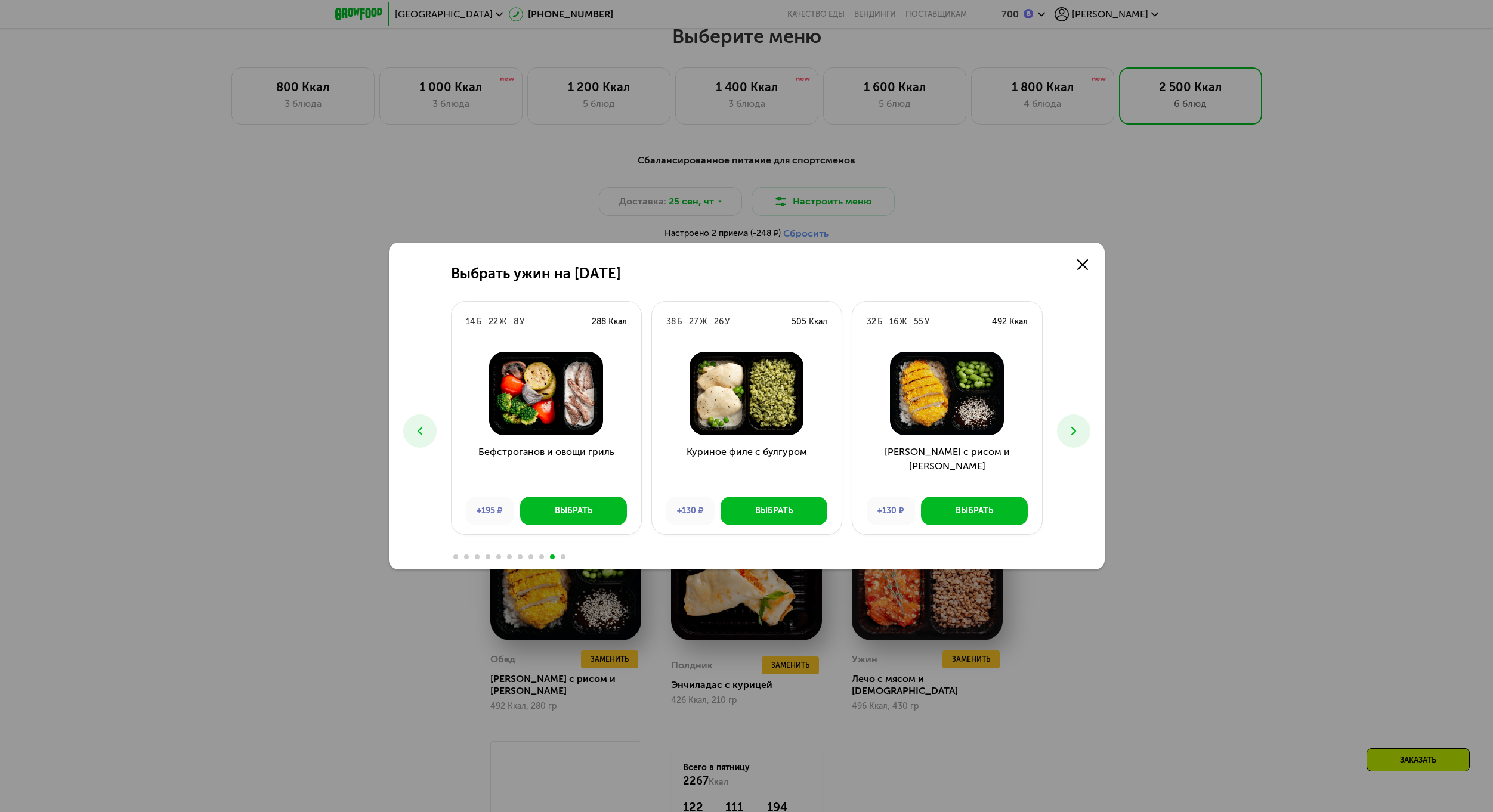
click at [1081, 440] on button at bounding box center [1073, 431] width 34 height 34
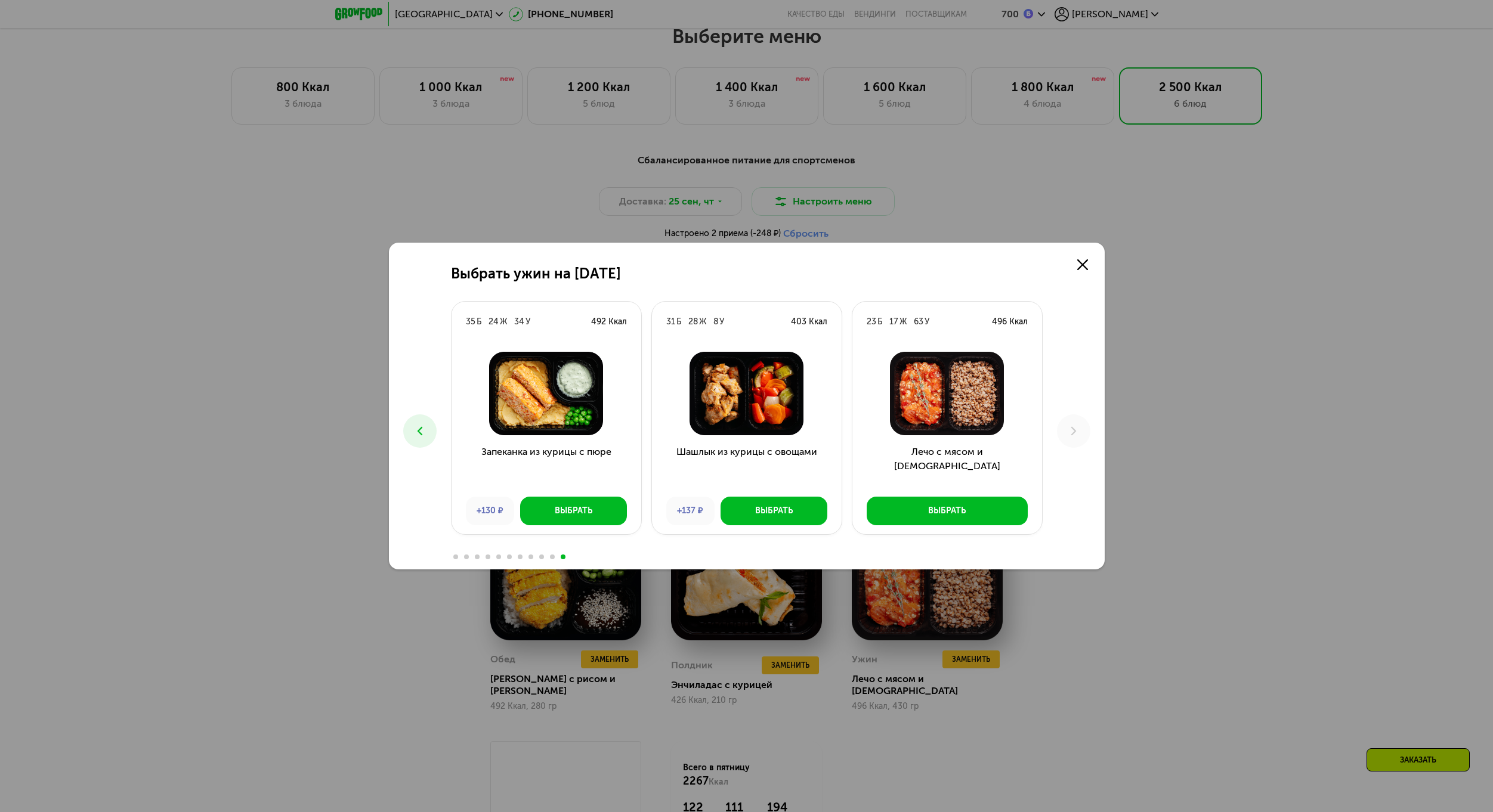
click at [437, 422] on div "Выбрать ужин на [DATE] Б 26 Ж 25 У 408 Ккал Феттучини с лососем +593 ₽ Выбрать …" at bounding box center [747, 405] width 716 height 327
click at [426, 431] on icon at bounding box center [420, 430] width 14 height 14
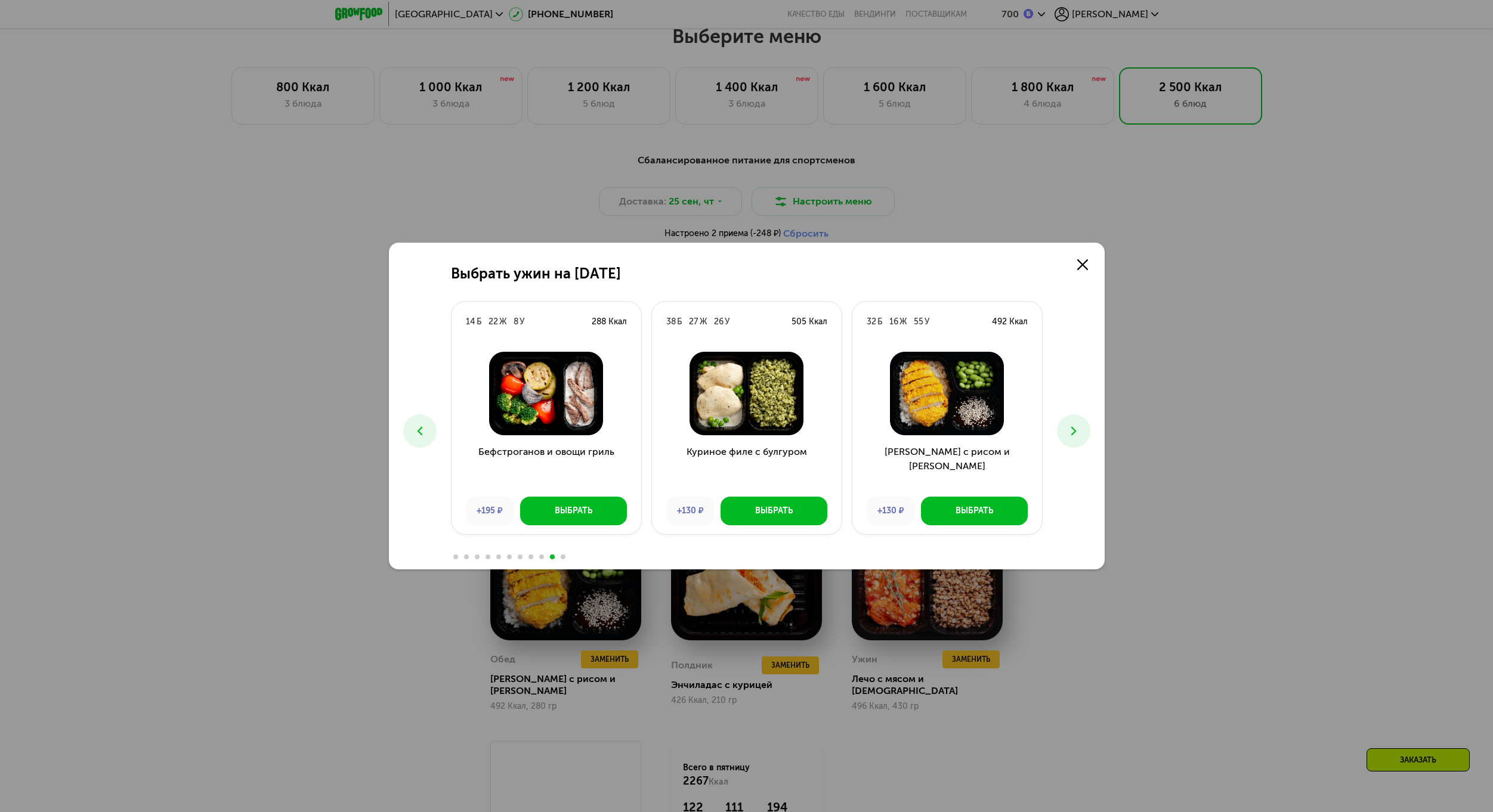
click at [426, 431] on icon at bounding box center [420, 430] width 14 height 14
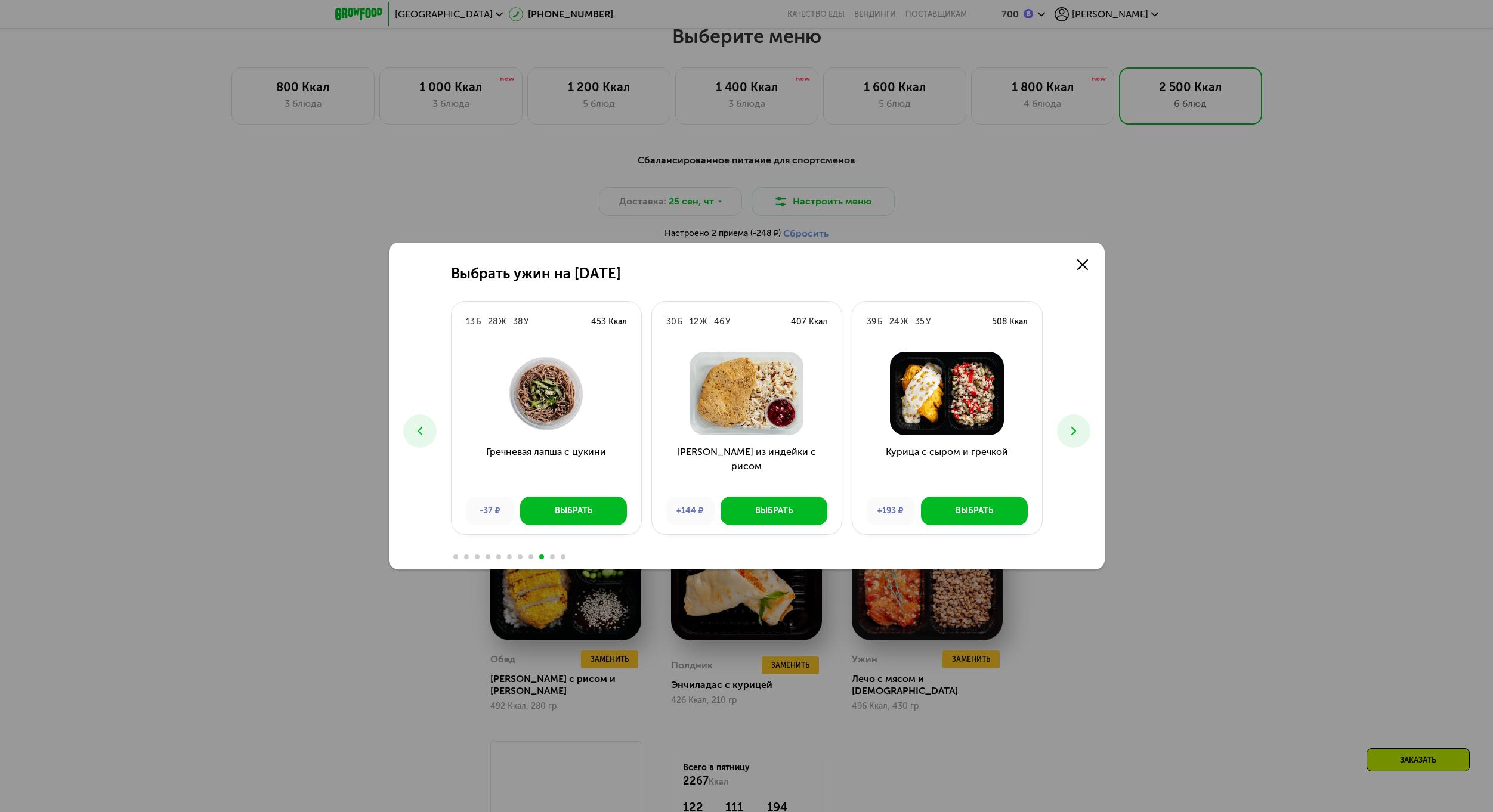
click at [426, 431] on icon at bounding box center [420, 430] width 14 height 14
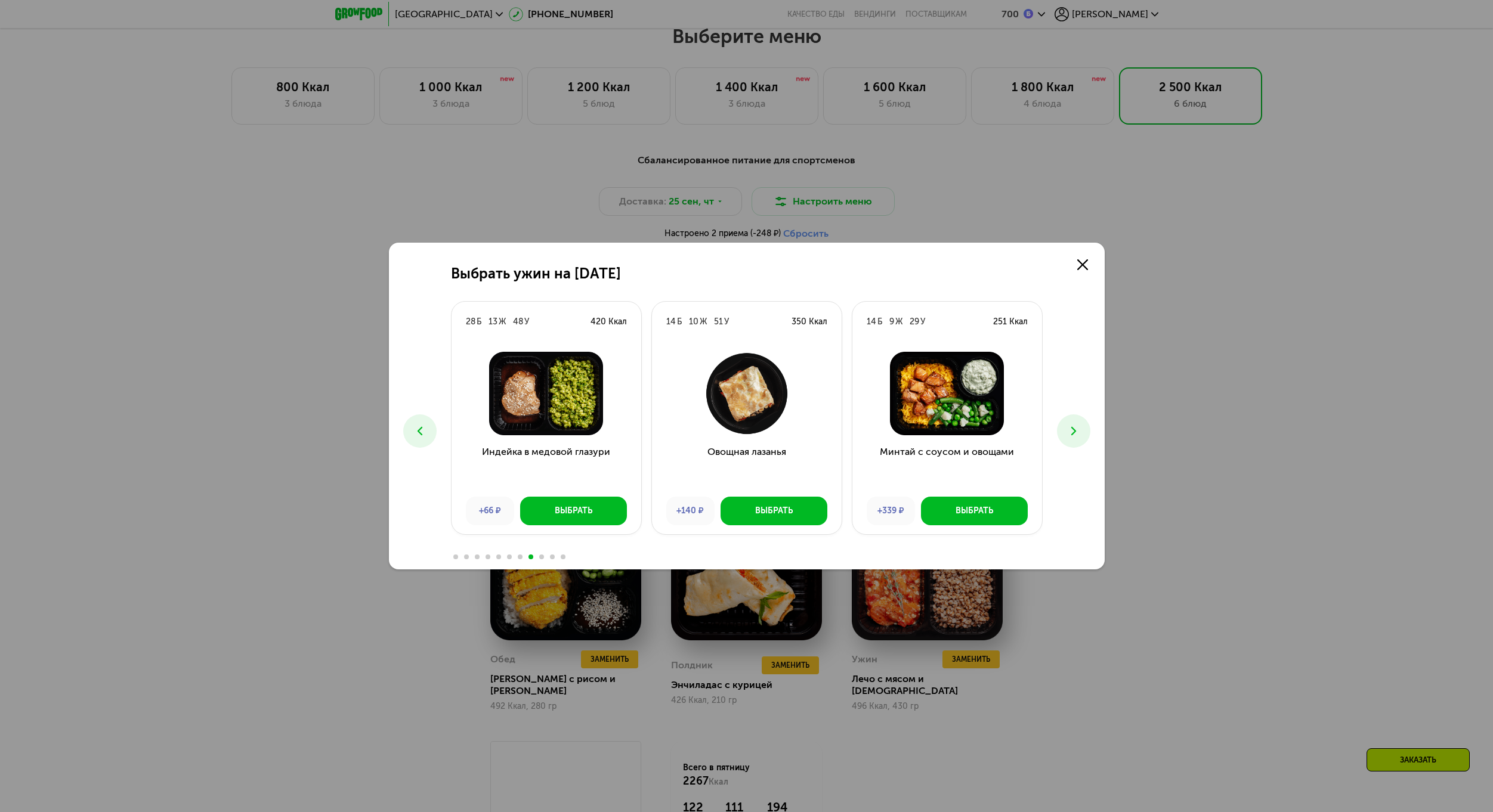
click at [426, 431] on icon at bounding box center [420, 430] width 14 height 14
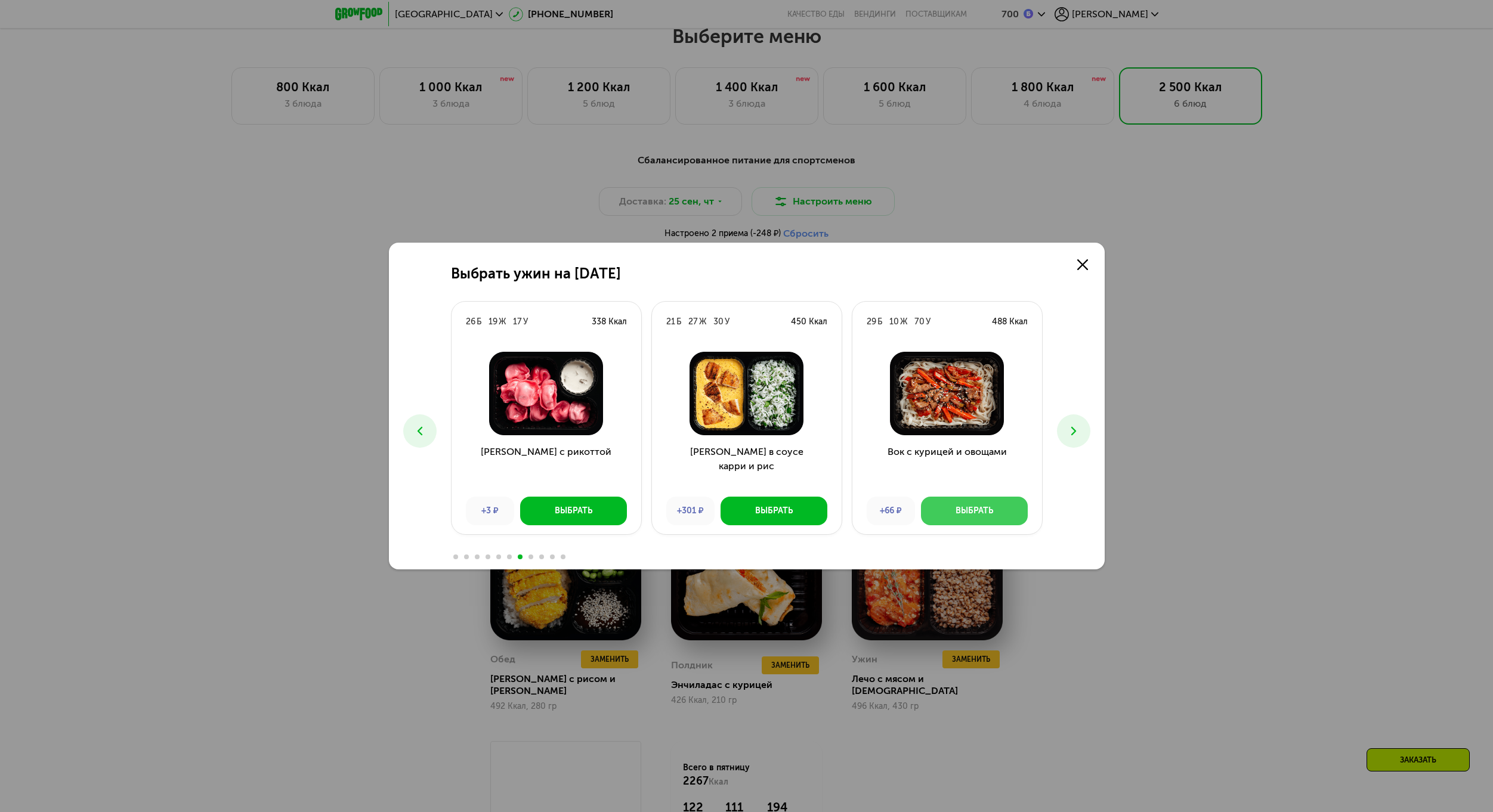
click at [976, 513] on div "Выбрать" at bounding box center [974, 511] width 38 height 12
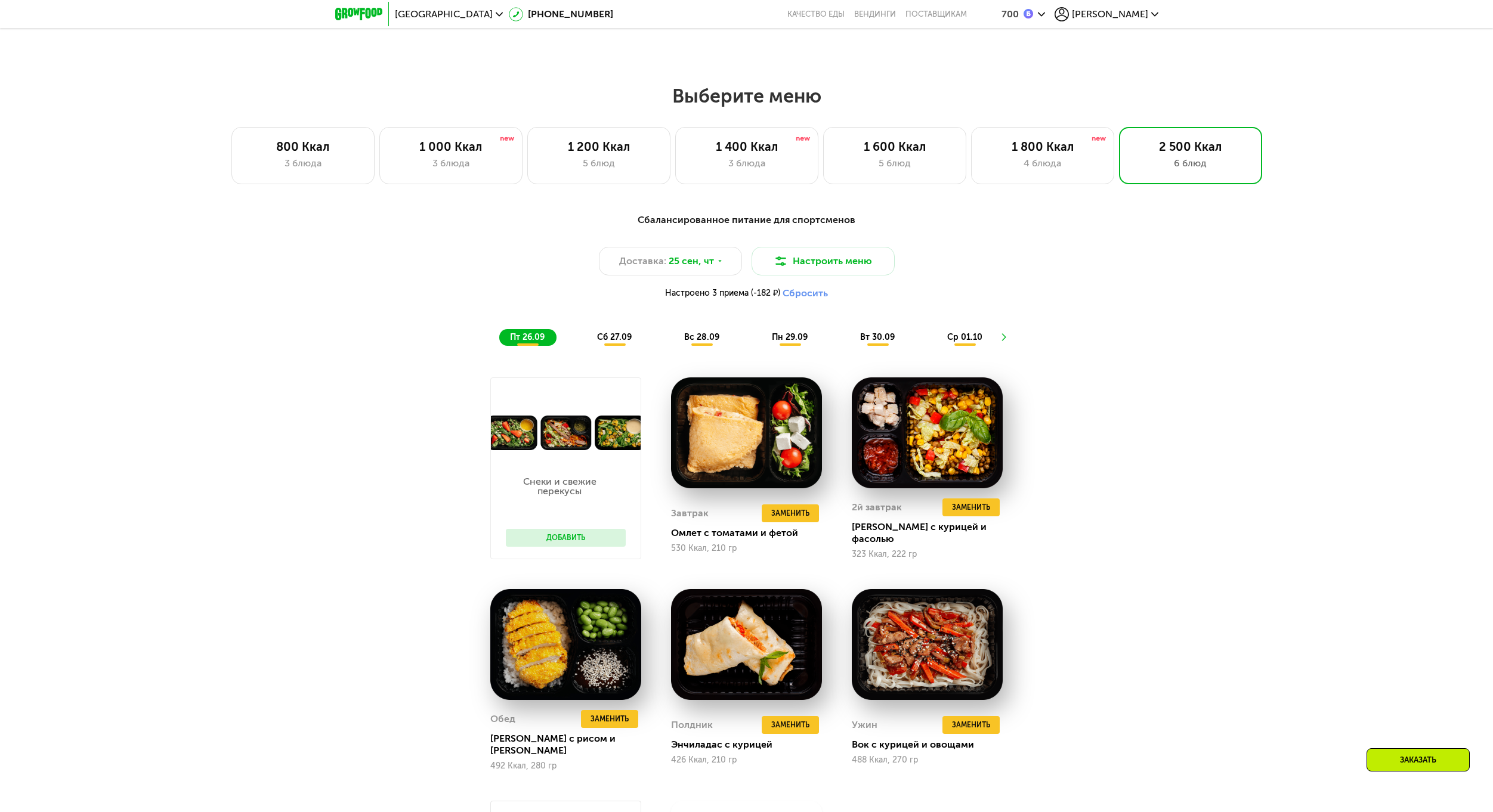
click at [608, 337] on span "сб 27.09" at bounding box center [614, 337] width 35 height 10
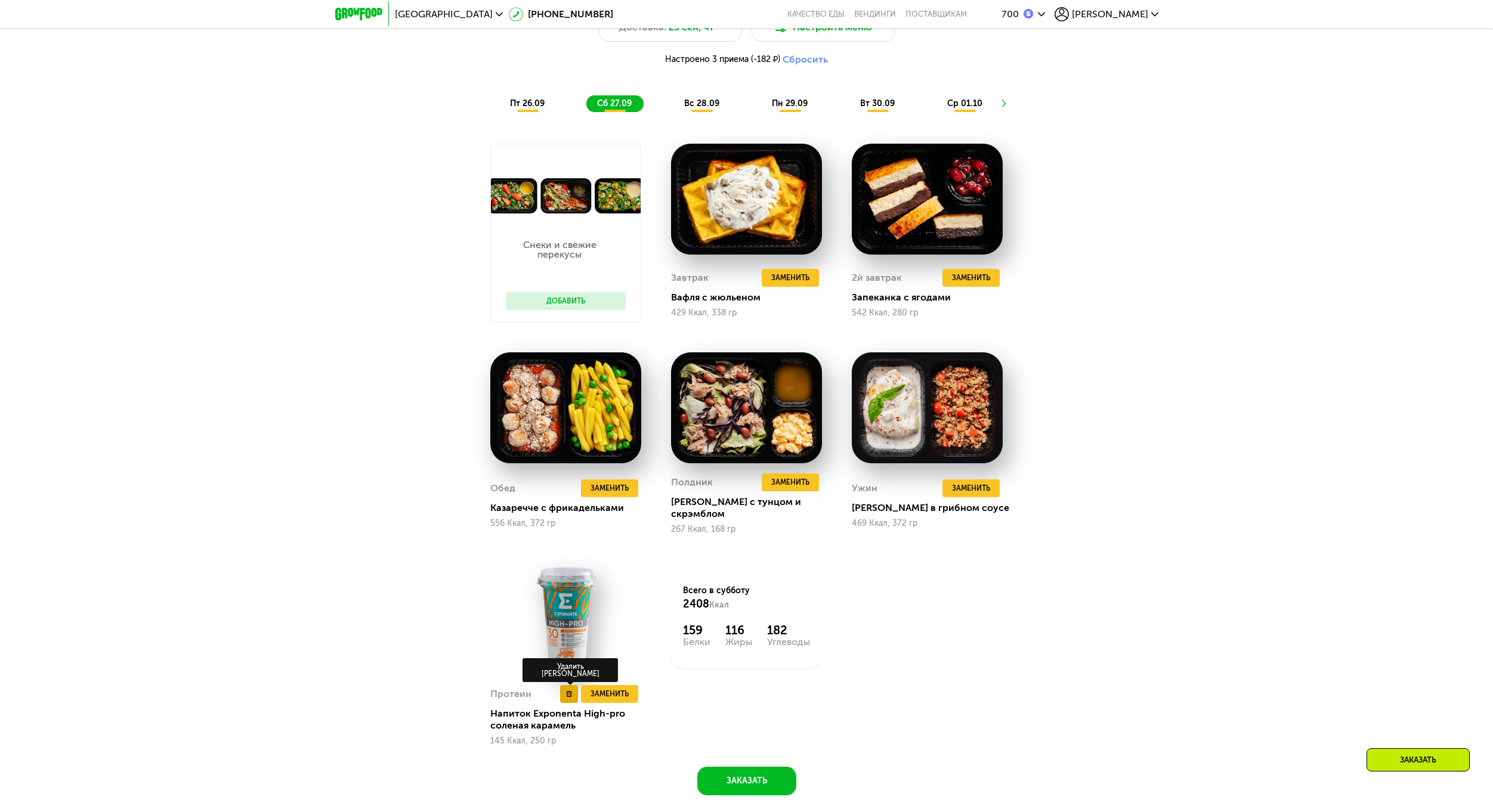
scroll to position [1405, 0]
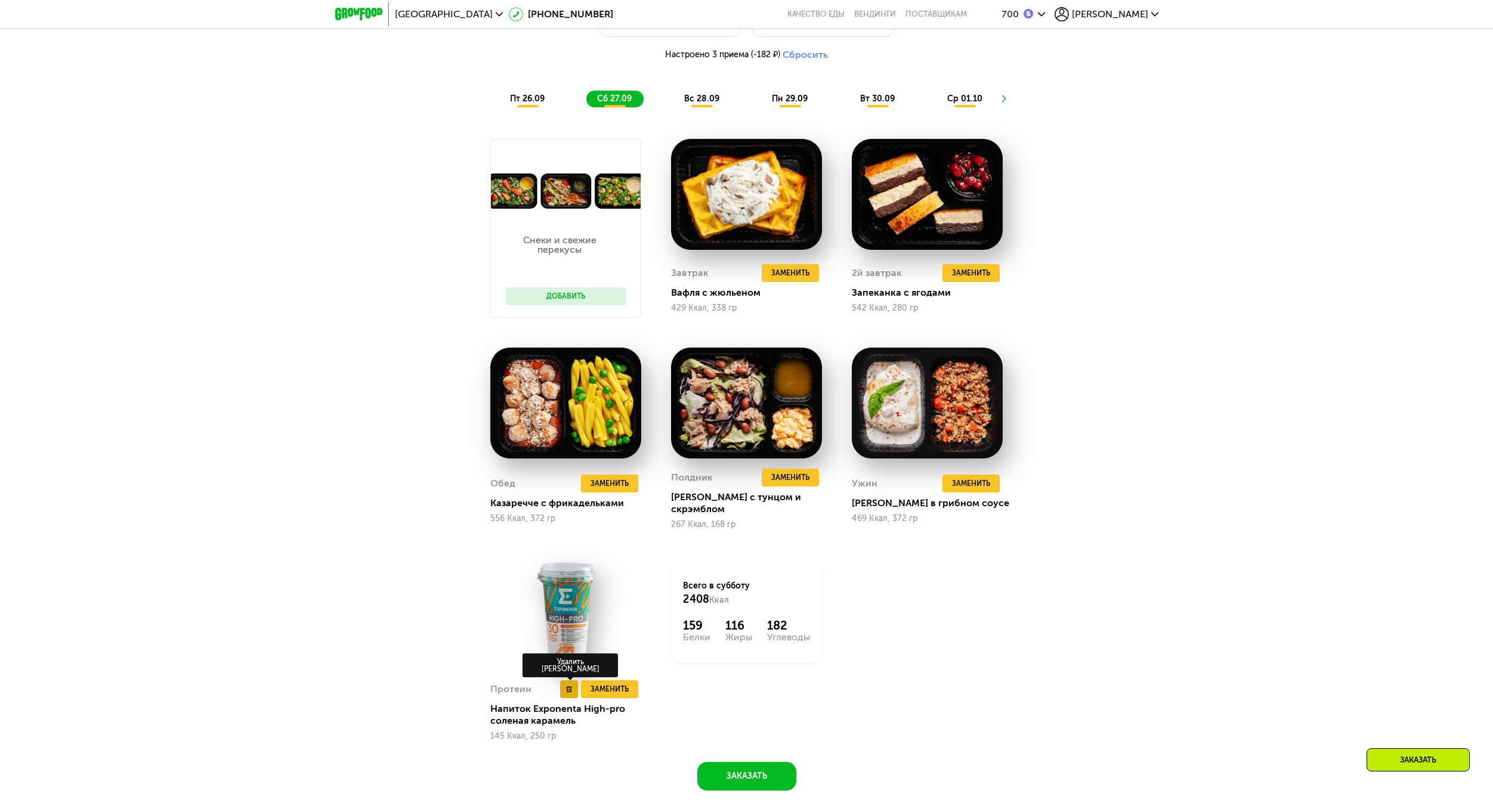
click at [565, 680] on button at bounding box center [569, 689] width 18 height 18
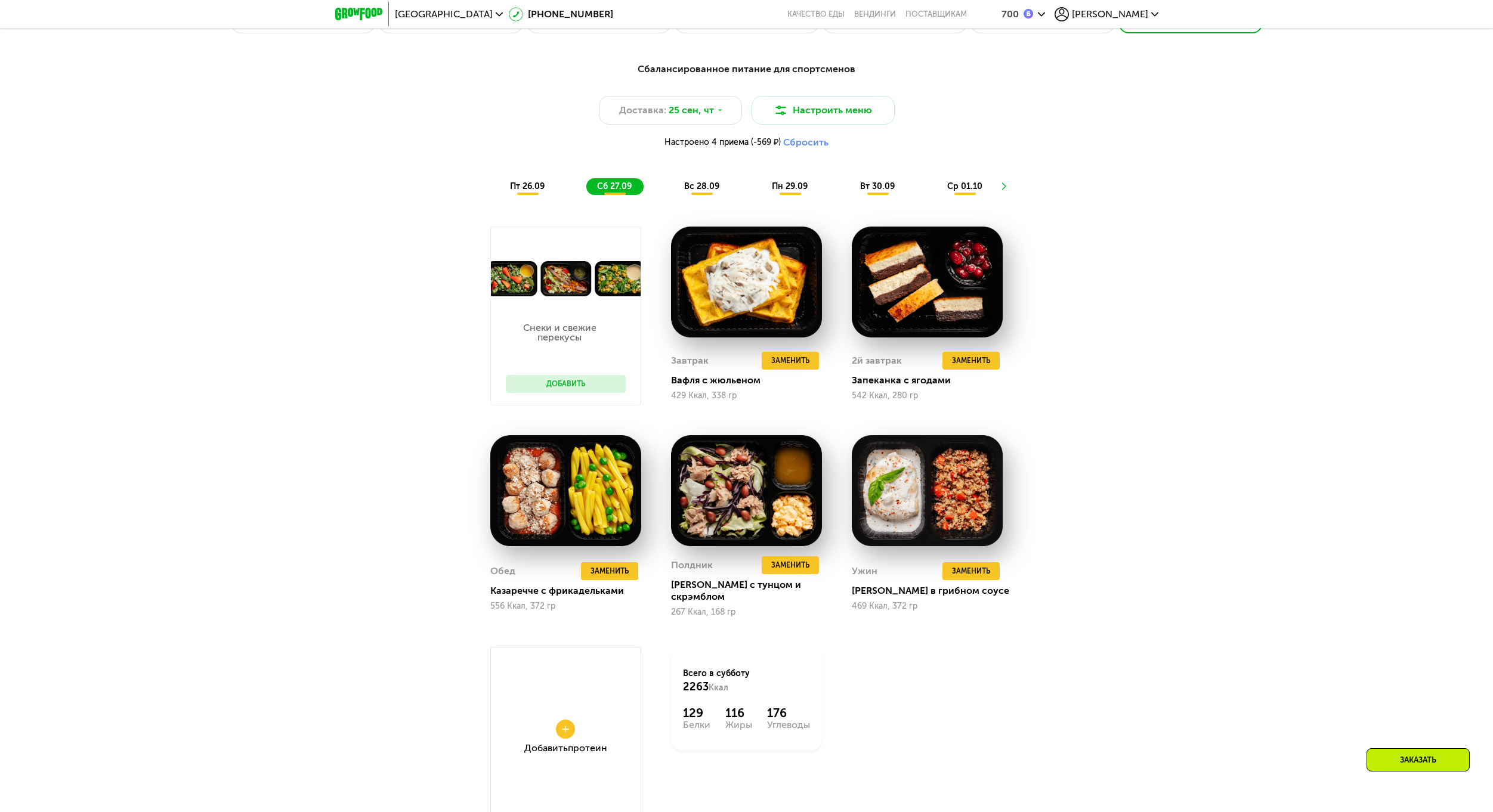
scroll to position [1286, 0]
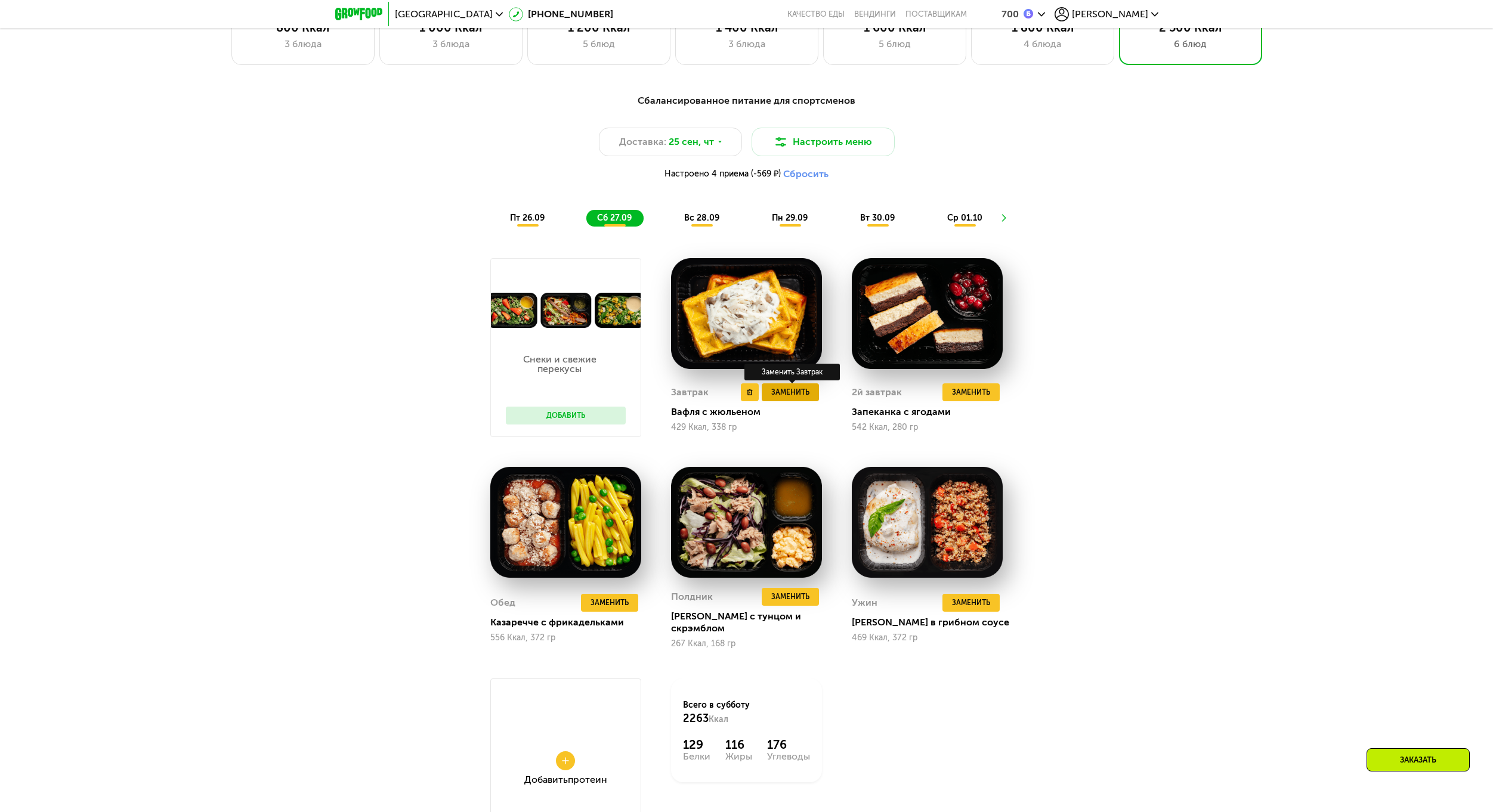
click at [791, 396] on span "Заменить" at bounding box center [790, 393] width 38 height 12
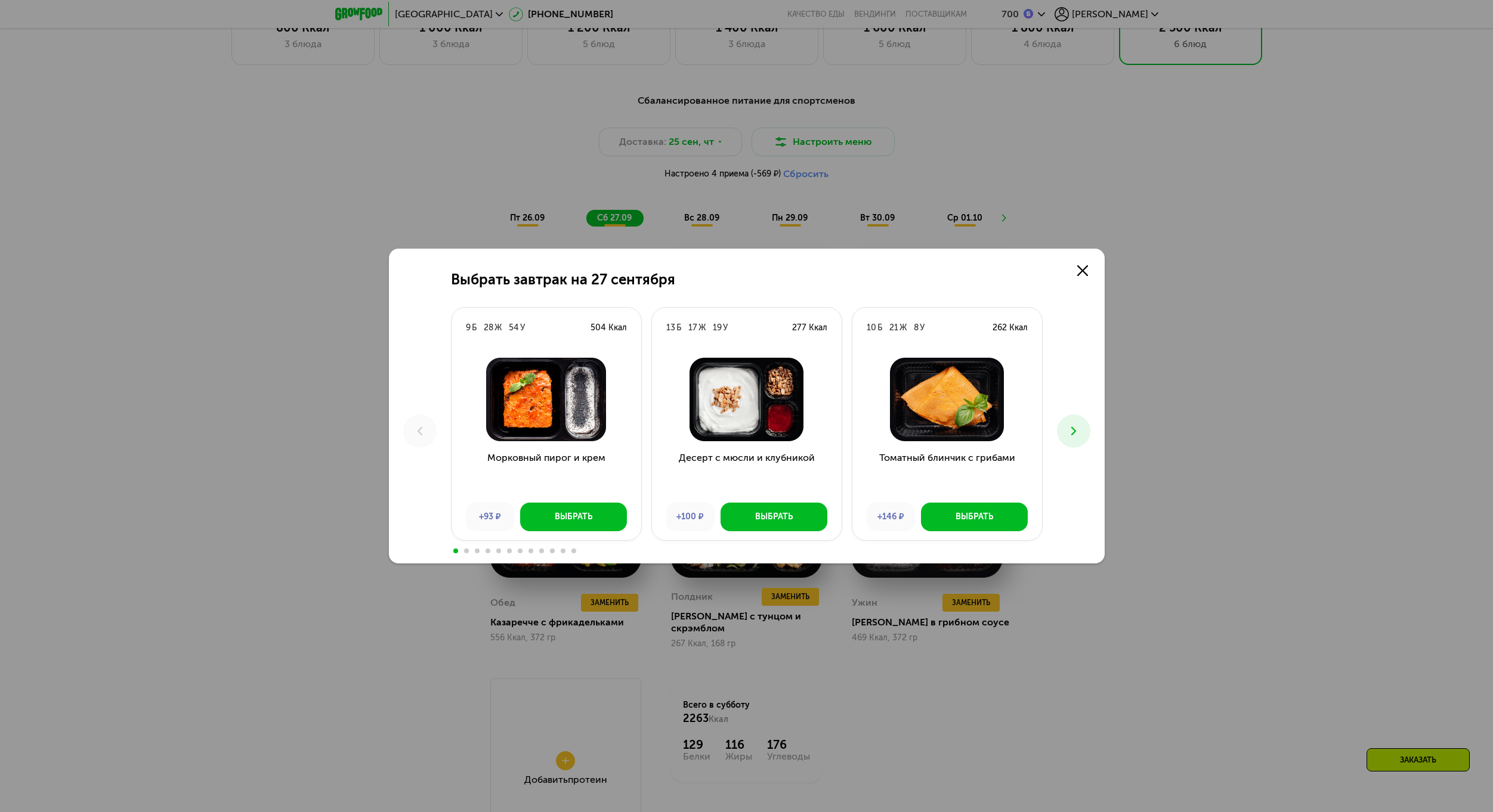
click at [1068, 446] on button at bounding box center [1073, 431] width 34 height 34
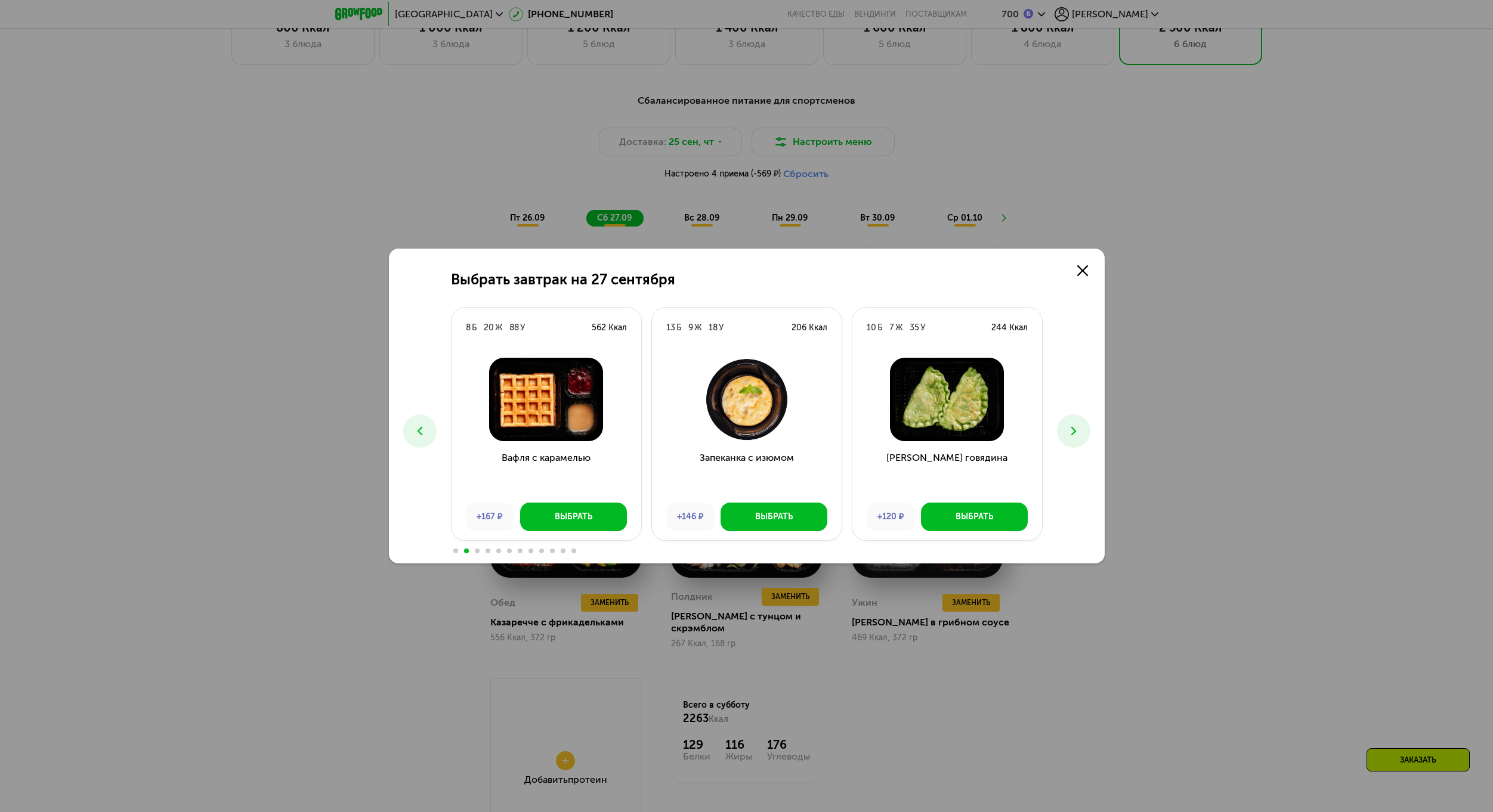
click at [1084, 424] on button at bounding box center [1073, 431] width 34 height 34
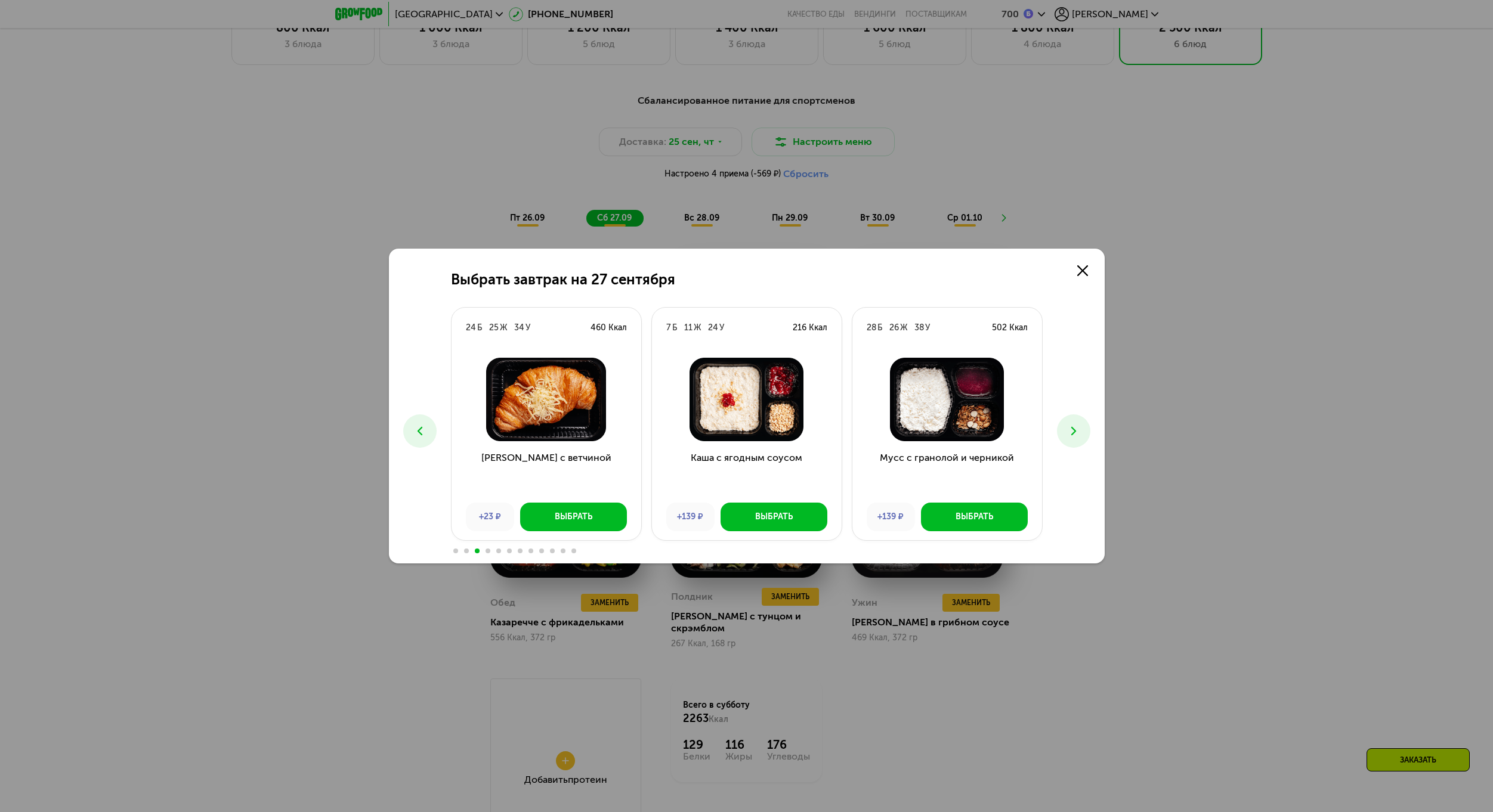
click at [1078, 435] on icon at bounding box center [1073, 430] width 14 height 14
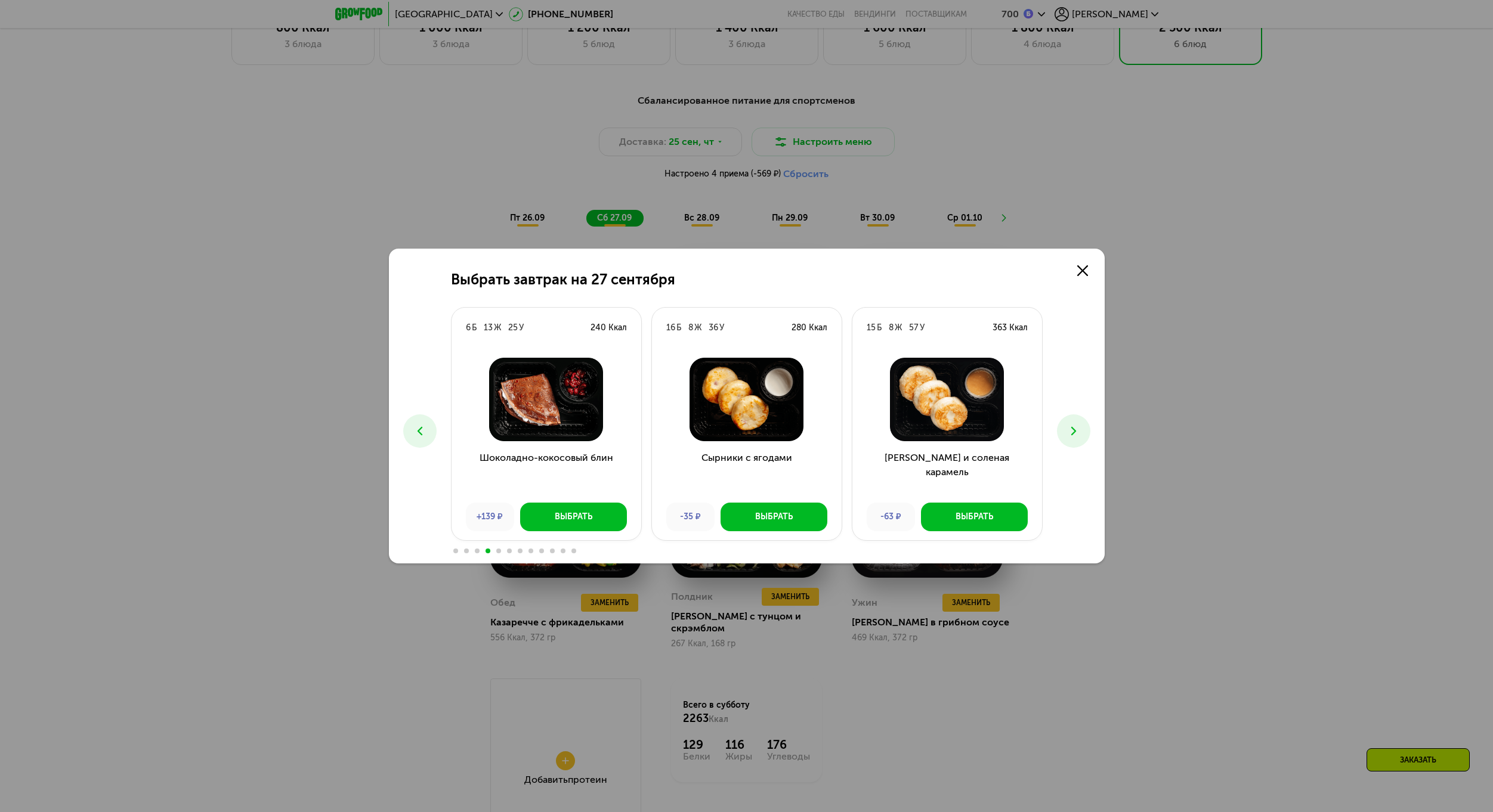
click at [1078, 435] on icon at bounding box center [1073, 430] width 14 height 14
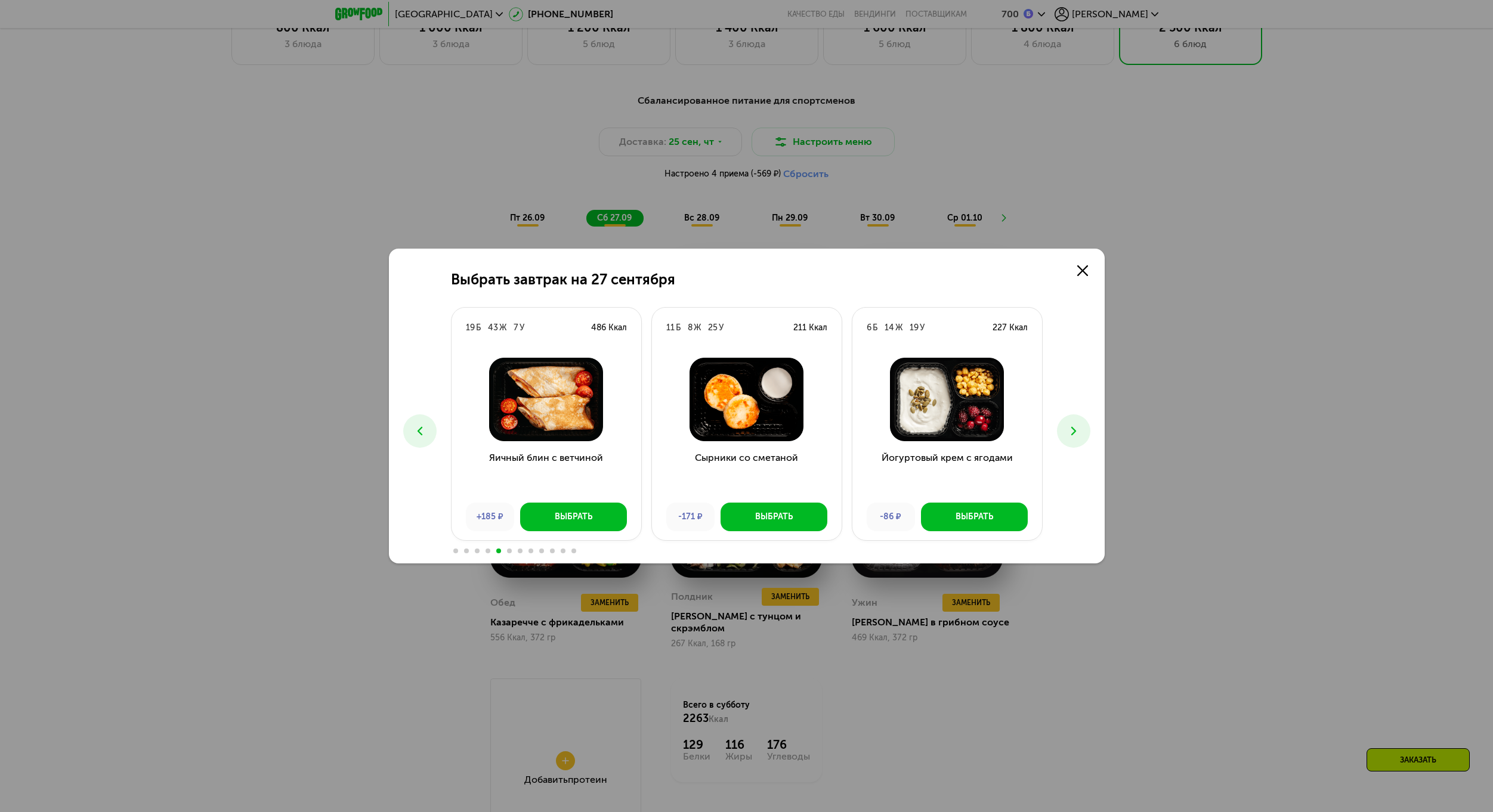
click at [1078, 435] on icon at bounding box center [1073, 430] width 14 height 14
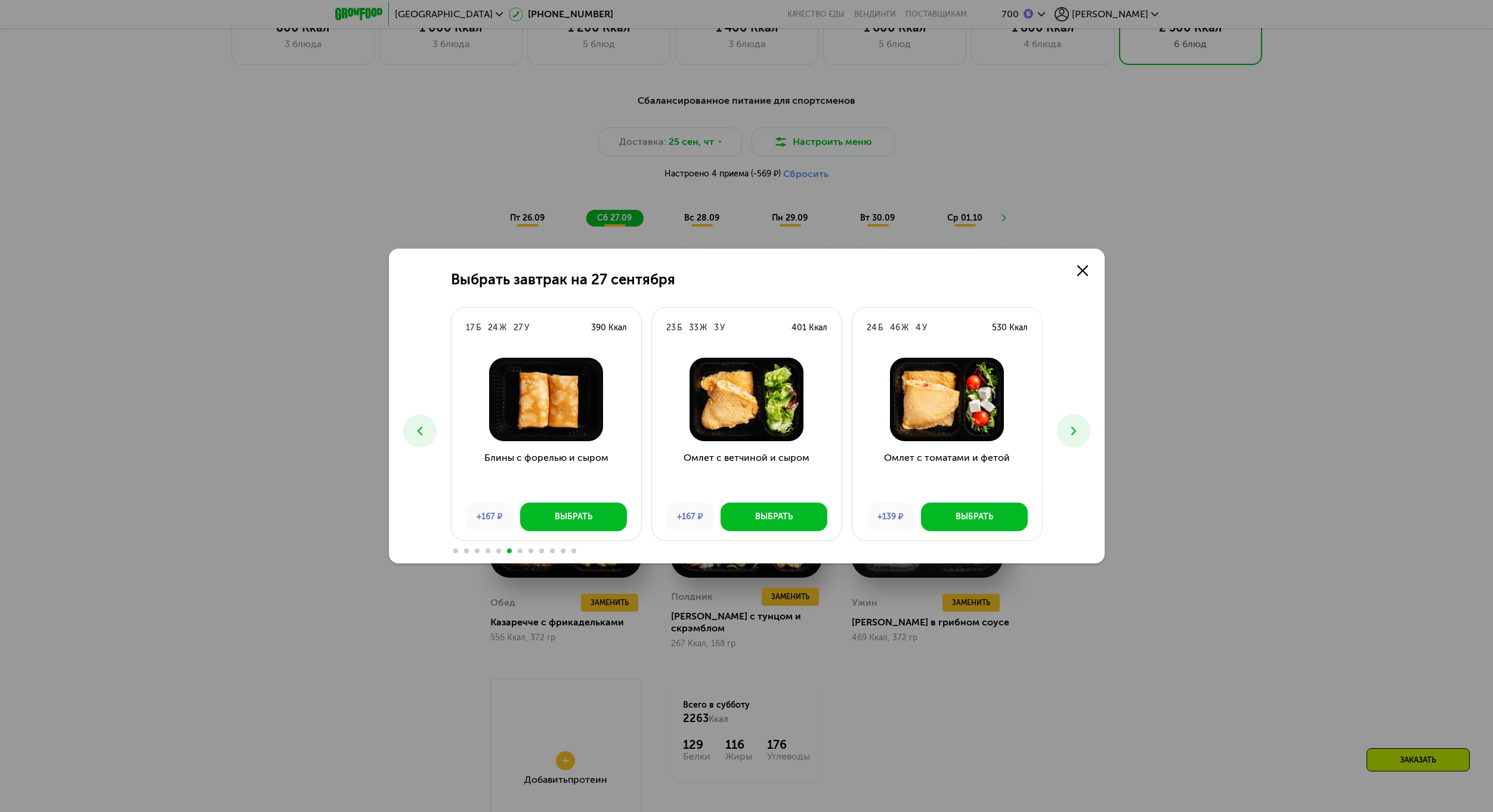
click at [1078, 435] on icon at bounding box center [1073, 430] width 14 height 14
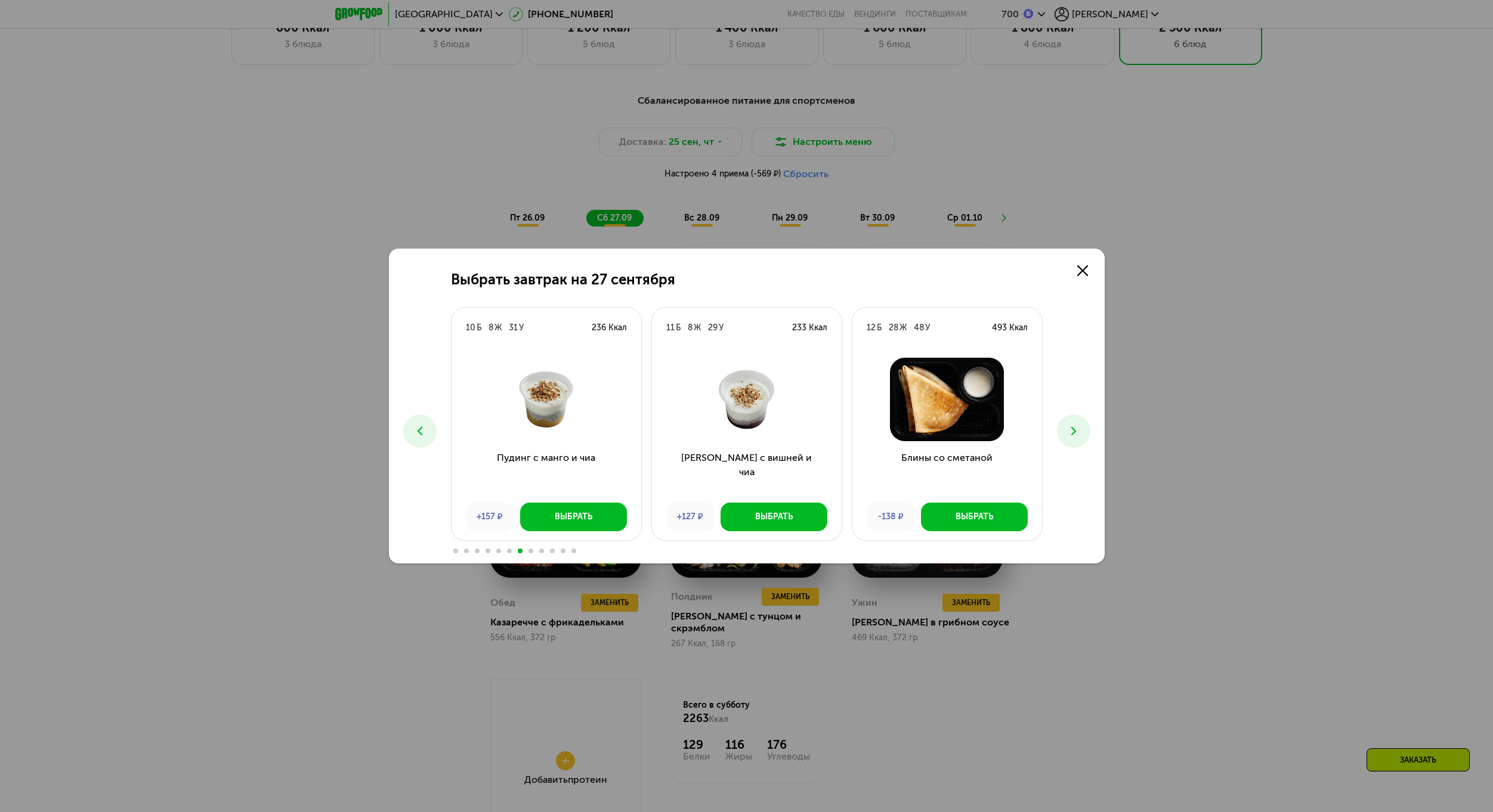
click at [1078, 435] on icon at bounding box center [1073, 430] width 14 height 14
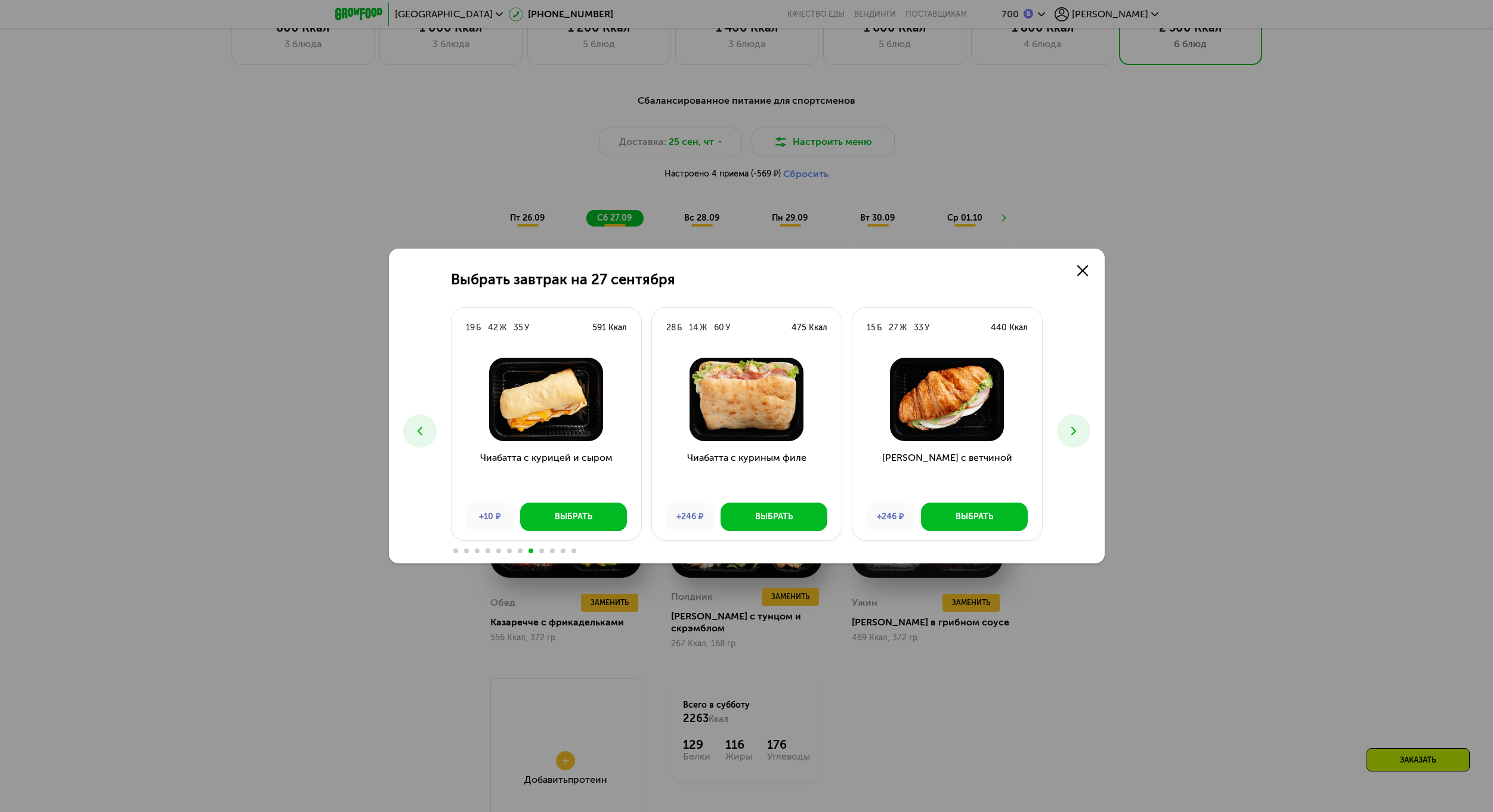
click at [1074, 432] on use at bounding box center [1073, 431] width 5 height 9
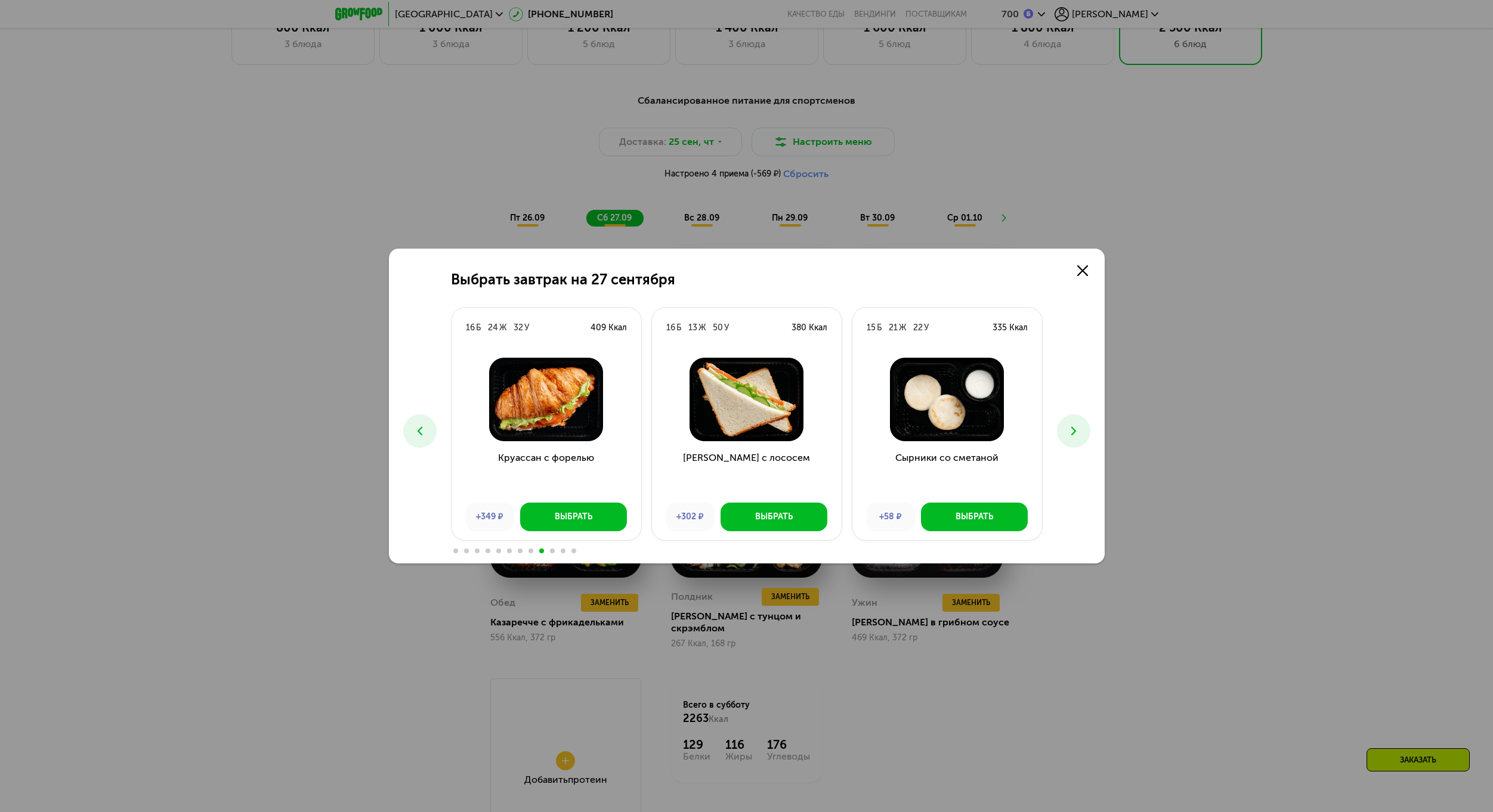
click at [1074, 432] on use at bounding box center [1073, 431] width 5 height 9
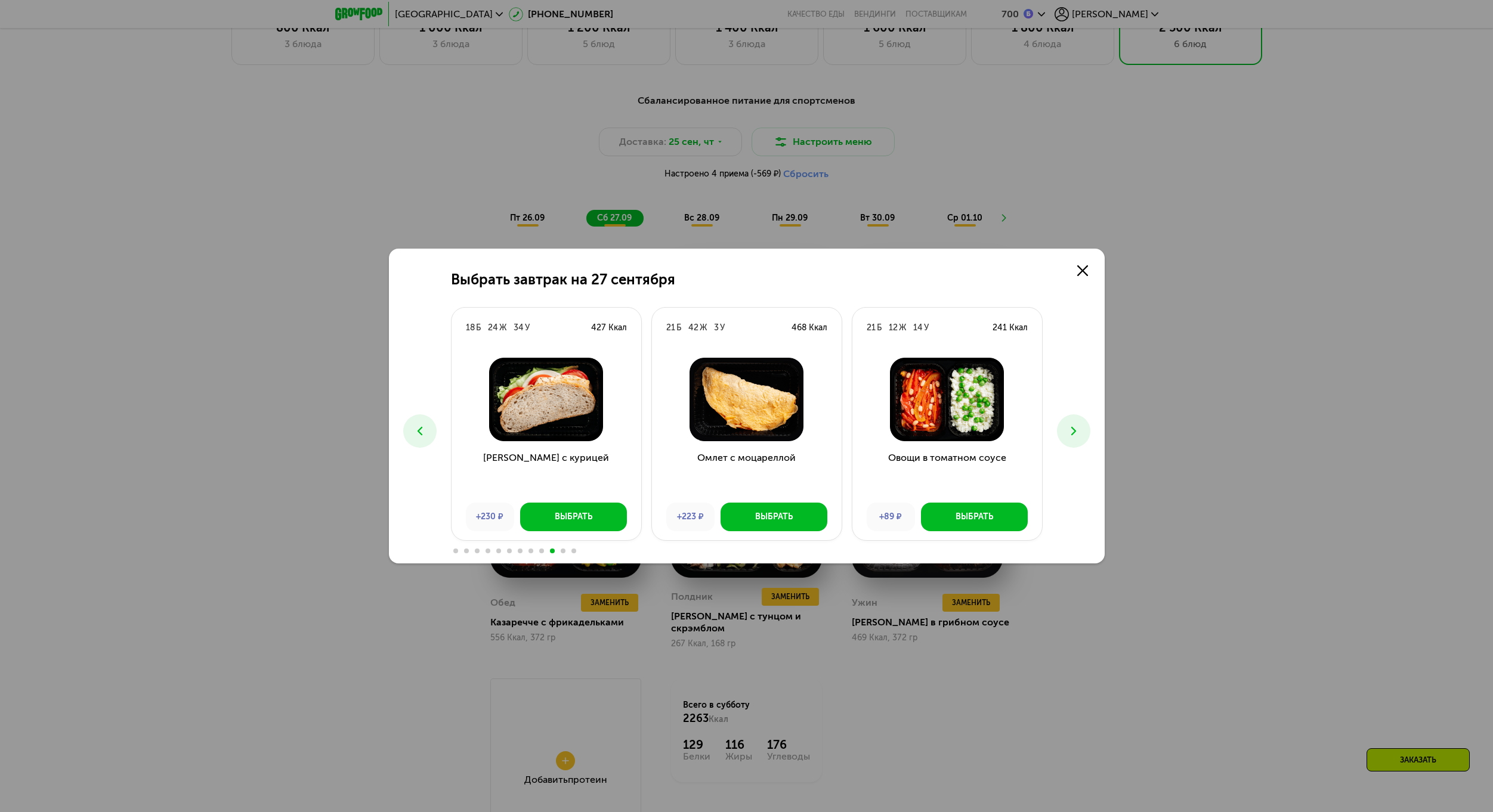
click at [1074, 432] on use at bounding box center [1073, 431] width 5 height 9
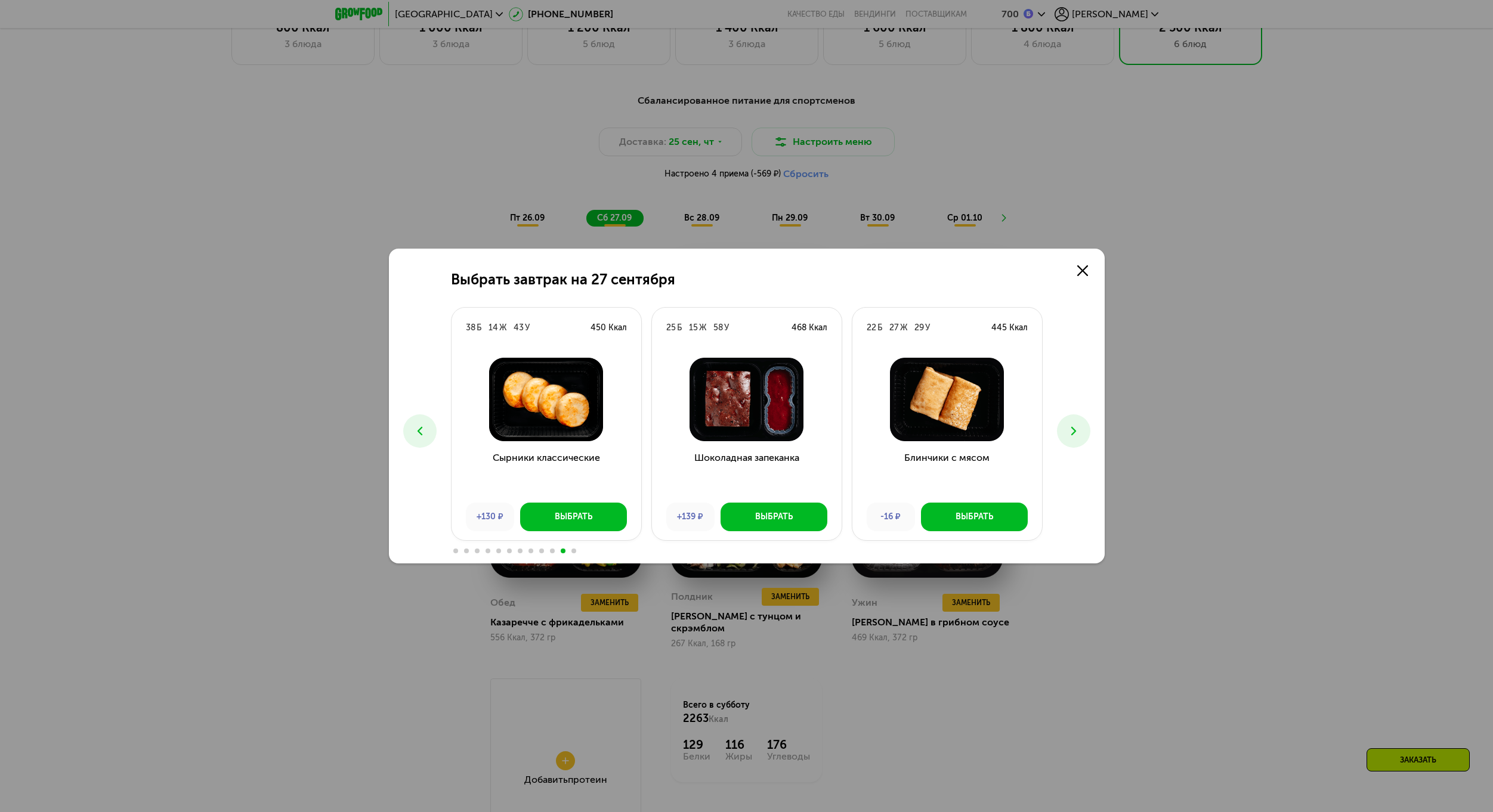
click at [1074, 432] on use at bounding box center [1073, 431] width 5 height 9
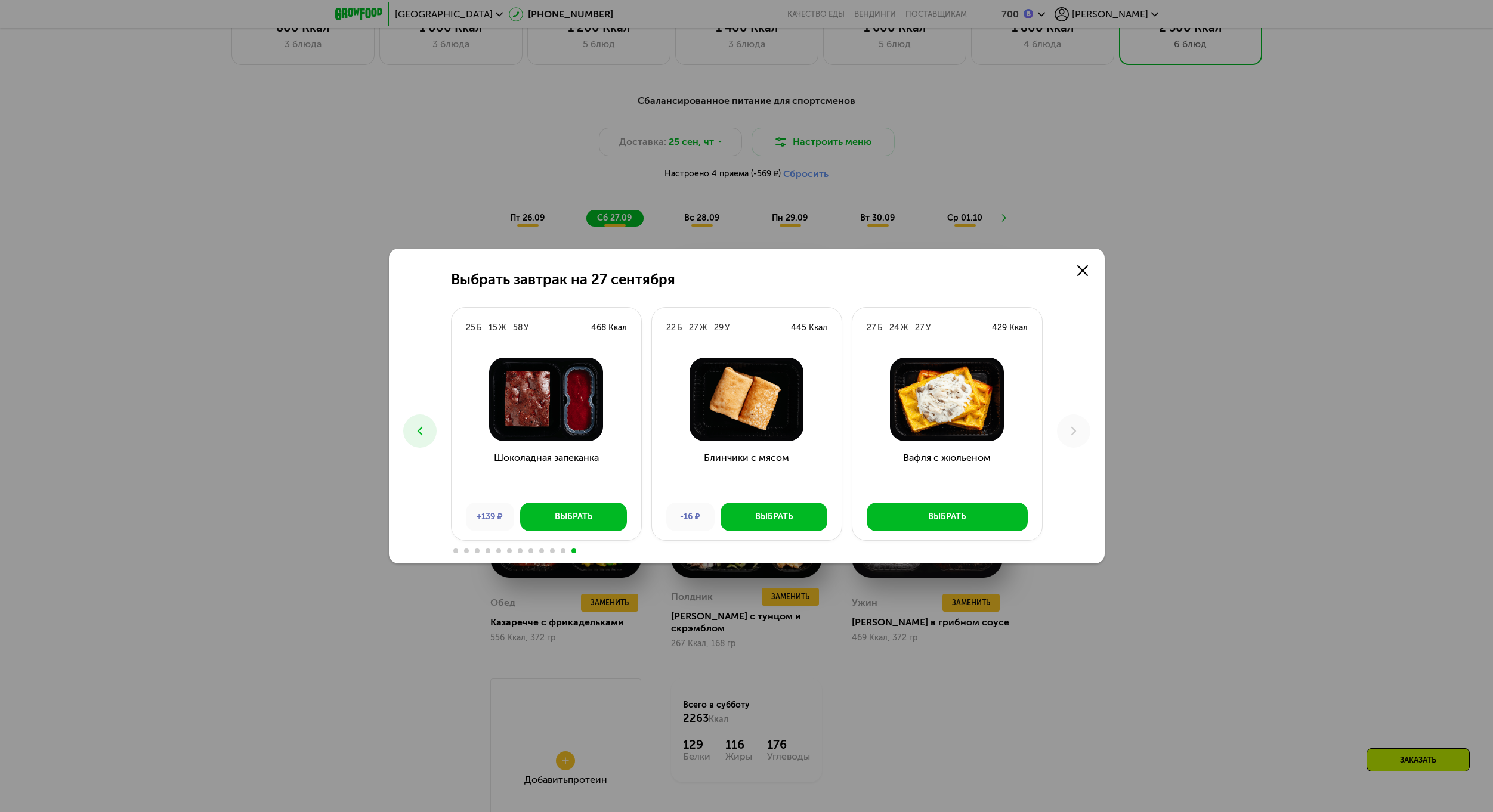
click at [437, 444] on div "Выбрать завтрак на [DATE] 9 Б 28 Ж 54 У 504 Ккал Морковный пирог и крем +93 ₽ В…" at bounding box center [747, 405] width 716 height 314
click at [422, 436] on icon at bounding box center [420, 430] width 14 height 14
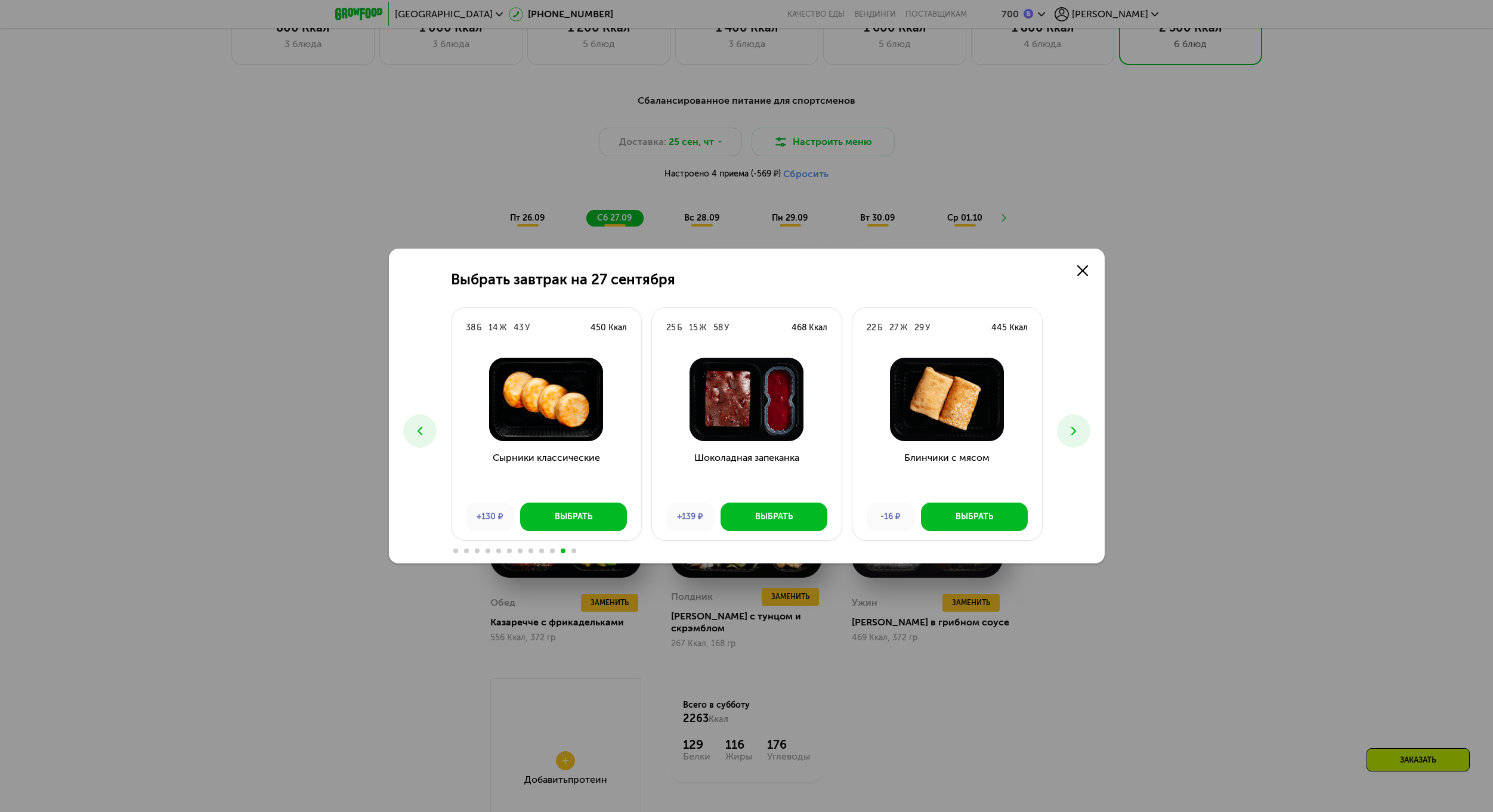
click at [422, 436] on icon at bounding box center [420, 430] width 14 height 14
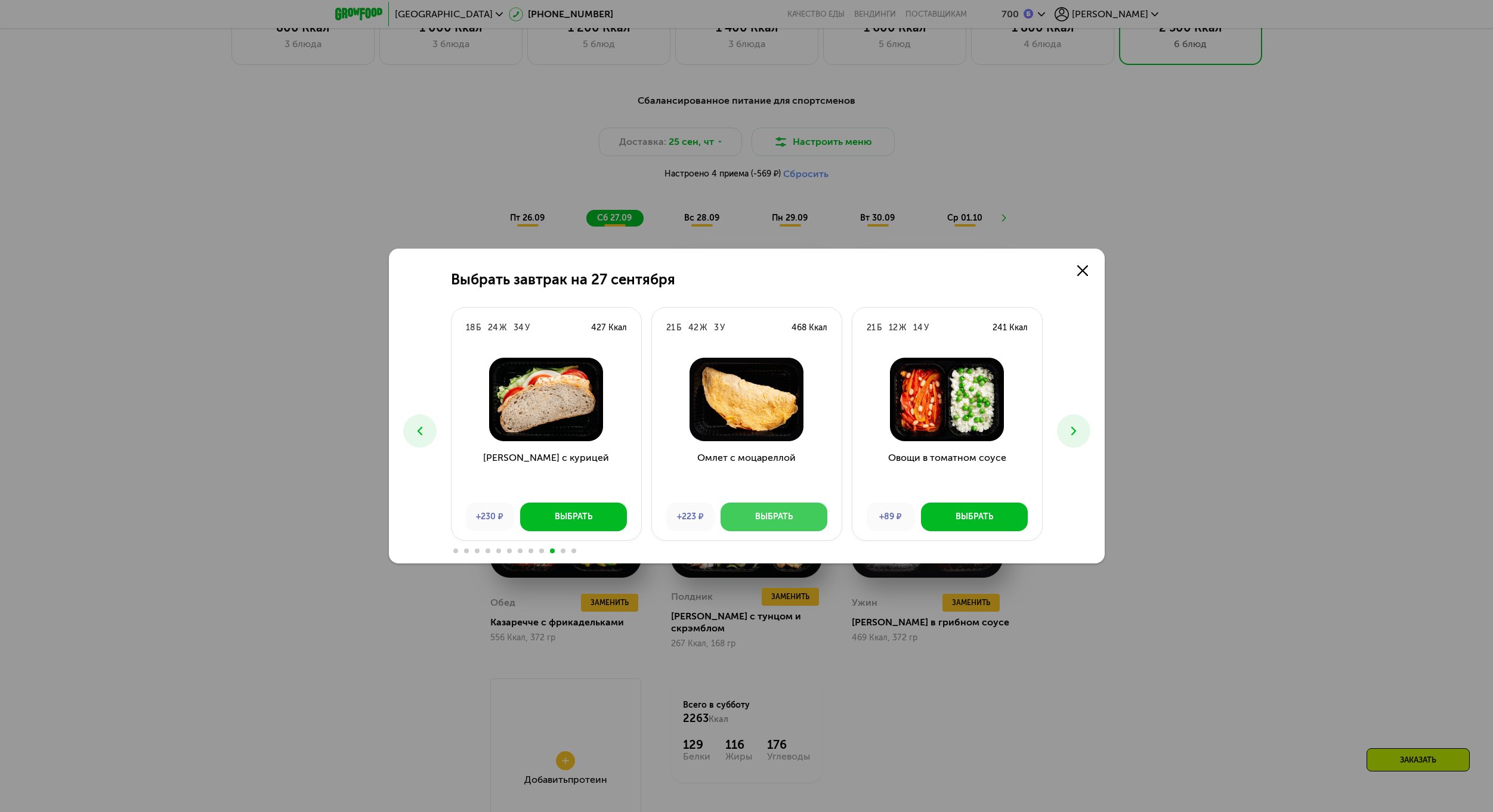
click at [745, 510] on button "Выбрать" at bounding box center [773, 517] width 107 height 29
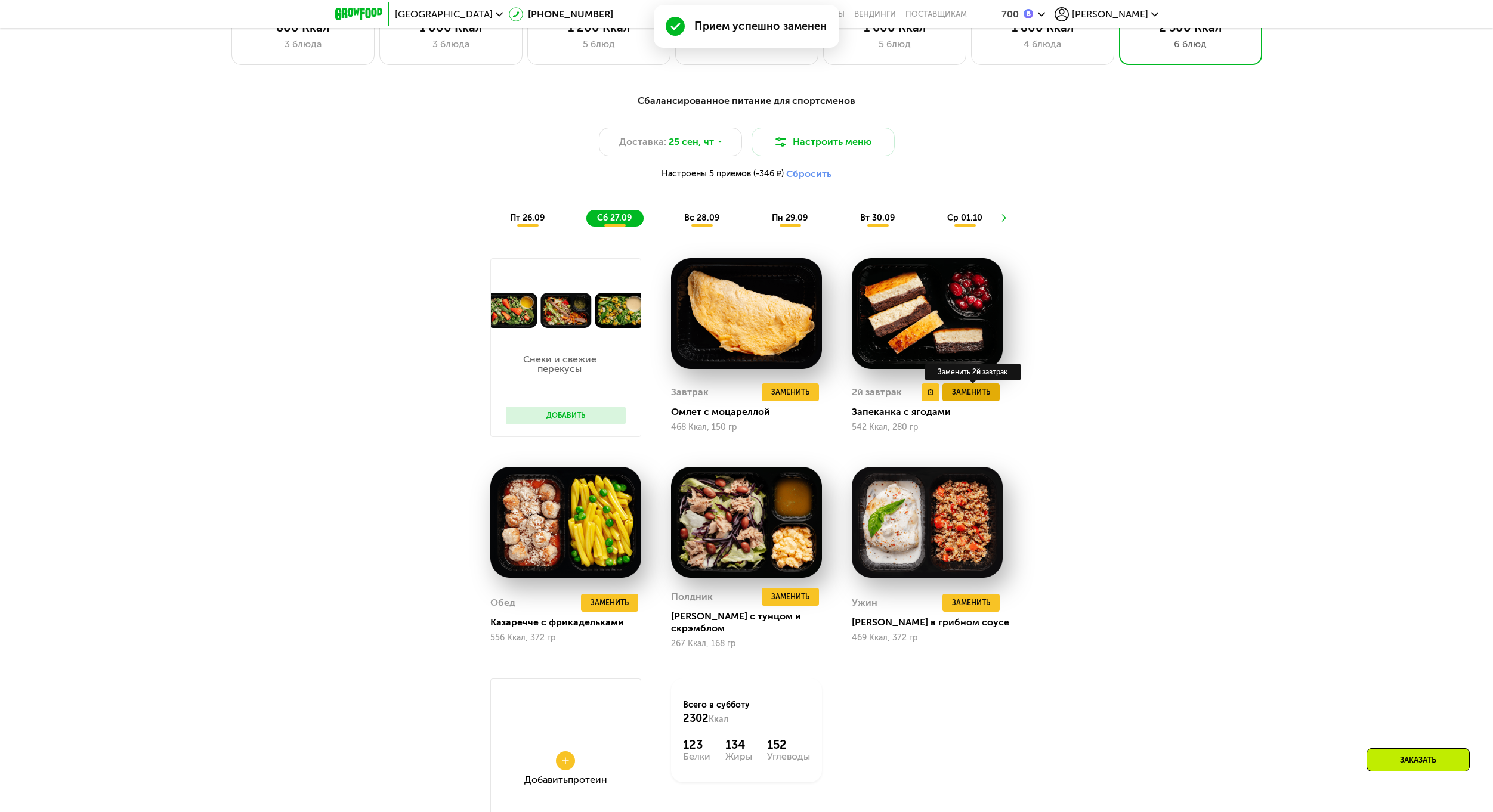
click at [969, 391] on span "Заменить" at bounding box center [971, 393] width 38 height 12
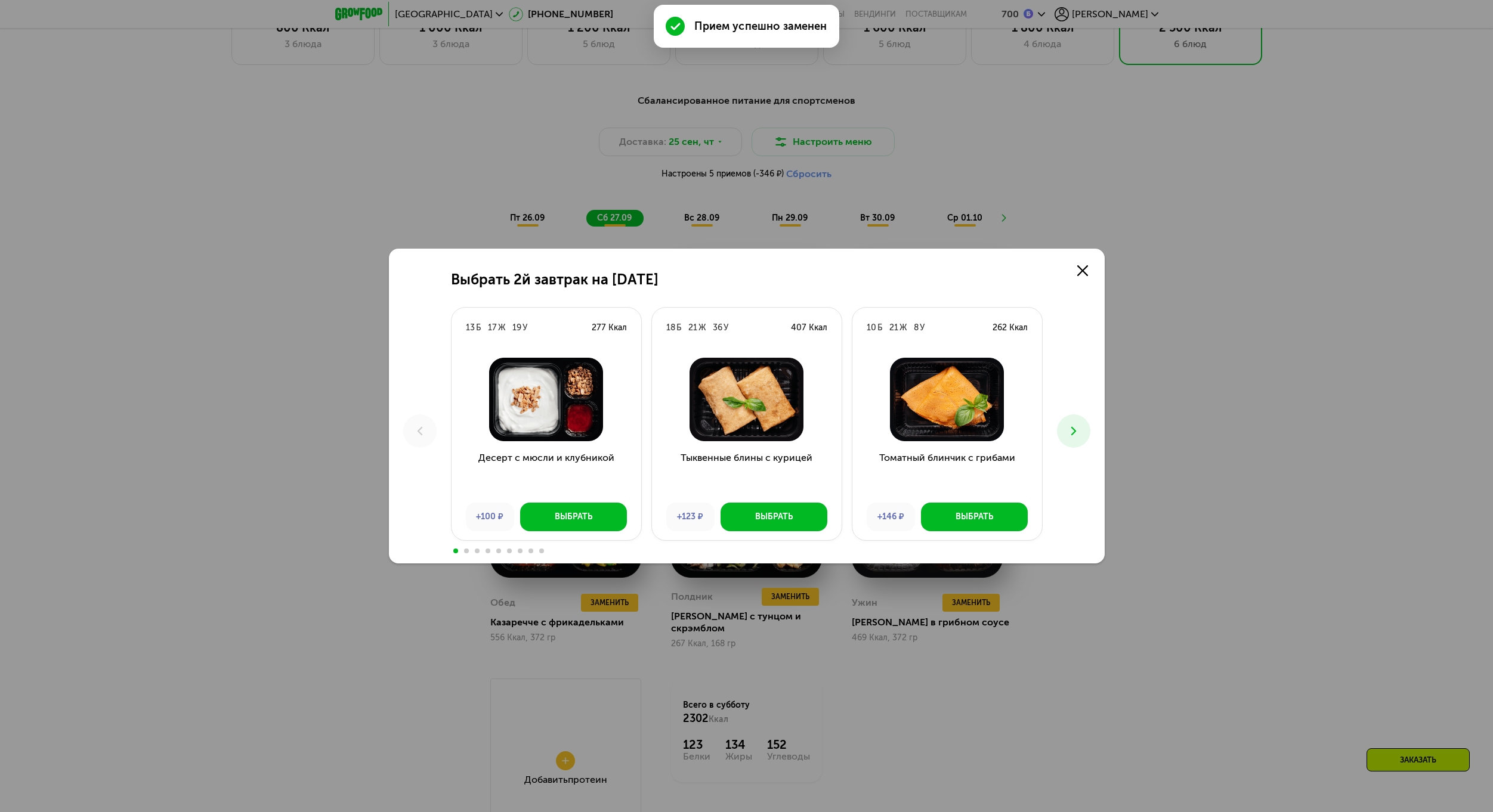
click at [1068, 439] on button at bounding box center [1073, 431] width 34 height 34
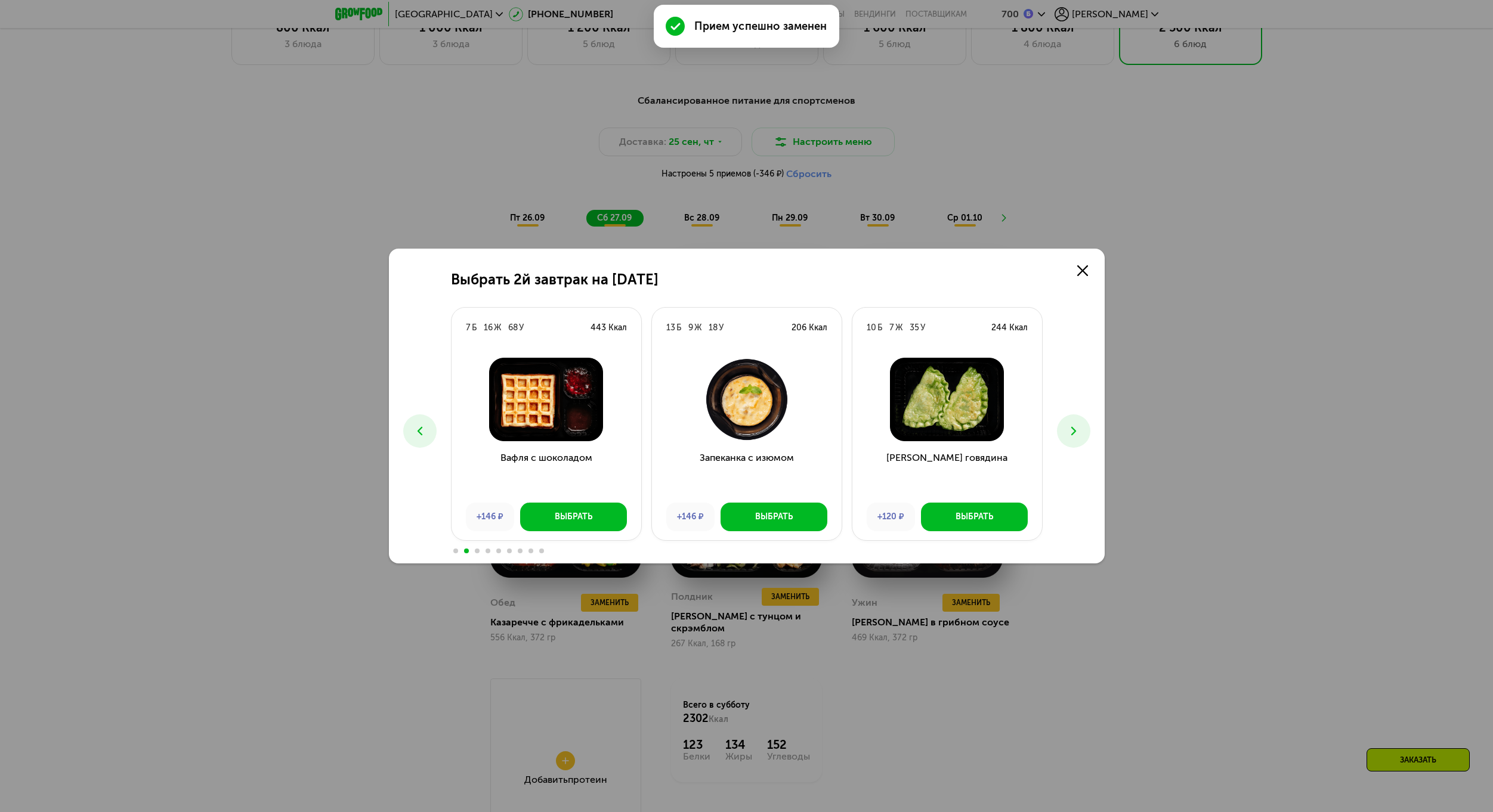
click at [1075, 438] on icon at bounding box center [1073, 430] width 14 height 14
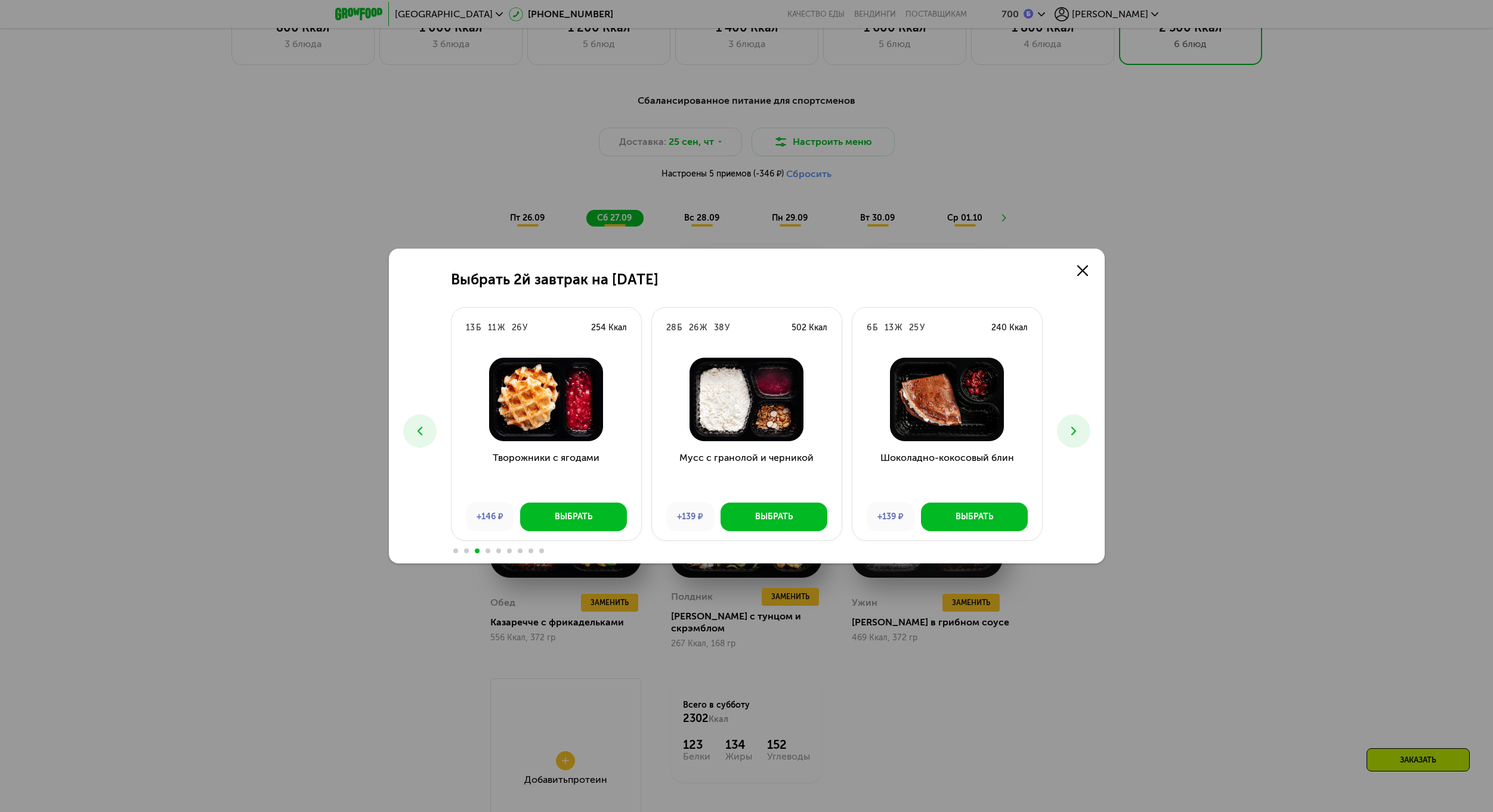
click at [1075, 438] on icon at bounding box center [1073, 430] width 14 height 14
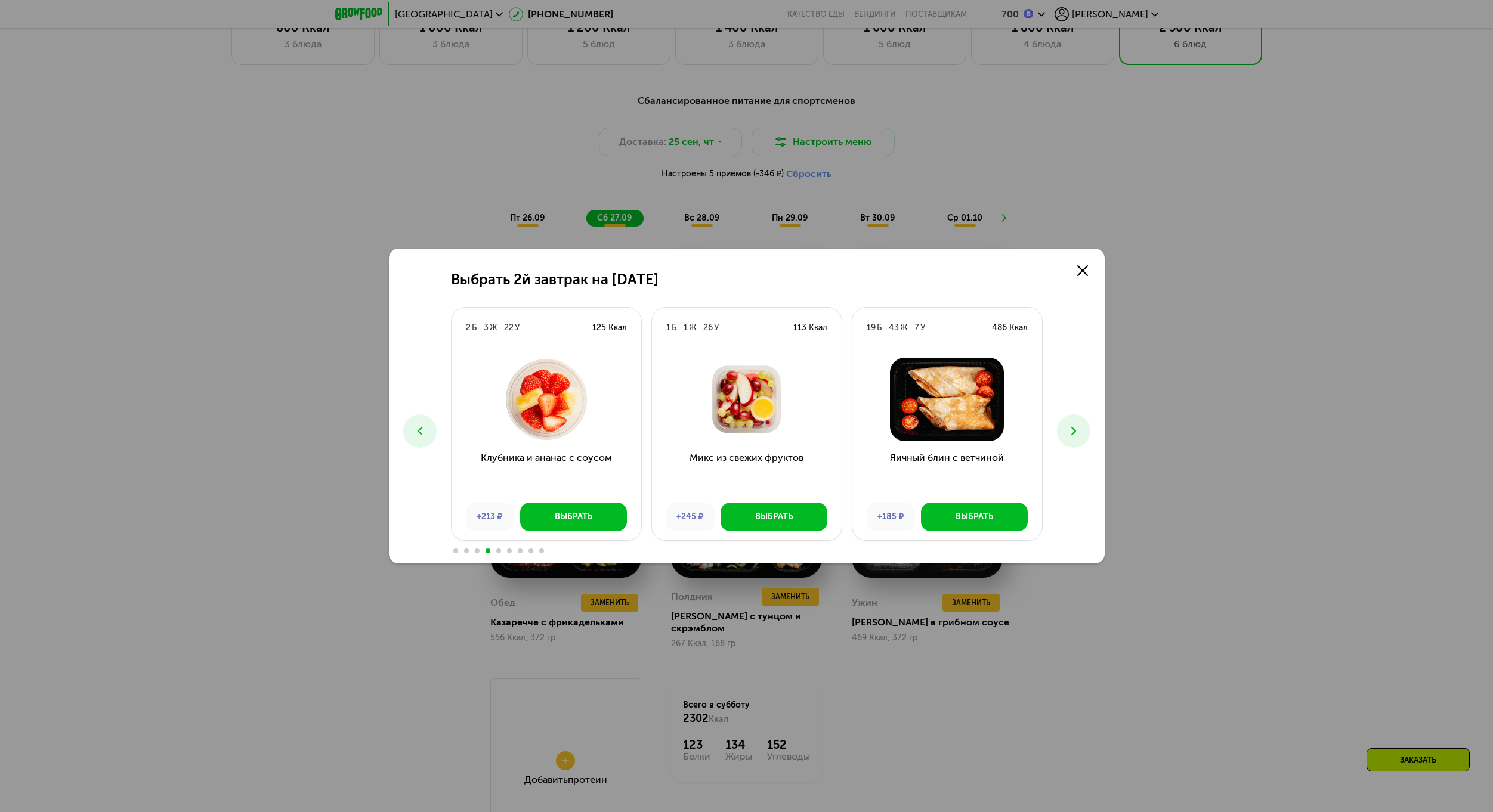
click at [1075, 438] on icon at bounding box center [1073, 430] width 14 height 14
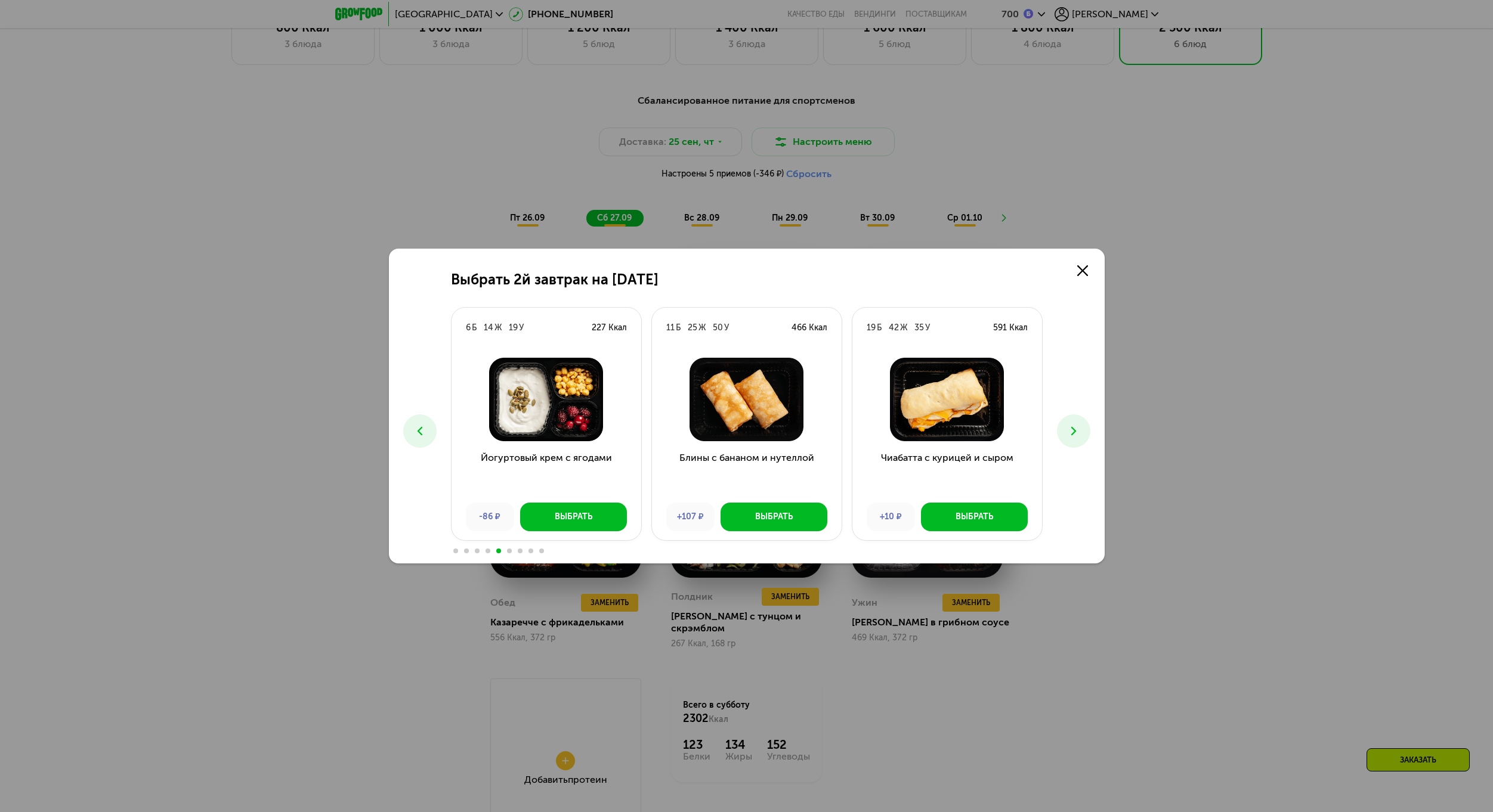
click at [1075, 438] on icon at bounding box center [1073, 430] width 14 height 14
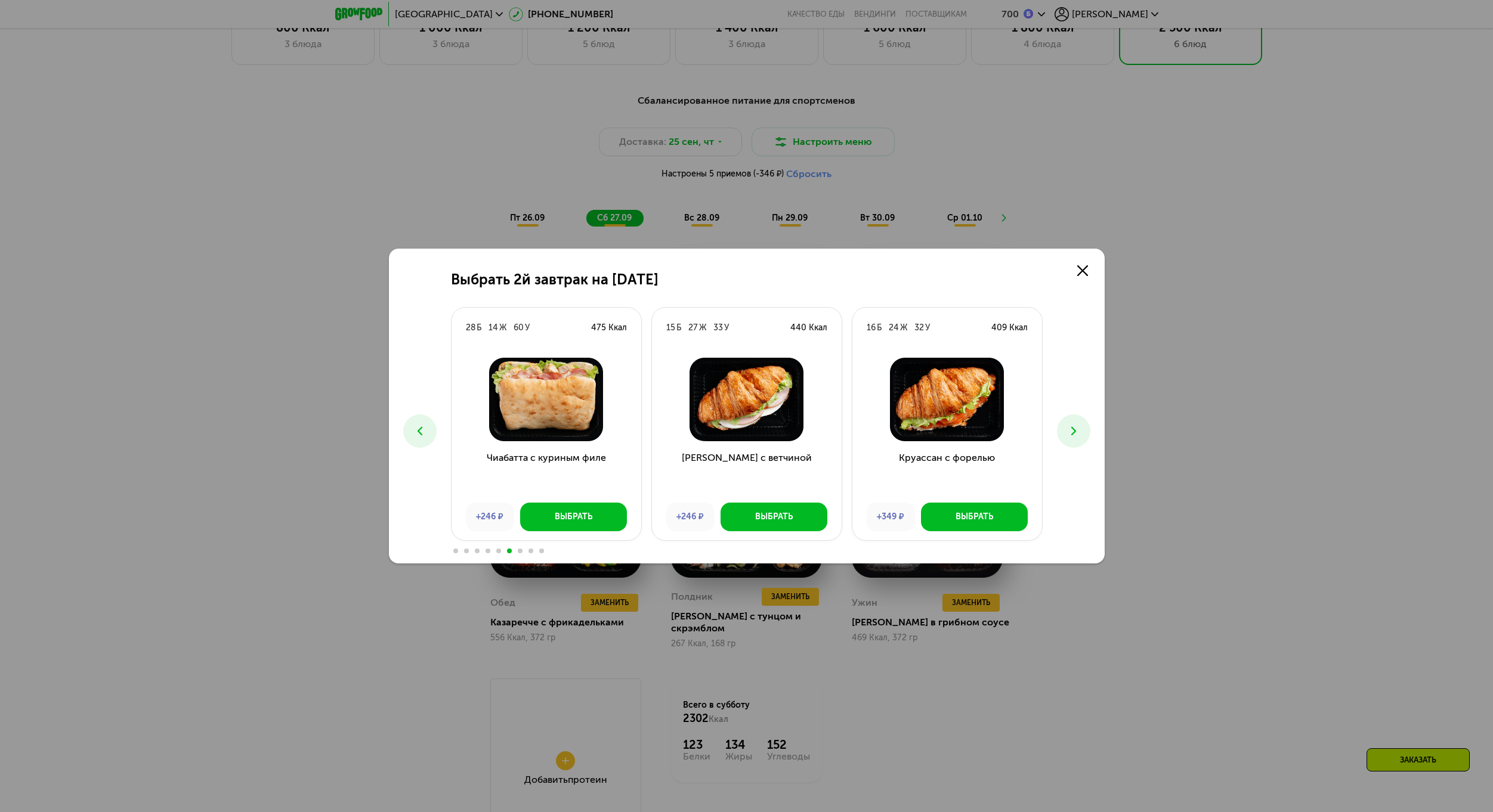
click at [417, 413] on div "Выбрать 2й завтрак на [DATE] Б 17 Ж 19 У 277 Ккал Десерт с мюсли и клубникой +1…" at bounding box center [747, 405] width 716 height 314
click at [425, 433] on icon at bounding box center [420, 430] width 14 height 14
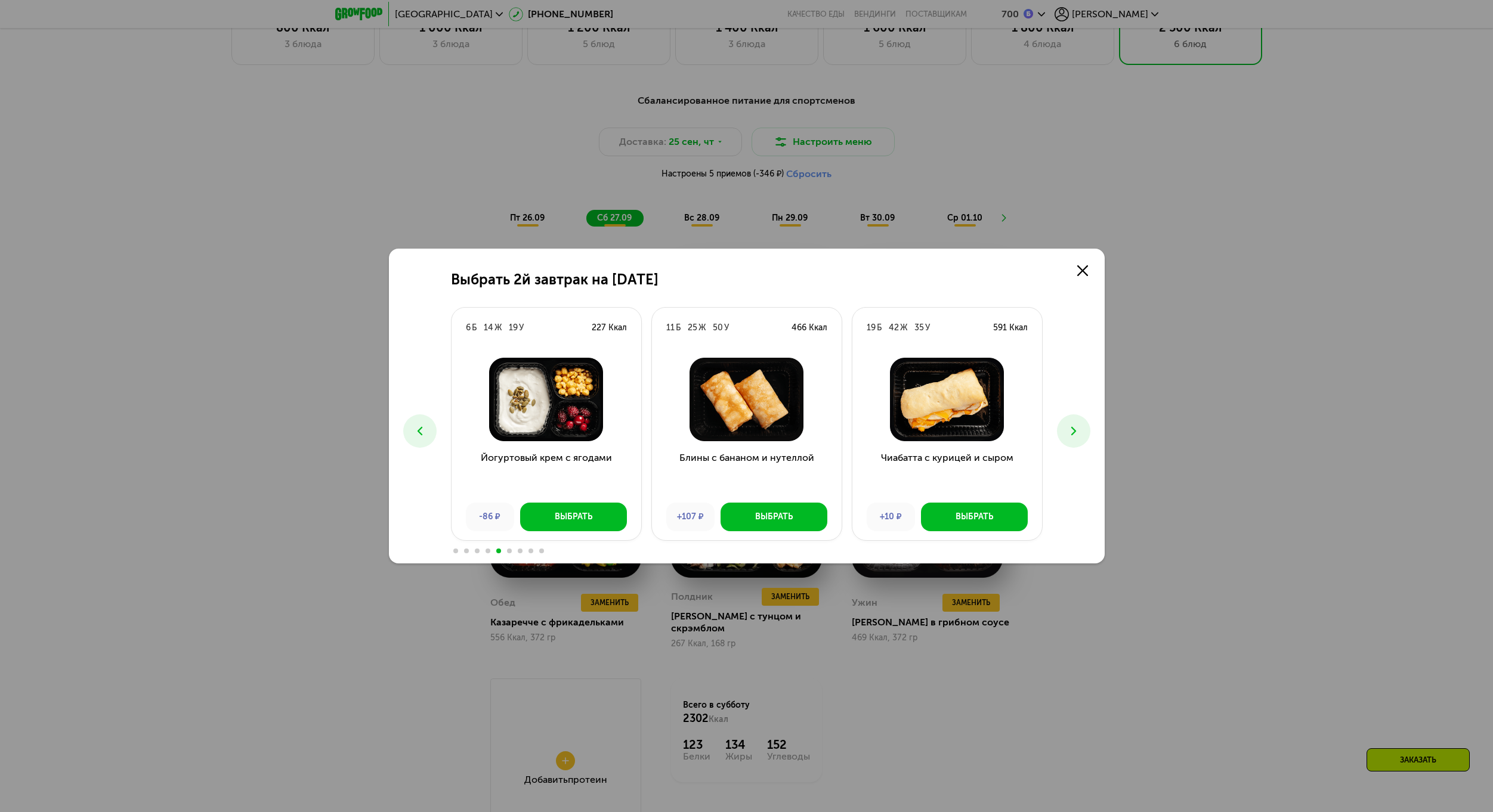
click at [1065, 429] on button at bounding box center [1073, 431] width 34 height 34
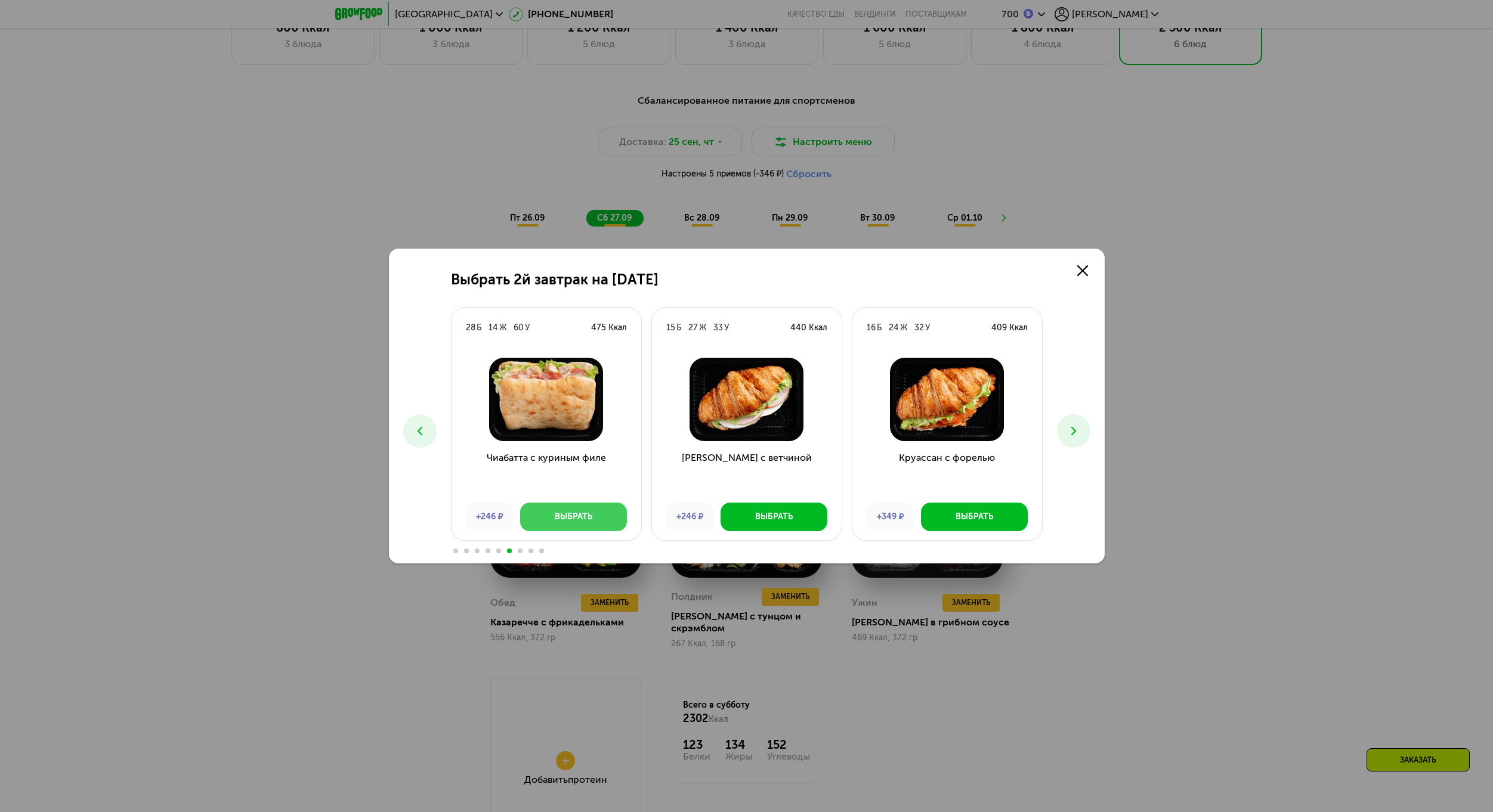
click at [598, 509] on button "Выбрать" at bounding box center [573, 517] width 107 height 29
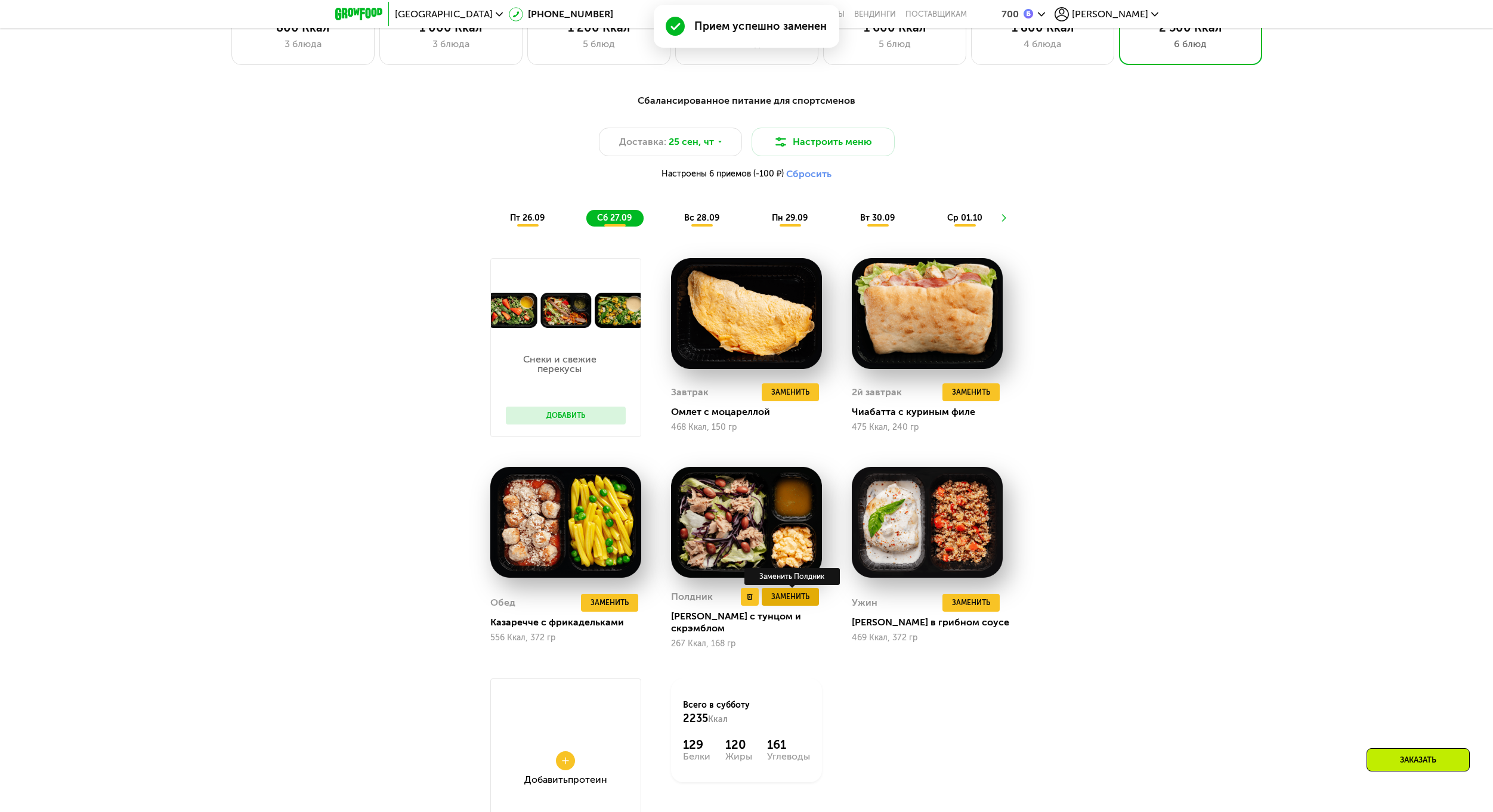
click at [791, 606] on button "Заменить" at bounding box center [790, 596] width 57 height 18
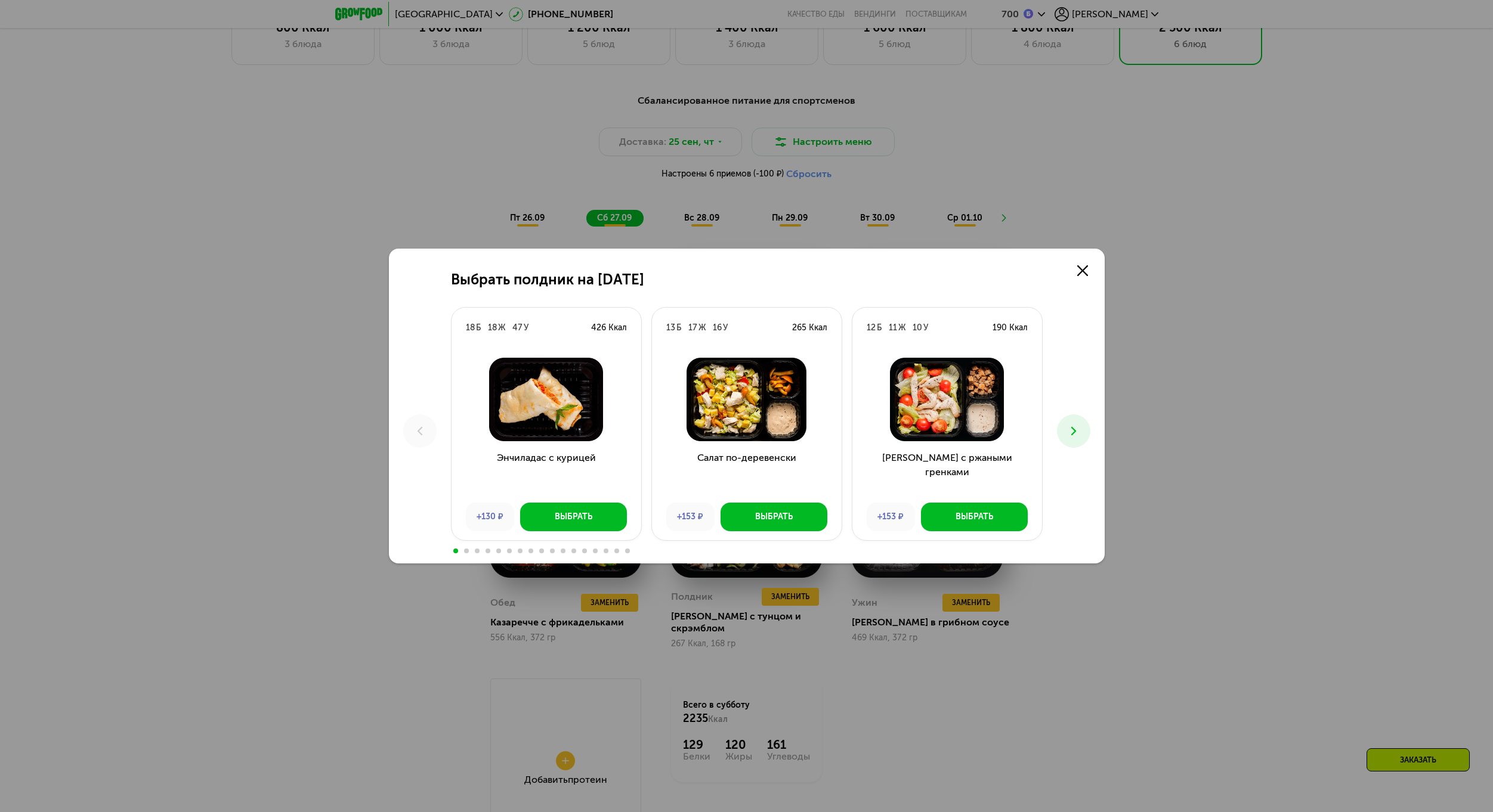
click at [1067, 432] on icon at bounding box center [1073, 430] width 14 height 14
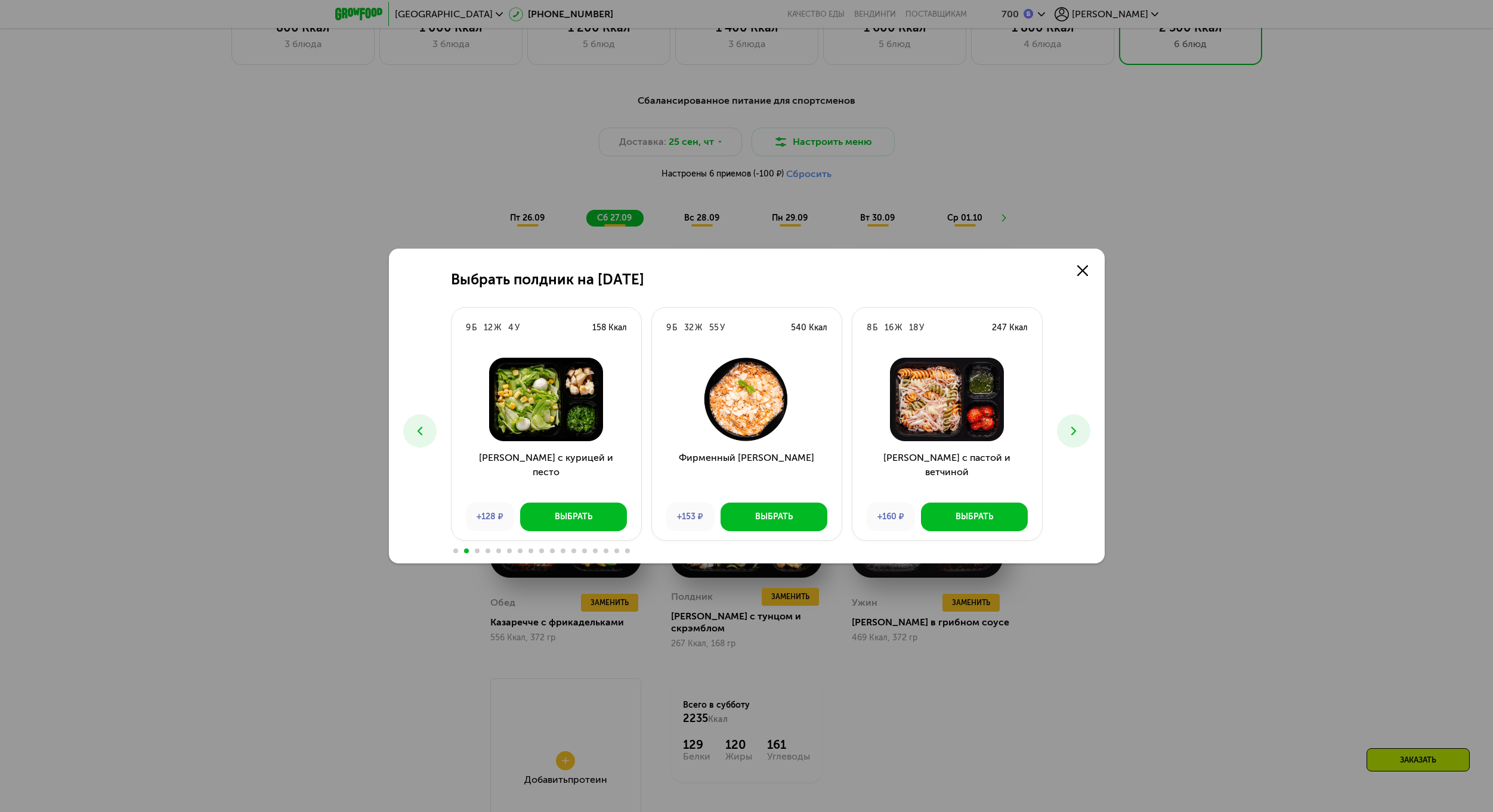
click at [1056, 428] on div "Выбрать полдник на [DATE] Б 18 Ж 47 У 426 Ккал Энчиладас с курицей +130 ₽ Выбра…" at bounding box center [747, 405] width 716 height 314
click at [1076, 430] on icon at bounding box center [1073, 430] width 14 height 14
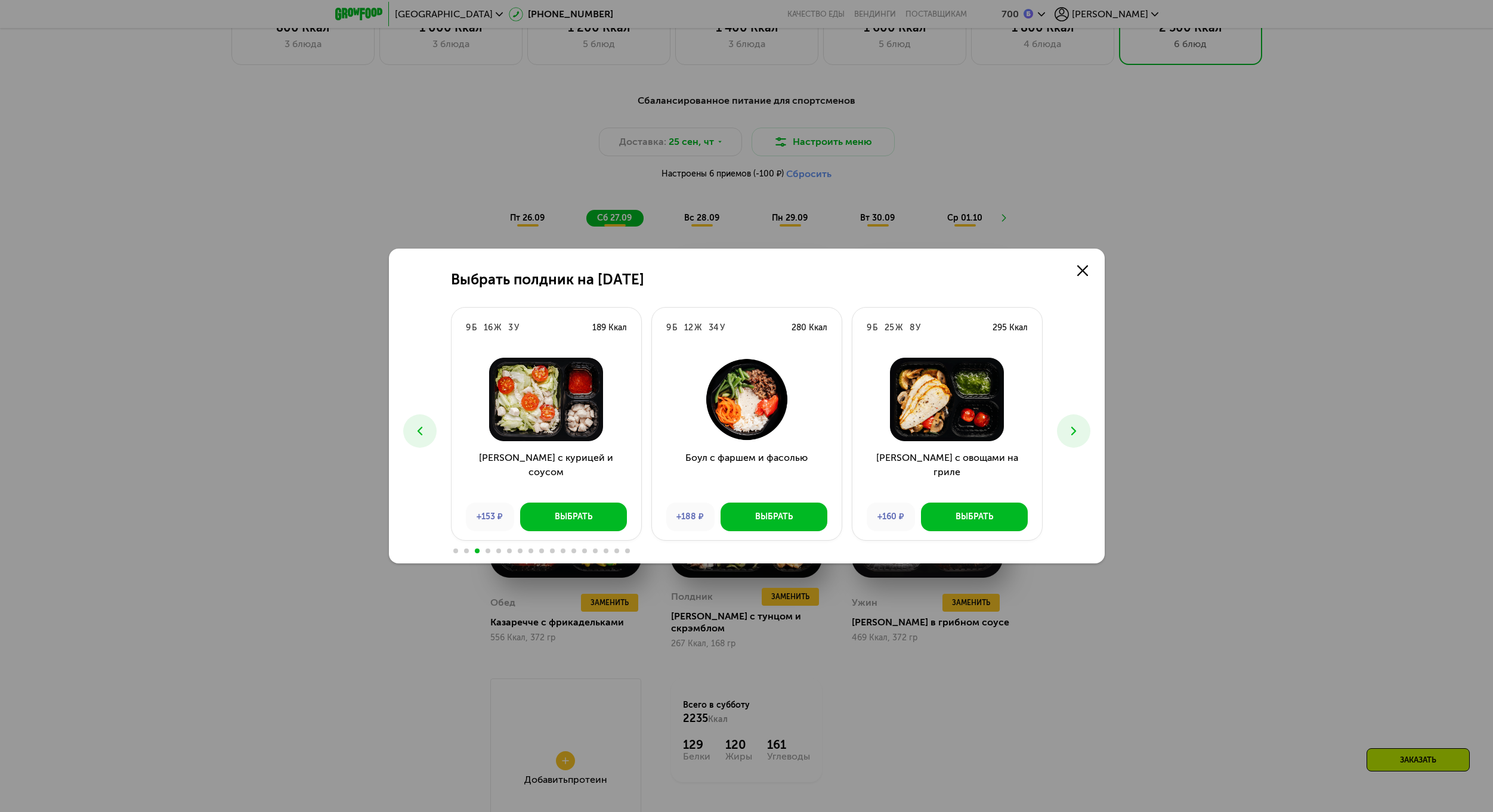
click at [1067, 433] on icon at bounding box center [1073, 430] width 14 height 14
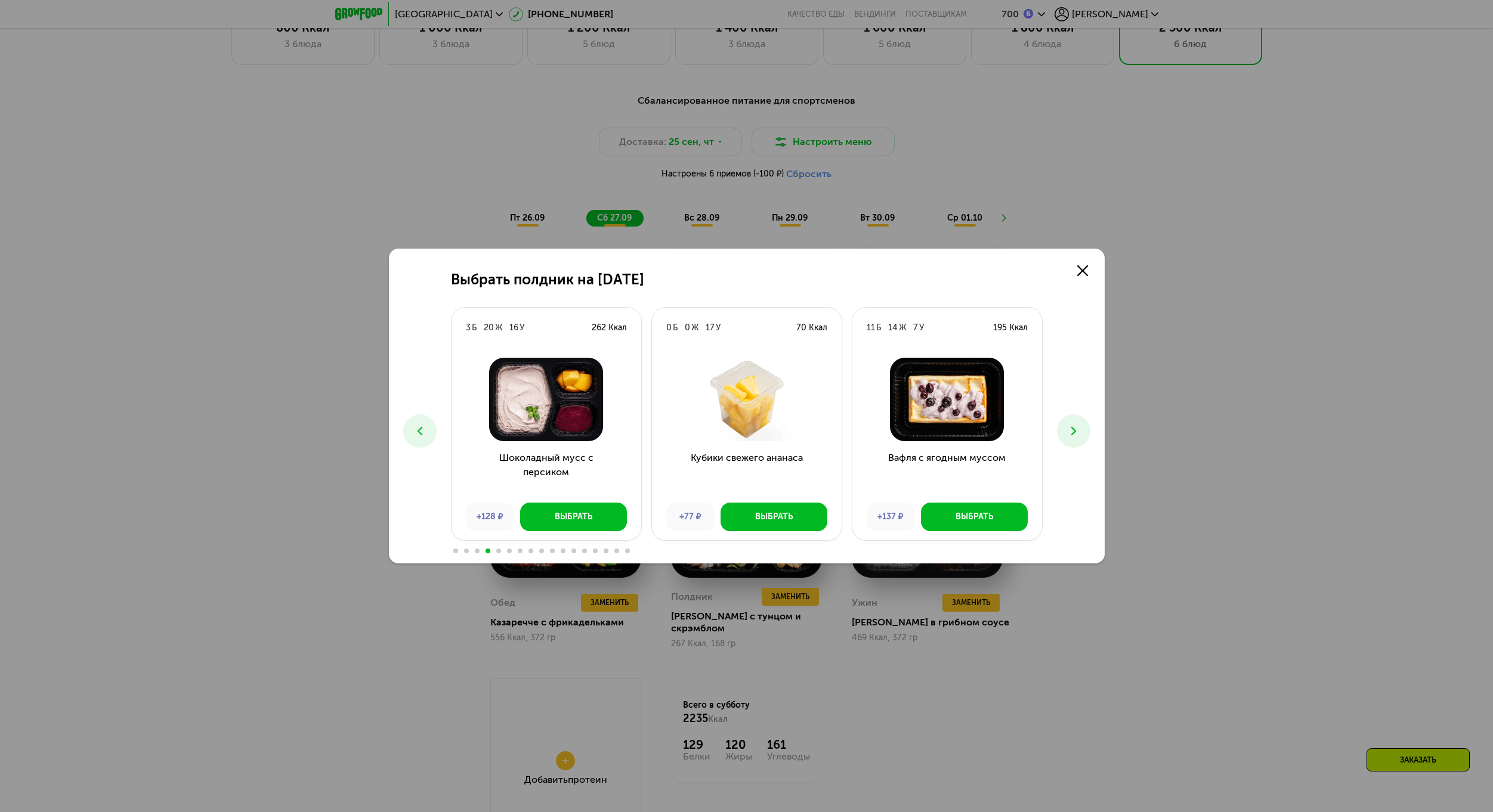
click at [1080, 432] on icon at bounding box center [1073, 430] width 14 height 14
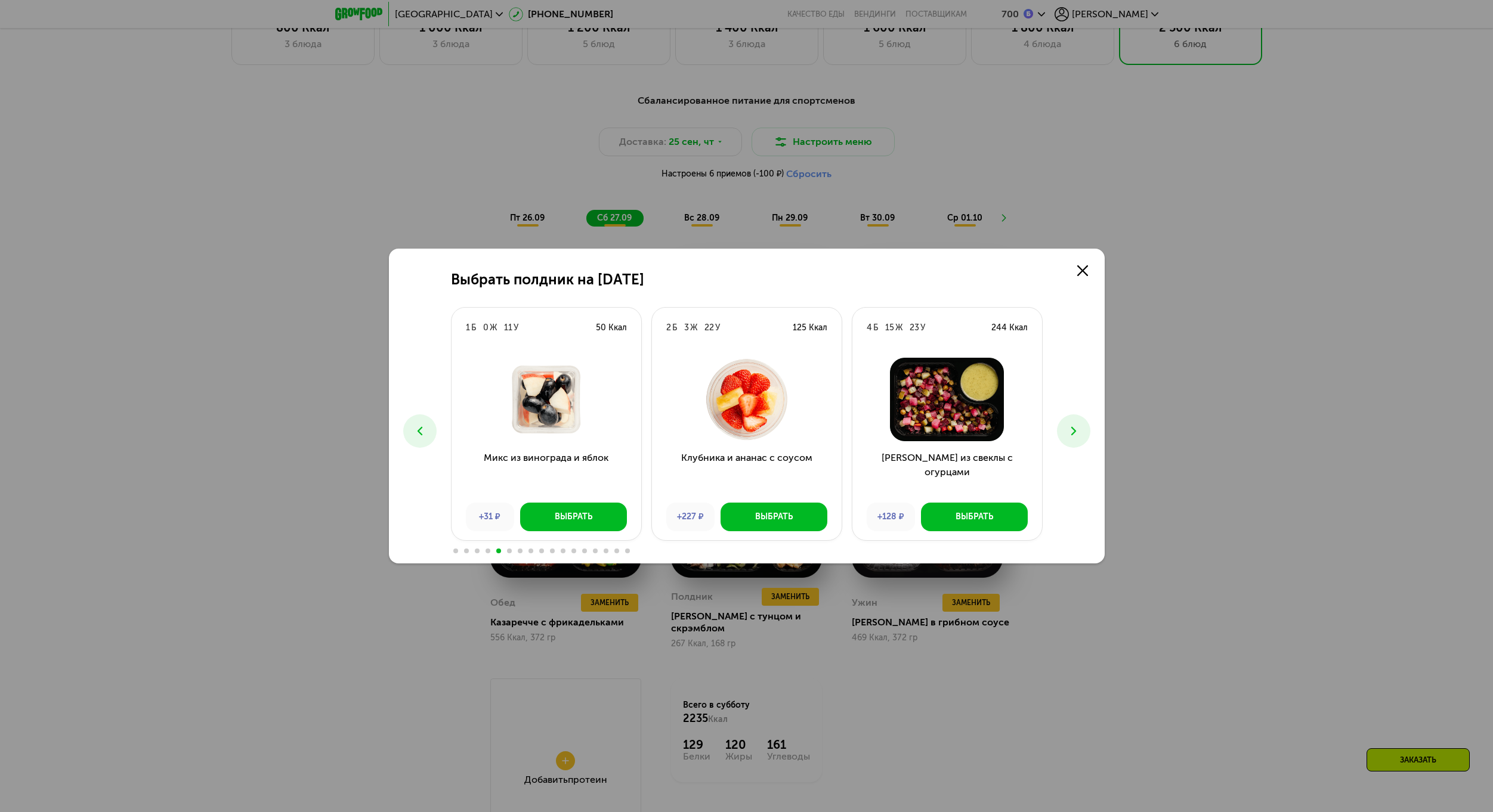
click at [1080, 432] on icon at bounding box center [1073, 430] width 14 height 14
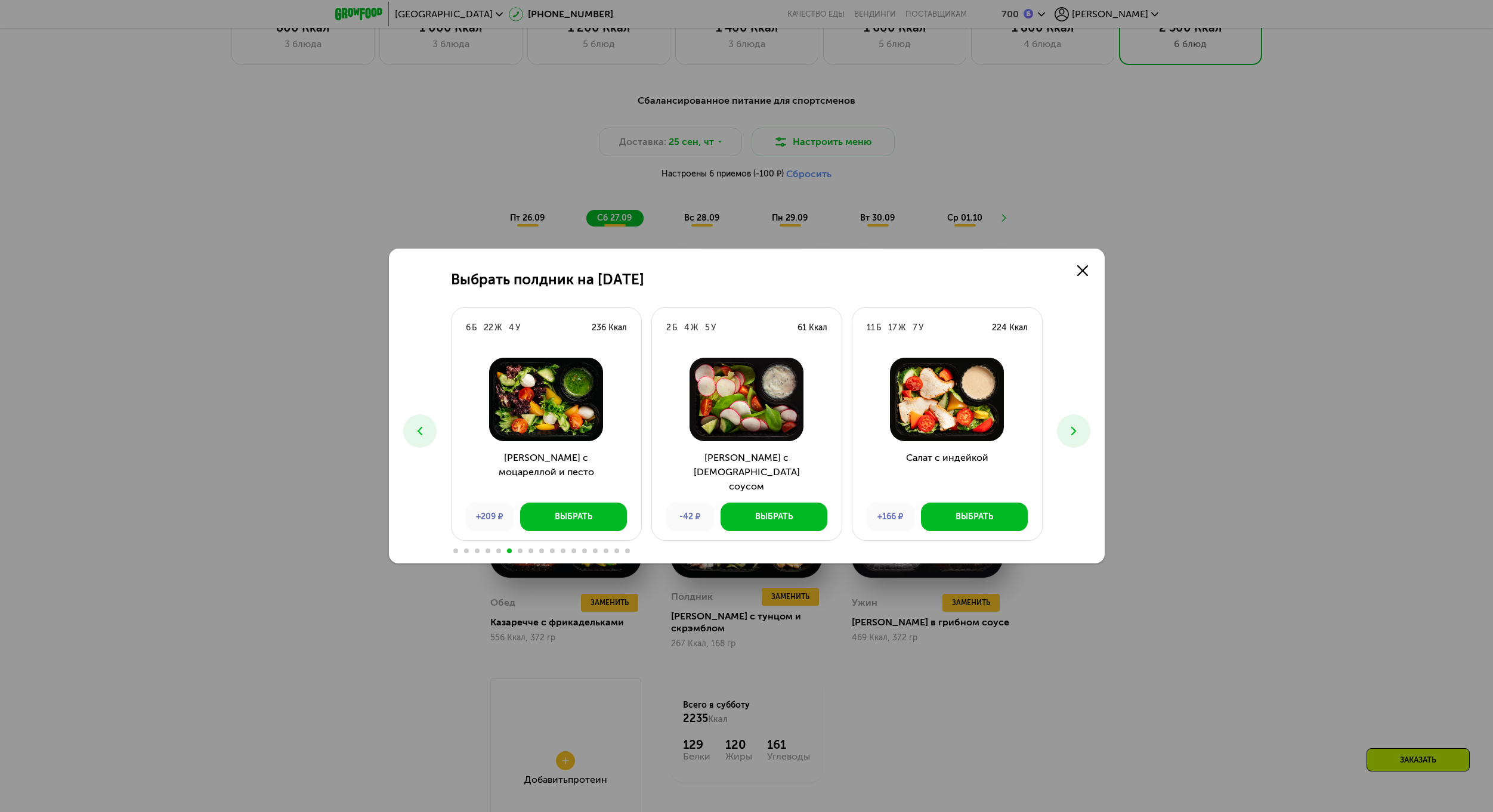
click at [1080, 432] on icon at bounding box center [1073, 430] width 14 height 14
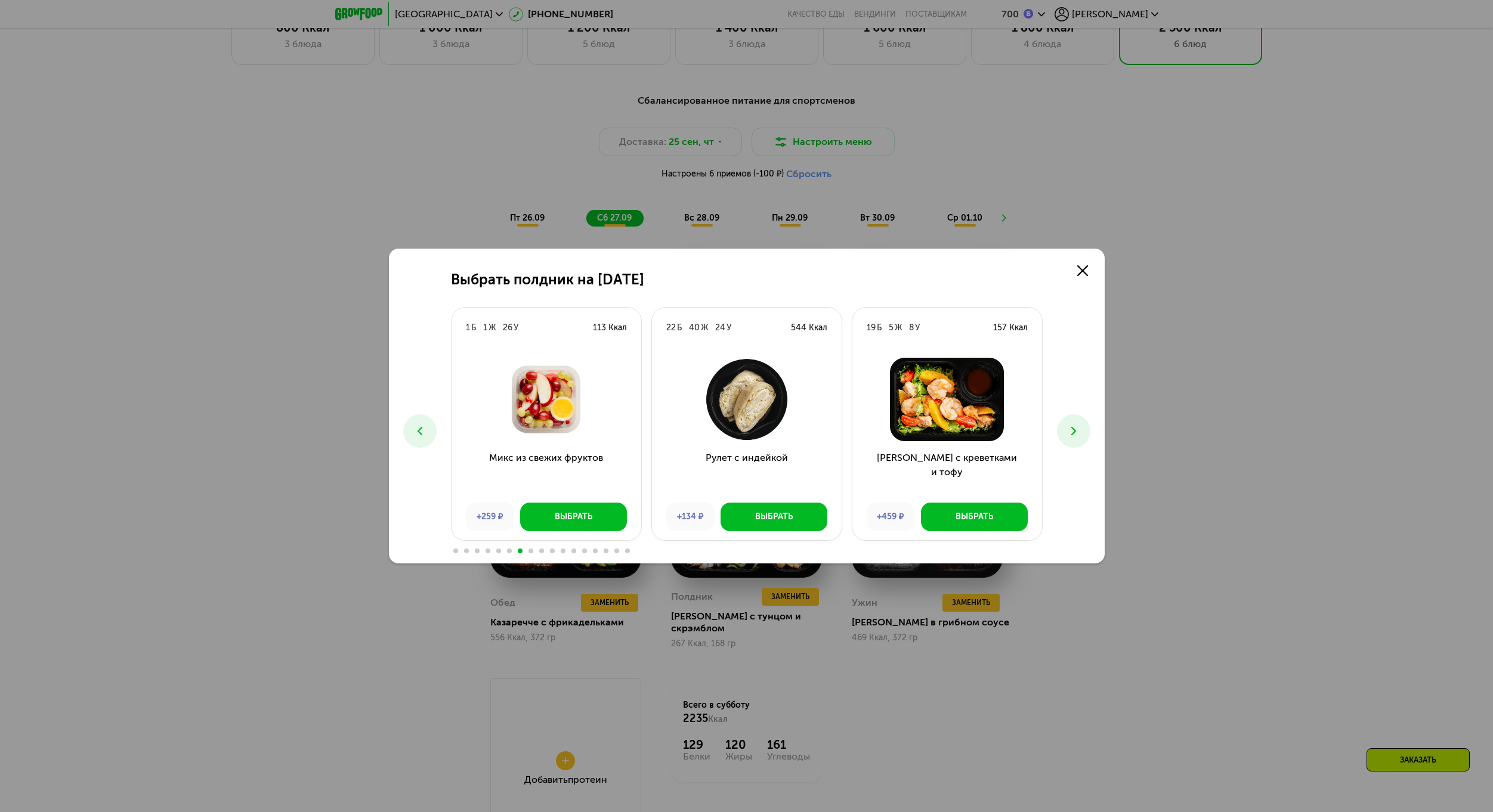
click at [1080, 432] on icon at bounding box center [1073, 430] width 14 height 14
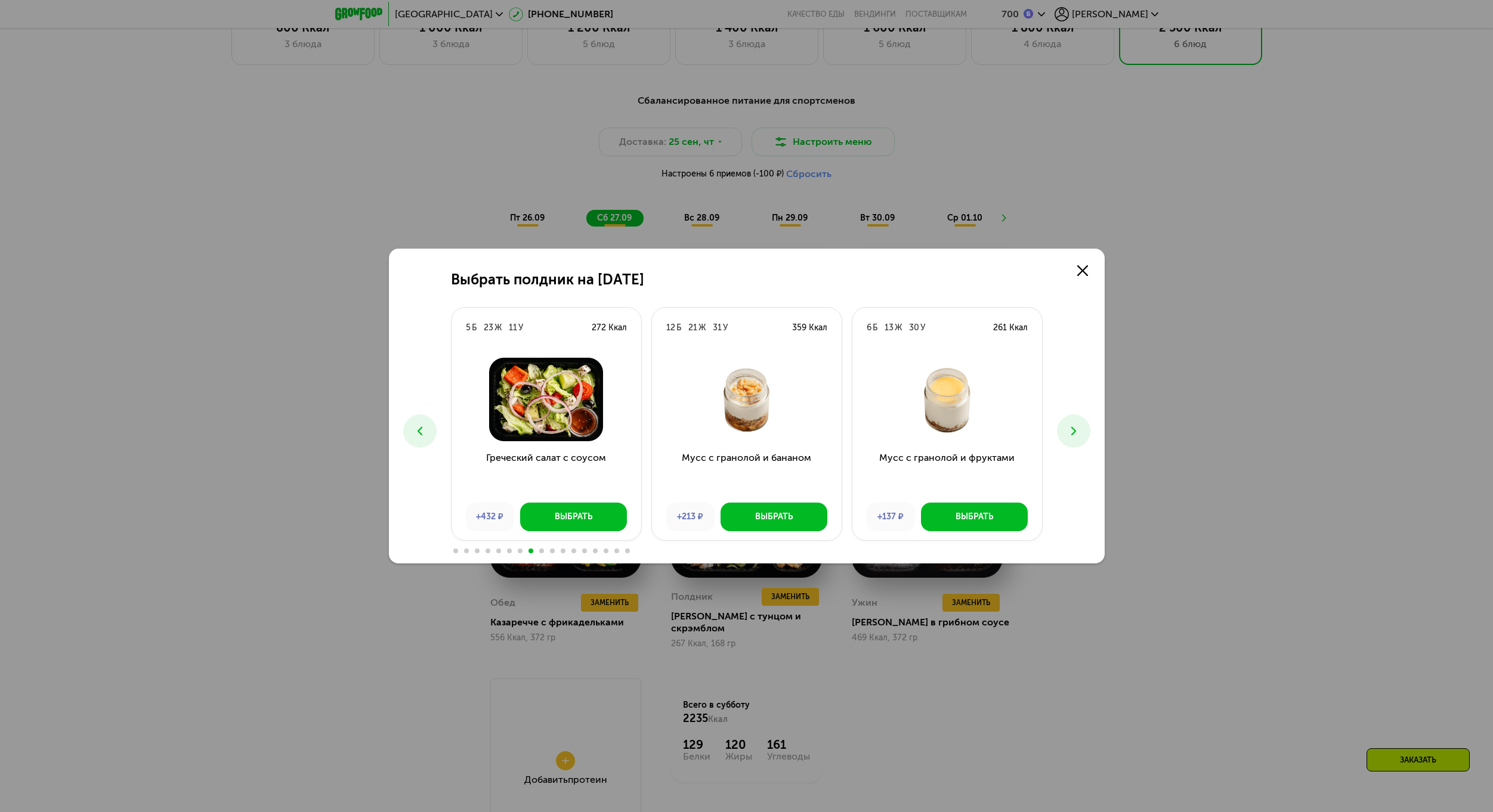
click at [1080, 432] on icon at bounding box center [1073, 430] width 14 height 14
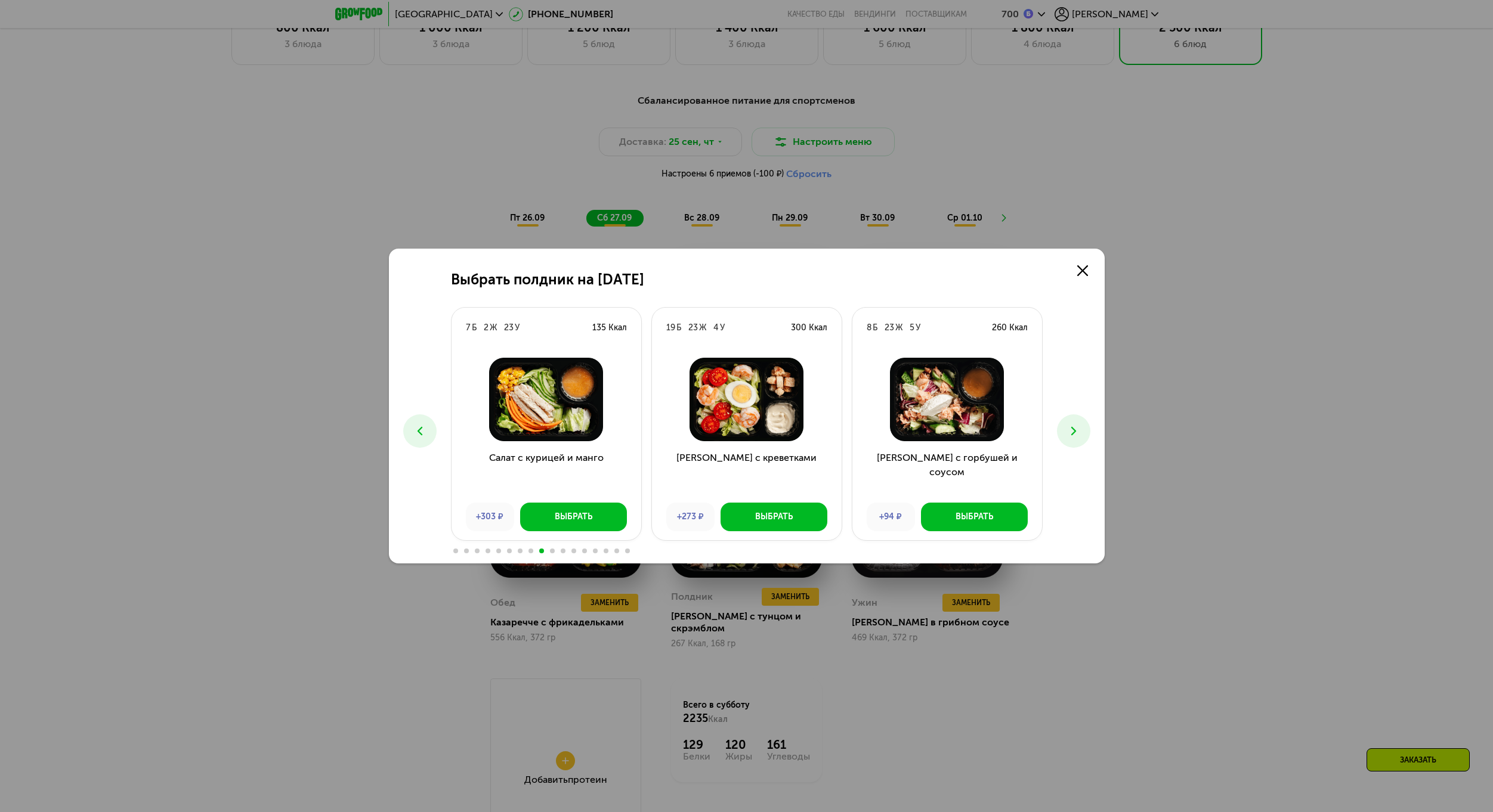
click at [1080, 432] on icon at bounding box center [1073, 430] width 14 height 14
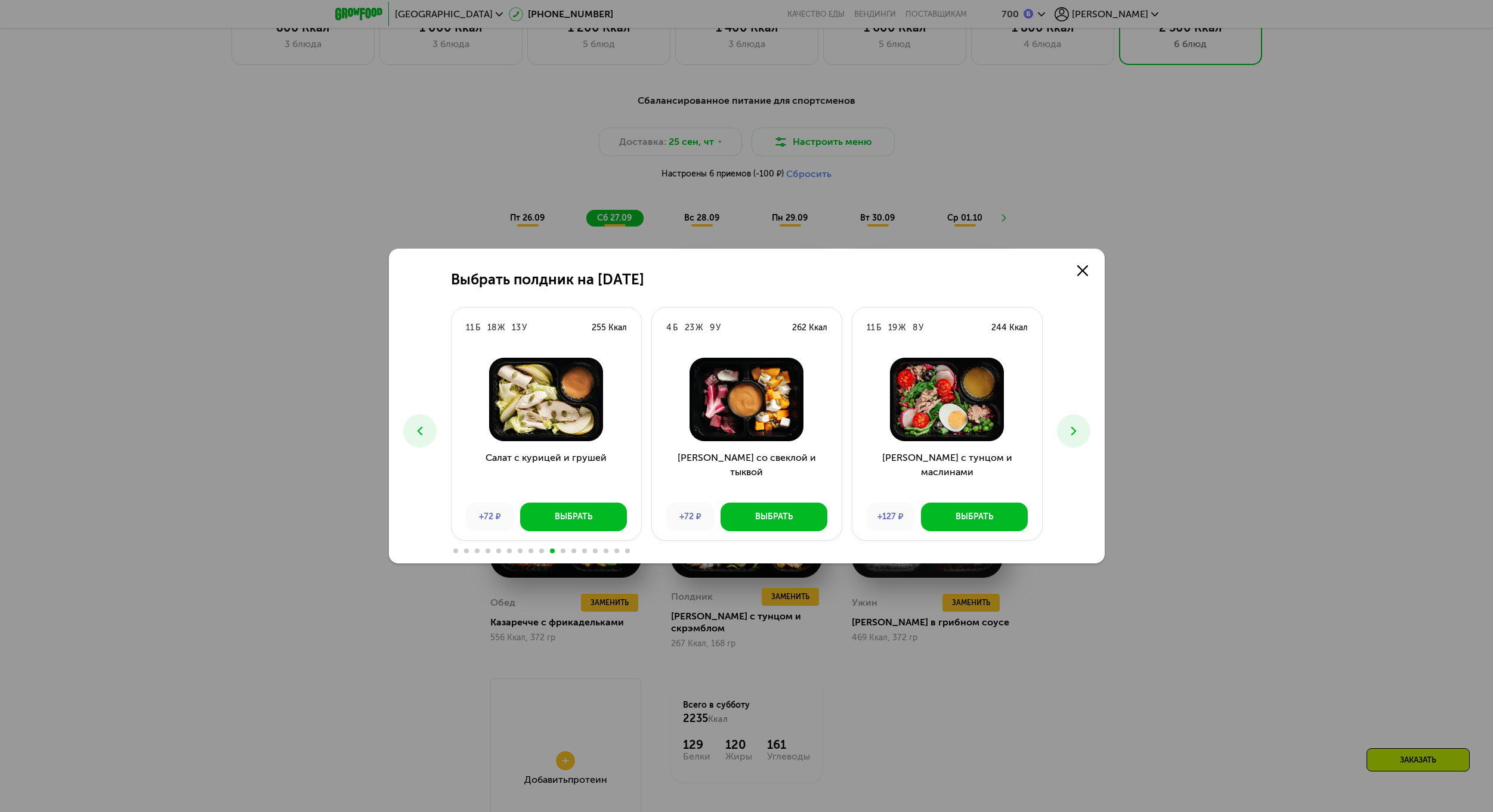
click at [1080, 432] on icon at bounding box center [1073, 430] width 14 height 14
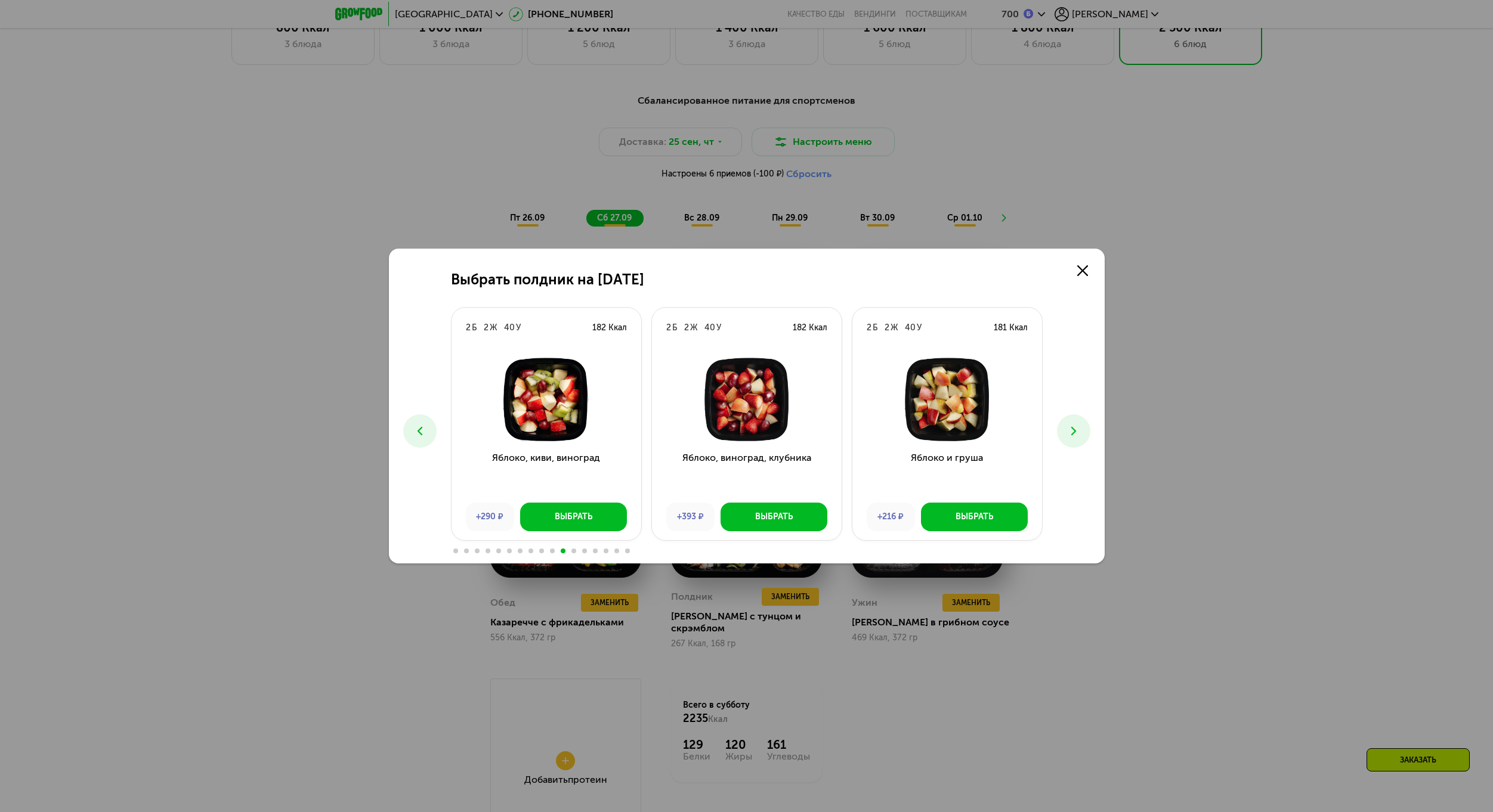
click at [1080, 432] on icon at bounding box center [1073, 430] width 14 height 14
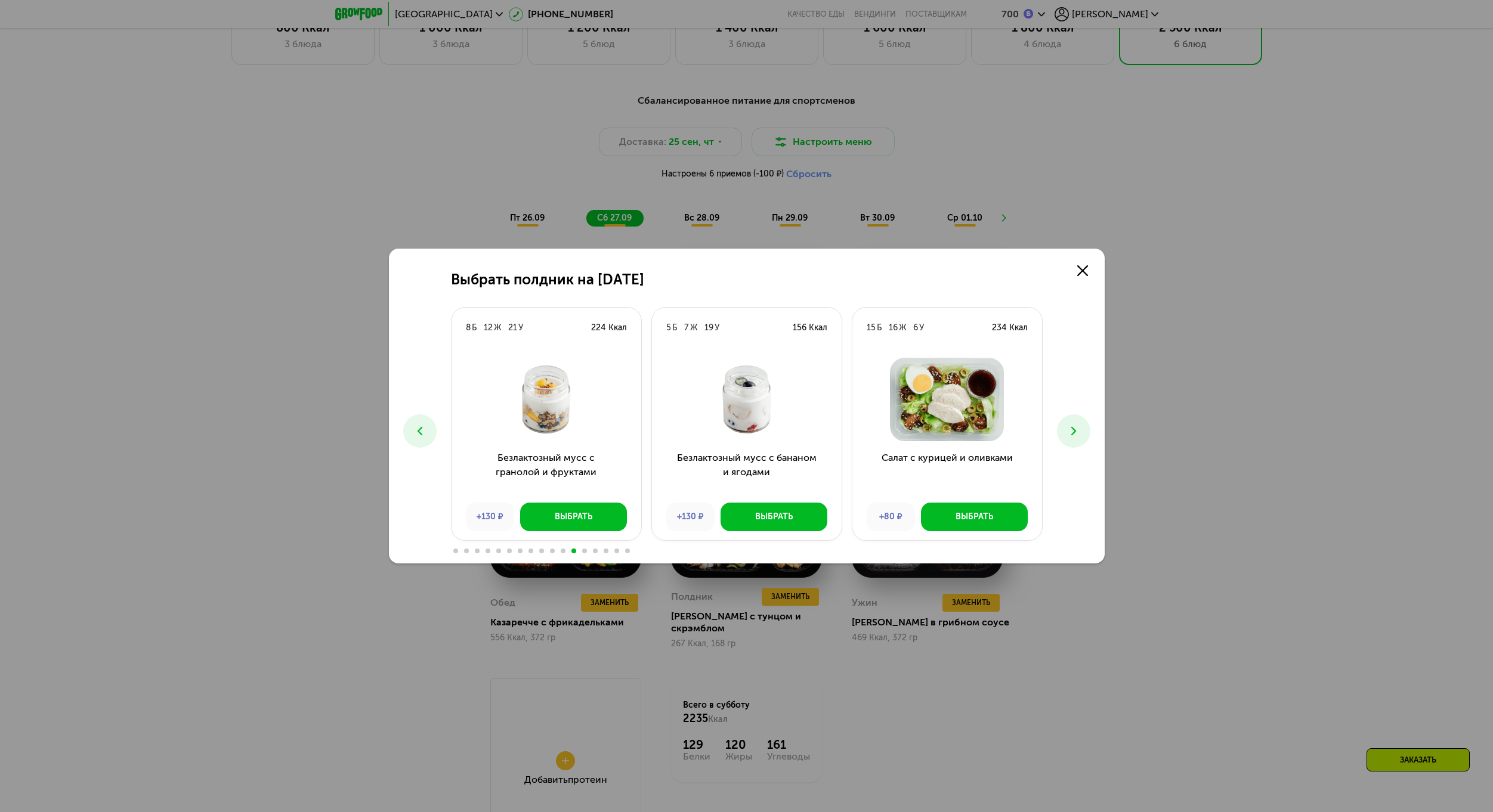
click at [1080, 432] on icon at bounding box center [1073, 430] width 14 height 14
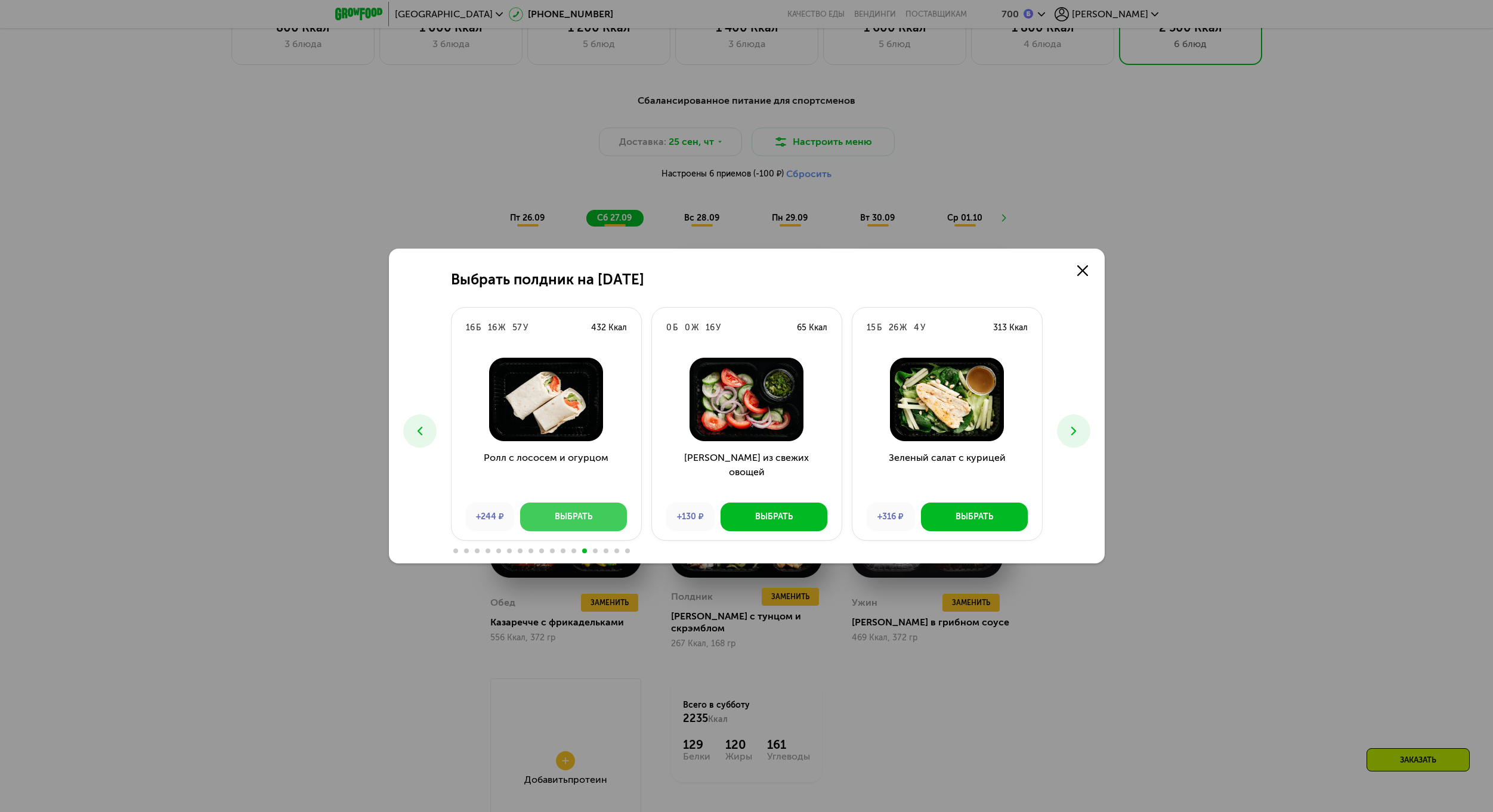
click at [557, 514] on div "Выбрать" at bounding box center [574, 517] width 38 height 12
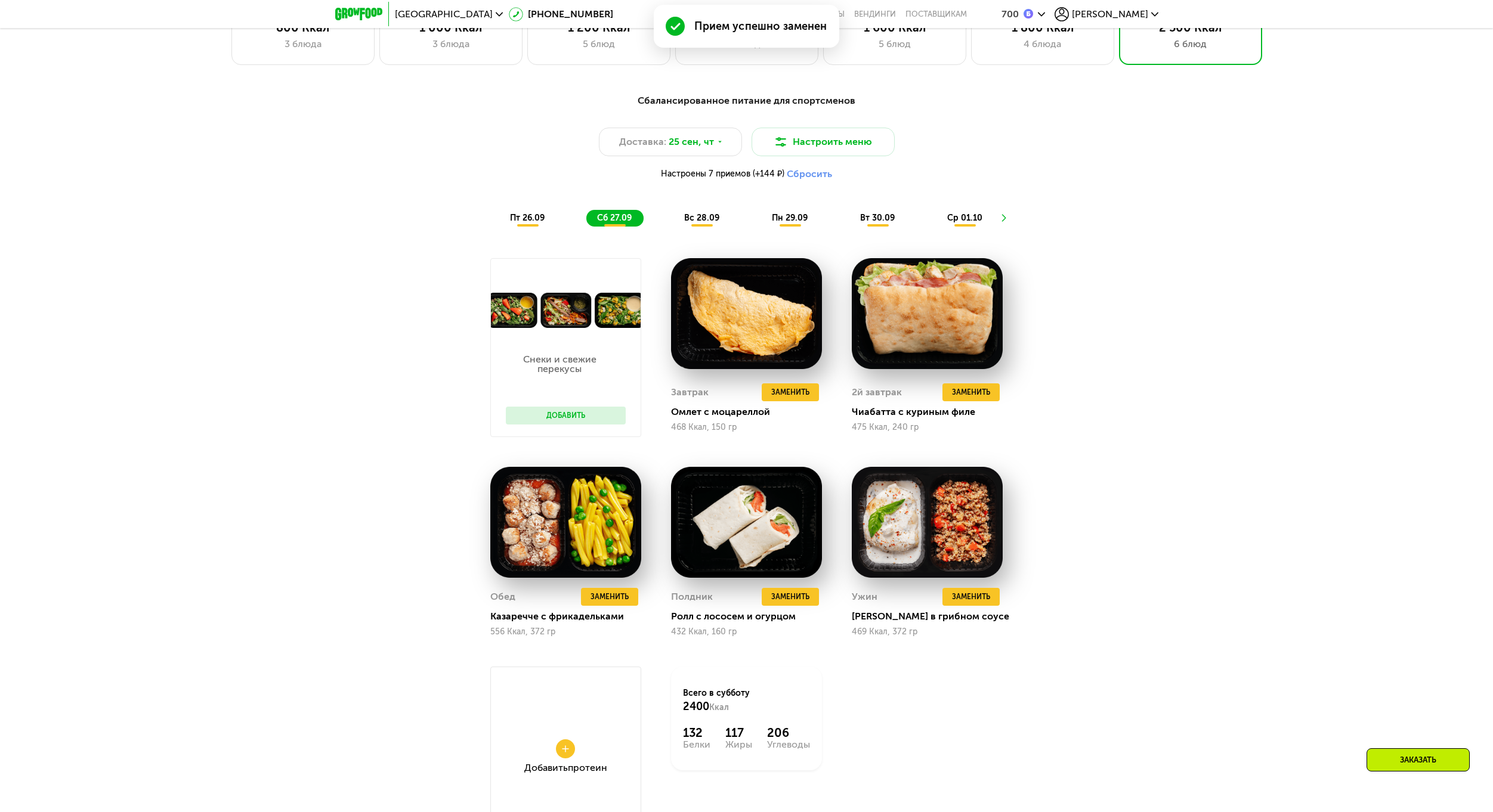
click at [681, 222] on div "вс 28.09" at bounding box center [702, 218] width 58 height 16
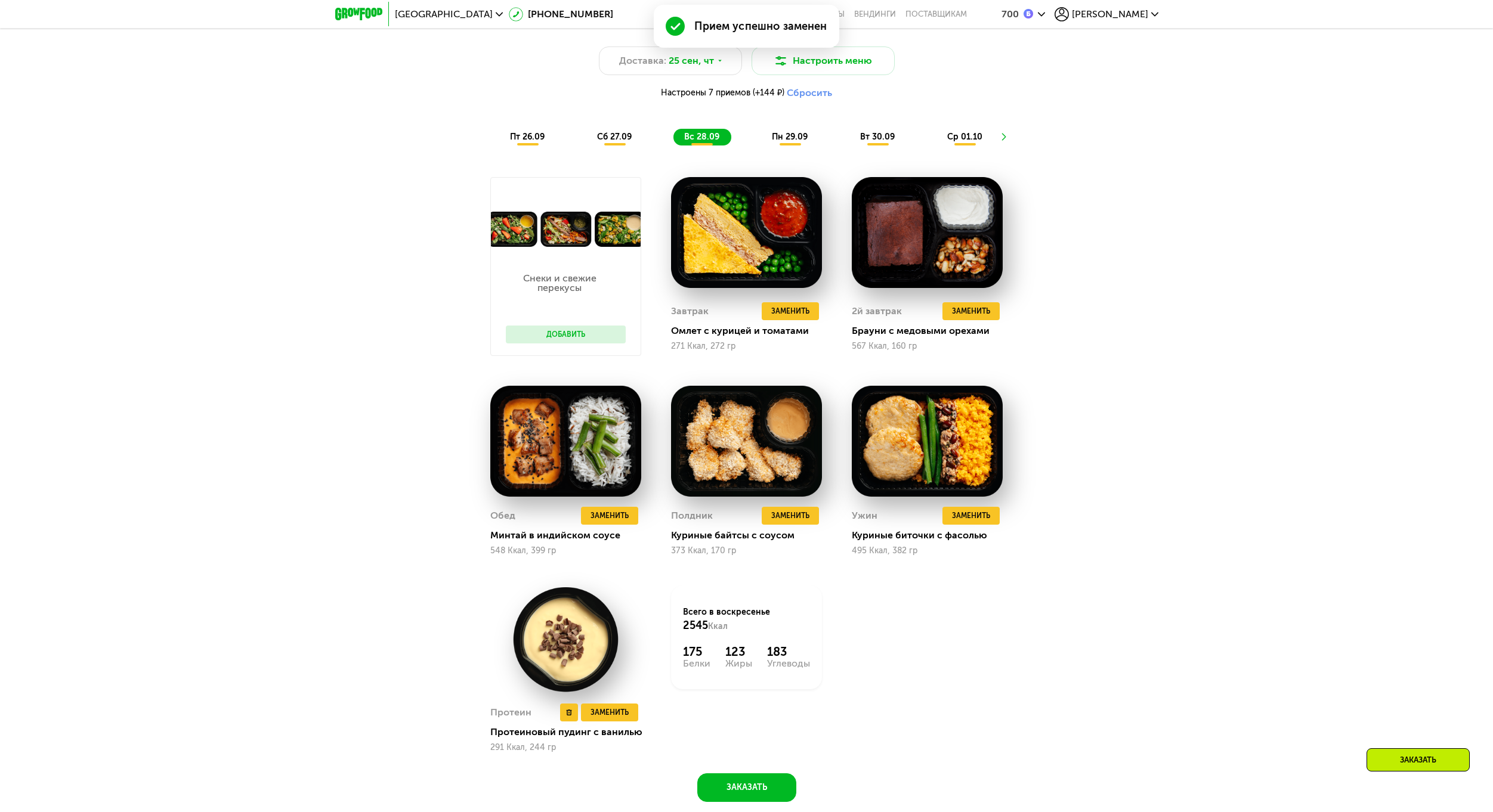
scroll to position [1405, 0]
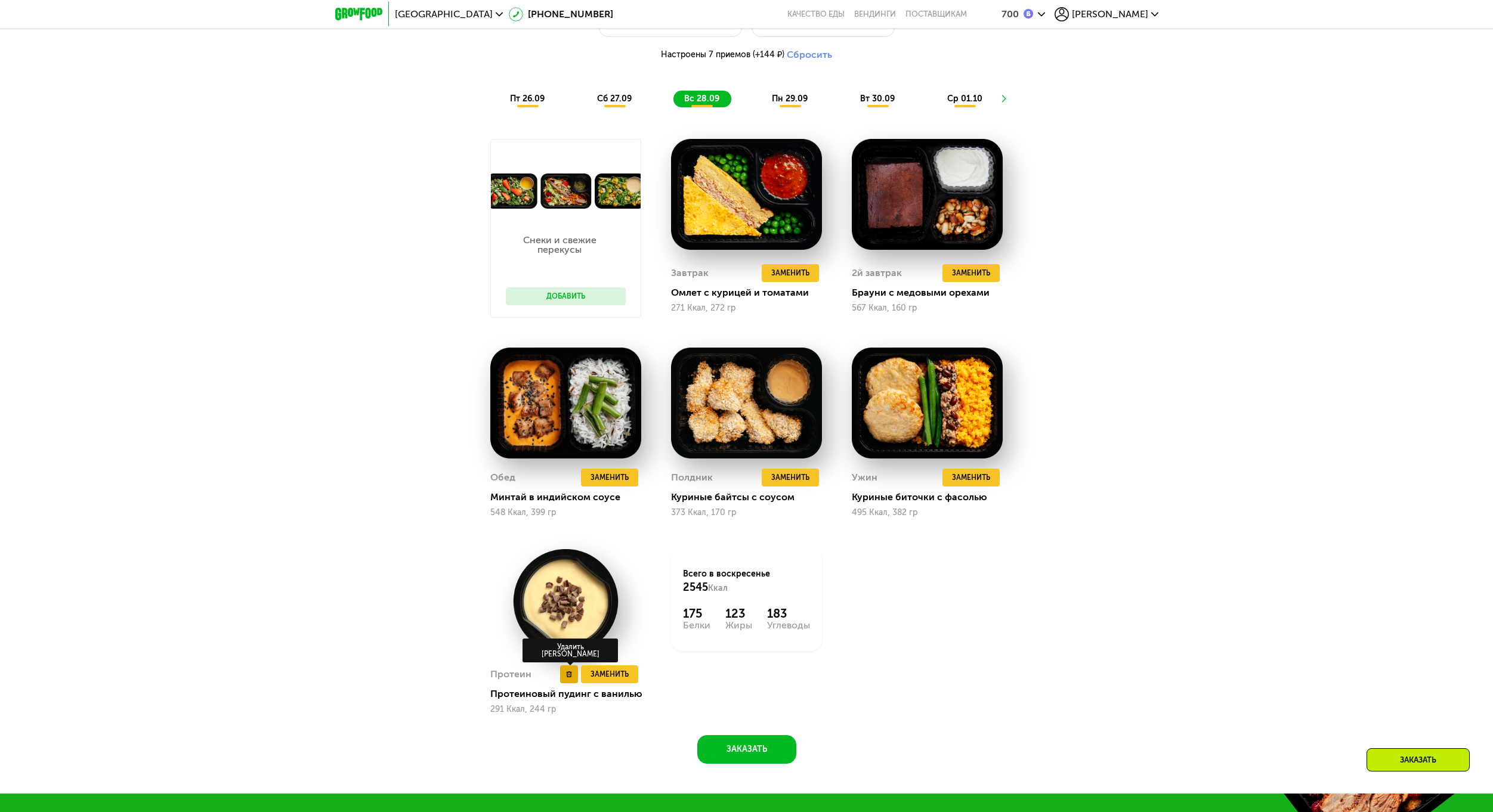
click at [574, 678] on button at bounding box center [569, 674] width 18 height 18
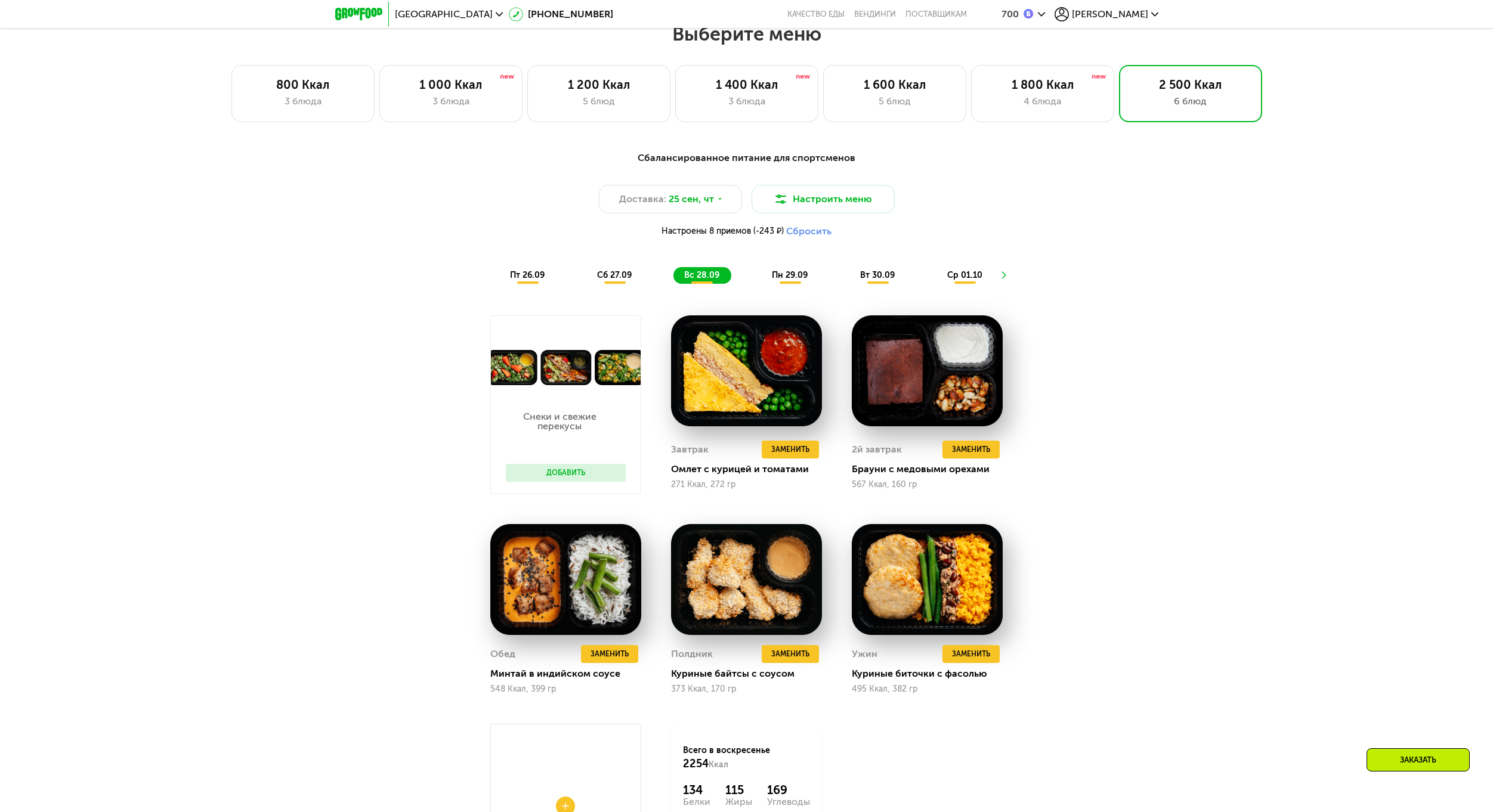
scroll to position [1227, 0]
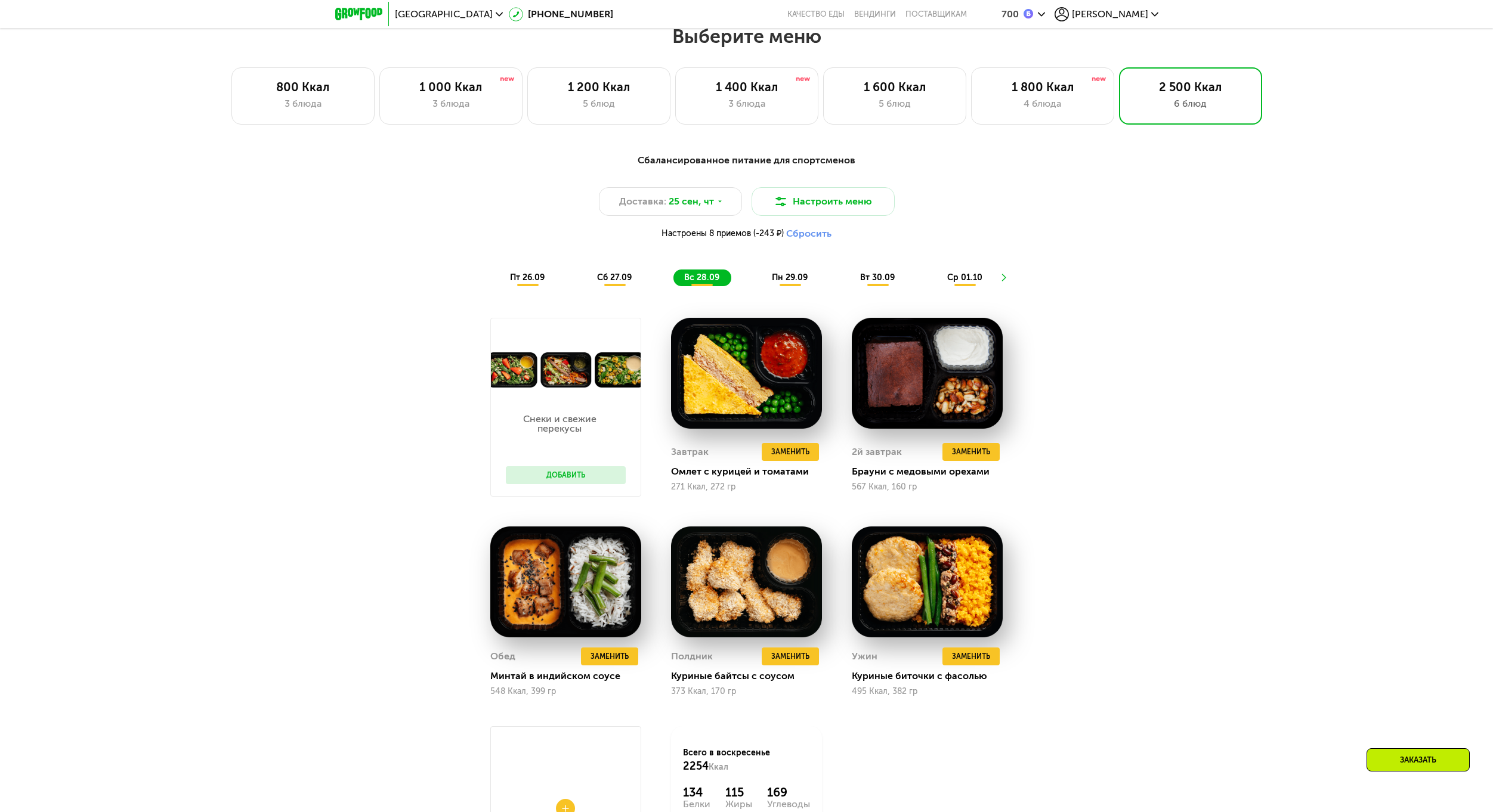
click at [790, 270] on div "Сбалансированное питание для спортсменов Доставка: [DATE] Настроить меню Настро…" at bounding box center [746, 220] width 706 height 133
click at [789, 274] on div "пн 29.09" at bounding box center [790, 277] width 59 height 16
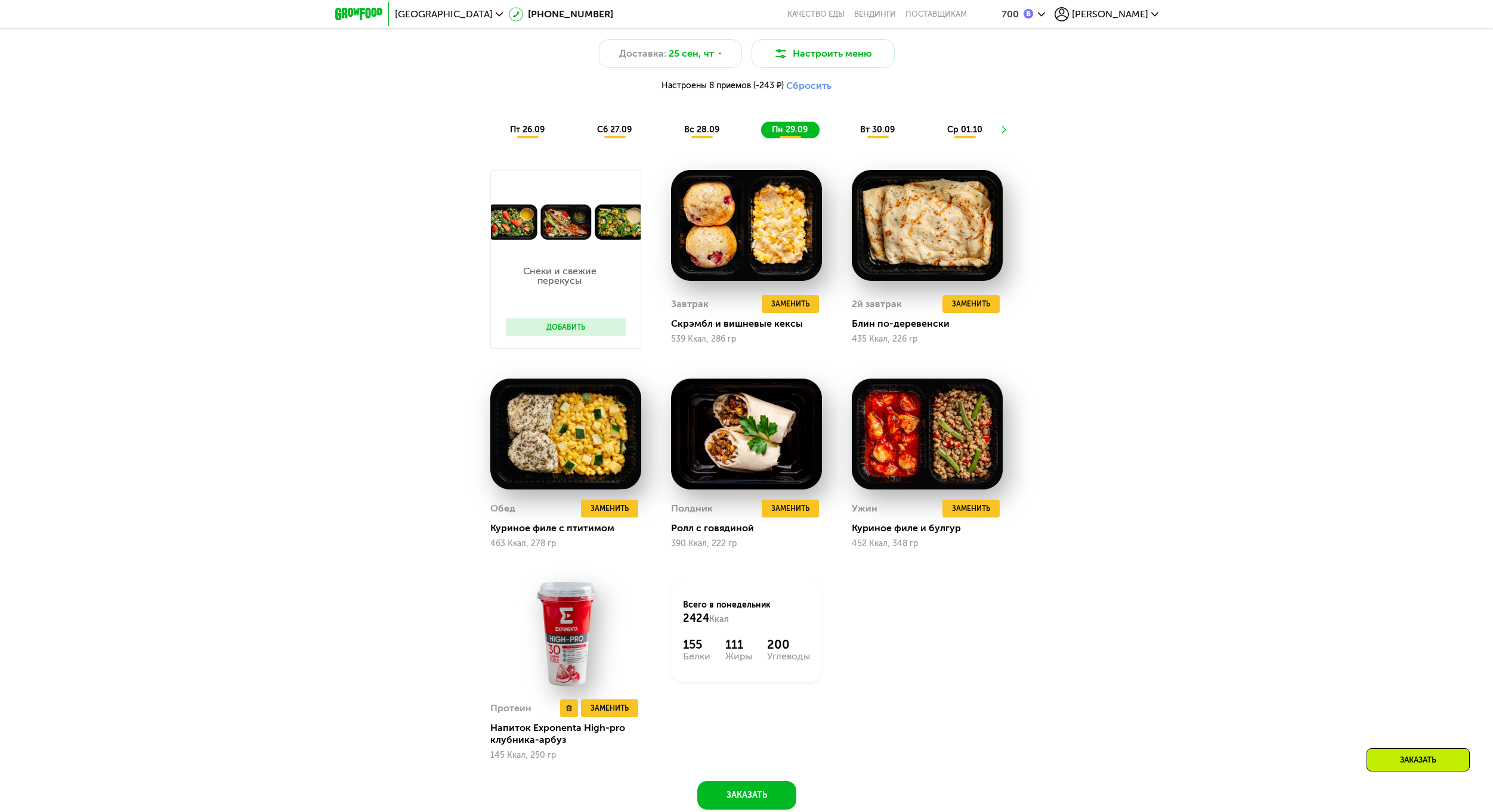
scroll to position [1405, 0]
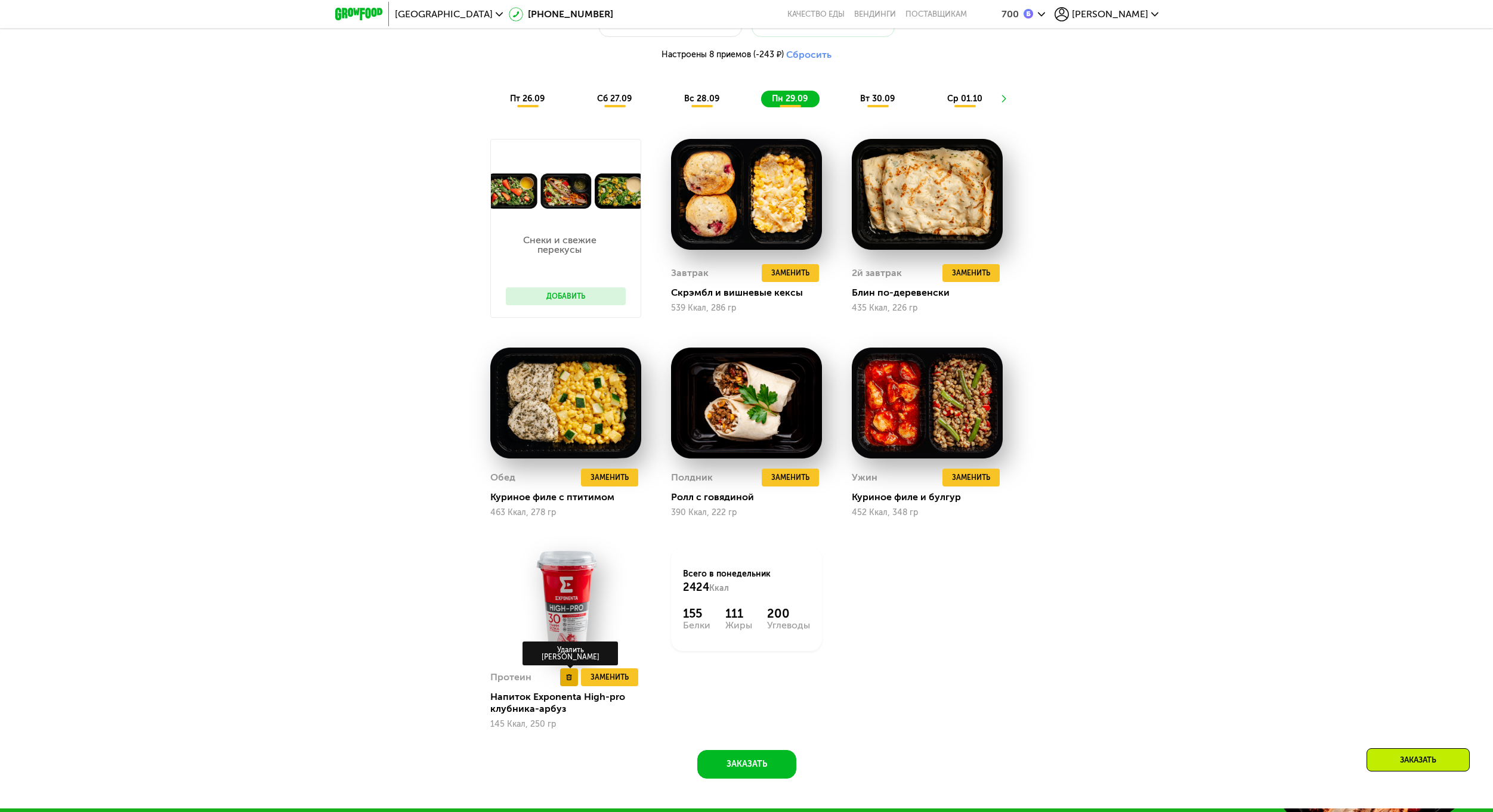
click at [569, 679] on use at bounding box center [568, 677] width 5 height 6
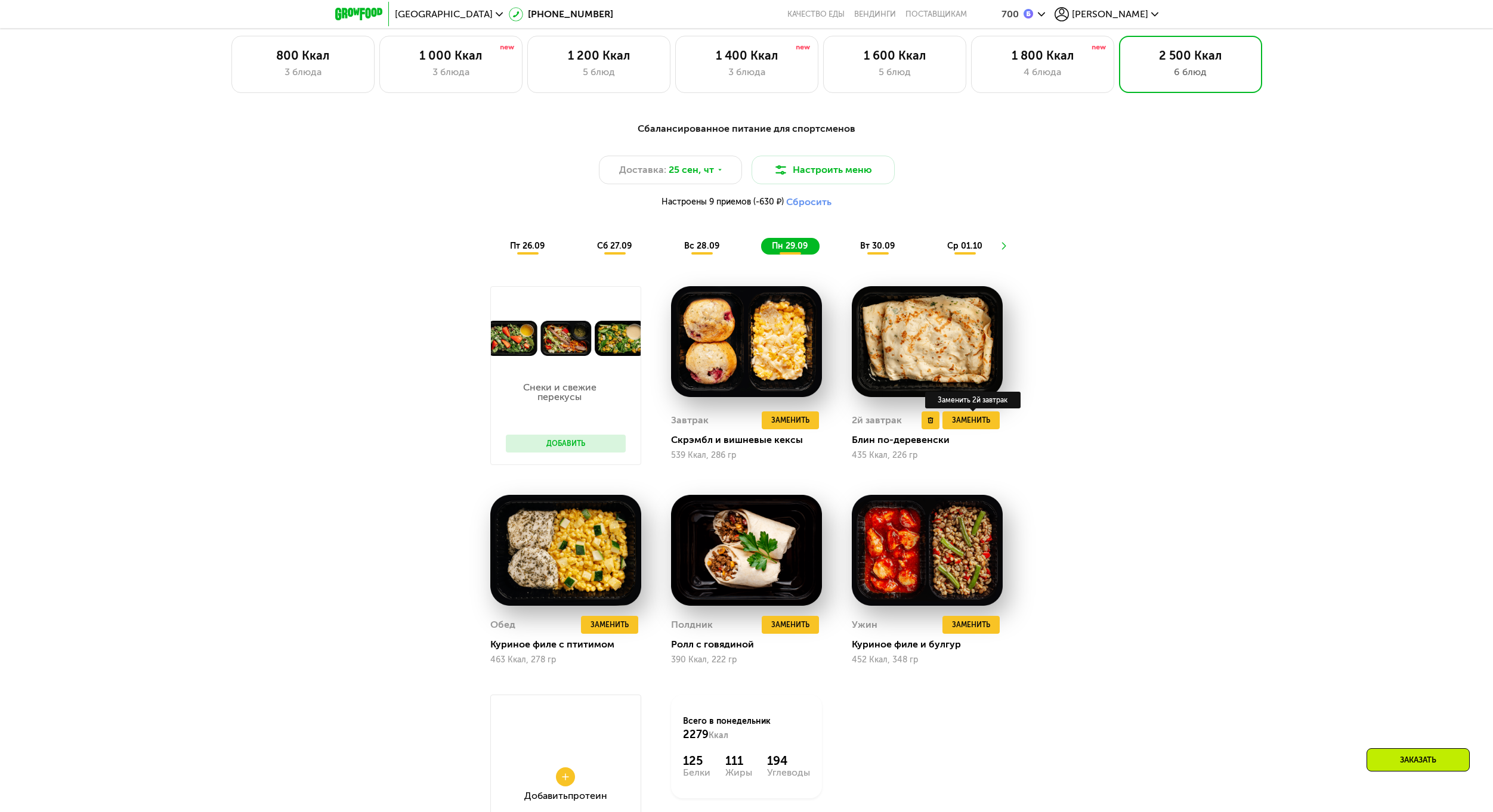
scroll to position [1227, 0]
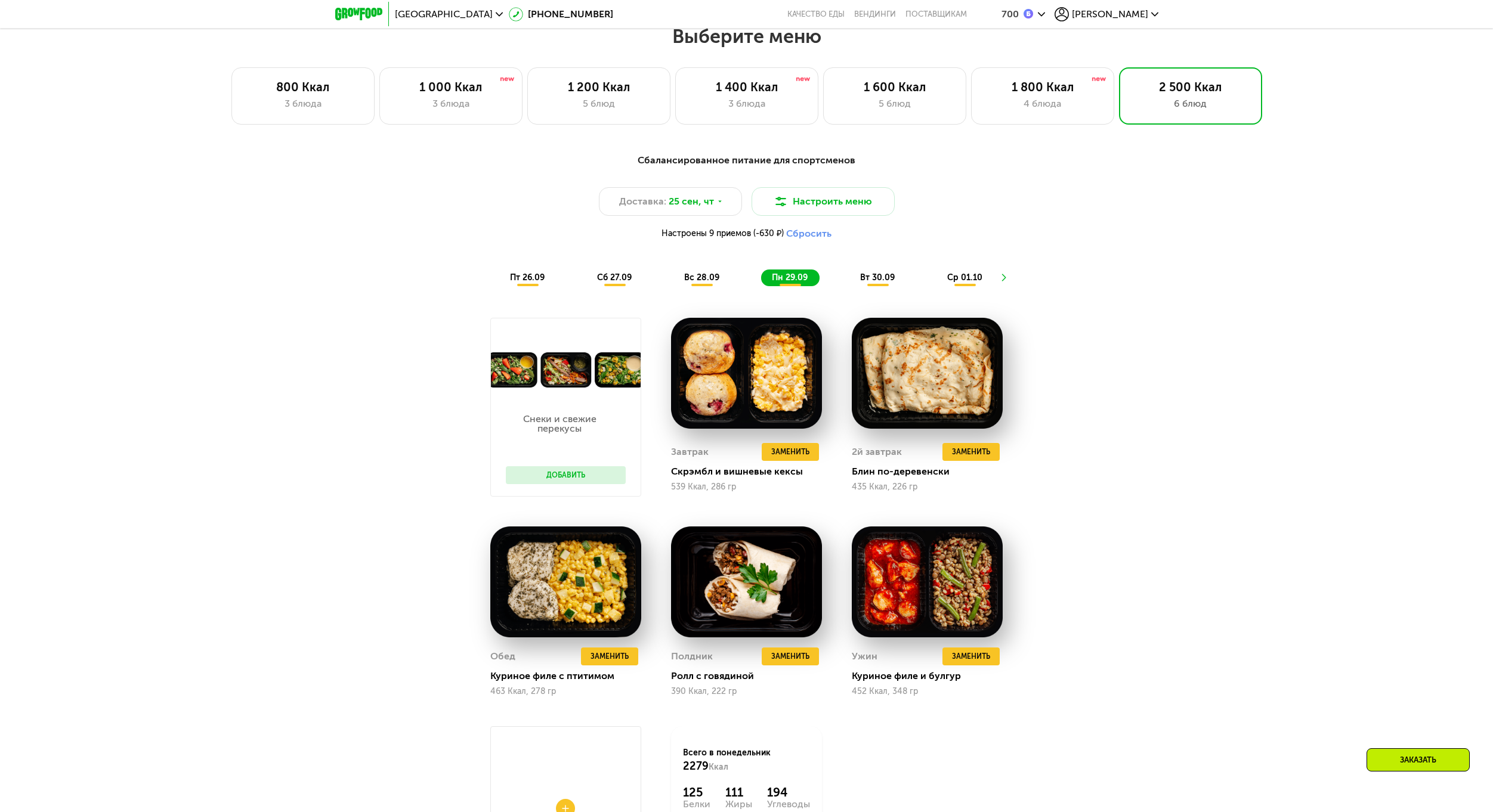
click at [869, 283] on span "вт 30.09" at bounding box center [877, 277] width 35 height 10
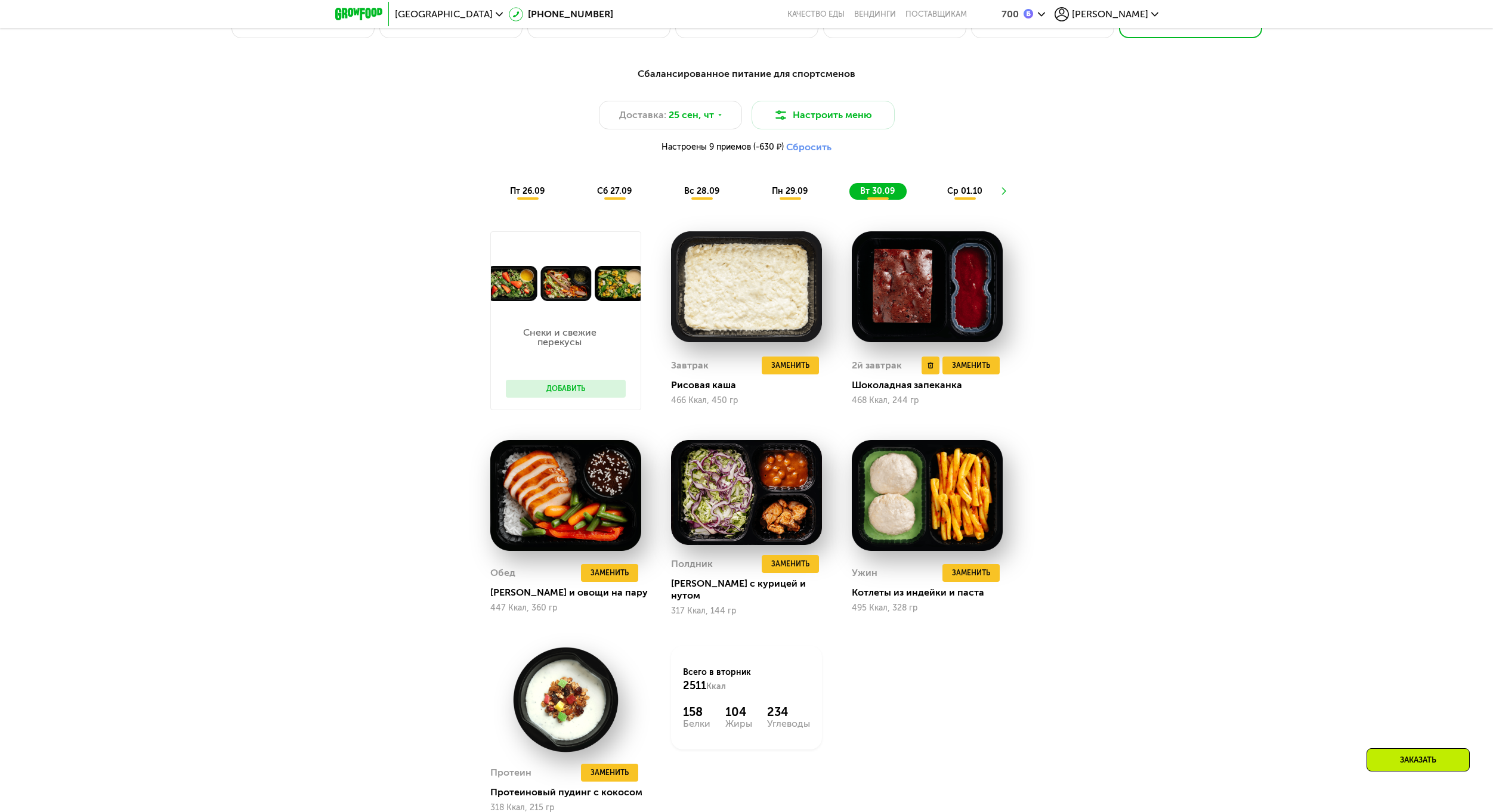
scroll to position [1346, 0]
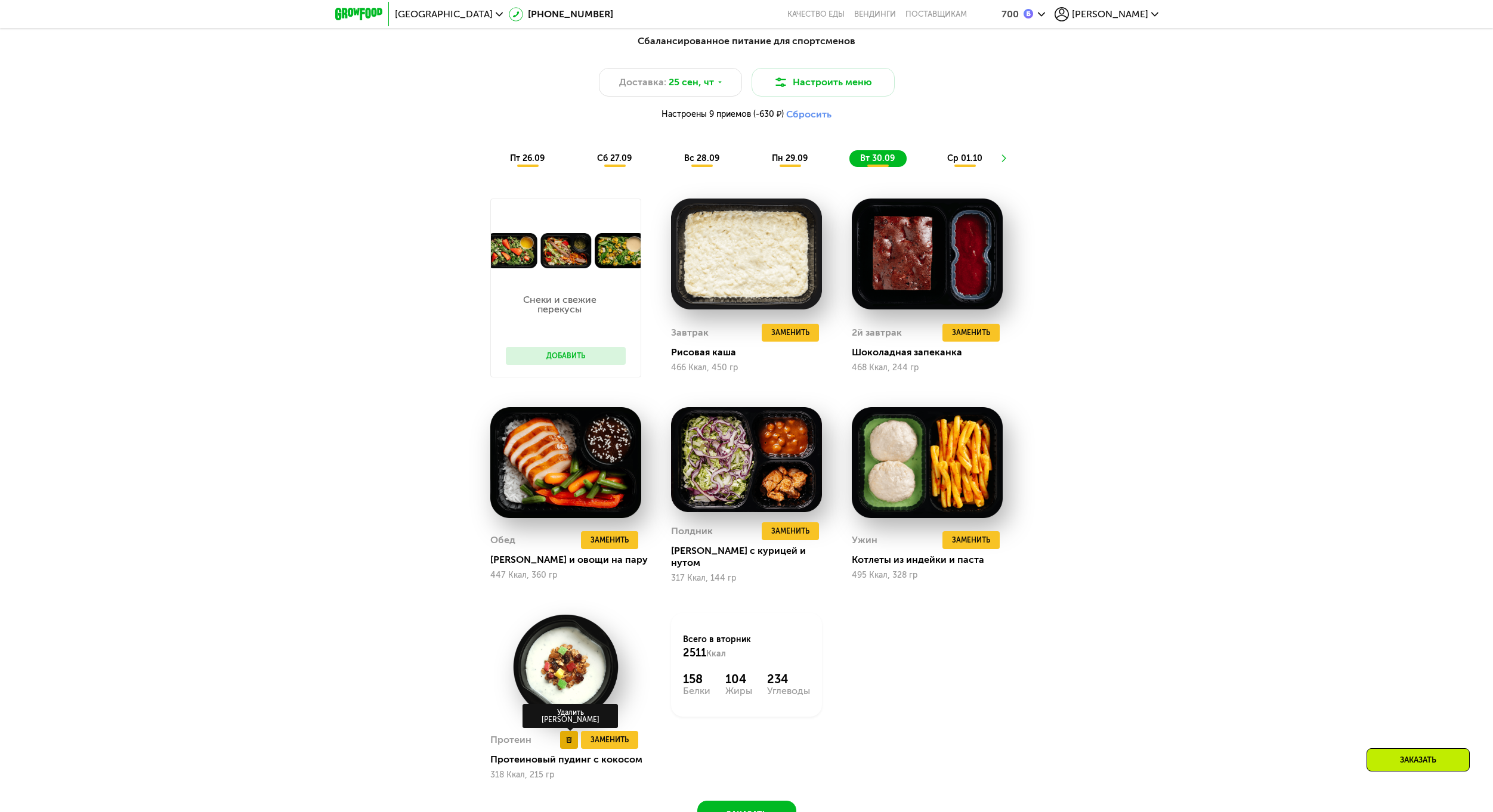
click at [566, 737] on icon at bounding box center [569, 740] width 6 height 6
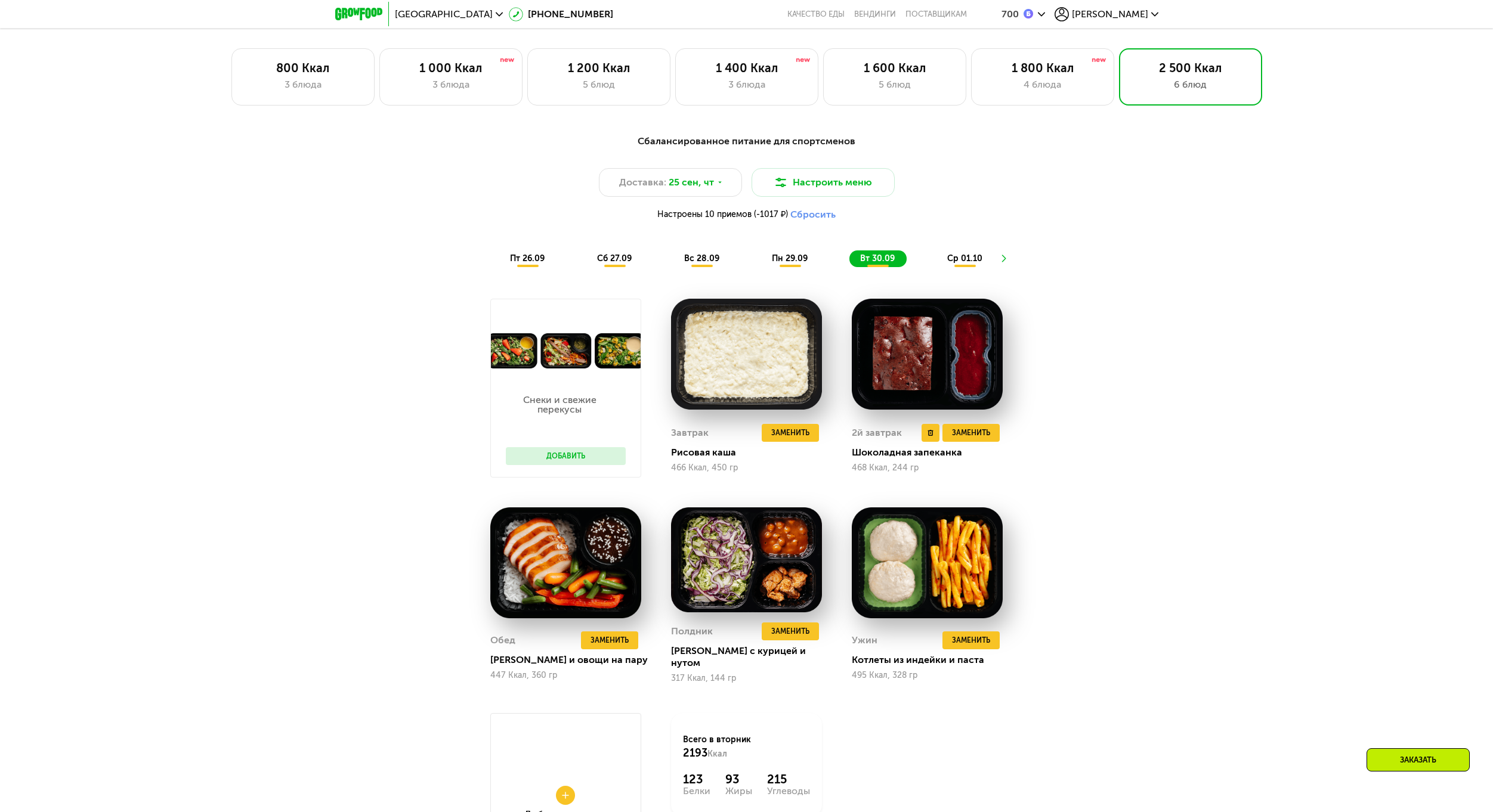
scroll to position [1227, 0]
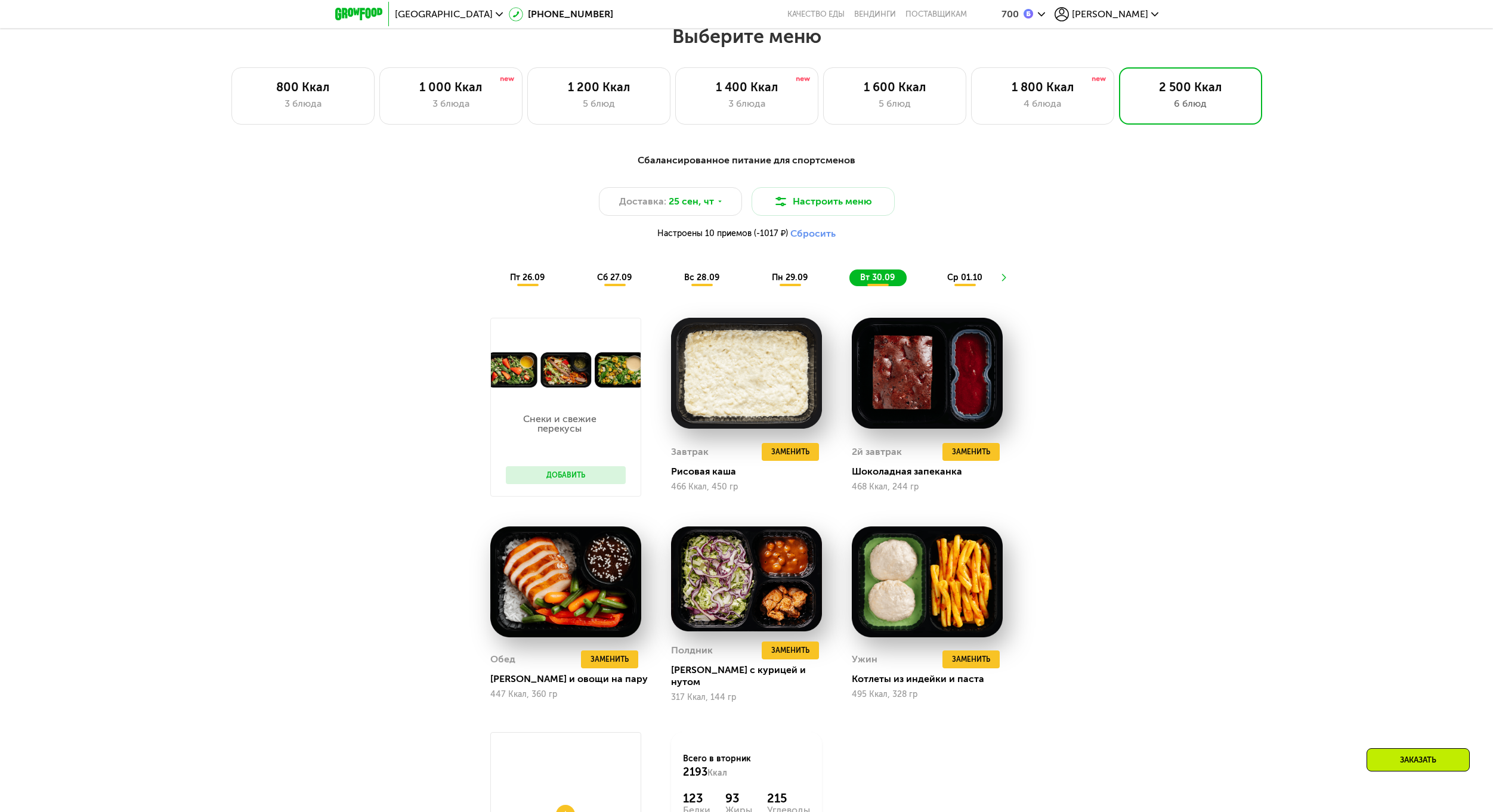
click at [956, 281] on span "ср 01.10" at bounding box center [965, 277] width 35 height 10
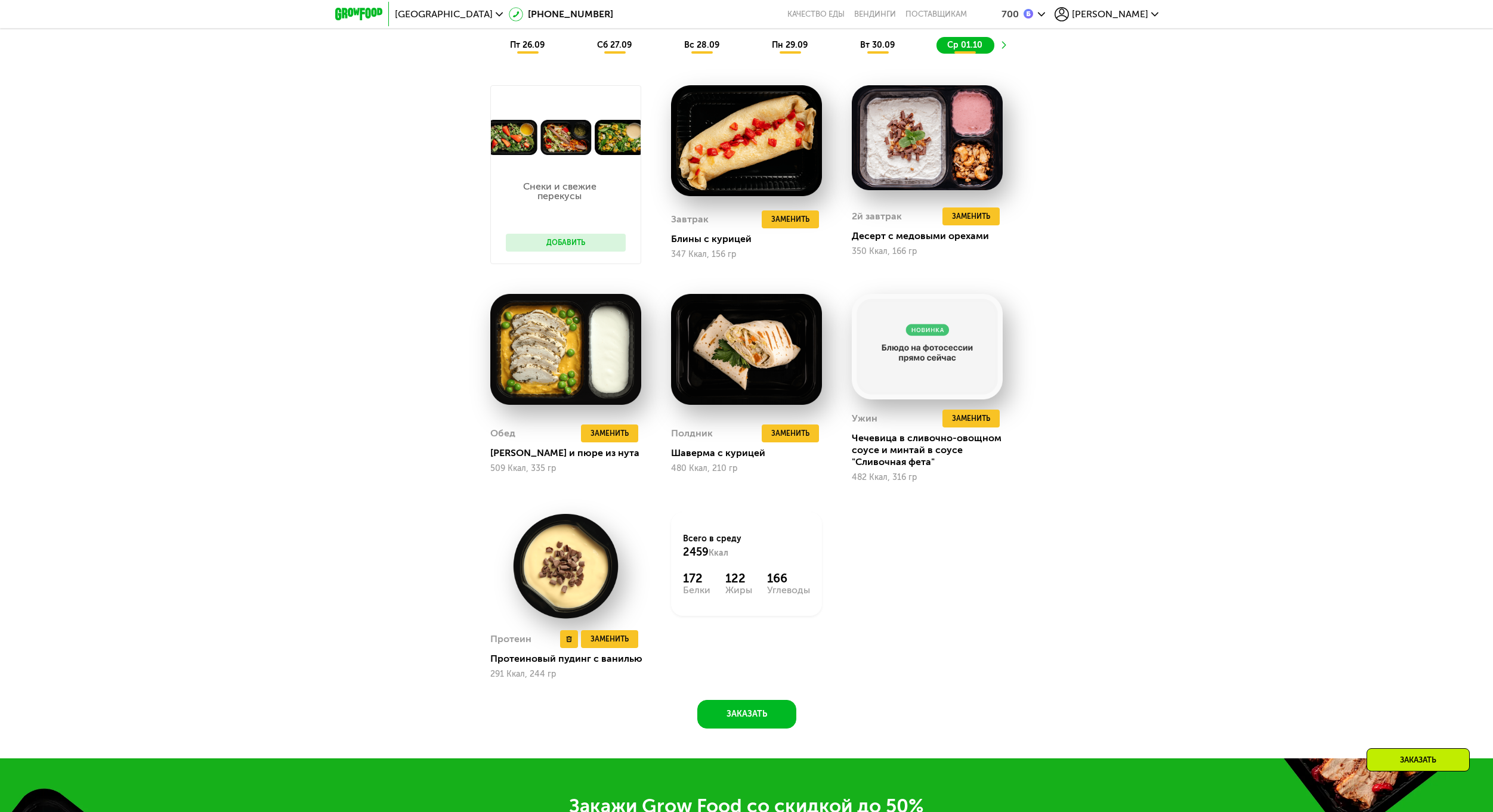
scroll to position [1465, 0]
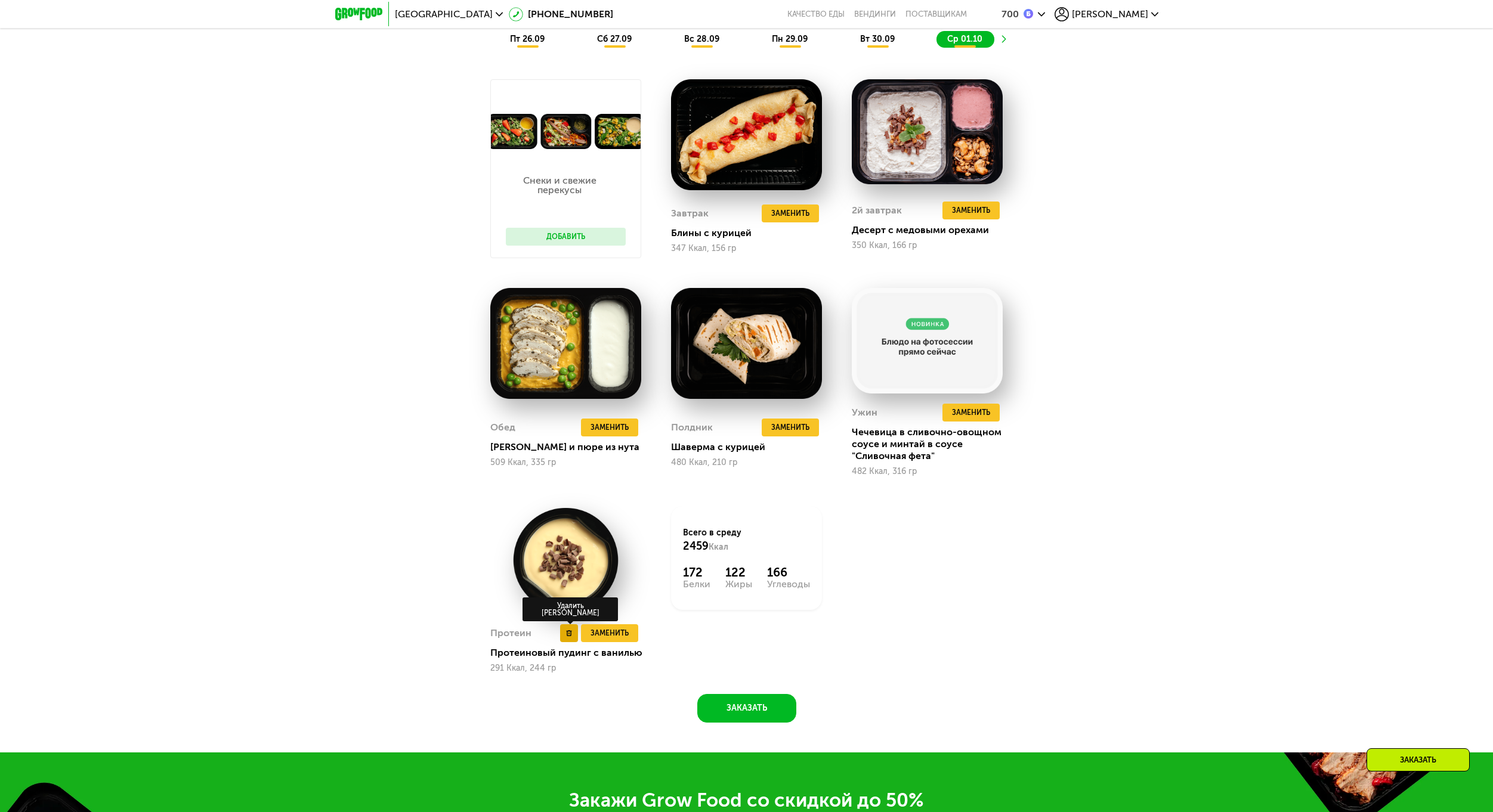
click at [566, 642] on button at bounding box center [569, 633] width 18 height 18
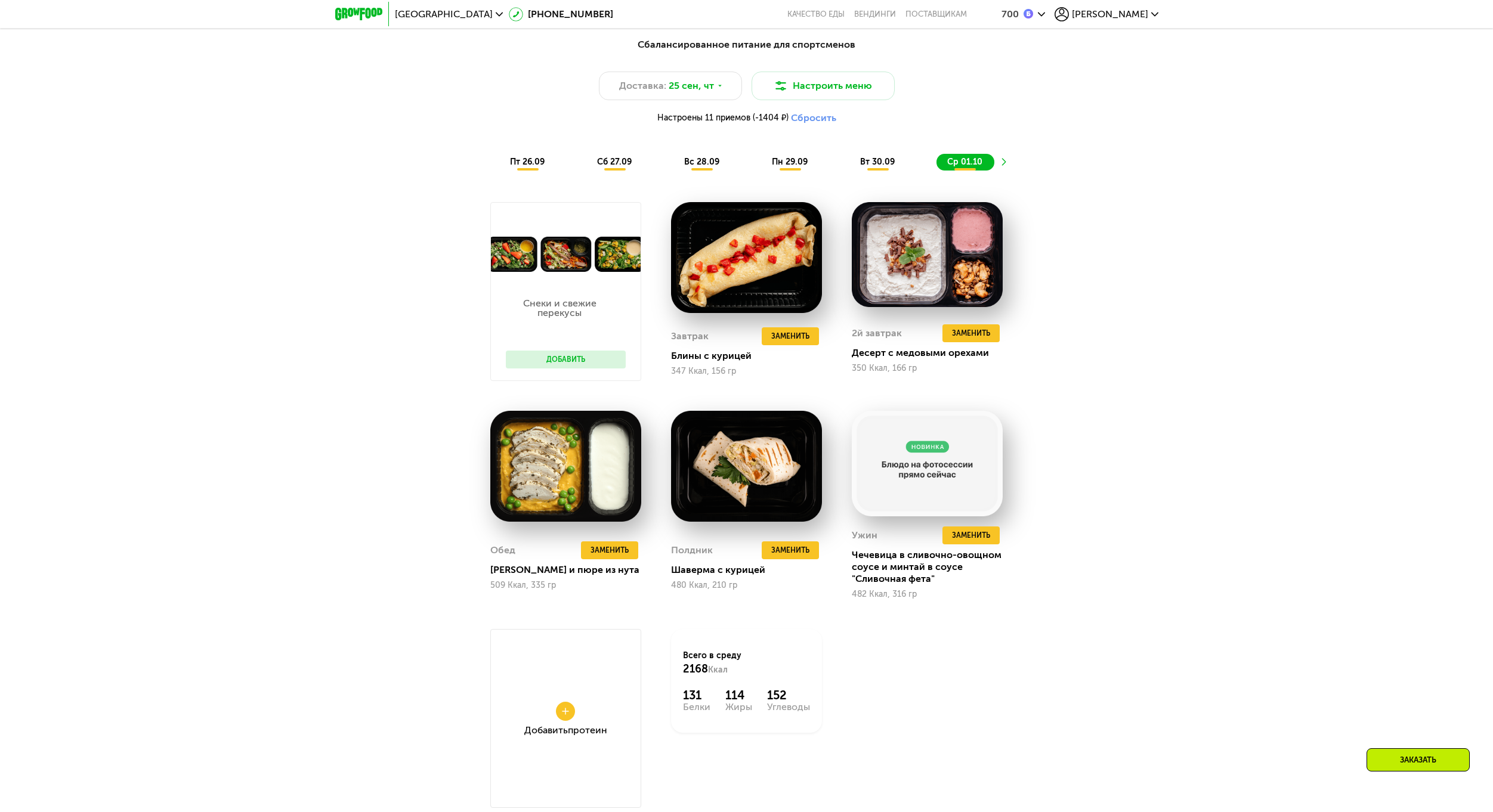
scroll to position [1286, 0]
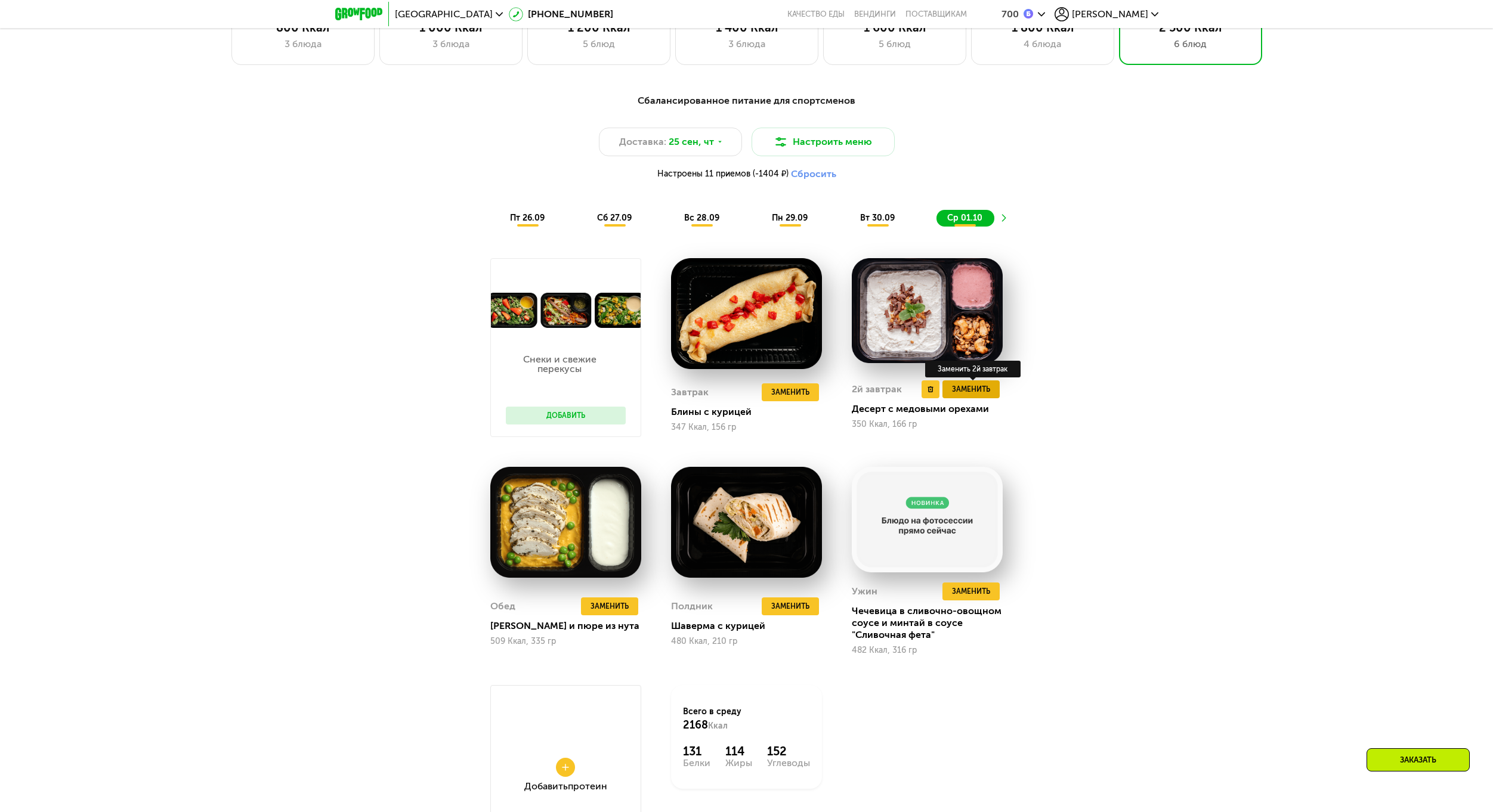
click at [986, 390] on span "Заменить" at bounding box center [971, 390] width 38 height 12
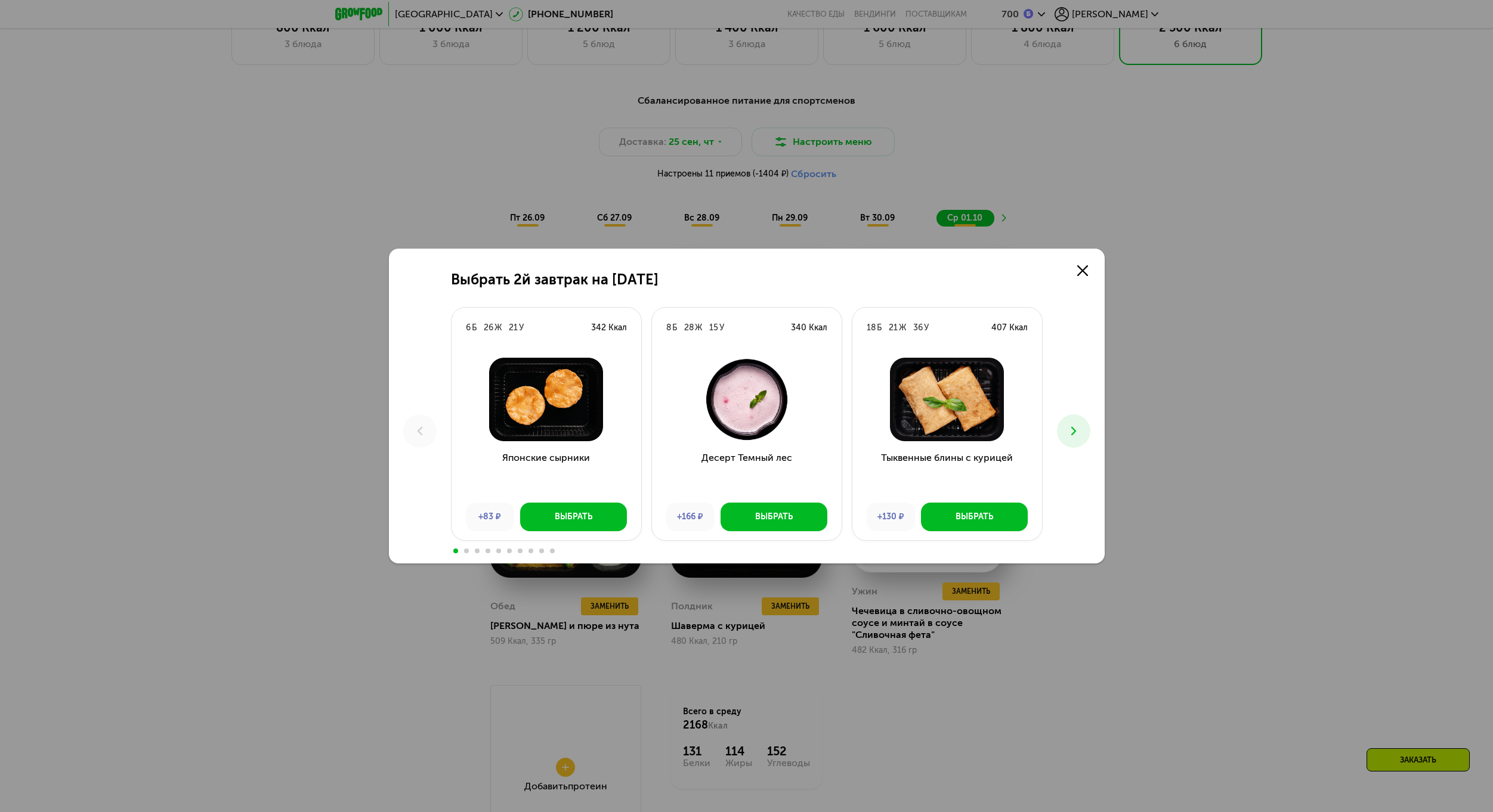
click at [1071, 431] on icon at bounding box center [1073, 430] width 14 height 14
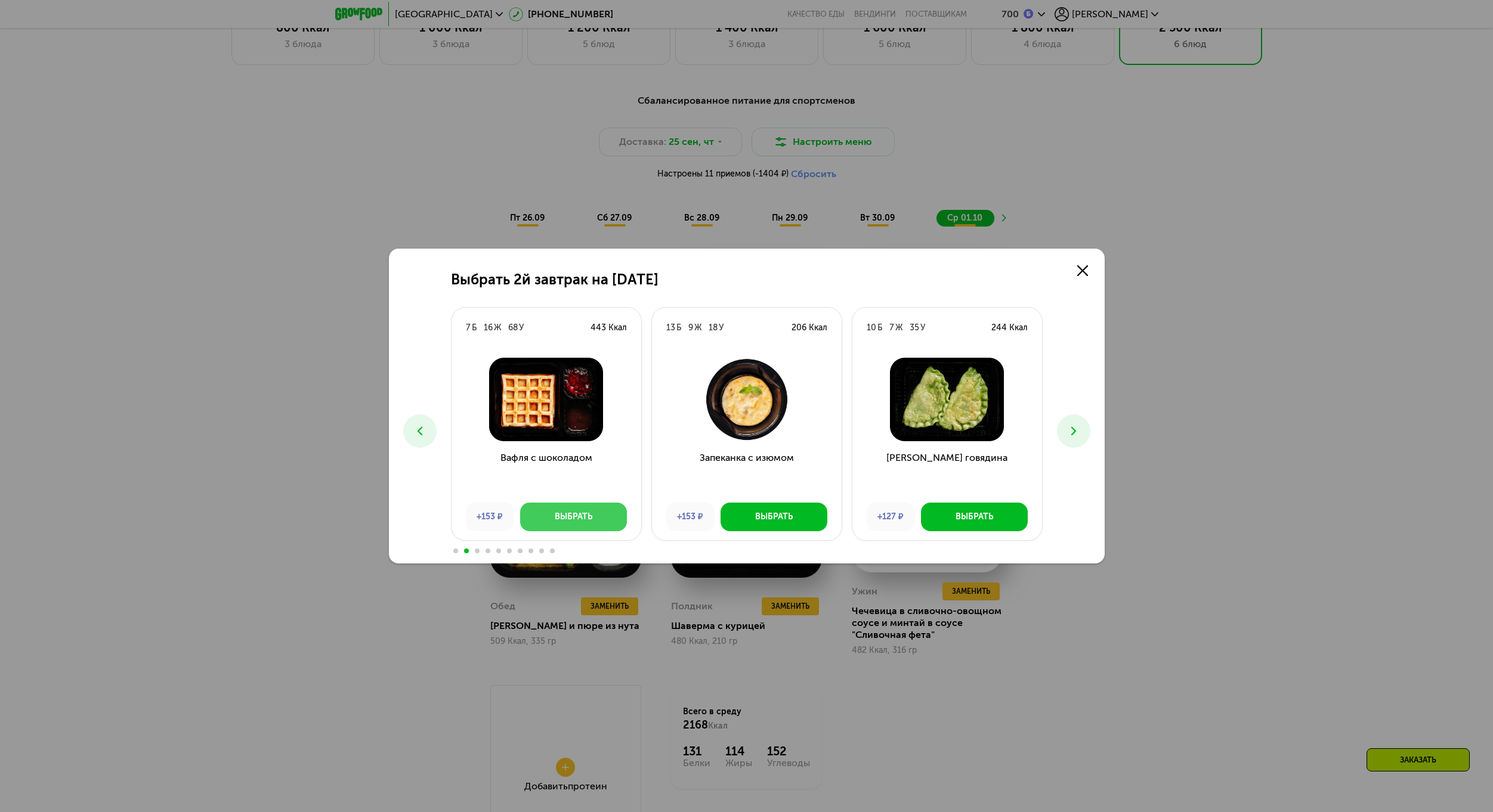
click at [569, 511] on div "Выбрать" at bounding box center [574, 517] width 38 height 12
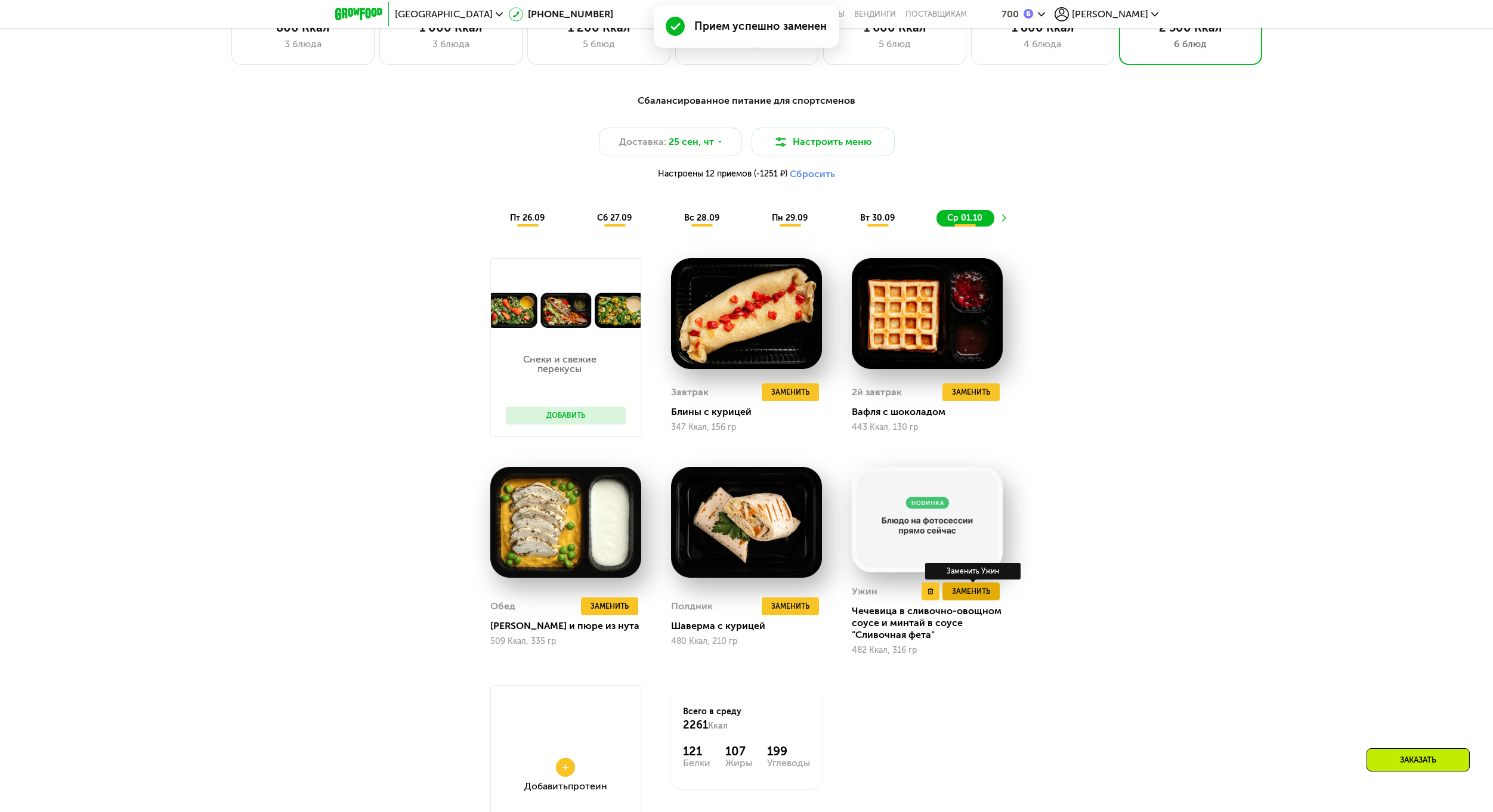
click at [982, 595] on span "Заменить" at bounding box center [971, 592] width 38 height 12
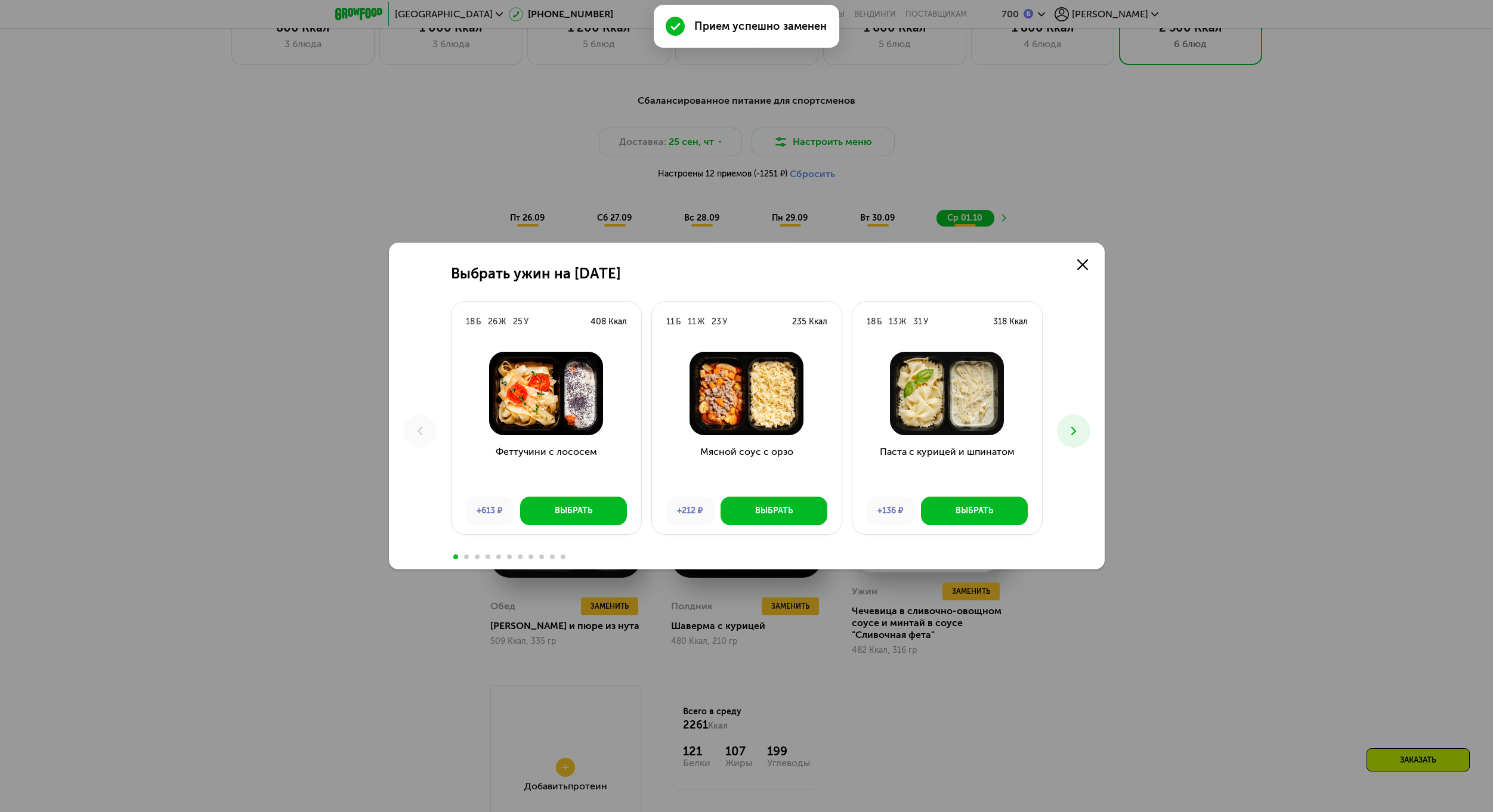
click at [1070, 441] on button at bounding box center [1073, 431] width 34 height 34
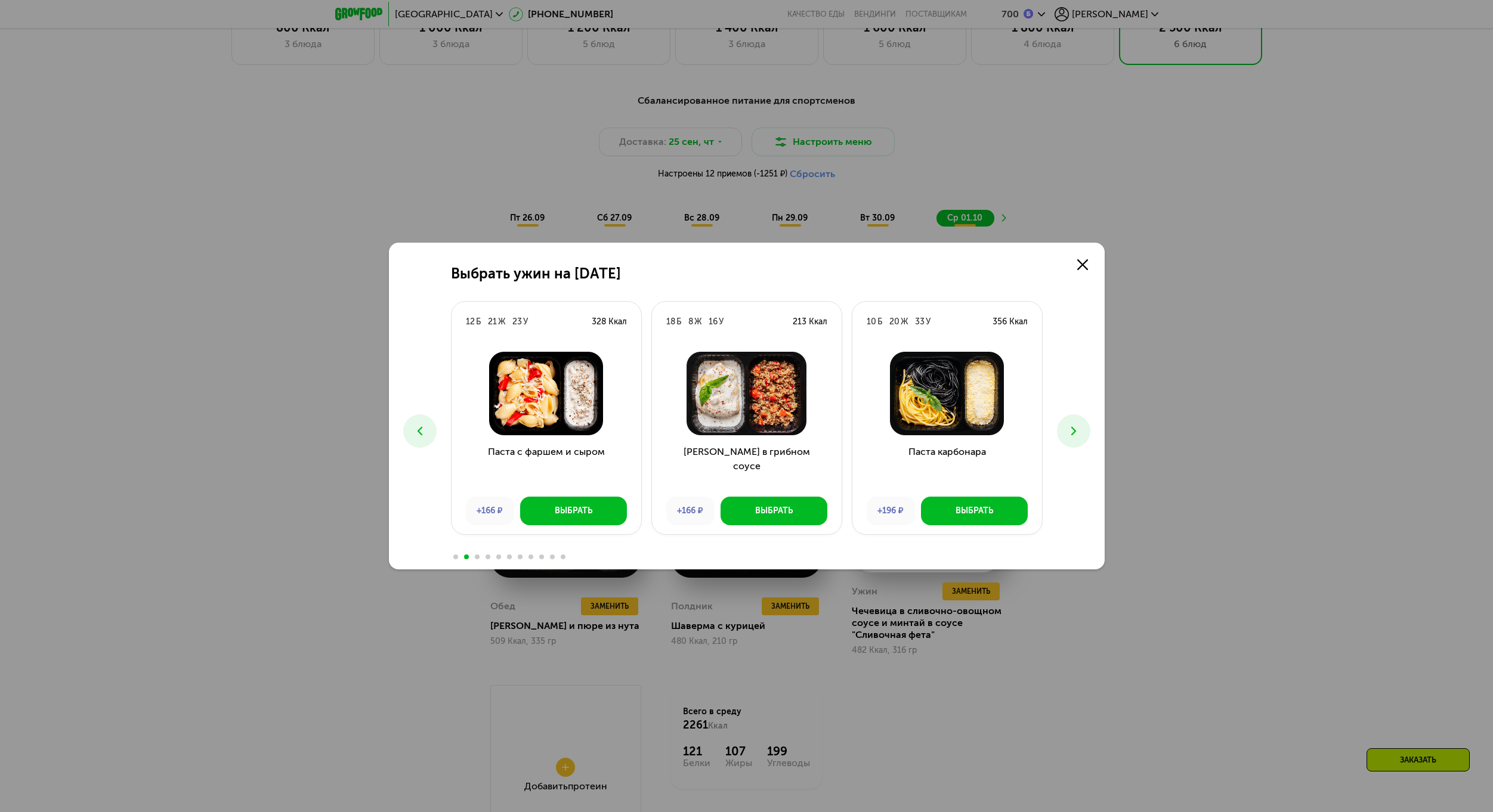
click at [1070, 441] on button at bounding box center [1073, 431] width 34 height 34
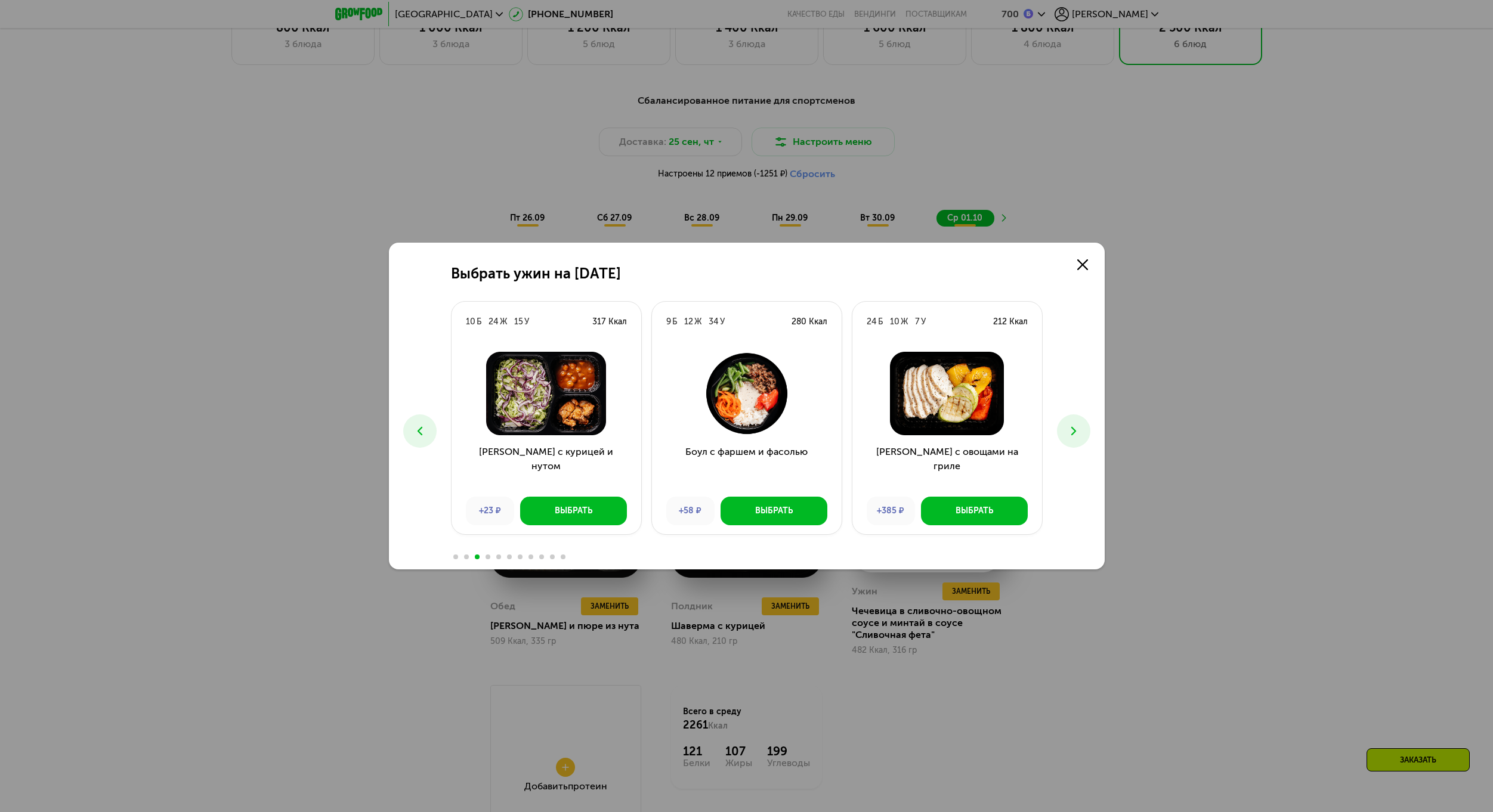
click at [1070, 441] on button at bounding box center [1073, 431] width 34 height 34
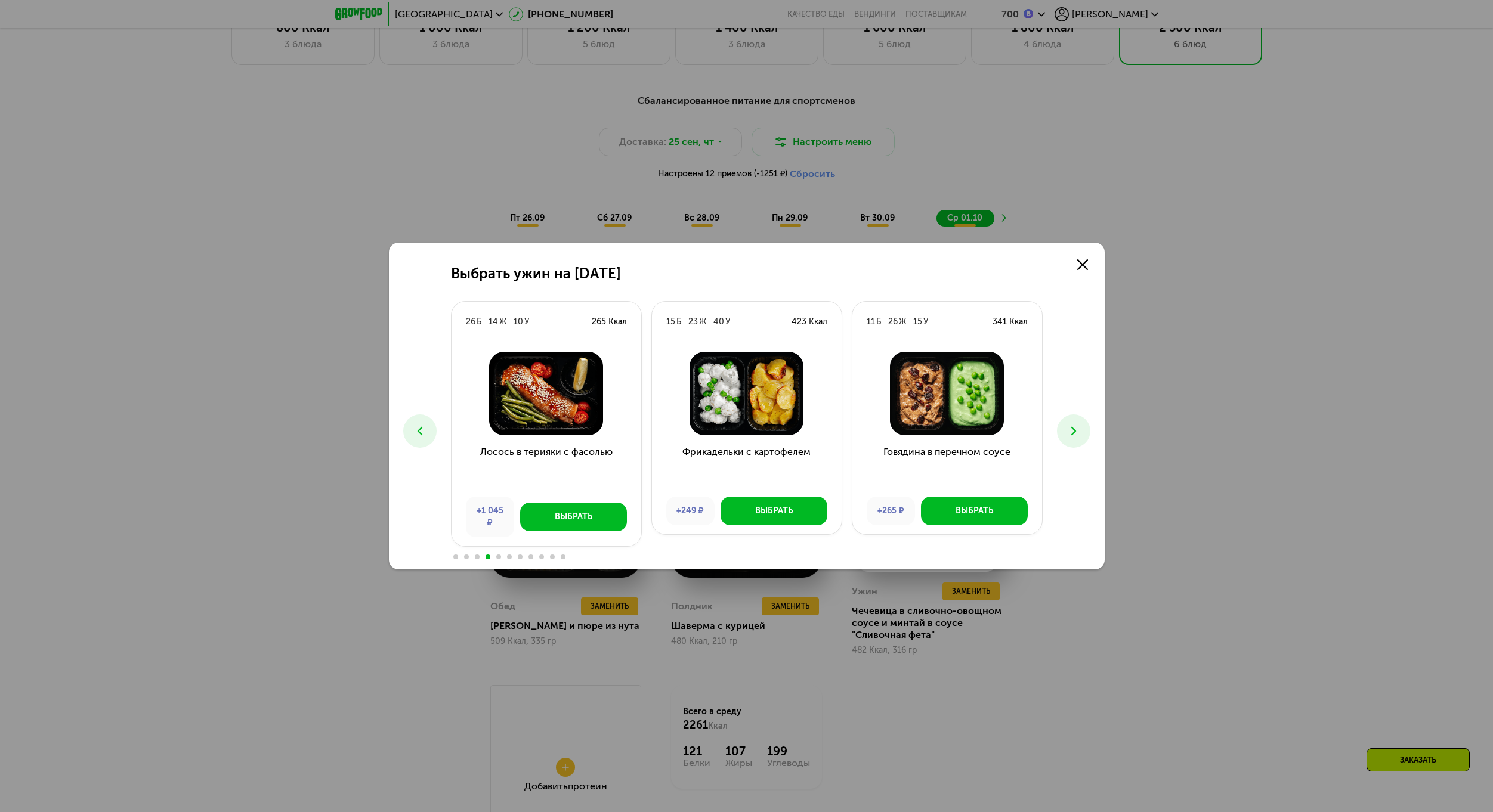
click at [1070, 441] on button at bounding box center [1073, 431] width 34 height 34
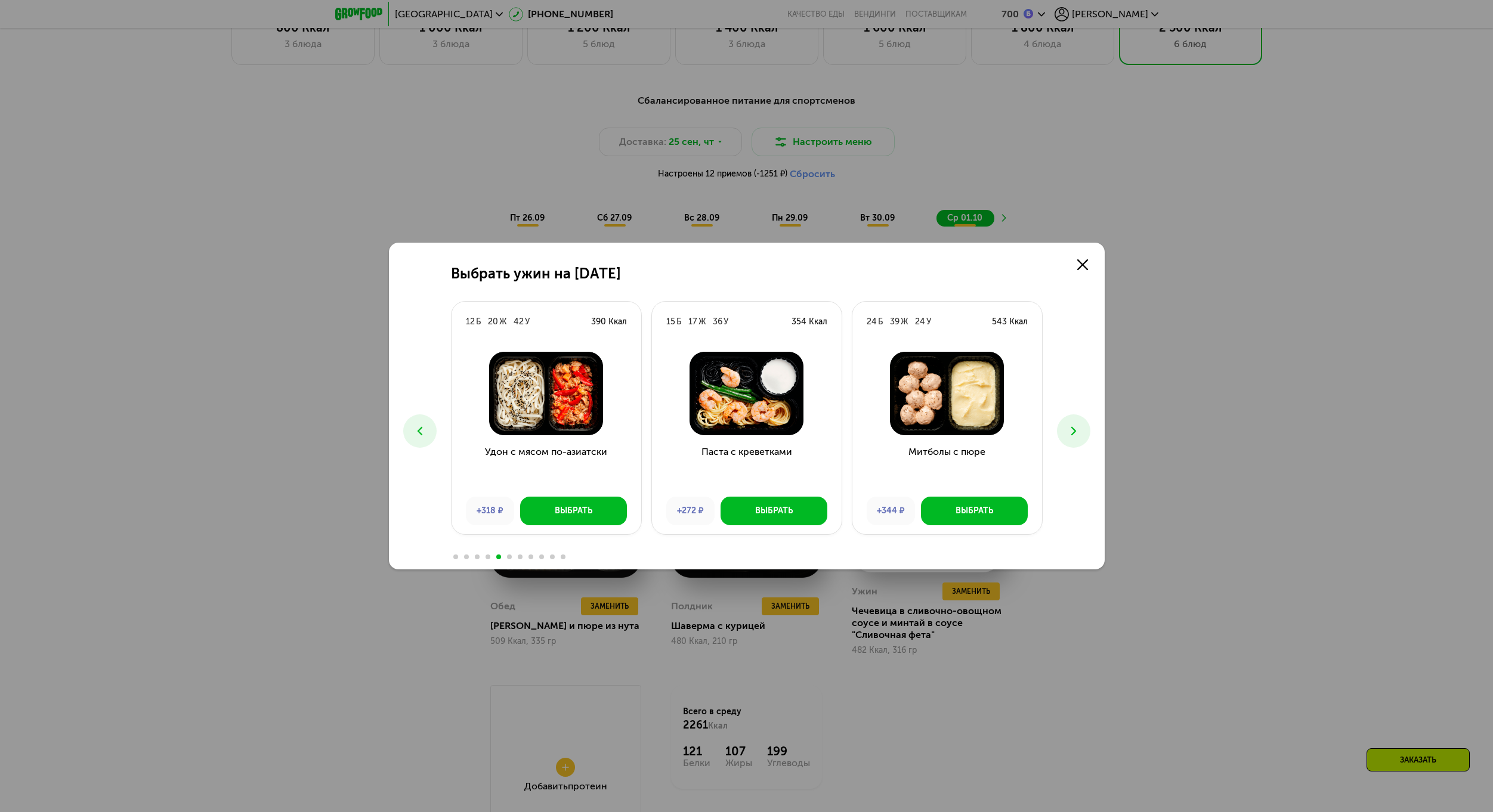
click at [1070, 441] on button at bounding box center [1073, 431] width 34 height 34
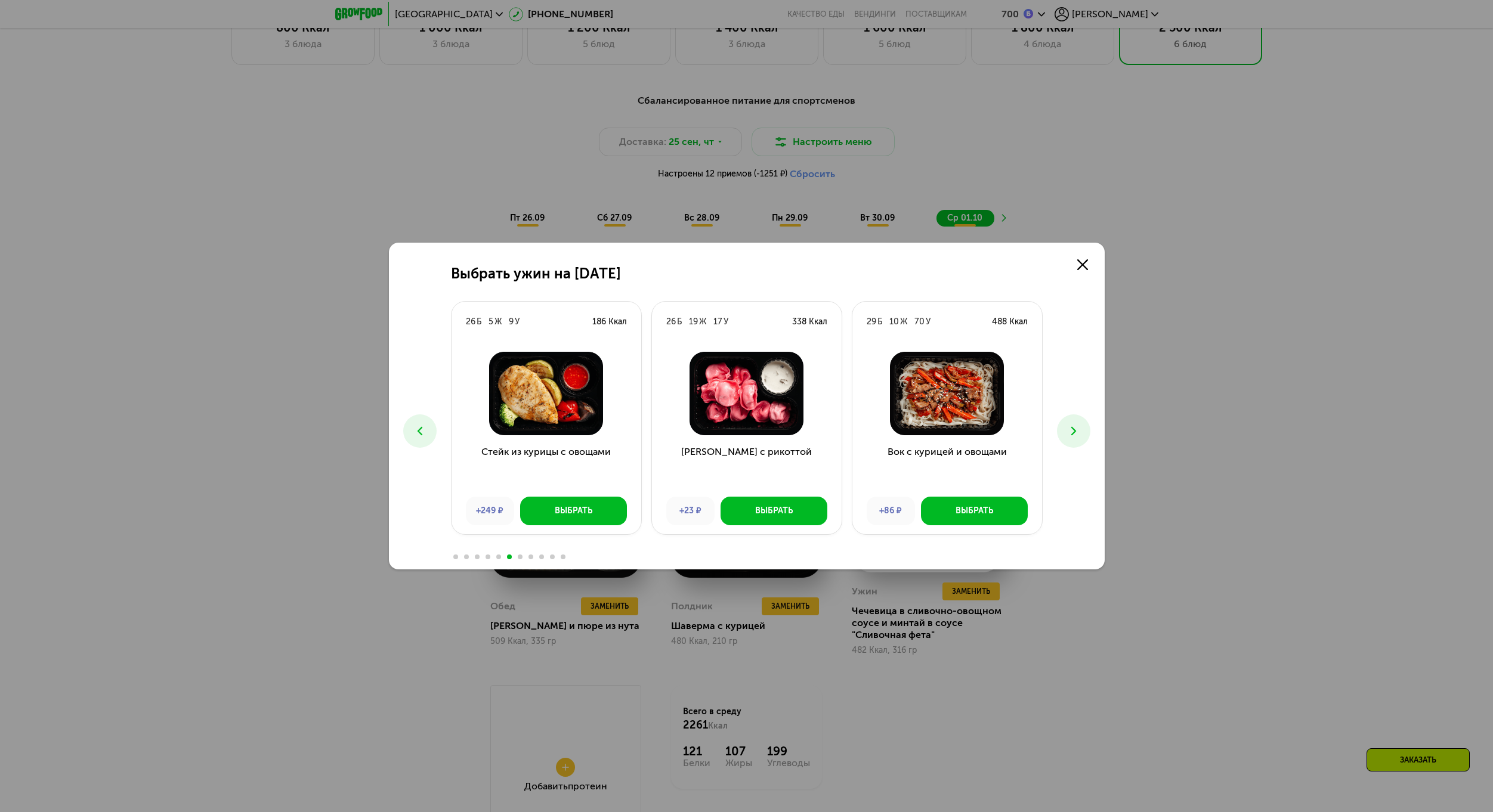
click at [1070, 441] on button at bounding box center [1073, 431] width 34 height 34
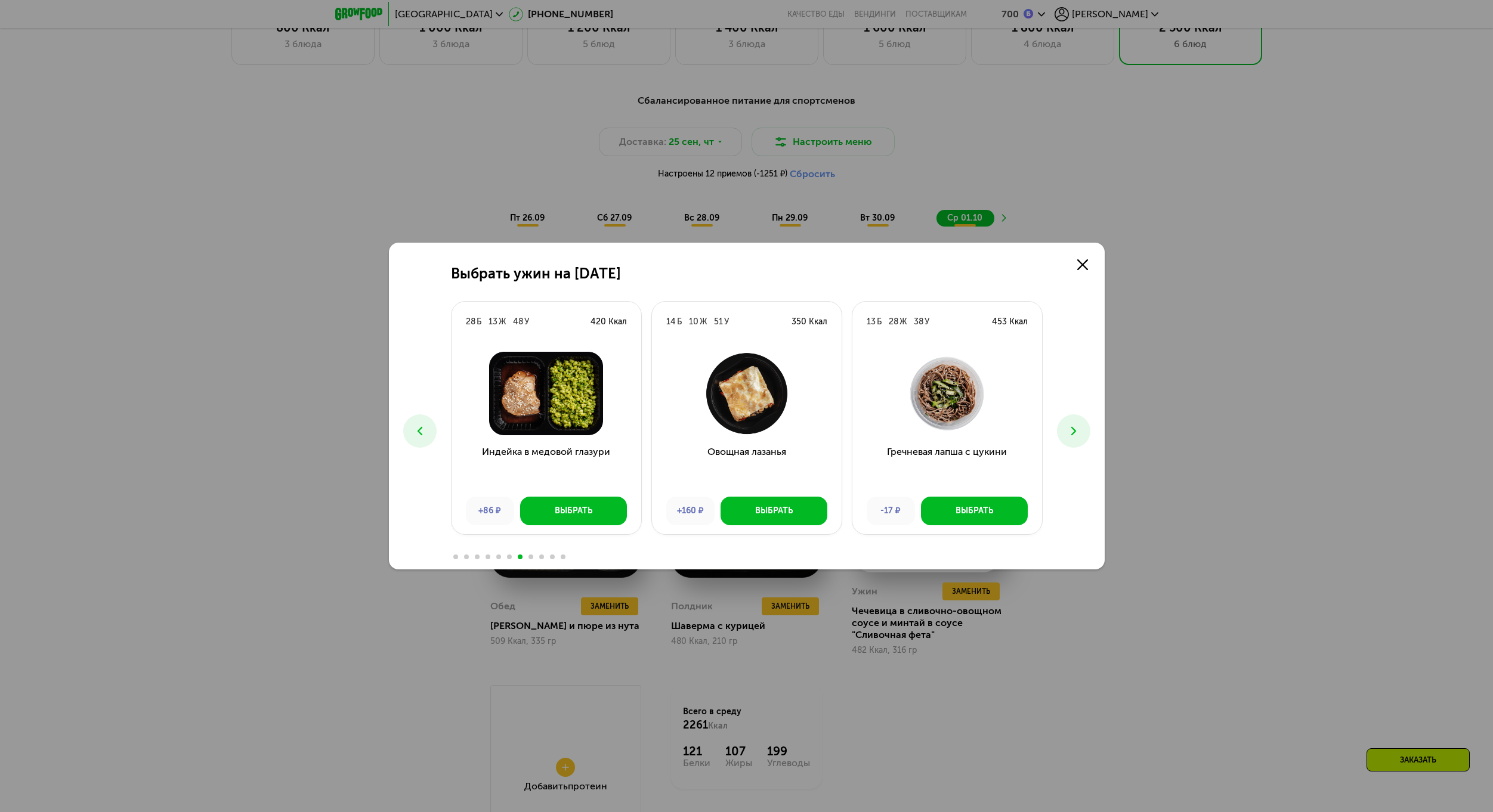
click at [1070, 441] on button at bounding box center [1073, 431] width 34 height 34
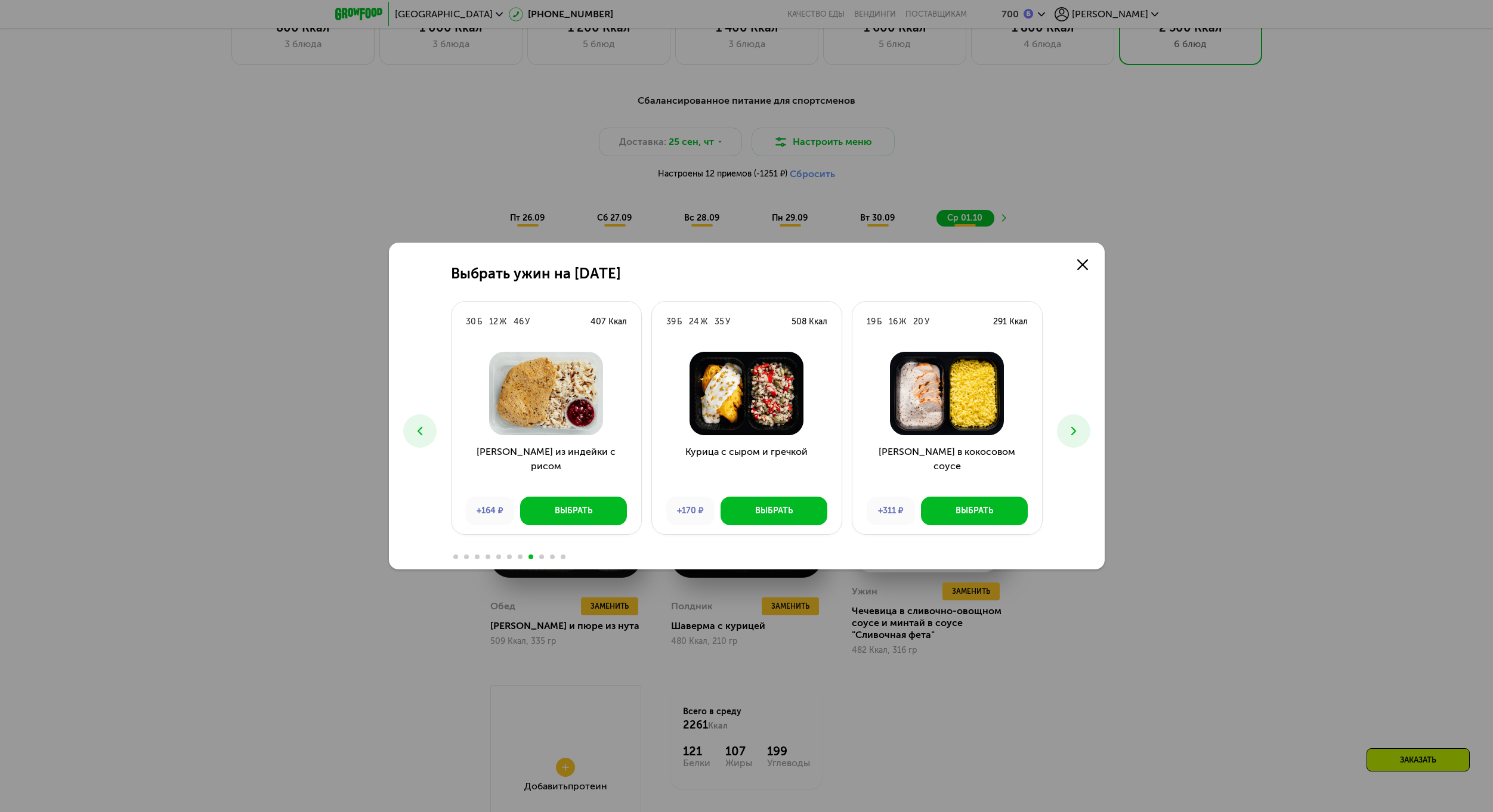
click at [1070, 441] on button at bounding box center [1073, 431] width 34 height 34
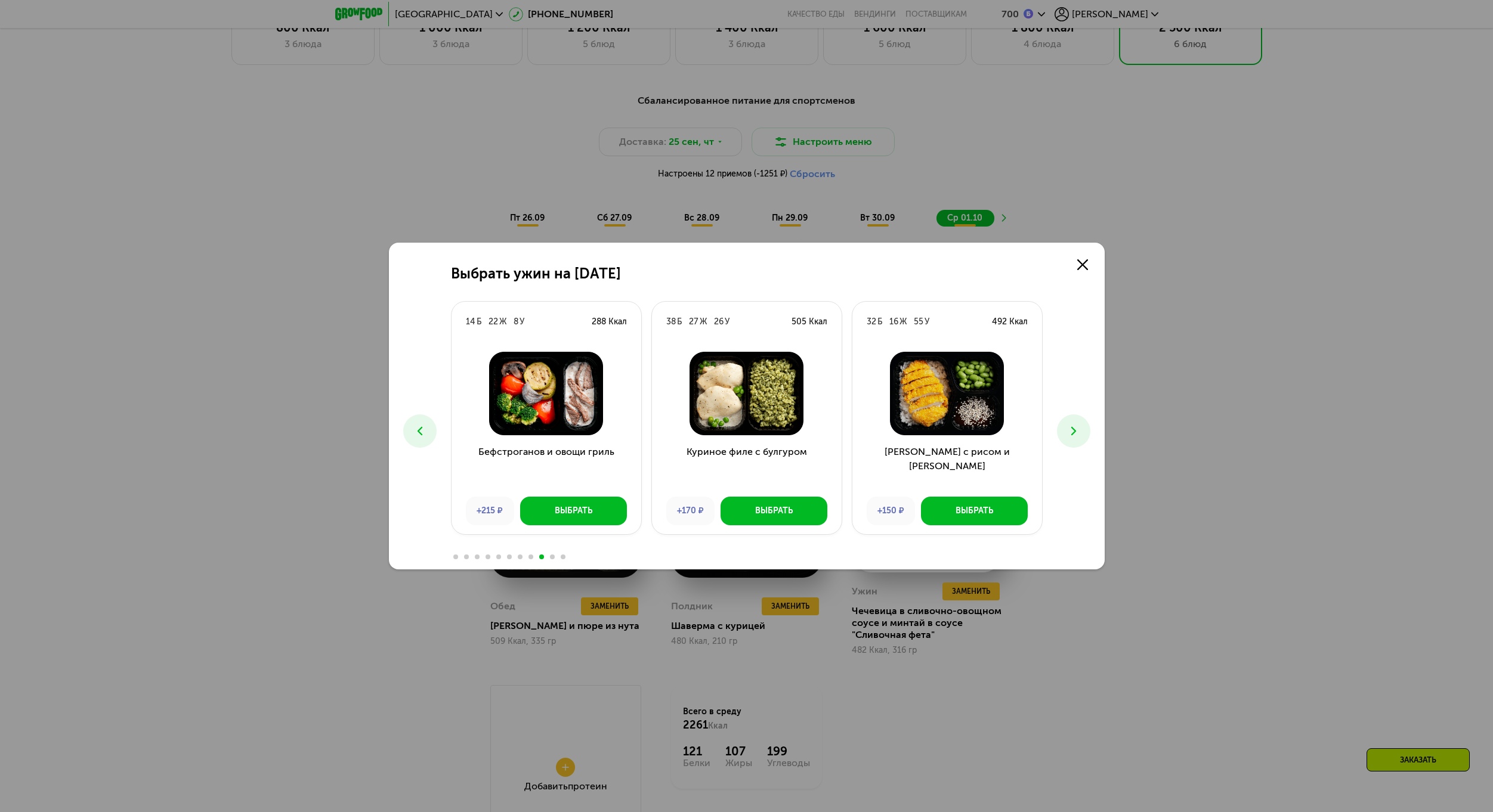
click at [424, 435] on icon at bounding box center [420, 430] width 14 height 14
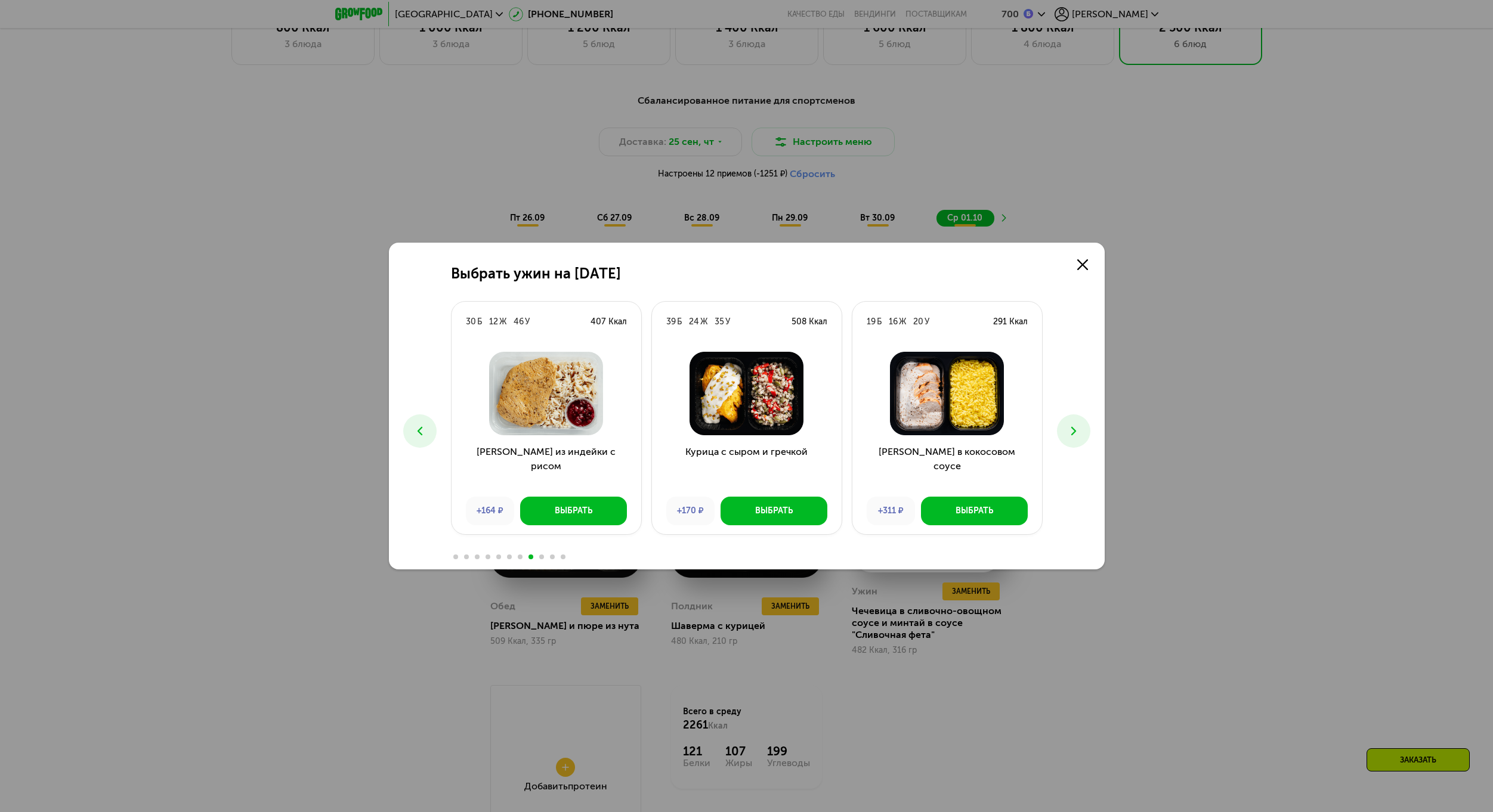
click at [1069, 424] on icon at bounding box center [1073, 430] width 14 height 14
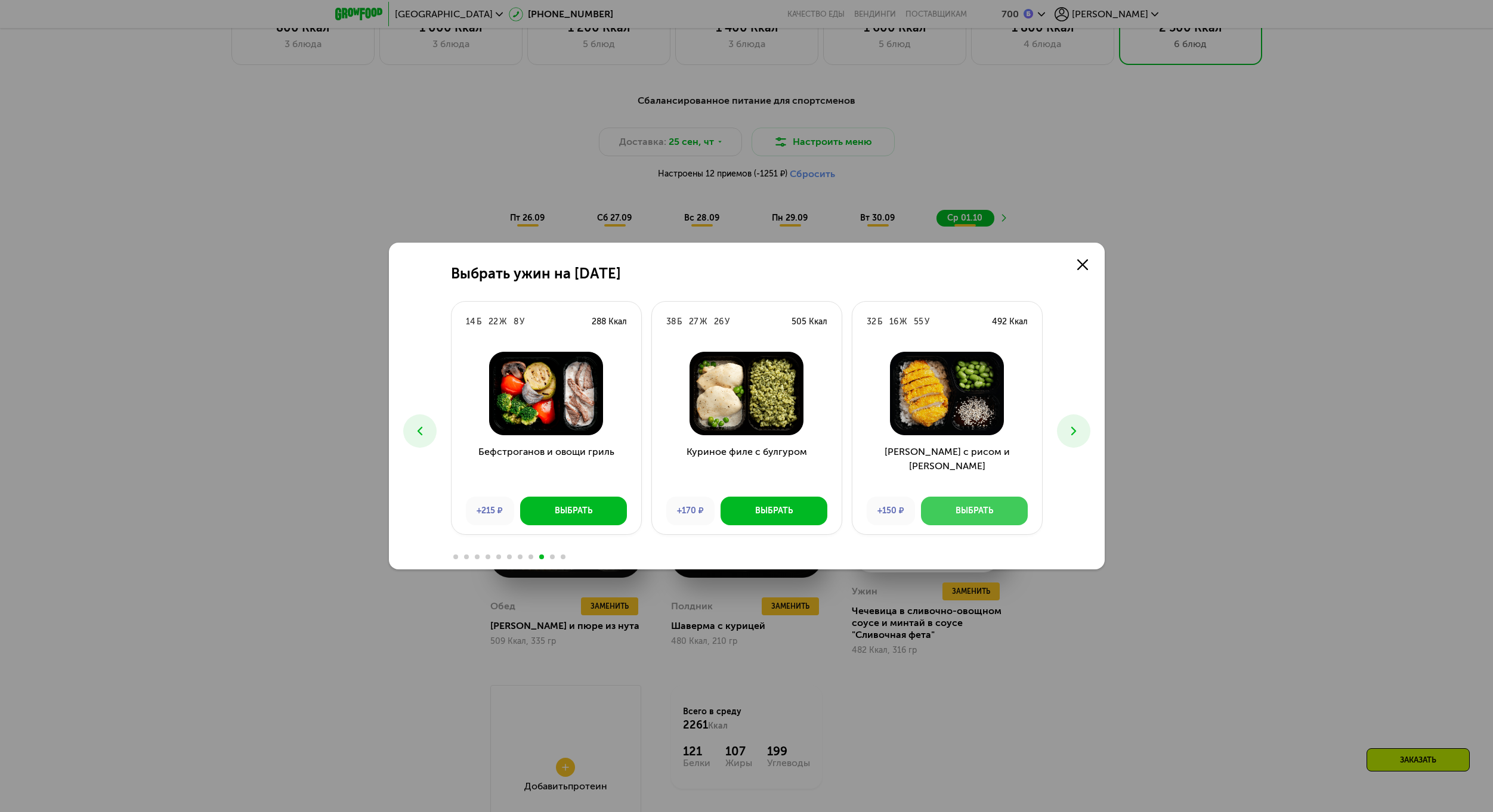
click at [975, 497] on button "Выбрать" at bounding box center [974, 510] width 107 height 29
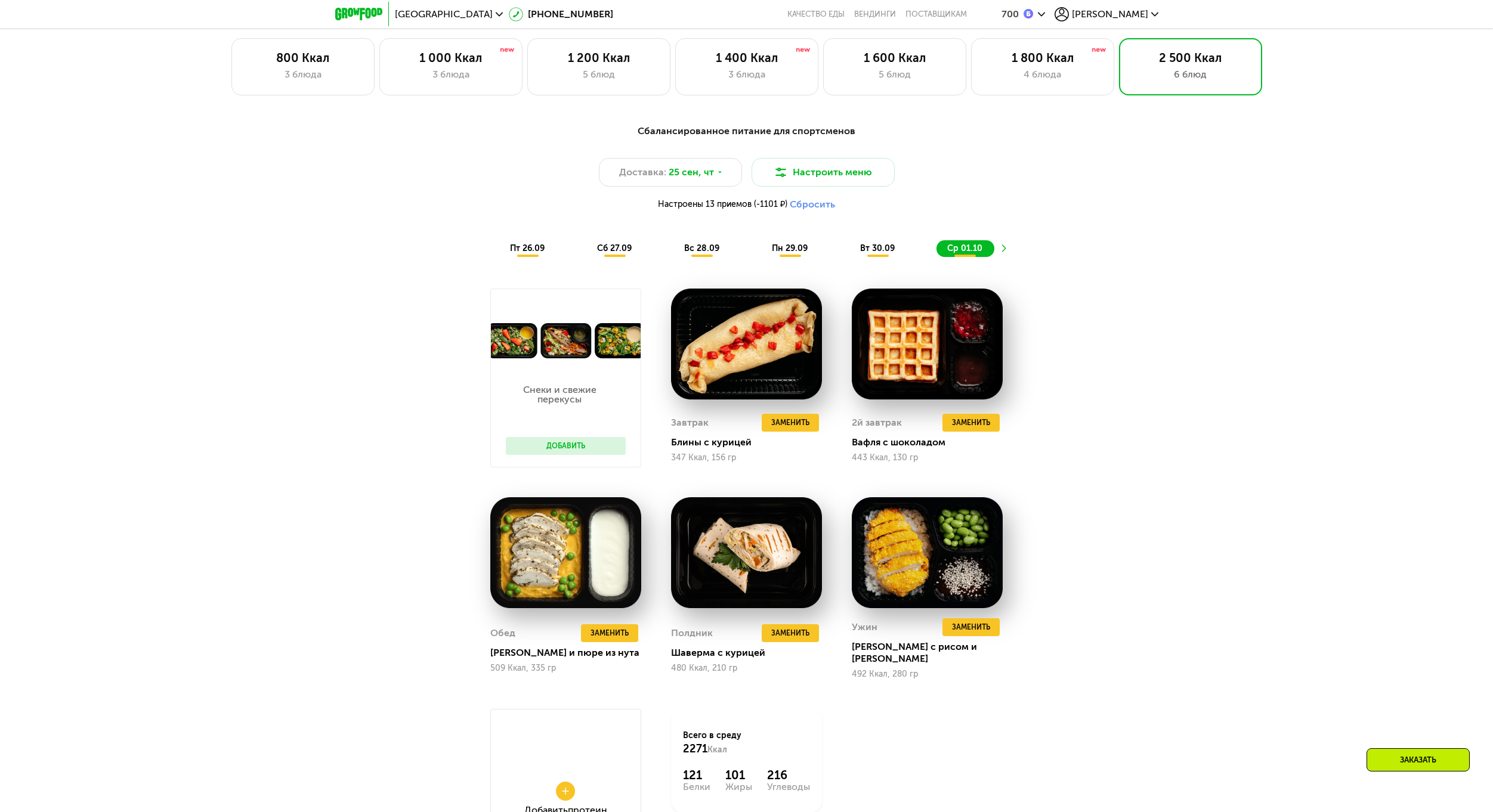
scroll to position [1107, 0]
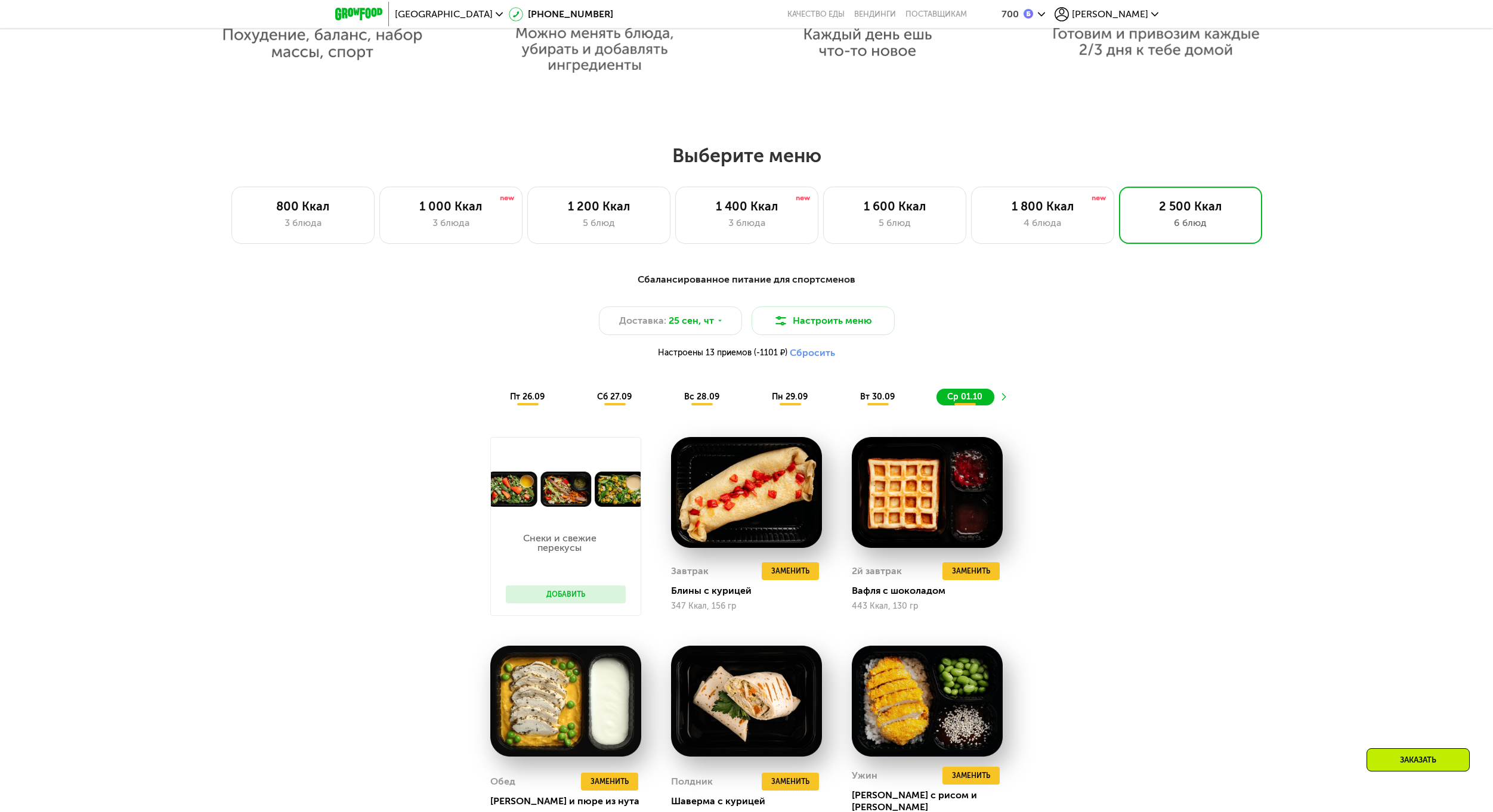
drag, startPoint x: 545, startPoint y: 389, endPoint x: 539, endPoint y: 395, distance: 8.5
click at [544, 389] on div "Сбалансированное питание для спортсменов Доставка: [DATE] Настроить меню Настро…" at bounding box center [746, 339] width 706 height 133
click at [527, 413] on div "Сбалансированное питание для спортсменов Доставка: [DATE] Настроить меню Настро…" at bounding box center [746, 338] width 720 height 147
click at [523, 402] on span "пт 26.09" at bounding box center [527, 396] width 35 height 10
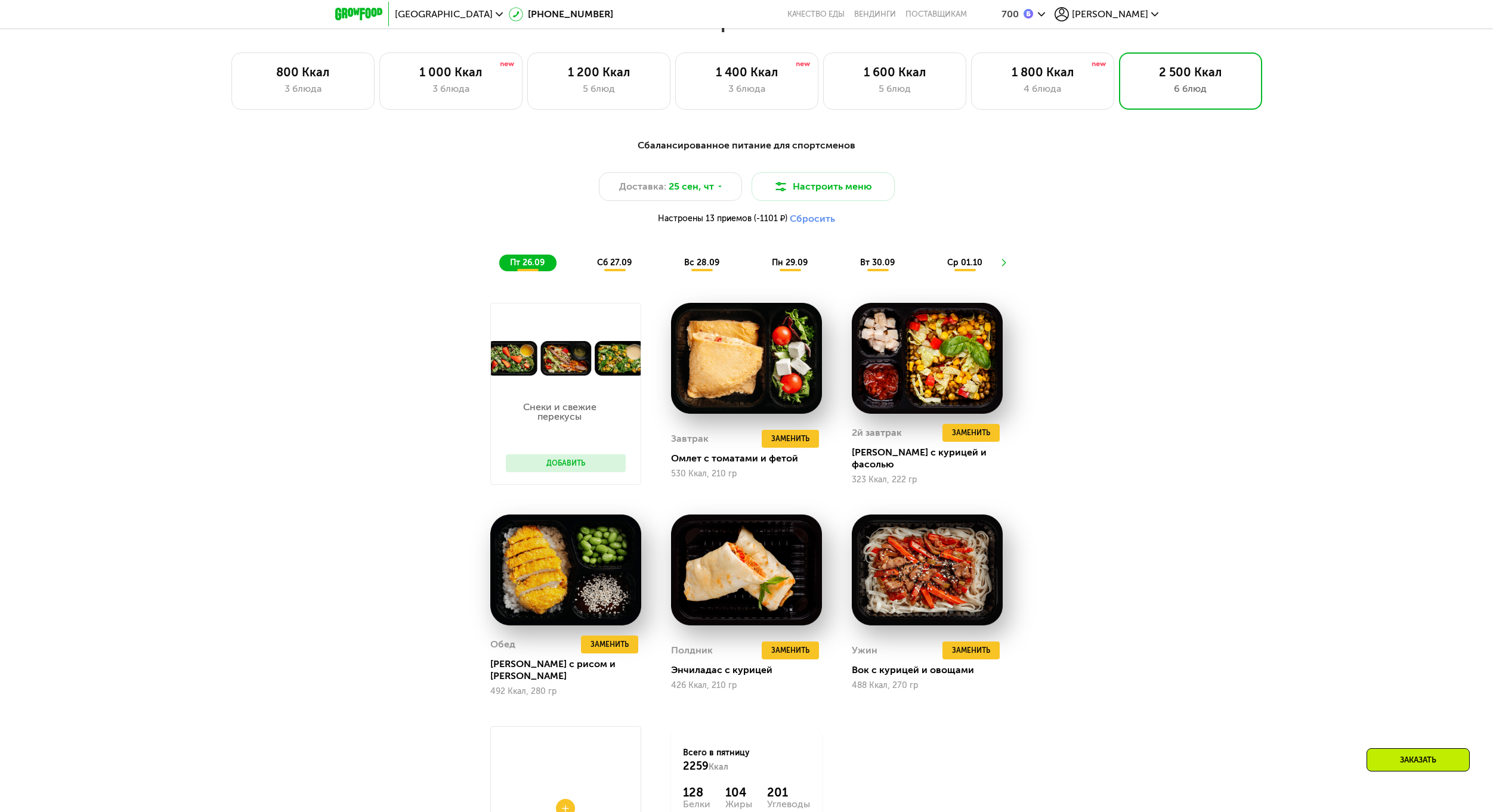
scroll to position [1227, 0]
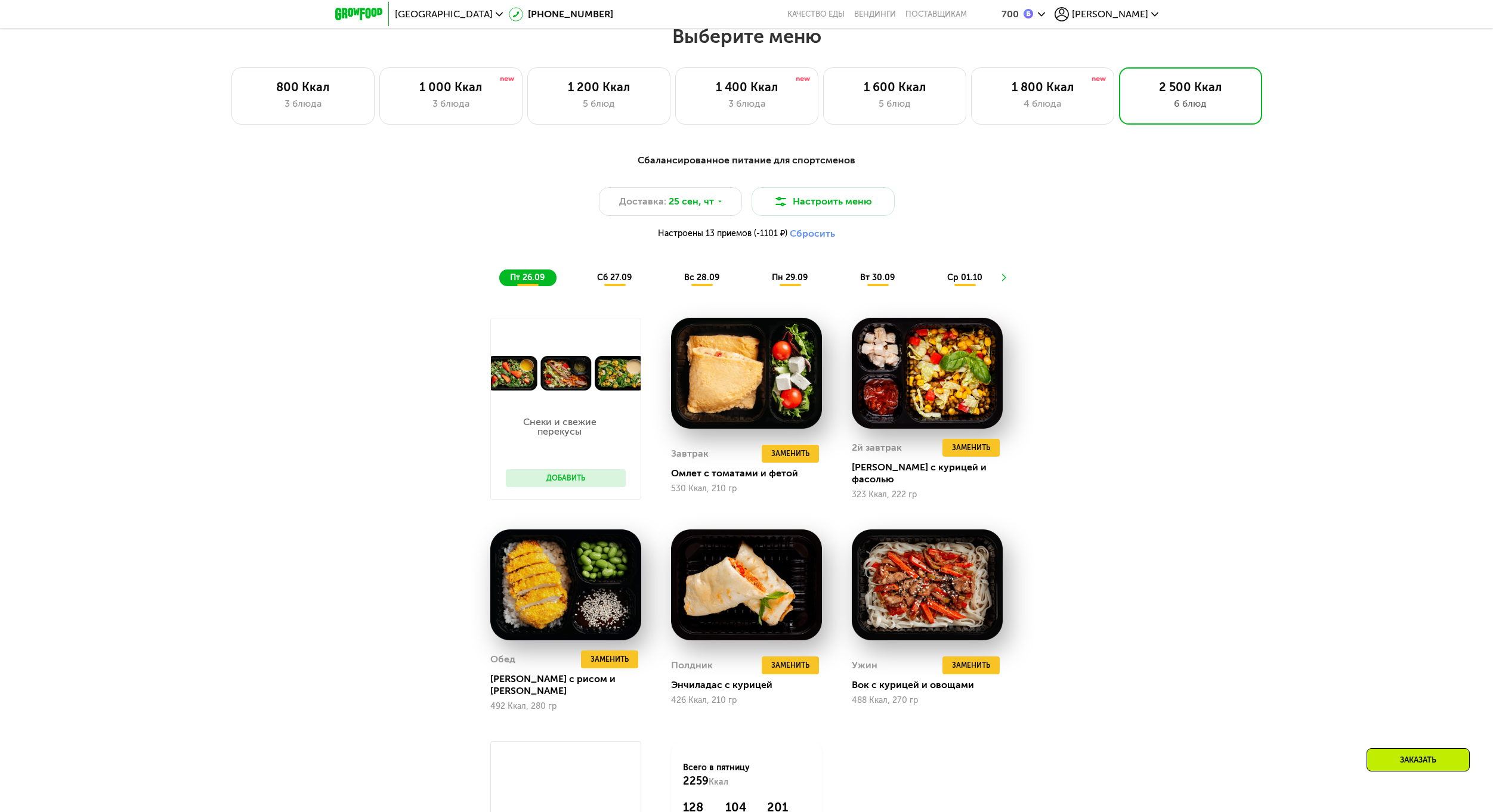
click at [629, 277] on span "сб 27.09" at bounding box center [614, 277] width 35 height 10
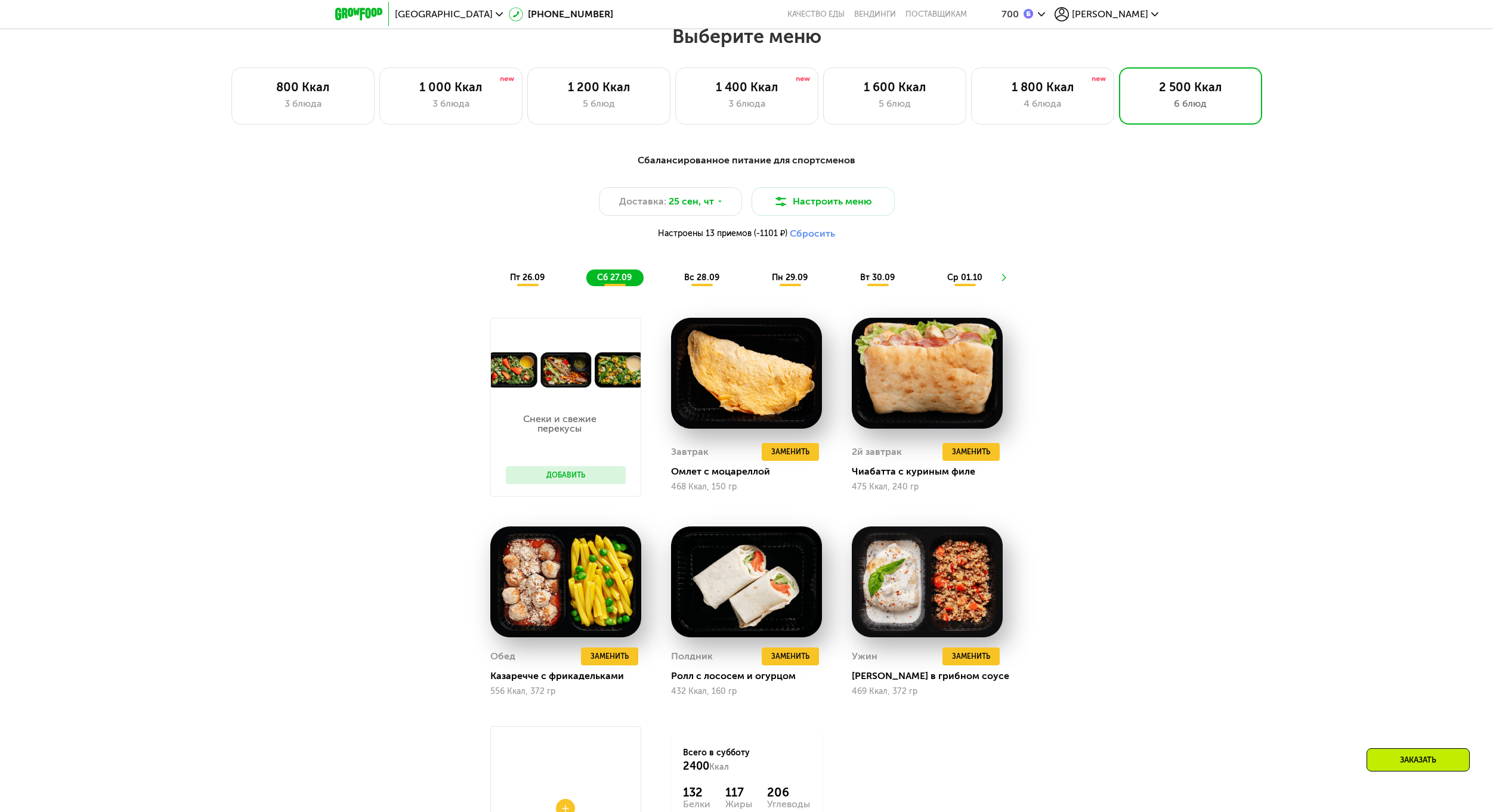
click at [716, 274] on div "вс 28.09" at bounding box center [702, 277] width 58 height 16
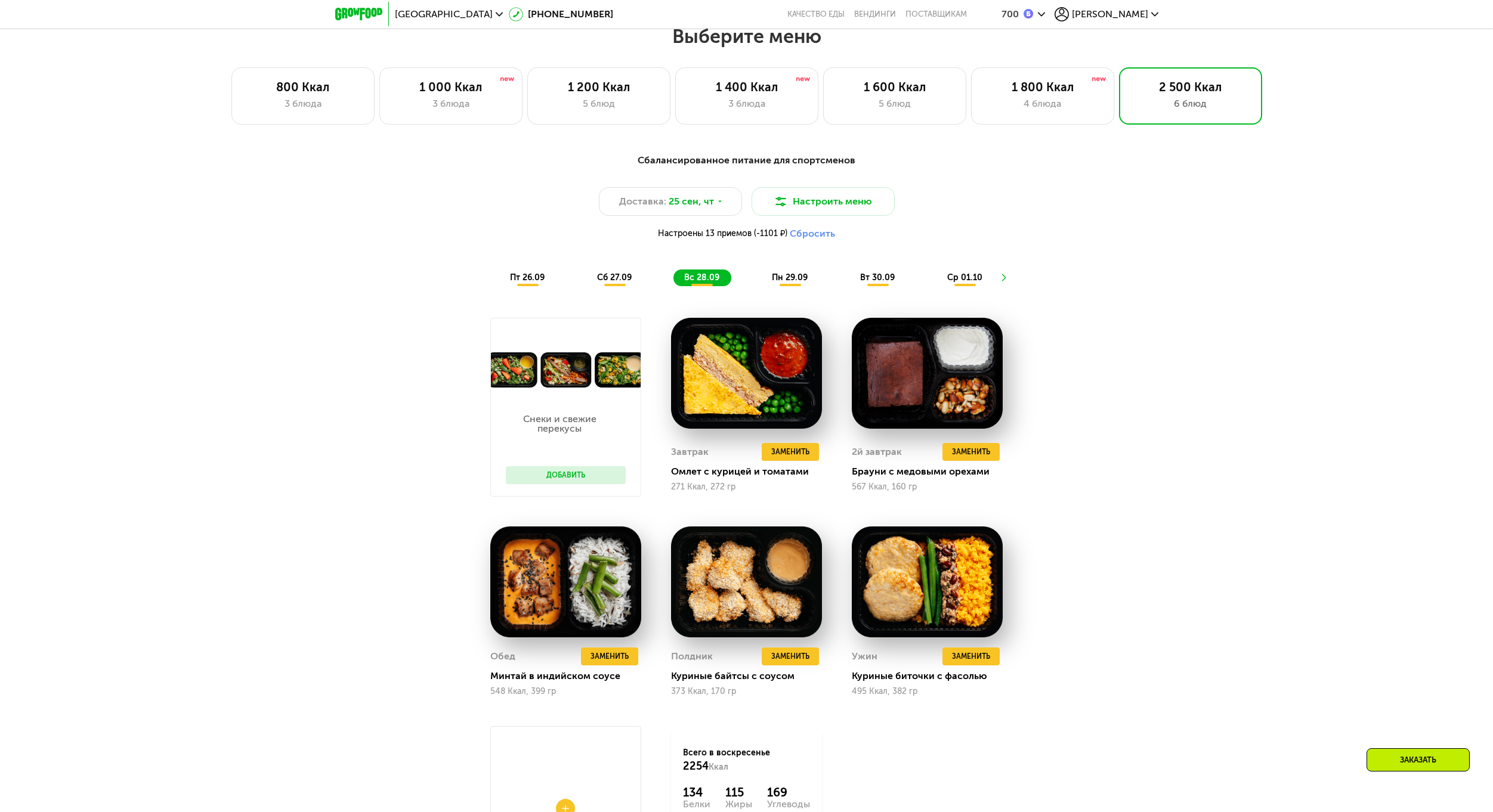
click at [793, 279] on span "пн 29.09" at bounding box center [789, 277] width 36 height 10
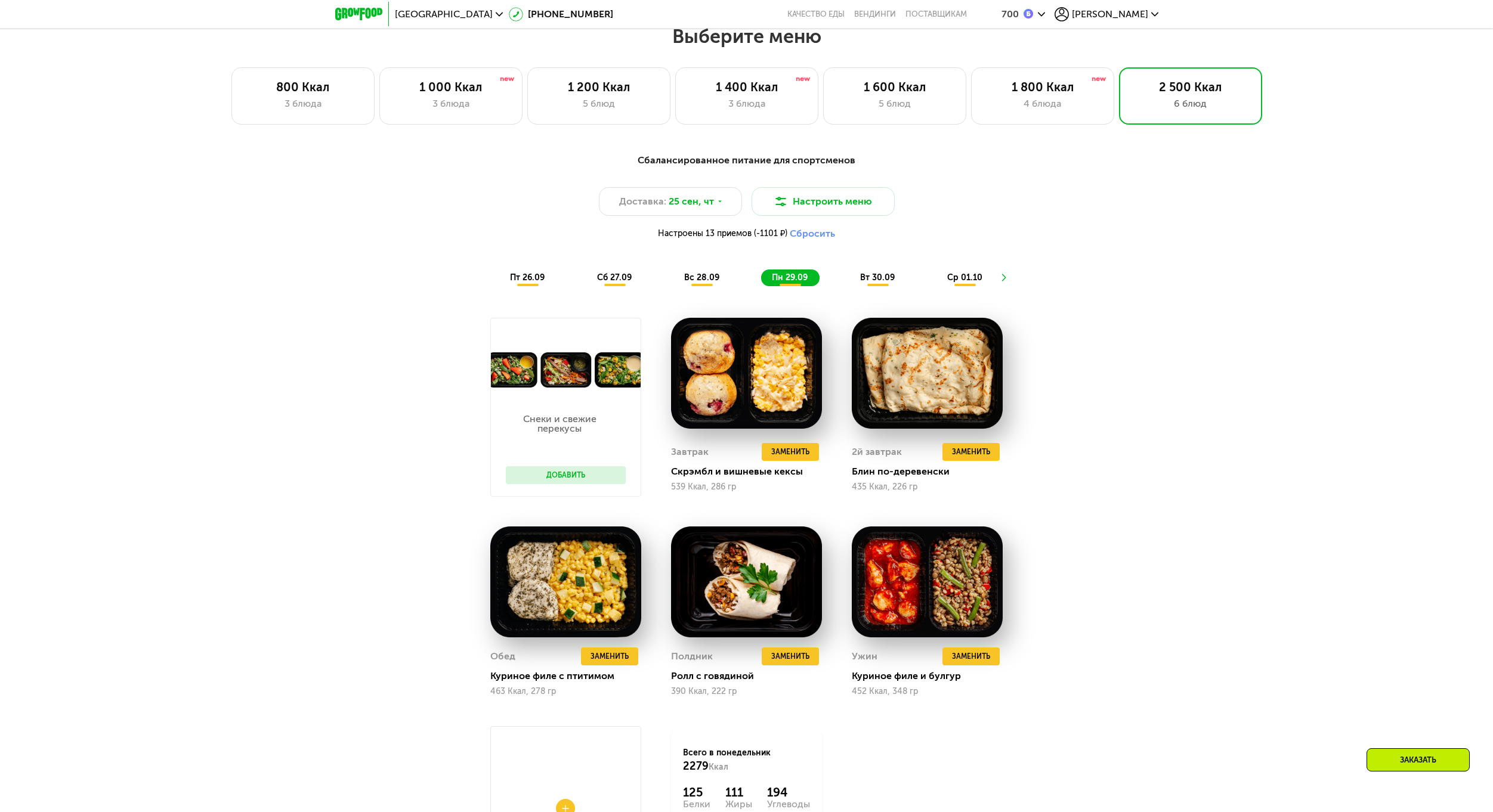
click at [855, 280] on div "вт 30.09" at bounding box center [878, 277] width 57 height 16
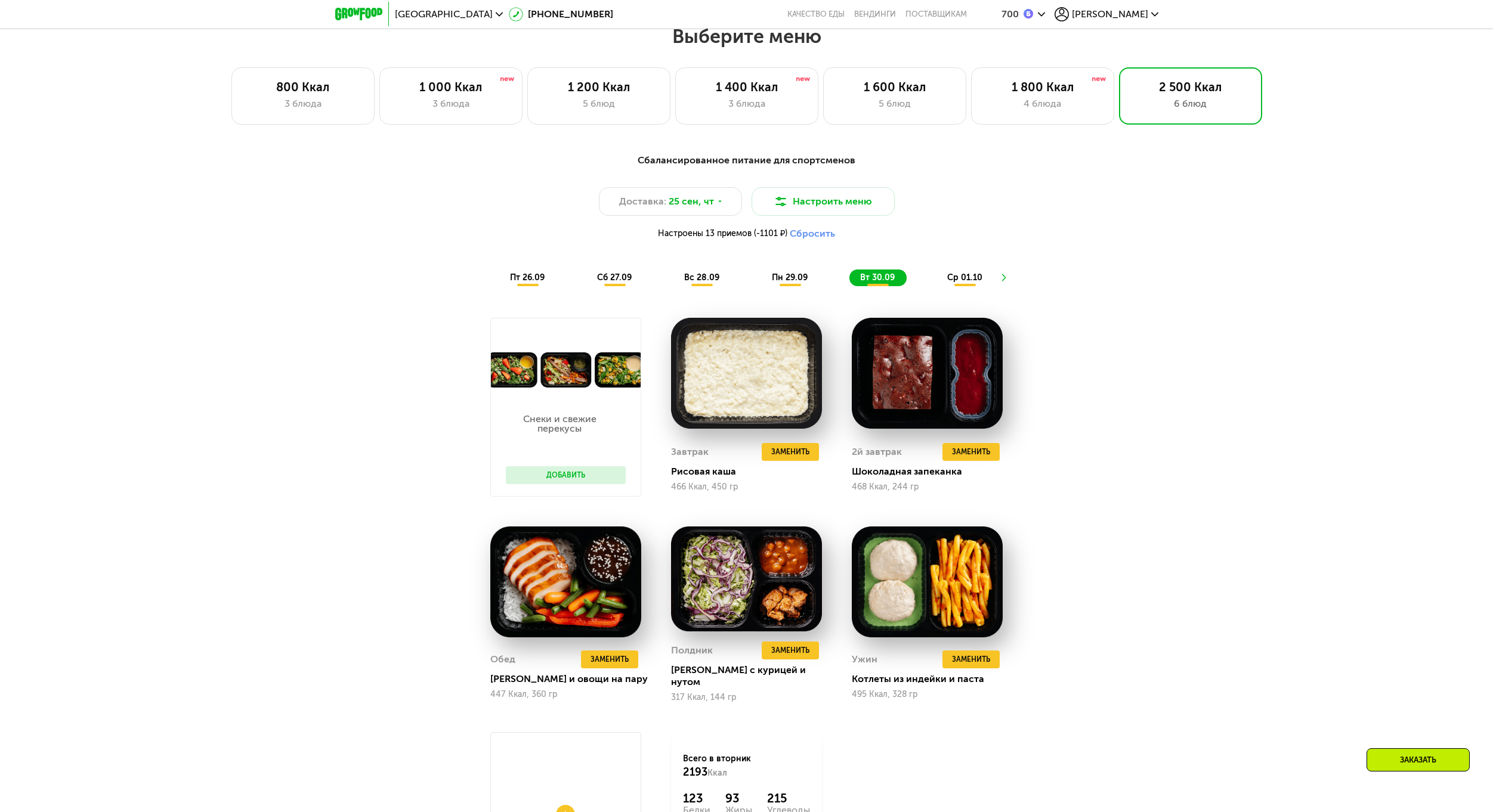
click at [787, 286] on div "пн 29.09" at bounding box center [790, 277] width 59 height 16
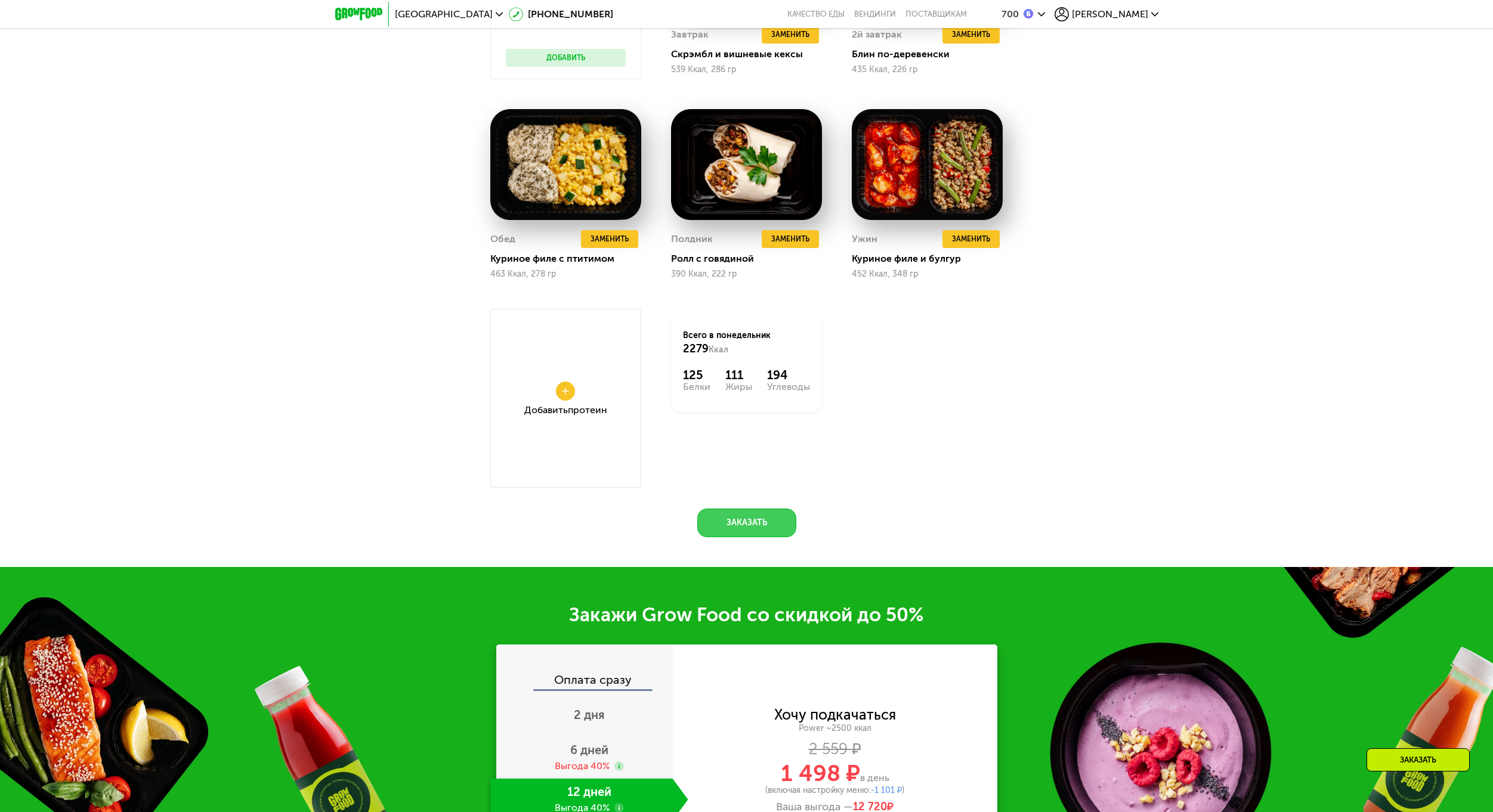
click at [761, 528] on button "Заказать" at bounding box center [746, 523] width 99 height 29
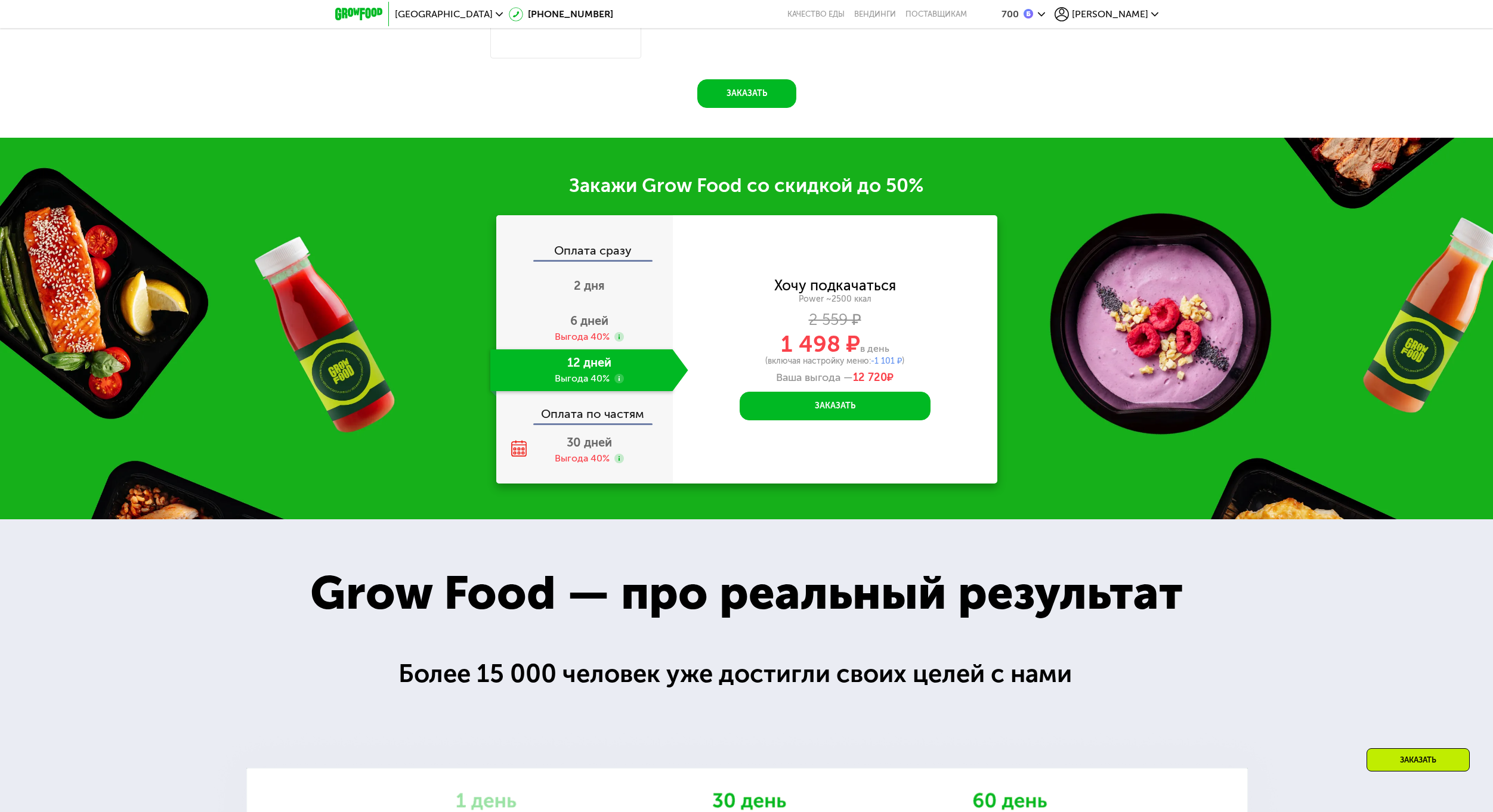
scroll to position [1976, 0]
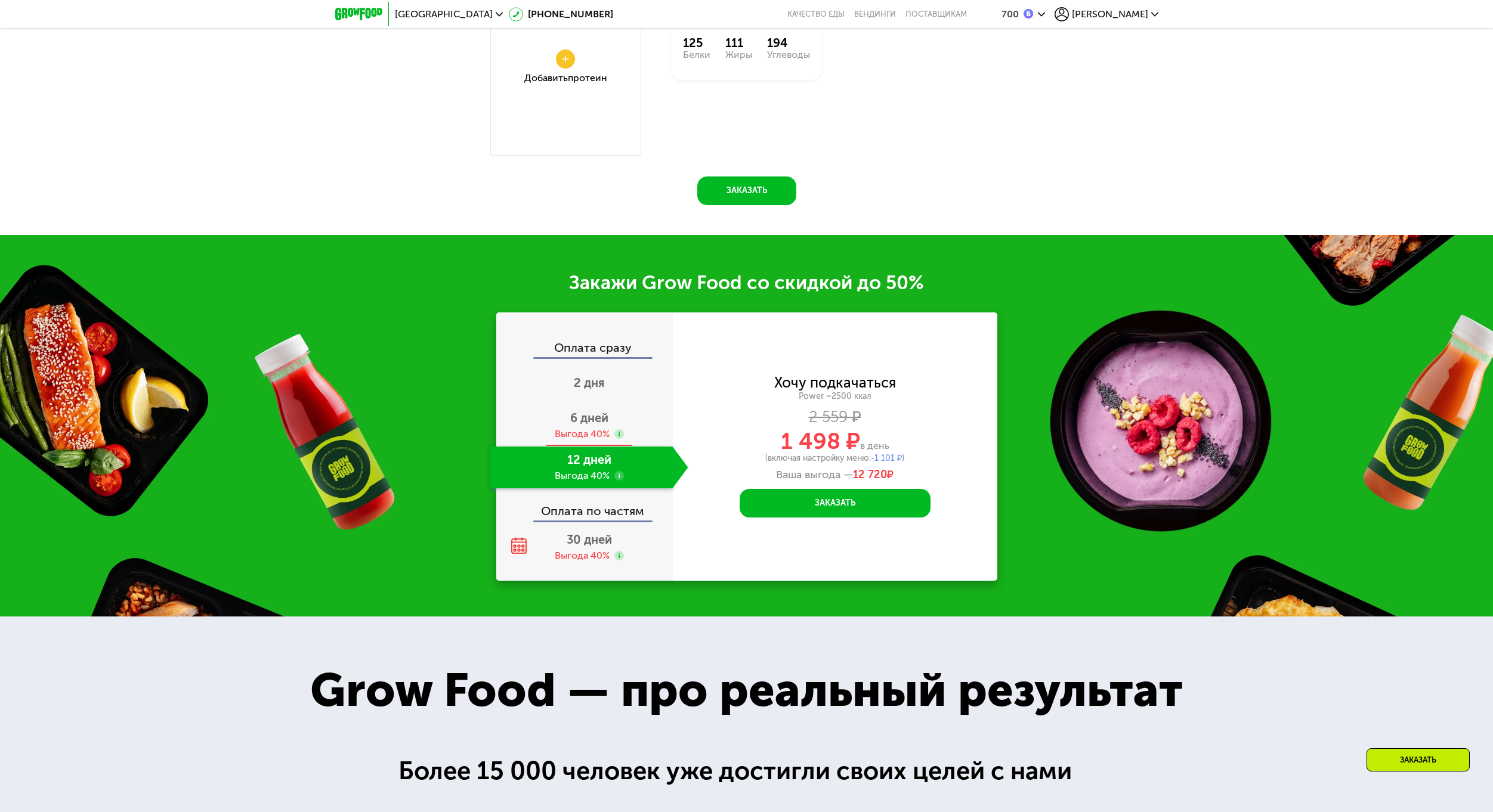
click at [578, 433] on div "Выгода 40%" at bounding box center [582, 433] width 55 height 13
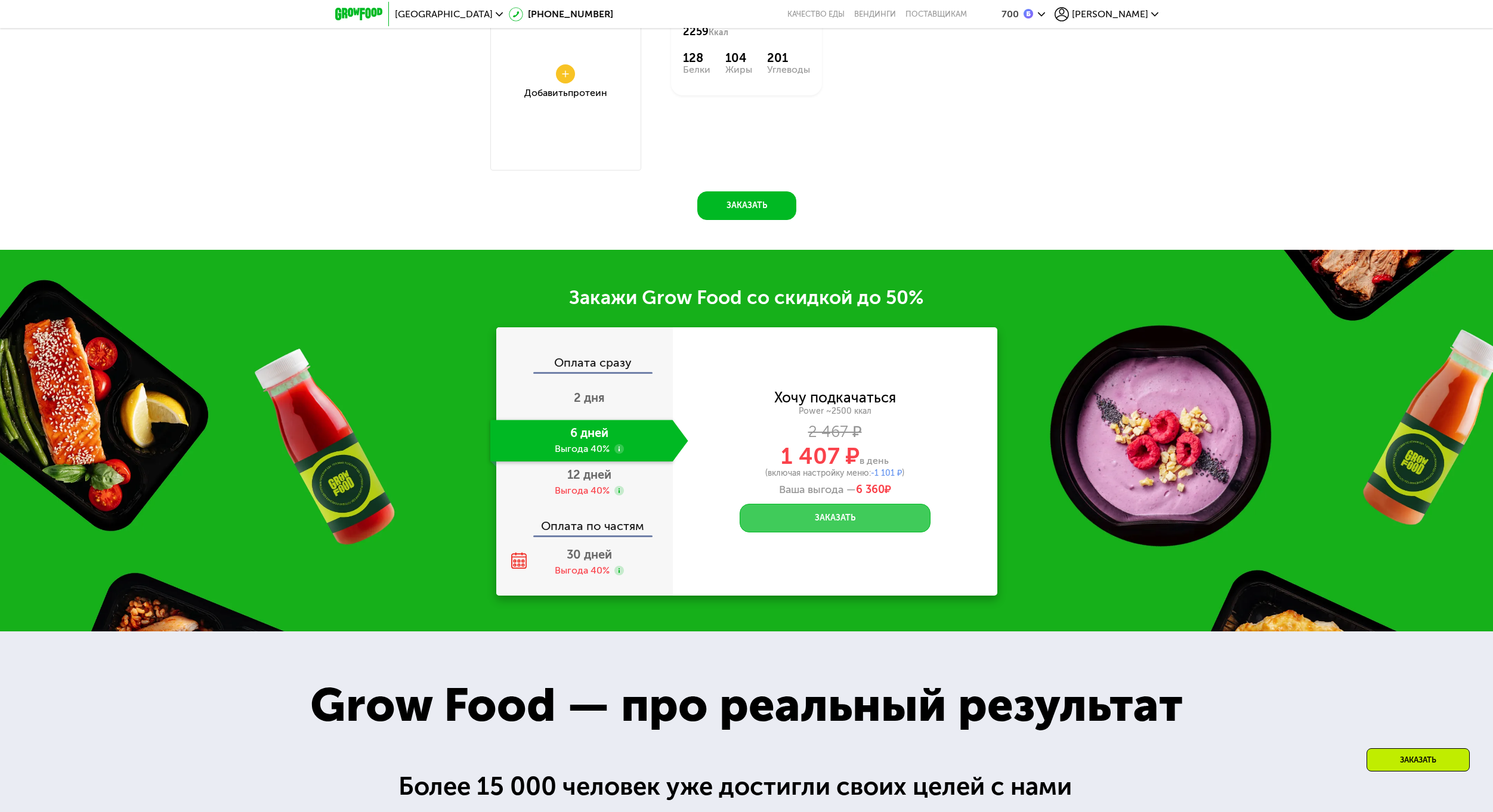
click at [850, 510] on button "Заказать" at bounding box center [835, 518] width 191 height 29
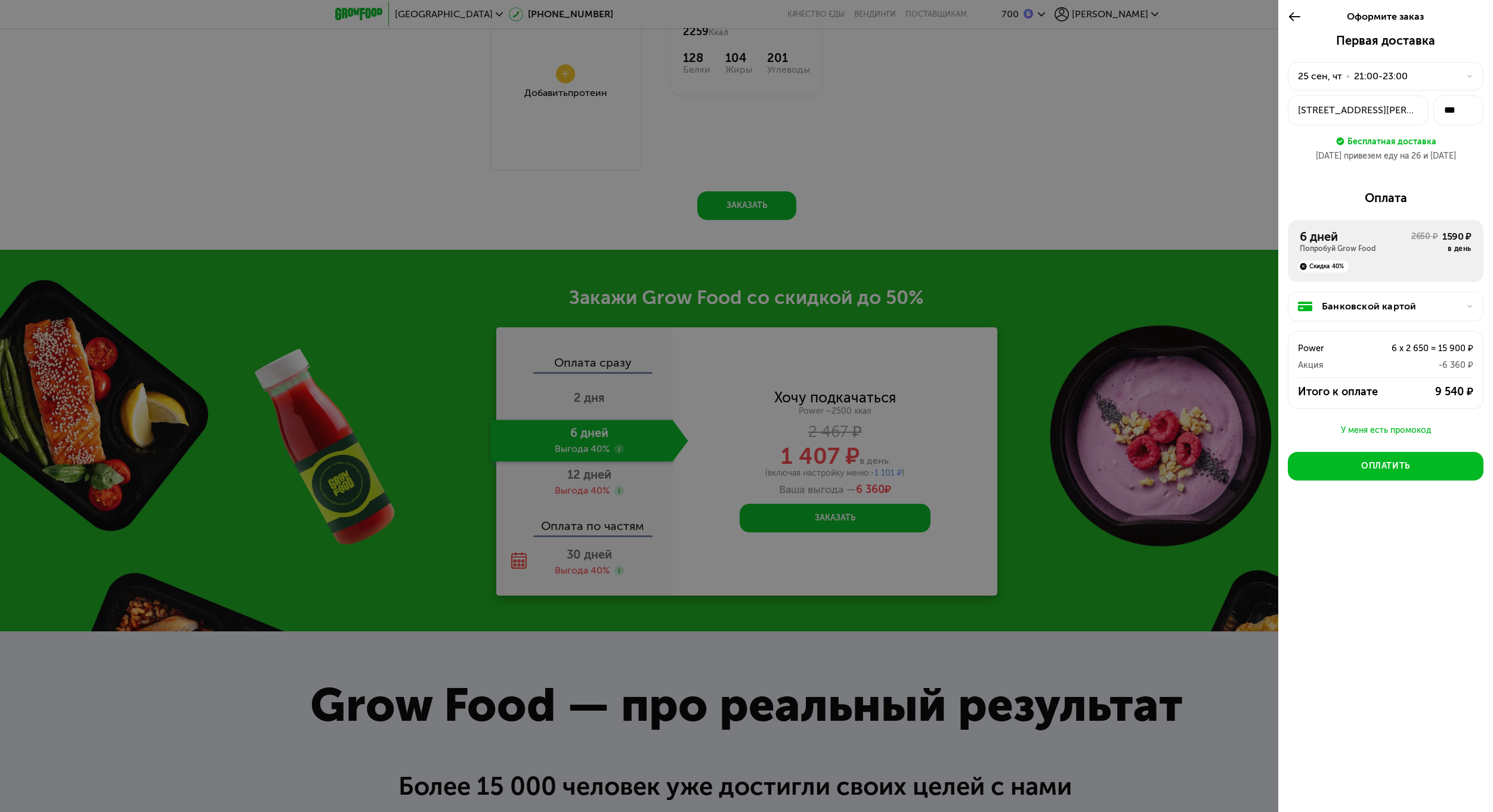
click at [942, 435] on div at bounding box center [746, 406] width 1493 height 812
click at [1296, 25] on div at bounding box center [1298, 16] width 20 height 34
click at [848, 364] on div at bounding box center [746, 406] width 1493 height 812
click at [917, 256] on div at bounding box center [746, 406] width 1493 height 812
click at [1288, 15] on icon at bounding box center [1294, 16] width 13 height 14
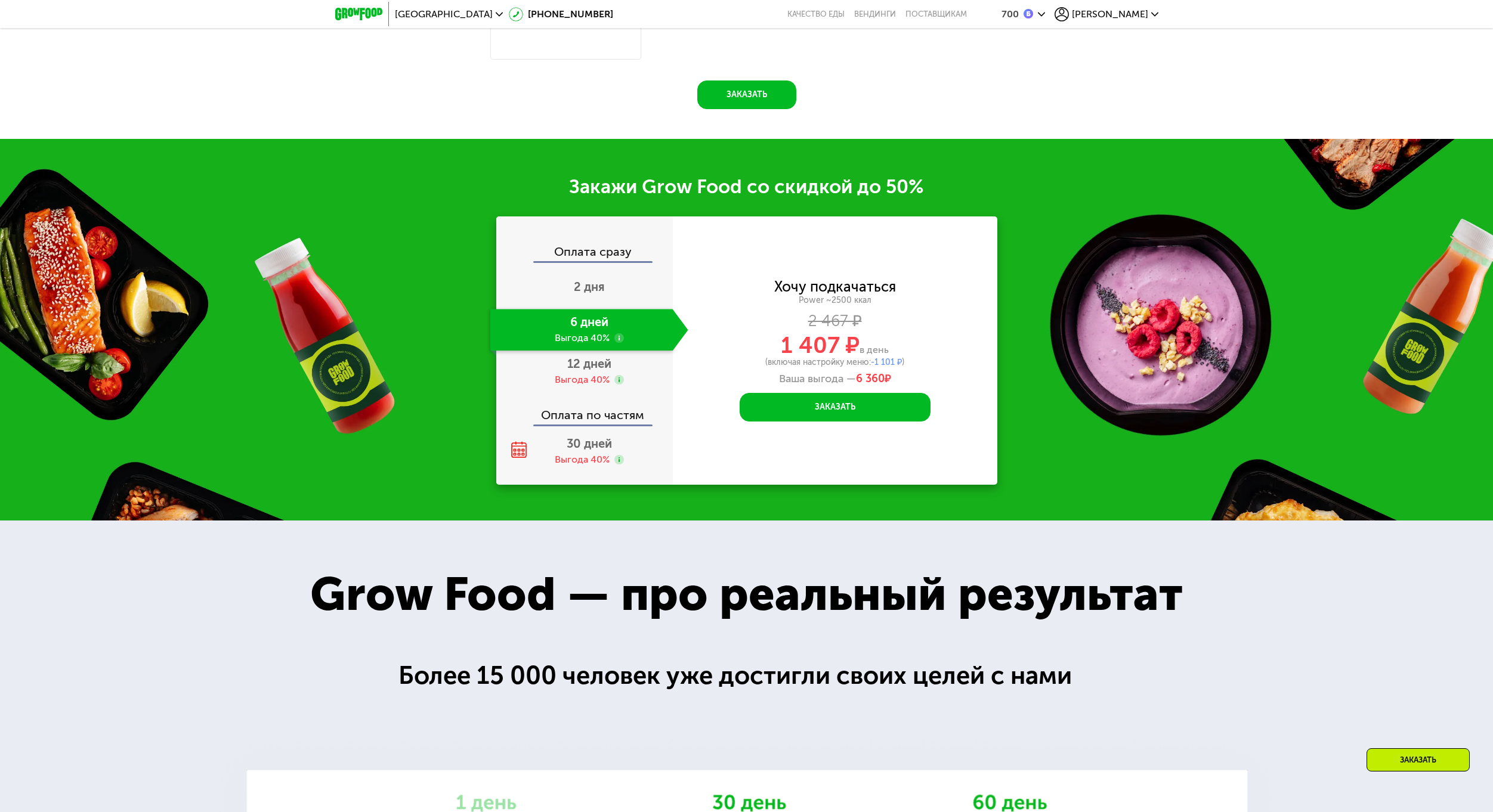
scroll to position [2214, 0]
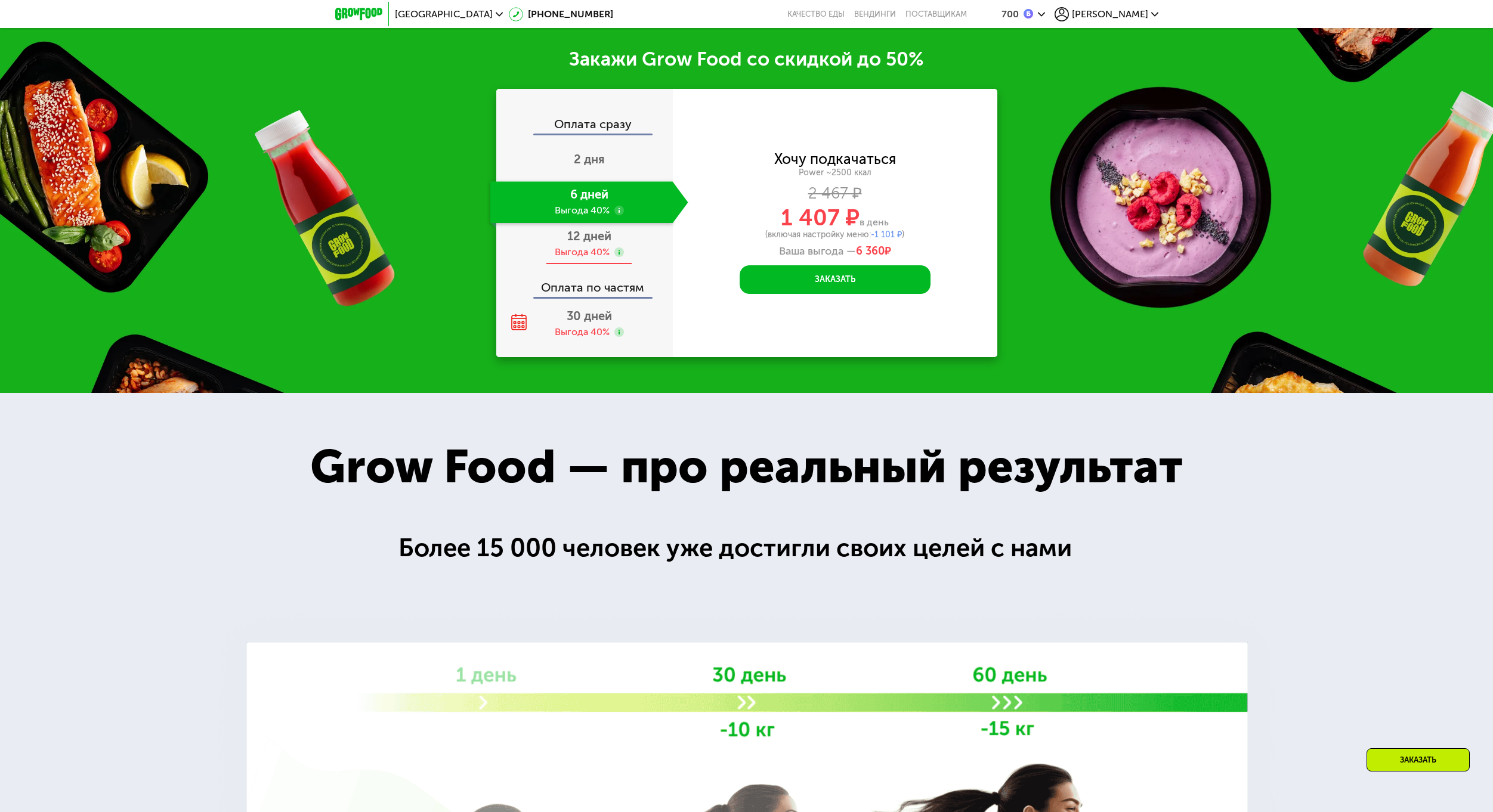
click at [575, 245] on div "Выгода 40%" at bounding box center [582, 252] width 55 height 13
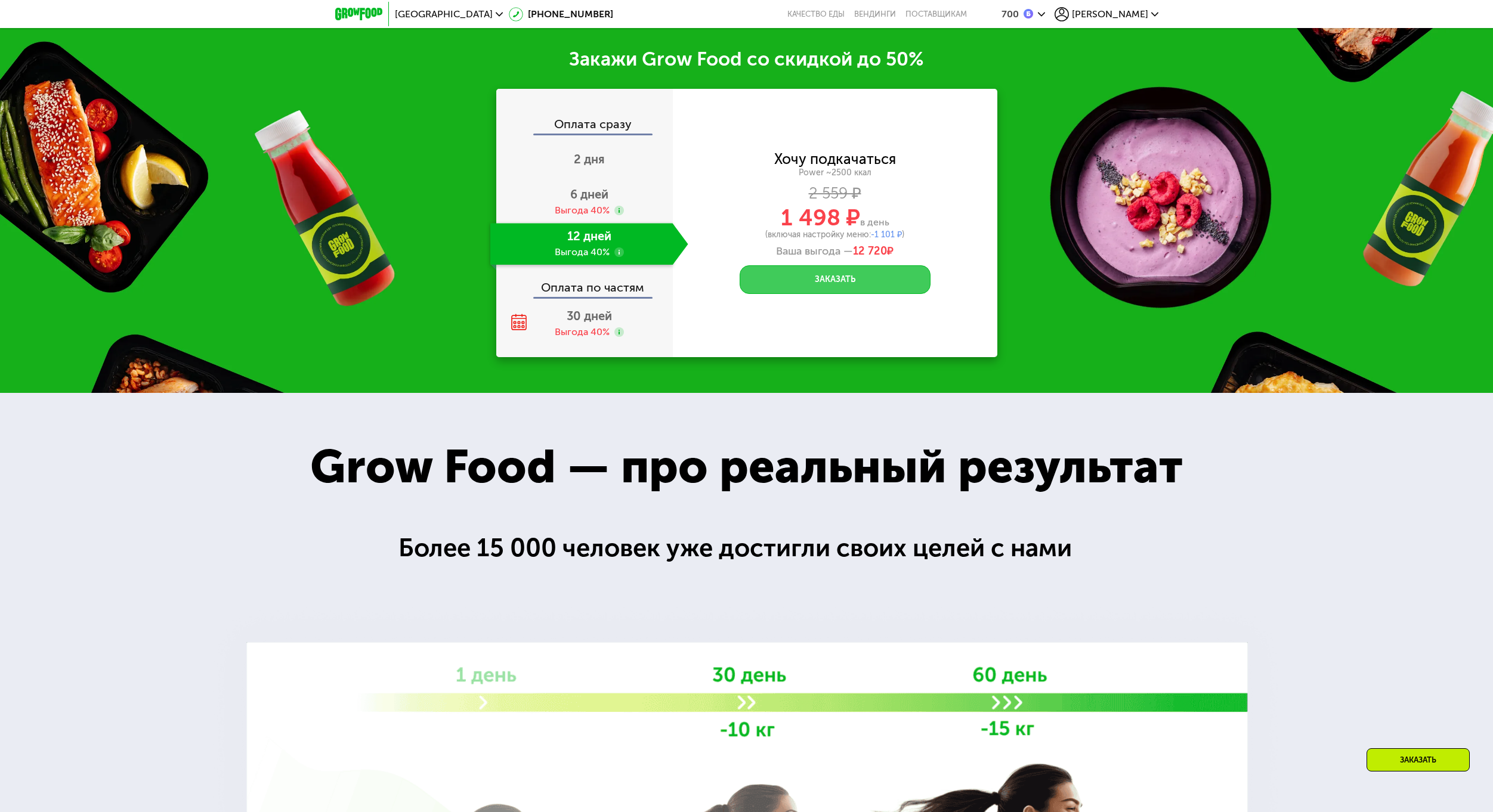
click at [838, 268] on button "Заказать" at bounding box center [835, 279] width 191 height 29
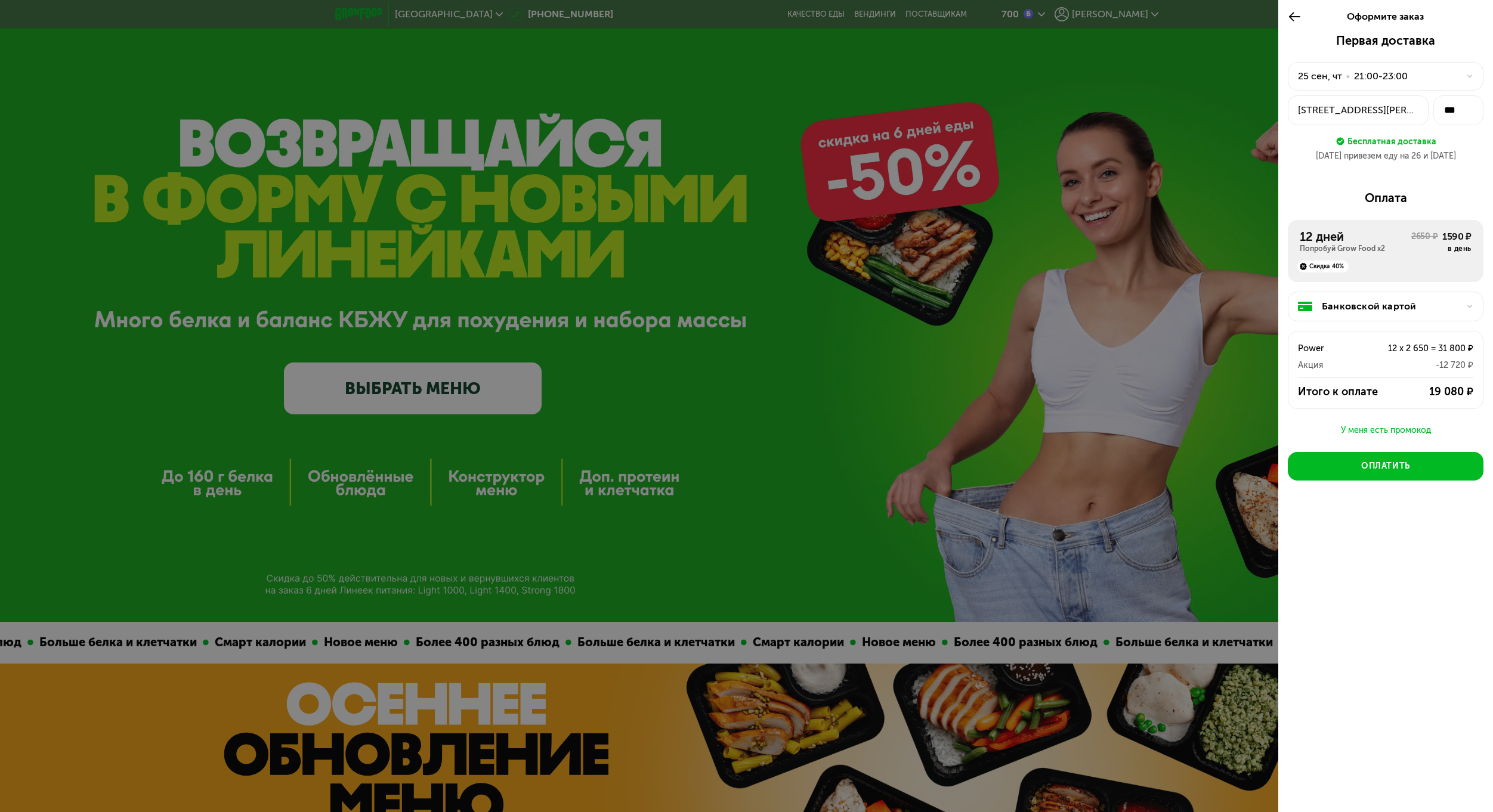
click at [1440, 300] on div "Банковской картой" at bounding box center [1390, 306] width 137 height 14
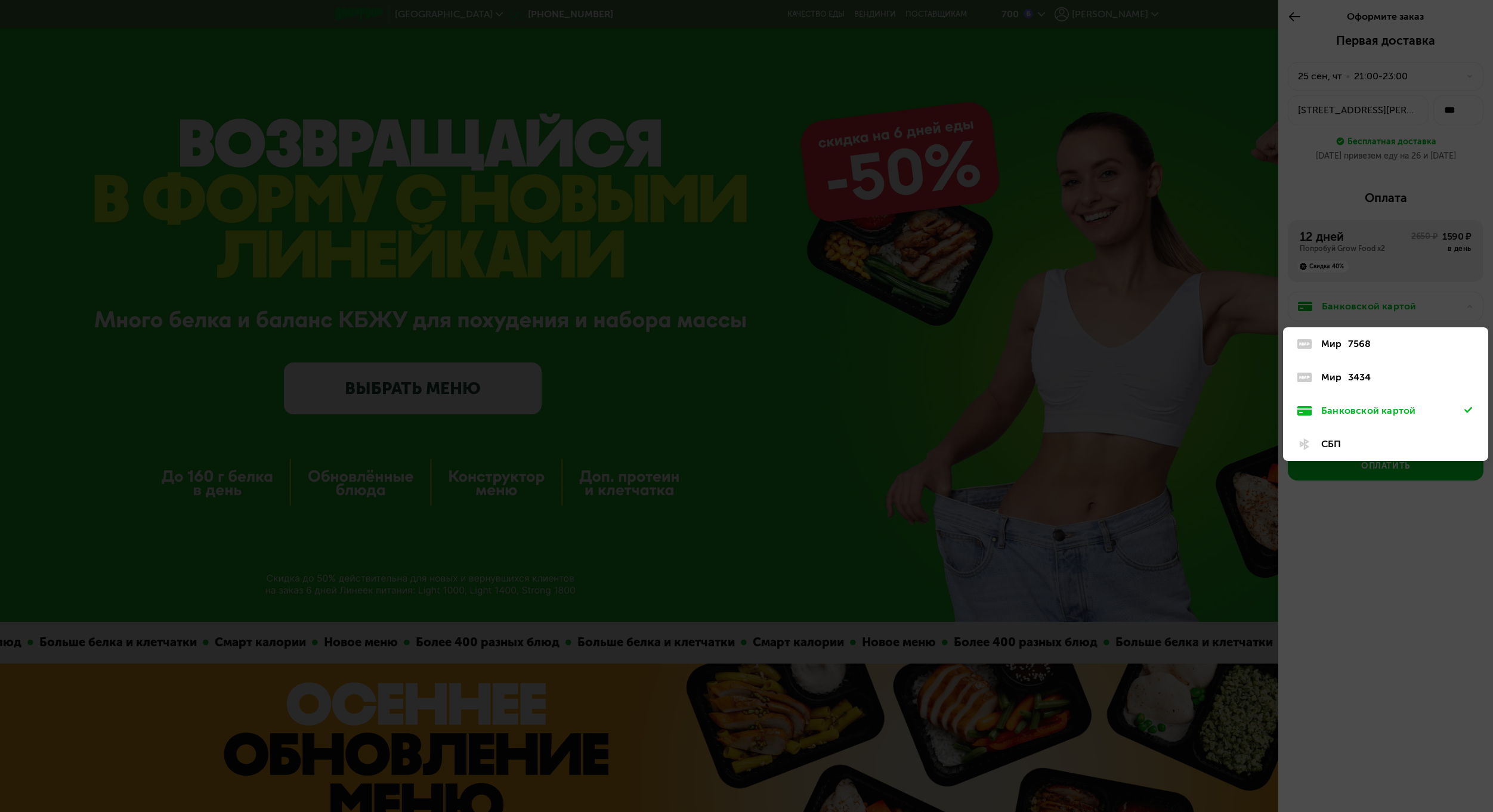
click at [1365, 342] on div "7568" at bounding box center [1359, 344] width 23 height 14
